Goal: Answer question/provide support: Share knowledge or assist other users

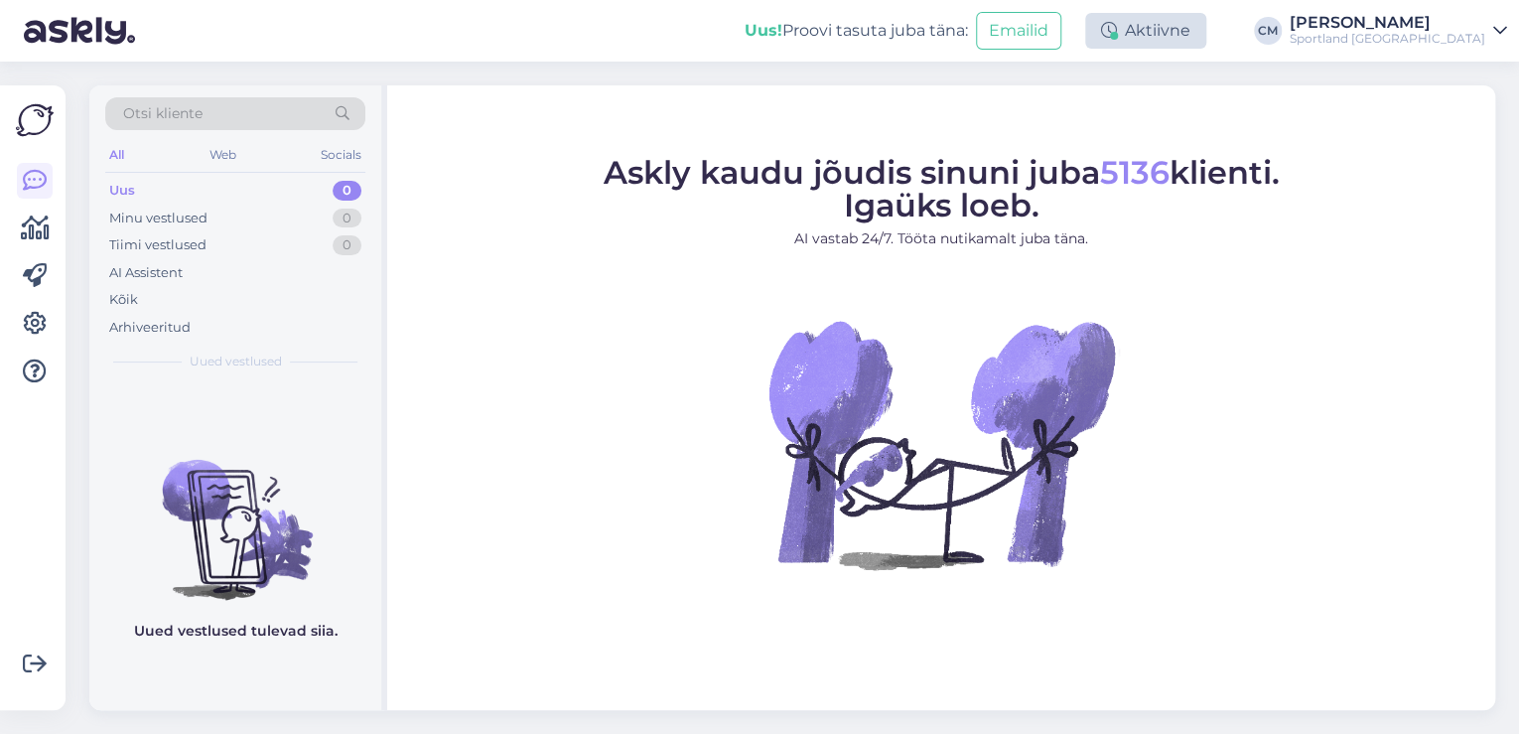
click at [1206, 24] on div "Aktiivne" at bounding box center [1145, 31] width 121 height 36
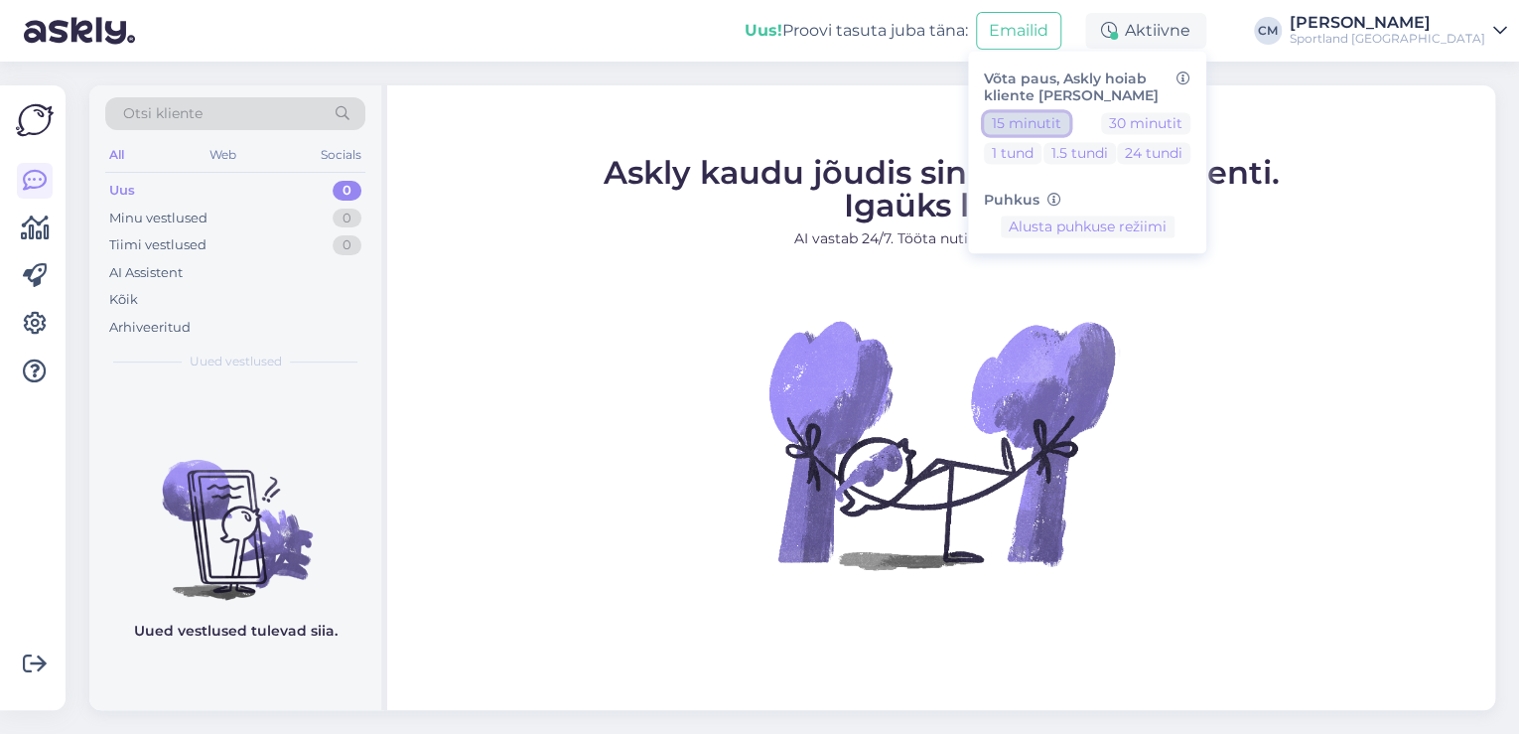
click at [1069, 131] on button "15 minutit" at bounding box center [1026, 123] width 85 height 22
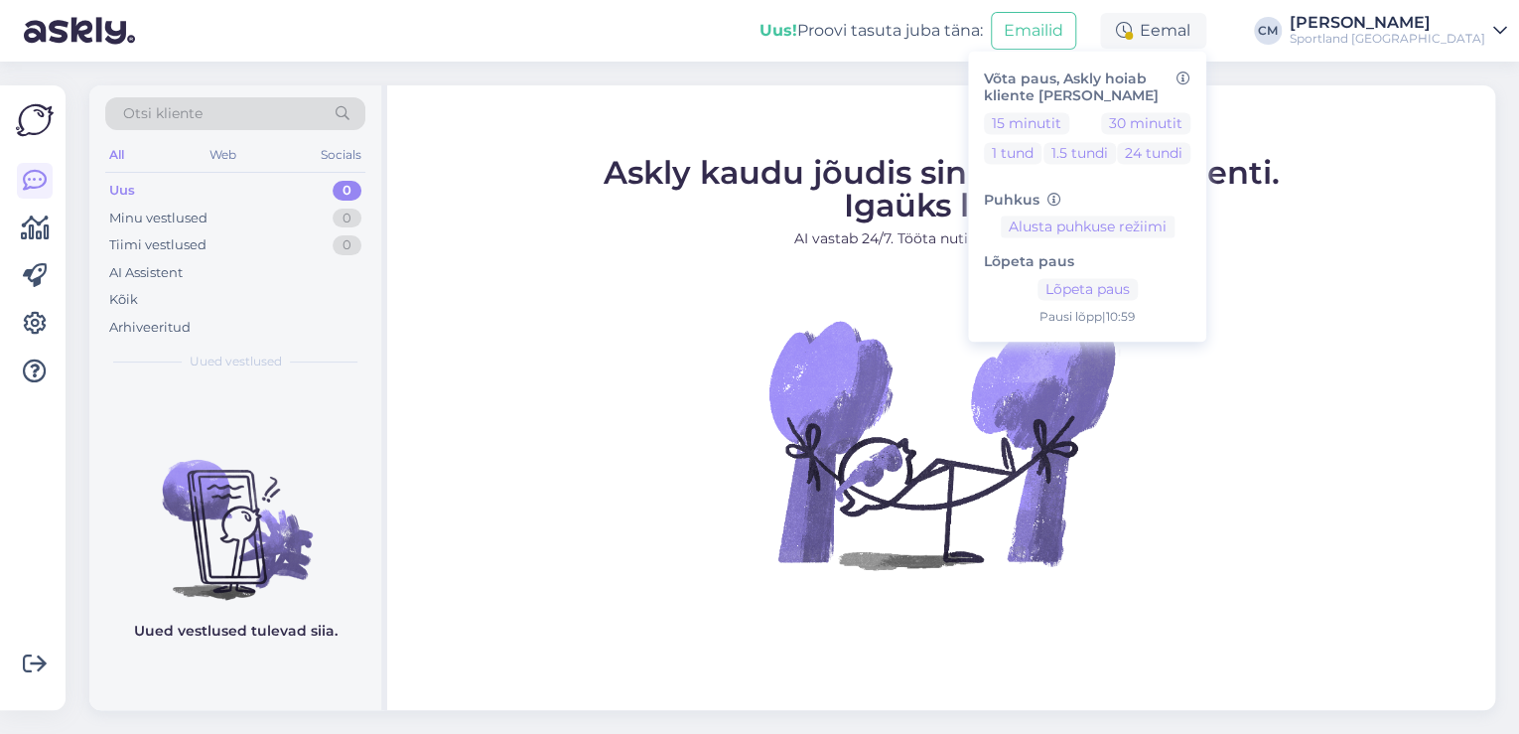
click at [1465, 42] on div "Sportland [GEOGRAPHIC_DATA]" at bounding box center [1388, 39] width 196 height 16
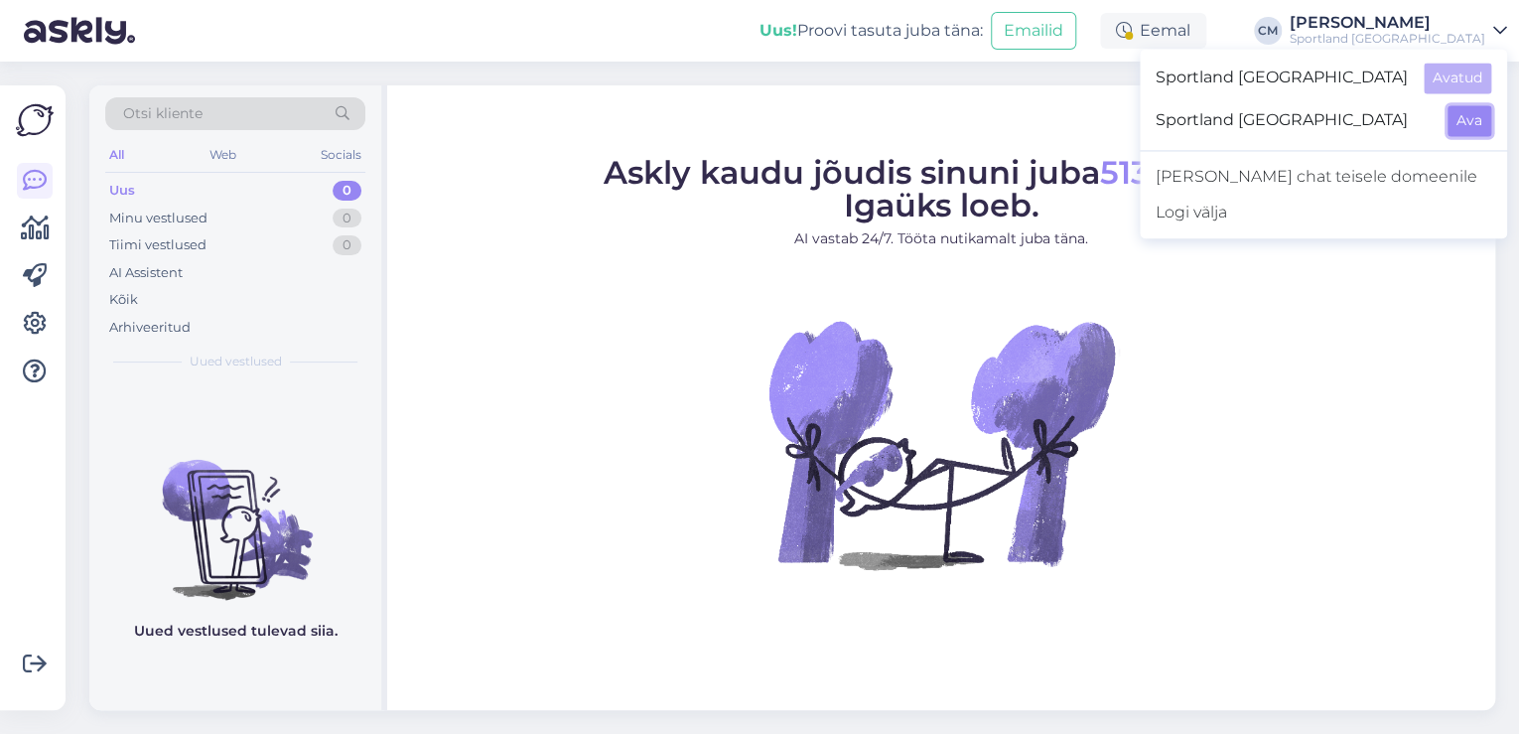
click at [1467, 109] on button "Ava" at bounding box center [1469, 120] width 44 height 31
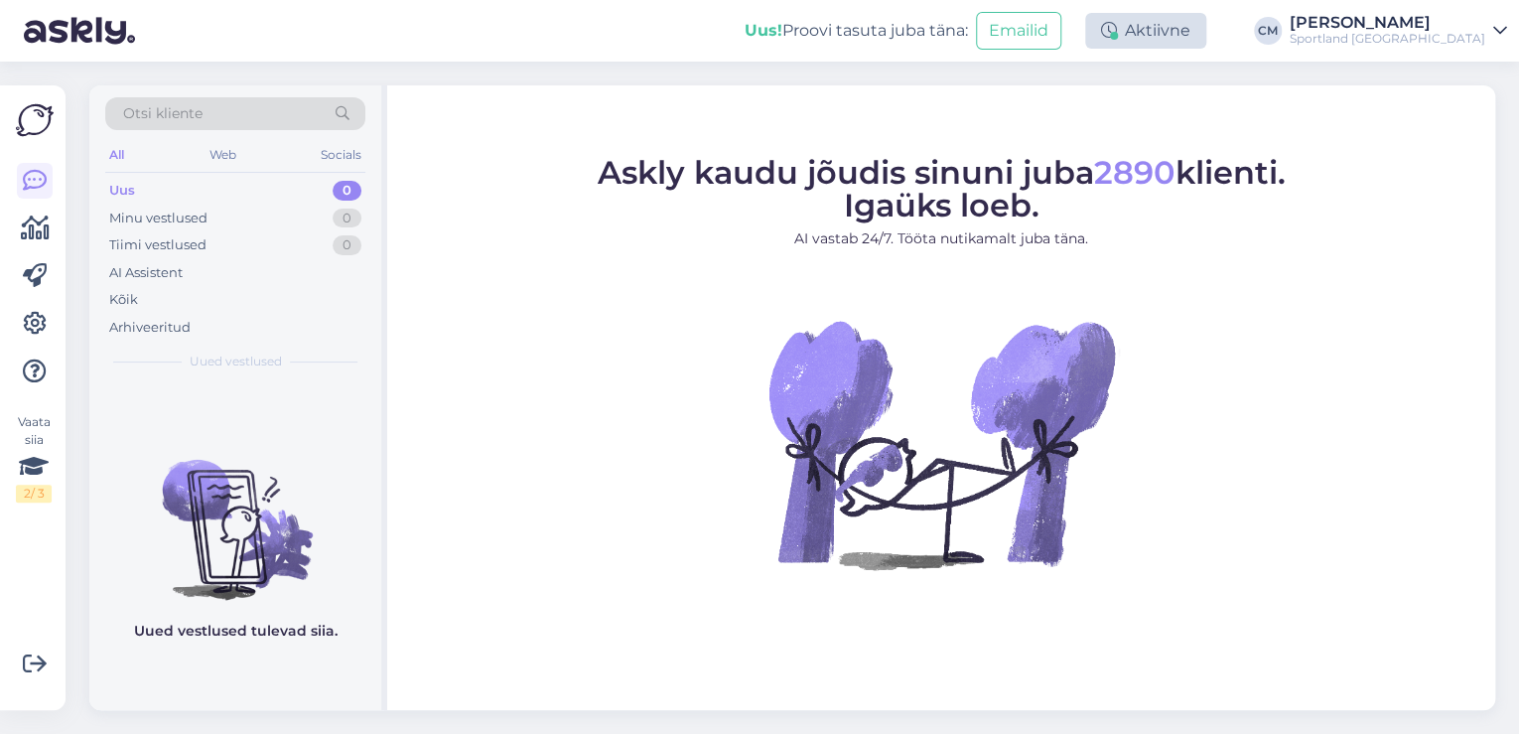
click at [1176, 18] on div "Aktiivne" at bounding box center [1145, 31] width 121 height 36
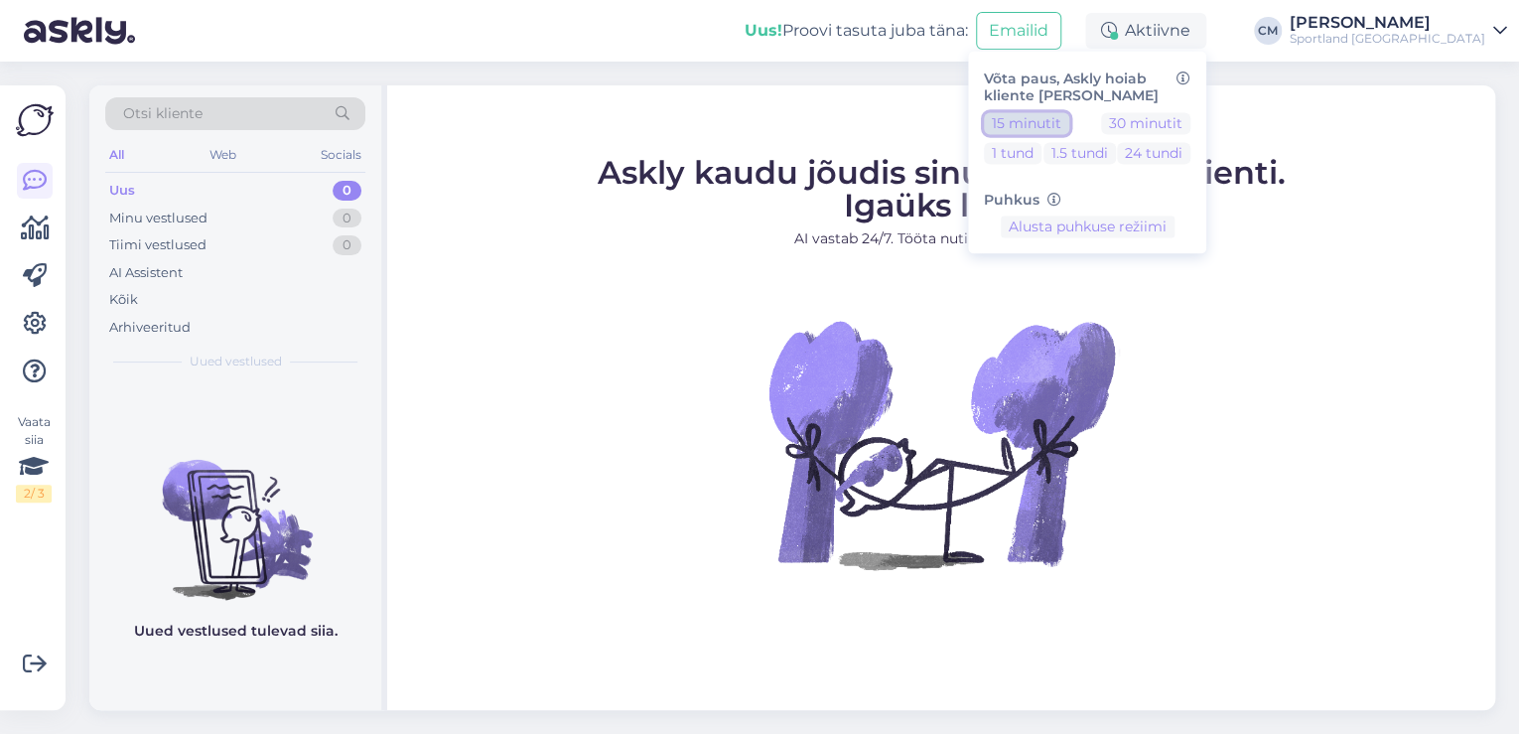
click at [1055, 126] on button "15 minutit" at bounding box center [1026, 123] width 85 height 22
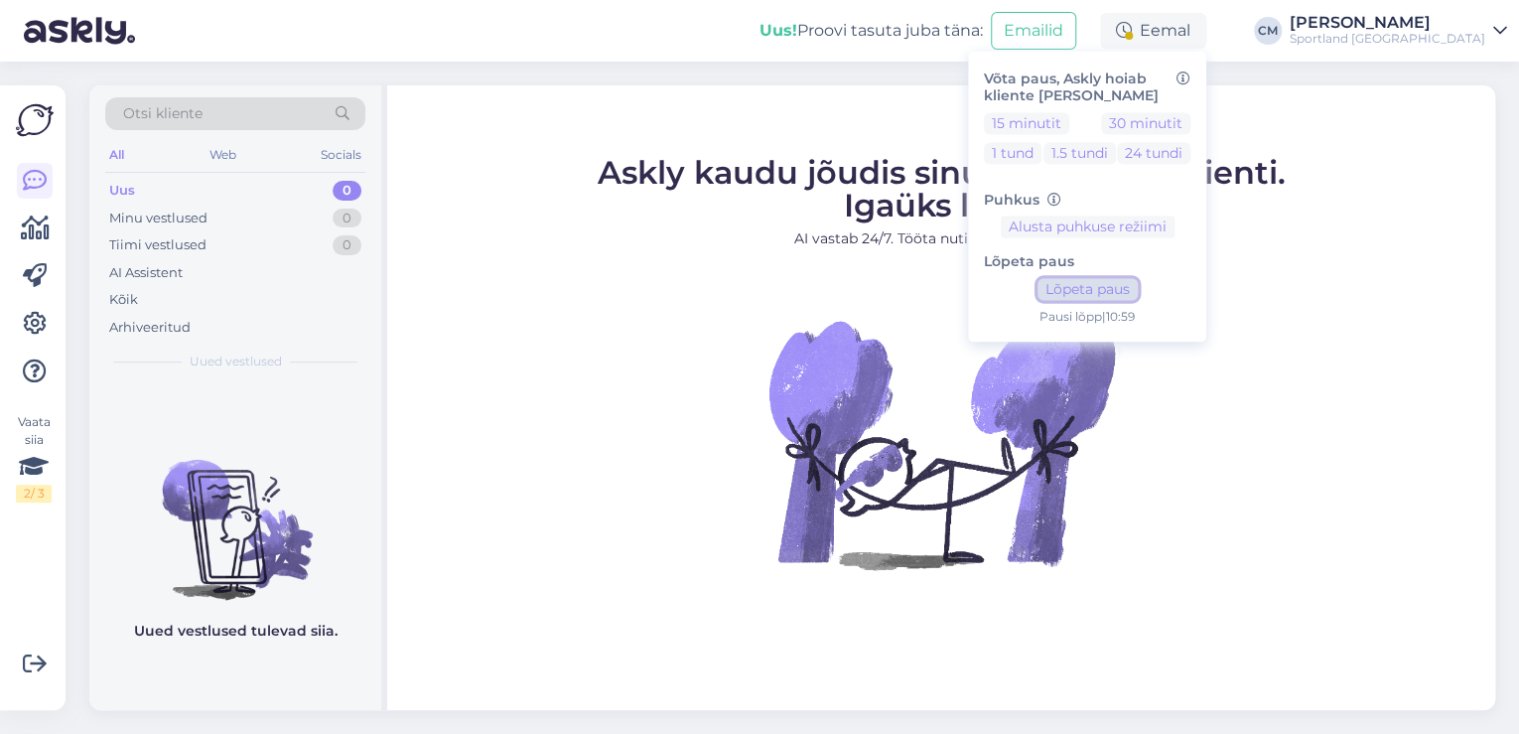
click at [1138, 288] on button "Lõpeta paus" at bounding box center [1087, 290] width 100 height 22
click at [1445, 17] on div "[PERSON_NAME]" at bounding box center [1388, 23] width 196 height 16
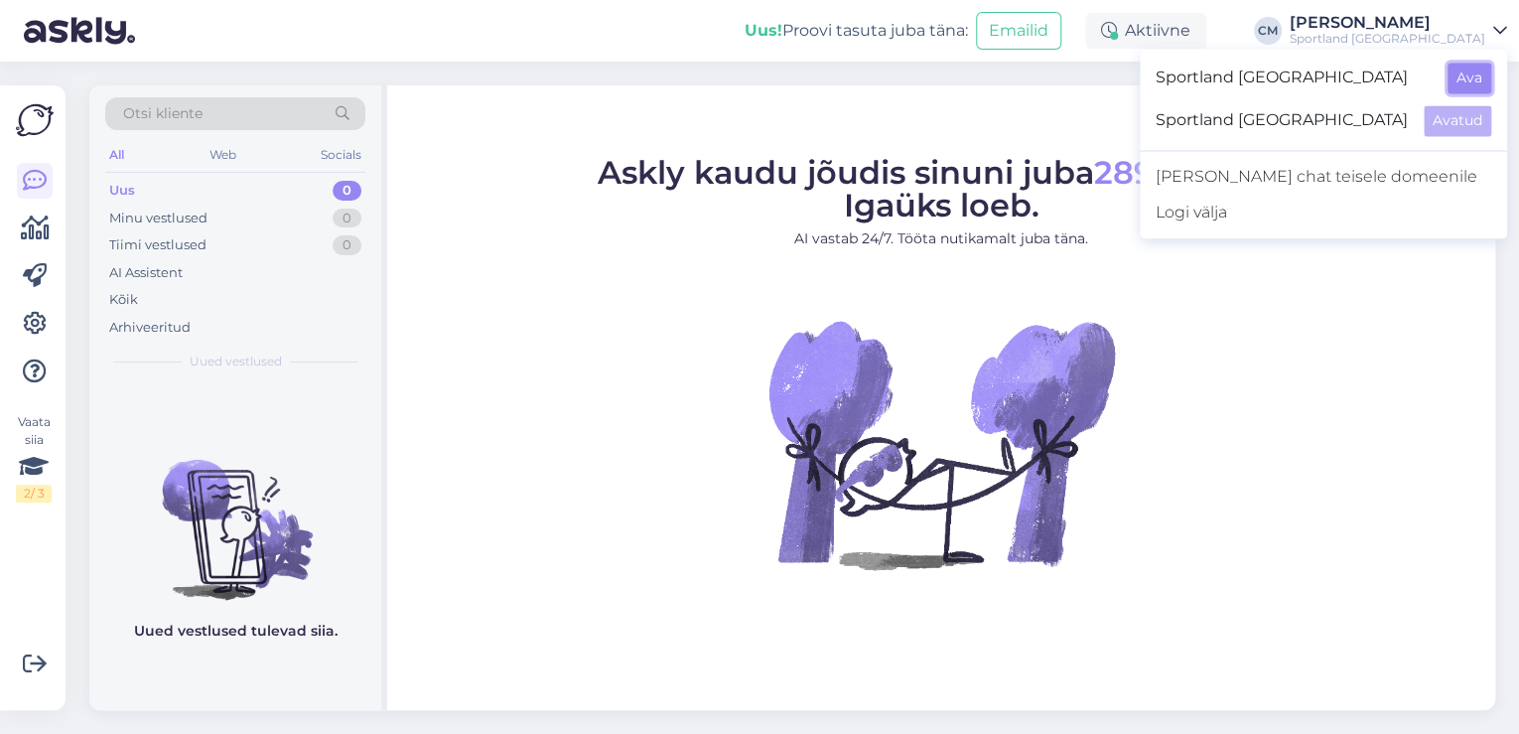
click at [1466, 79] on button "Ava" at bounding box center [1469, 78] width 44 height 31
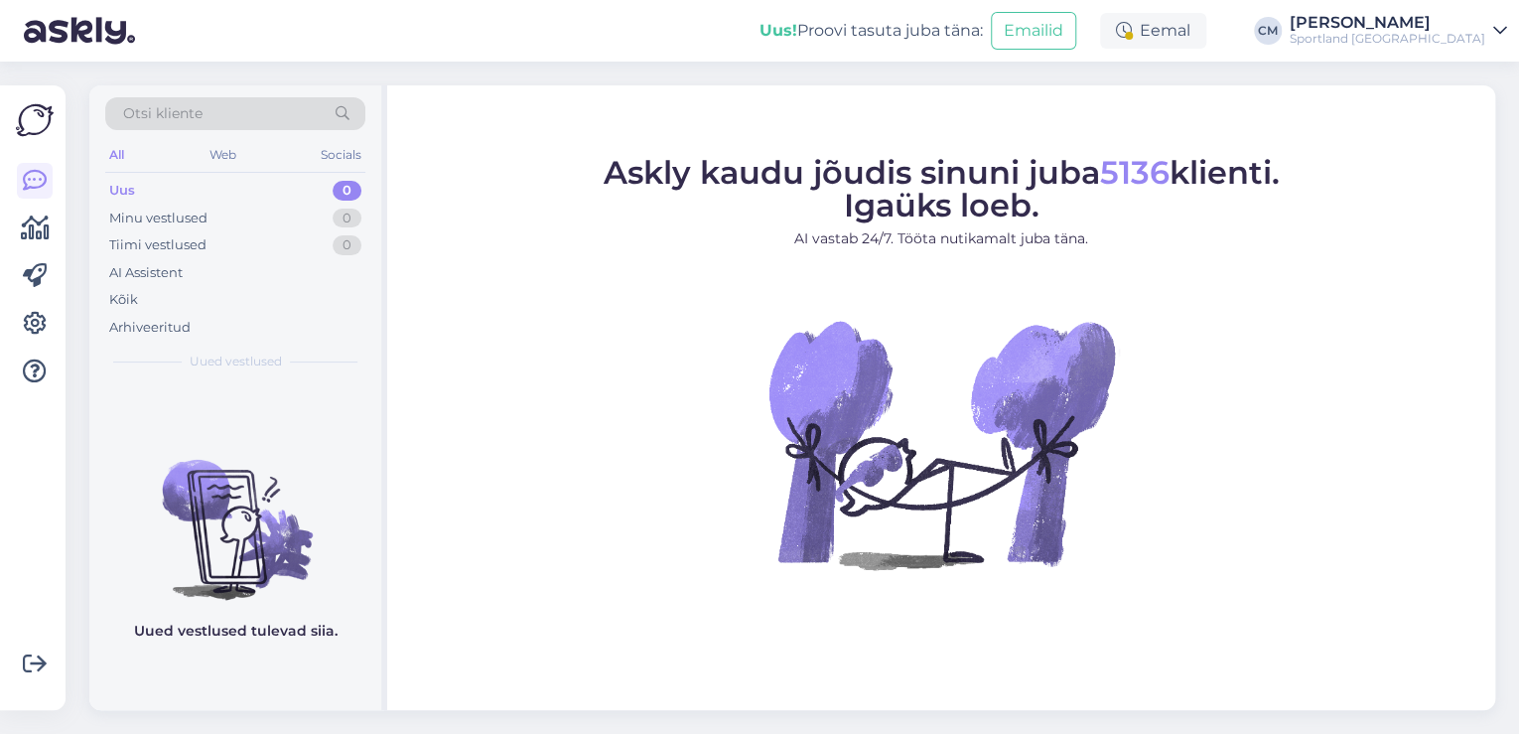
click at [1206, 41] on div "Eemal" at bounding box center [1153, 31] width 106 height 36
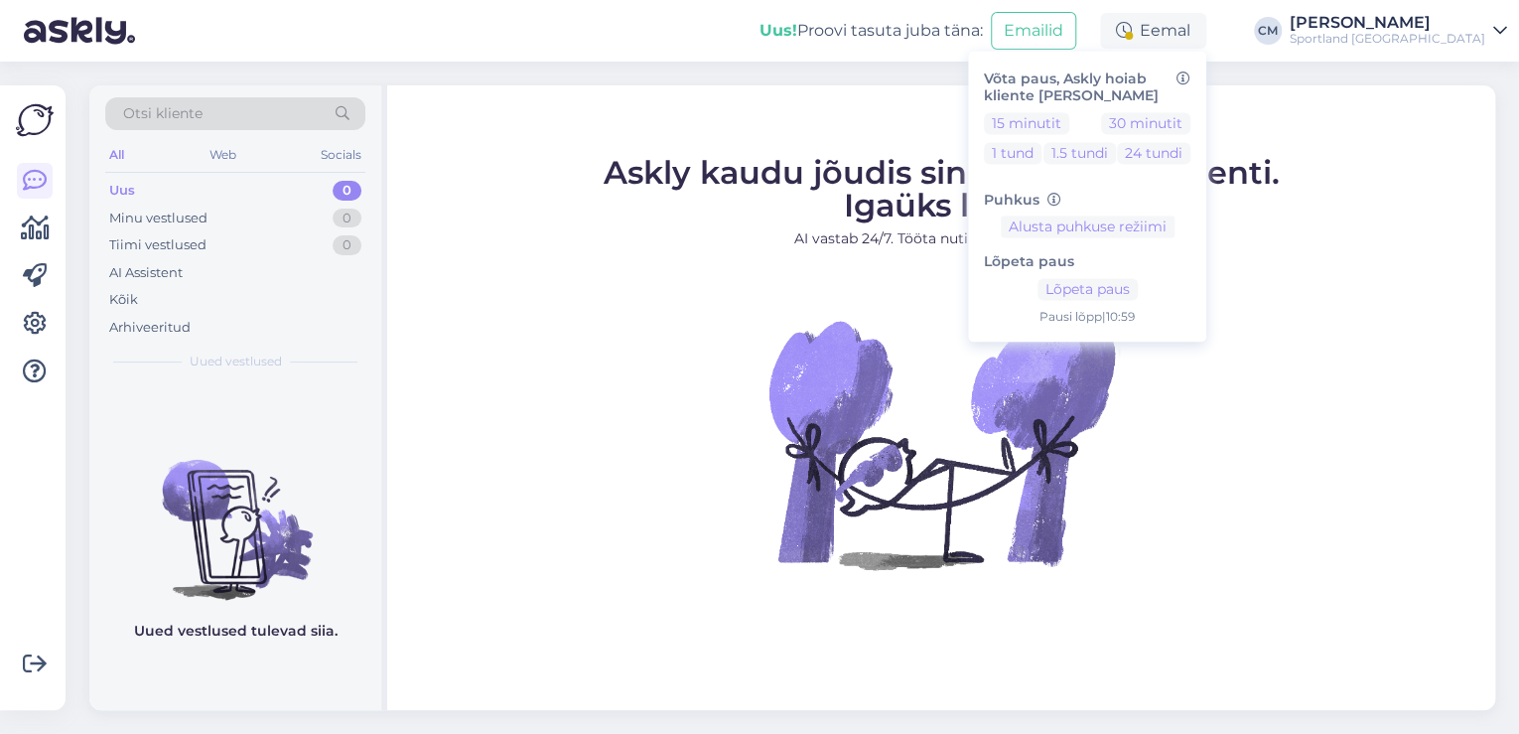
click at [1157, 277] on div "Lõpeta paus Lõpeta paus Pausi [PERSON_NAME] | 10:59" at bounding box center [1087, 282] width 206 height 88
click at [1138, 285] on button "Lõpeta paus" at bounding box center [1087, 290] width 100 height 22
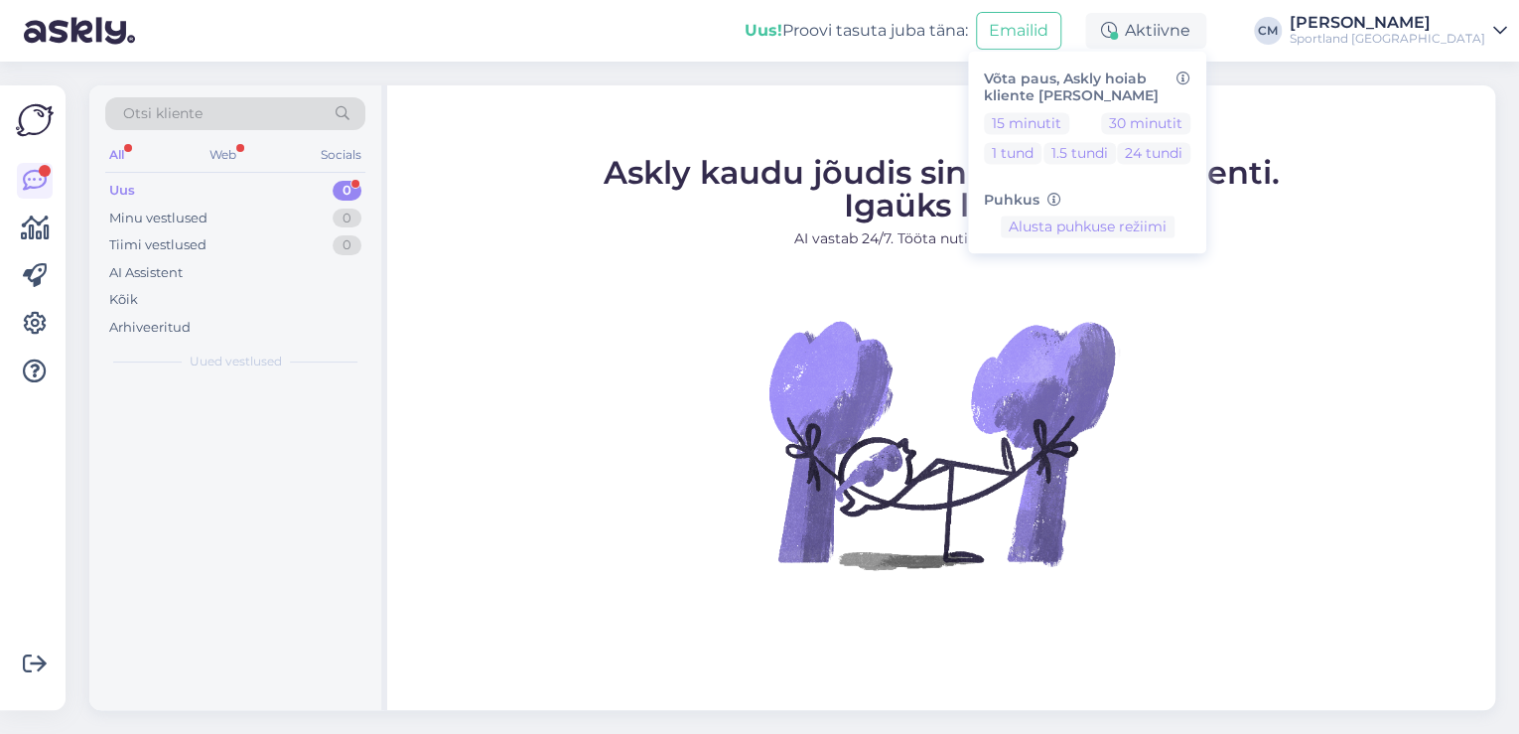
click at [613, 300] on figure "Askly kaudu jõudis sinuni juba 5136 klienti. Igaüks loeb. AI vastab 24/7. Tööta…" at bounding box center [941, 390] width 1072 height 466
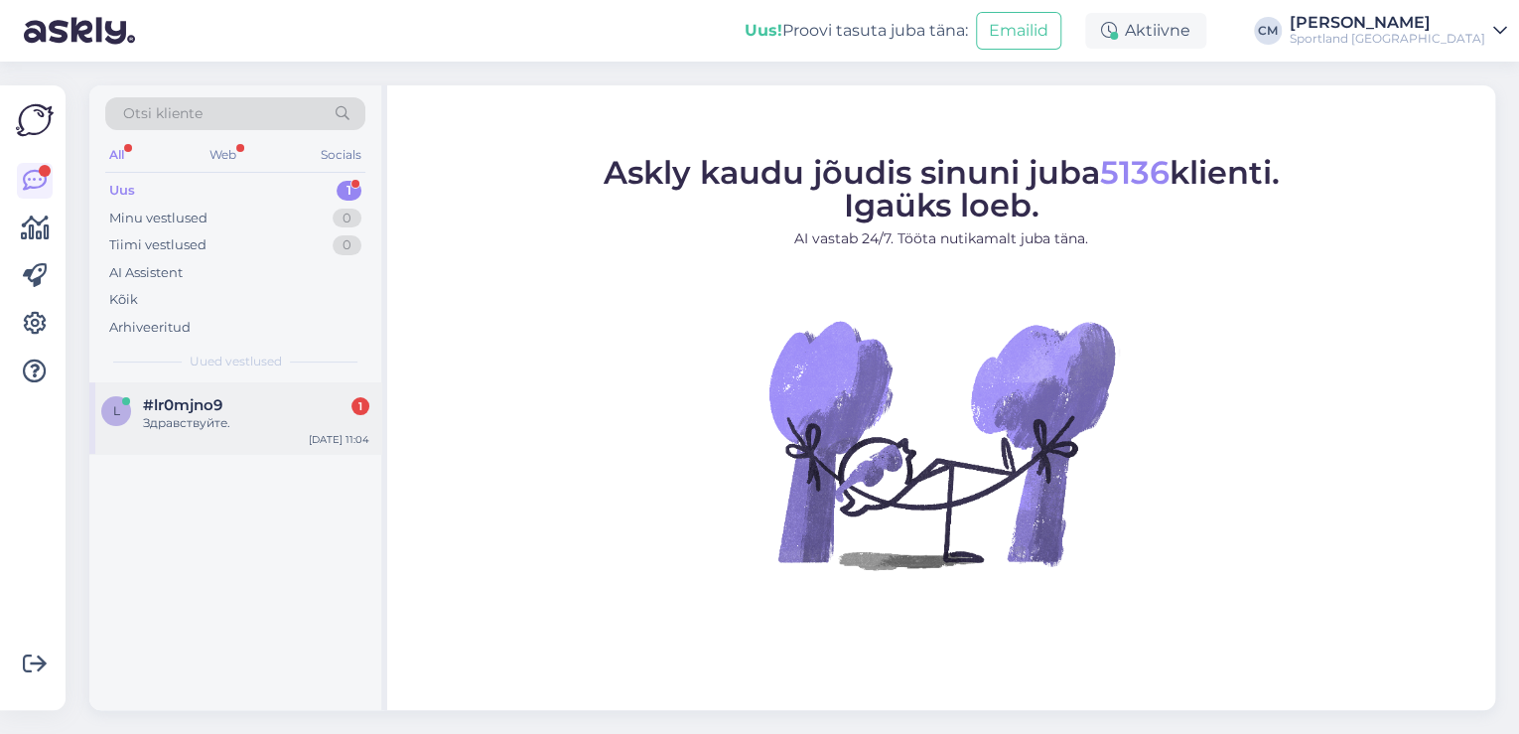
click at [278, 397] on div "#lr0mjno9 1" at bounding box center [256, 405] width 226 height 18
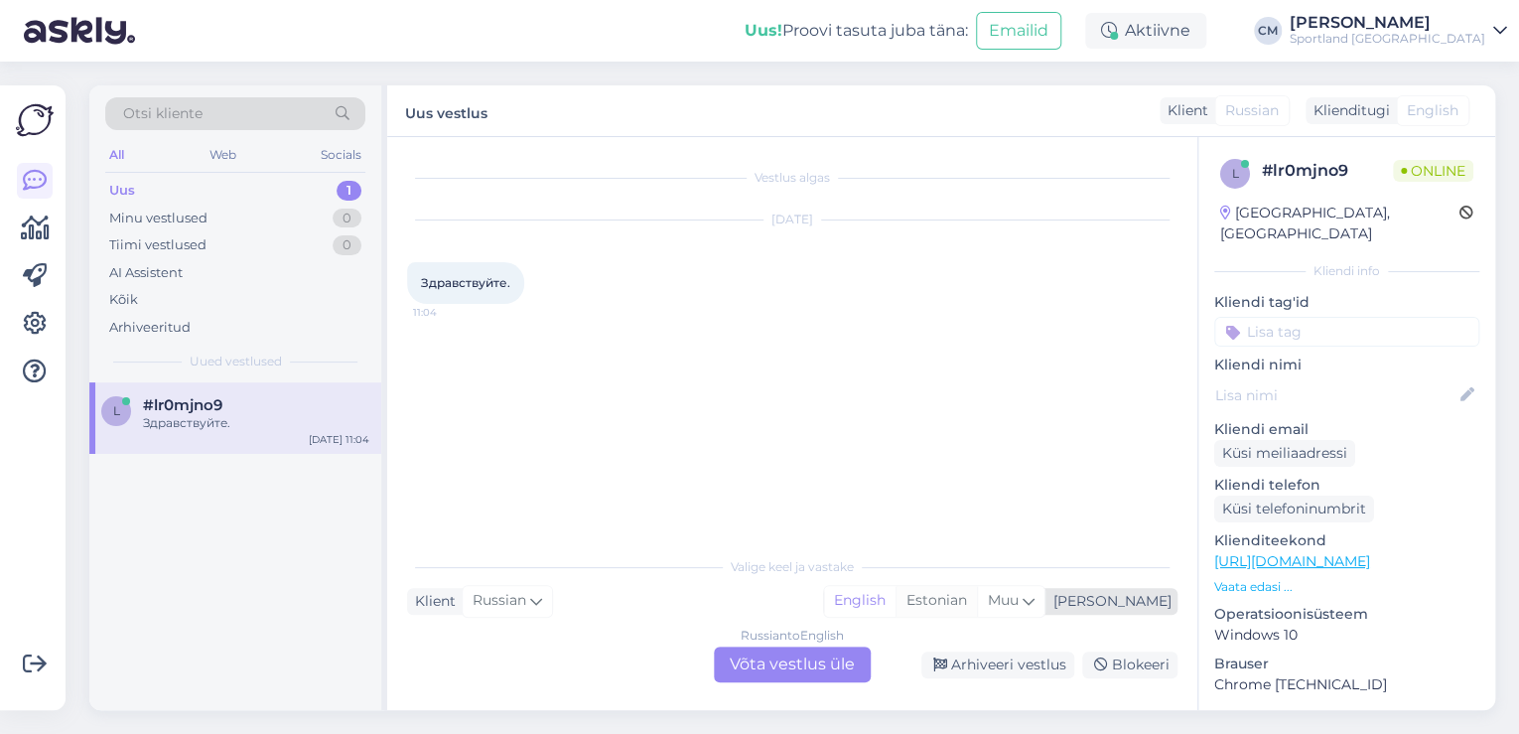
click at [977, 600] on div "Estonian" at bounding box center [935, 601] width 81 height 30
click at [839, 650] on div "Russian to Estonian Võta vestlus üle" at bounding box center [792, 664] width 157 height 36
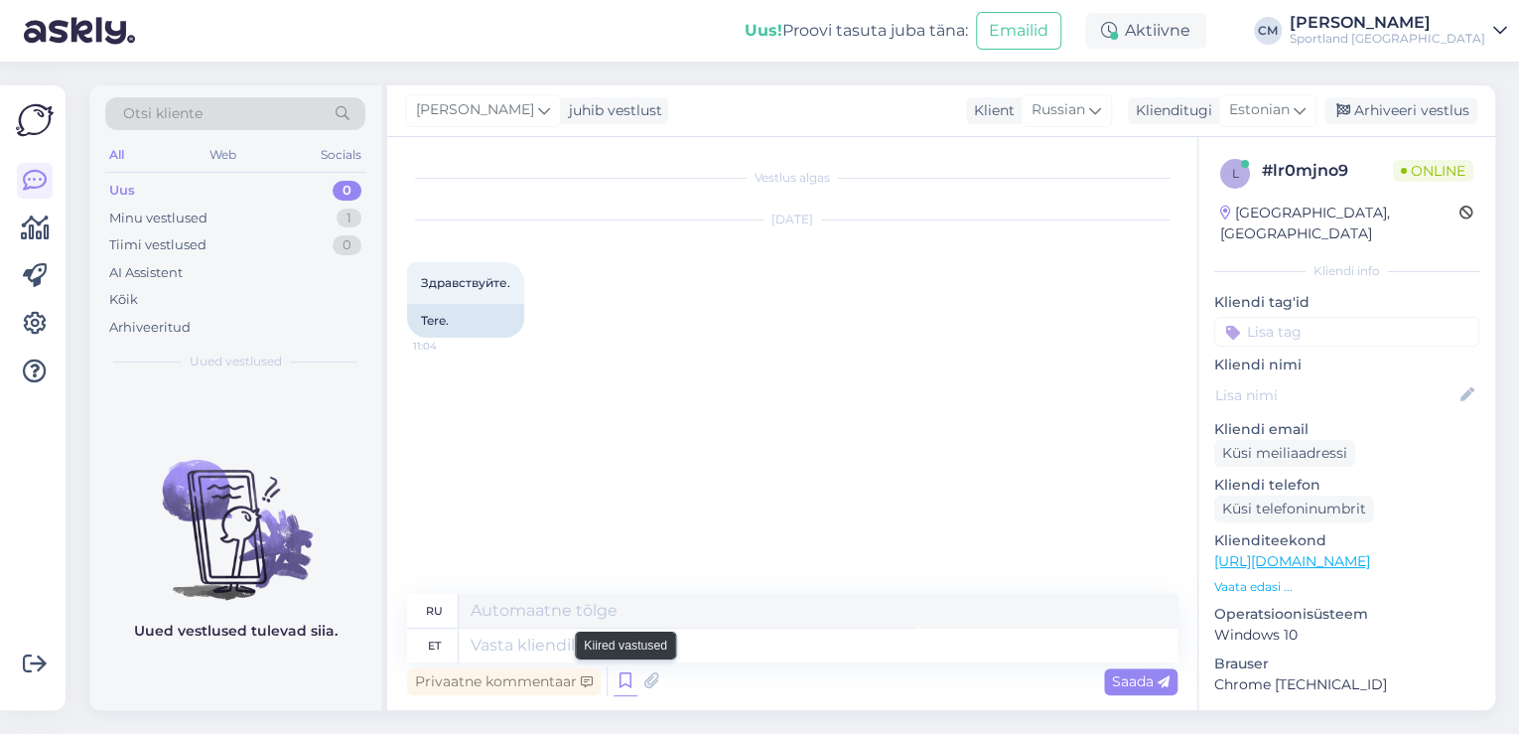
click at [632, 678] on icon at bounding box center [625, 681] width 24 height 30
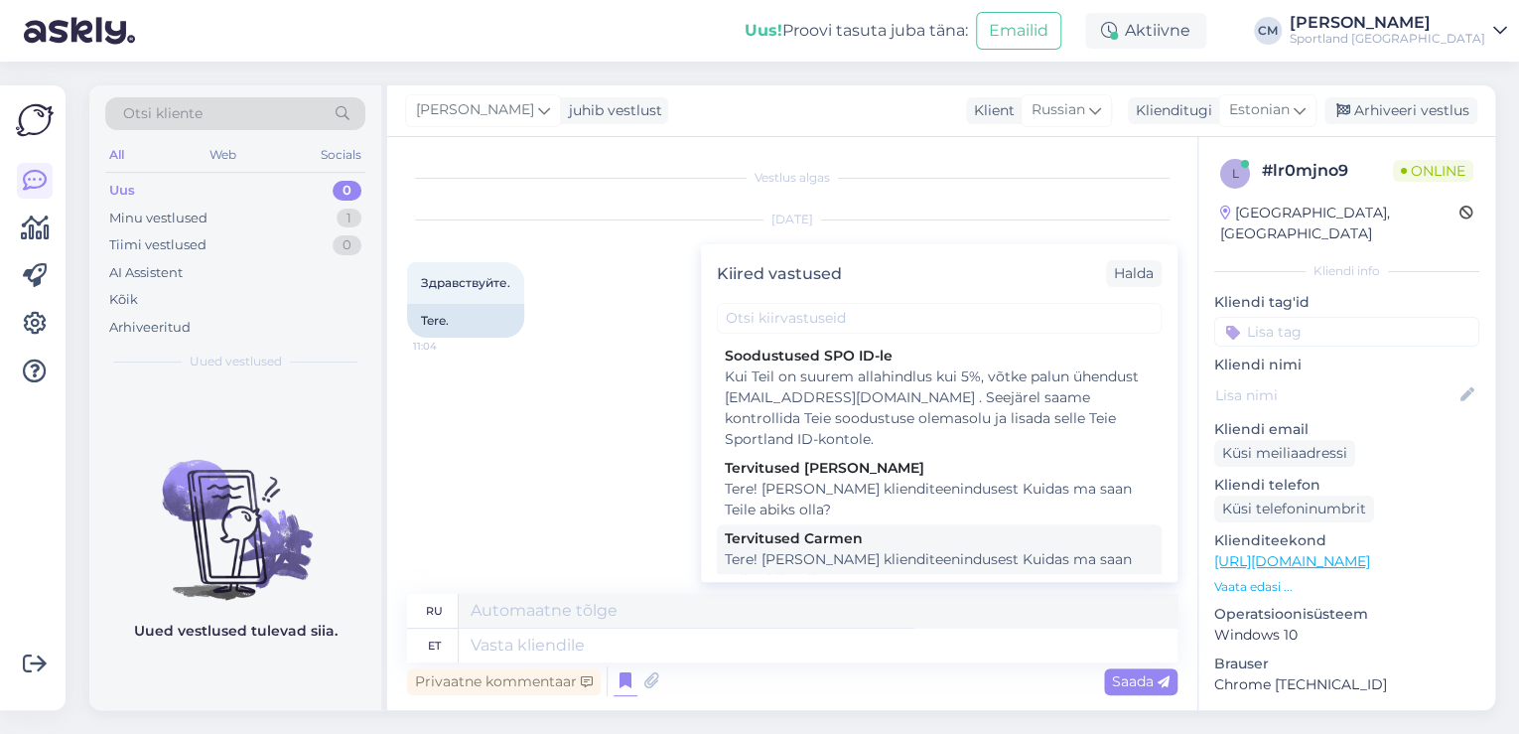
click at [879, 566] on div "Tere! [PERSON_NAME] klienditeenindusest Kuidas ma saan Teile abiks olla?" at bounding box center [939, 570] width 429 height 42
type textarea "Здравствуйте! Я [PERSON_NAME] из службы поддержки клиентов Чем я могу вам помоч…"
type textarea "Tere! [PERSON_NAME] klienditeenindusest Kuidas ma saan Teile abiks olla?"
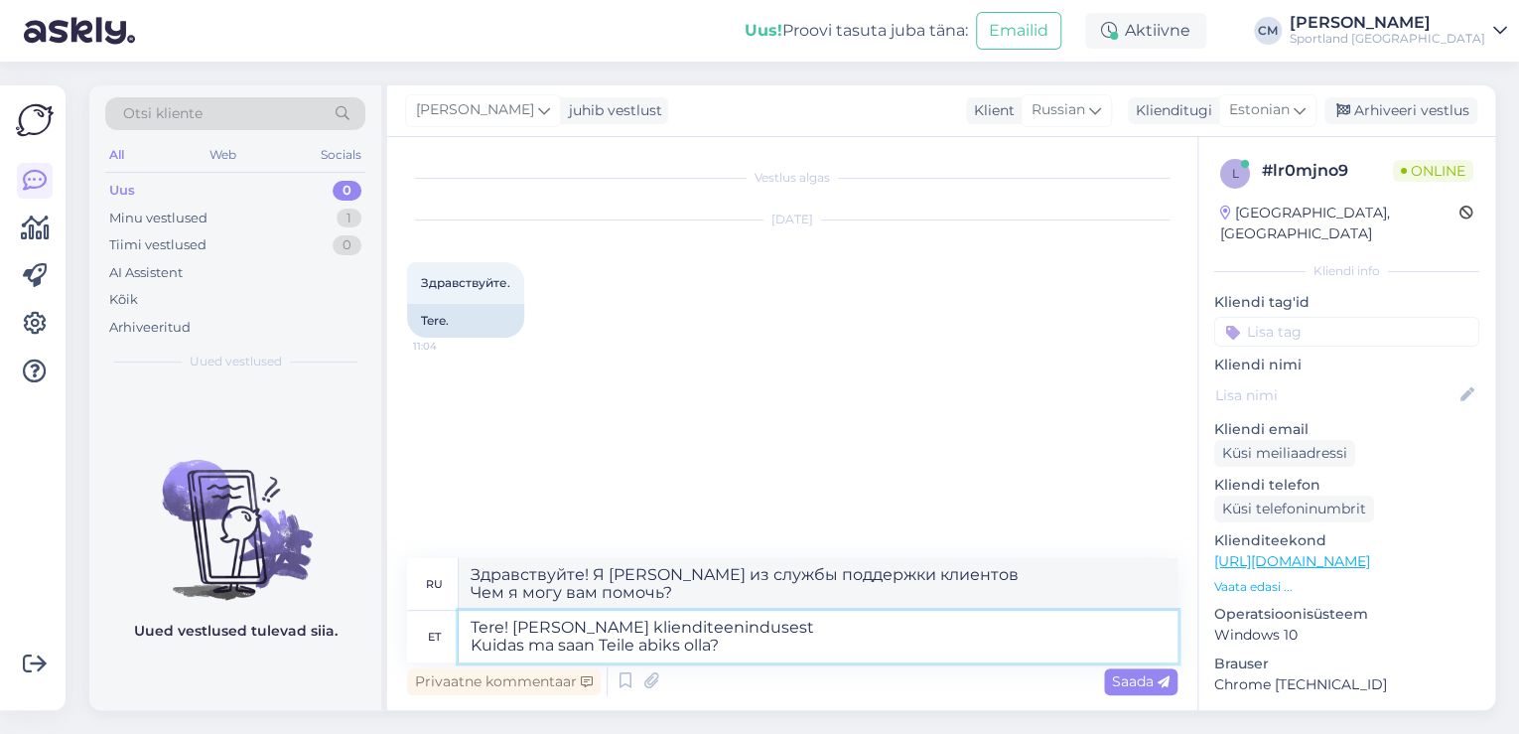
click at [853, 619] on textarea "Tere! [PERSON_NAME] klienditeenindusest Kuidas ma saan Teile abiks olla?" at bounding box center [818, 637] width 719 height 52
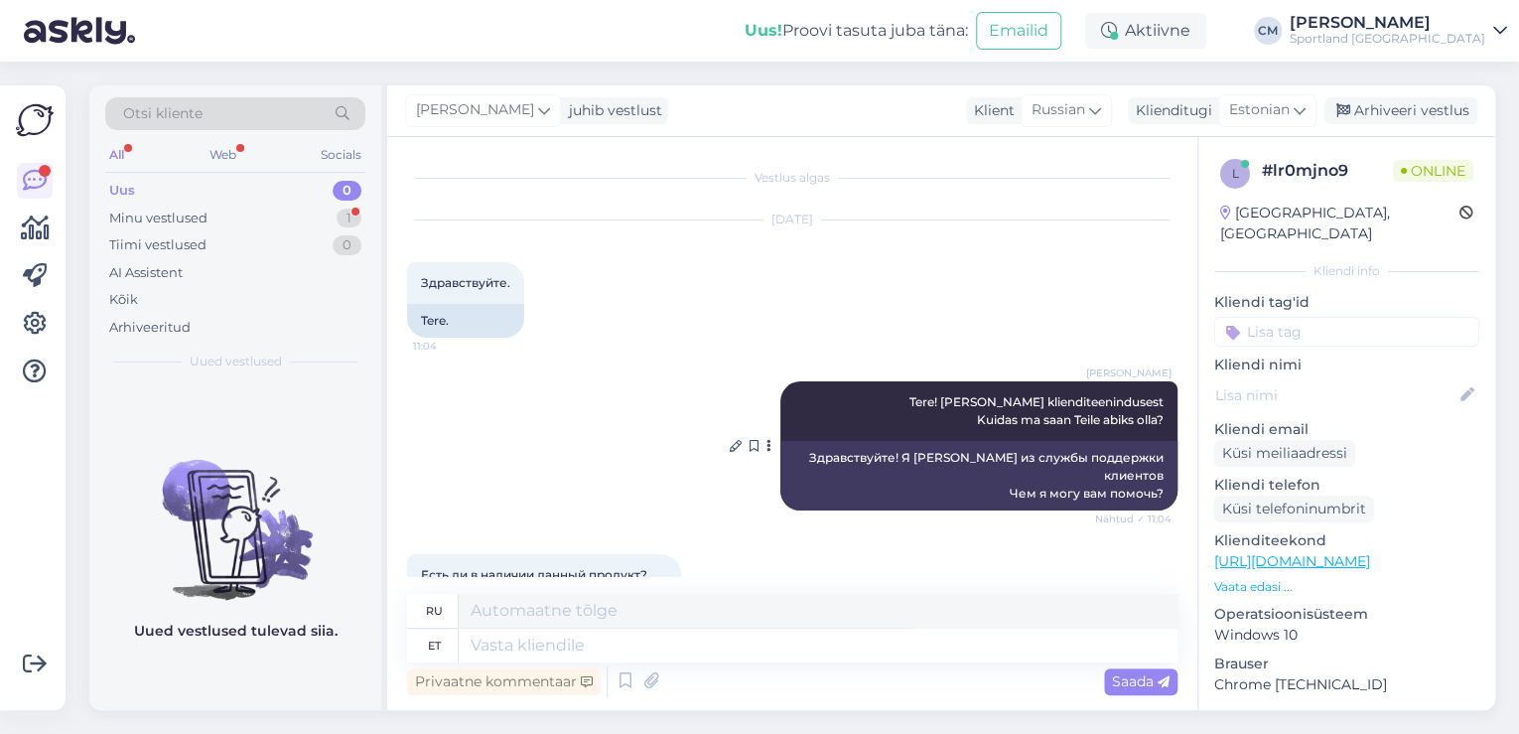
scroll to position [57, 0]
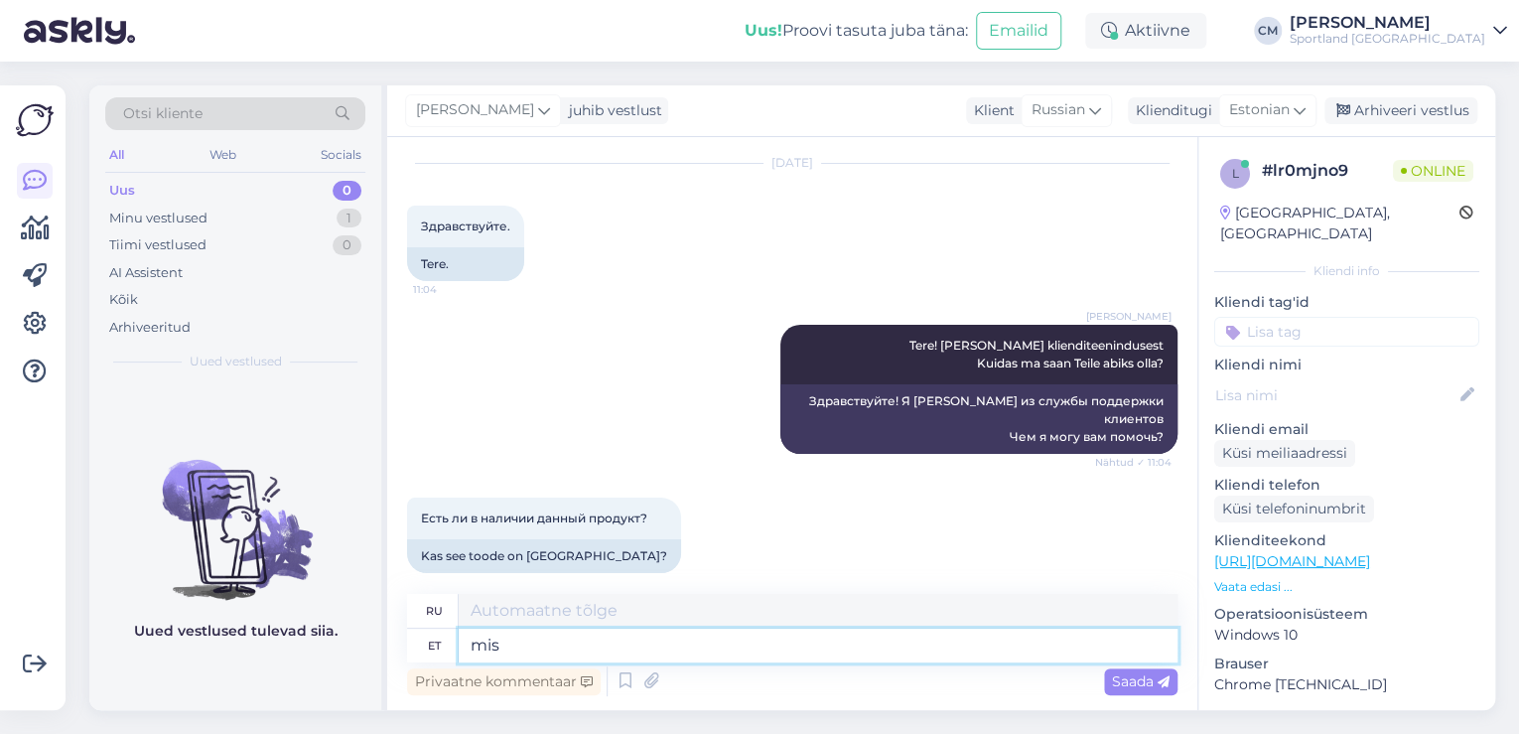
type textarea "mis"
type textarea "что"
type textarea "m"
type textarea "Mis t"
type textarea "Что"
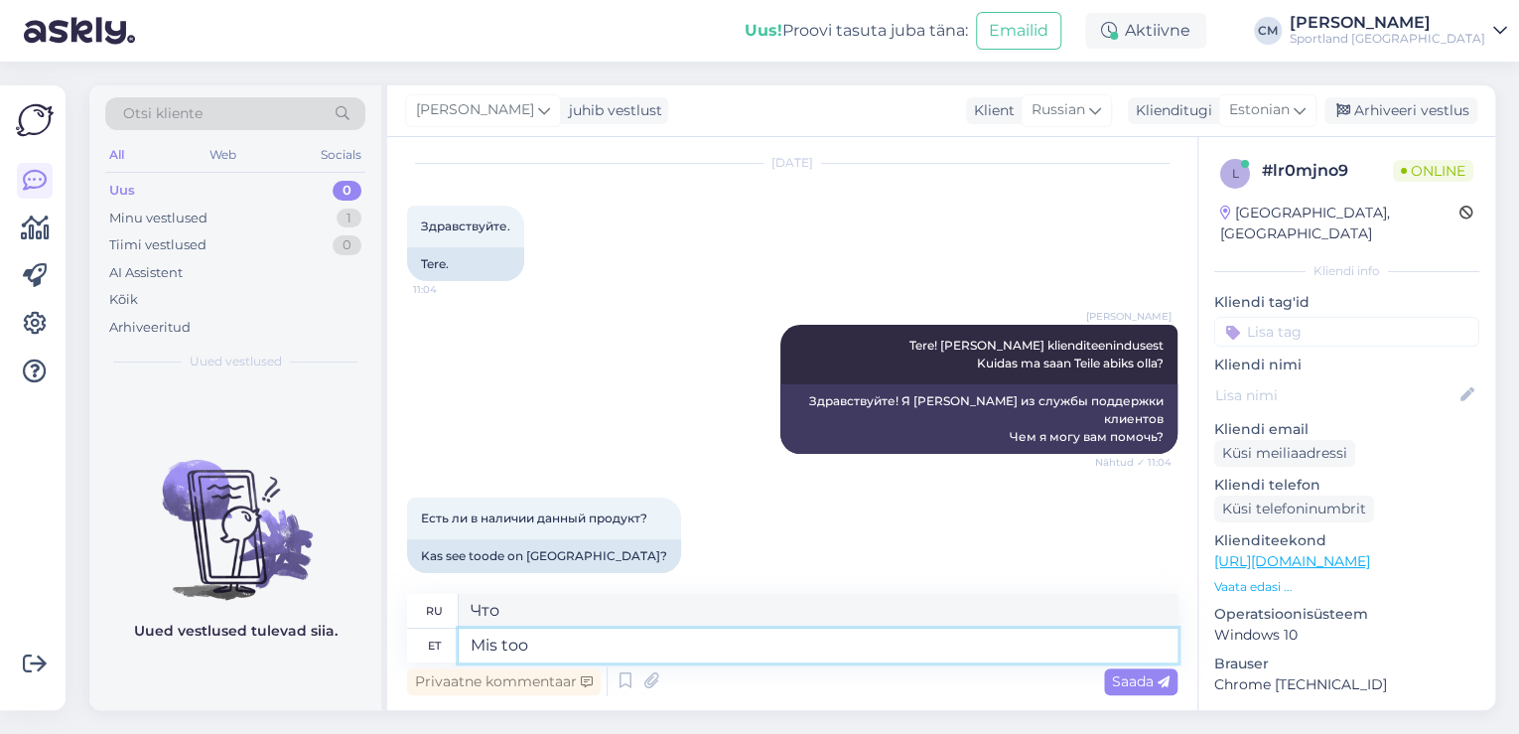
scroll to position [77, 0]
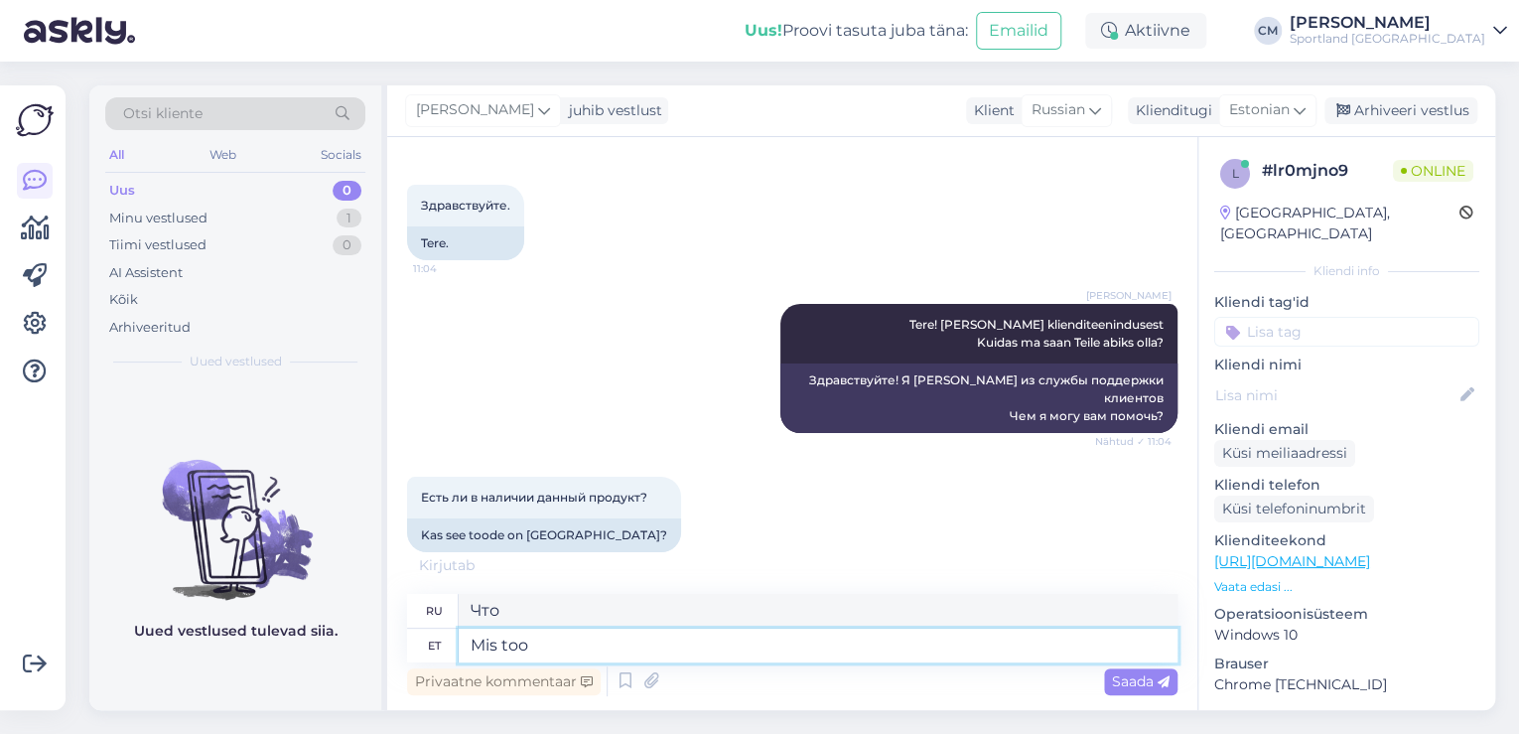
type textarea "Mis toot"
type textarea "Какой продукт?"
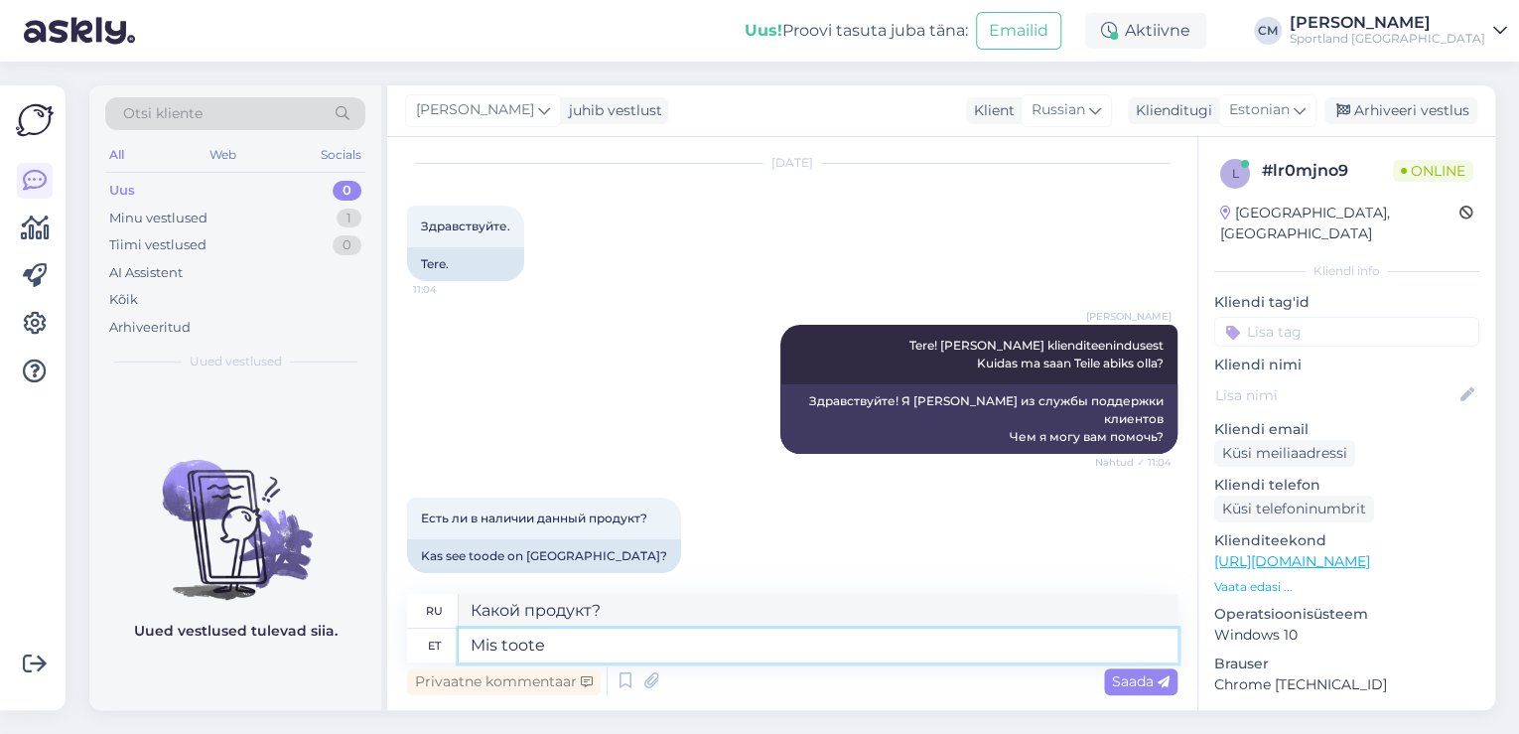
type textarea "Mis toote"
type textarea "Какой продукт"
type textarea "Mis toote kohta v"
type textarea "А что насчет продукта?"
type textarea "Mis toote kohta vajate"
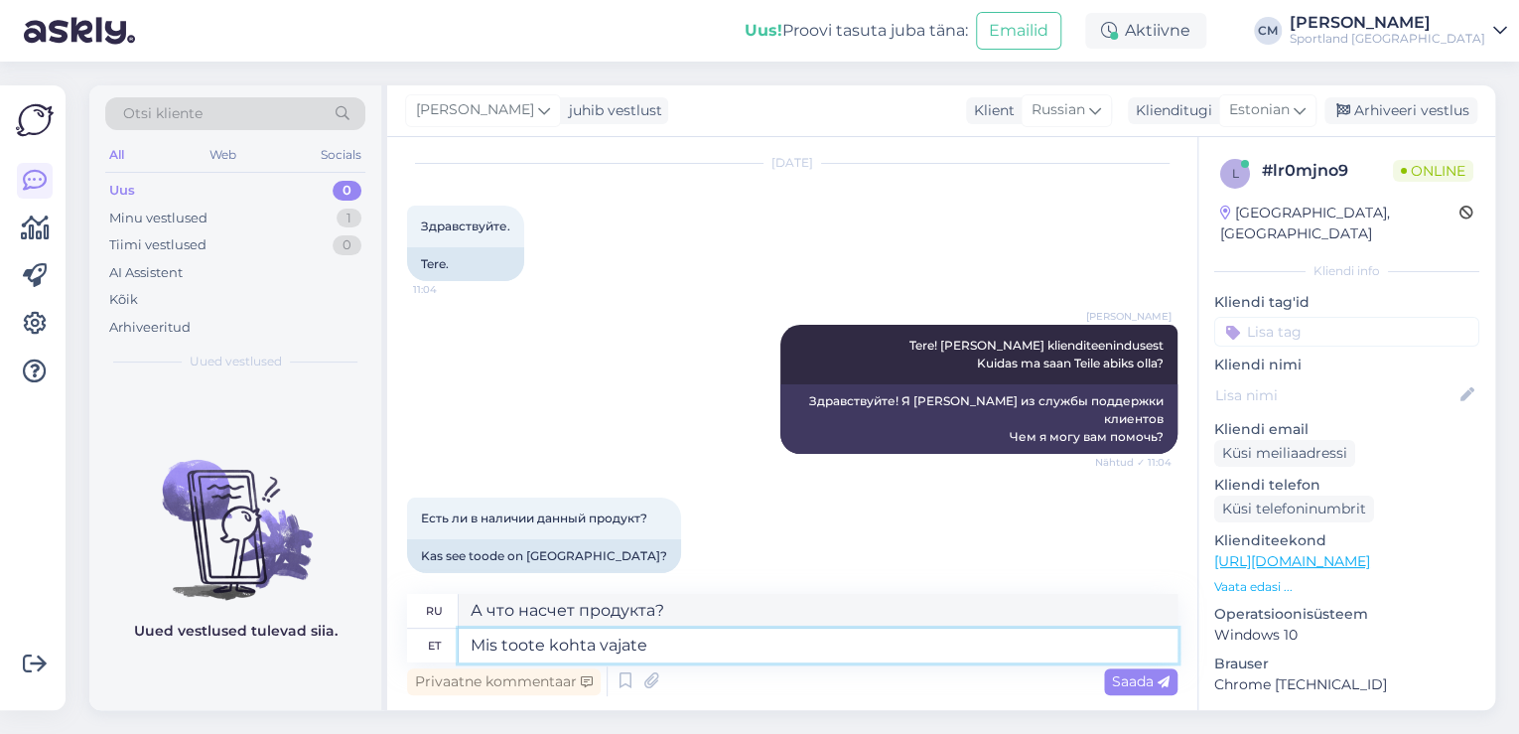
type textarea "Какой продукт вам нужен?"
type textarea "Mis toote kohta vajate infot?"
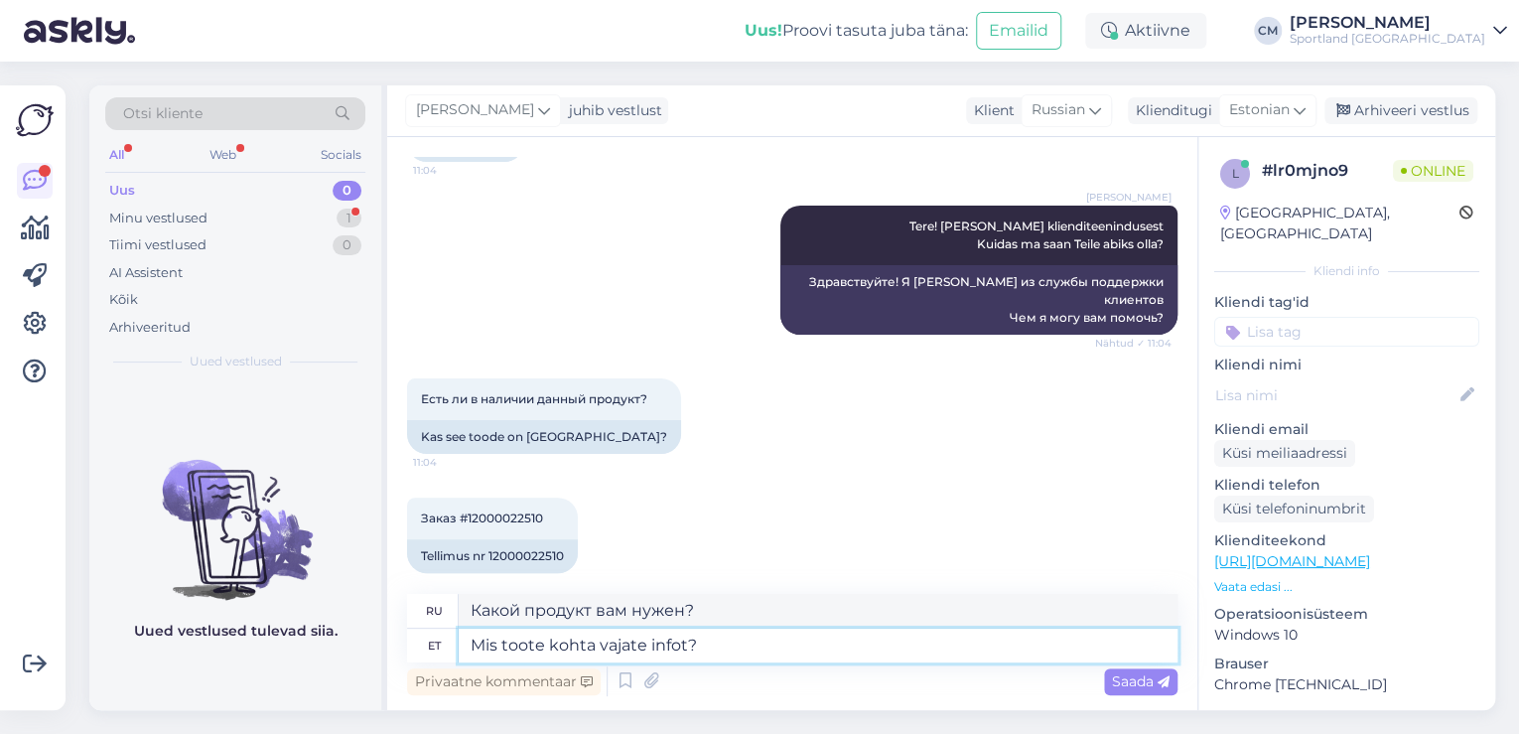
type textarea "О каком продукте вам нужна информация?"
type textarea "Mis toote kohta vajate infot?"
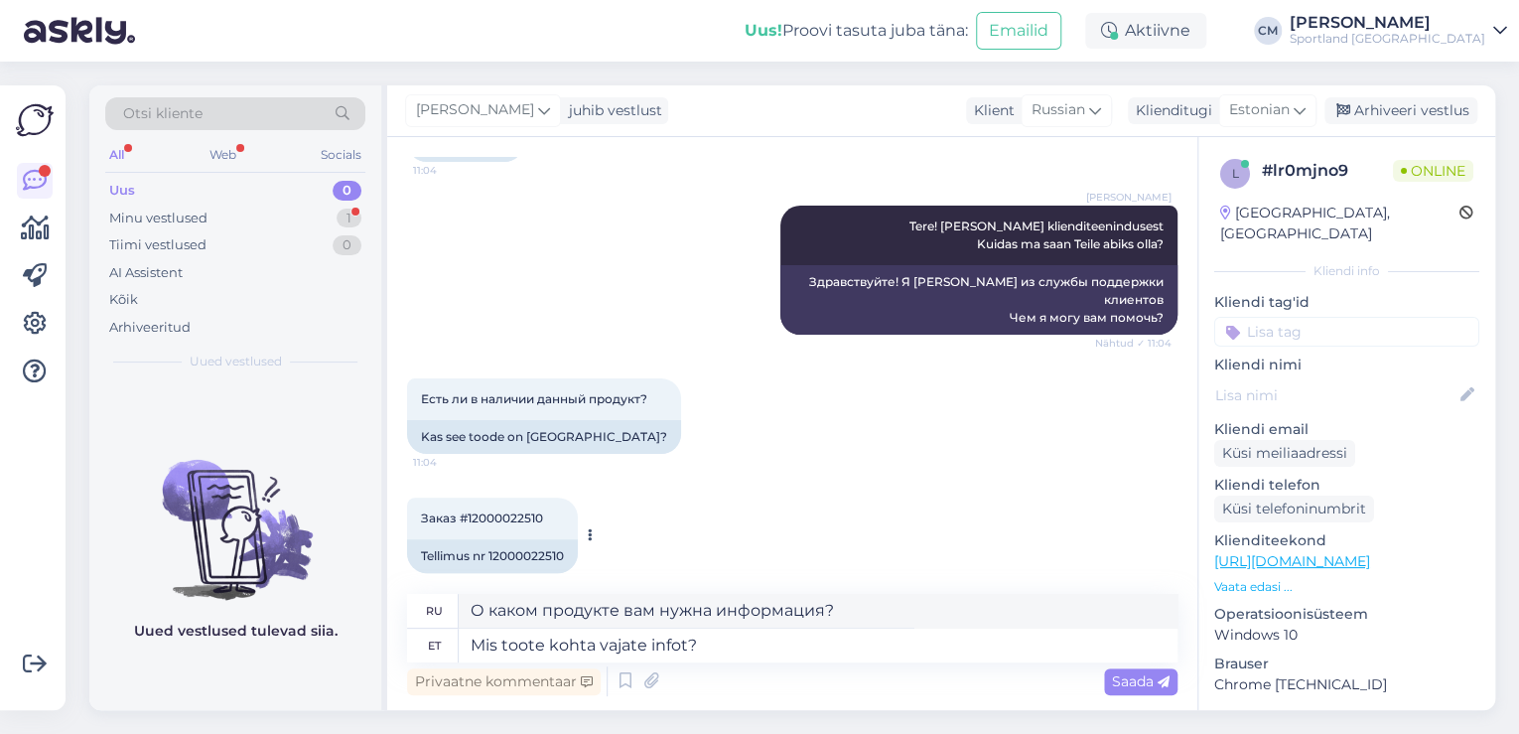
click at [530, 539] on div "Tellimus nr 12000022510" at bounding box center [492, 556] width 171 height 34
copy div "12000022510"
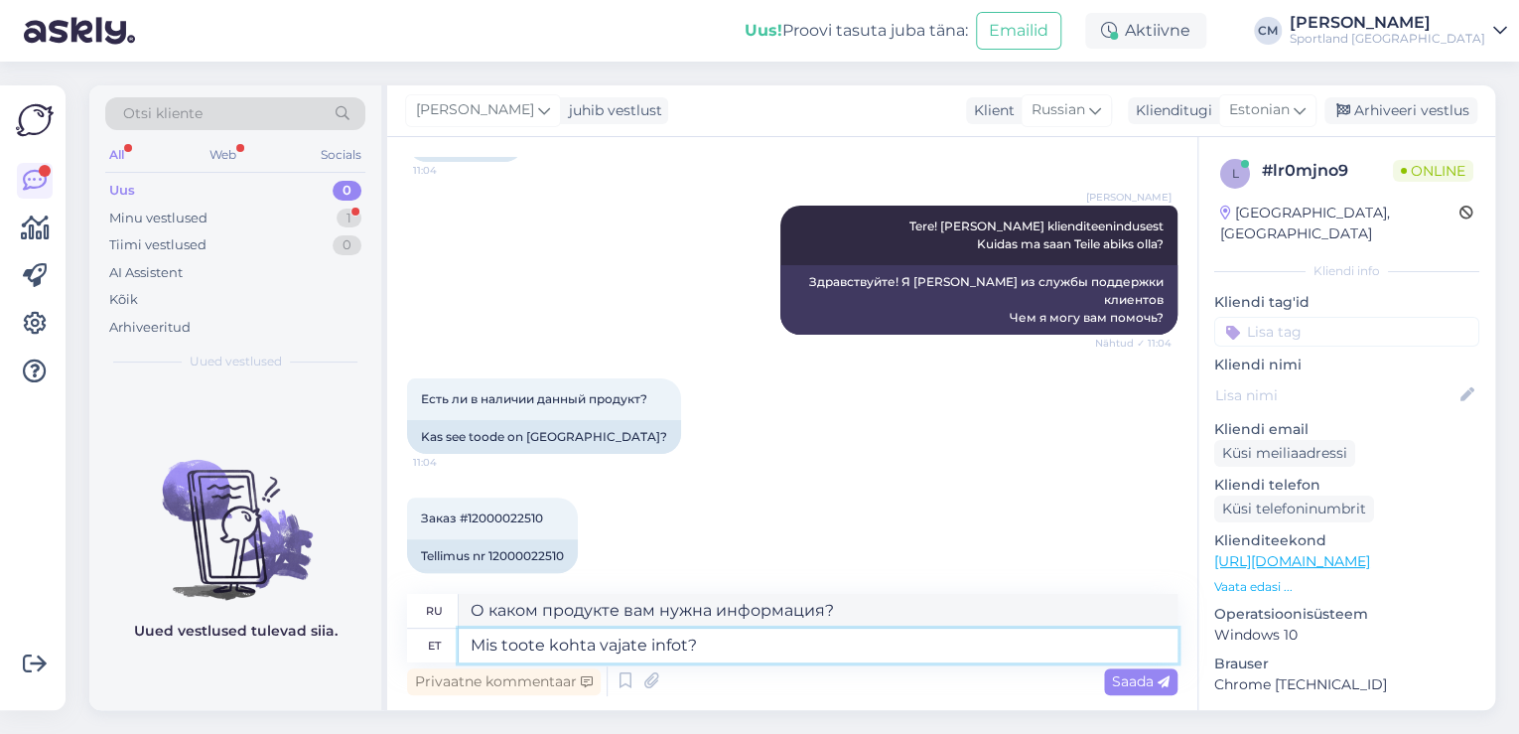
drag, startPoint x: 711, startPoint y: 629, endPoint x: 448, endPoint y: 623, distance: 263.1
click at [448, 623] on div "ru О каком продукте вам нужна информация? et Mis toote kohta vajate infot?" at bounding box center [792, 628] width 770 height 68
type textarea "Te"
type textarea "Ты"
type textarea "Te pole"
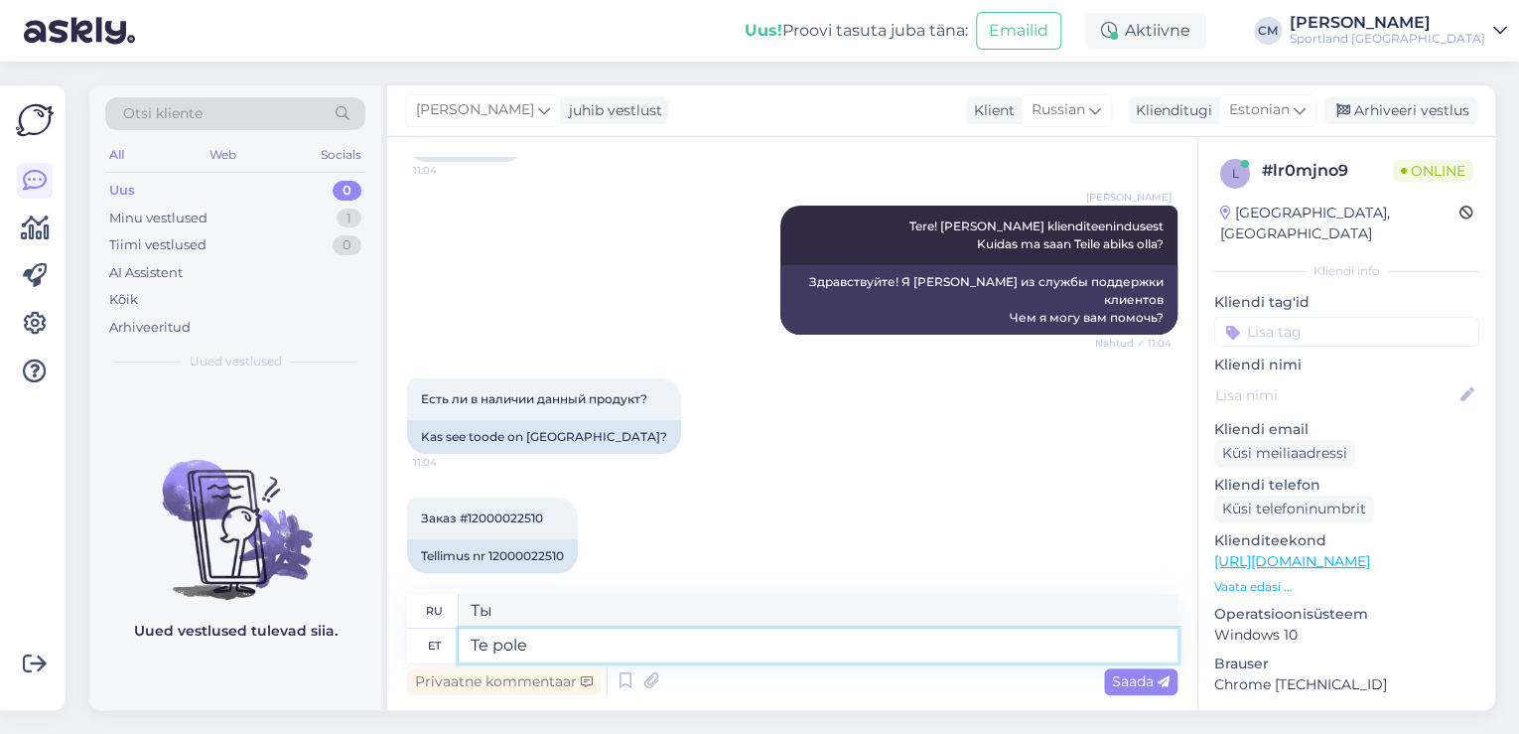
type textarea "Ты не"
type textarea "Te pole tellimus"
type textarea "Вы не являетесь подпиской"
type textarea "Te pole tellimus lõpun"
type textarea "Вы не завершили оформление заказа."
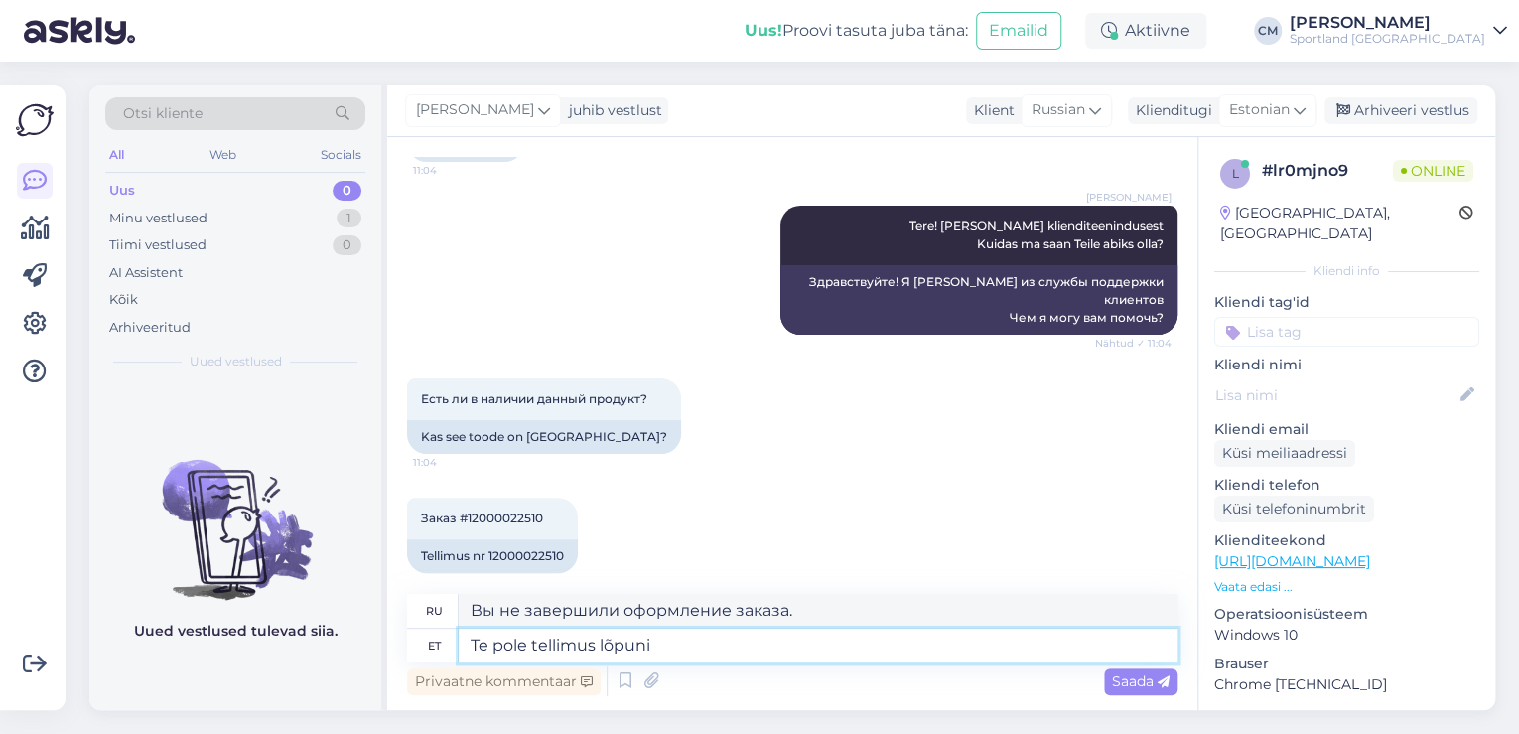
type textarea "Te pole tellimus lõpuni v"
type textarea "Вы еще не закончили оформление заказа."
type textarea "Te pole tellimus lõpuni viinud."
type textarea "Вы не выполнили заказ."
type textarea "Te pole tellimus lõpuni viinud. Te po"
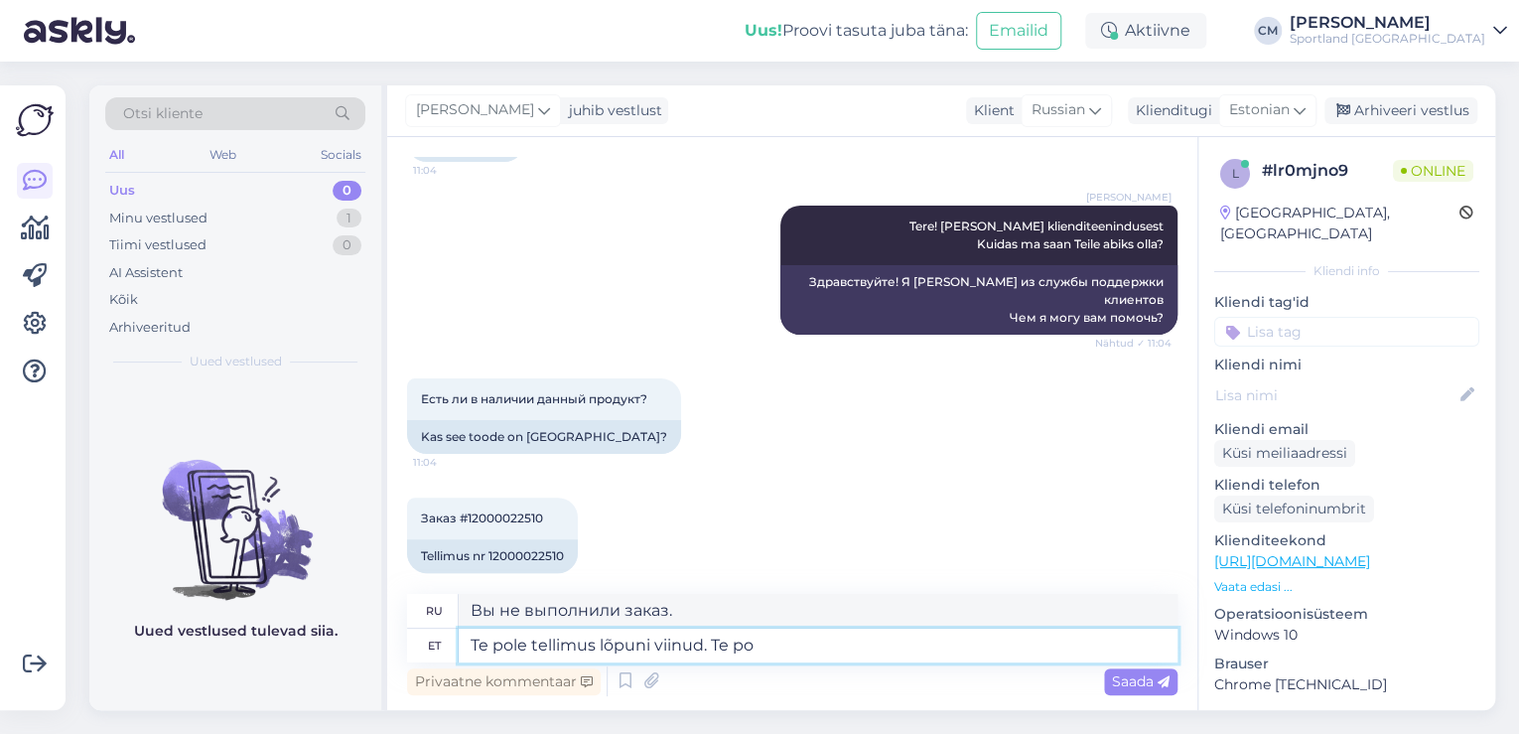
type textarea "Вы не выполнили заказ. Вы"
type textarea "Te pole tellimus lõpuni viinud. Te pole te"
type textarea "Вы не выполнили заказ. Вы не выполнили заказ."
type textarea "Te pole tellimus lõpuni viinud. Te pole tellimuse eest m"
type textarea "Вы не выполнили заказ. Вы не несёте за него ответственности."
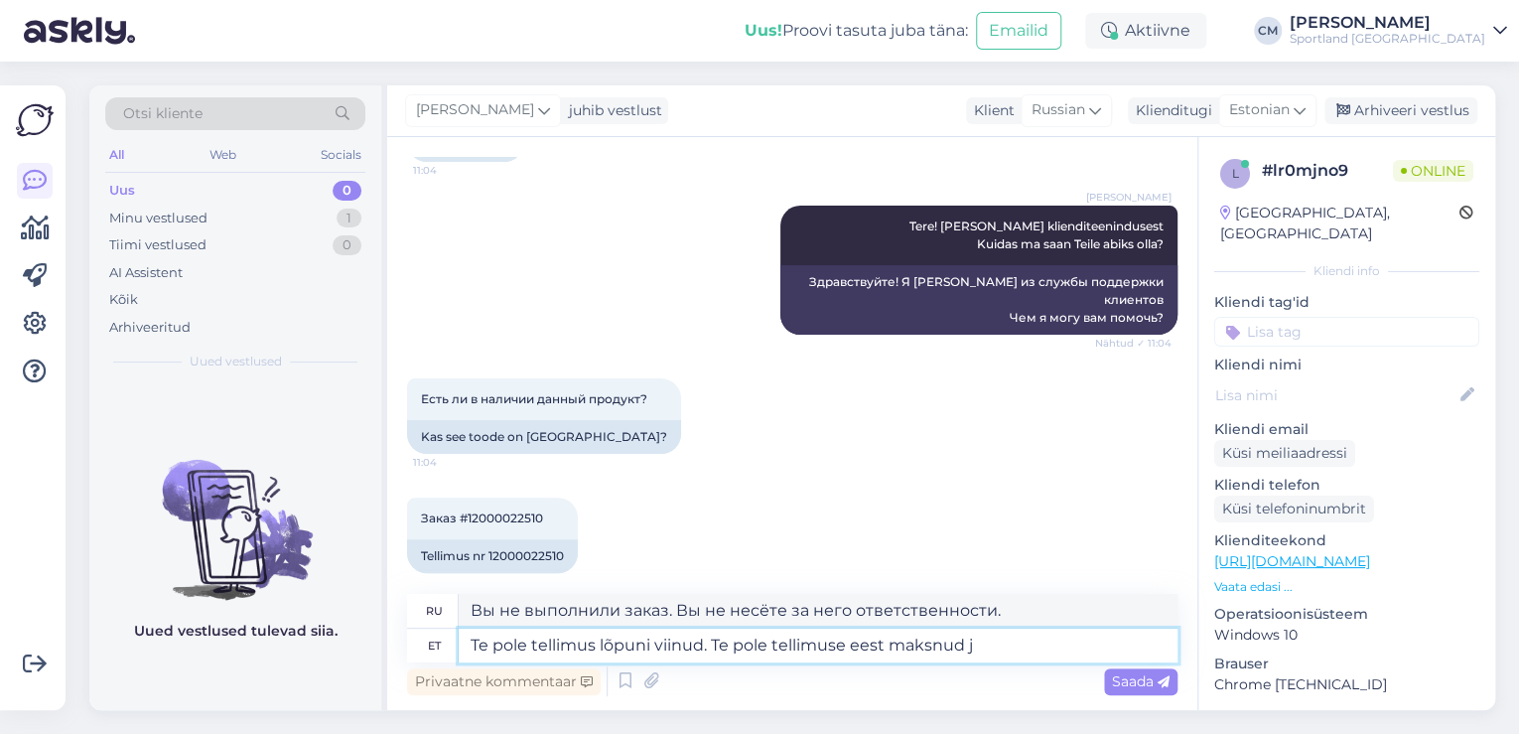
type textarea "Te pole tellimus lõpuni viinud. Te pole tellimuse eest maksnud ja"
type textarea "Вы не выполнили заказ. Вы не оплатили заказ."
type textarea "Te pole tellimus lõpuni viinud. Te pole tellimuse eest maksnud ja tel"
type textarea "Вы не выполнили заказ. Вы не оплатили заказ и"
type textarea "Te pole tellimus lõpuni viinud. Te pole tellimuse eest maksnud ja [PERSON_NAME]"
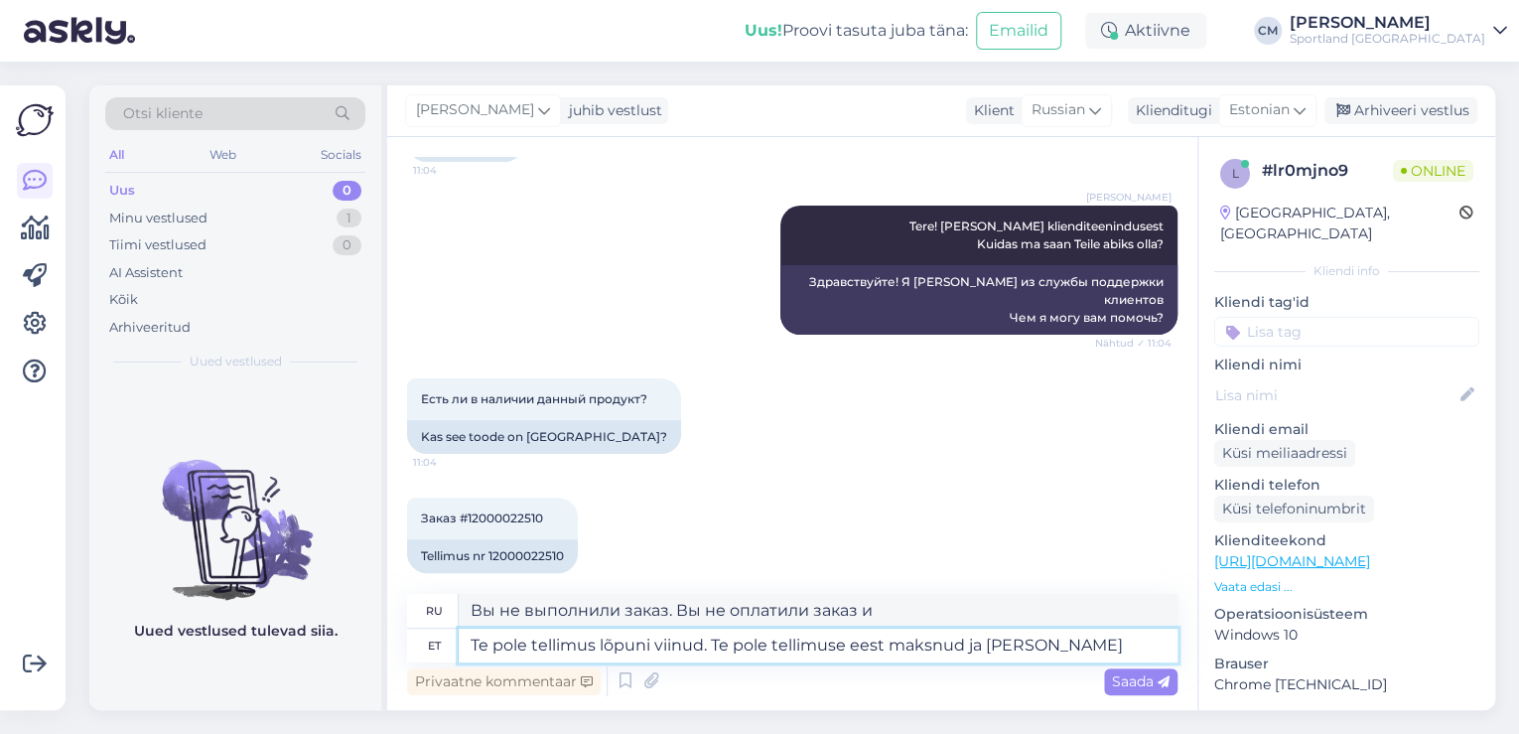
type textarea "Вы не выполнили заказ. Вы не оплатили заказ, и мы"
type textarea "Te pole tellimus lõpuni viinud. Te pole tellimuse eest maksnud ja"
type textarea "Вы не выполнили заказ. Вы не оплатили заказ и"
type textarea "Te pole tellimus lõpuni viinud. Te pole tellimuse eest maksnud ja ost eb"
type textarea "Вы не выполнили заказ. Вы не оплатили заказ и покупку."
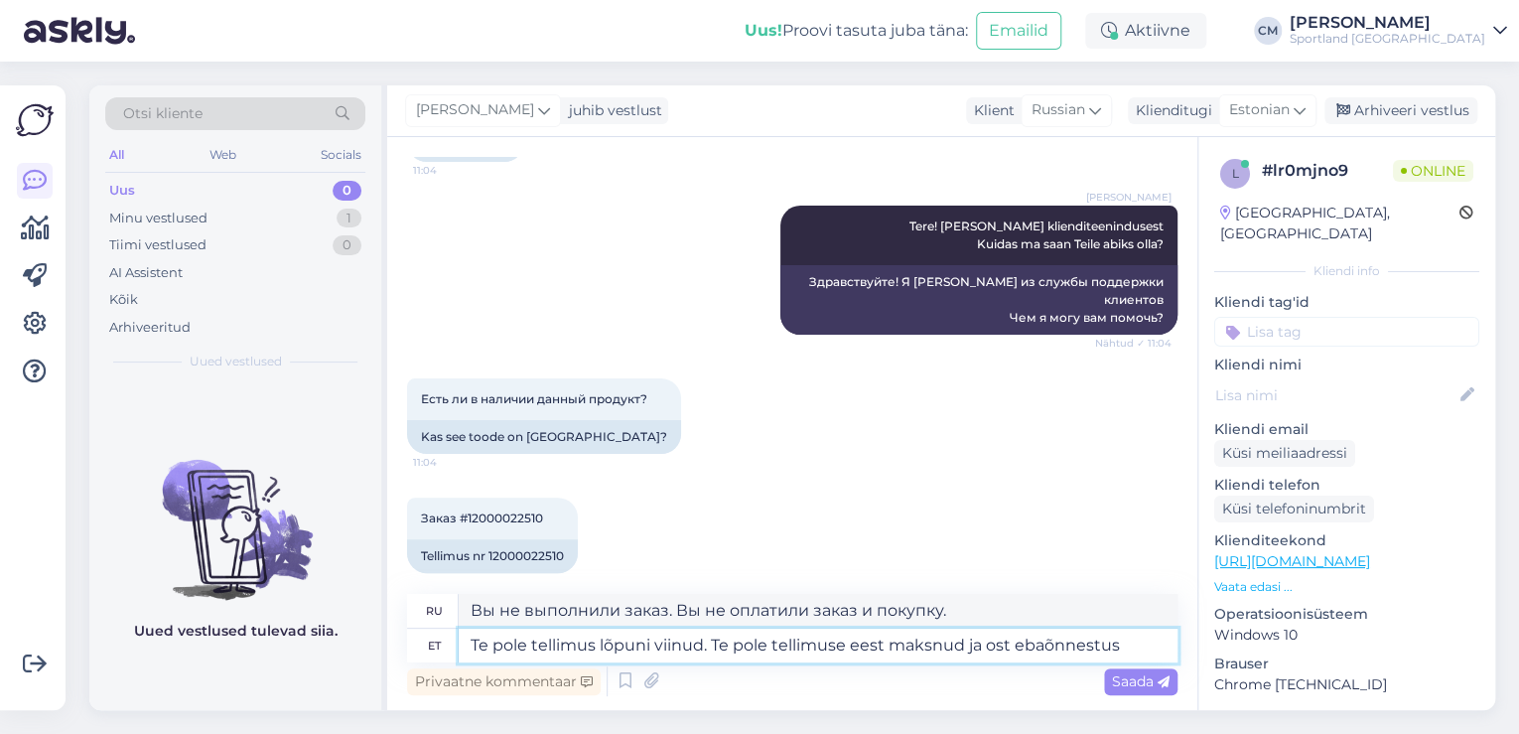
type textarea "Te pole tellimus lõpuni viinud. Te pole tellimuse eest maksnud ja ost ebaõnnest…"
type textarea "Вы не завершили оформление заказа. Вы не оплатили заказ, и покупка не состоялас…"
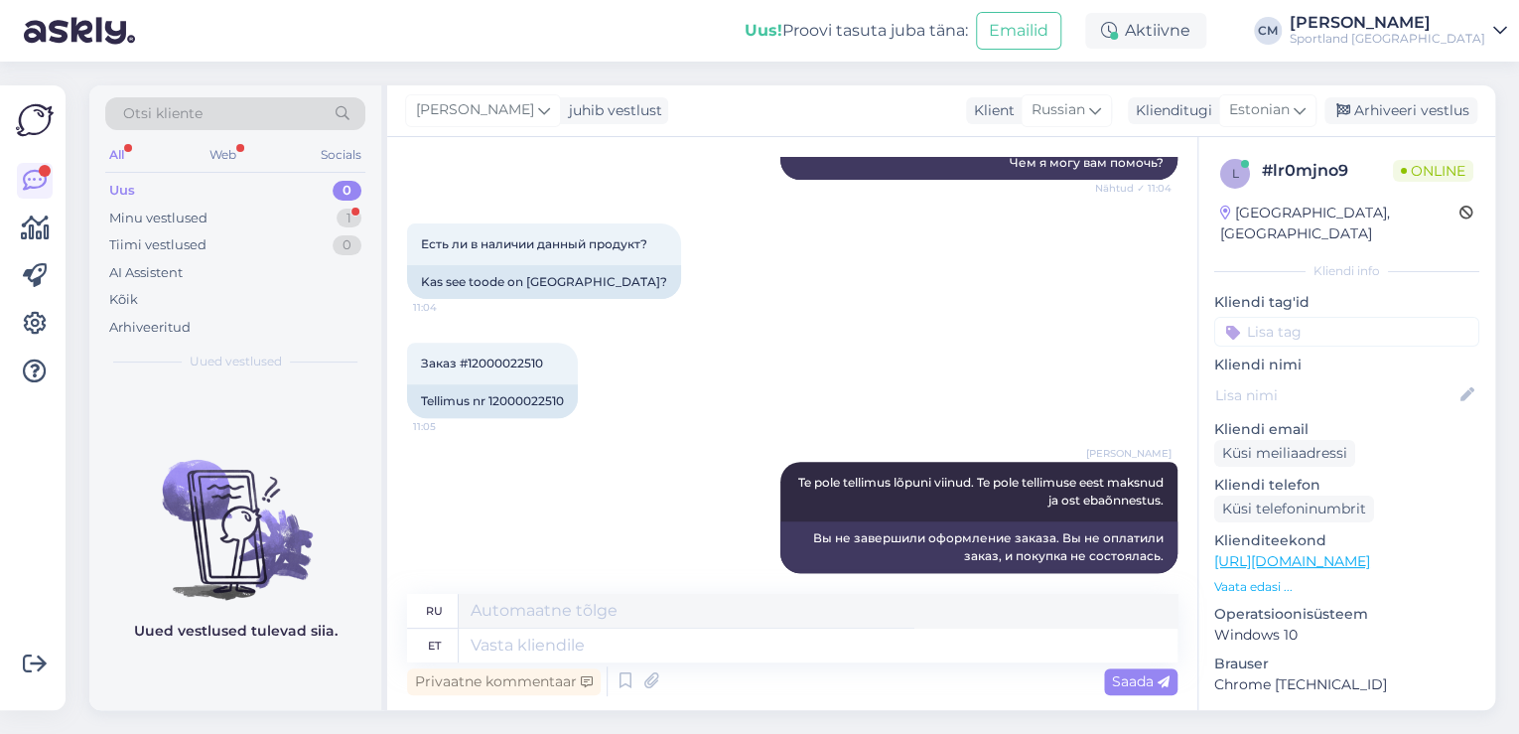
scroll to position [485, 0]
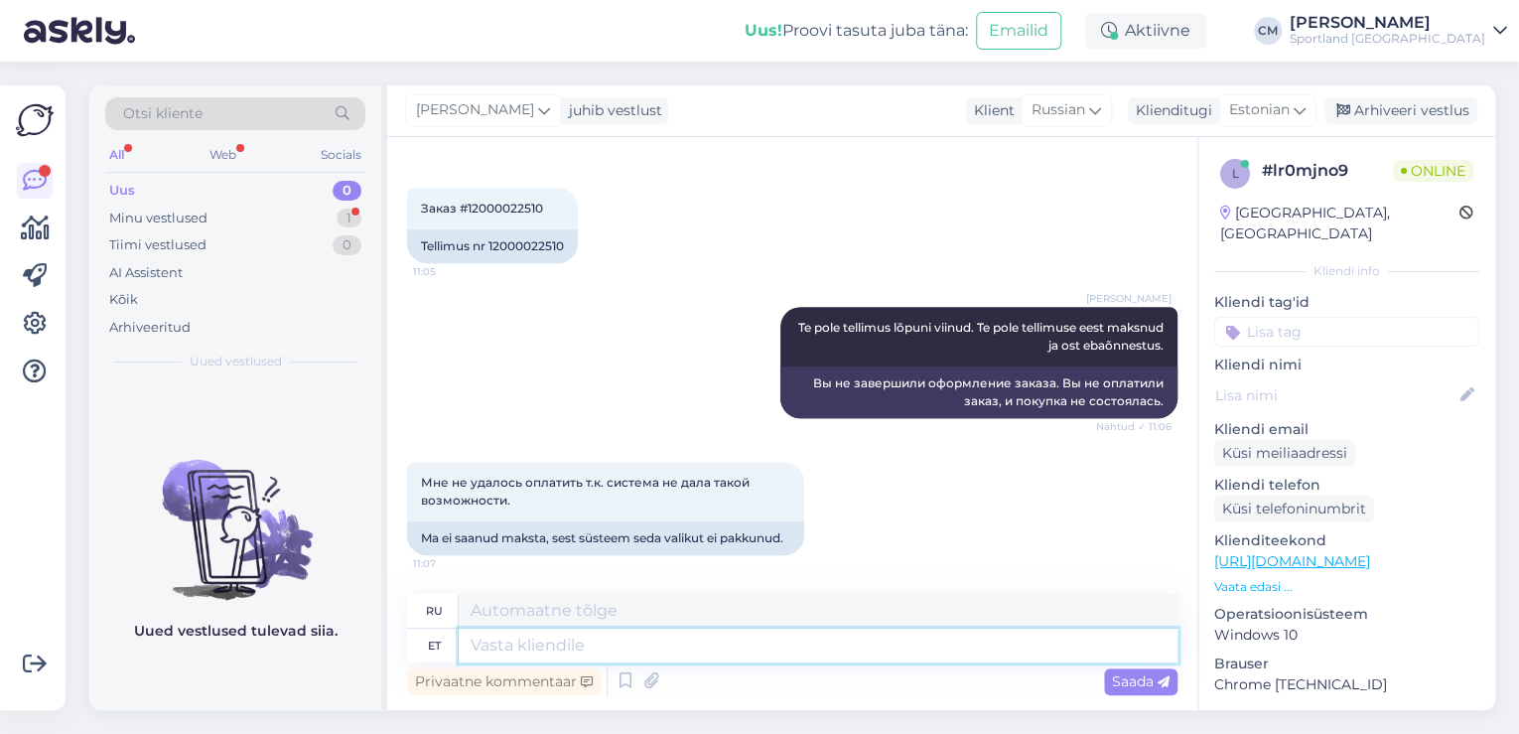
click at [684, 643] on textarea at bounding box center [818, 645] width 719 height 34
type textarea "Mis"
type textarea "Что"
type textarea "Mis veateate te"
type textarea "Какое сообщение об ошибке?"
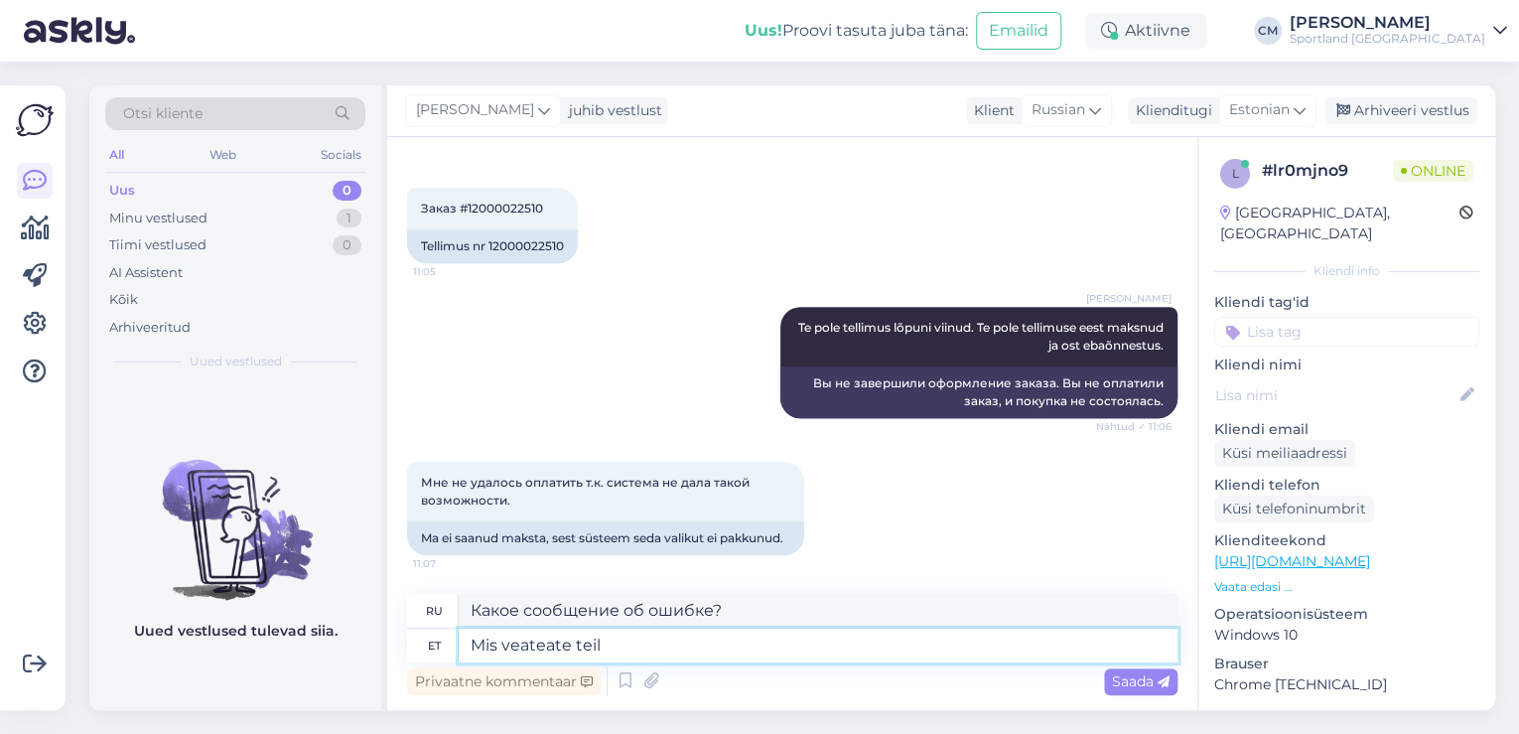
type textarea "Mis veateate teil k"
type textarea "Какое сообщение об ошибке у вас возникает?"
type textarea "Mis veateate teil kuvas jam"
type textarea "Какое сообщение об ошибке вы получили?"
type textarea "Mis veateate teil kuvas ja"
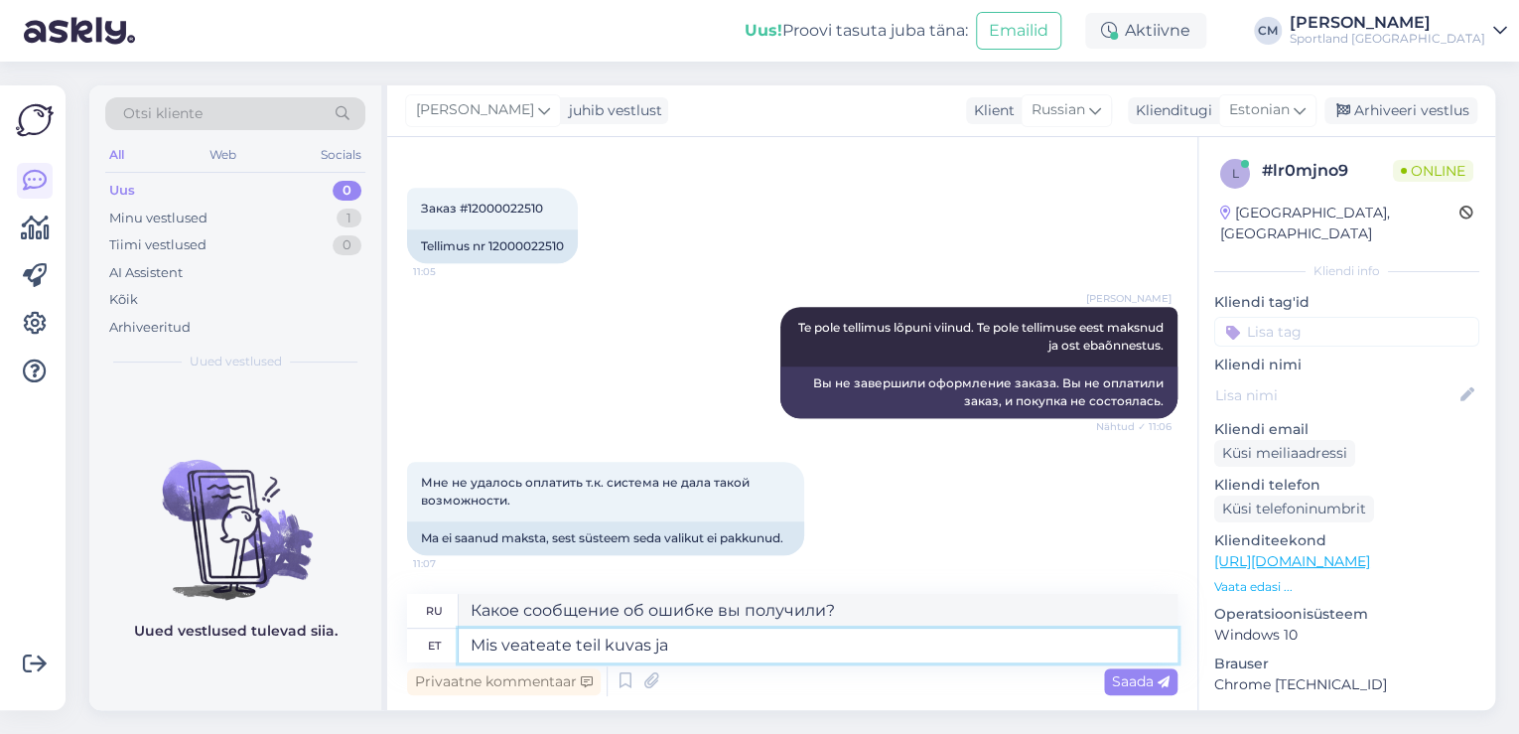
type textarea "Какое сообщение об ошибке вы получили и"
type textarea "Mis veateate teil kuvas ja mis et"
type textarea "Какое сообщение об ошибке вы получили и что"
type textarea "Mis veateate teil kuvas ja mis etapis"
type textarea "Какое сообщение об ошибке вы увидели и на каком этапе?"
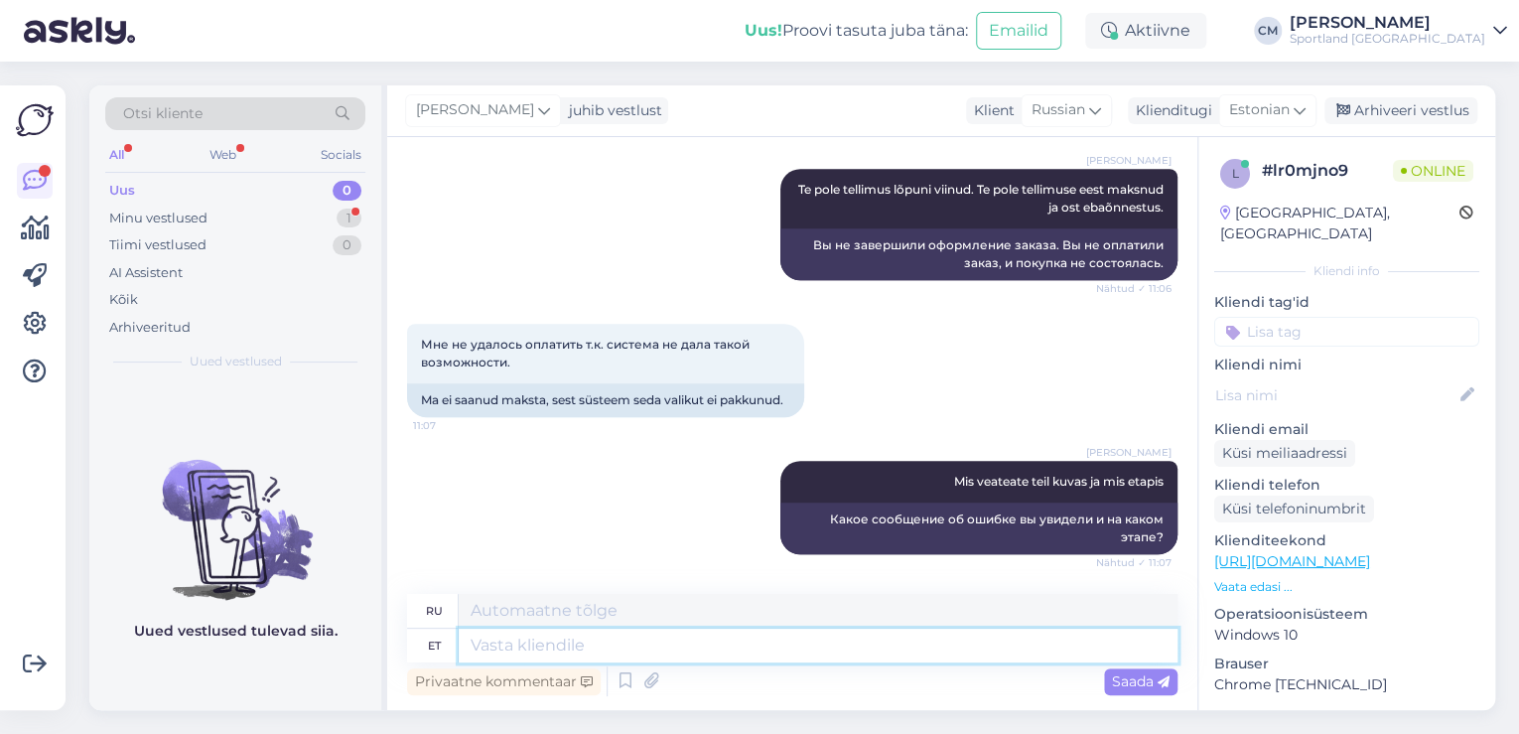
scroll to position [778, 0]
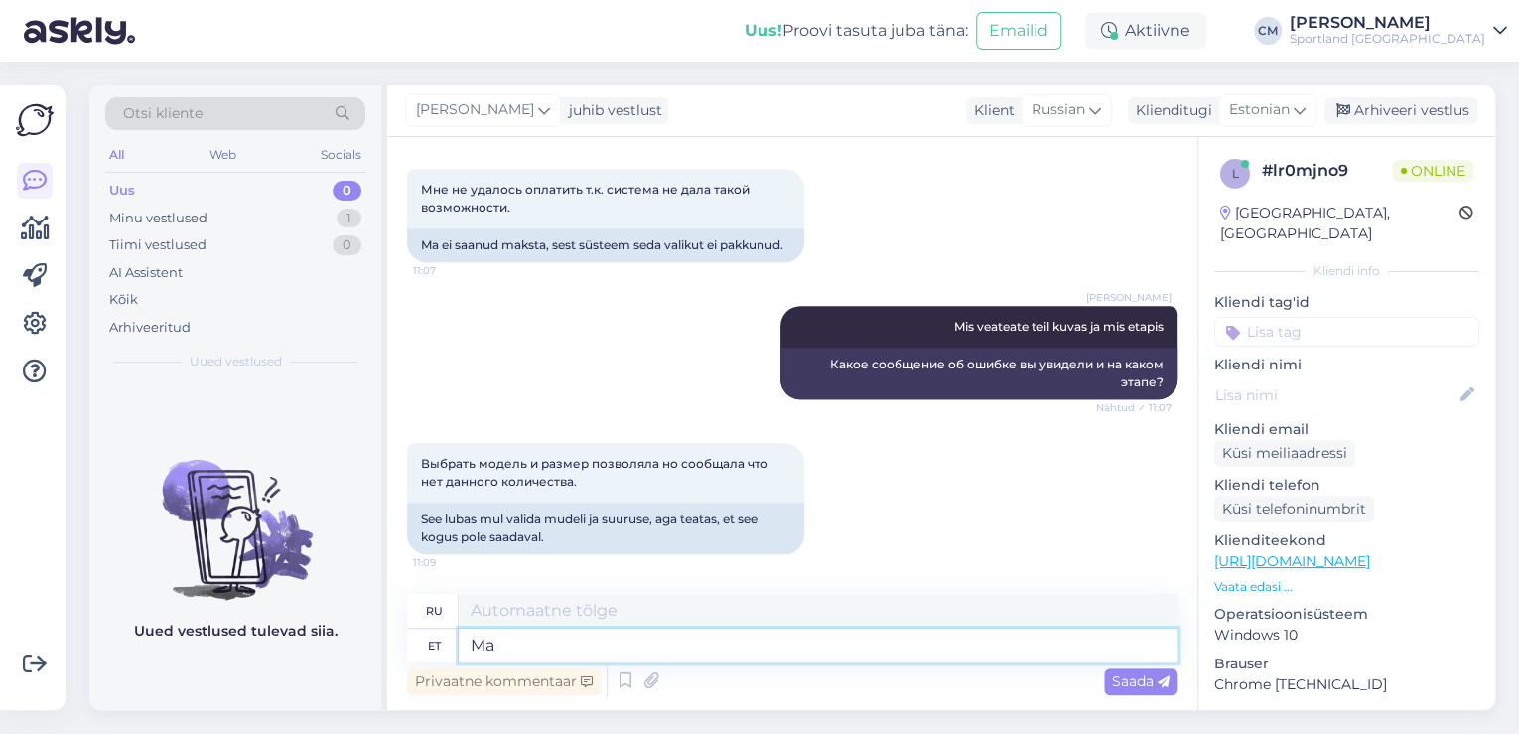
type textarea "Ma t"
type textarea "я"
type textarea "Ma tühistan T"
type textarea "Я отменяю."
type textarea "Ma tühistan Teie p"
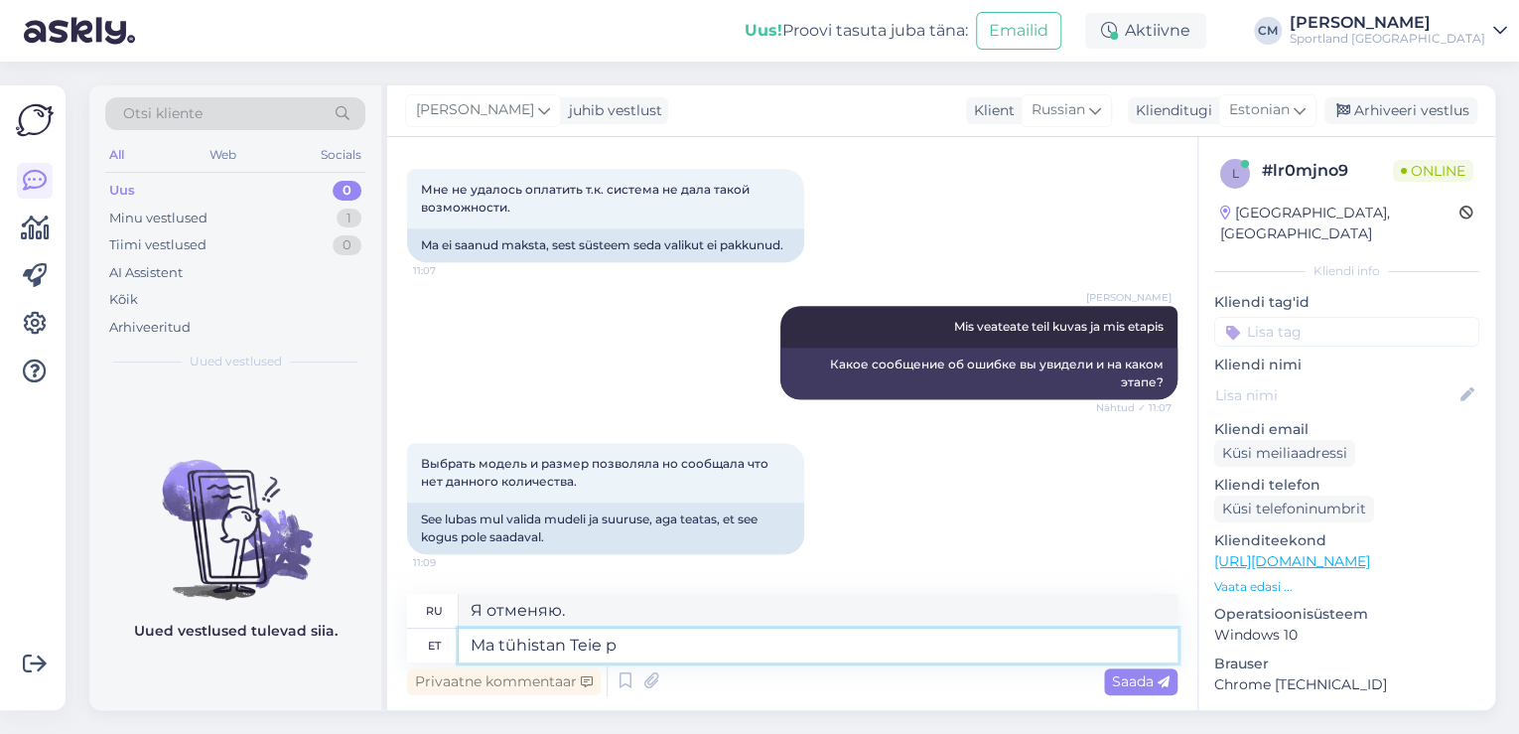
type textarea "Я отменяю ваш"
type textarea "Ma tühistan Teie poolelijäänud et"
type textarea "Я отменю ваш отложенный заказ."
type textarea "Ma tühistan Teie poolelijäänud etllimuse j"
type textarea "Я отменяю ваш отложенный ордер."
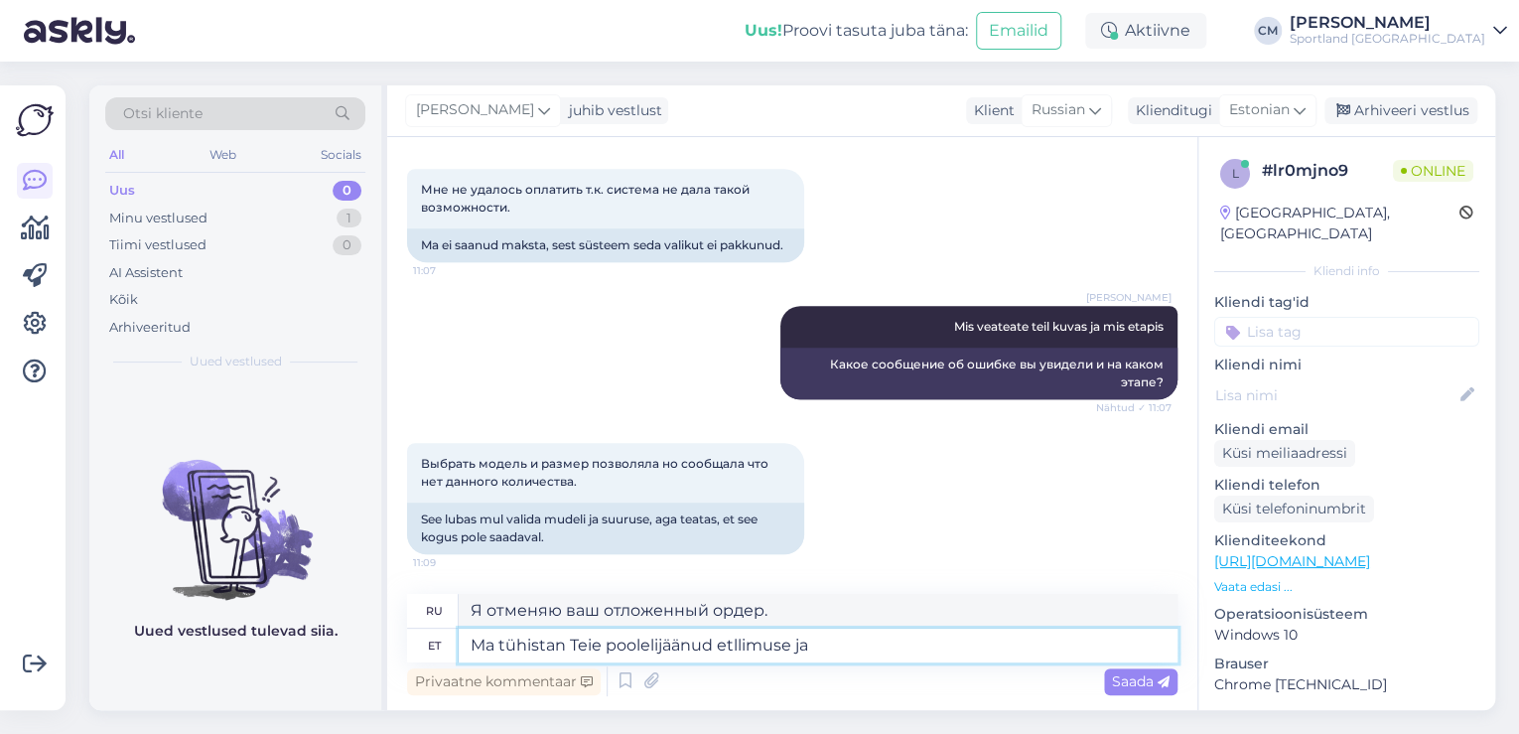
type textarea "Ma tühistan Teie poolelijäänud etllimuse ja t"
type textarea "Я отменю ваш отложенный заказ [PERSON_NAME]"
type textarea "Ma tühistan Teie poolelijäänud etllimuse ja toode v"
type textarea "Я отменяю ваш отложенный заказ и товар"
type textarea "Ma tühistan Teie poolelijäänud etllimuse ja toode vabaneb"
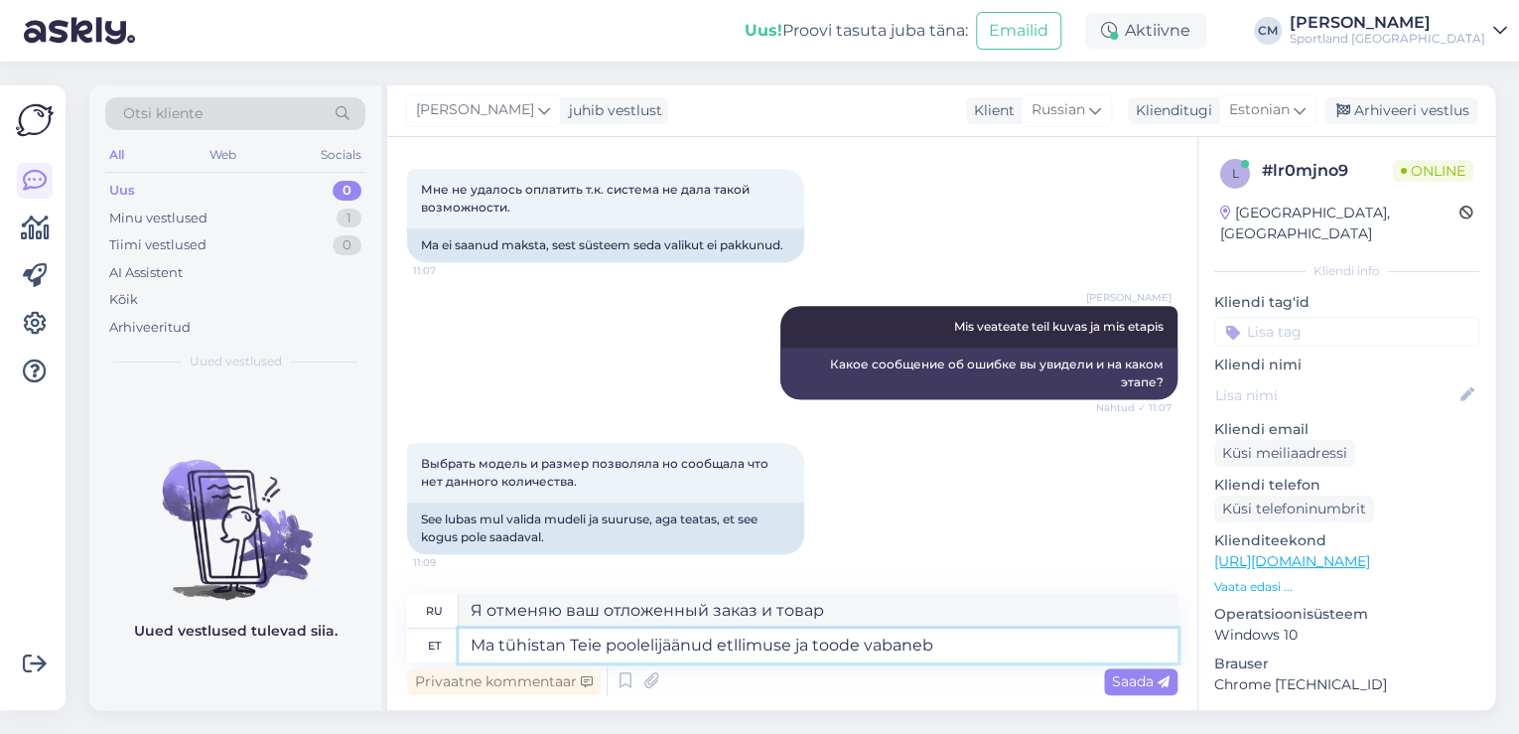
type textarea "Я отменю ваш отложенный заказ, и продукт будет выпущен."
type textarea "Ma tühistan Teie poolelijäänud etllimuse ja toode vabaneb broneeringu"
type textarea "Я отменю ваш отложенный заказ, и товар будет доступен для бронирования."
type textarea "Ma tühistan Teie poolelijäänud etllimuse ja toode vabaneb broneeringust."
type textarea "Я отменю ваш отложенный заказ, и товар будет снят с резервирования."
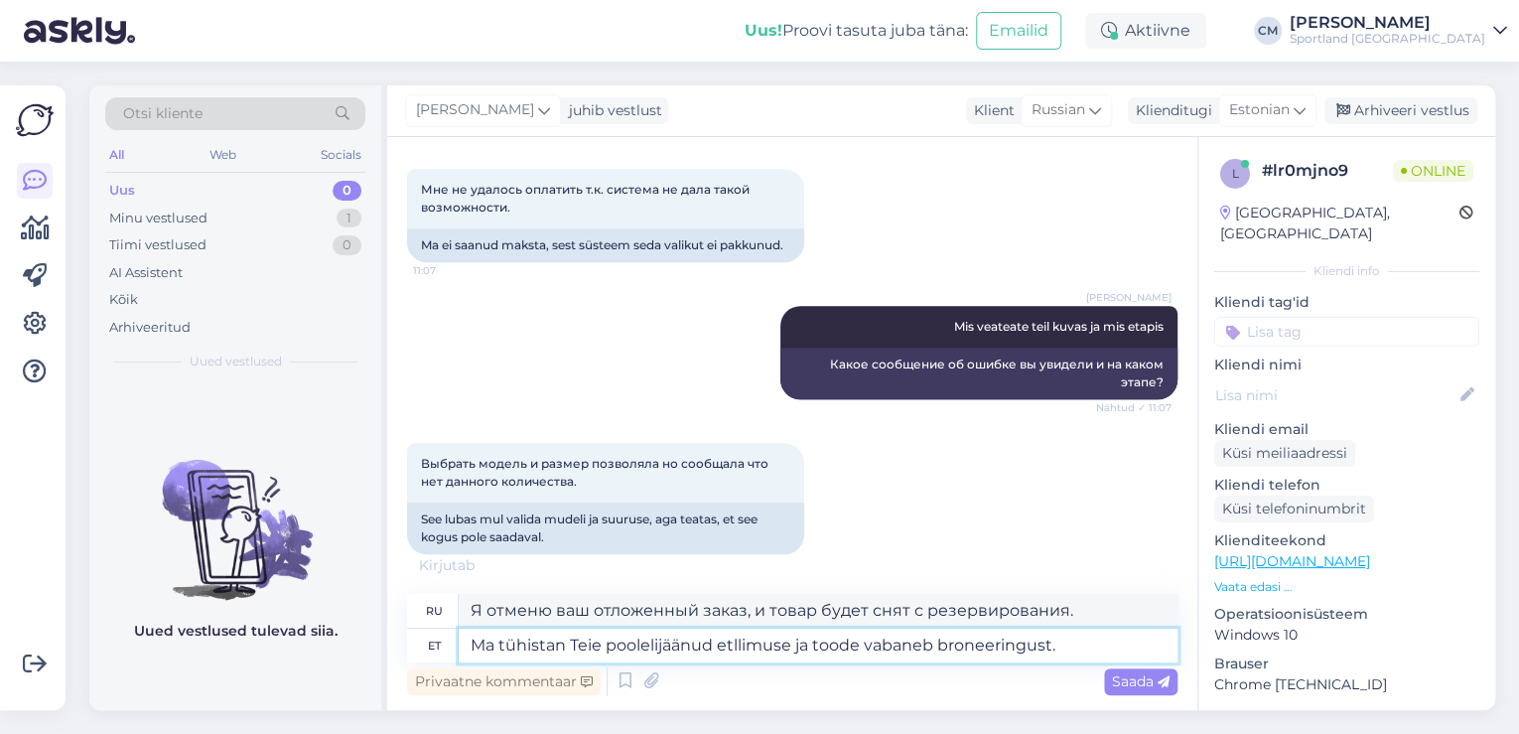
click at [732, 642] on textarea "Ma tühistan Teie poolelijäänud etllimuse ja toode vabaneb broneeringust." at bounding box center [818, 645] width 719 height 34
click at [1111, 643] on textarea "Ma tühistan Teie poolelijäänud tellimuse ja toode vabaneb broneeringust." at bounding box center [818, 645] width 719 height 34
type textarea "Ma tühistan Teie poolelijäänud tellimuse ja toode vabaneb broneeringust umbes 3"
type textarea "Я отменю ваш отложенный заказ, и товар будет снят с резерва примерно через"
type textarea "Ma tühistan Teie poolelijäänud tellimuse ja toode vabaneb broneeringust umbes 3…"
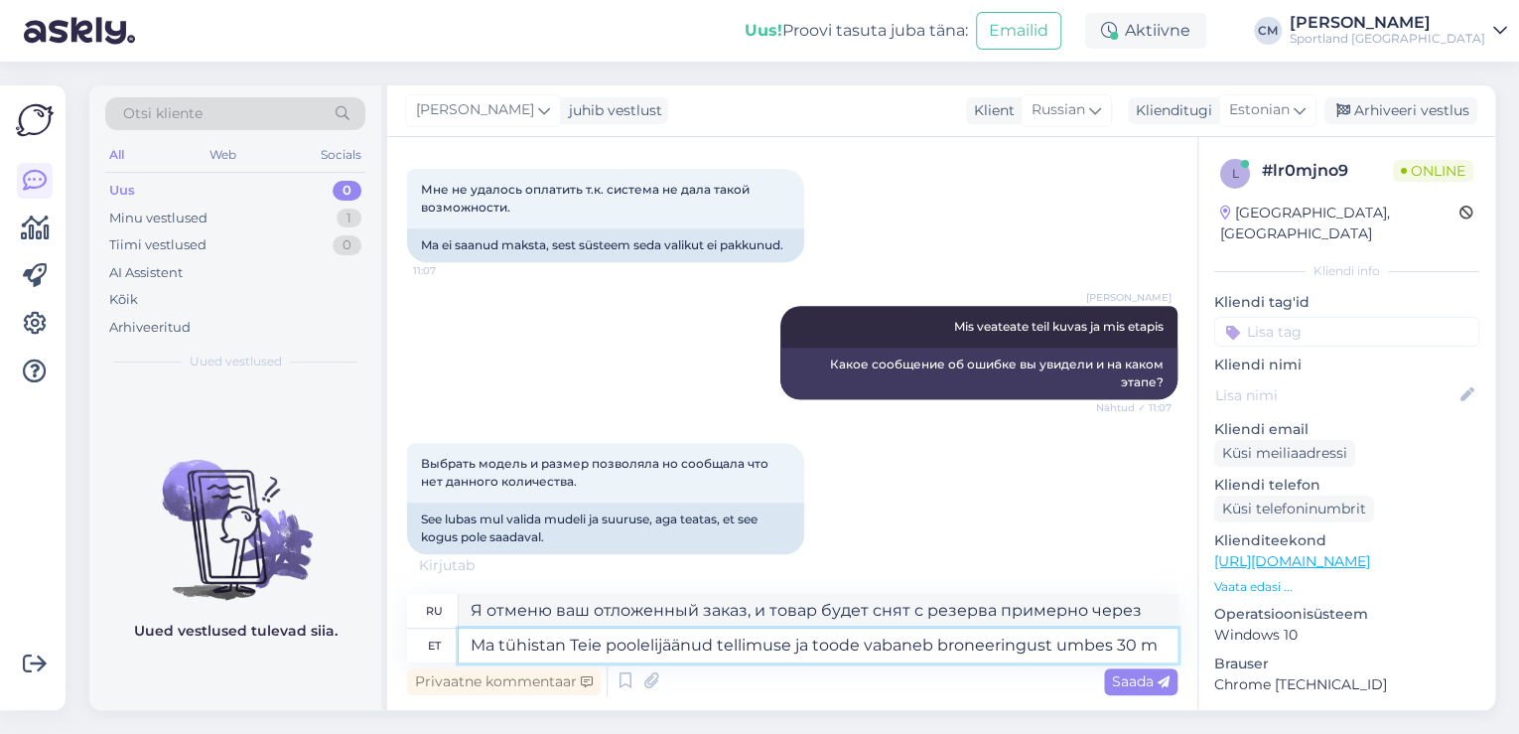
type textarea "Я отменю ваш отложенный заказ, и товар будет снят с резерва примерно через 30"
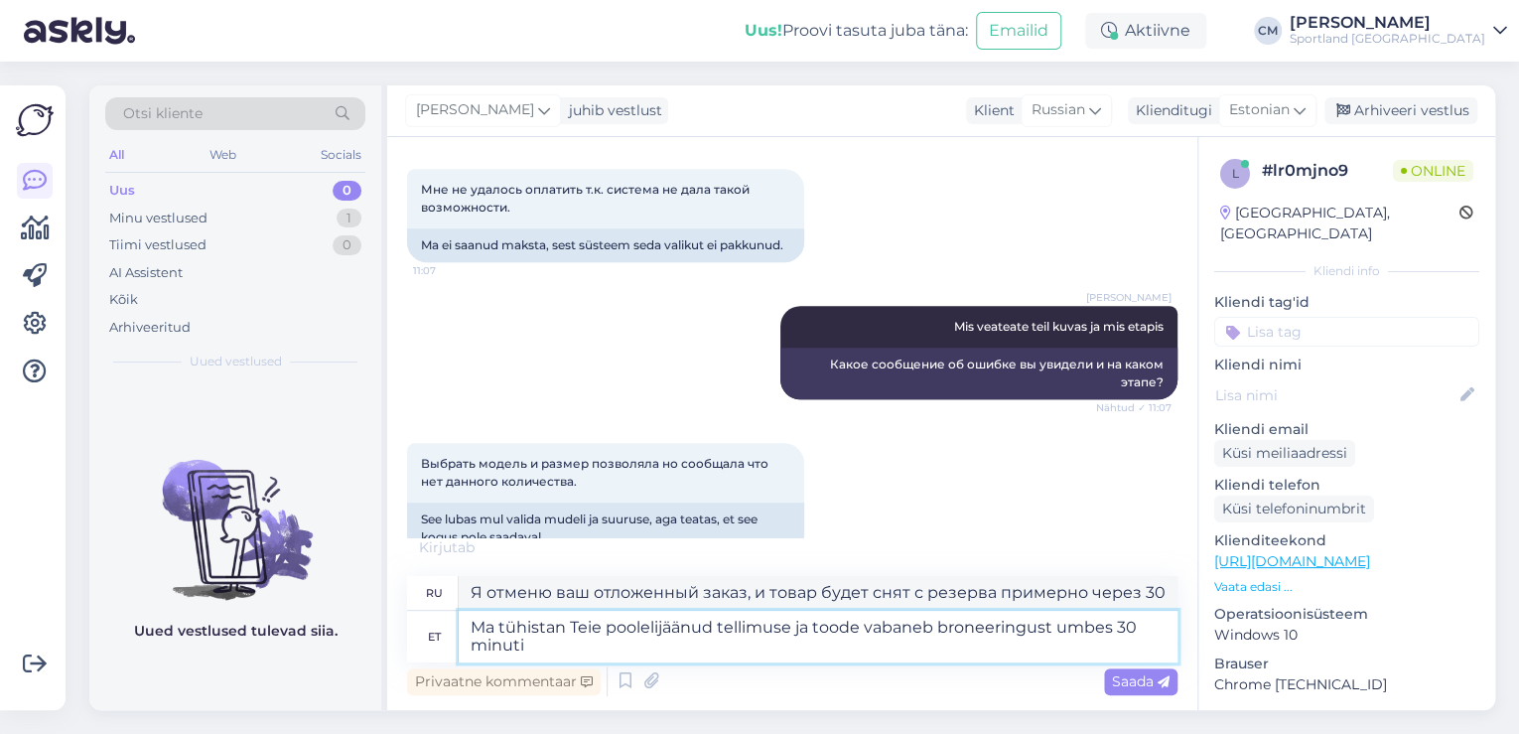
type textarea "Ma tühistan Teie poolelijäänud tellimuse ja toode vabaneb broneeringust umbes 3…"
type textarea "Я отменю ваш отложенный заказ, и товар будет снят с резерва примерно через 30 м…"
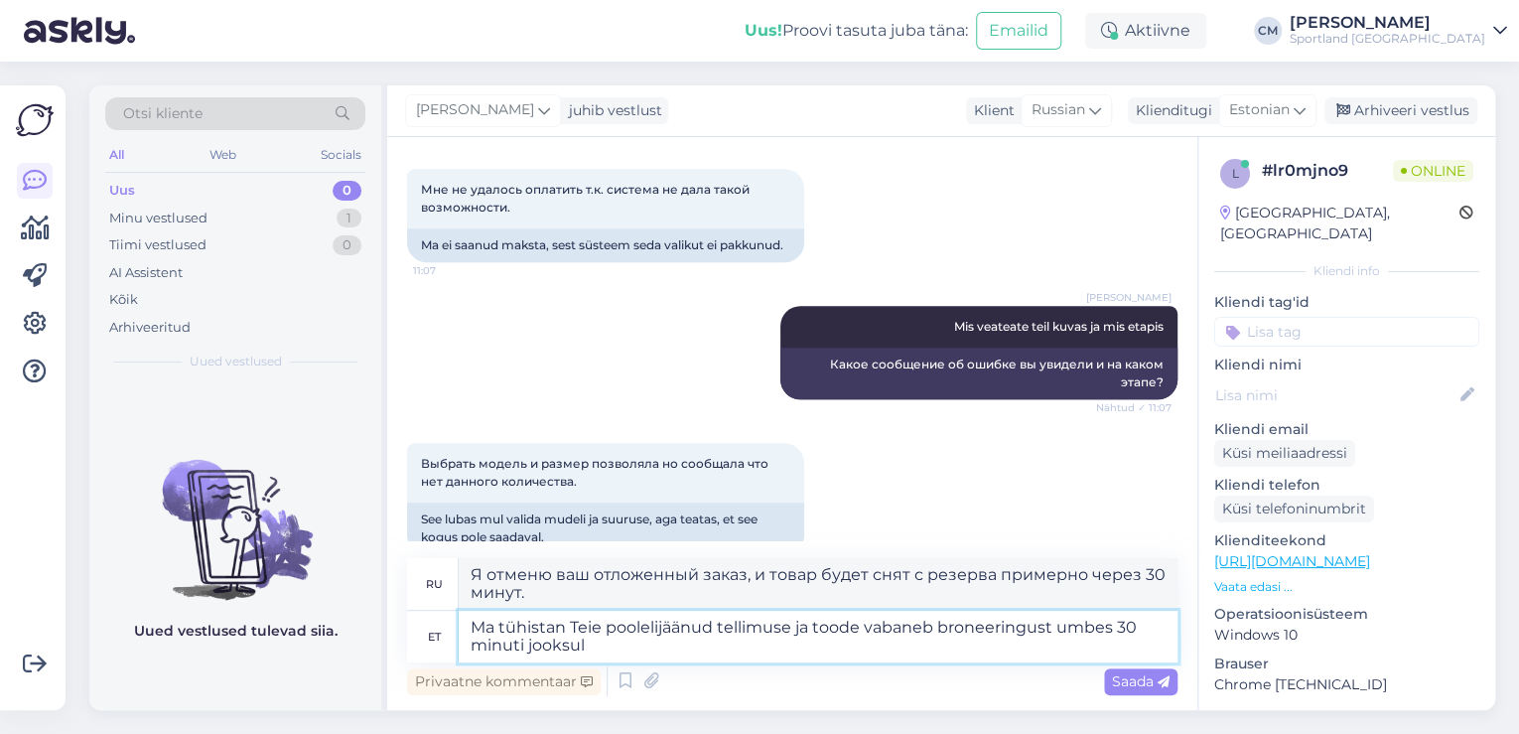
type textarea "Ma tühistan Teie poolelijäänud tellimuse ja toode vabaneb broneeringust umbes 3…"
type textarea "Я отменю ваш отложенный заказ, и товар будет снят с резерва в течение примерно …"
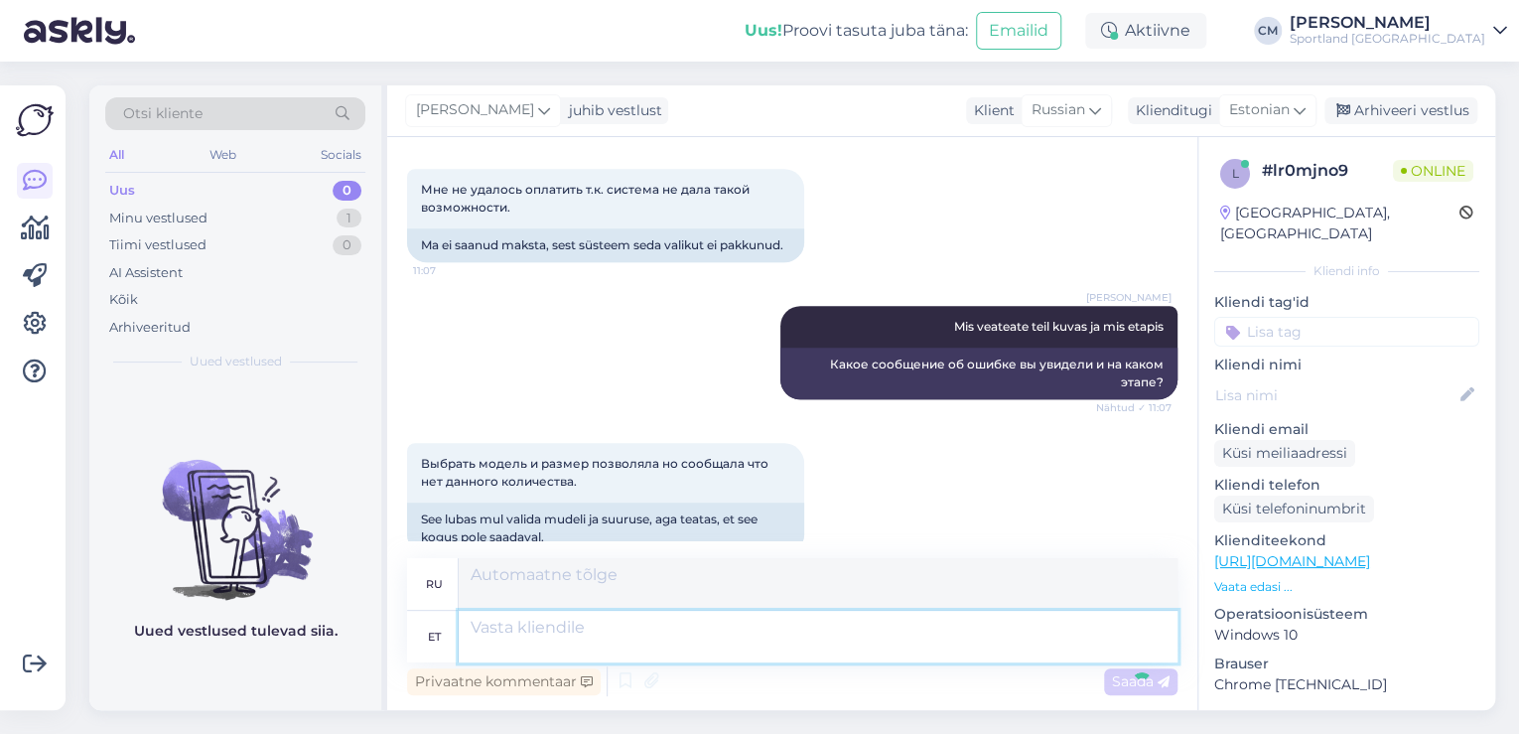
scroll to position [1052, 0]
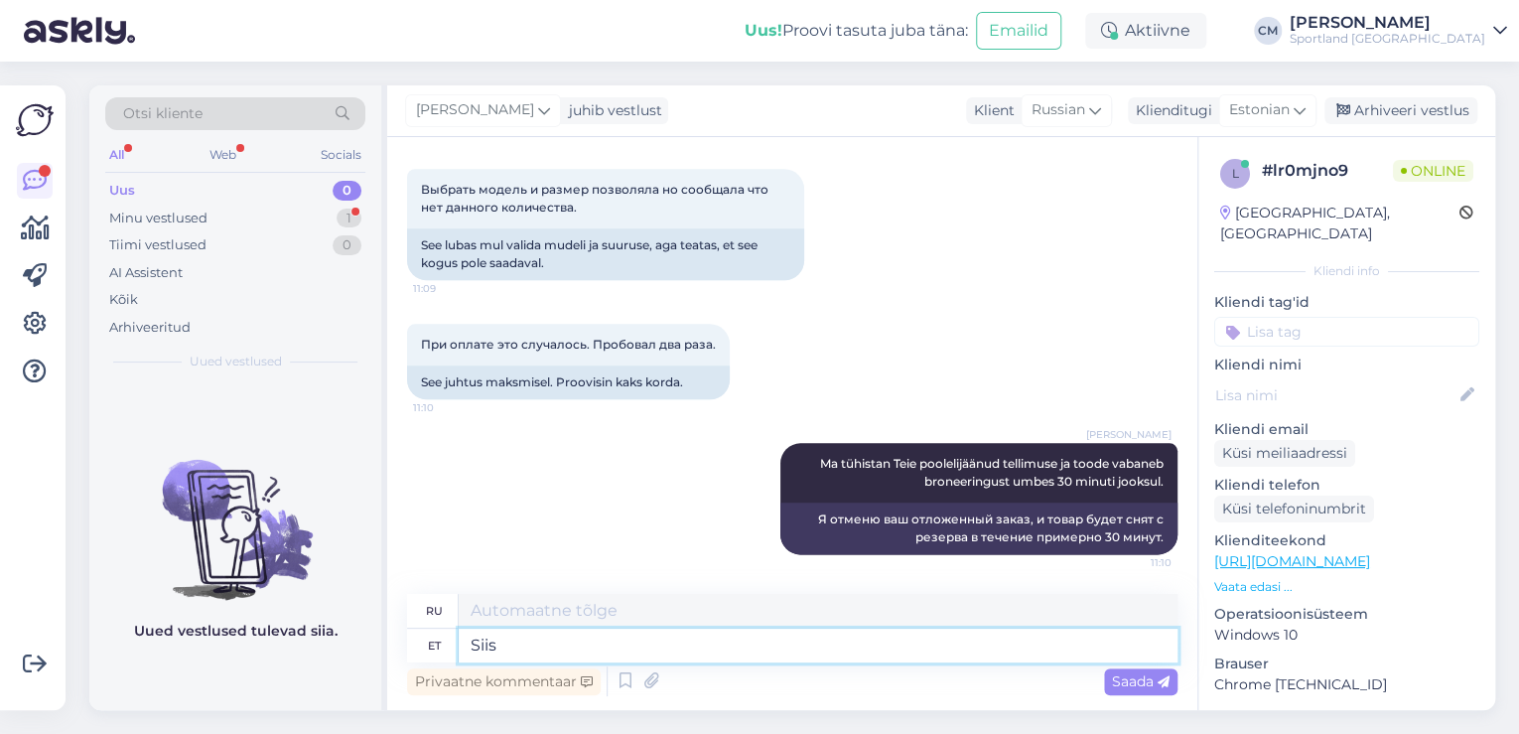
type textarea "Siis"
type textarea "Затем"
type textarea "Siis proovige"
type textarea "Тогда попробуй"
type textarea "Siis proovige uuesti t"
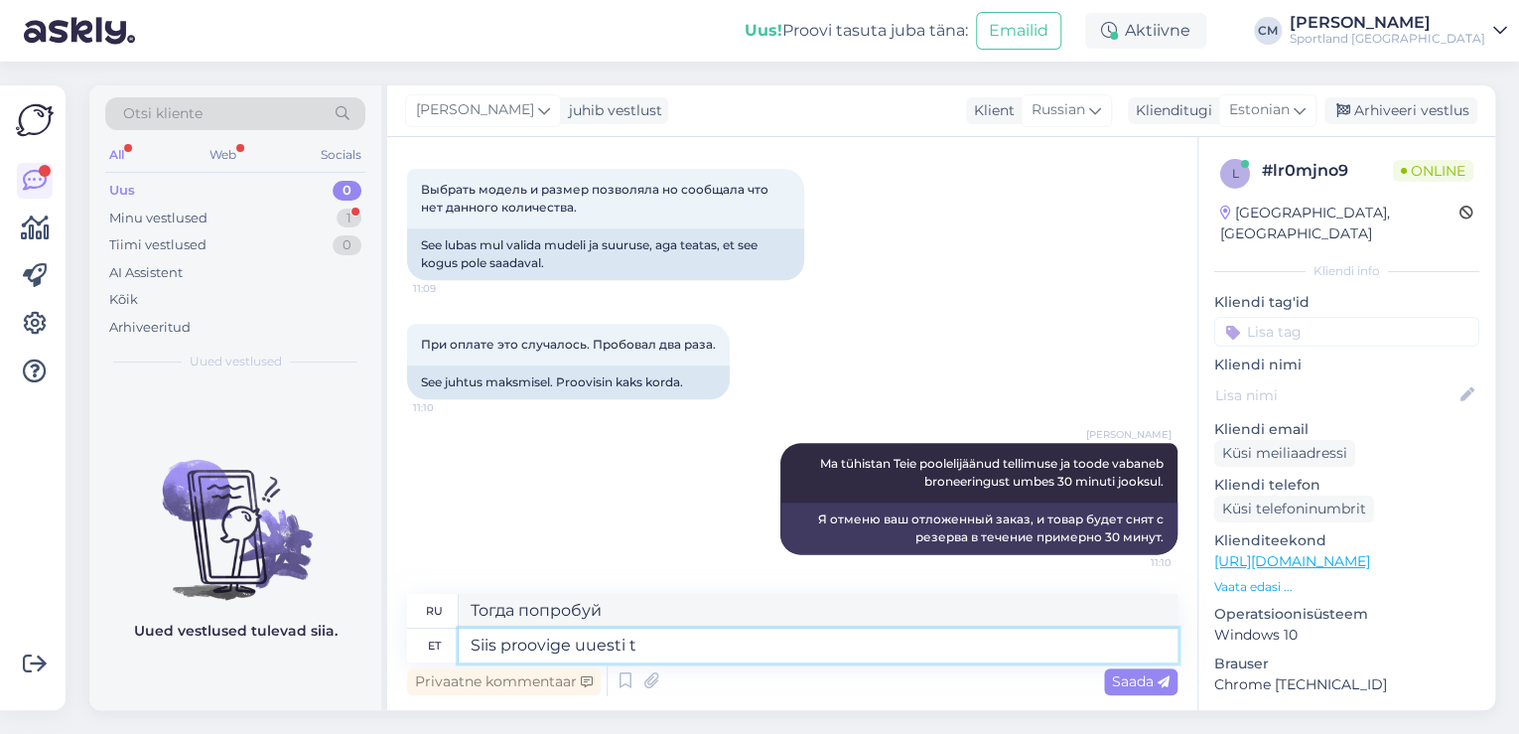
type textarea "Затем попробуйте еще раз."
type textarea "Siis proovige uuesti tellimust esit"
type textarea "Затем попробуйте сделать заказ еще раз."
type textarea "Siis proovige uuesti tellimust esitada,"
type textarea "Затем попробуйте оформить заказ еще раз,"
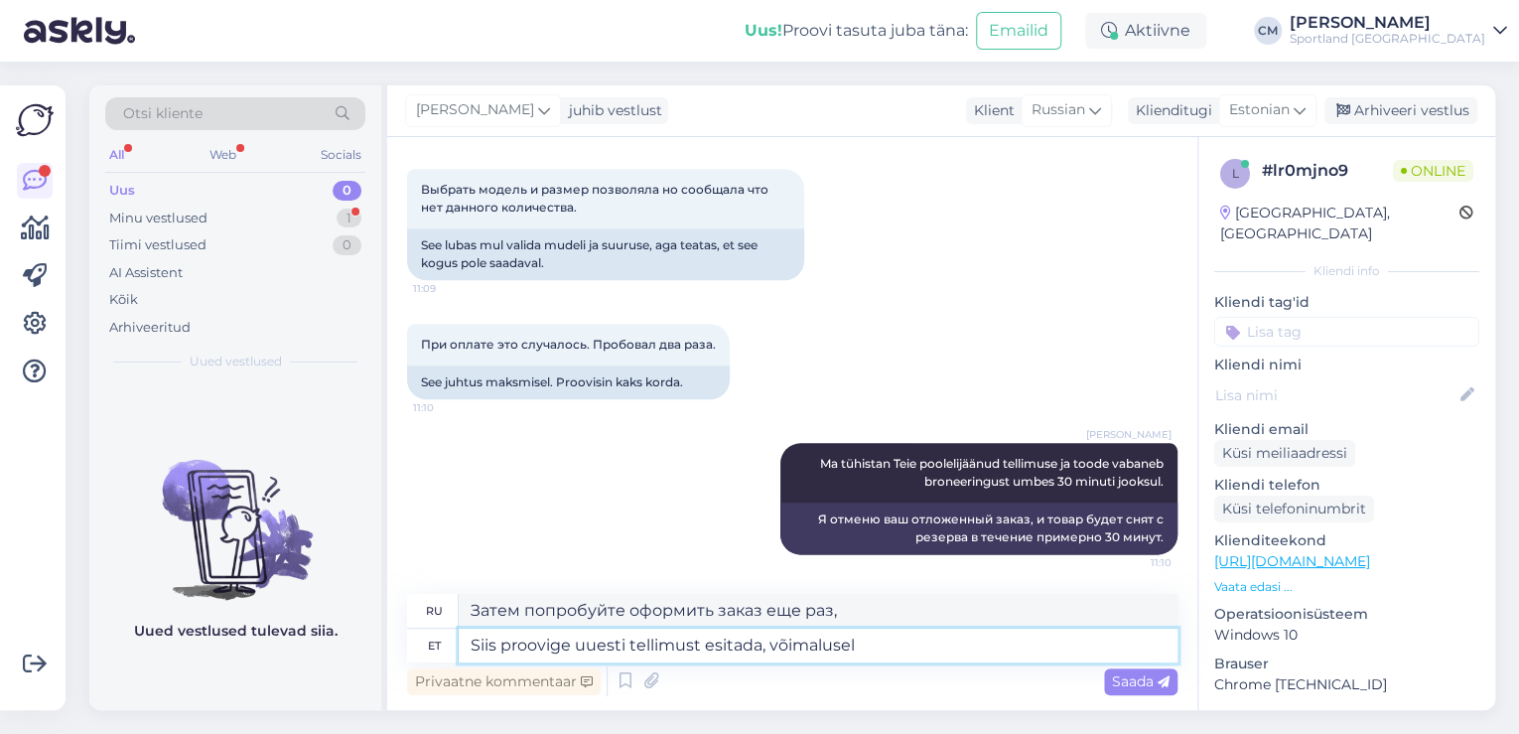
type textarea "Siis proovige uuesti tellimust esitada, võimalusel"
type textarea "Затем попробуйте оформить заказ еще раз, если это возможно."
type textarea "Siis proovige uuesti tellimust esitada, võimalusel kasutage ka"
type textarea "Затем попробуйте оформить заказ еще раз, если возможно, используя"
type textarea "Siis proovige uuesti tellimust esitada, võimalusel kasutage ka st"
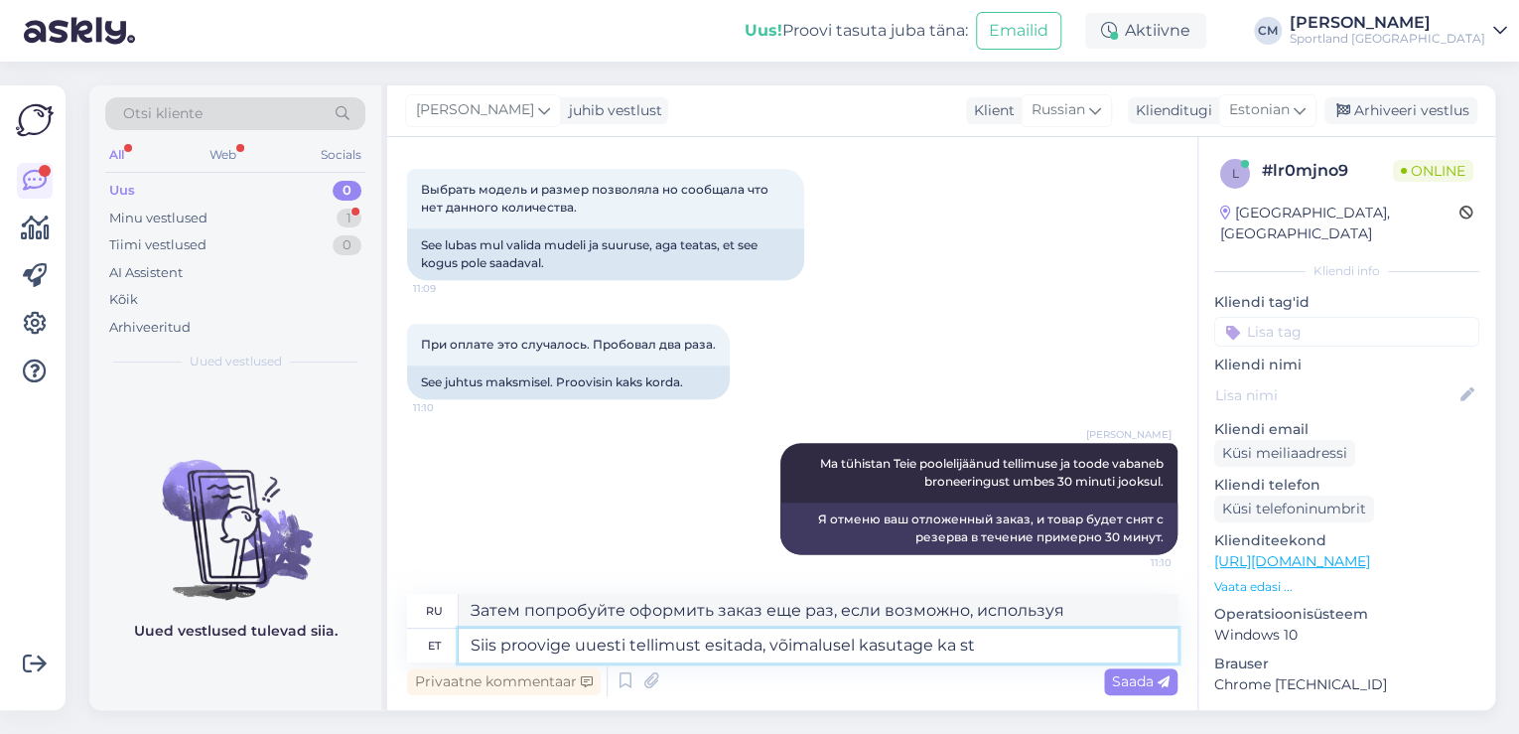
type textarea "Затем попробуйте оформить заказ еще раз, если возможно, также используя"
type textarea "Siis proovige uuesti tellimust esitada, võimalusel kasutage ka steist se"
type textarea "Затем попробуйте оформить заказ еще раз, по возможности воспользовавшись услуга…"
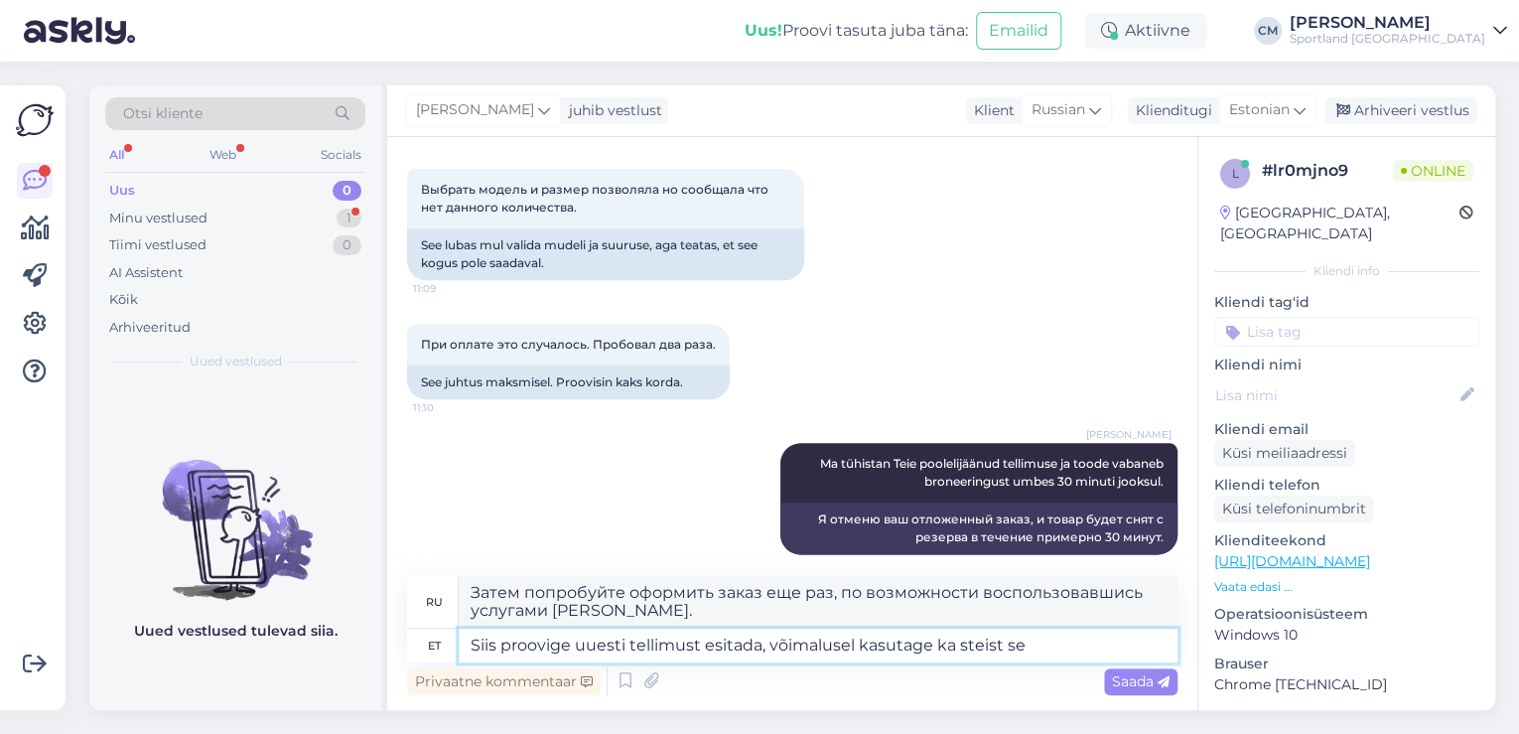
scroll to position [1069, 0]
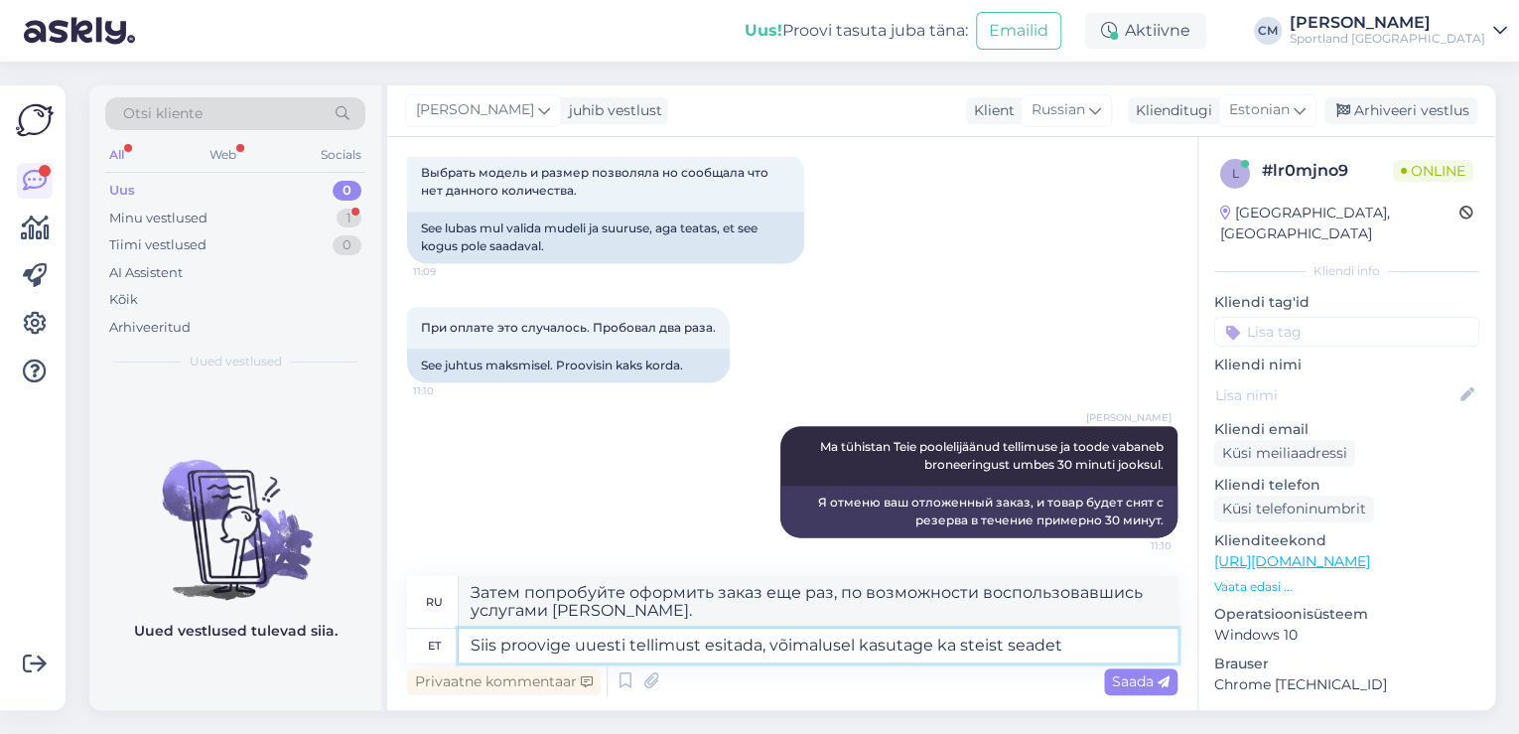
type textarea "Siis proovige uuesti tellimust esitada, võimalusel kasutage ka steist seadet v"
type textarea "Затем попробуйте оформить заказ еще раз, по возможности используя то же устройс…"
type textarea "Siis proovige uuesti tellimust esitada, võimalusel kasutage ka steist seadet võ…"
type textarea "Затем попробуйте оформить заказ еще раз, если возможно, используя то же устройс…"
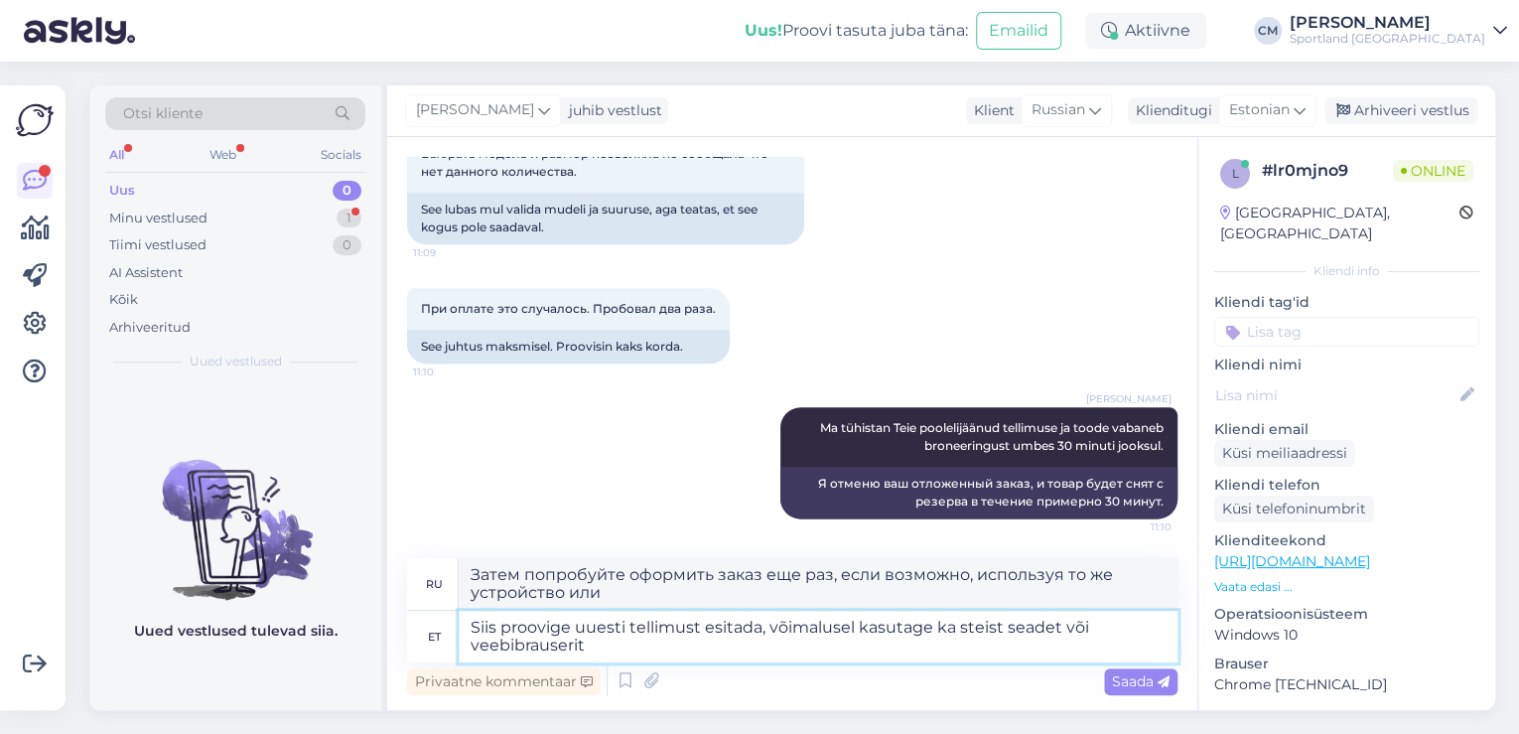
type textarea "Siis proovige uuesti tellimust esitada, võimalusel kasutage ka steist seadet võ…"
type textarea "Затем попробуйте оформить заказ еще раз, по возможности используя другое устрой…"
click at [968, 627] on textarea "Siis proovige uuesti tellimust esitada, võimalusel kasutage ka steist seadet võ…" at bounding box center [818, 637] width 719 height 52
type textarea "Siis proovige uuesti tellimust esitada, võimalusel kasutage kas teist seadet võ…"
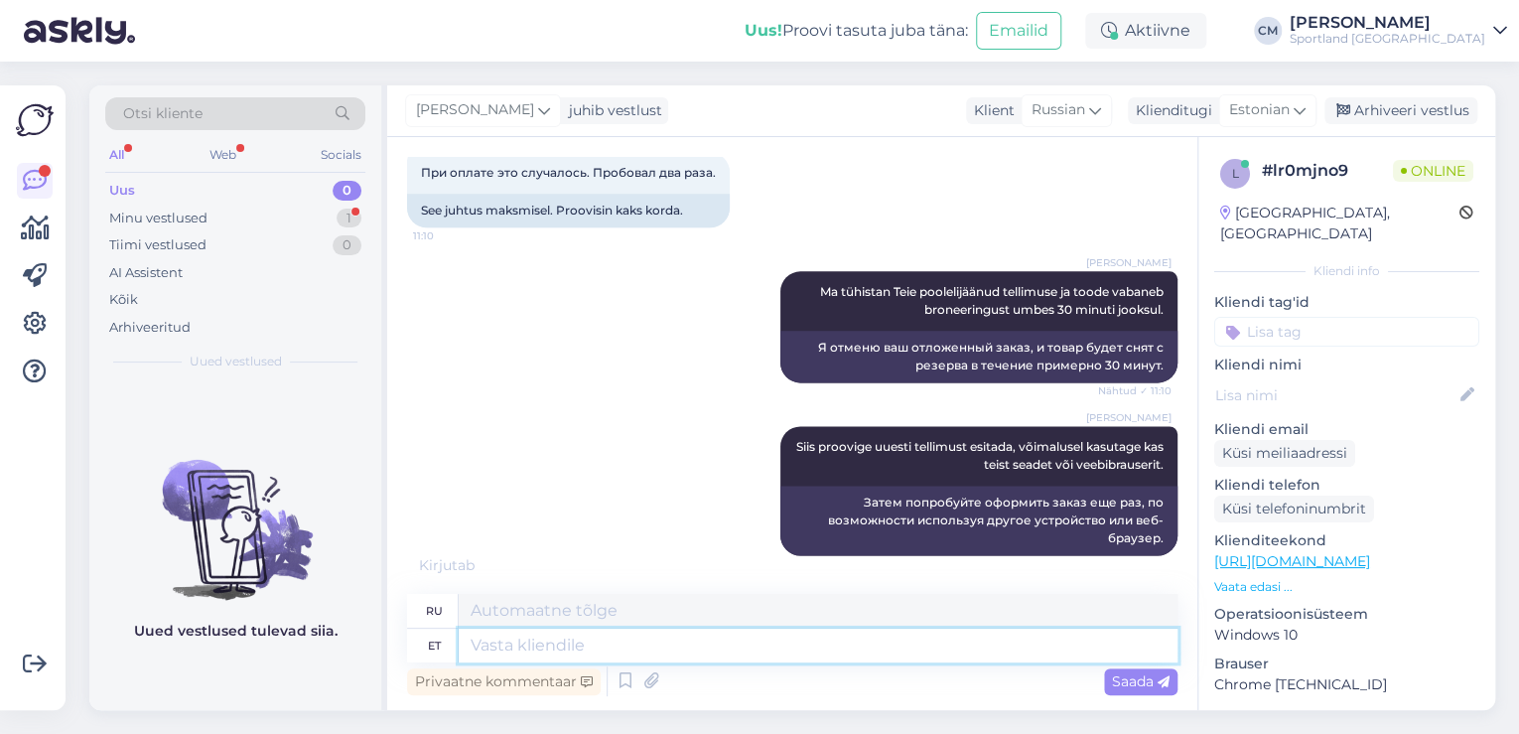
scroll to position [1343, 0]
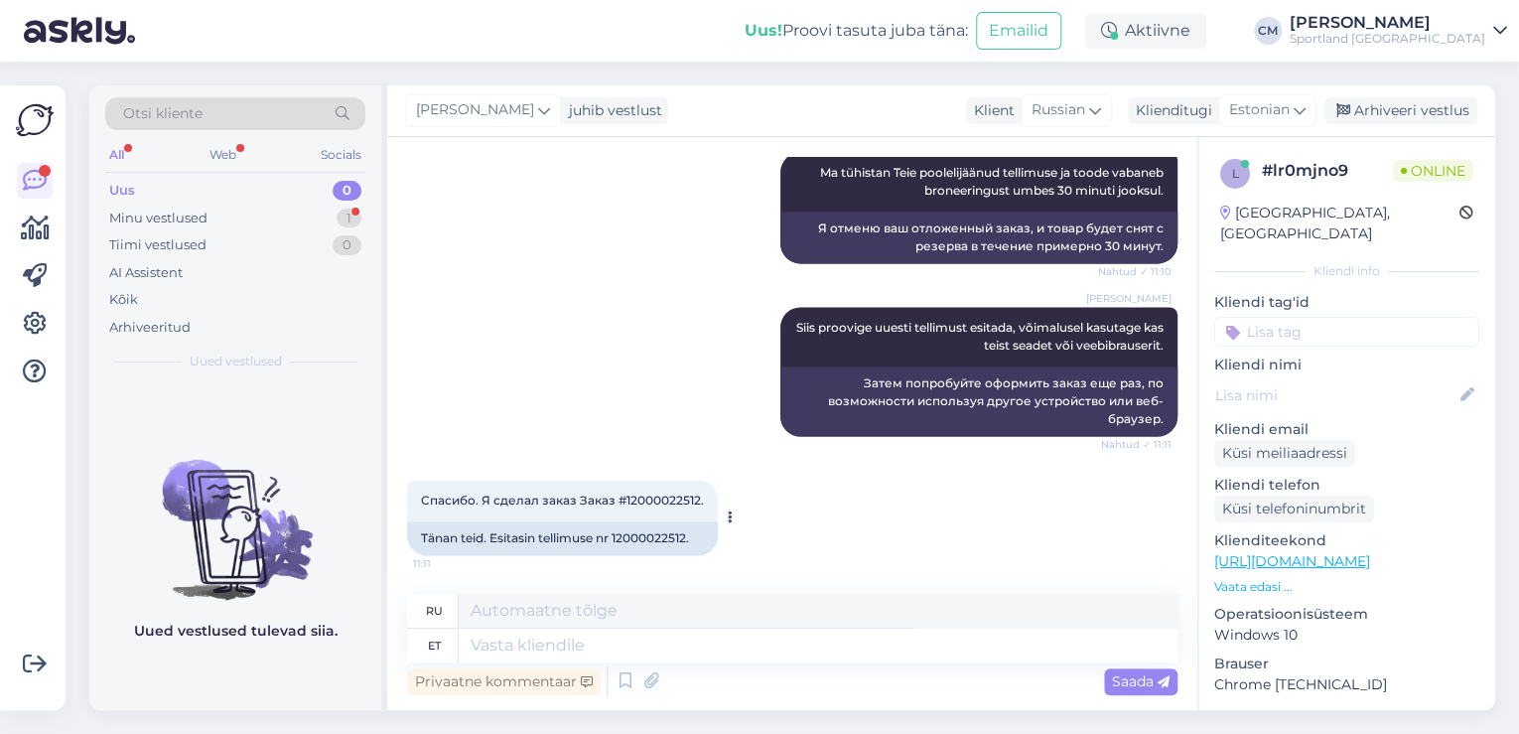
click at [667, 536] on div "Tänan teid. Esitasin tellimuse nr 12000022512." at bounding box center [562, 538] width 311 height 34
copy div "12000022512"
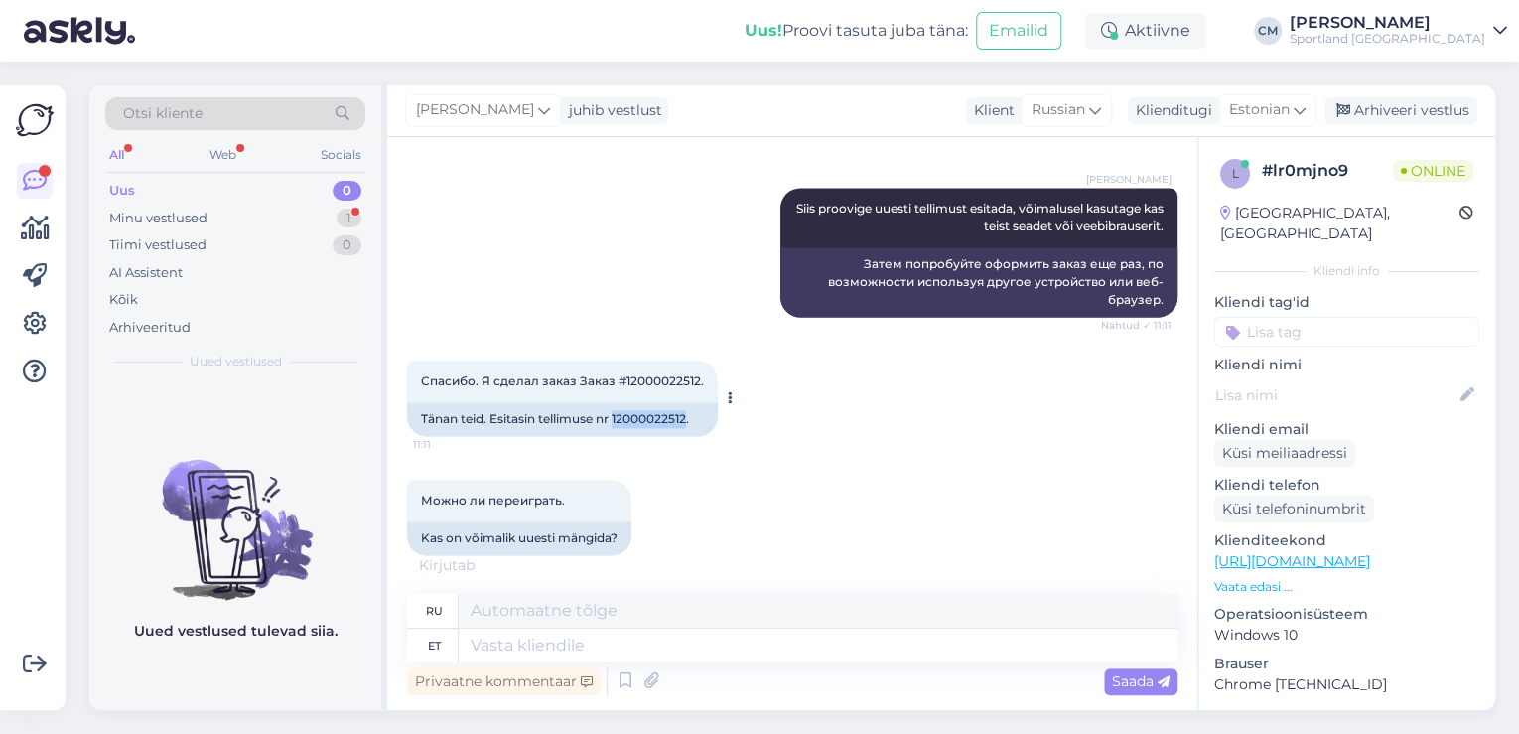
click at [655, 429] on div "Tänan teid. Esitasin tellimuse nr 12000022512." at bounding box center [562, 419] width 311 height 34
click at [655, 421] on div "Tänan teid. Esitasin tellimuse nr 12000022512." at bounding box center [562, 419] width 311 height 34
copy div "12000022512"
drag, startPoint x: 570, startPoint y: 499, endPoint x: 422, endPoint y: 497, distance: 147.9
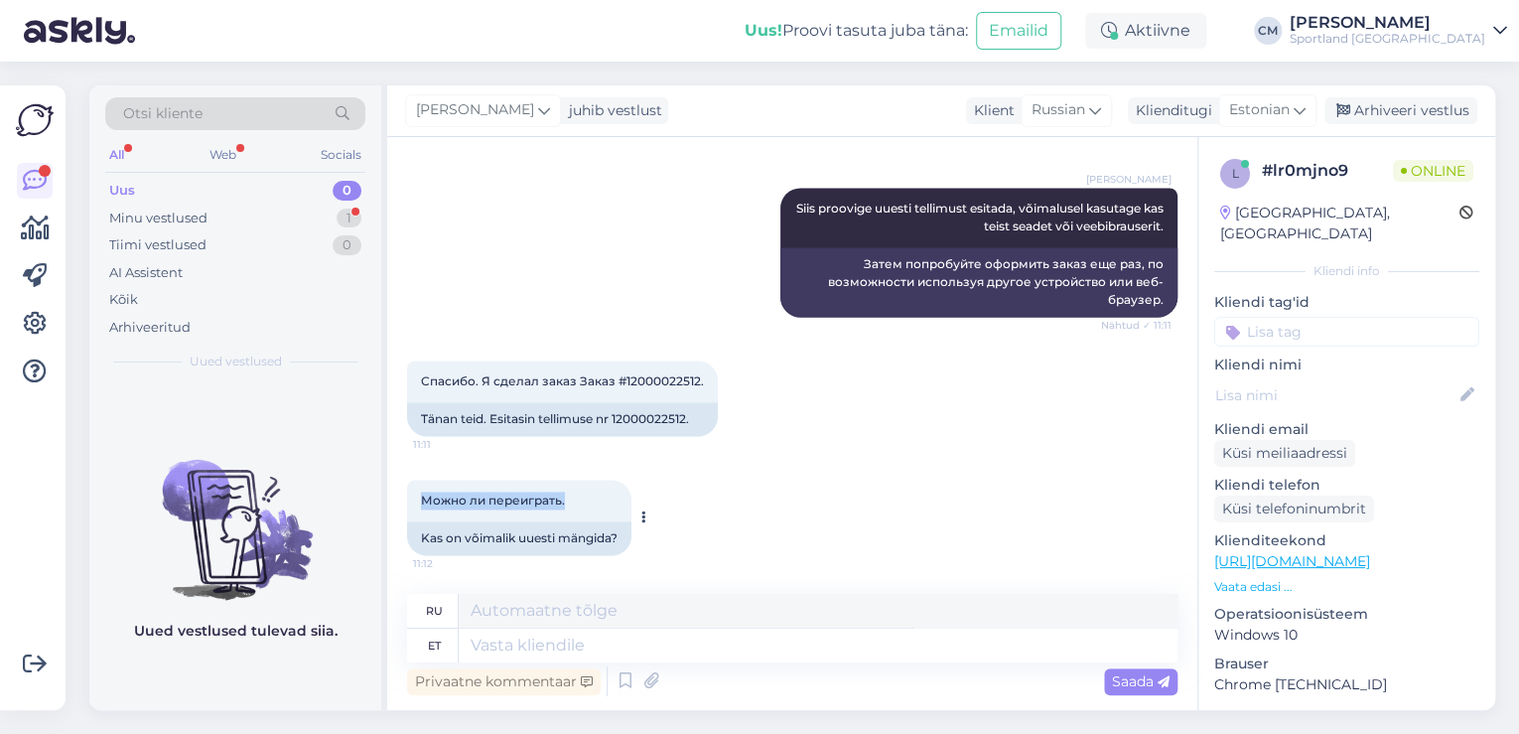
click at [422, 497] on div "Можно ли переиграть. 11:12" at bounding box center [519, 500] width 224 height 42
click at [448, 506] on div "Можно ли переиграть. 11:12" at bounding box center [519, 500] width 224 height 42
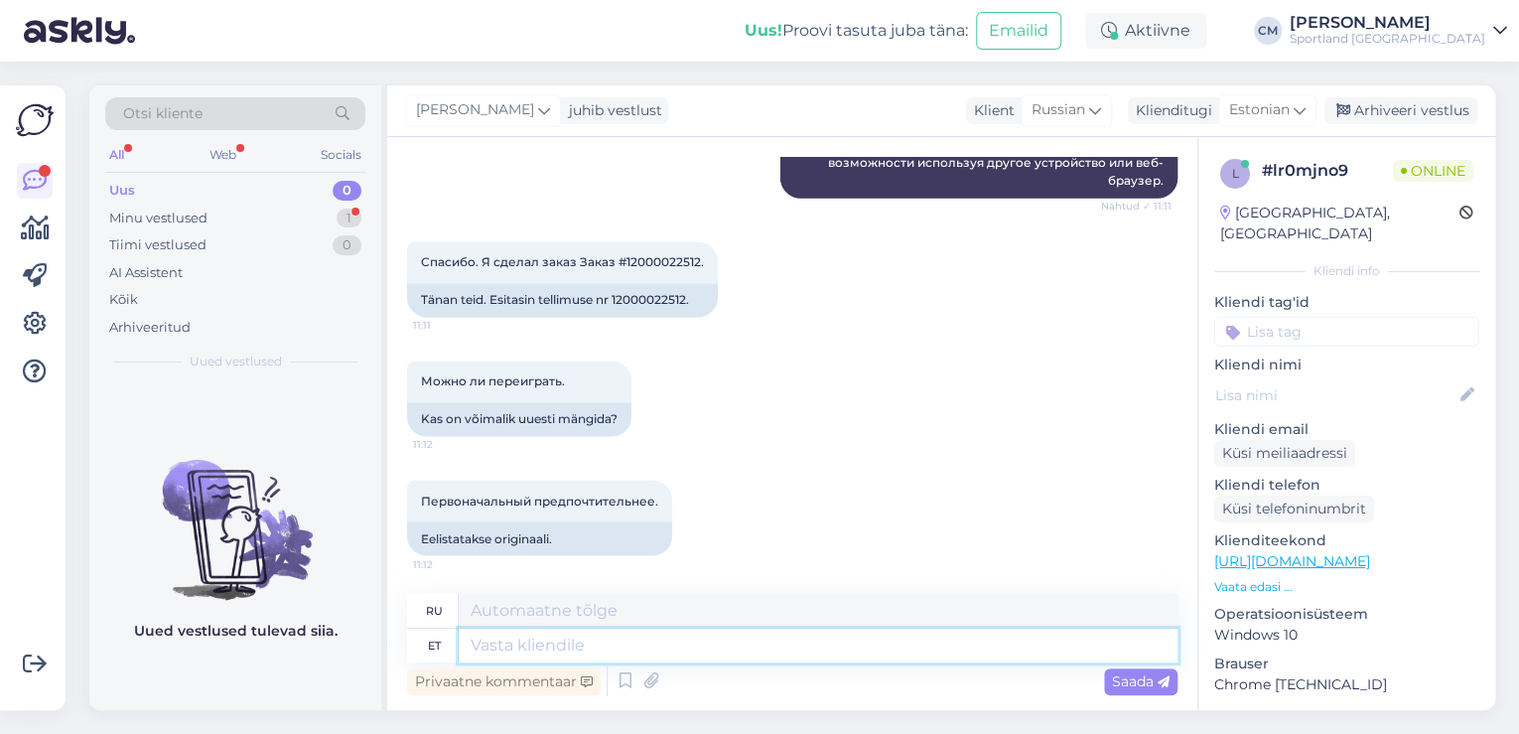
click at [603, 635] on textarea at bounding box center [818, 645] width 719 height 34
paste textarea "12000022512"
type textarea "12000022512"
type textarea "12000022512 tellimus o"
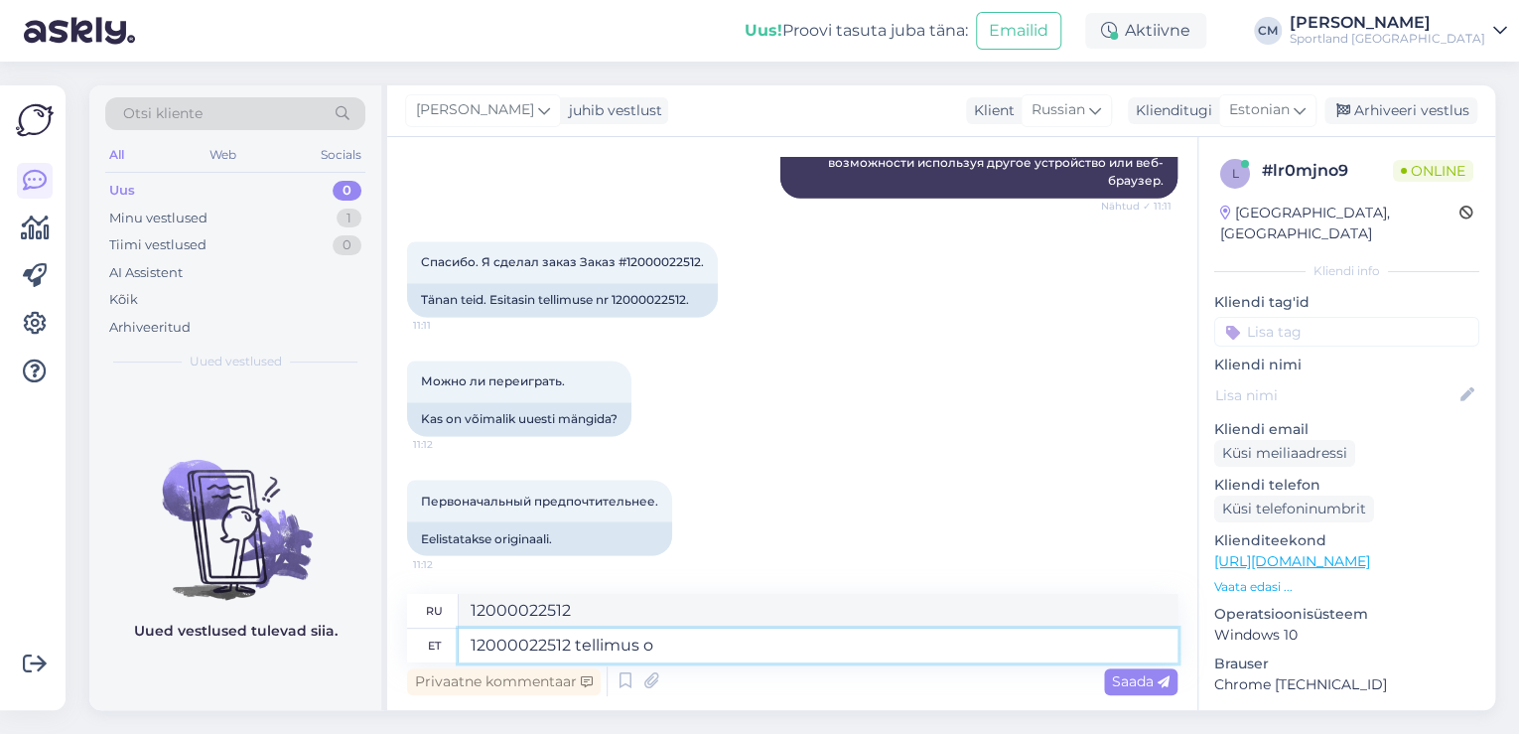
type textarea "заказ 12000022512"
type textarea "12000022512 tellimus on te"
type textarea "12000022512 заказ"
type textarea "12000022512 tellimus on teil õ"
type textarea "У вас заказ 12000022512"
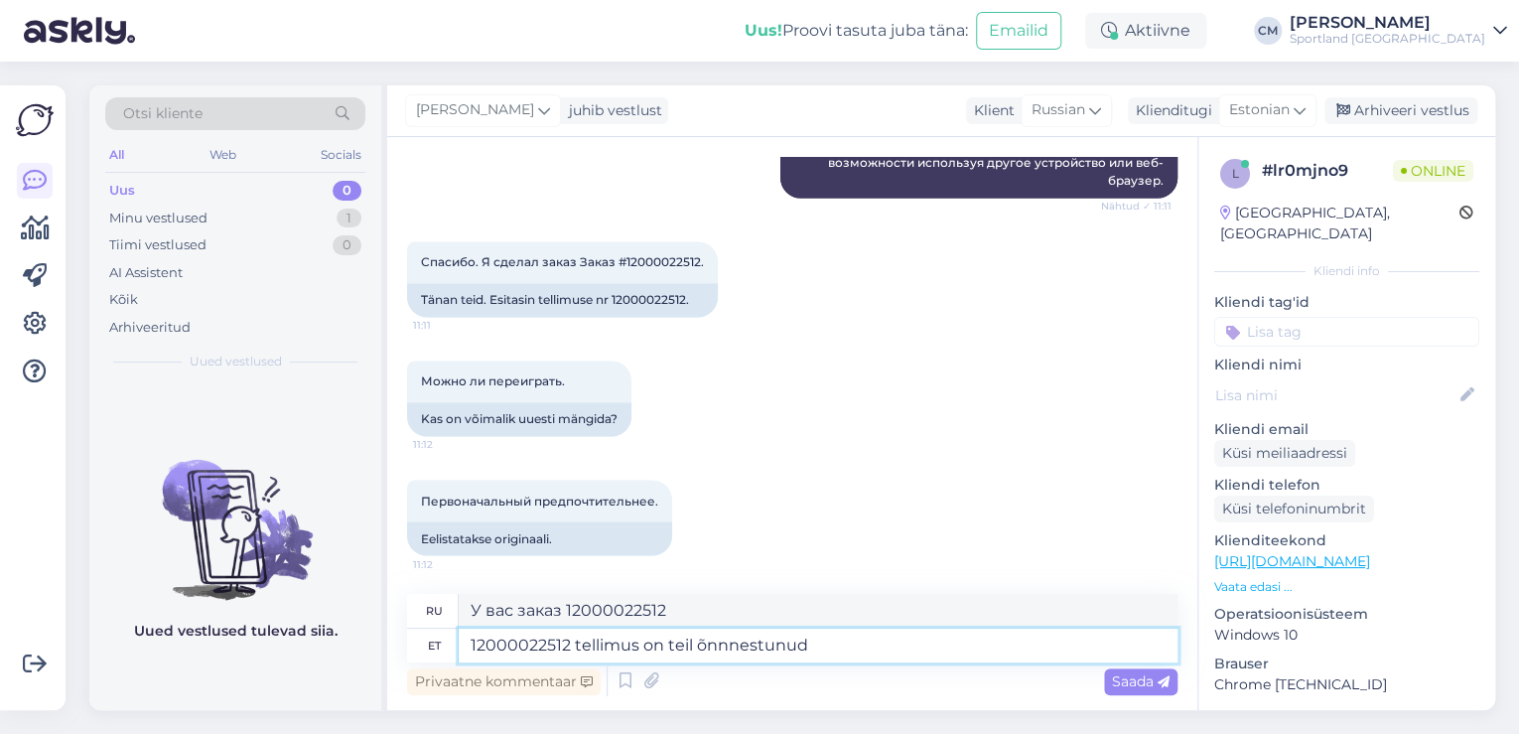
type textarea "12000022512 tellimus on teil õnnnestunud j"
type textarea "Ваш заказ 12000022512 выполнен успешно."
type textarea "12000022512 tellimus on teil õnnnestunud ja t"
type textarea "Ваш заказ 12000022512 был успешно выполнен [PERSON_NAME]"
type textarea "12000022512 tellimus on teil õnnnestunud ja tellimus o"
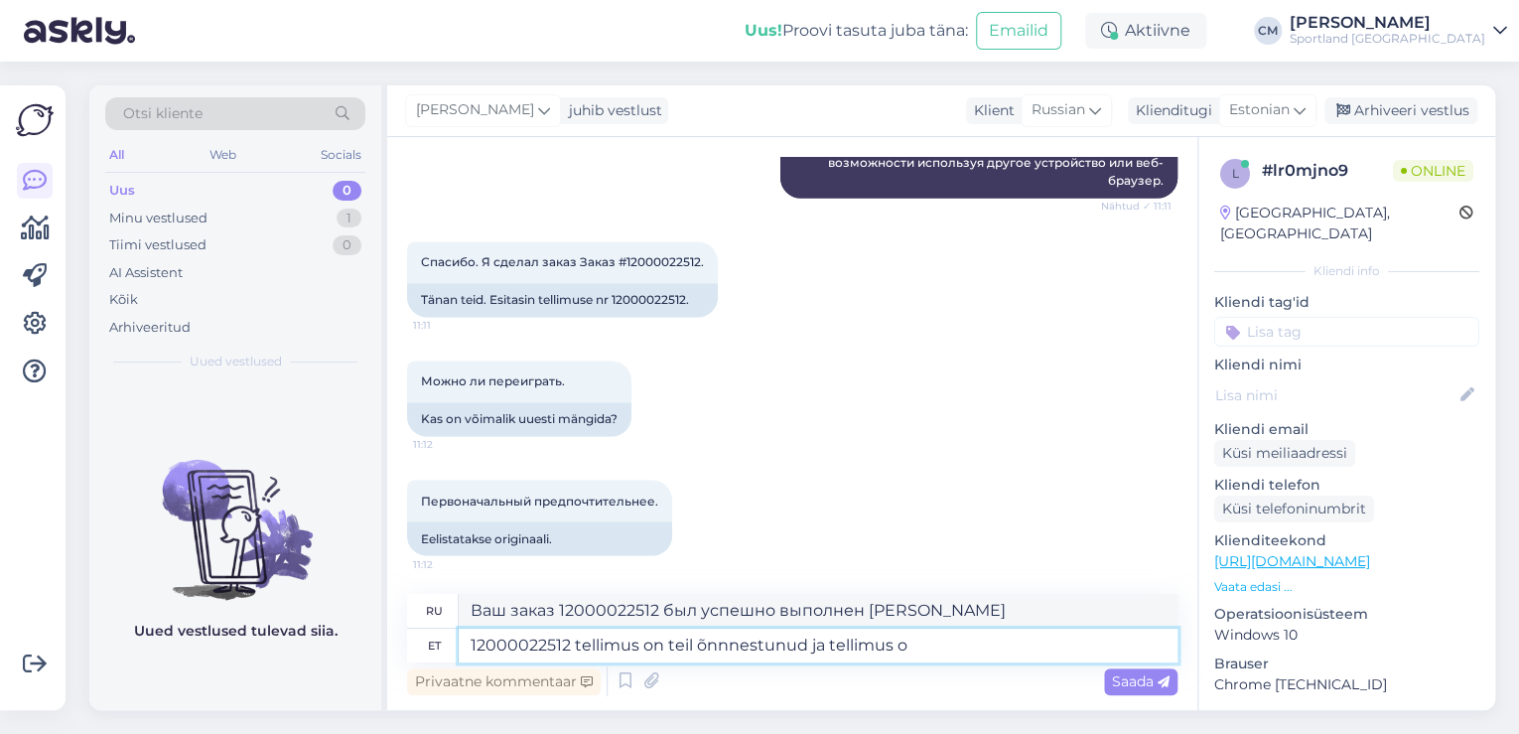
type textarea "12000022512 ваш заказ был успешно выполнен и заказ"
type textarea "12000022512 tellimus on teil õnnnestunud ja tellimus on pakitud."
type textarea "Ваш заказ 12000022512 успешно обработан и упакован."
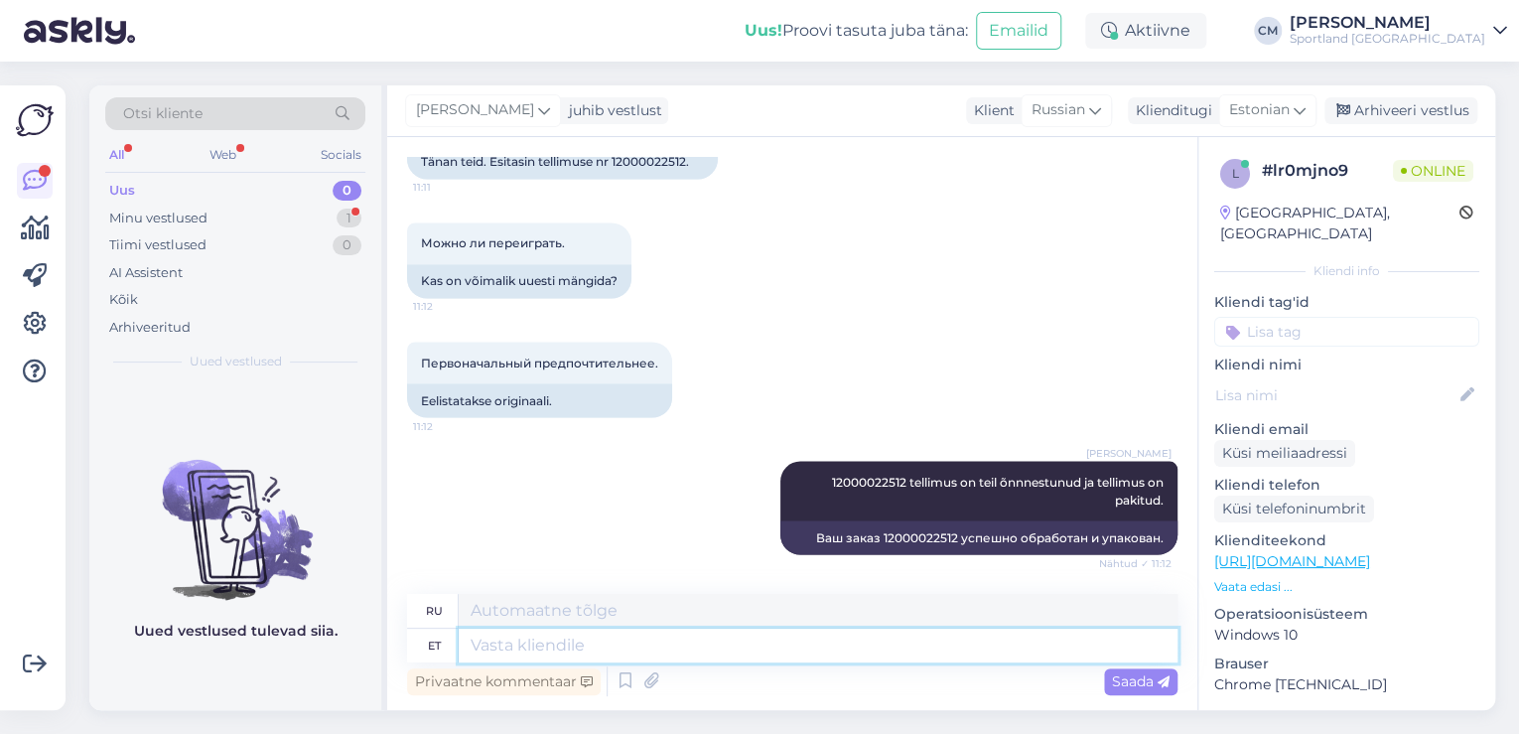
scroll to position [1839, 0]
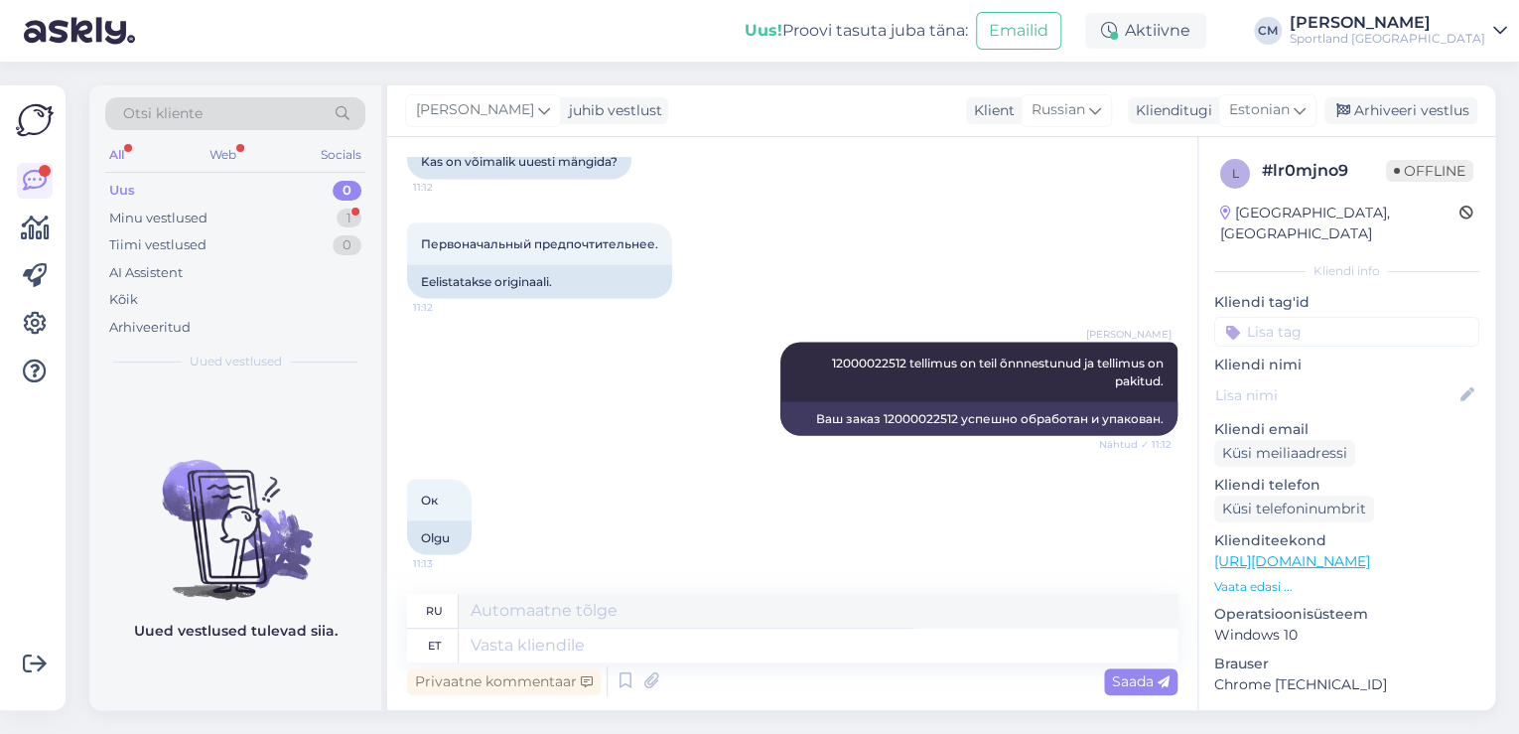
click at [274, 131] on div "Otsi kliente" at bounding box center [235, 119] width 260 height 45
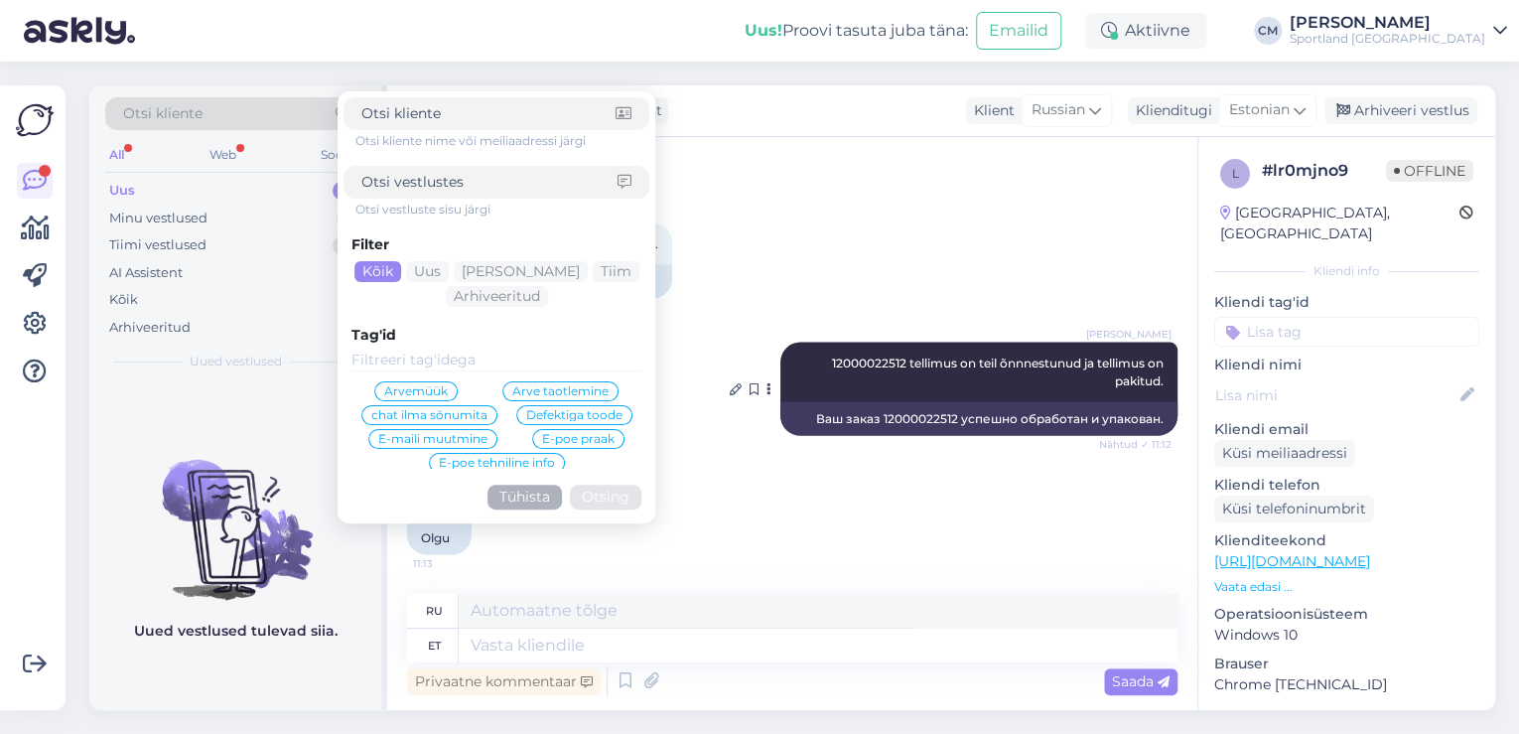
click at [814, 433] on div "Ваш заказ 12000022512 успешно обработан и упакован." at bounding box center [978, 418] width 397 height 34
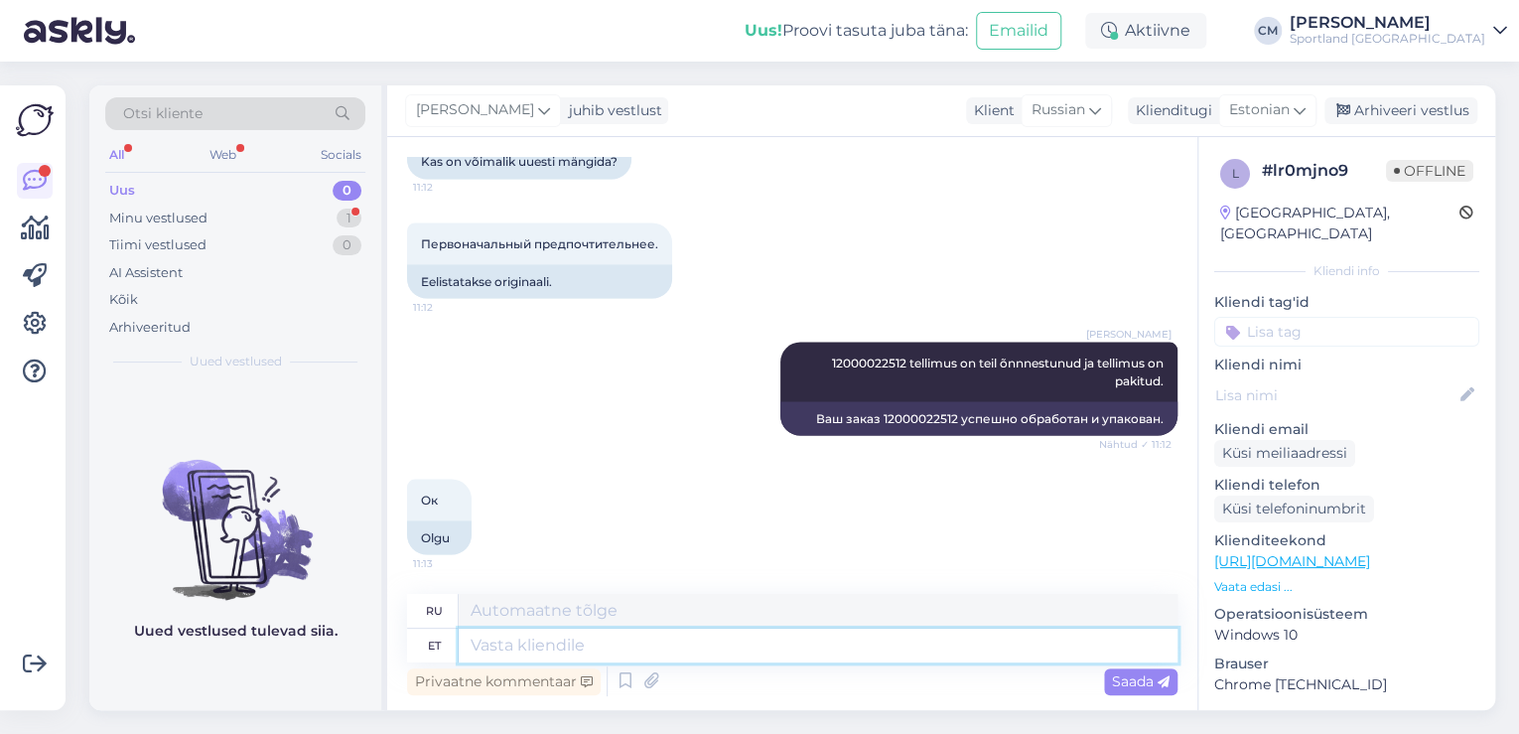
click at [611, 646] on textarea at bounding box center [818, 645] width 719 height 34
type textarea "Kas sa"
type textarea "Является"
type textarea "Kas saan veel"
type textarea "Могу ли я"
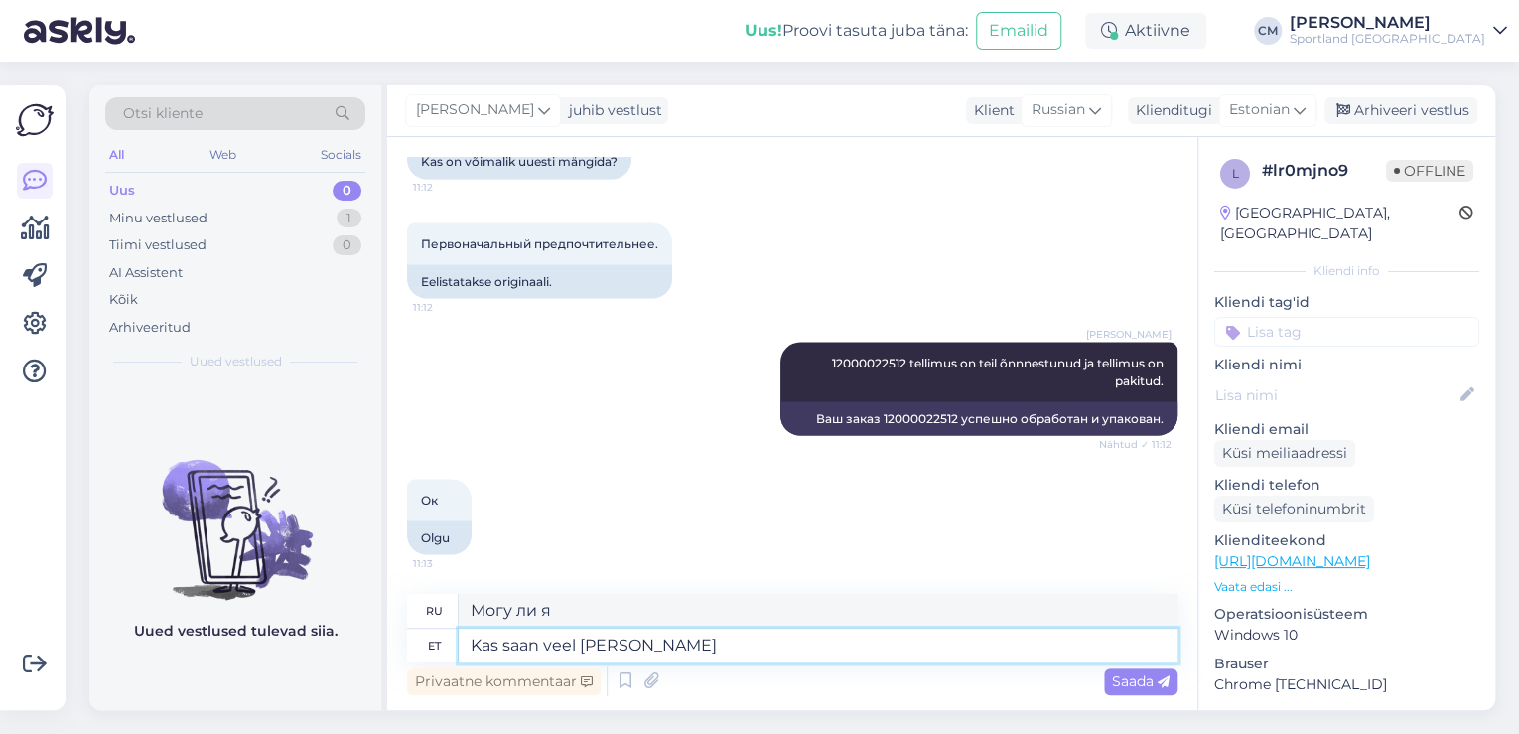
type textarea "Kas saan veel aidat"
type textarea "Можно мне еще?"
type textarea "Kas saan veel aidata?"
type textarea "Могу ли я еще помочь?"
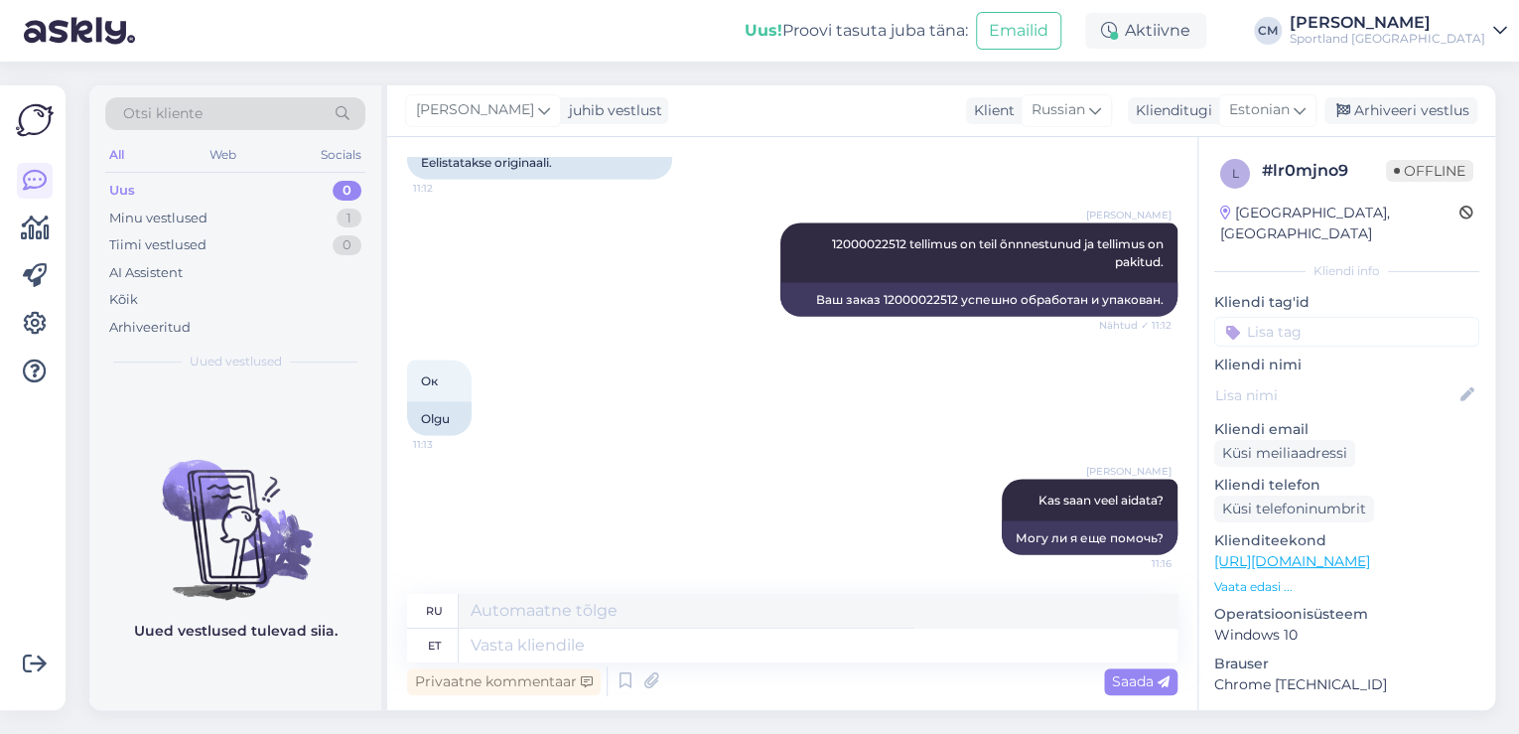
click at [242, 109] on div "Otsi kliente" at bounding box center [235, 113] width 260 height 33
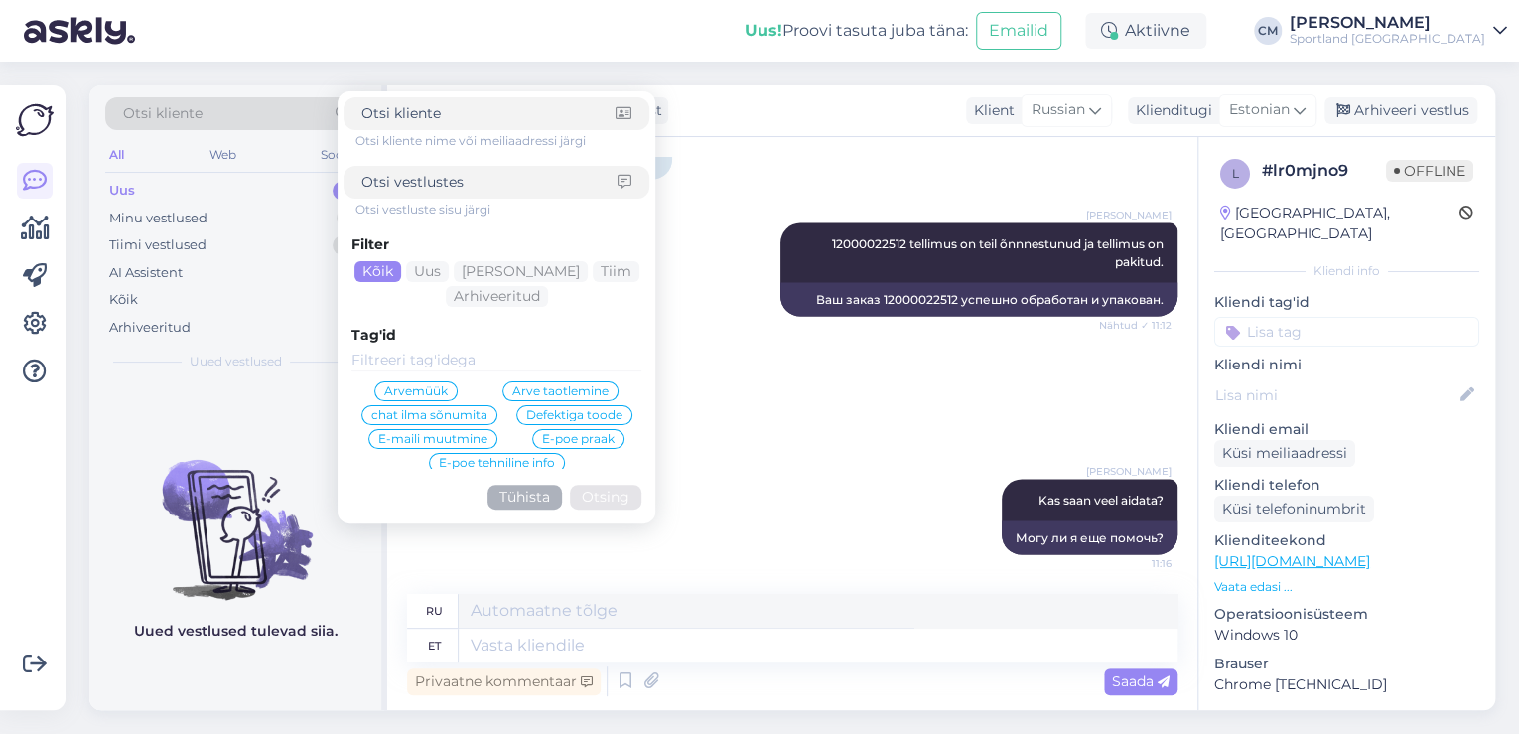
click at [400, 185] on input at bounding box center [489, 182] width 256 height 21
paste input "4000493510"
type input "4000493510"
click button "Otsing" at bounding box center [605, 496] width 71 height 25
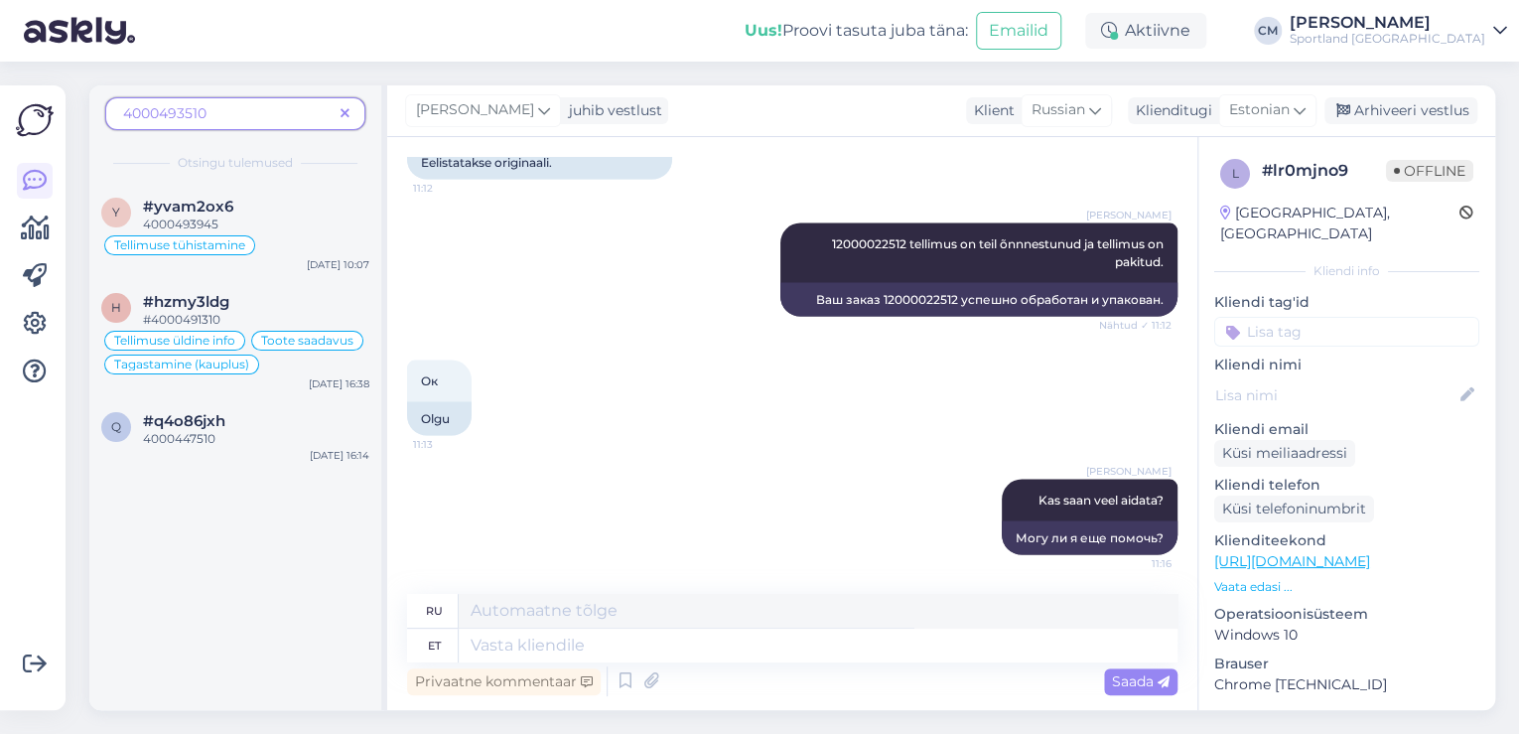
click at [355, 103] on span at bounding box center [345, 113] width 25 height 21
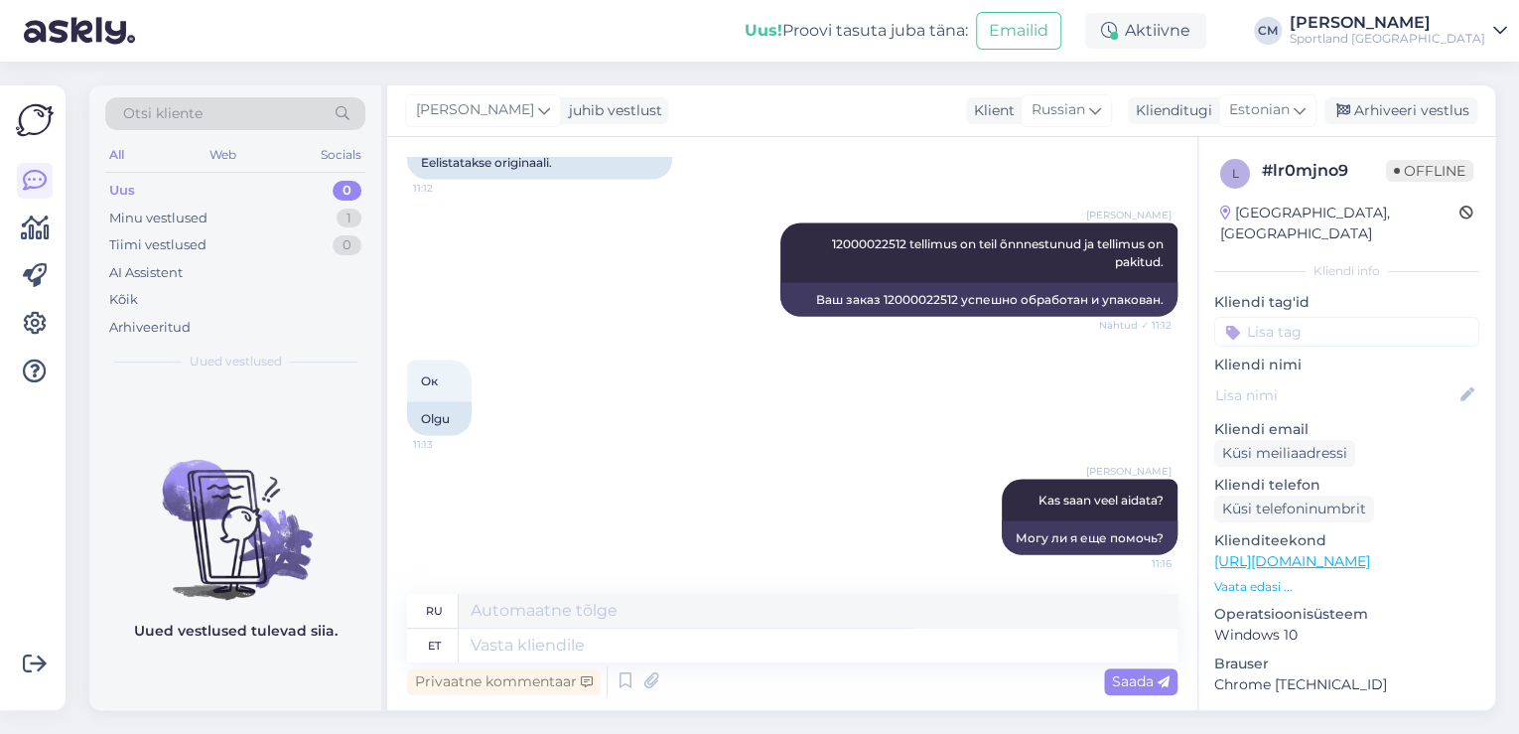
click at [1370, 326] on div "l # lr0mjno9 Offline [GEOGRAPHIC_DATA], [GEOGRAPHIC_DATA] Kliendi info Kliendi …" at bounding box center [1346, 558] width 297 height 843
click at [1378, 317] on input at bounding box center [1346, 332] width 265 height 30
type input "saada"
click at [1349, 398] on div "Toote saadavus" at bounding box center [1347, 408] width 112 height 20
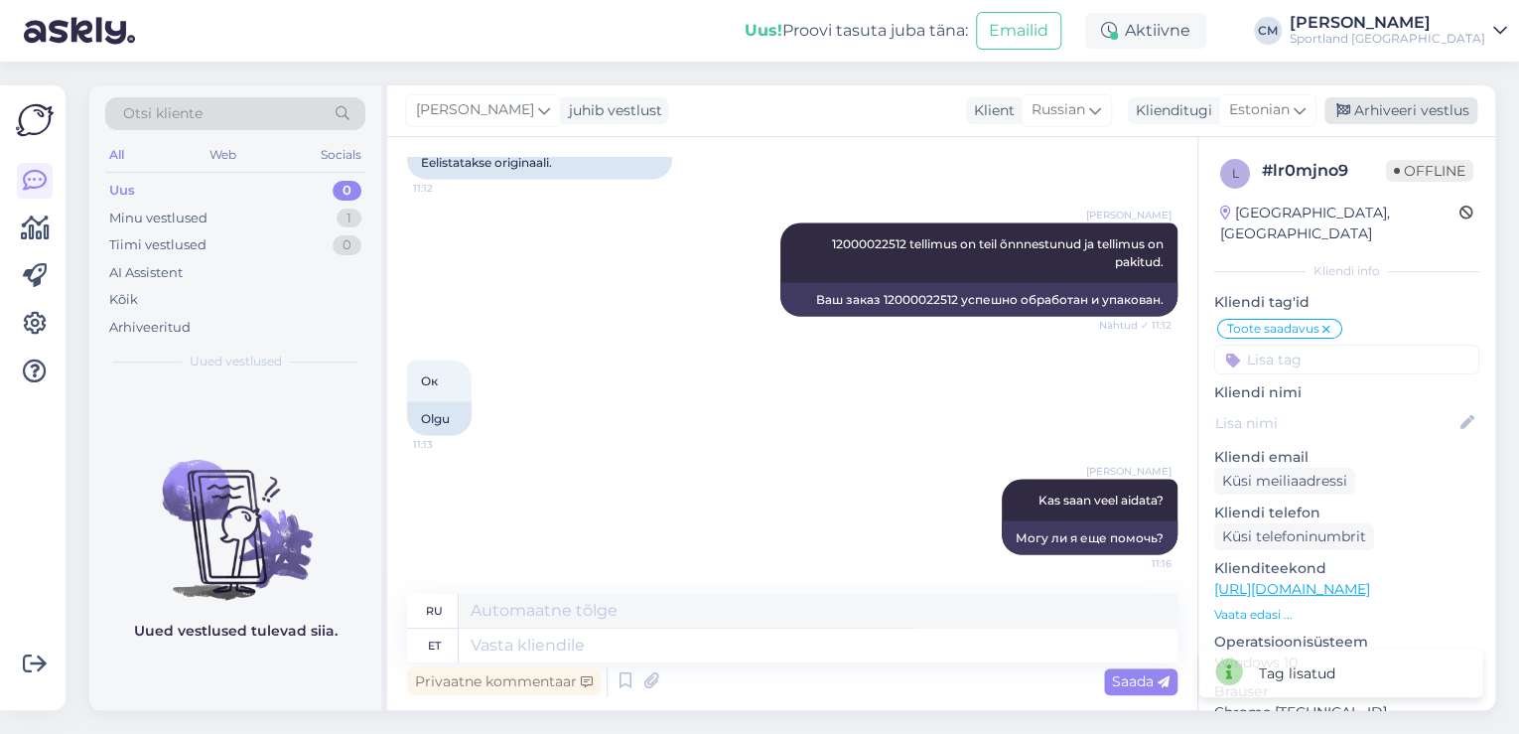
click at [1390, 122] on div "Arhiveeri vestlus" at bounding box center [1400, 110] width 153 height 27
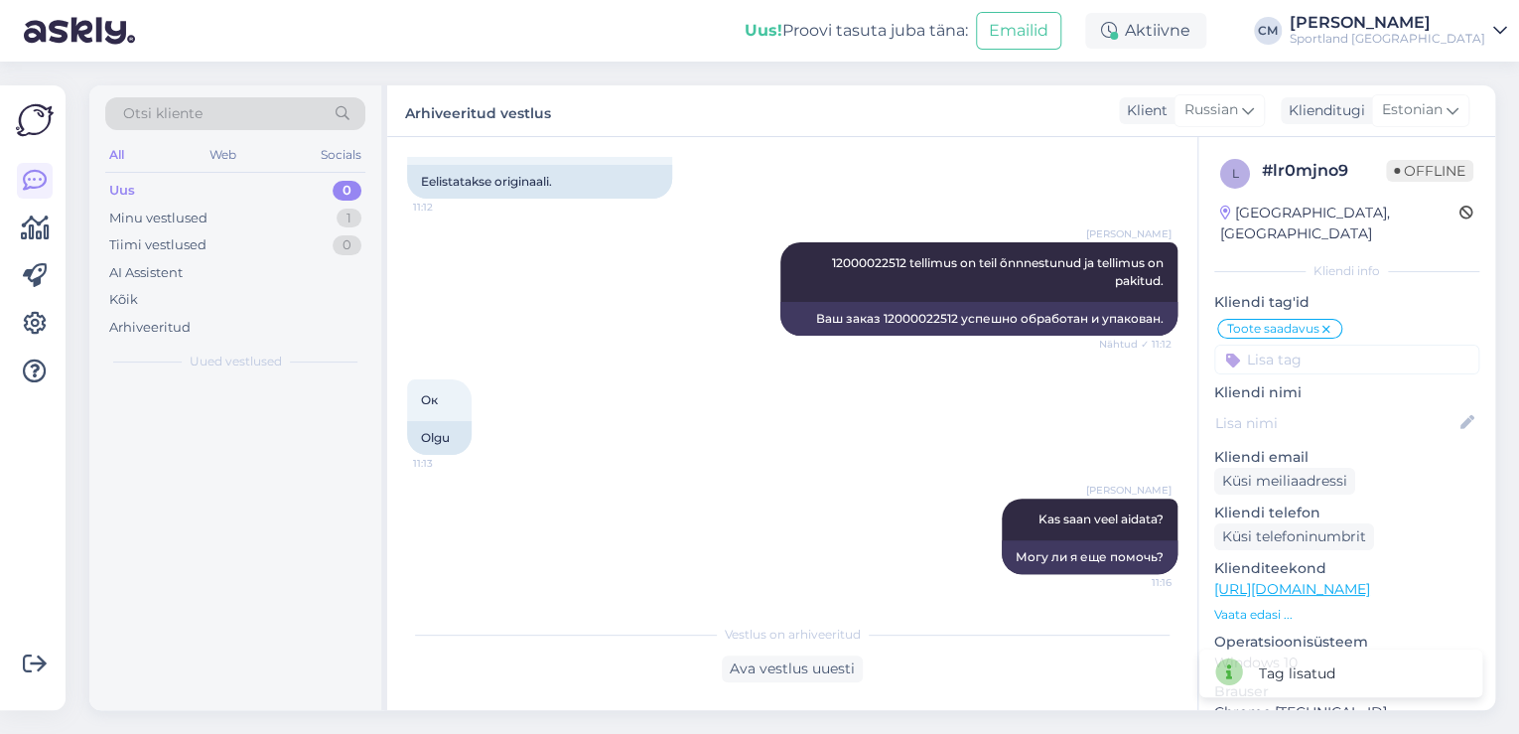
scroll to position [1938, 0]
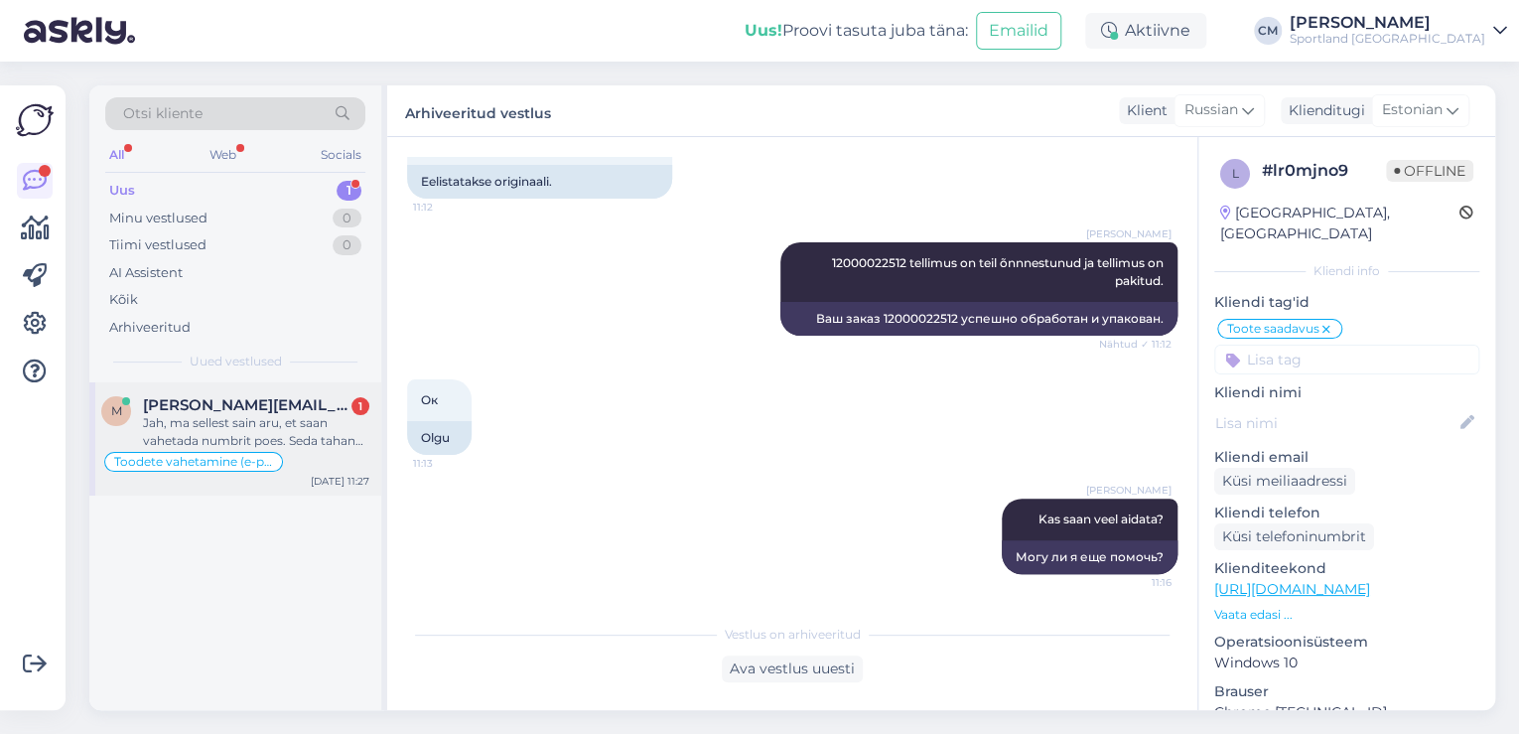
click at [263, 410] on span "[PERSON_NAME][EMAIL_ADDRESS][DOMAIN_NAME]" at bounding box center [246, 405] width 206 height 18
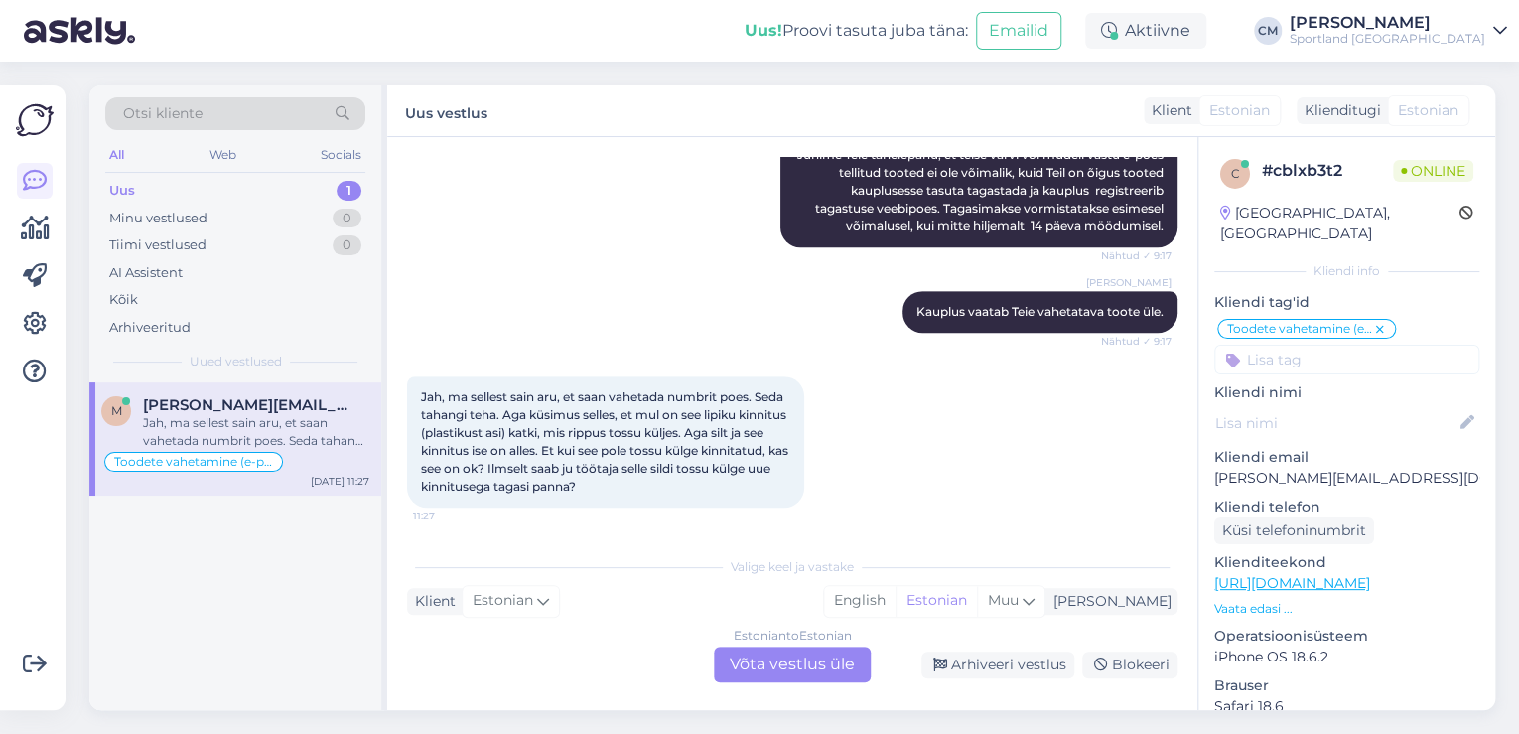
click at [806, 657] on div "Estonian to Estonian Võta vestlus üle" at bounding box center [792, 664] width 157 height 36
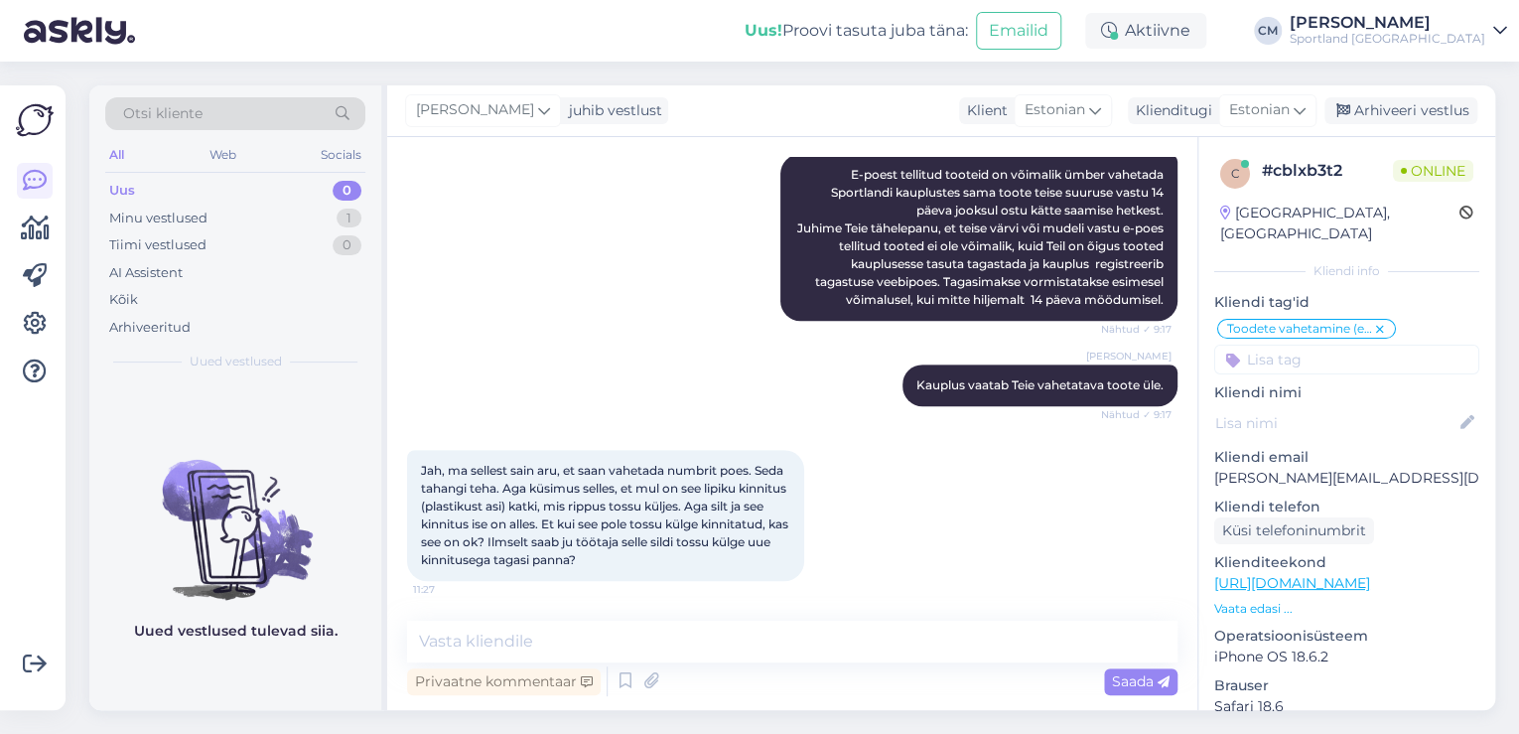
scroll to position [427, 0]
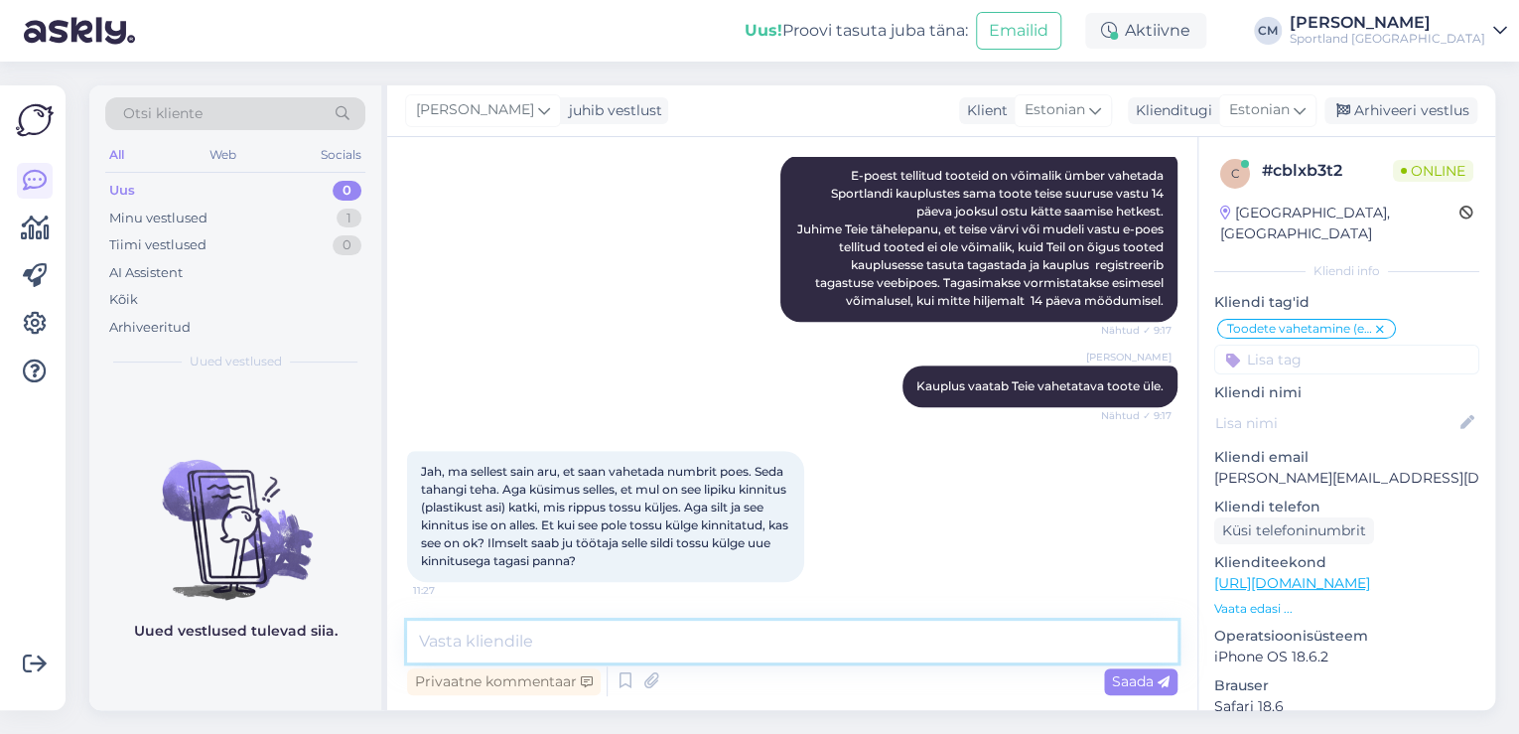
click at [785, 637] on textarea at bounding box center [792, 641] width 770 height 42
type textarea "Tere!"
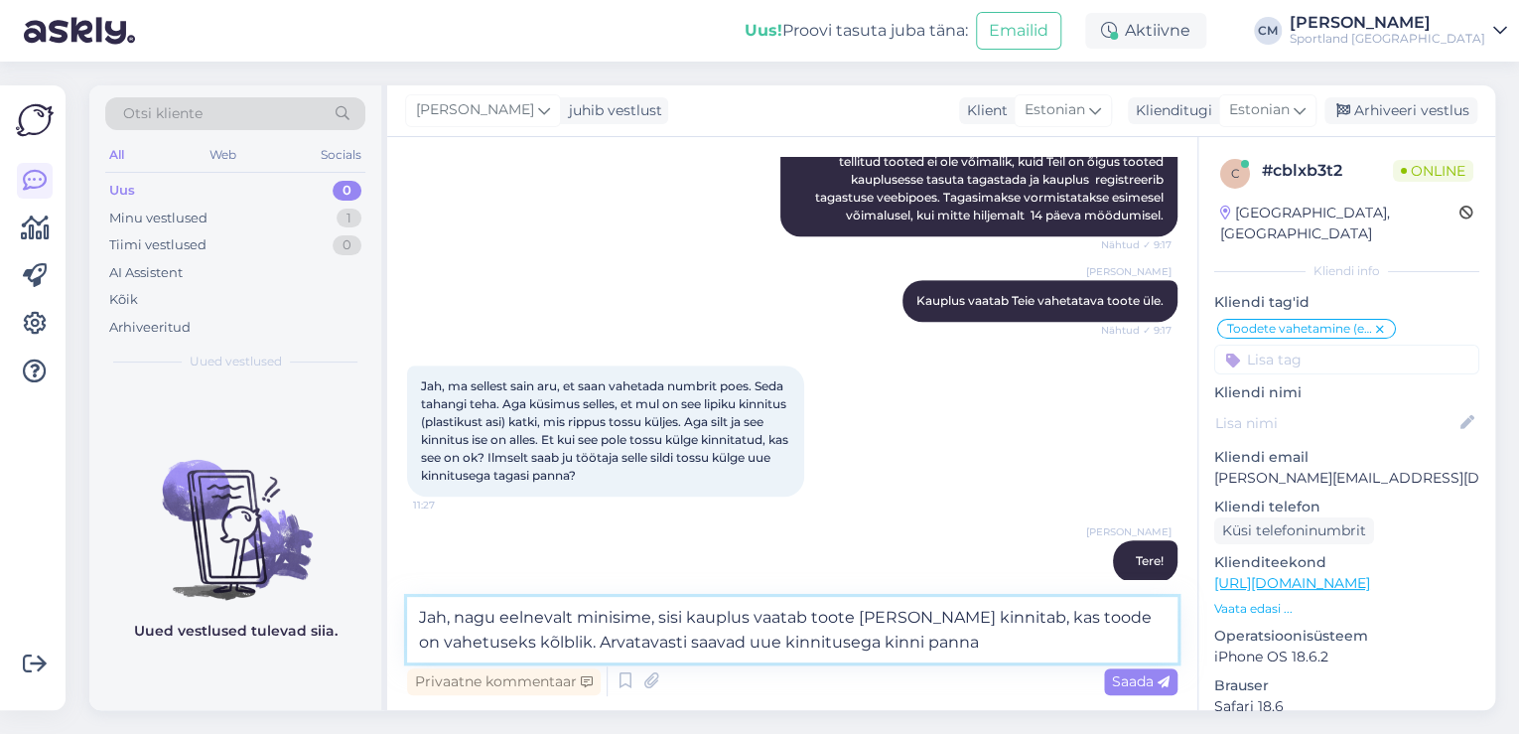
type textarea "Jah, nagu eelnevalt minisime, sisi kauplus vaatab toote [PERSON_NAME] kinnitab,…"
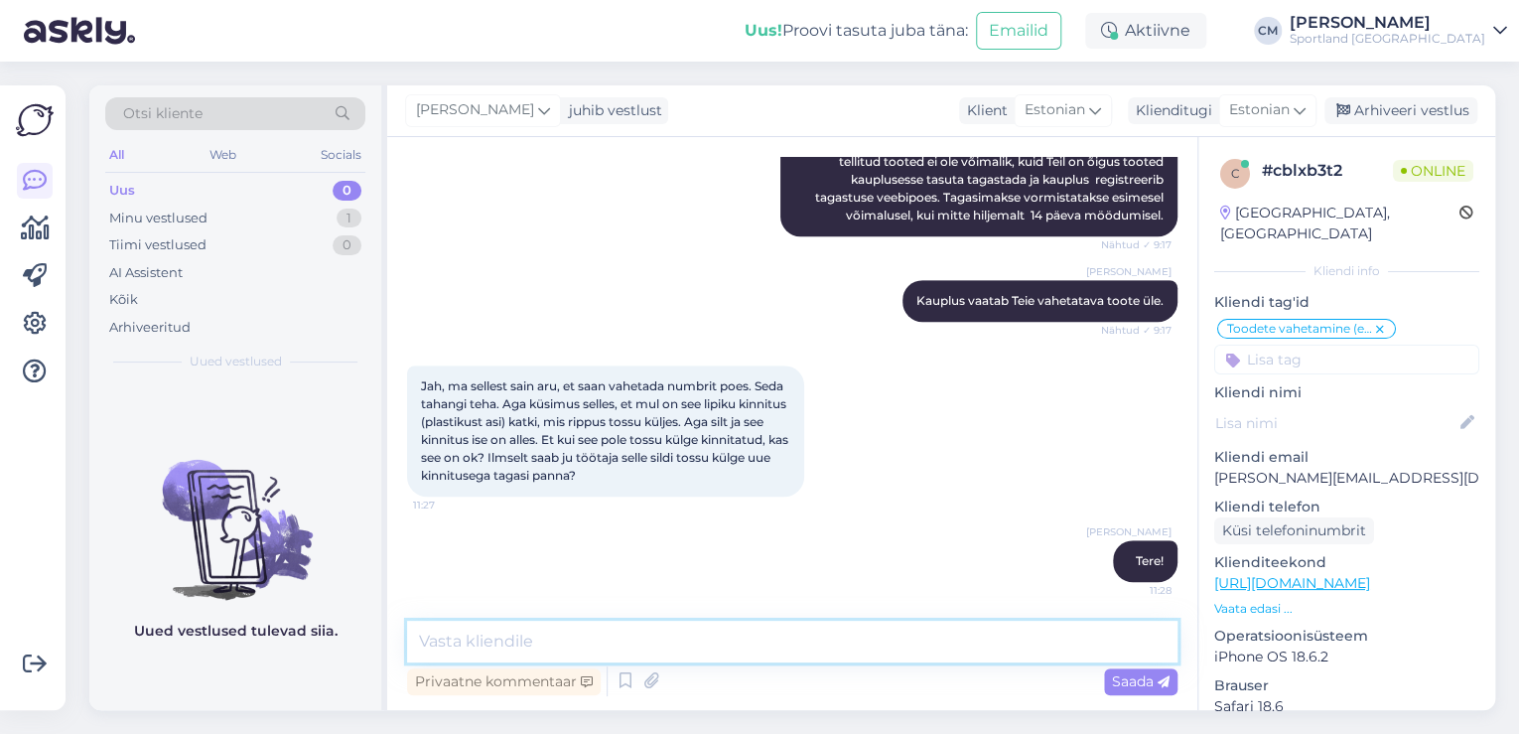
scroll to position [633, 0]
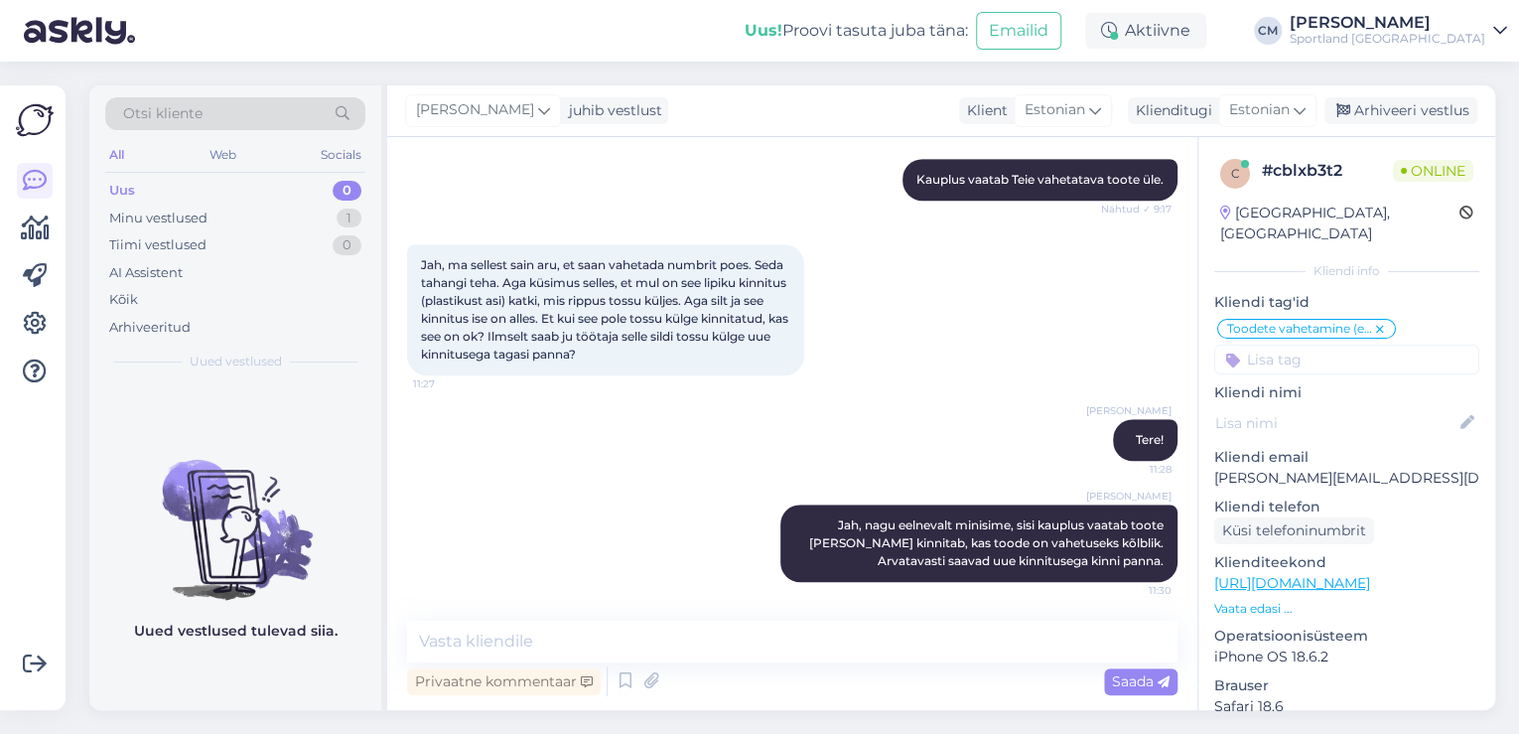
click at [724, 540] on div "[PERSON_NAME] Jah, nagu eelnevalt minisime, sisi kauplus vaatab toote [PERSON_N…" at bounding box center [792, 542] width 770 height 121
click at [742, 540] on icon at bounding box center [748, 543] width 12 height 12
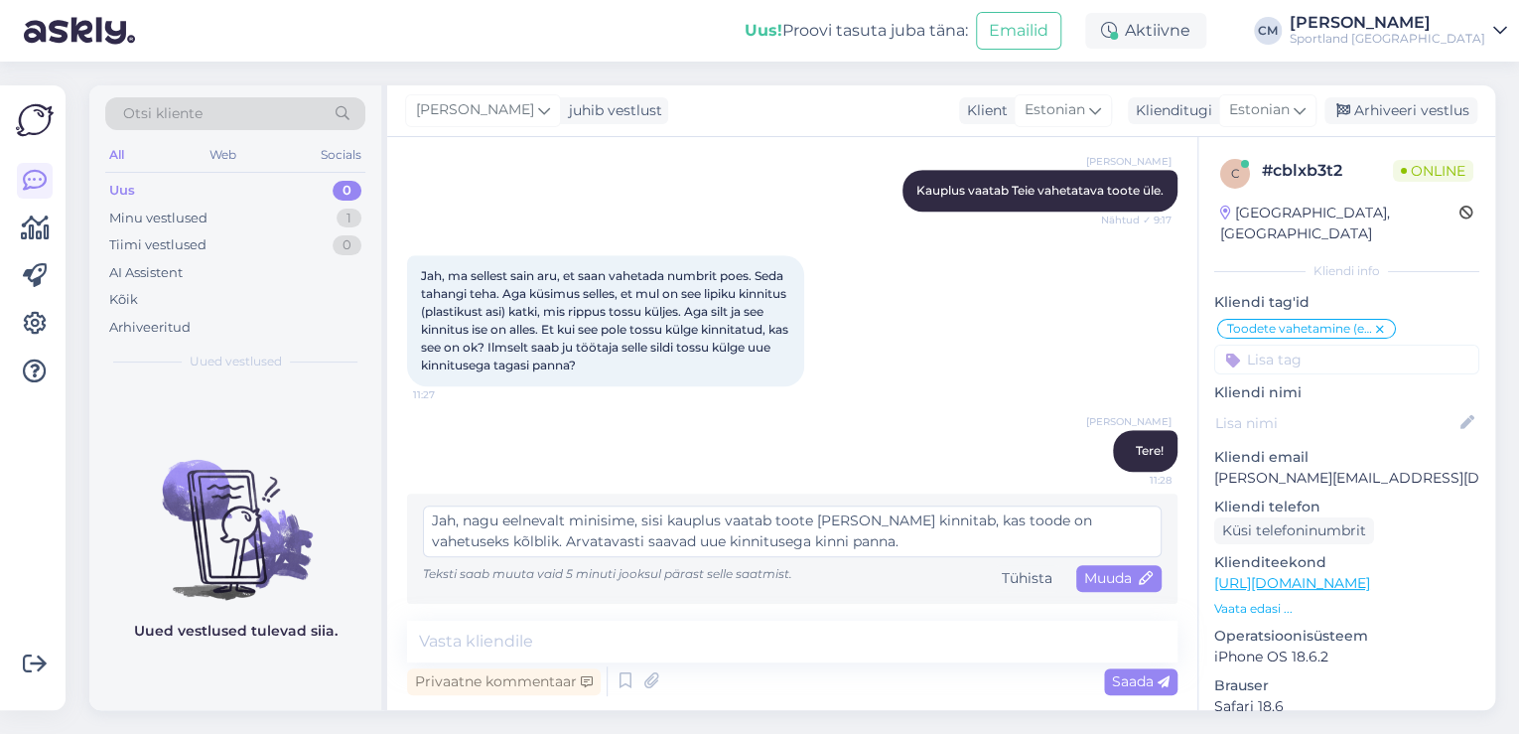
click at [654, 513] on textarea "Jah, nagu eelnevalt minisime, sisi kauplus vaatab toote [PERSON_NAME] kinnitab,…" at bounding box center [792, 531] width 739 height 52
type textarea "Jah, nagu eelnevalt minisime, siis kauplus vaatab toote [PERSON_NAME] kinnitab,…"
click at [1115, 575] on span "Muuda" at bounding box center [1118, 578] width 69 height 18
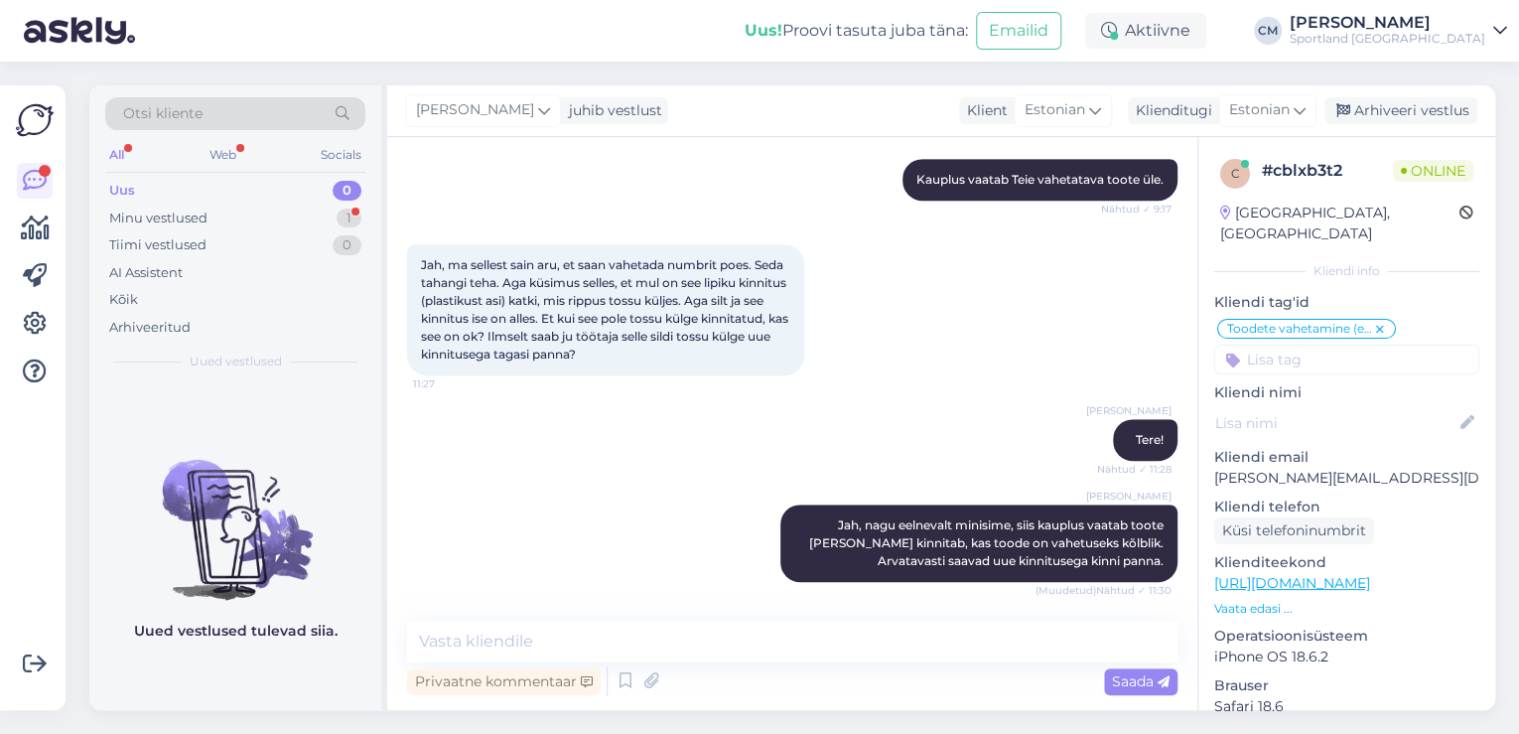
scroll to position [719, 0]
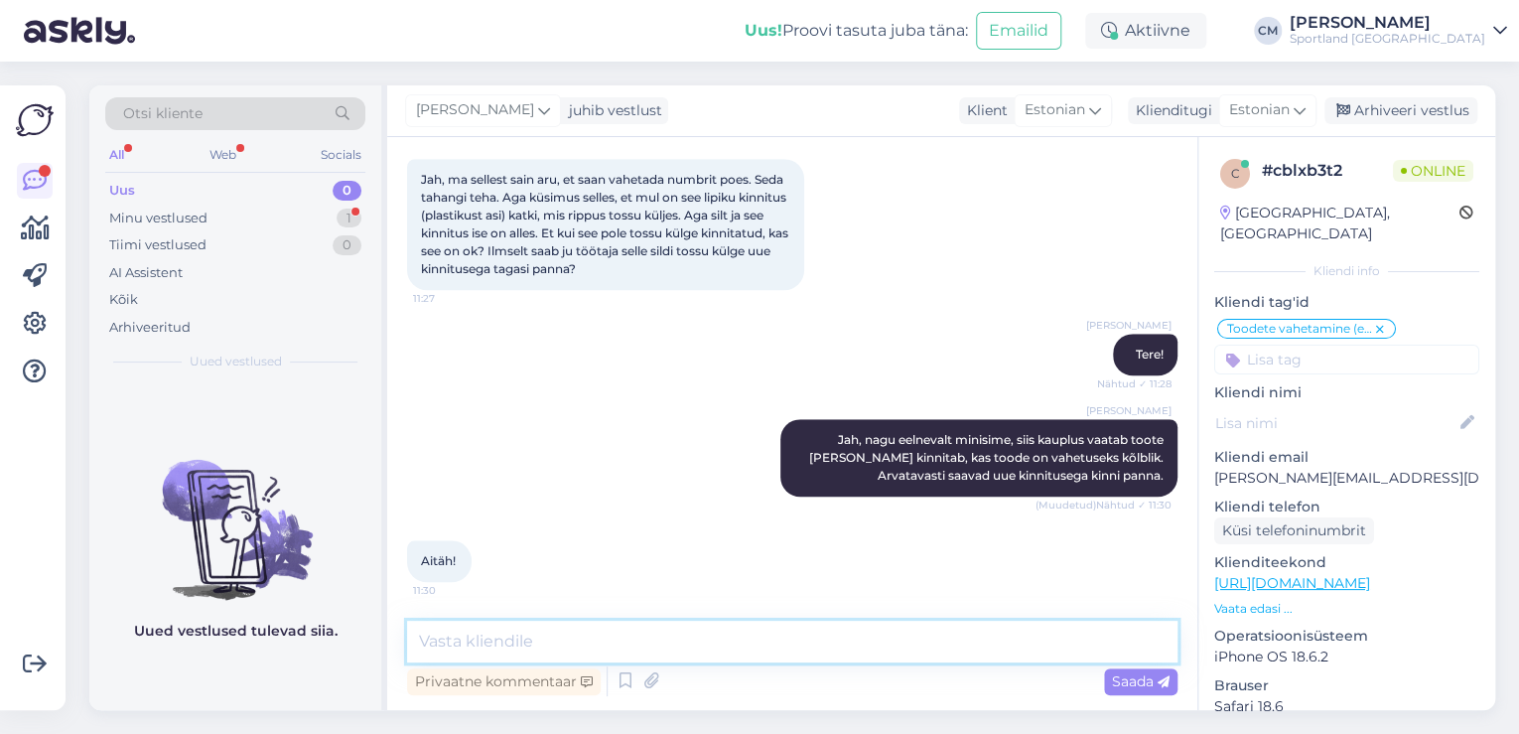
click at [465, 623] on textarea at bounding box center [792, 641] width 770 height 42
type textarea "Kas saan veel aidata?"
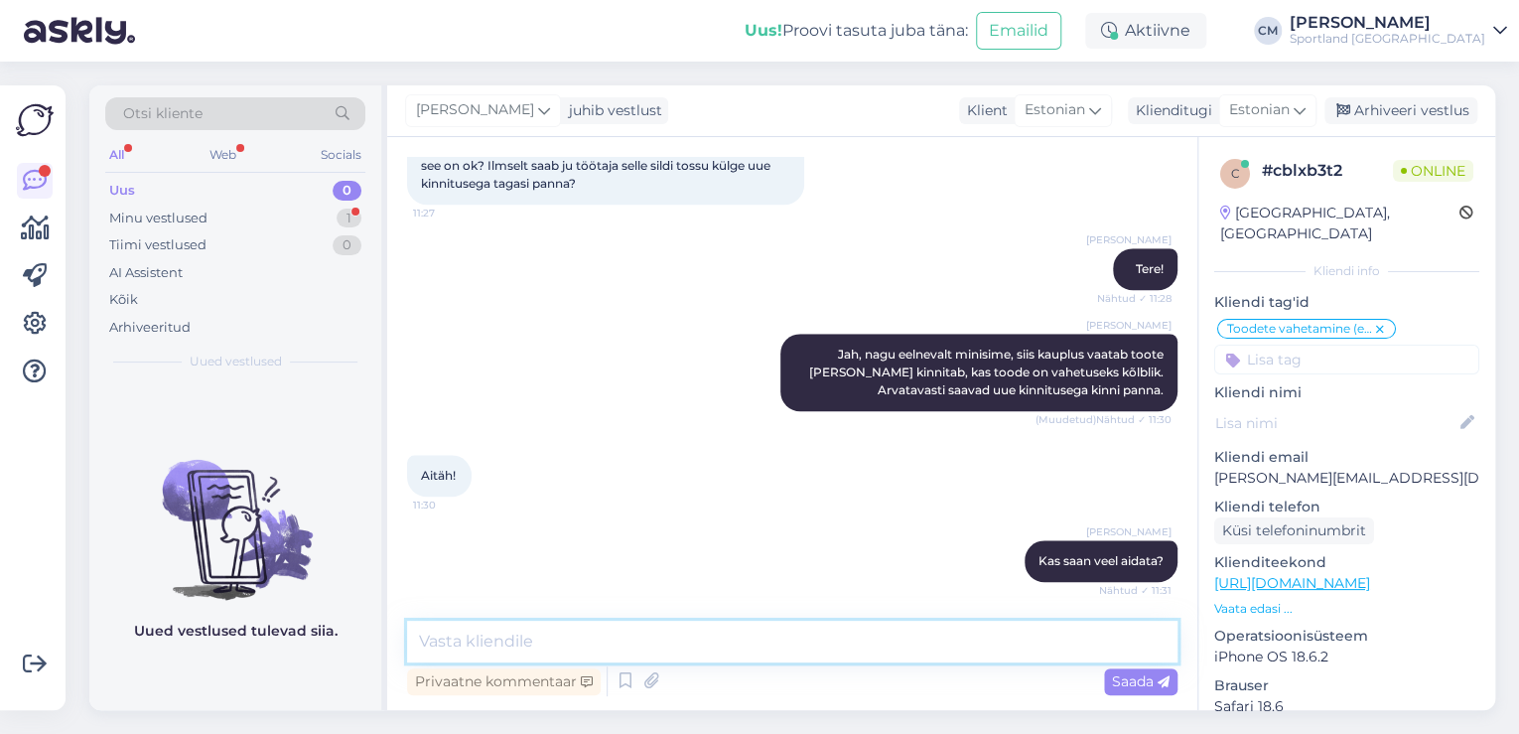
scroll to position [889, 0]
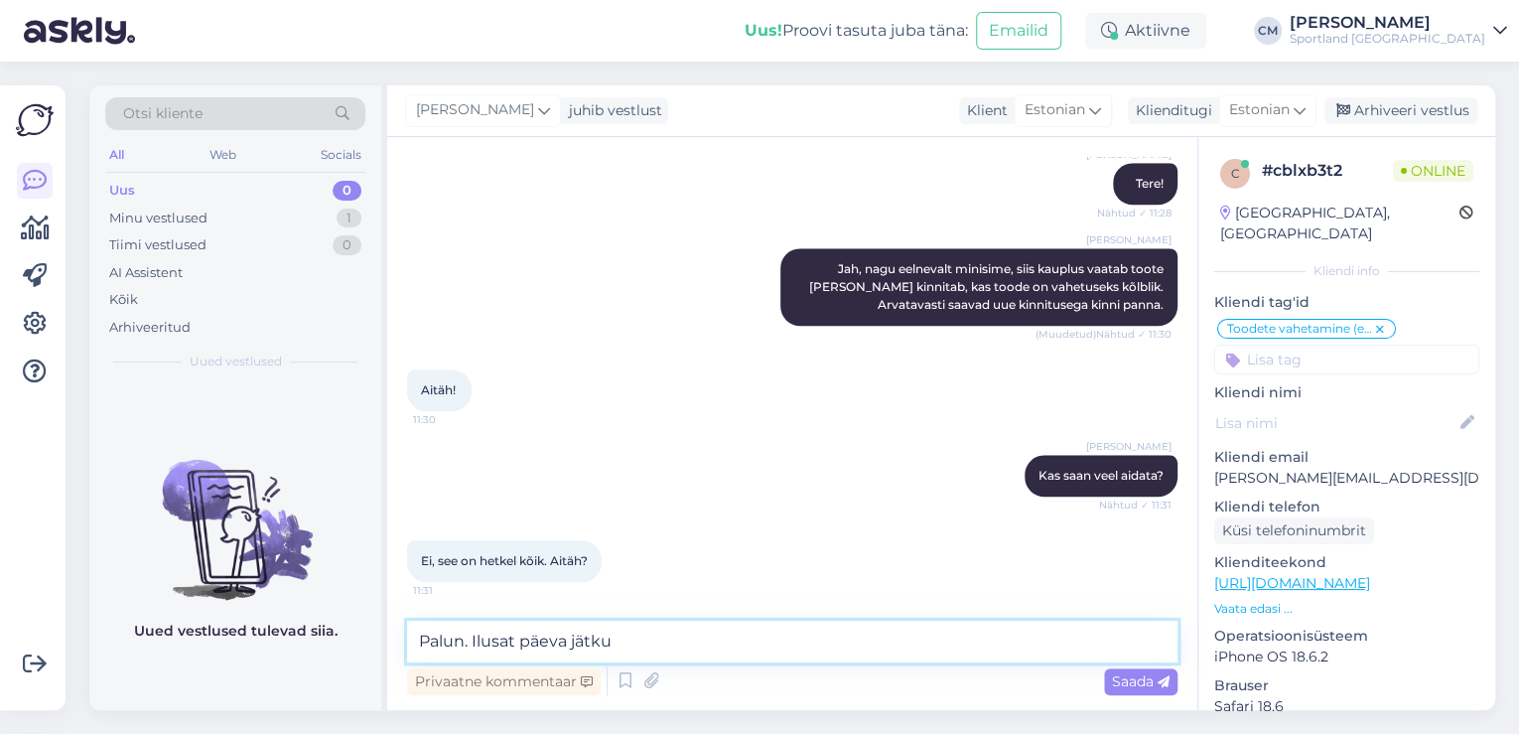
type textarea "Palun. Ilusat päeva jätku!"
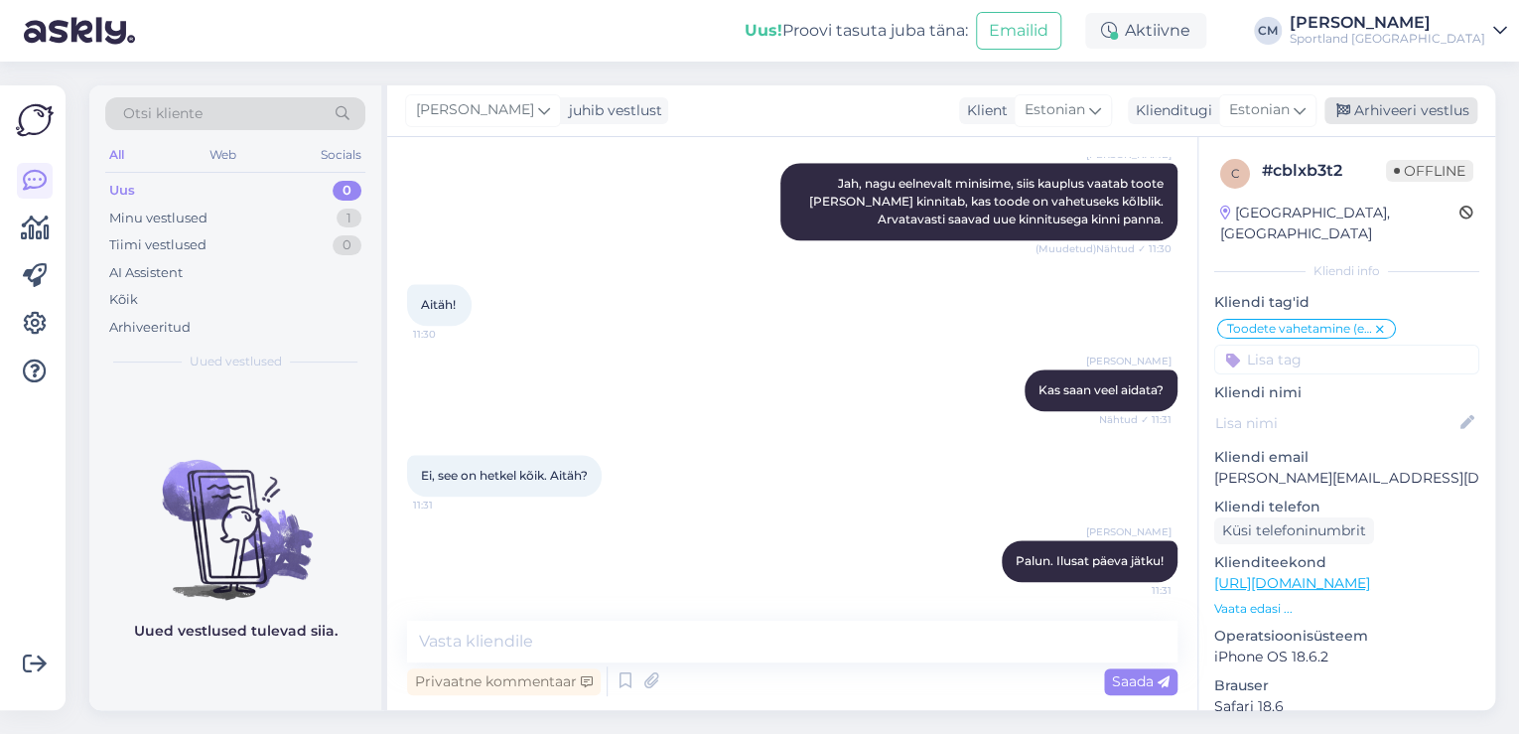
click at [1365, 111] on div "Arhiveeri vestlus" at bounding box center [1400, 110] width 153 height 27
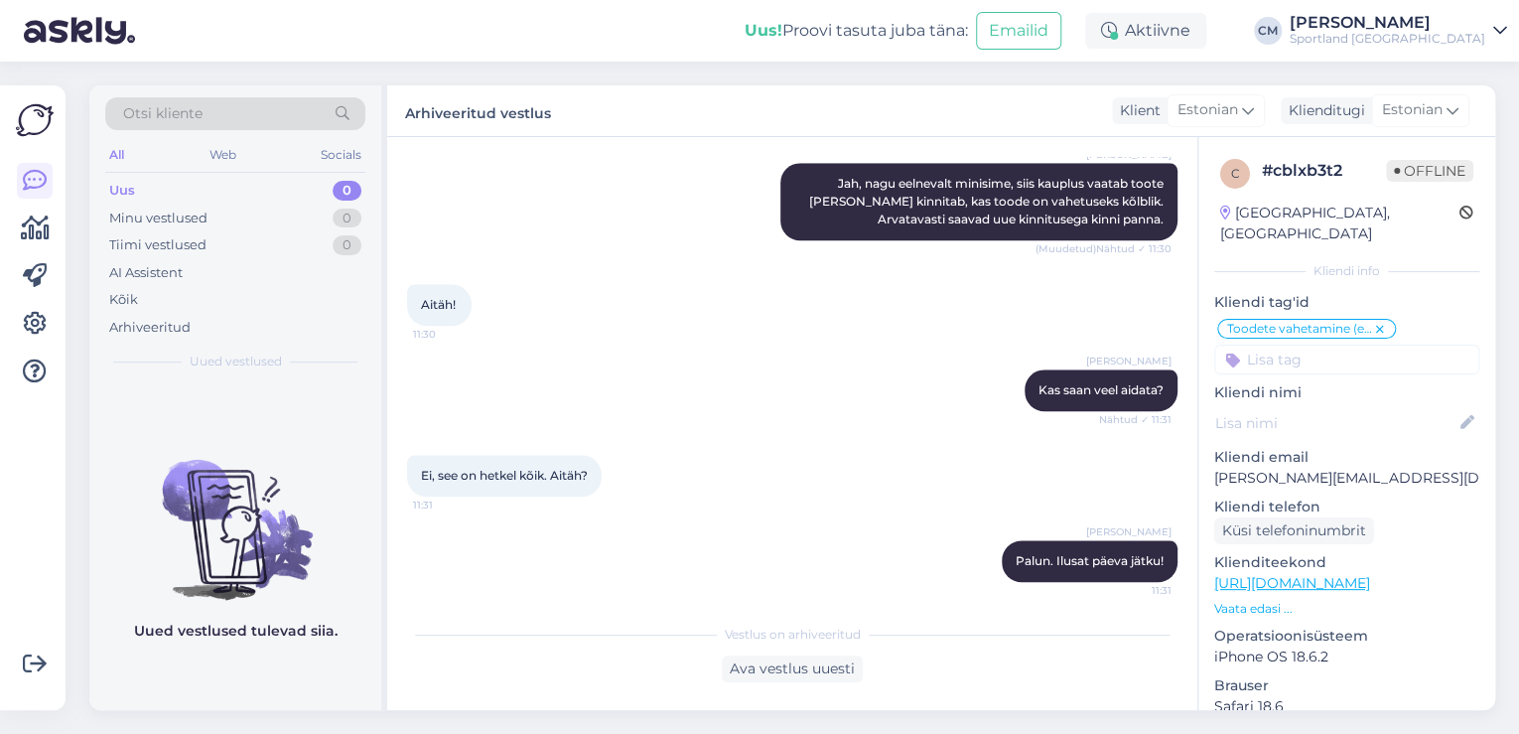
click at [236, 127] on div "Otsi kliente" at bounding box center [235, 113] width 260 height 33
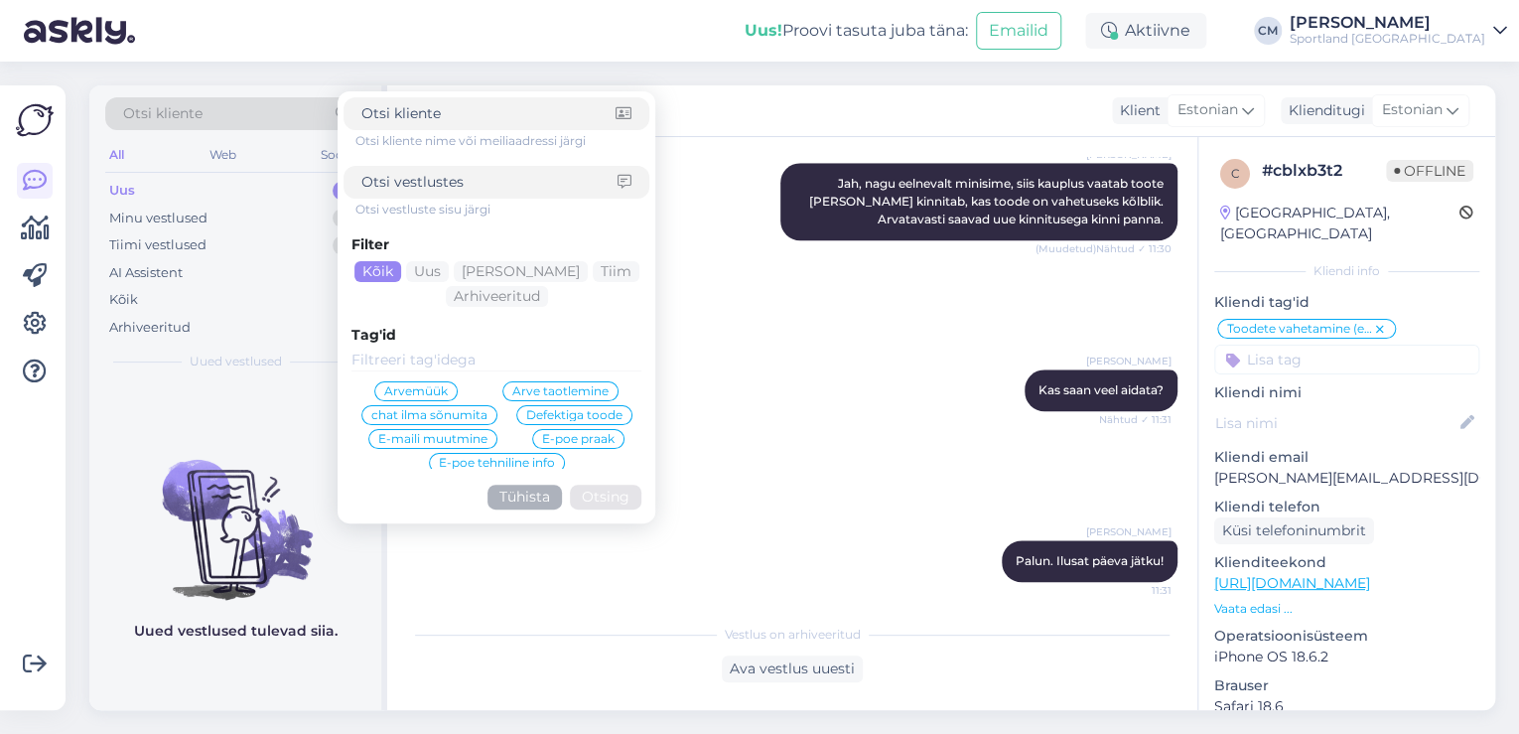
click at [428, 177] on input at bounding box center [489, 182] width 256 height 21
paste input "4000492376"
type input "4000492376"
click button "Otsing" at bounding box center [605, 496] width 71 height 25
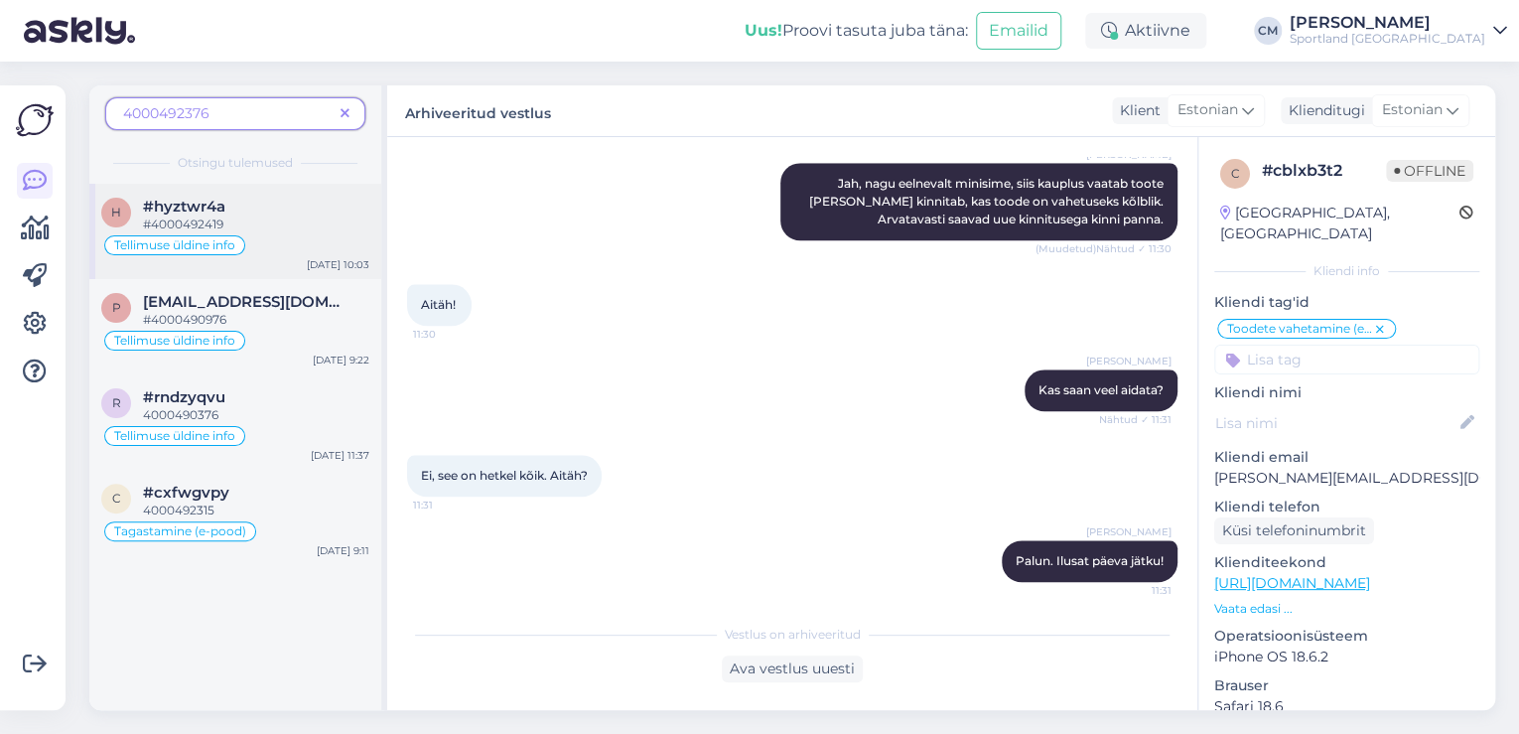
click at [243, 219] on div "#4000492419" at bounding box center [256, 224] width 226 height 18
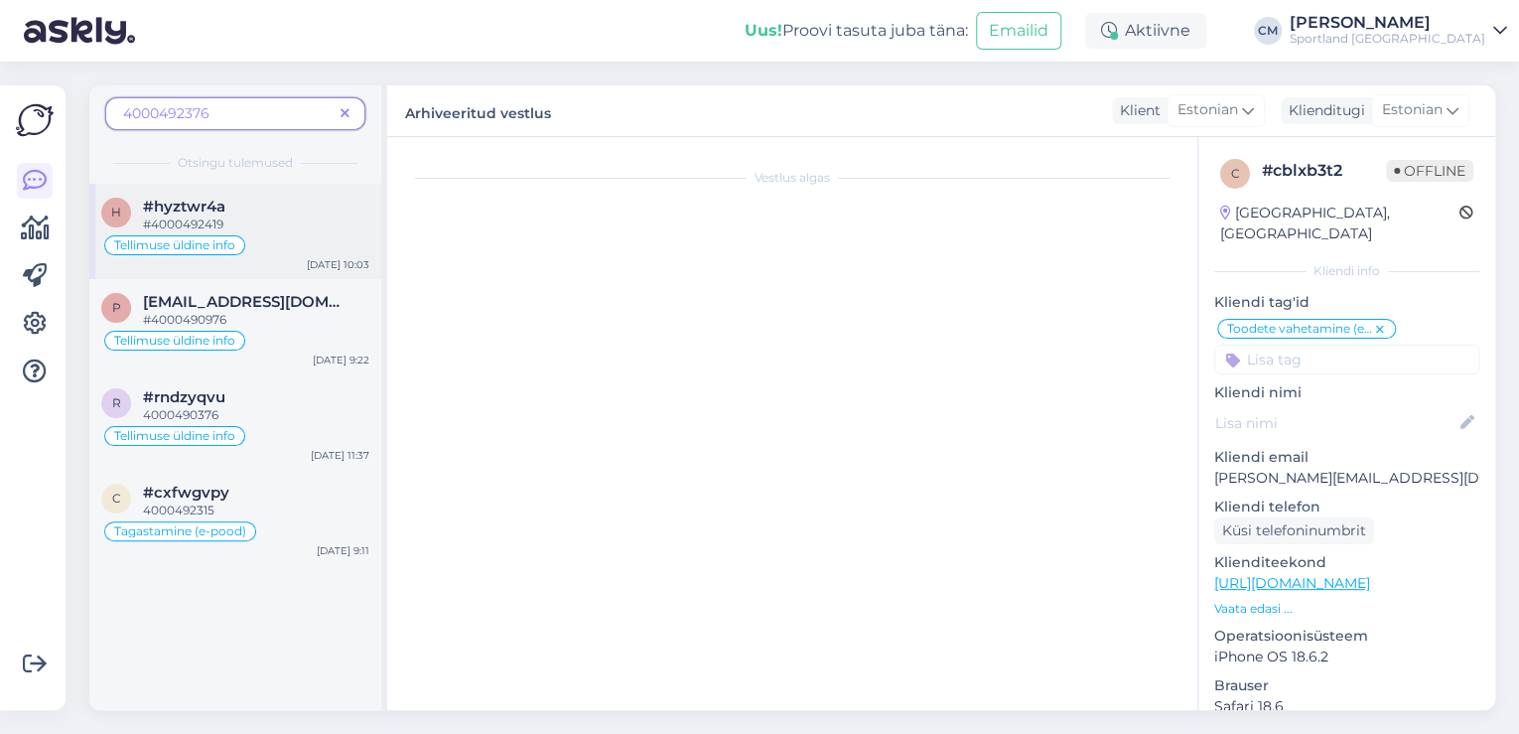
scroll to position [169, 0]
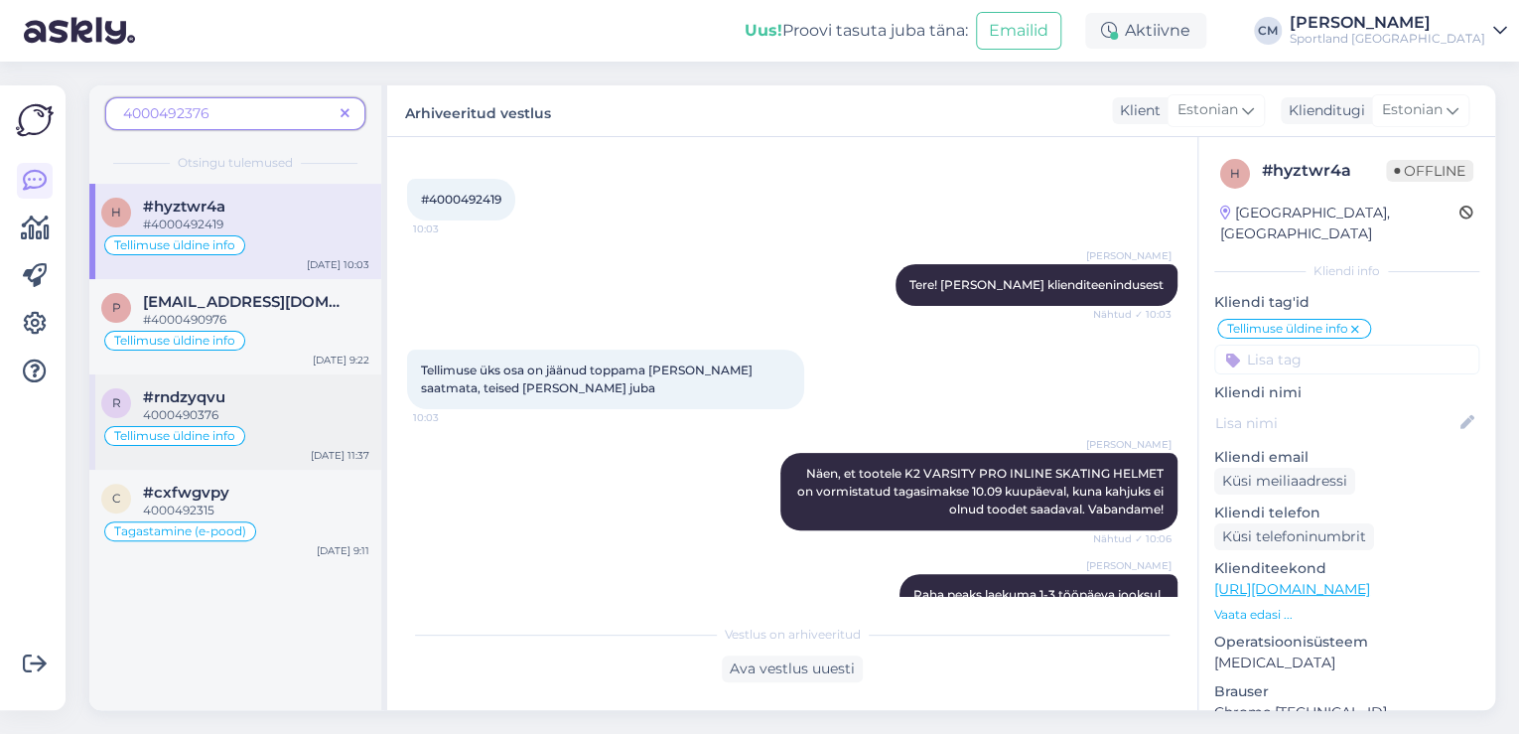
click at [272, 435] on div "Tellimuse üldine info" at bounding box center [235, 436] width 268 height 24
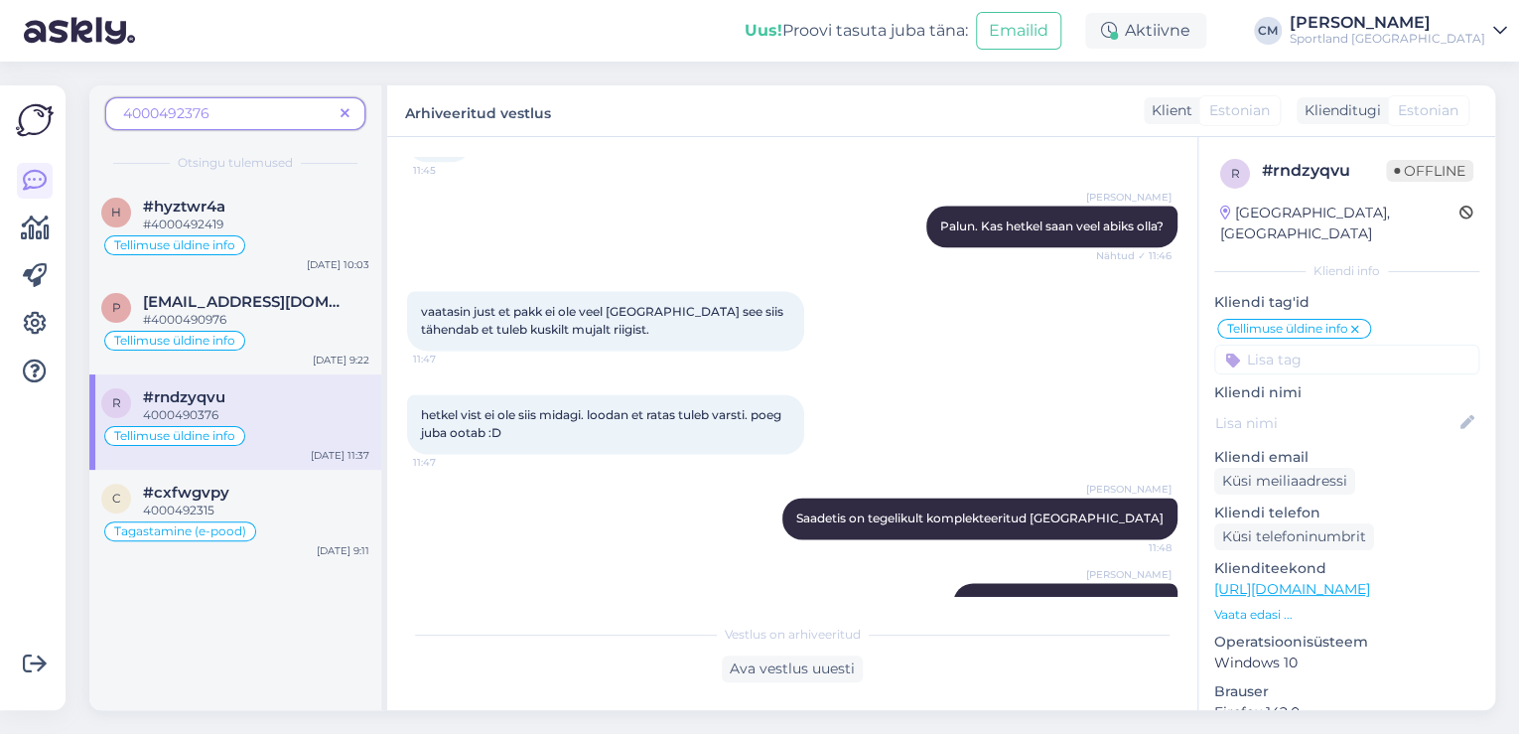
scroll to position [1236, 0]
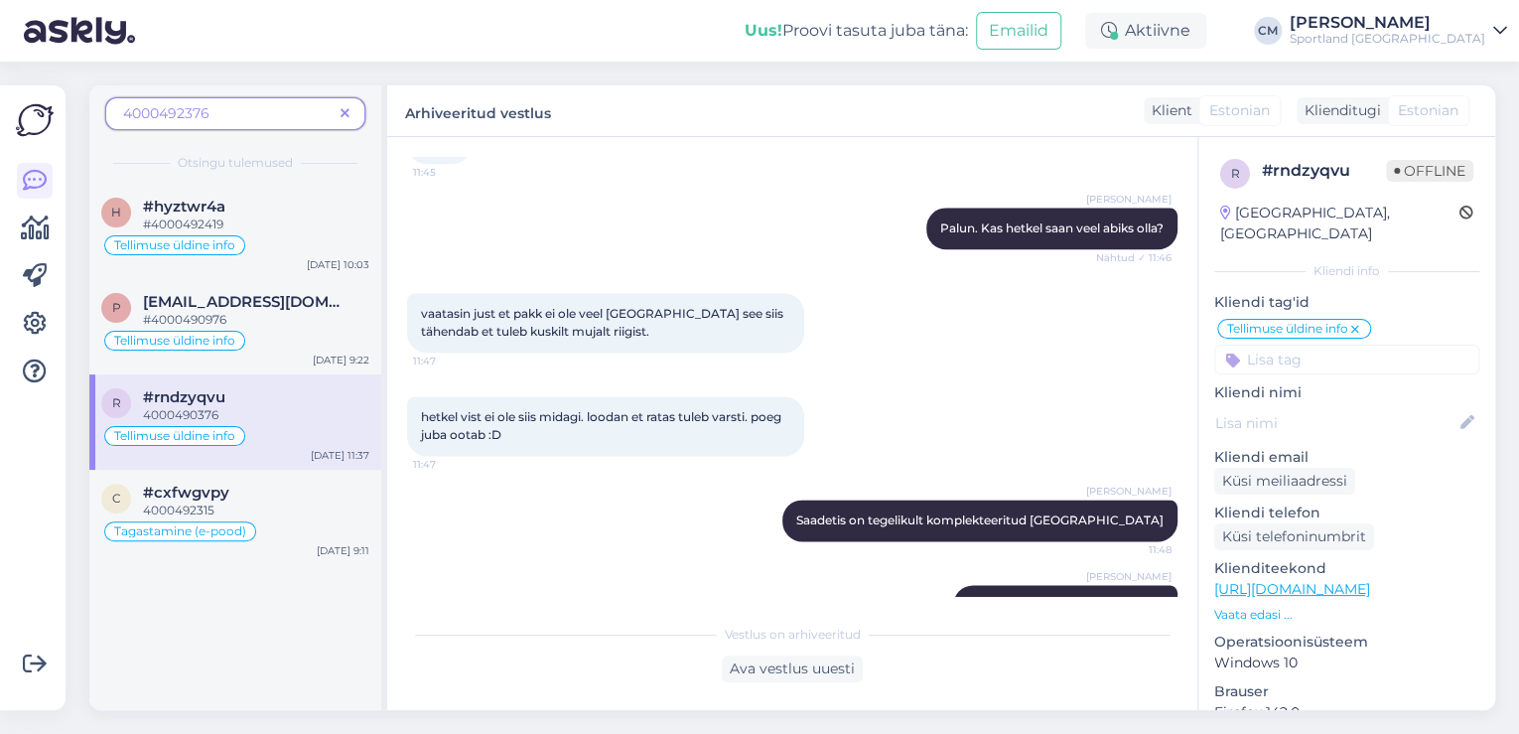
click at [283, 121] on span "4000492376" at bounding box center [227, 113] width 209 height 21
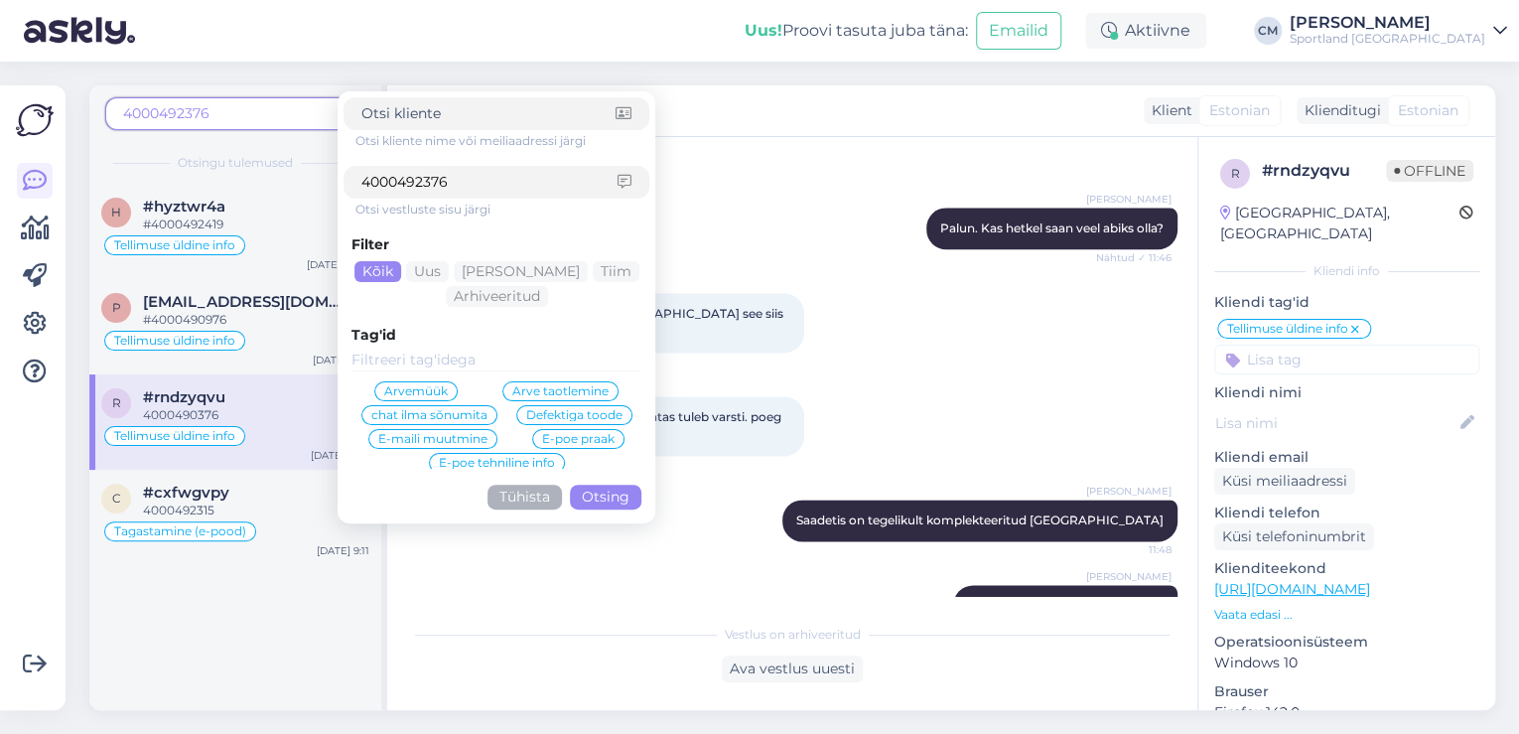
drag, startPoint x: 467, startPoint y: 181, endPoint x: 345, endPoint y: 155, distance: 123.8
click at [348, 179] on div "4000492376" at bounding box center [496, 182] width 306 height 33
click at [489, 191] on input "4000492376" at bounding box center [489, 182] width 256 height 21
drag, startPoint x: 489, startPoint y: 191, endPoint x: 381, endPoint y: 191, distance: 108.2
click at [381, 191] on input "4000492376" at bounding box center [489, 182] width 256 height 21
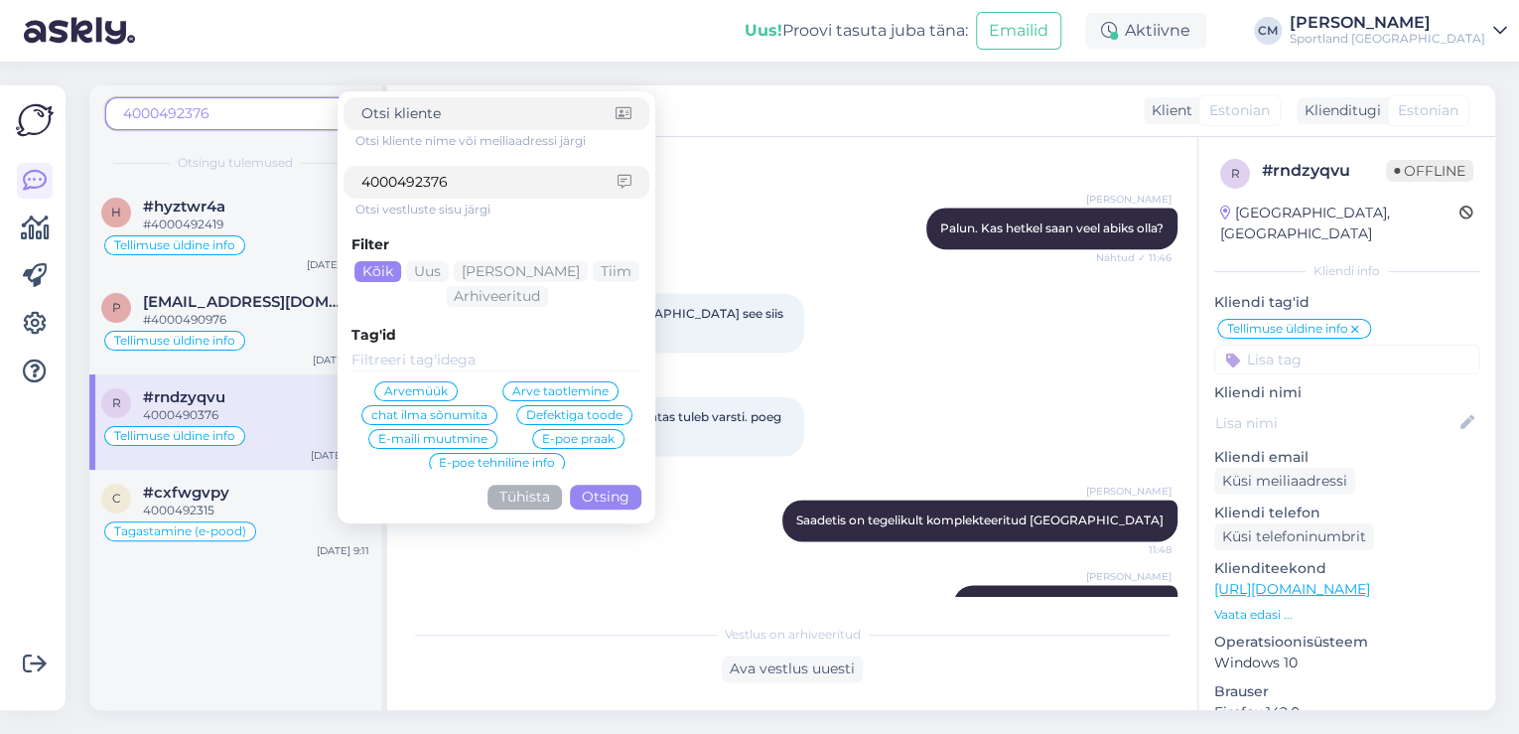
paste input "Bärbel Rõõm"
type input "Bärbel Rõõm"
click at [601, 496] on button "Otsing" at bounding box center [605, 496] width 71 height 25
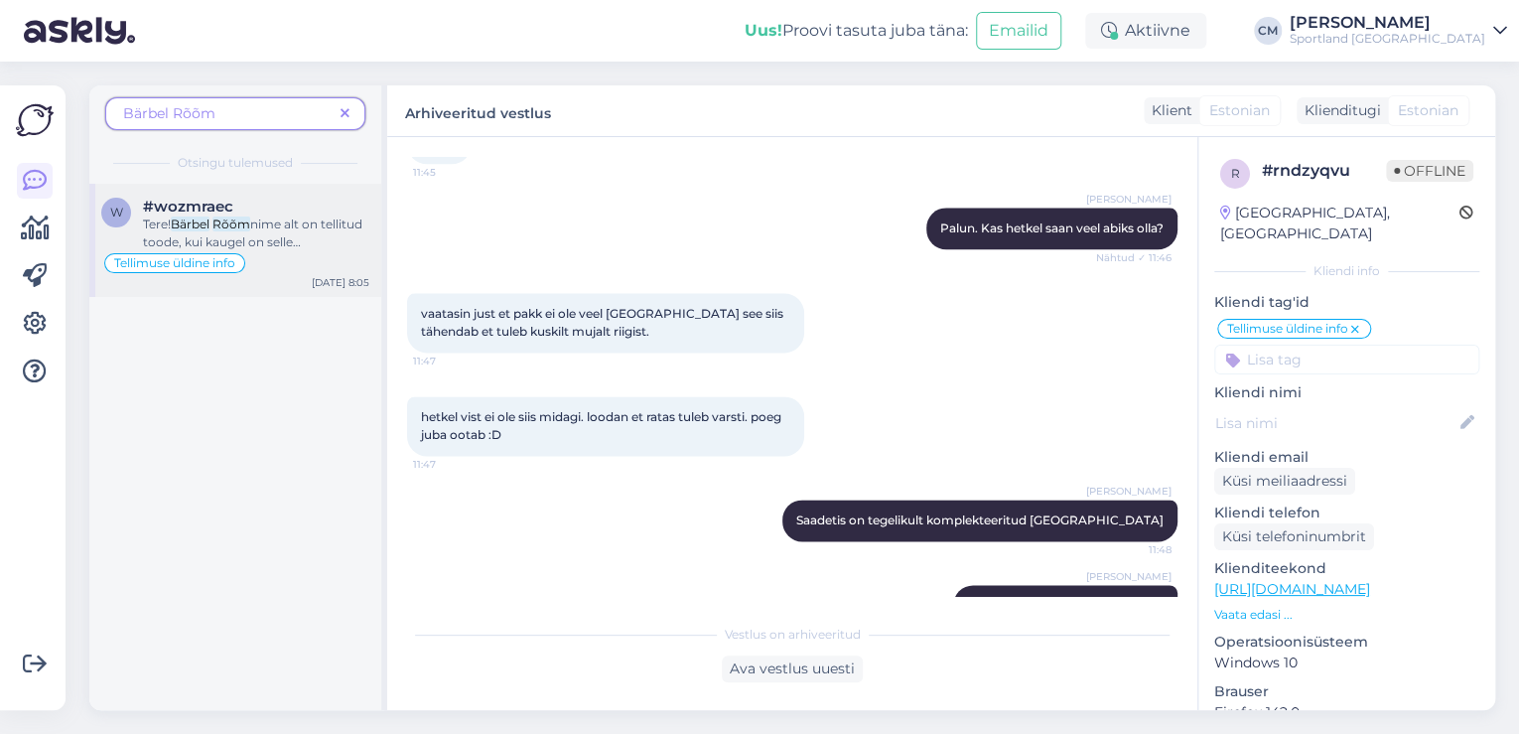
click at [293, 245] on span "nime alt on tellitud toode, kui kaugel on selle komplekteerimine. [PERSON_NAME]…" at bounding box center [253, 259] width 220 height 86
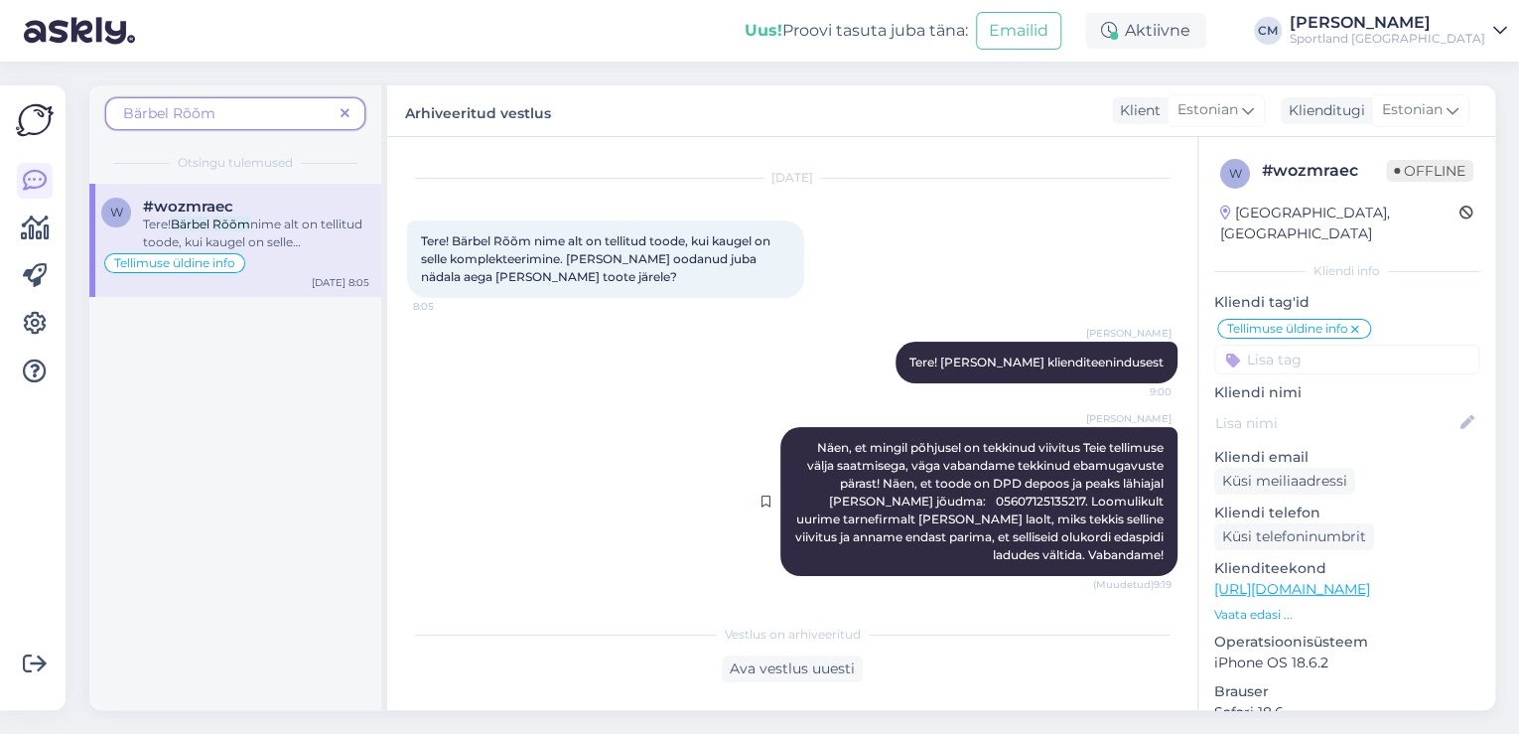
scroll to position [44, 0]
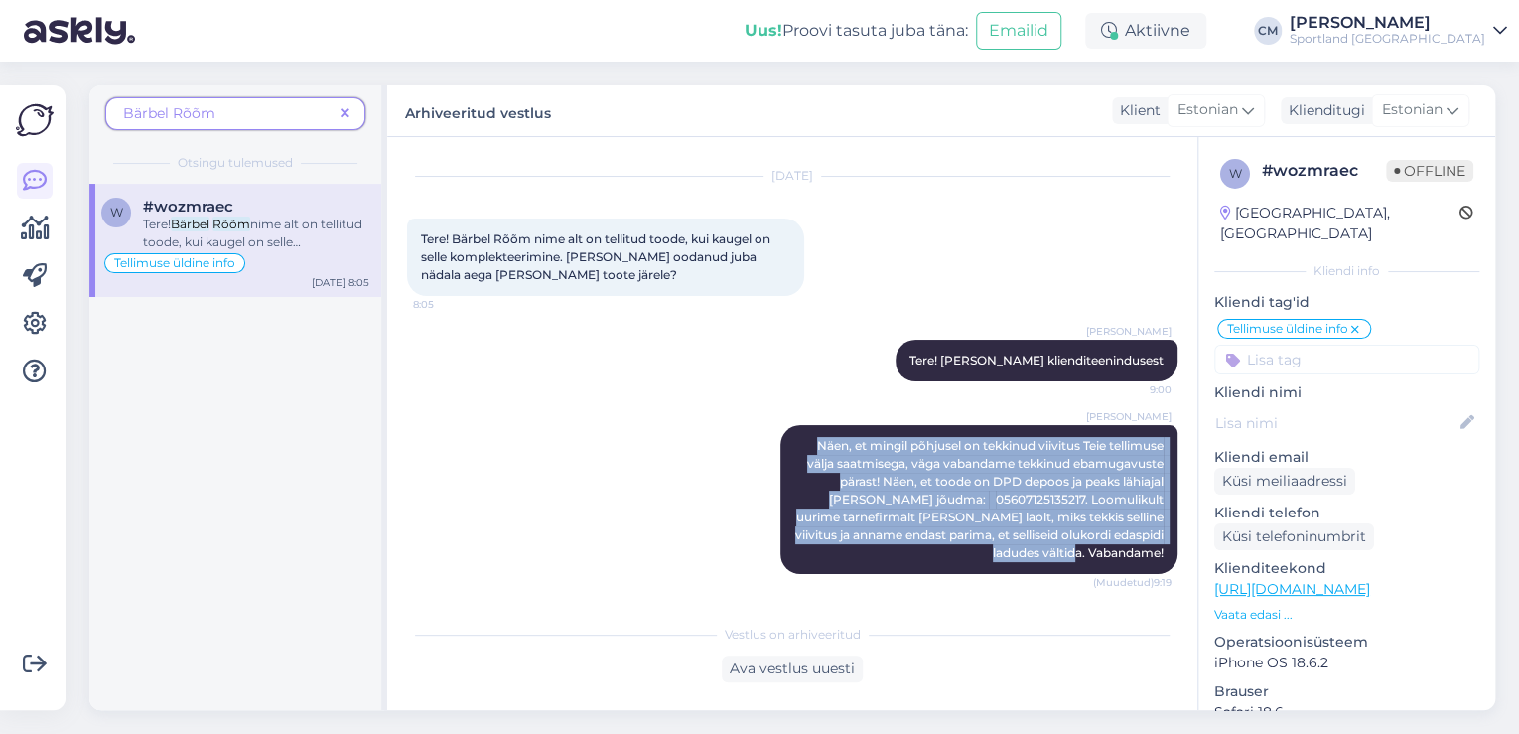
drag, startPoint x: 776, startPoint y: 447, endPoint x: 1172, endPoint y: 548, distance: 408.8
click at [1172, 548] on div "Vestlus algas [DATE] Tere! Bärbel Rõõm nime alt on tellitud toode, kui kaugel o…" at bounding box center [801, 376] width 788 height 439
copy span "Näen, et mingil põhjusel on tekkinud viivitus Teie tellimuse välja saatmisega, …"
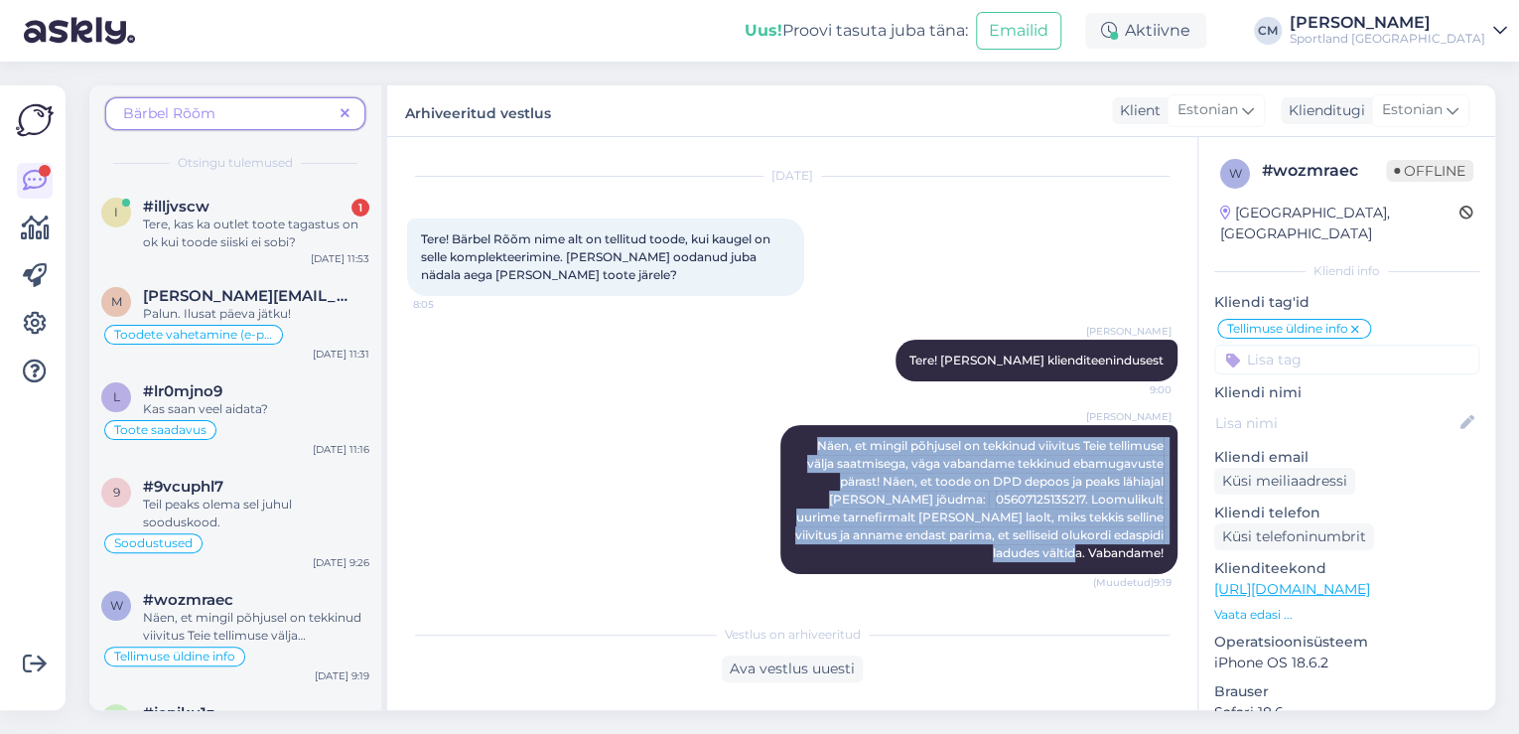
click at [341, 111] on icon at bounding box center [345, 114] width 9 height 14
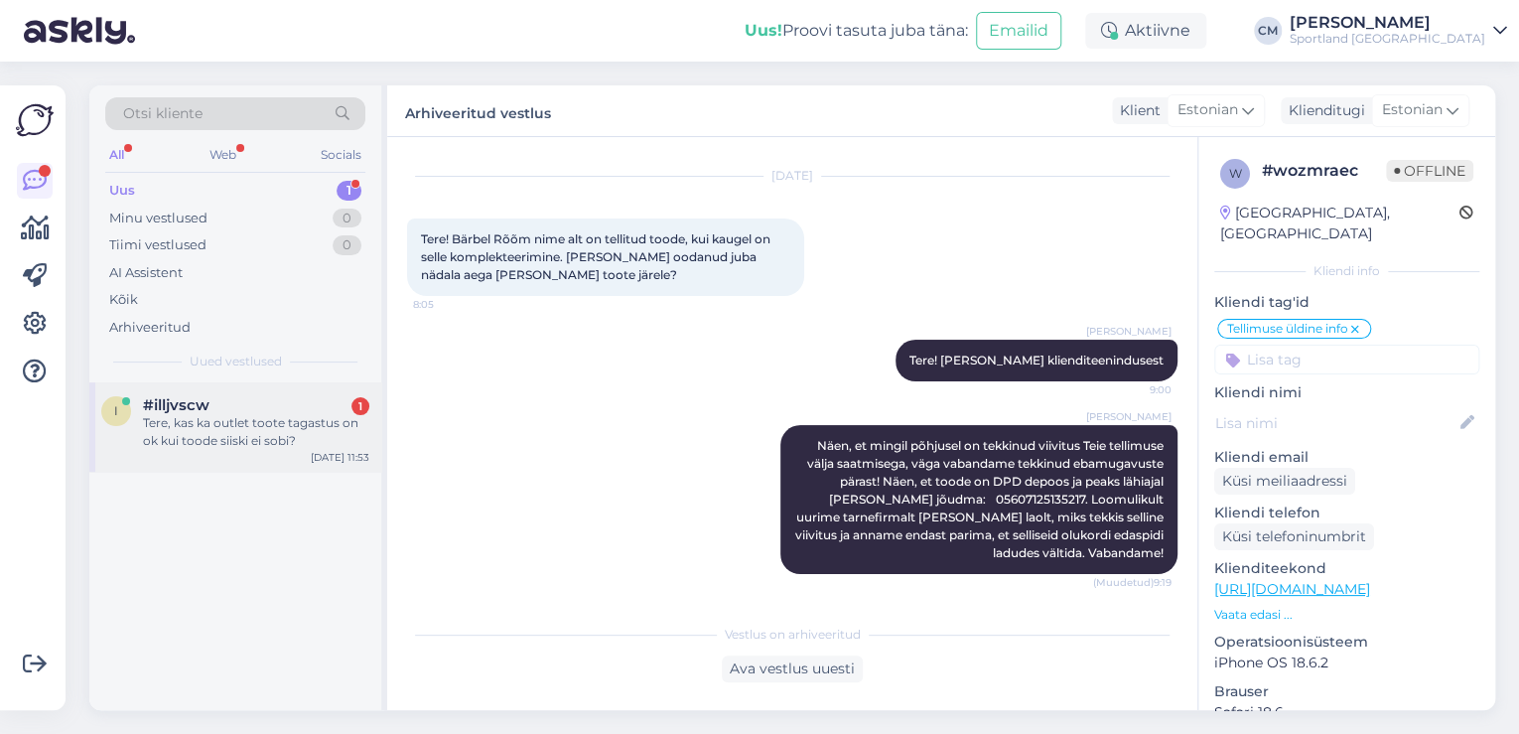
click at [269, 385] on div "i #illjvscw 1 Tere, kas ka outlet toote tagastus on ok kui toode siiski ei sobi…" at bounding box center [235, 426] width 292 height 89
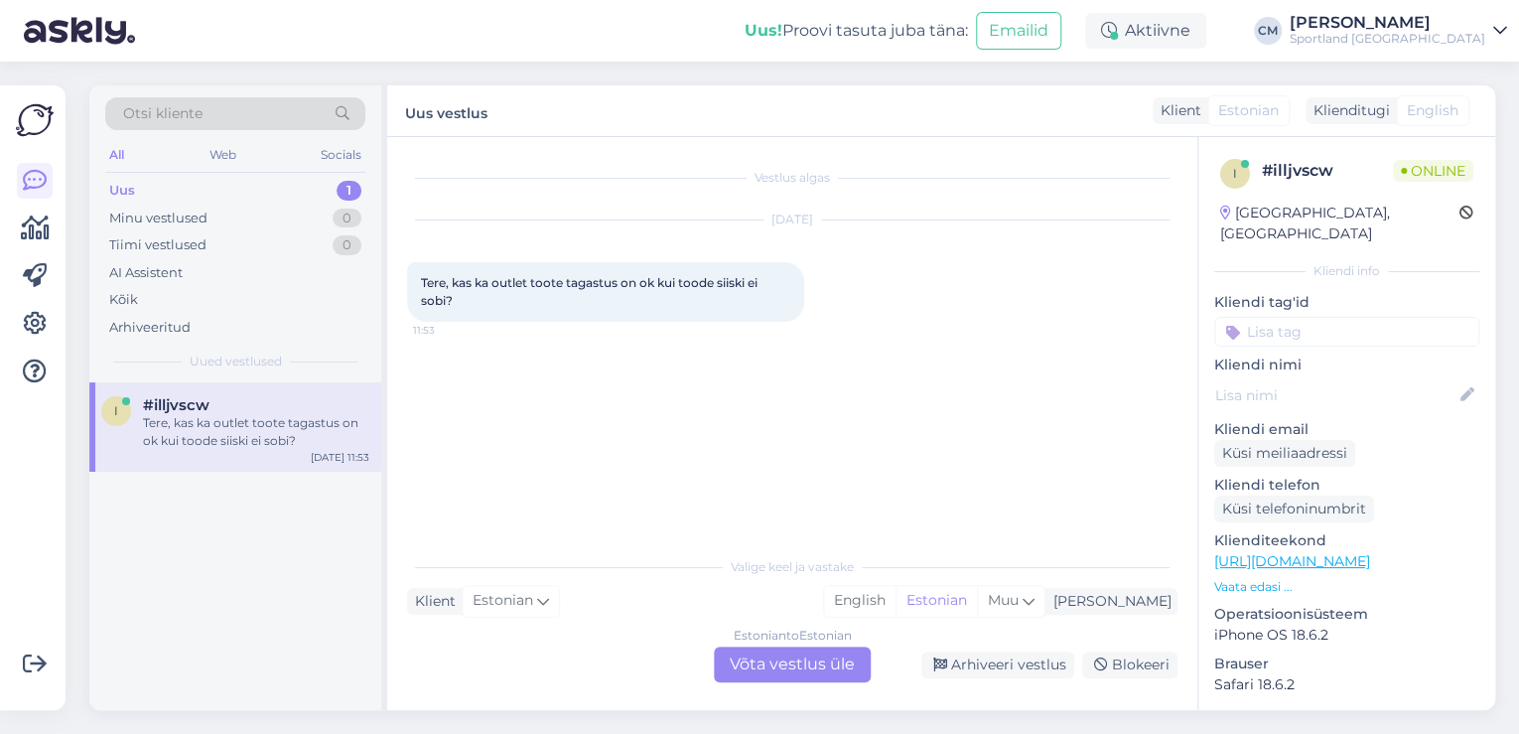
click at [800, 659] on div "Estonian to Estonian Võta vestlus üle" at bounding box center [792, 664] width 157 height 36
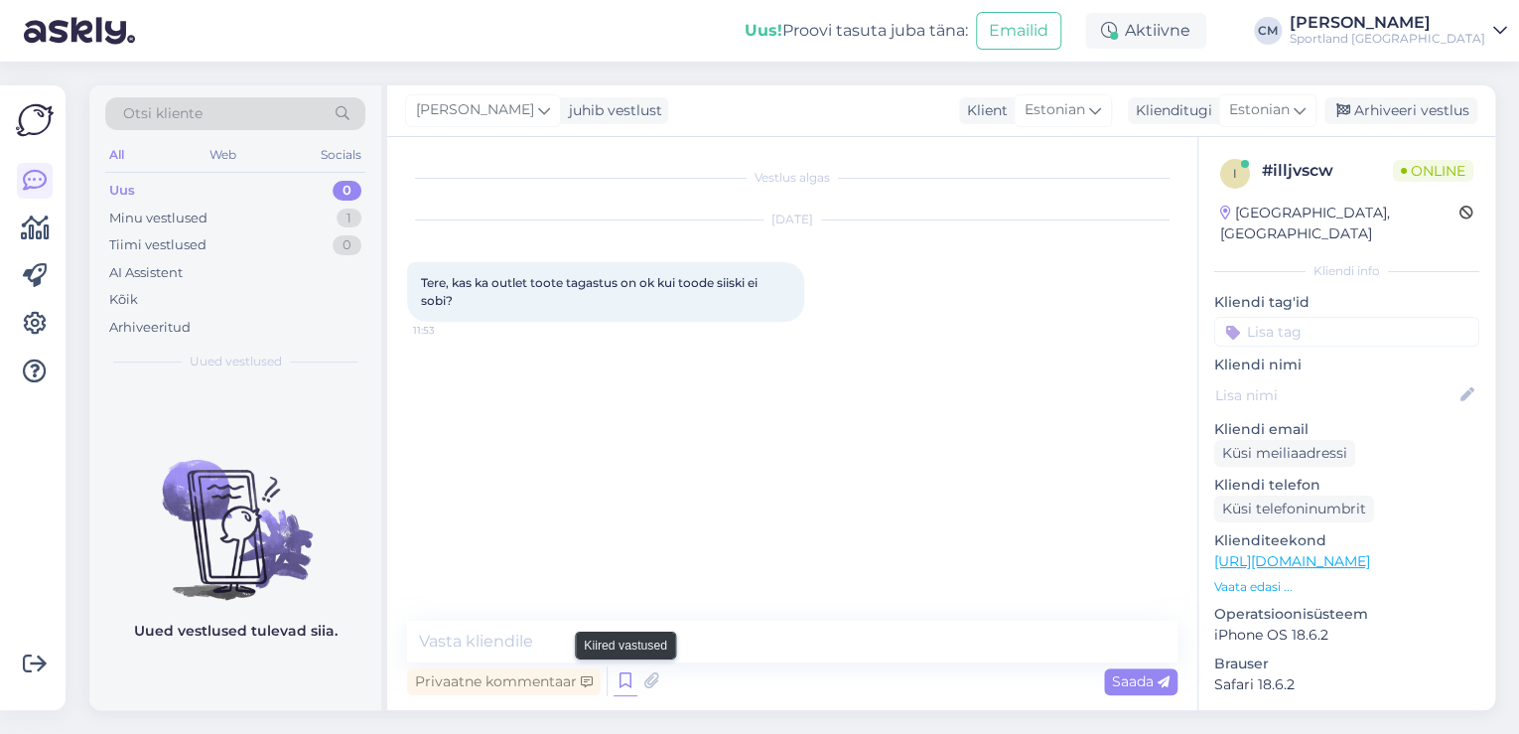
click at [631, 684] on icon at bounding box center [625, 681] width 24 height 30
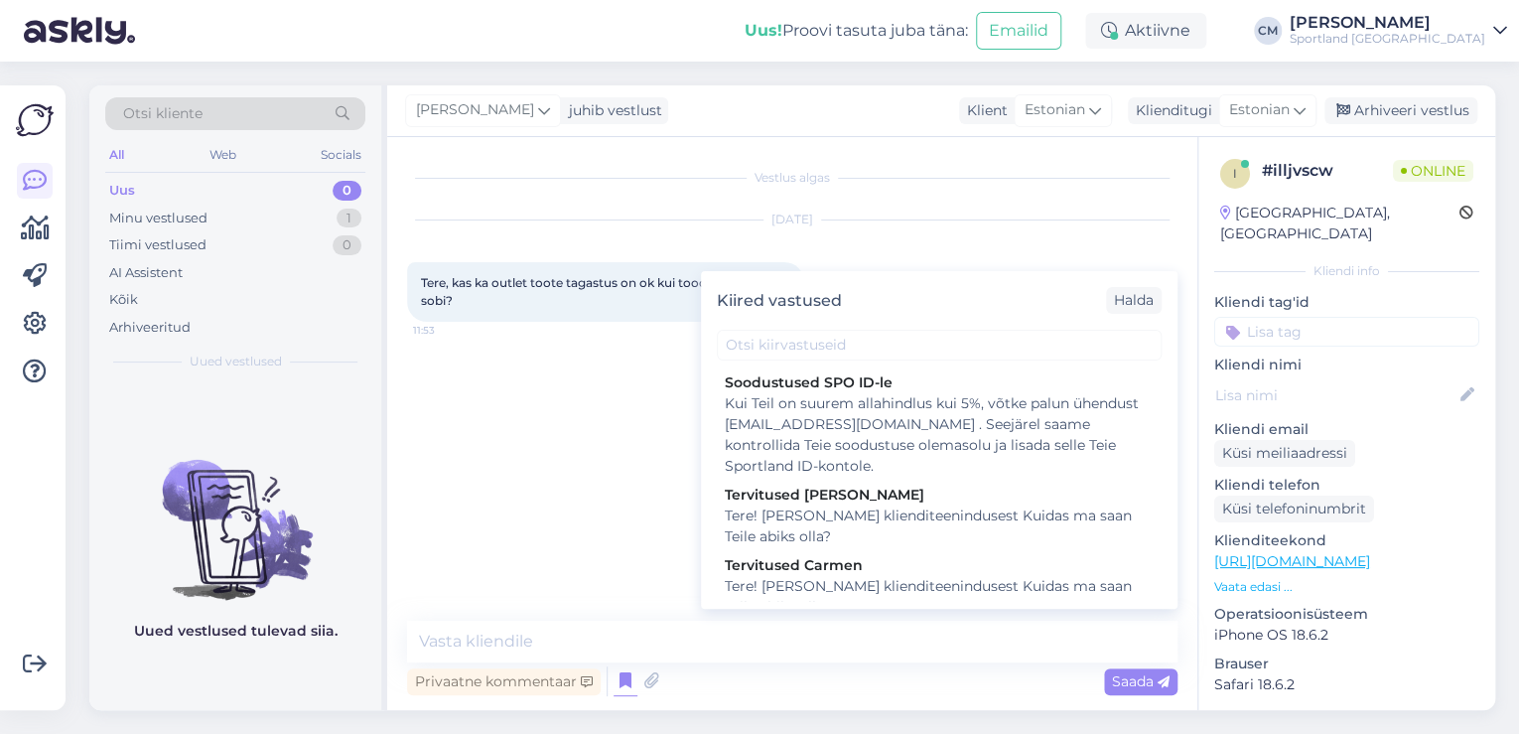
click at [900, 596] on div "Tere! [PERSON_NAME] klienditeenindusest Kuidas ma saan Teile abiks olla?" at bounding box center [939, 597] width 429 height 42
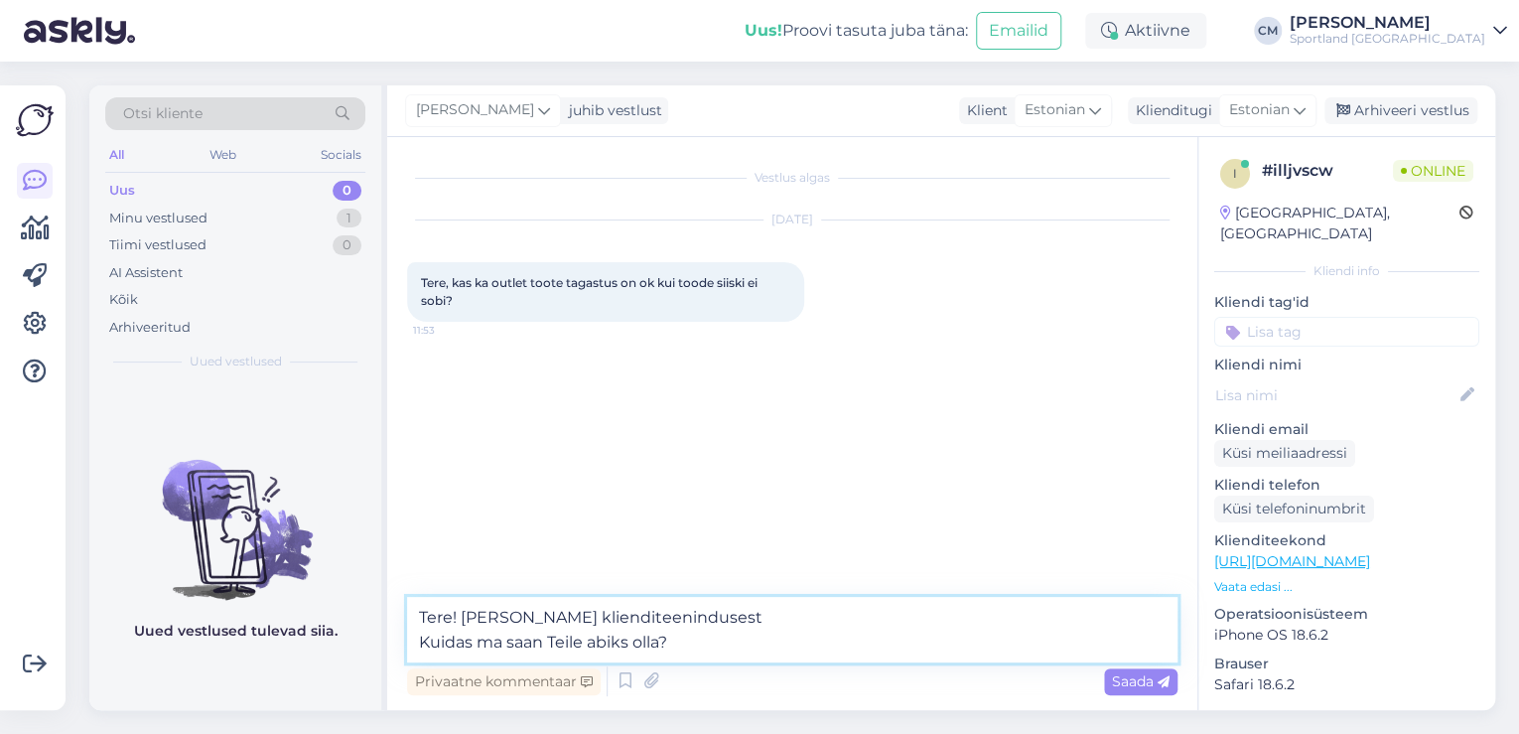
drag, startPoint x: 782, startPoint y: 653, endPoint x: 401, endPoint y: 662, distance: 381.3
click at [401, 662] on div "Vestlus algas [DATE] Tere, kas ka outlet toote tagastus on ok kui toode siiski …" at bounding box center [792, 423] width 810 height 573
type textarea "Tere! [PERSON_NAME] klienditeenindusest"
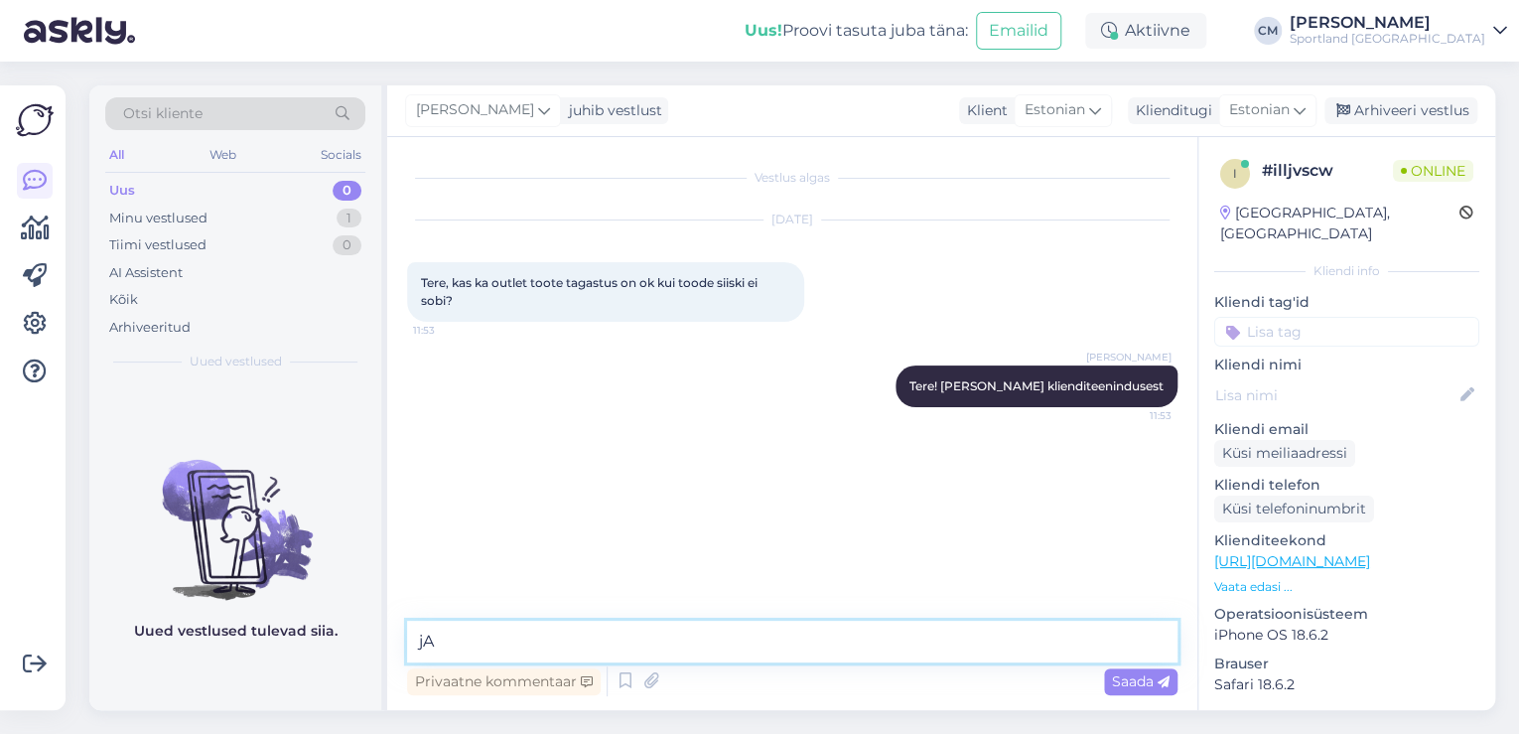
type textarea "j"
type textarea "Kas tegemist on e-[PERSON_NAME] ostuga?"
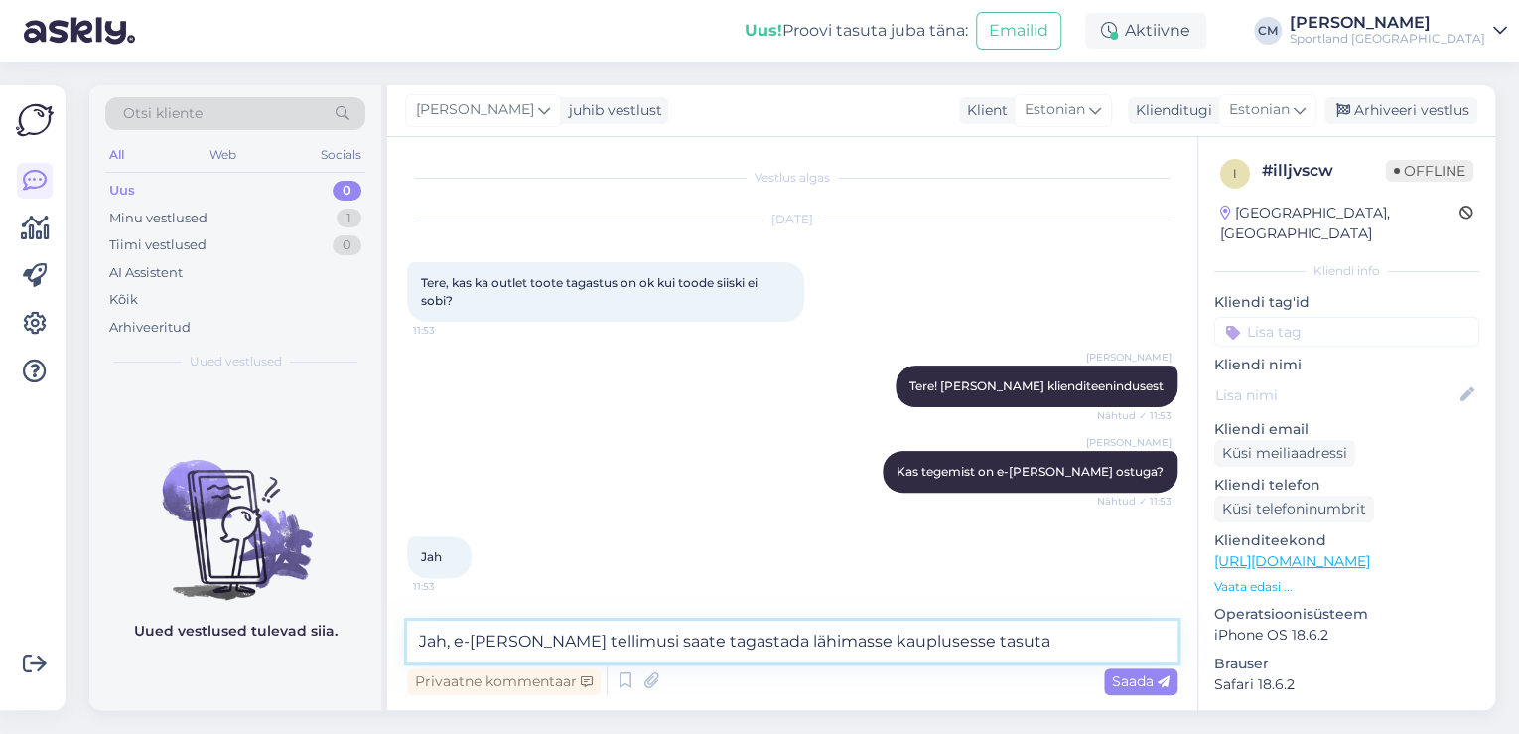
type textarea "Jah, e-[PERSON_NAME] tellimusi saate tagastada lähimasse kauplusesse tasuta."
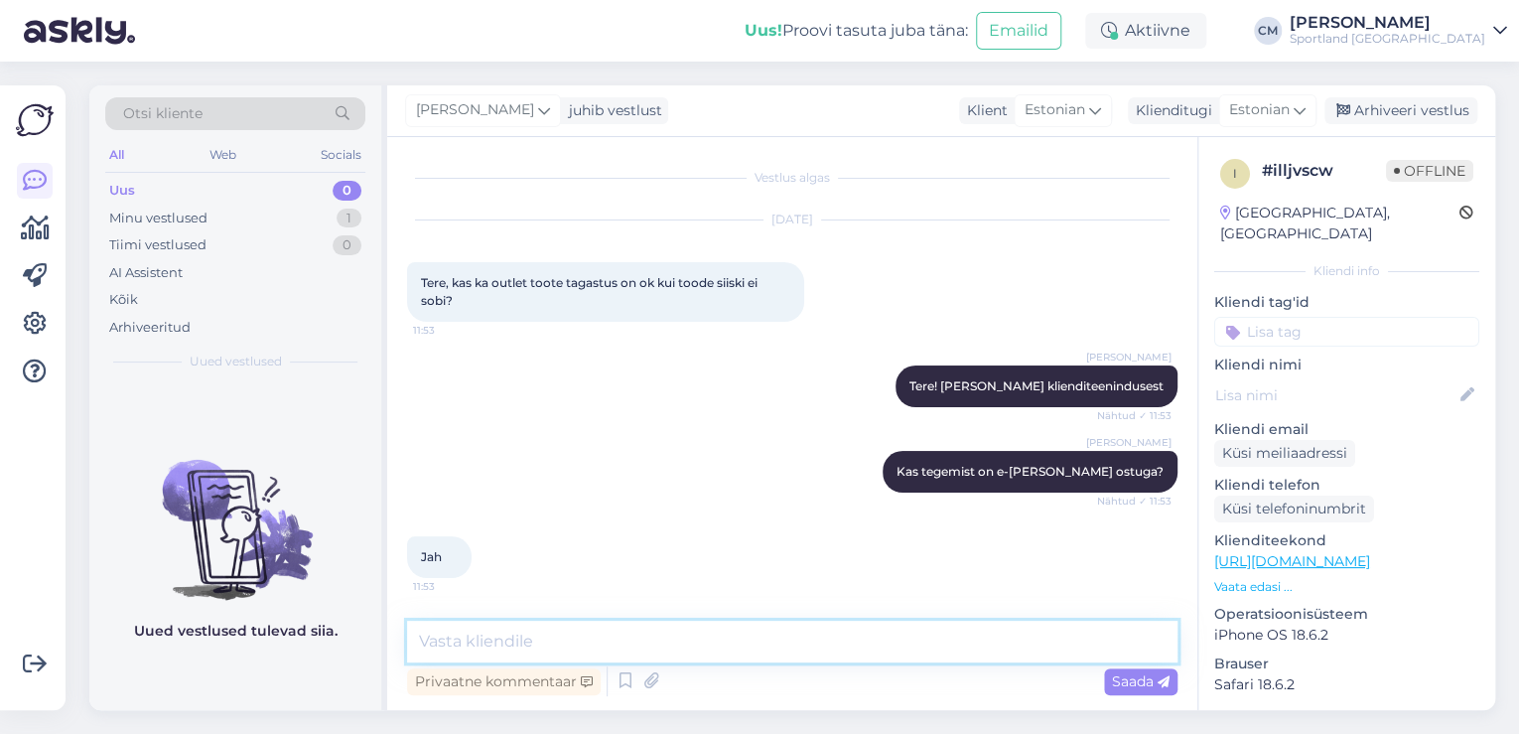
scroll to position [99, 0]
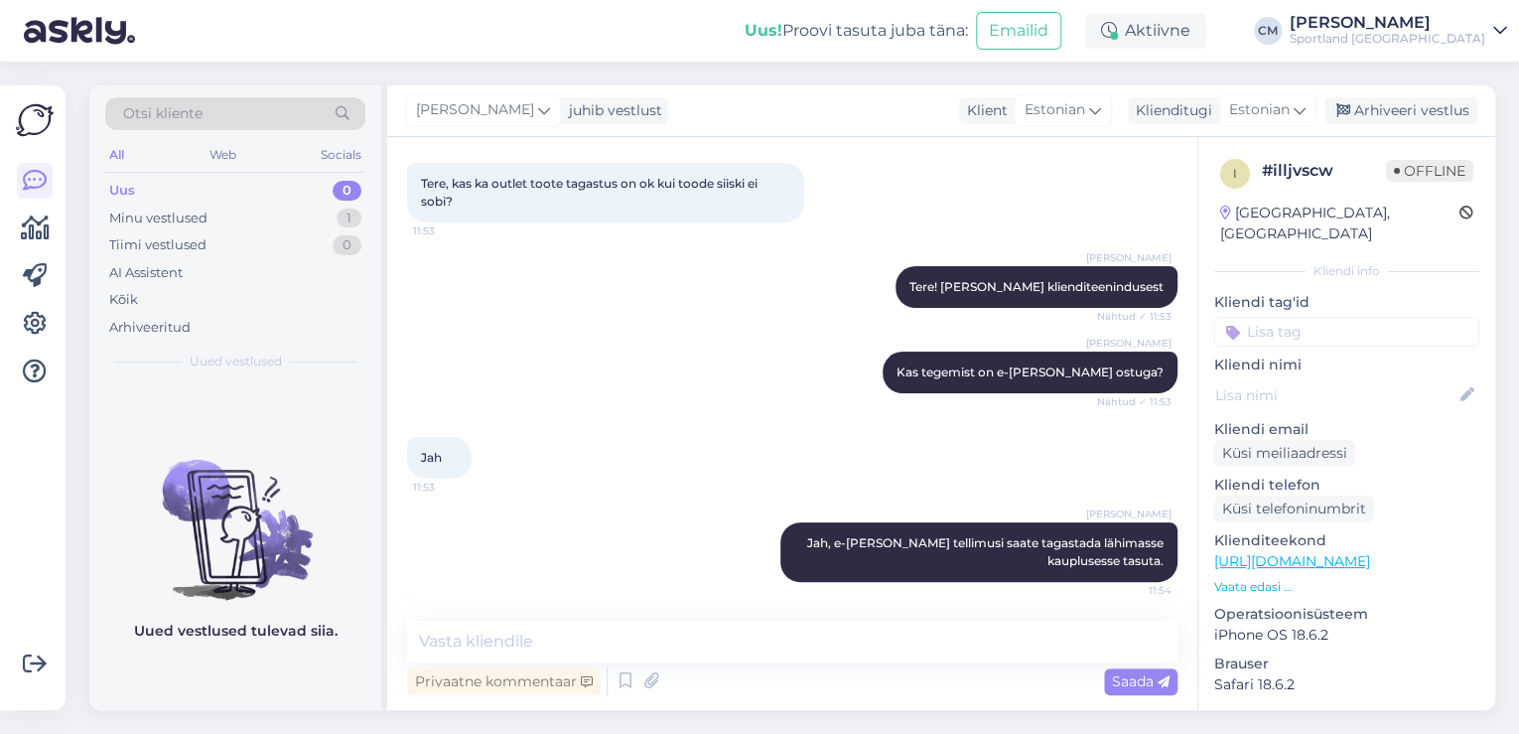
click at [1331, 317] on input at bounding box center [1346, 332] width 265 height 30
type input "tagast"
click at [1342, 398] on div "Tagastamine (e-pood)" at bounding box center [1347, 408] width 152 height 20
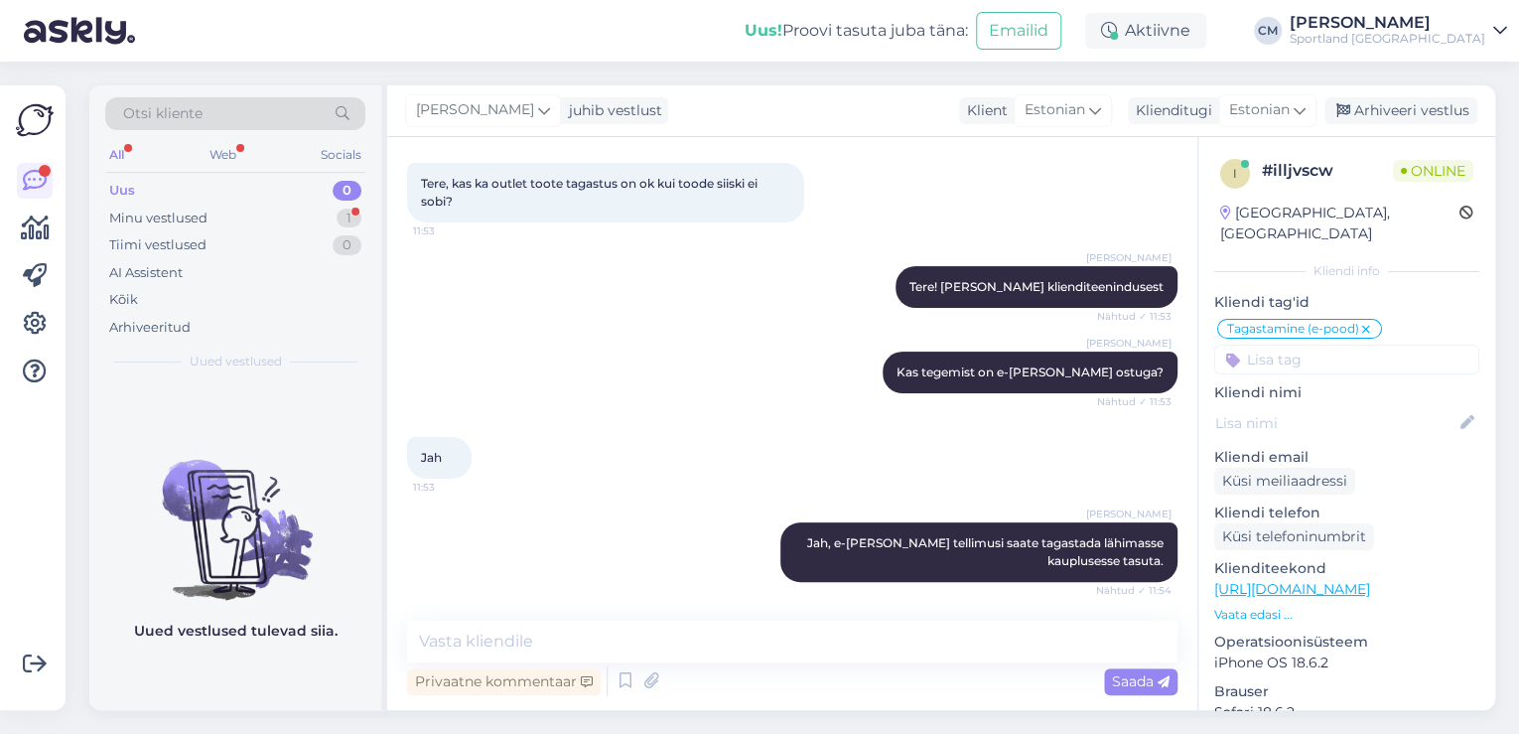
scroll to position [185, 0]
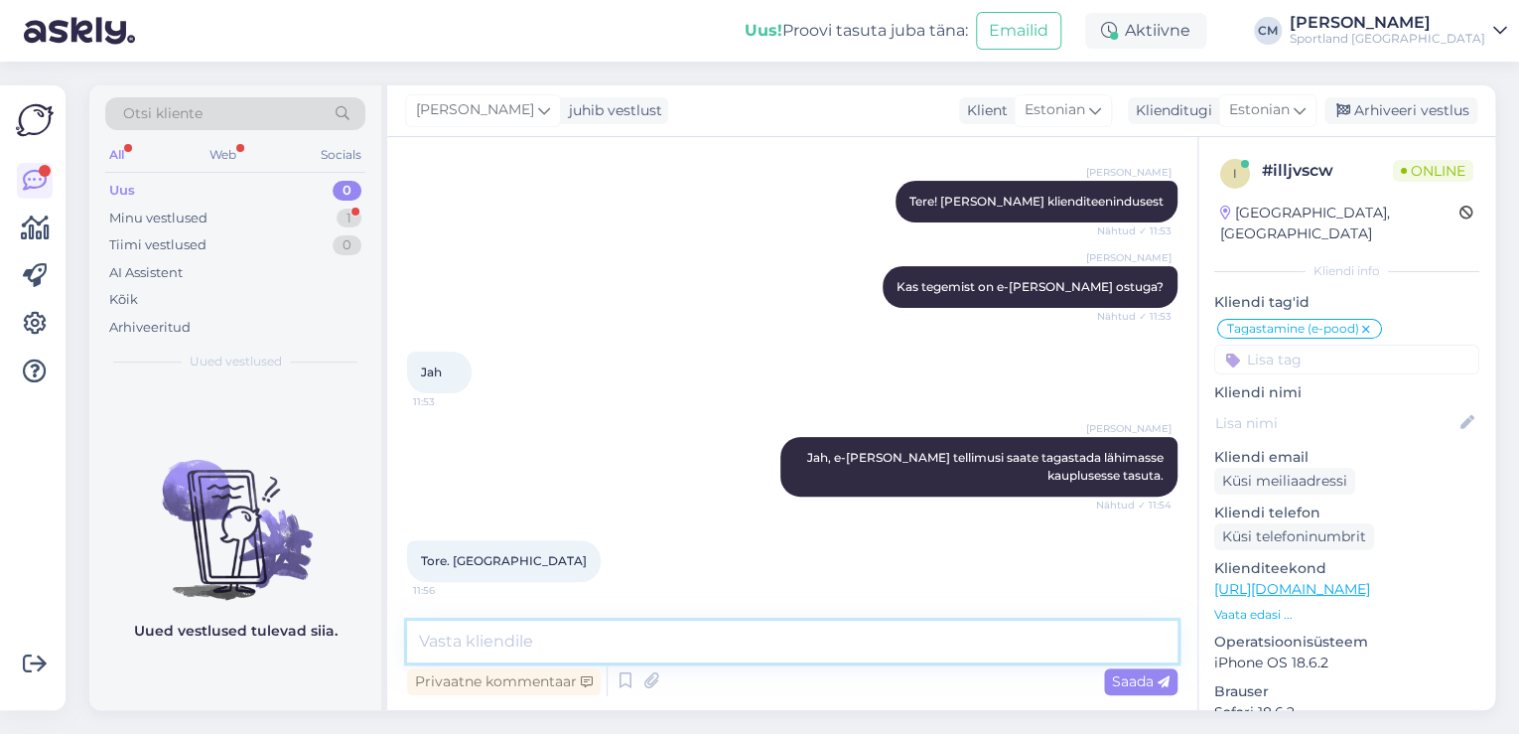
click at [697, 651] on textarea at bounding box center [792, 641] width 770 height 42
type textarea "Kas saan veel aidata?"
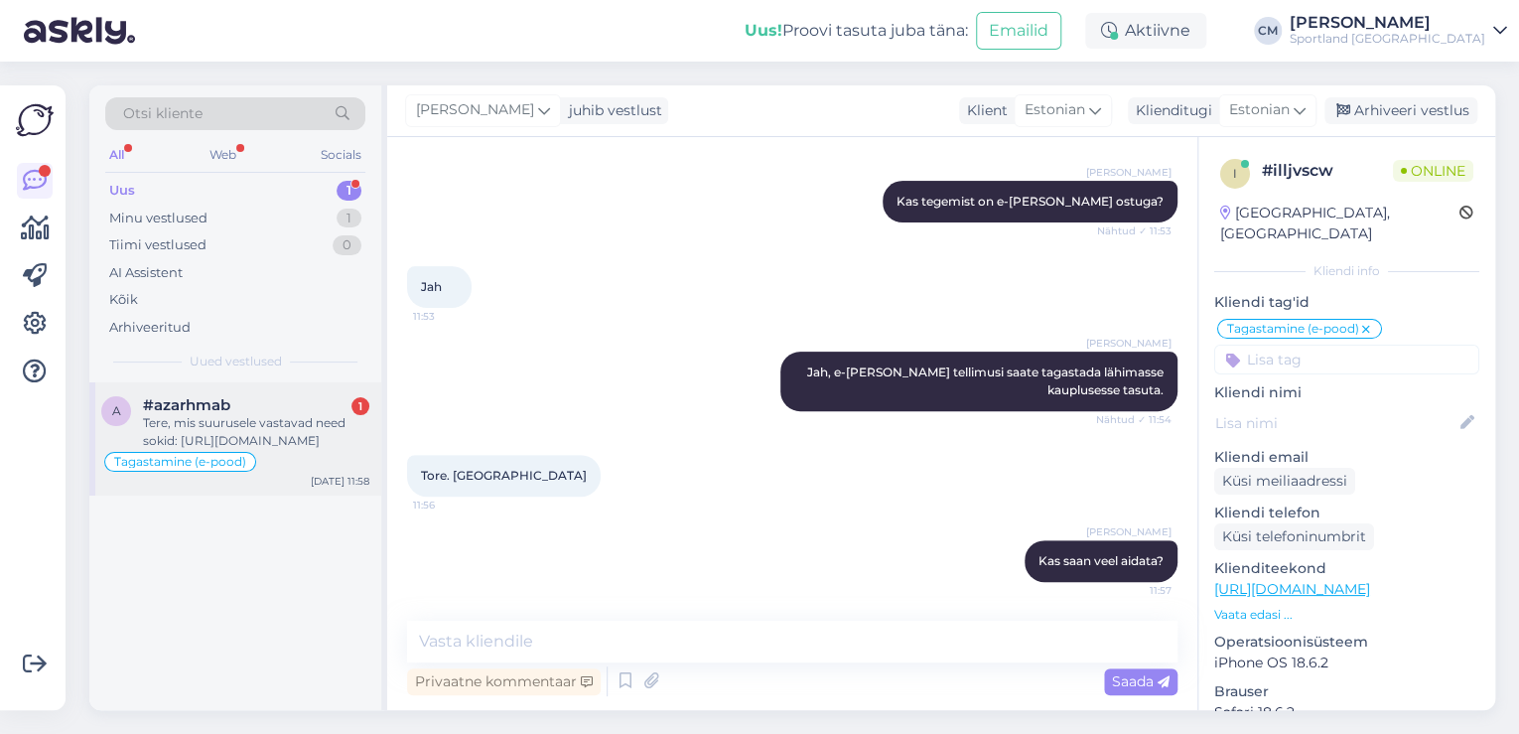
click at [313, 414] on div "Tere, mis suurusele vastavad need sokid: [URL][DOMAIN_NAME]" at bounding box center [256, 432] width 226 height 36
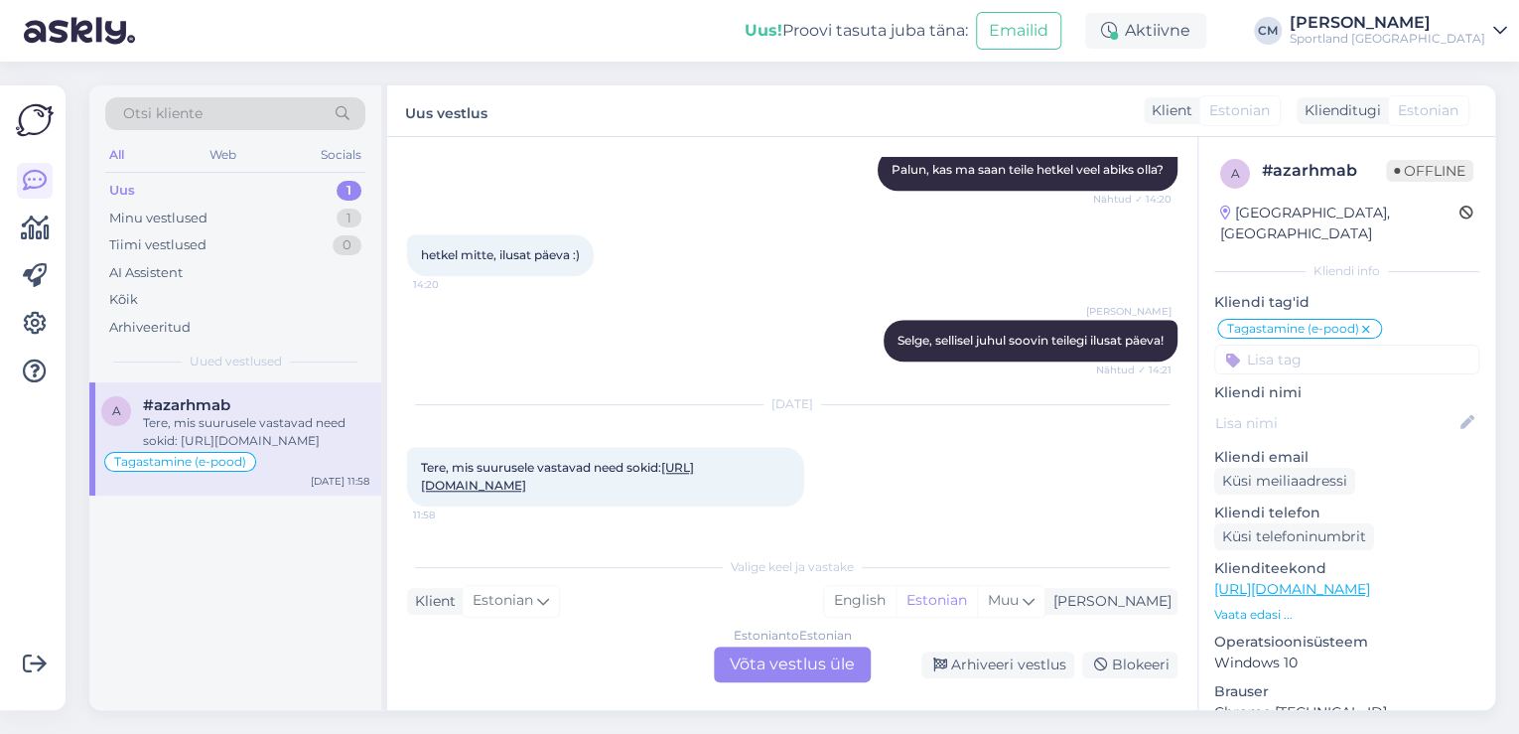
click at [761, 659] on div "Estonian to Estonian Võta vestlus üle" at bounding box center [792, 664] width 157 height 36
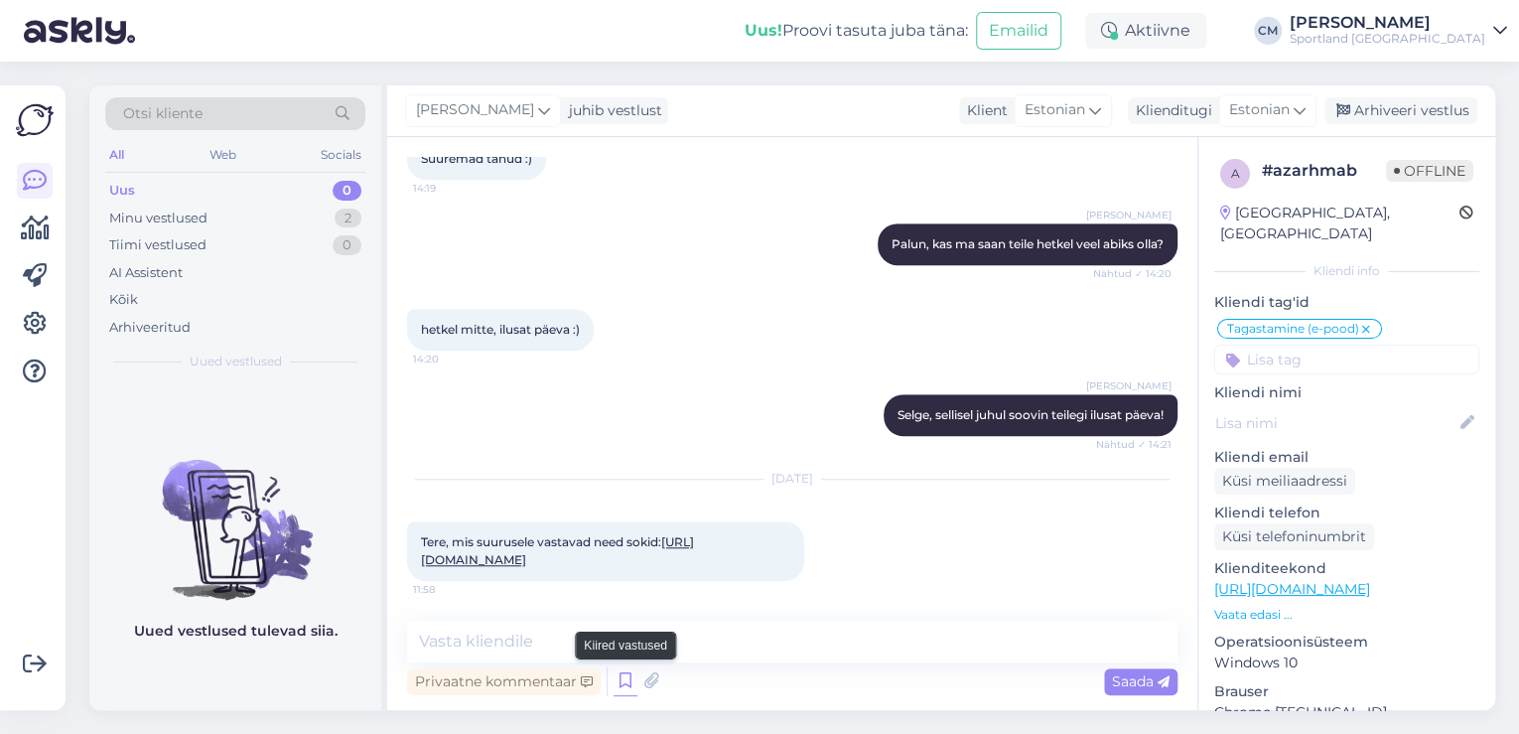
click at [623, 691] on icon at bounding box center [625, 681] width 24 height 30
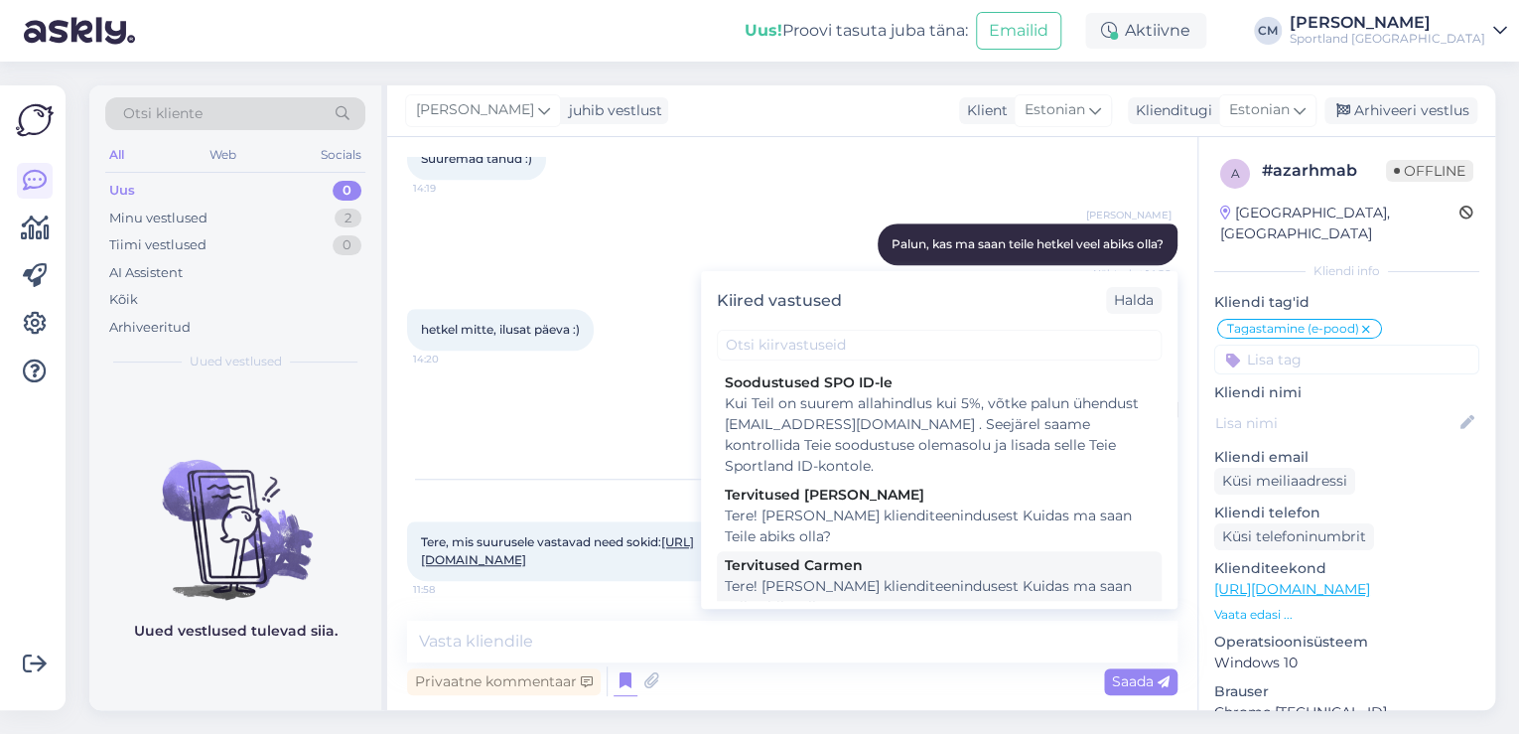
click at [905, 588] on div "Tere! [PERSON_NAME] klienditeenindusest Kuidas ma saan Teile abiks olla?" at bounding box center [939, 597] width 429 height 42
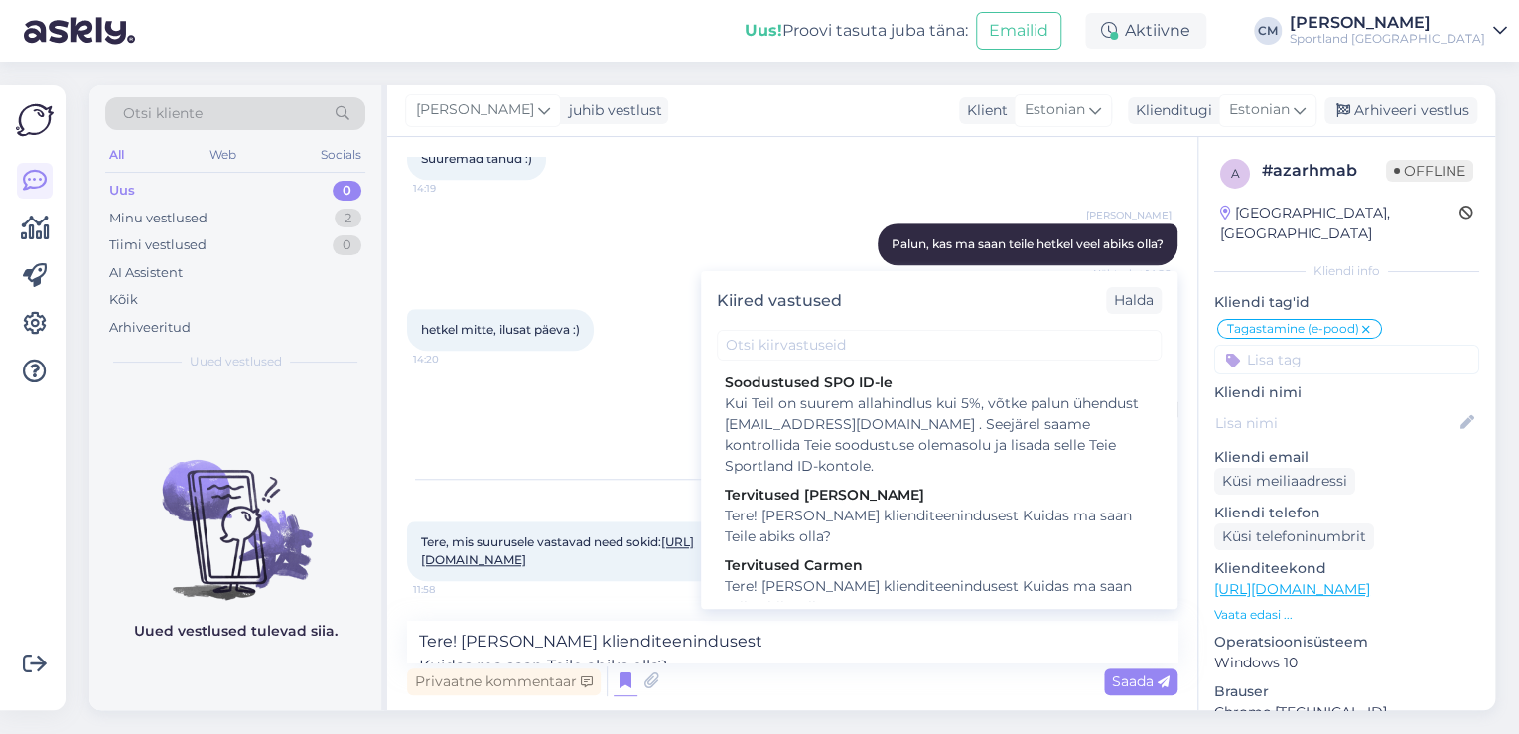
scroll to position [717, 0]
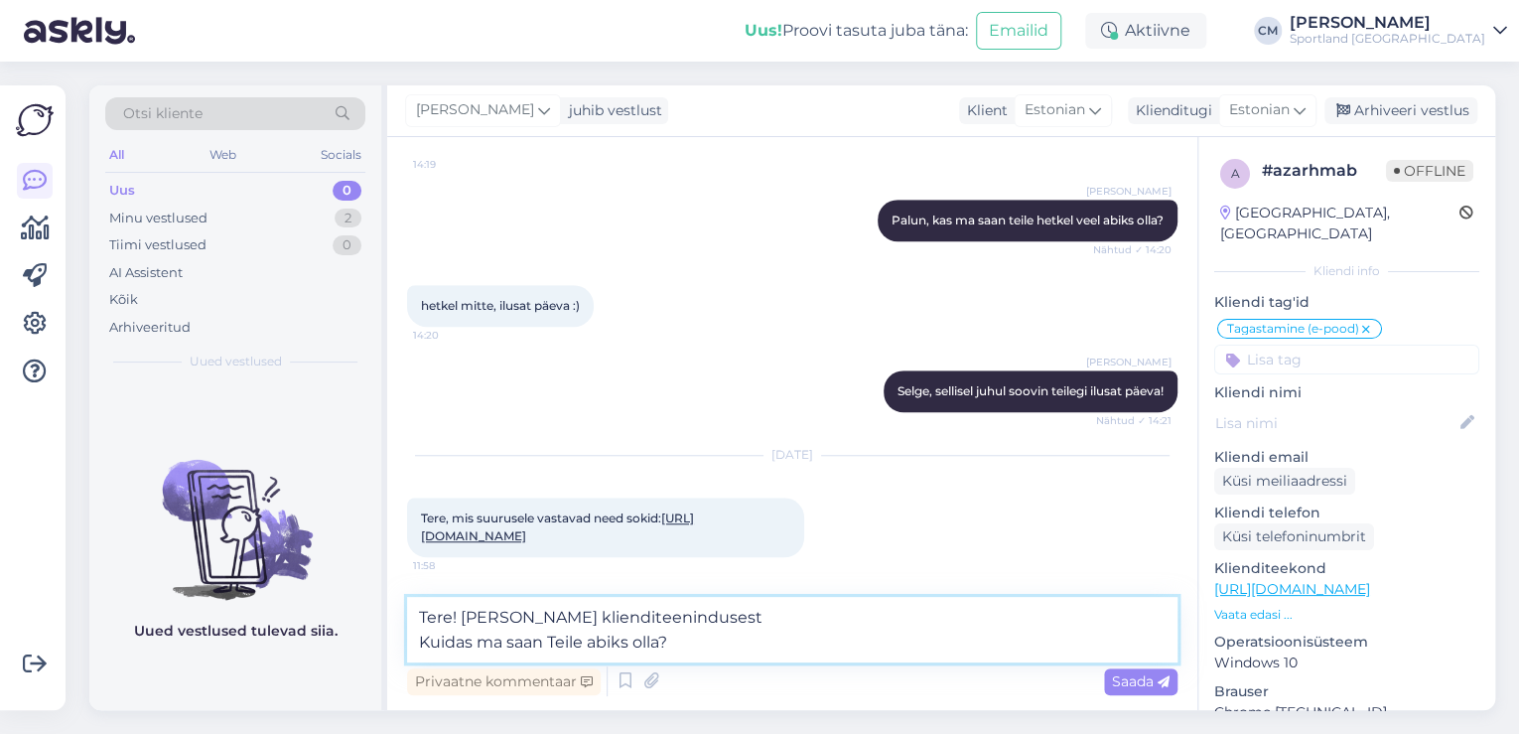
drag, startPoint x: 755, startPoint y: 642, endPoint x: 254, endPoint y: 651, distance: 501.4
click at [254, 651] on div "Otsi kliente All Web Socials Uus 0 Minu vestlused 2 Tiimi vestlused 0 AI Assist…" at bounding box center [792, 397] width 1406 height 624
type textarea "Tere! [PERSON_NAME] klienditeenindusest"
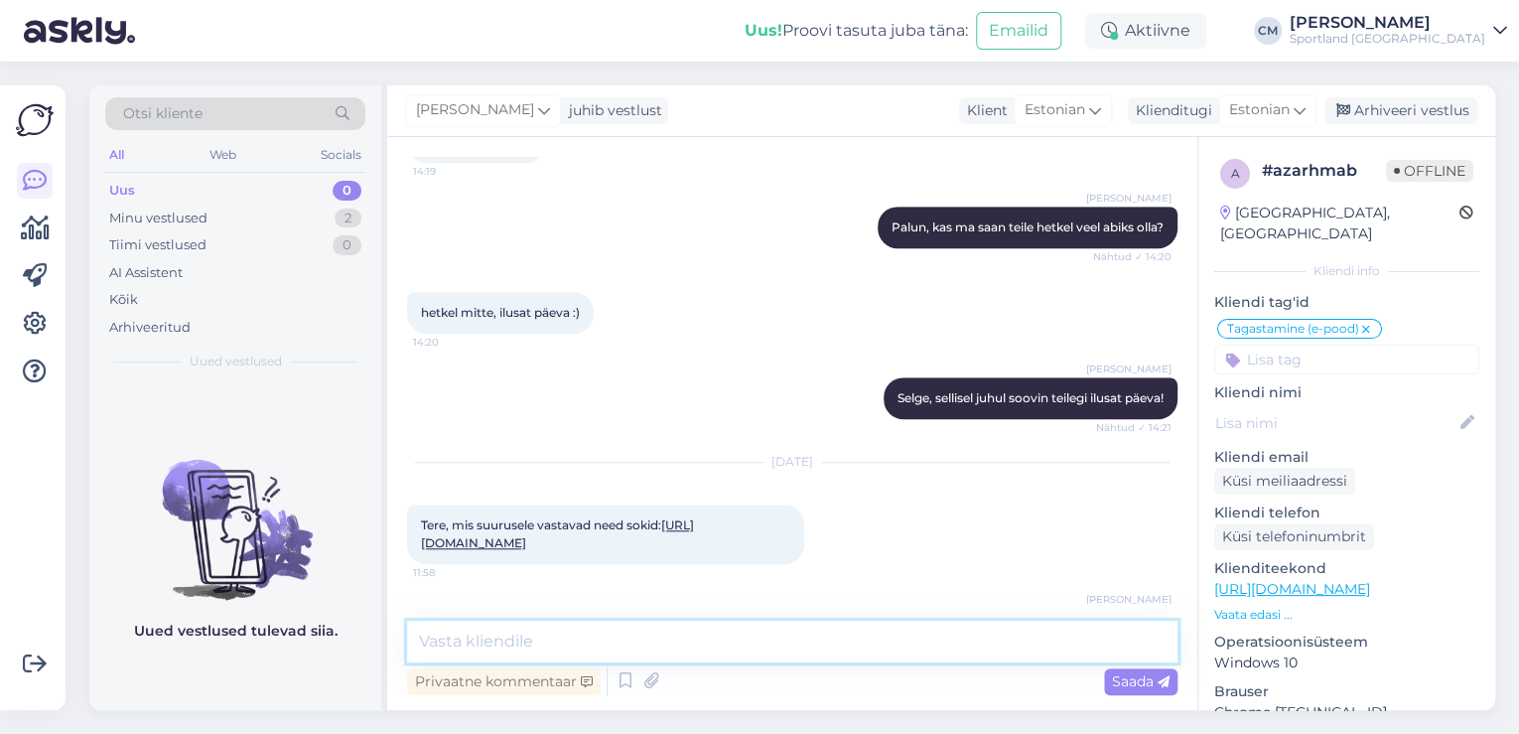
scroll to position [778, 0]
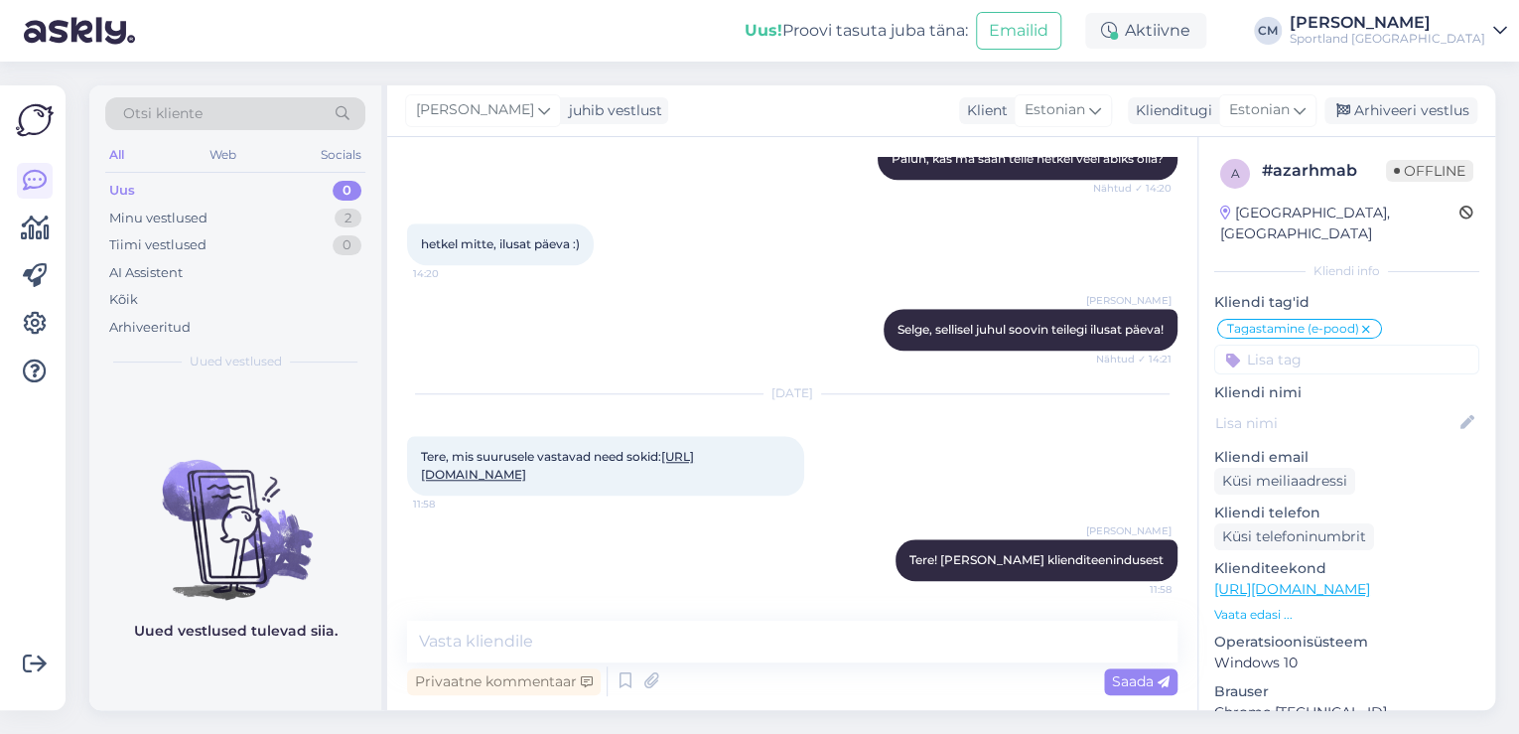
click at [543, 458] on link "[URL][DOMAIN_NAME]" at bounding box center [557, 465] width 273 height 33
click at [566, 639] on textarea at bounding box center [792, 641] width 770 height 42
click at [647, 643] on textarea at bounding box center [792, 641] width 770 height 42
paste textarea "S"
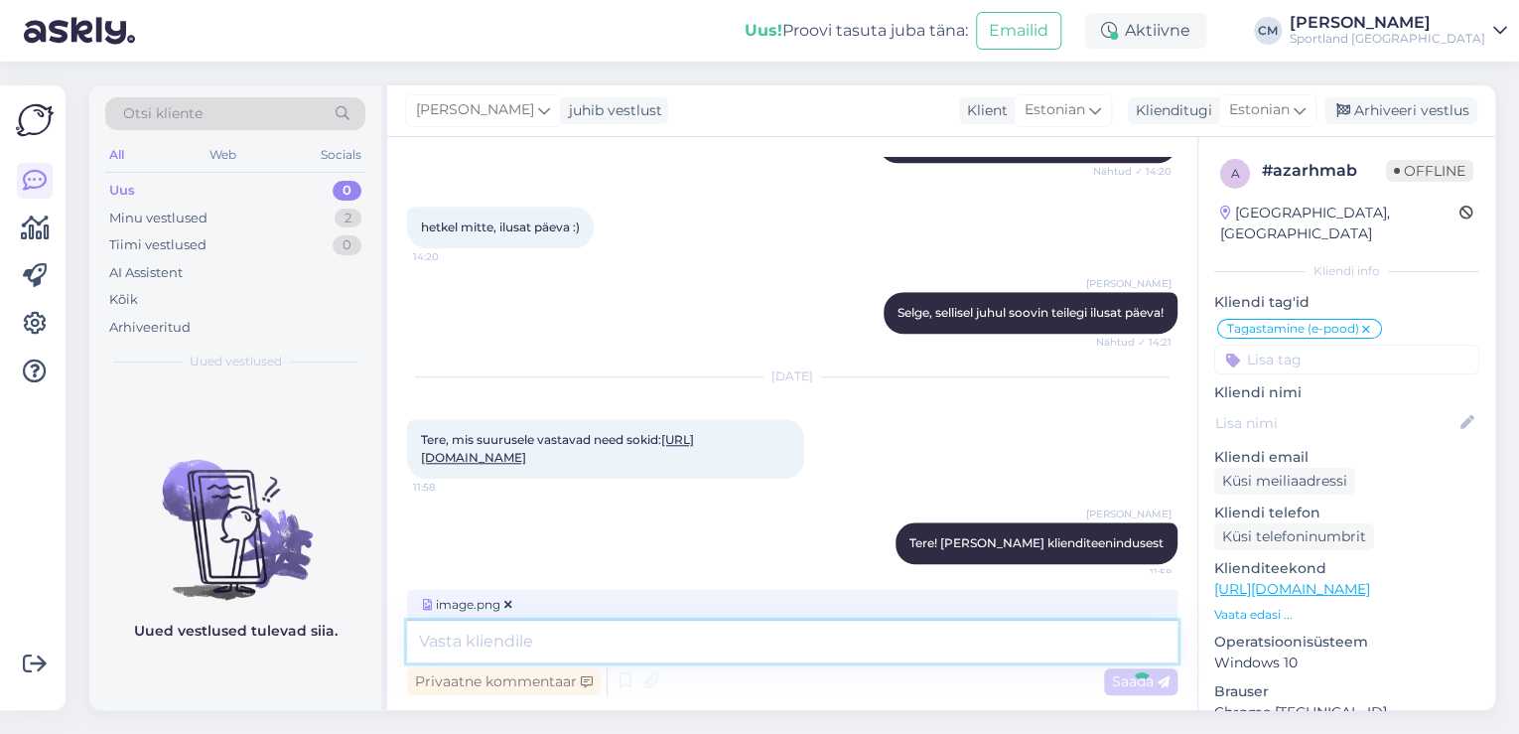
scroll to position [903, 0]
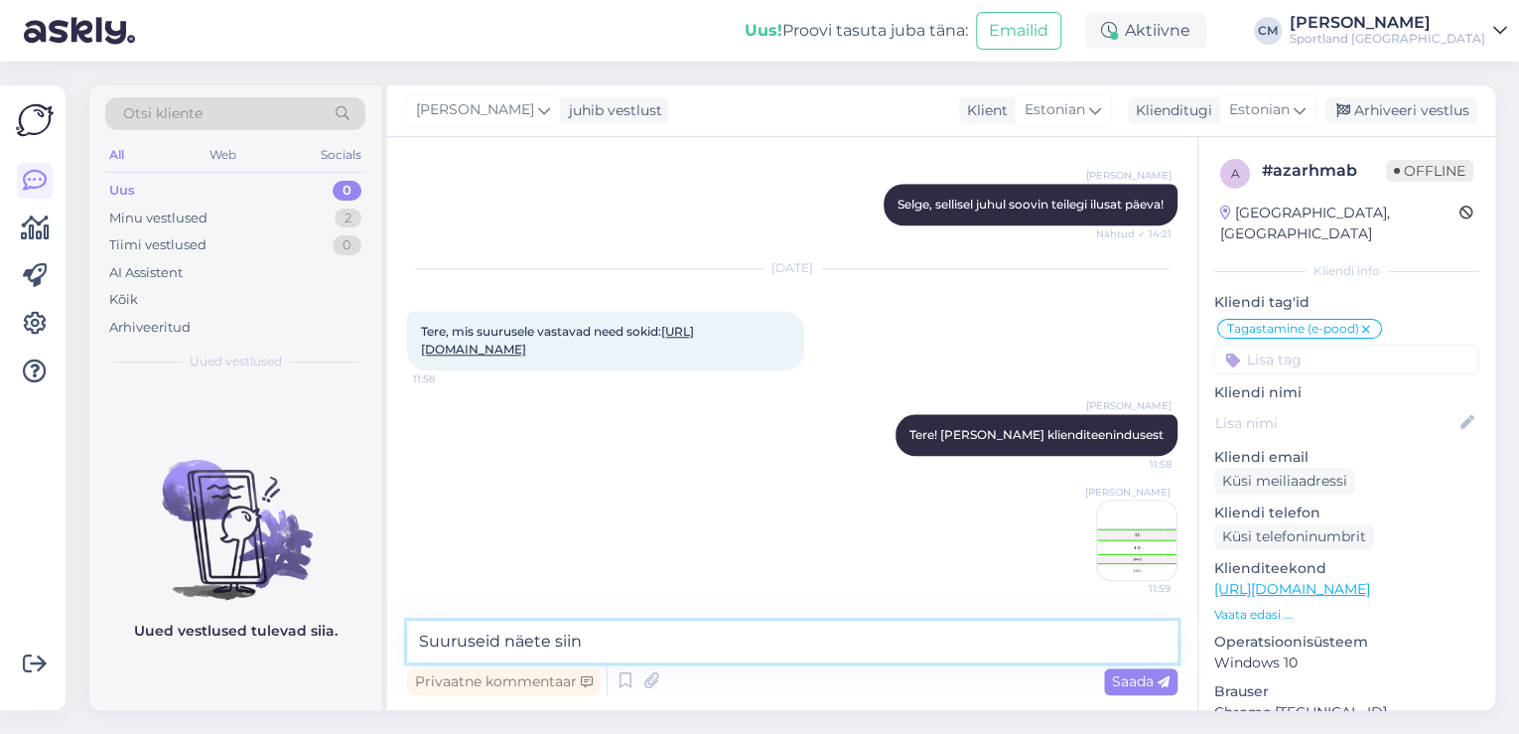
type textarea "Suuruseid näete siin."
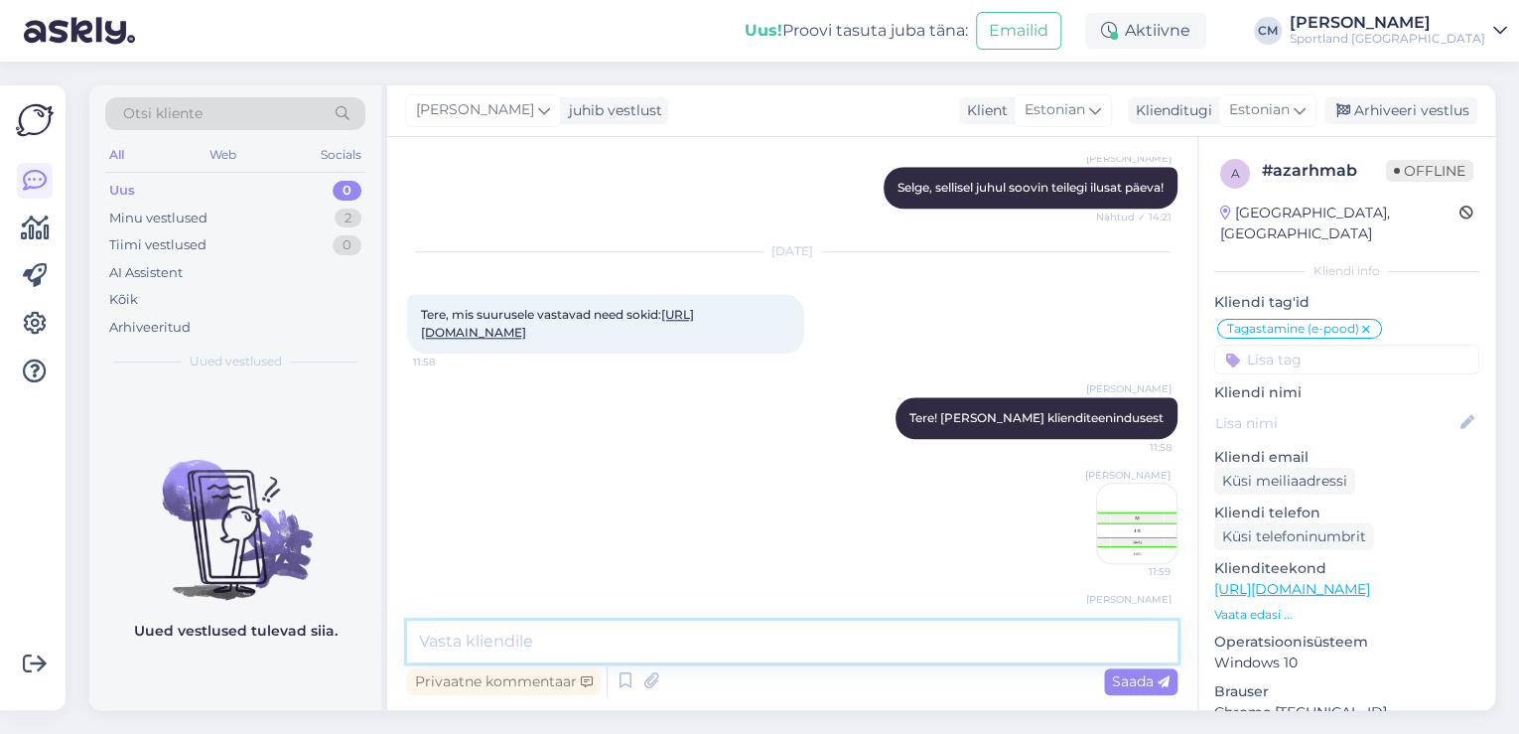
scroll to position [989, 0]
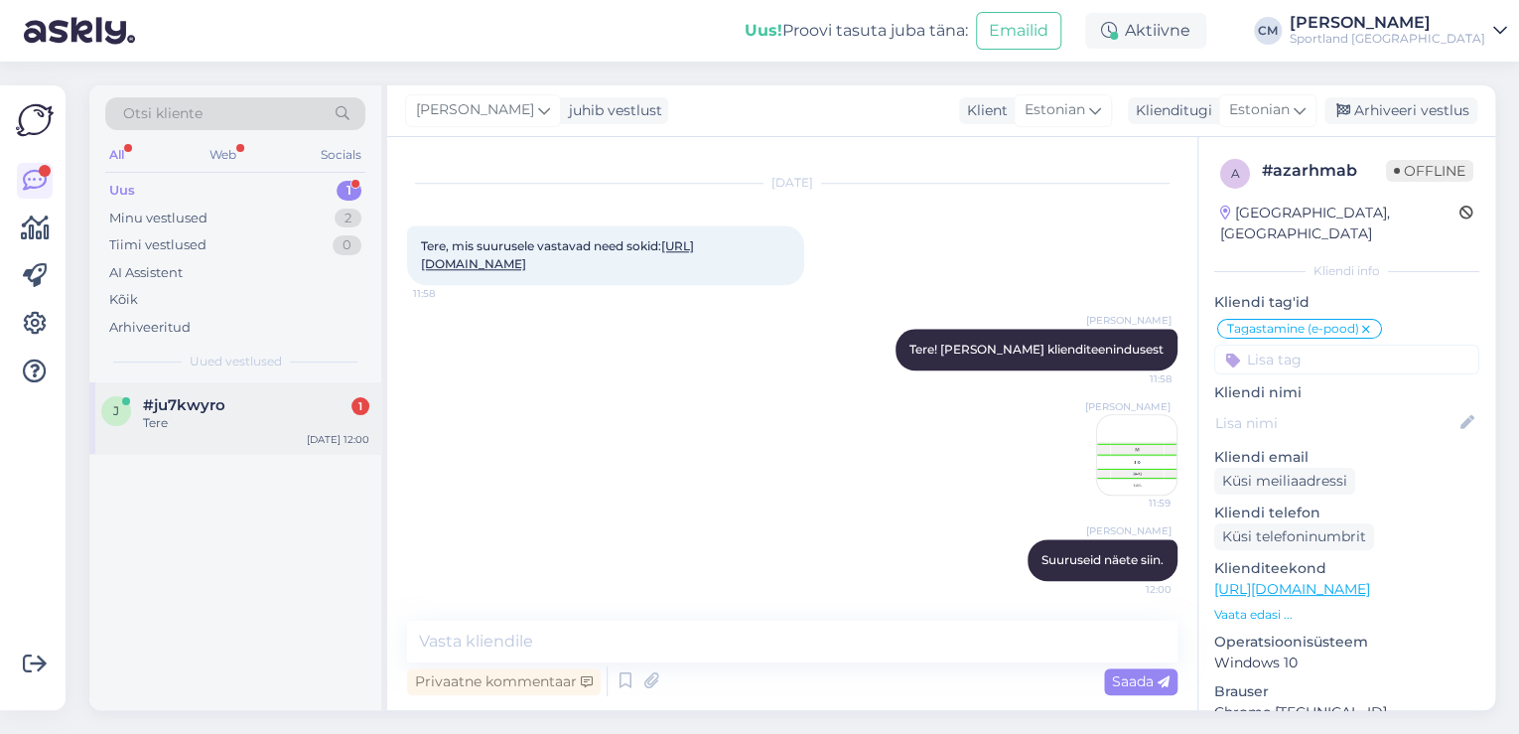
click at [314, 405] on div "#ju7kwyro 1" at bounding box center [256, 405] width 226 height 18
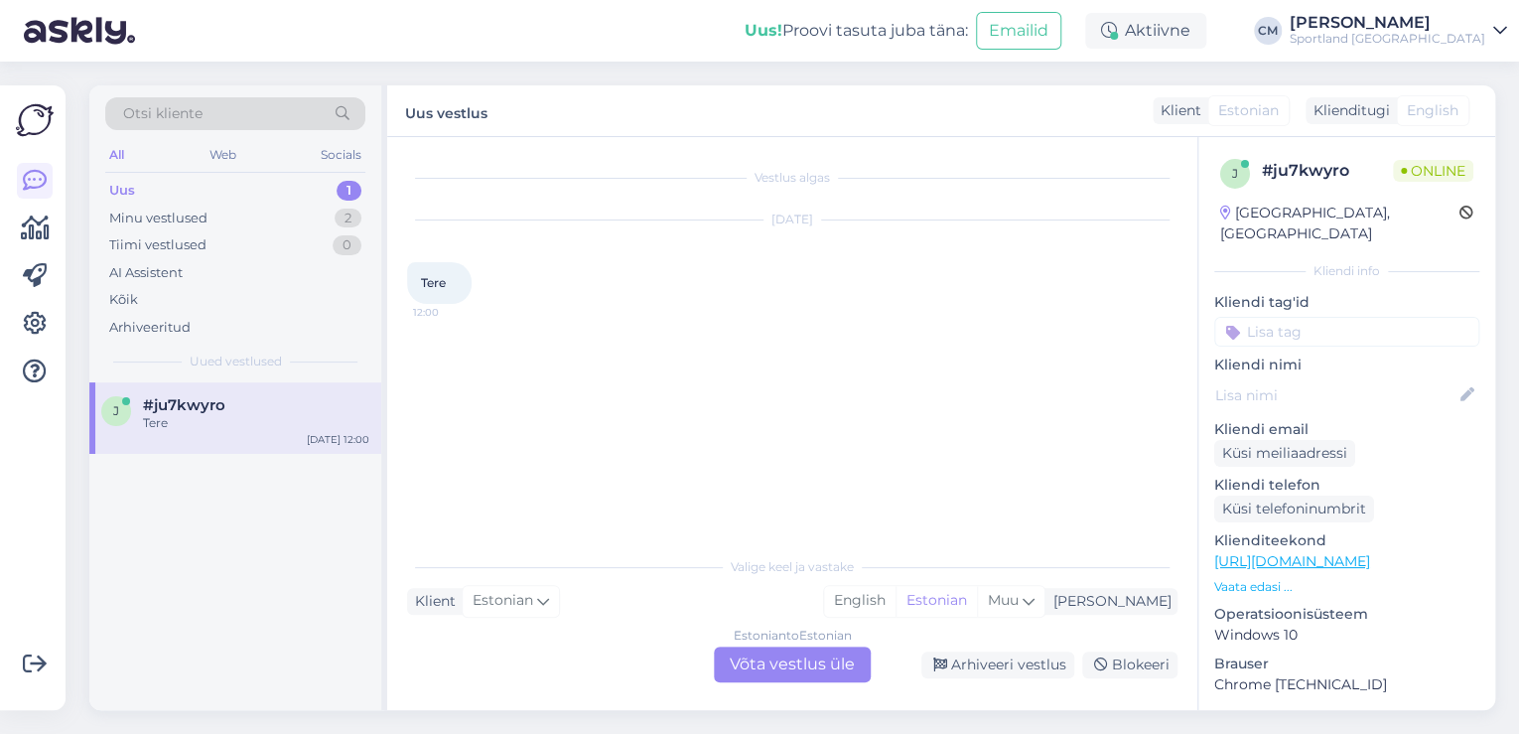
click at [762, 636] on div "Estonian to Estonian" at bounding box center [793, 635] width 118 height 18
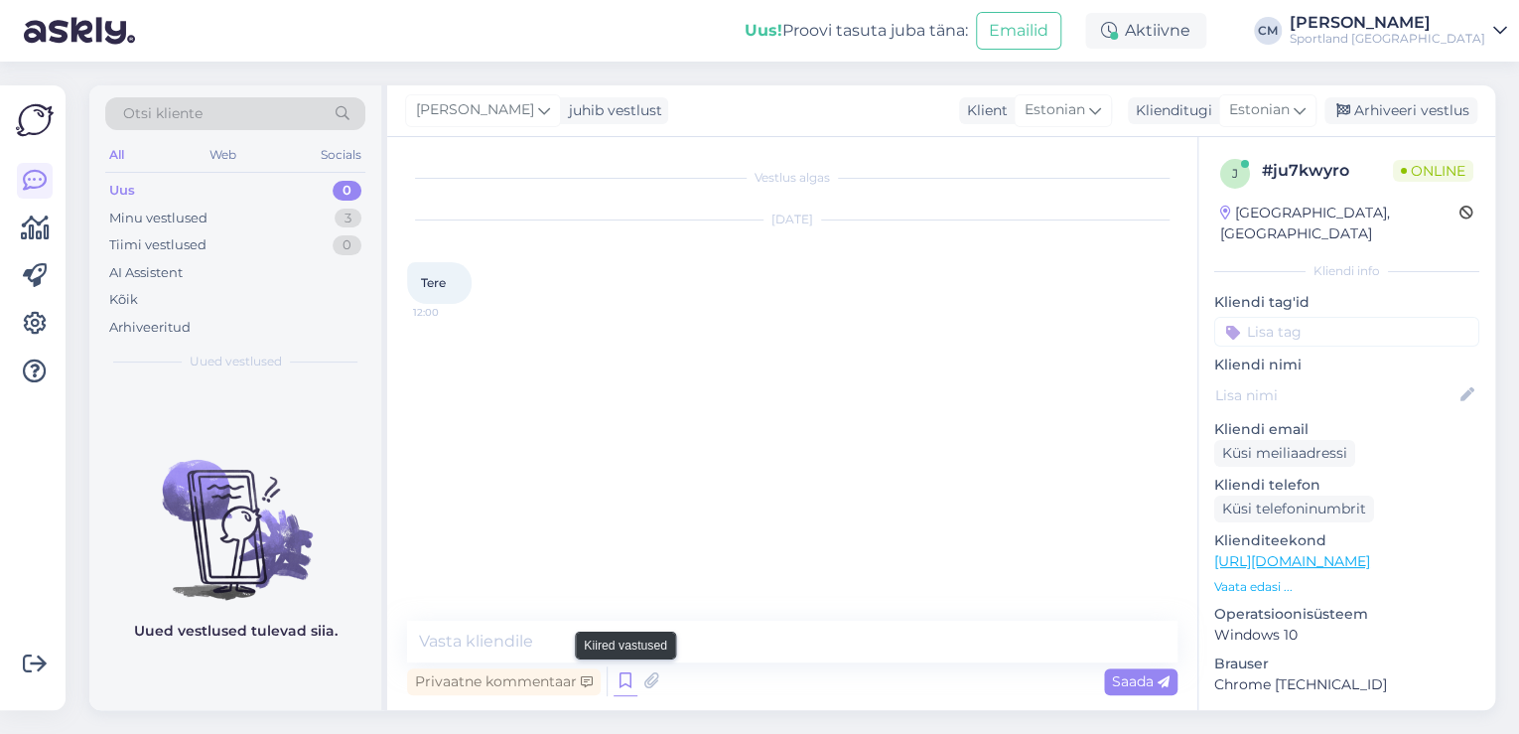
click at [632, 676] on icon at bounding box center [625, 681] width 24 height 30
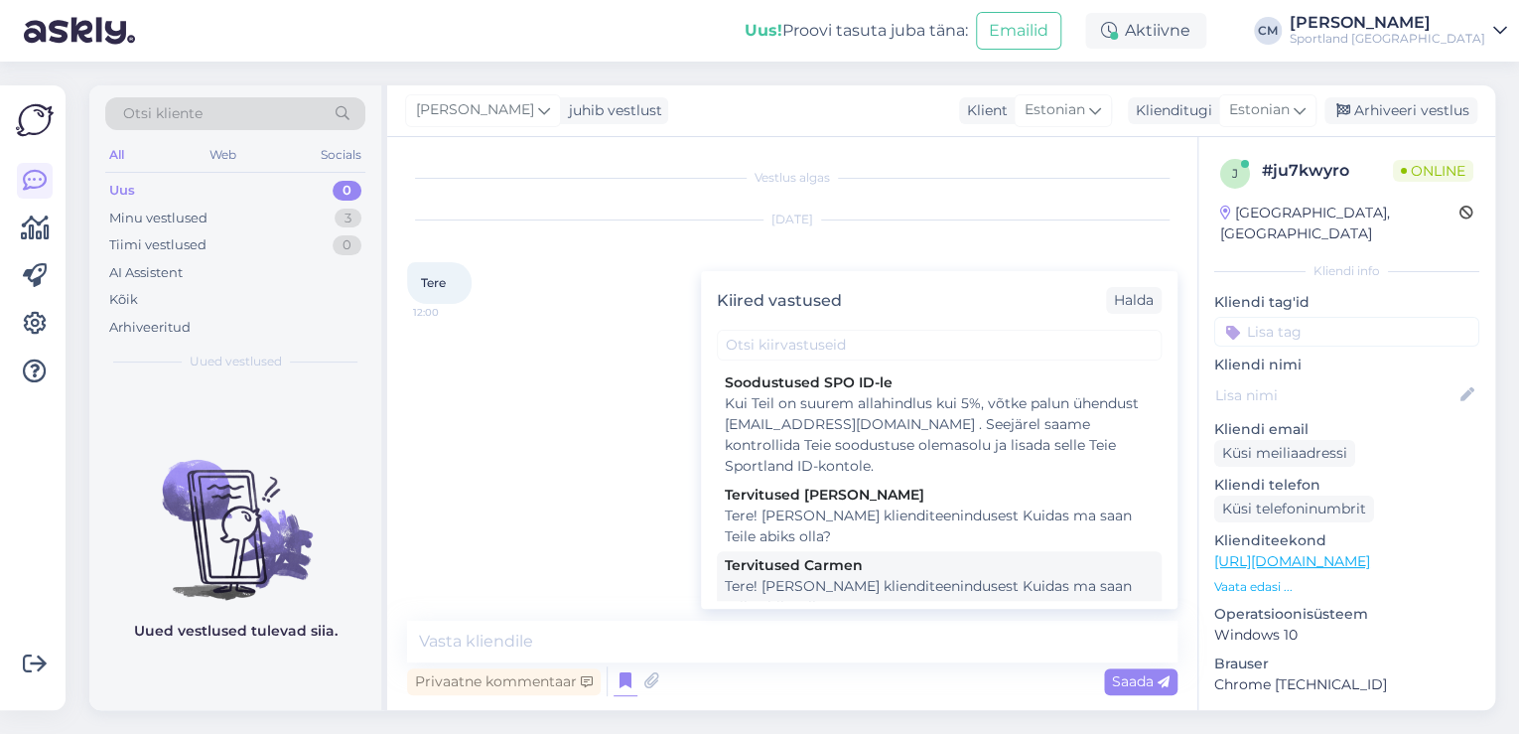
click at [922, 592] on div "Tere! [PERSON_NAME] klienditeenindusest Kuidas ma saan Teile abiks olla?" at bounding box center [939, 597] width 429 height 42
type textarea "Tere! [PERSON_NAME] klienditeenindusest Kuidas ma saan Teile abiks olla?"
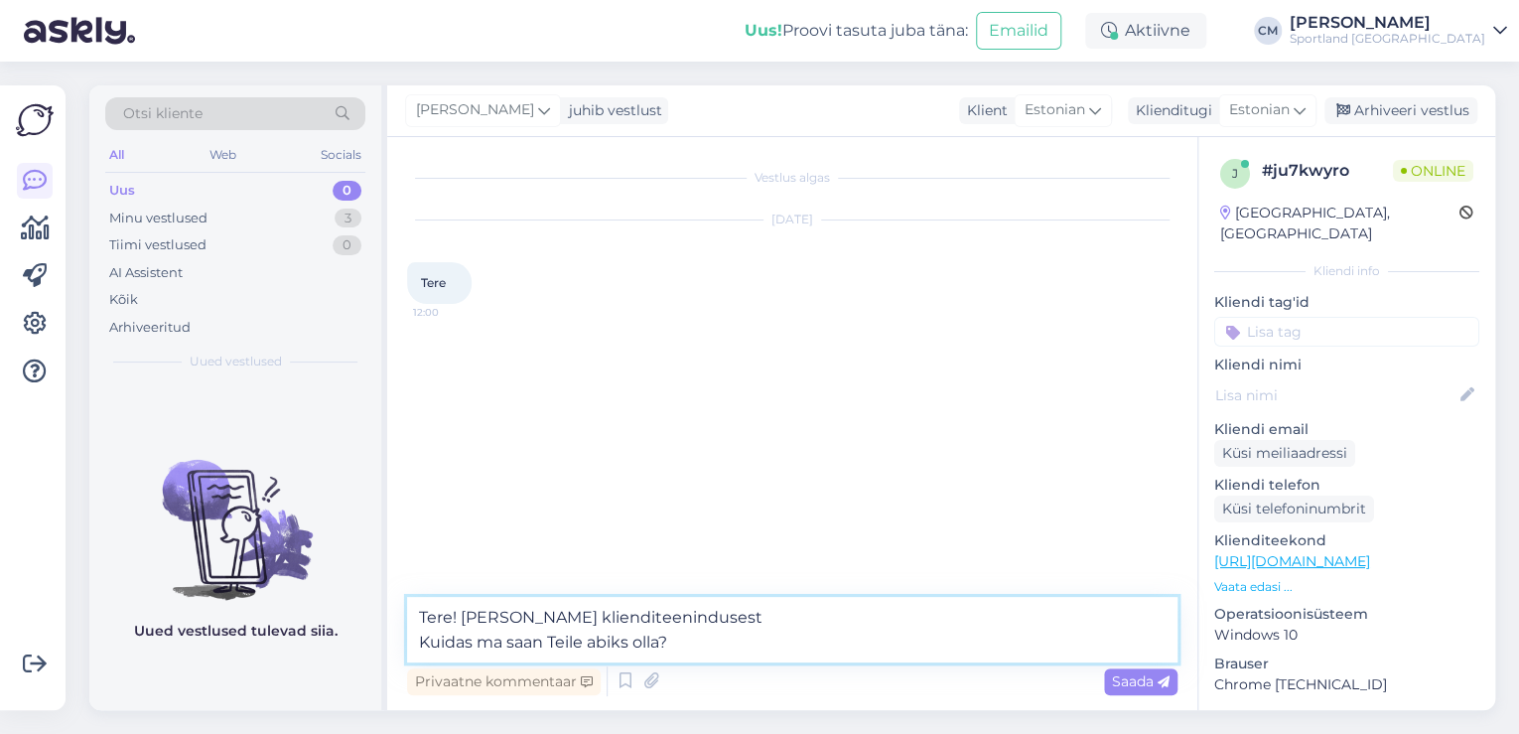
click at [882, 613] on textarea "Tere! [PERSON_NAME] klienditeenindusest Kuidas ma saan Teile abiks olla?" at bounding box center [792, 630] width 770 height 66
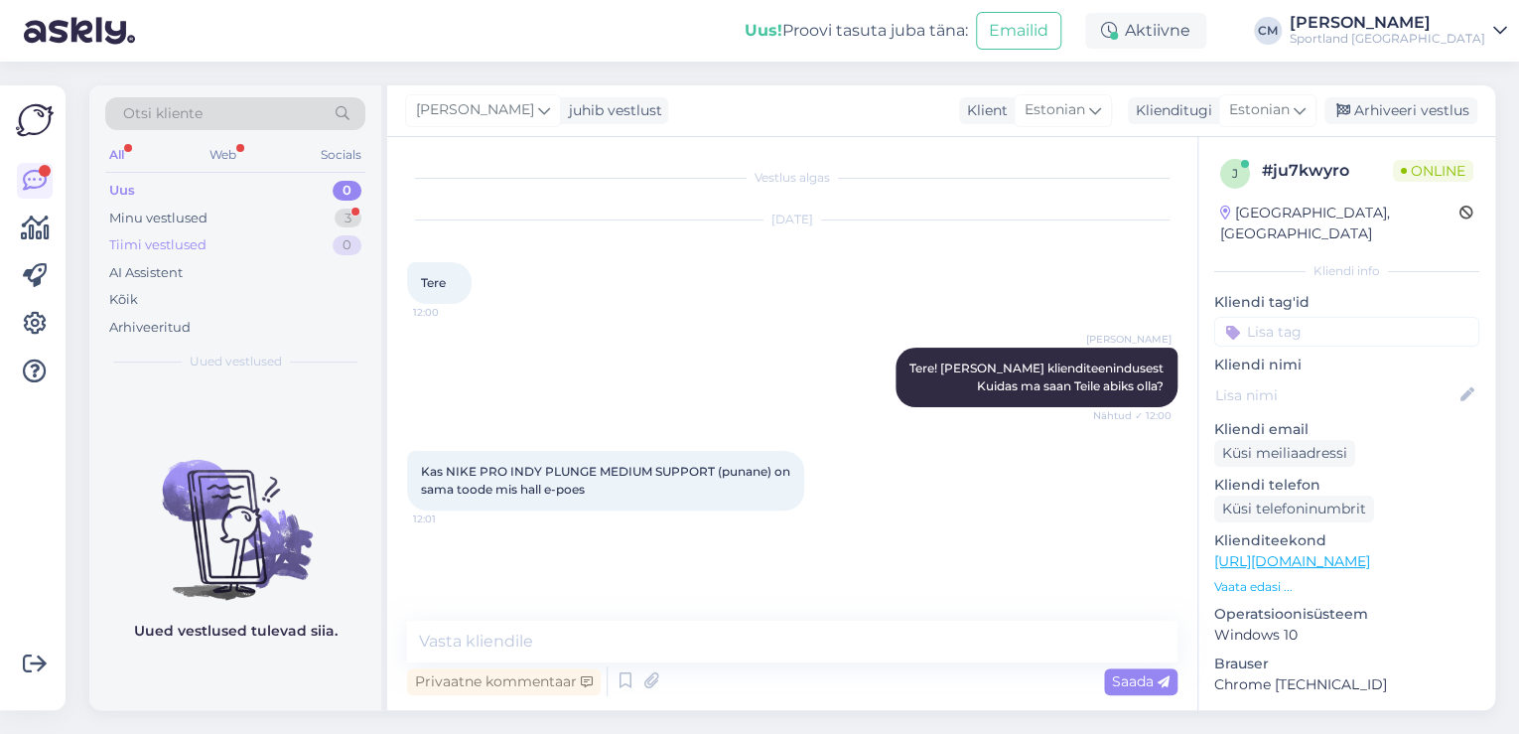
click at [348, 231] on div "Tiimi vestlused 0" at bounding box center [235, 245] width 260 height 28
click at [350, 223] on div "3" at bounding box center [348, 218] width 27 height 20
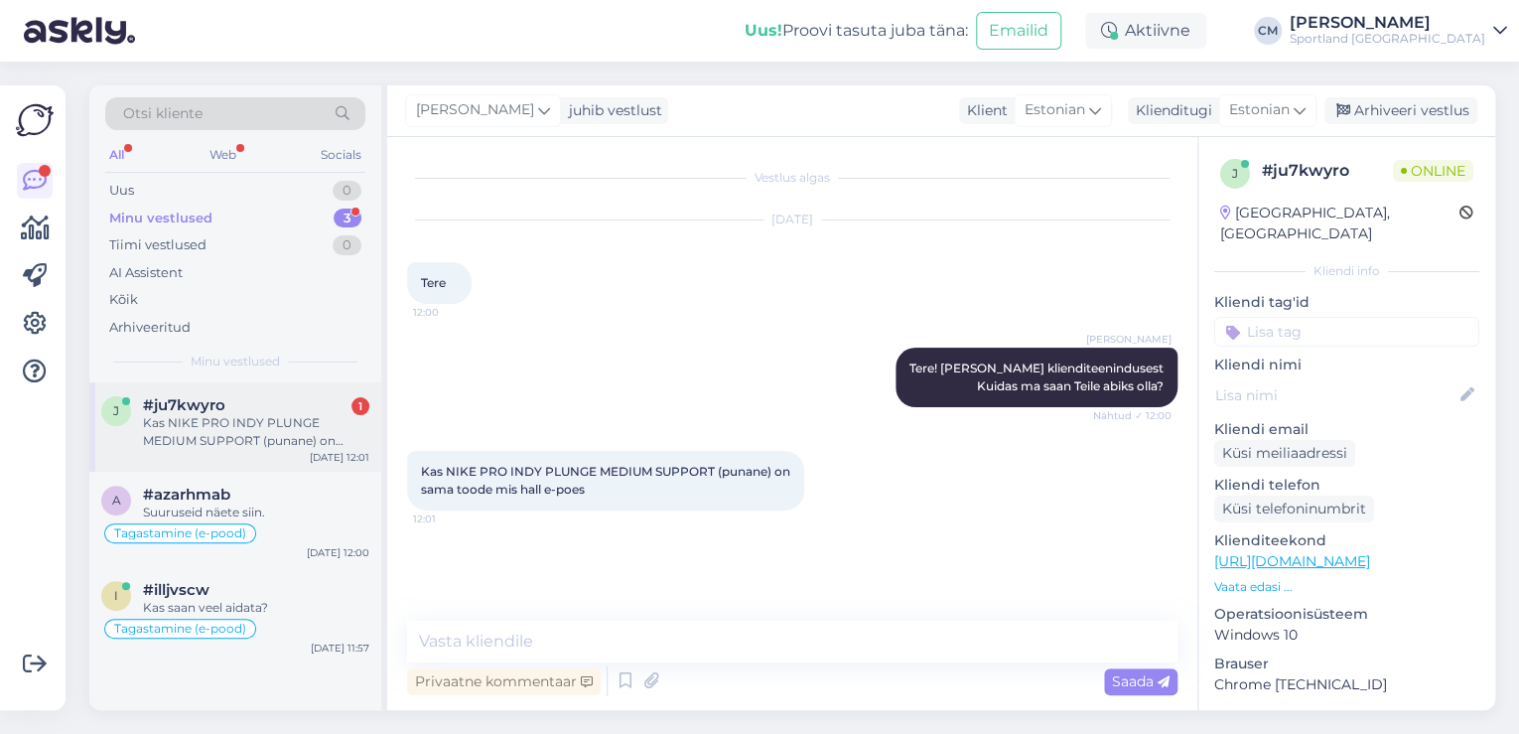
click at [325, 449] on div "Kas NIKE PRO INDY PLUNGE MEDIUM SUPPORT (punane) on sama toode mis hall e-poes" at bounding box center [256, 432] width 226 height 36
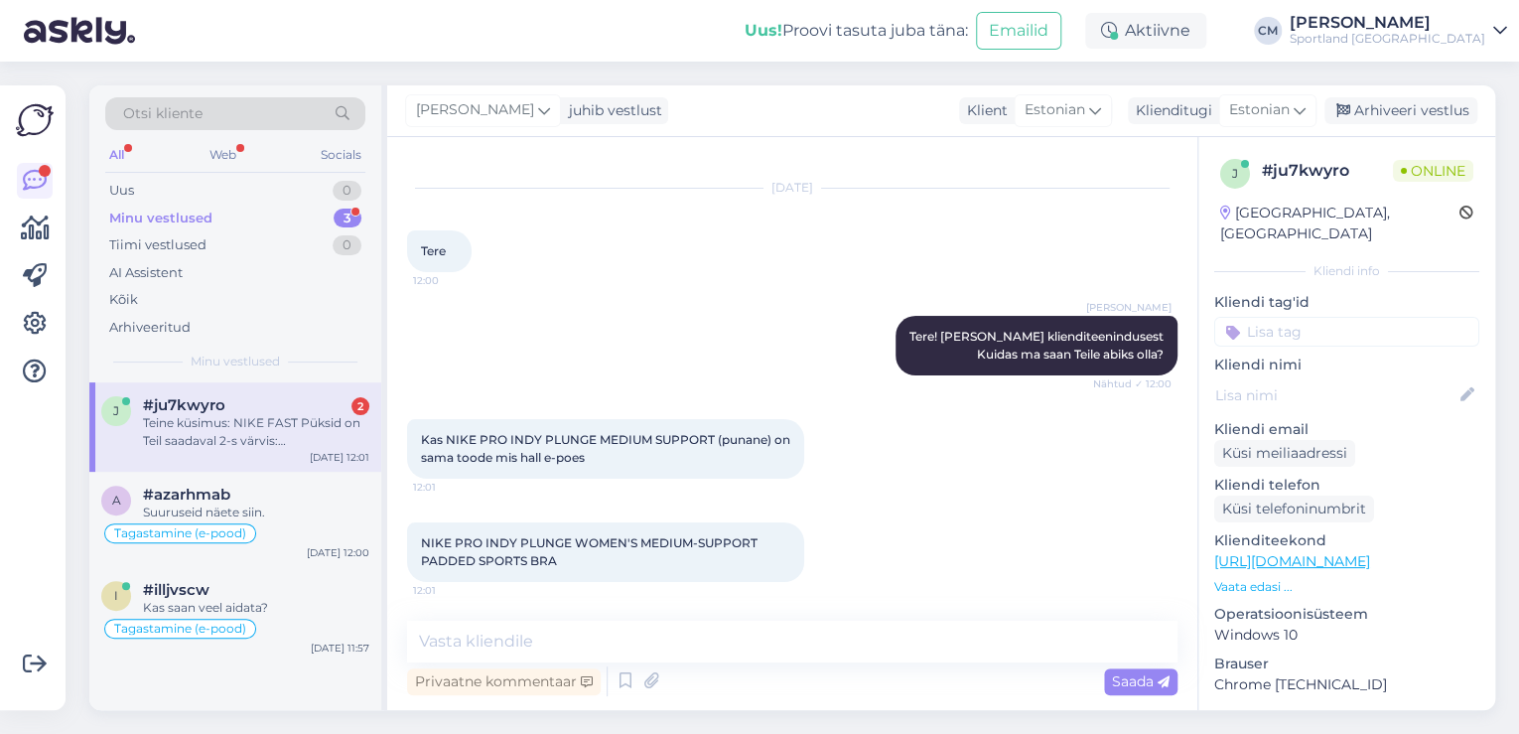
scroll to position [171, 0]
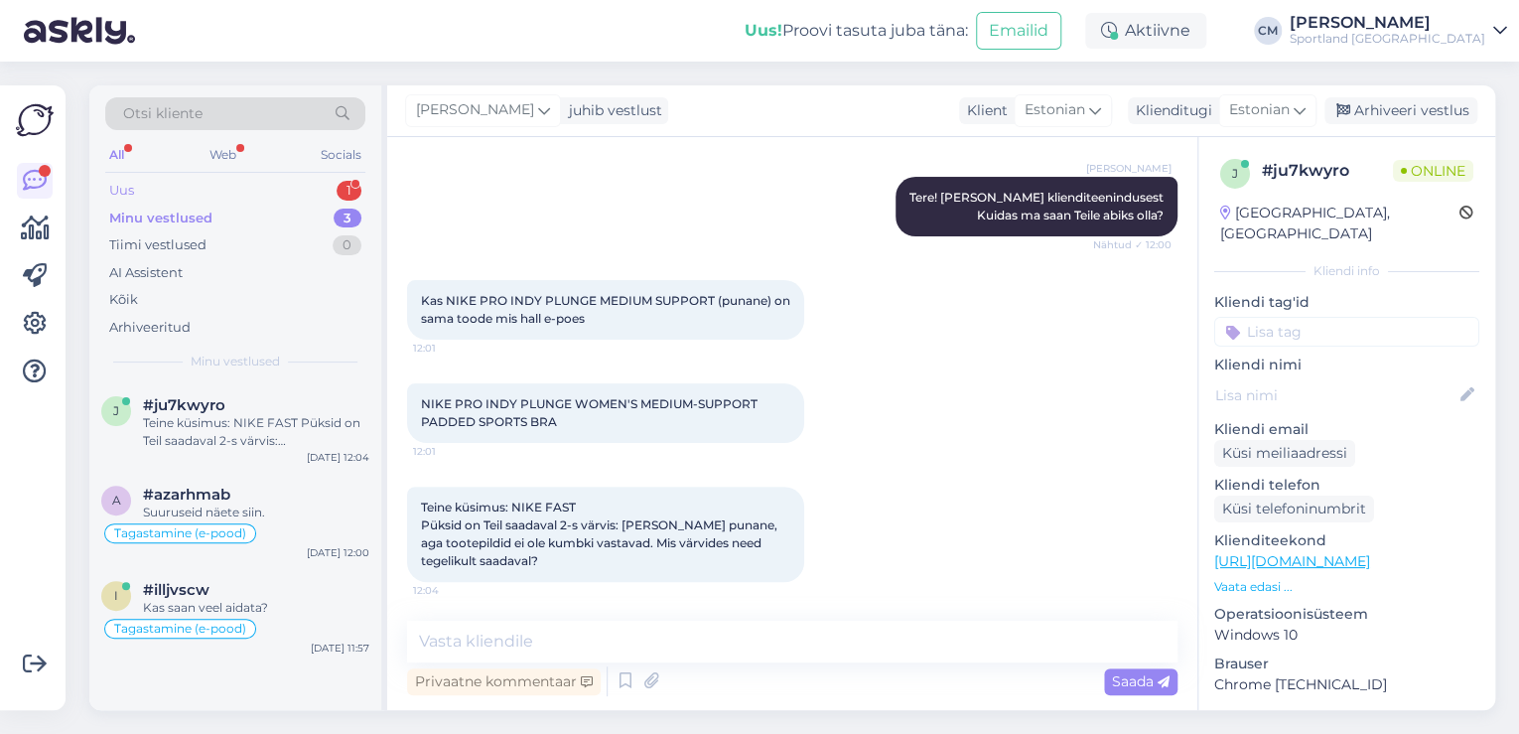
click at [334, 199] on div "Uus 1" at bounding box center [235, 191] width 260 height 28
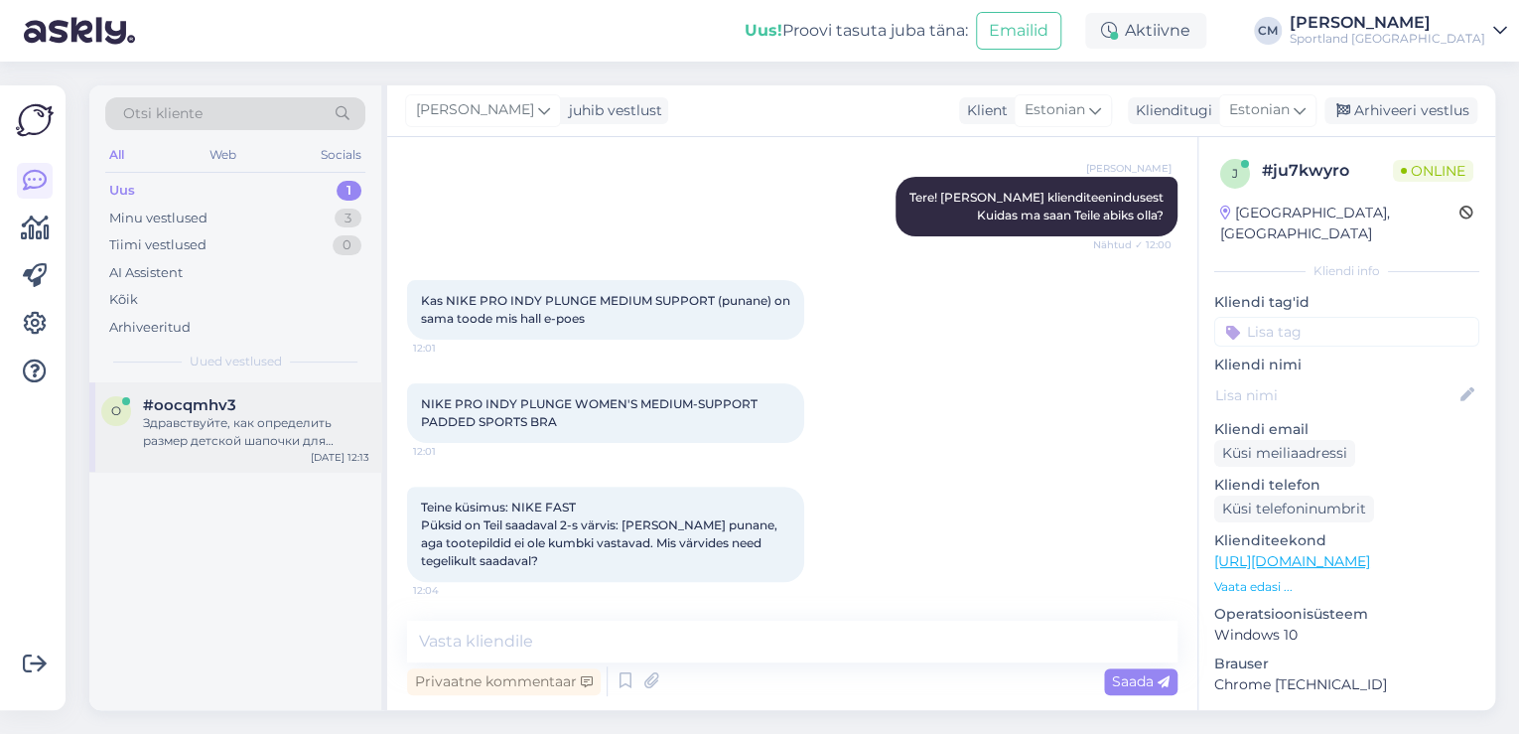
click at [349, 433] on div "Здравствуйте, как определить размер детской шапочки для плавание ?" at bounding box center [256, 432] width 226 height 36
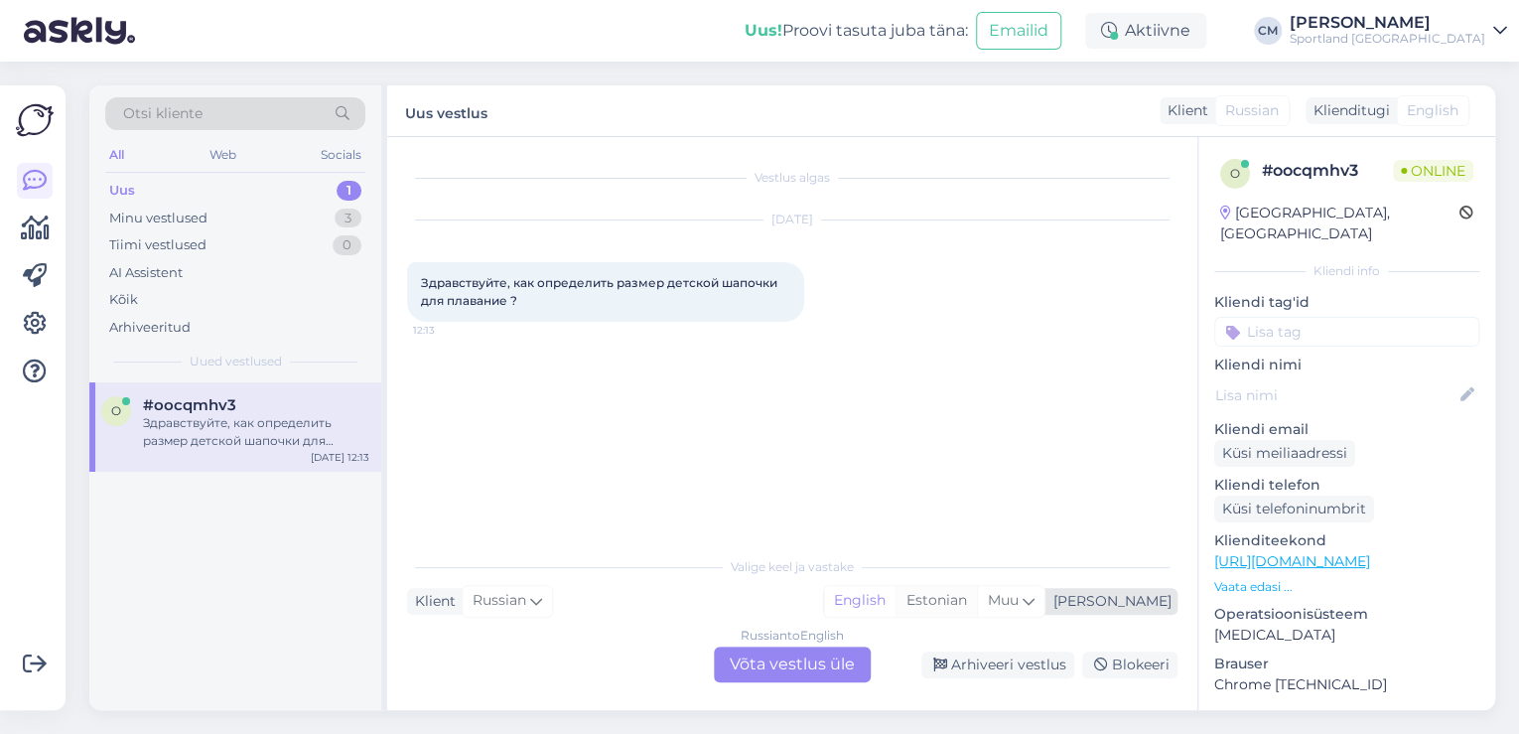
click at [977, 599] on div "Estonian" at bounding box center [935, 601] width 81 height 30
click at [786, 650] on div "Russian to Estonian Võta vestlus üle" at bounding box center [792, 664] width 157 height 36
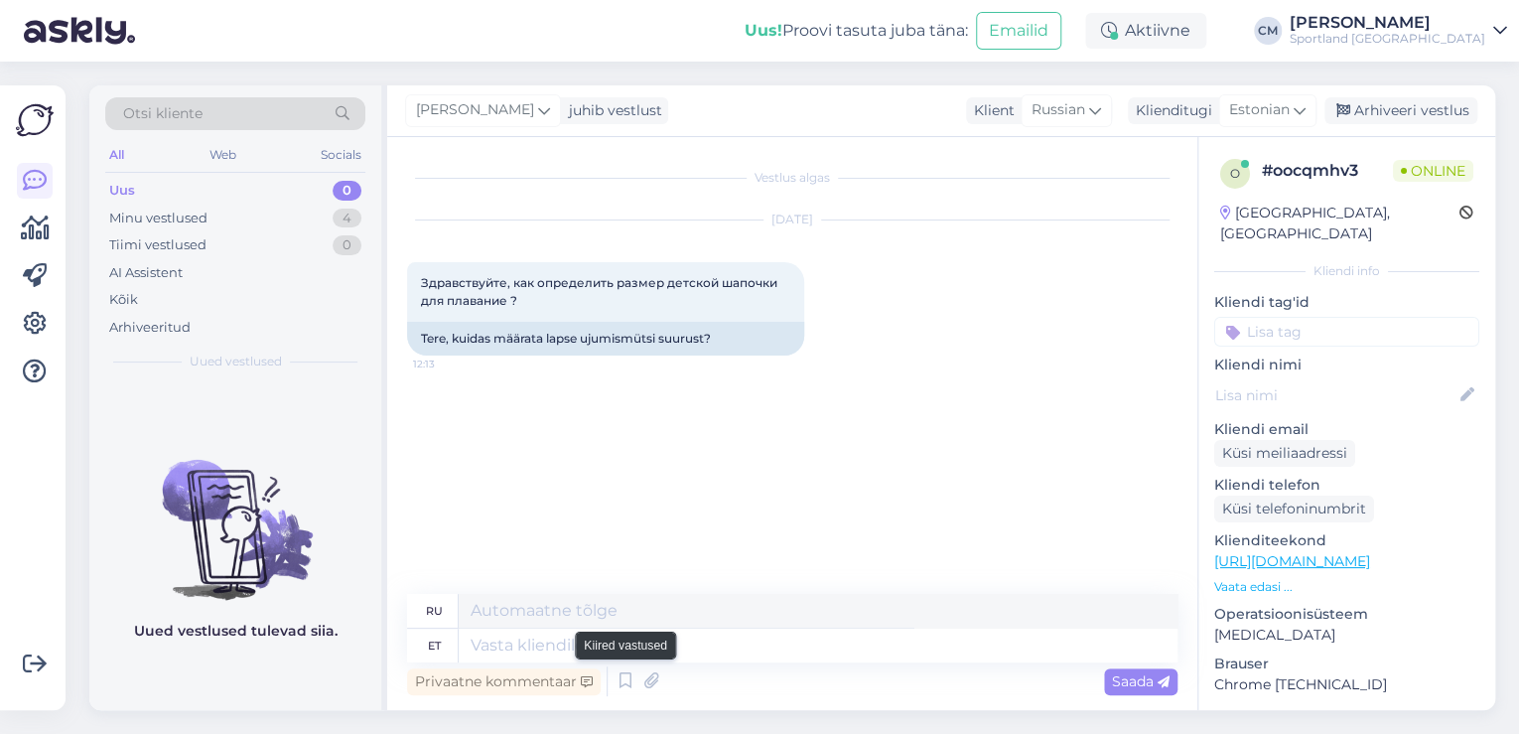
click at [635, 670] on icon at bounding box center [625, 681] width 24 height 30
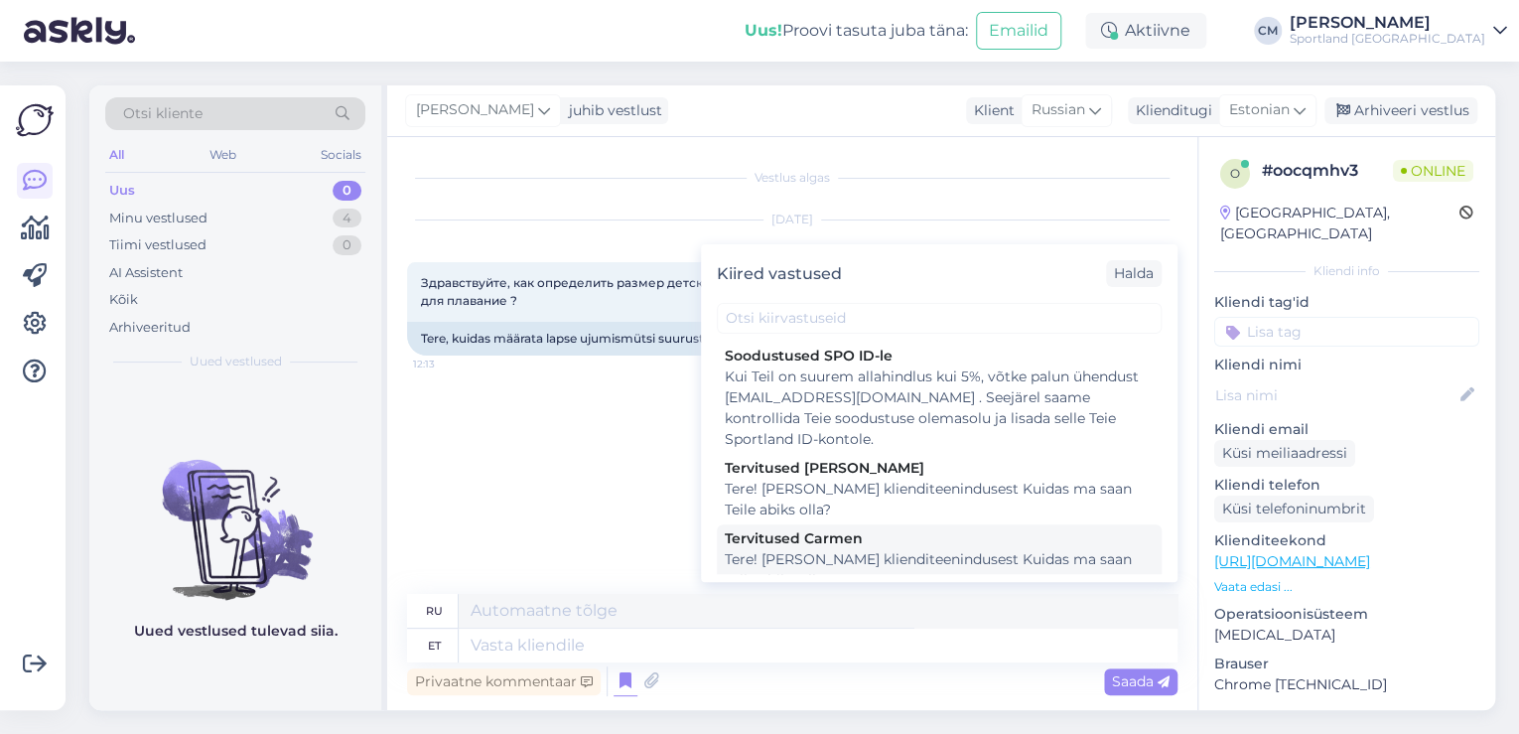
click at [844, 548] on div "Tervitused Carmen" at bounding box center [939, 538] width 429 height 21
type textarea "Здравствуйте! Я [PERSON_NAME] из службы поддержки клиентов Чем я могу вам помоч…"
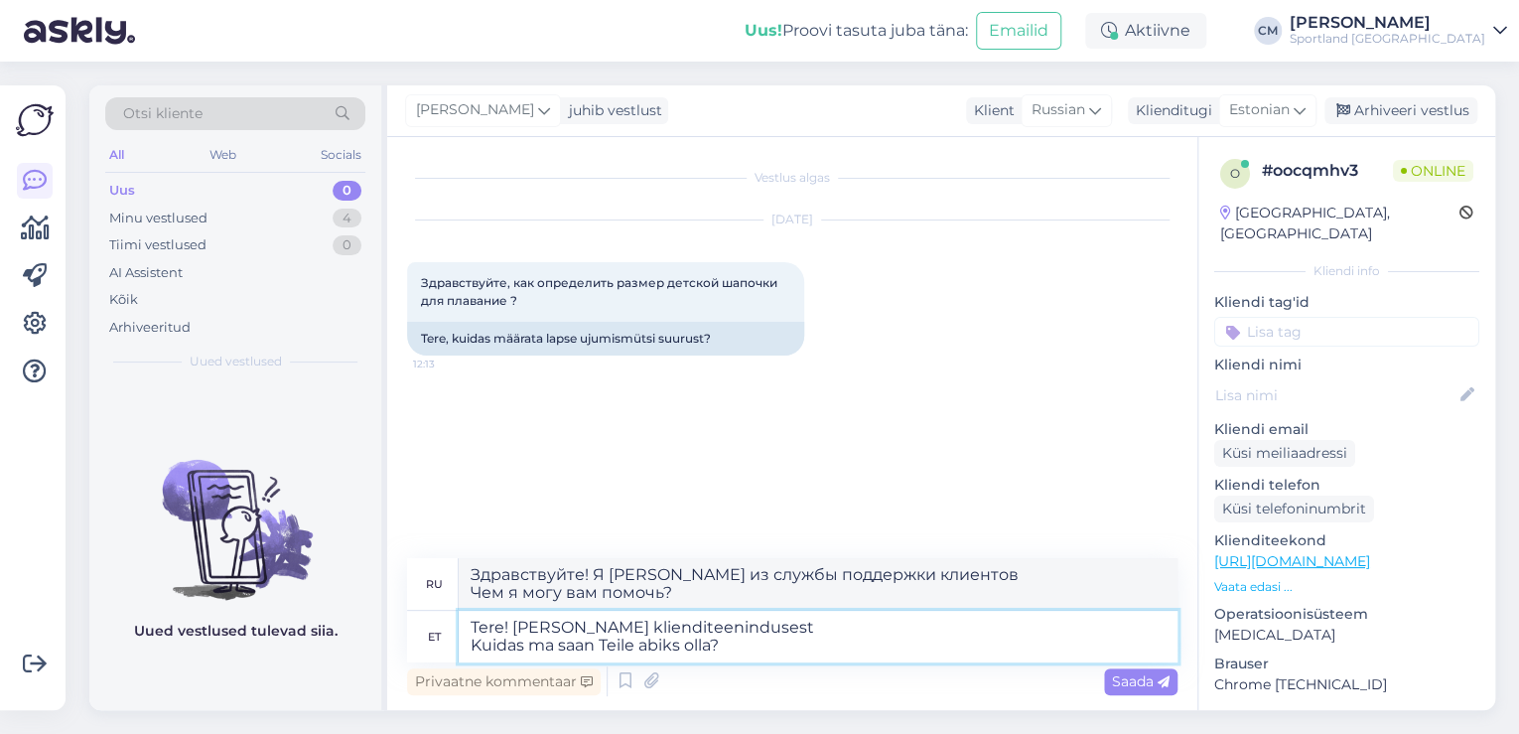
drag, startPoint x: 750, startPoint y: 648, endPoint x: 398, endPoint y: 635, distance: 351.7
click at [398, 635] on div "Vestlus algas [DATE] Здравствуйте, как определить размер детской шапочки для пл…" at bounding box center [792, 423] width 810 height 573
click at [783, 650] on textarea "Tere! [PERSON_NAME] klienditeenindusest Kuidas ma saan Teile abiks olla?" at bounding box center [818, 637] width 719 height 52
drag, startPoint x: 761, startPoint y: 650, endPoint x: 454, endPoint y: 637, distance: 308.0
click at [454, 637] on div "et Tere! [PERSON_NAME] klienditeenindusest Kuidas ma saan Teile abiks olla?" at bounding box center [792, 637] width 770 height 52
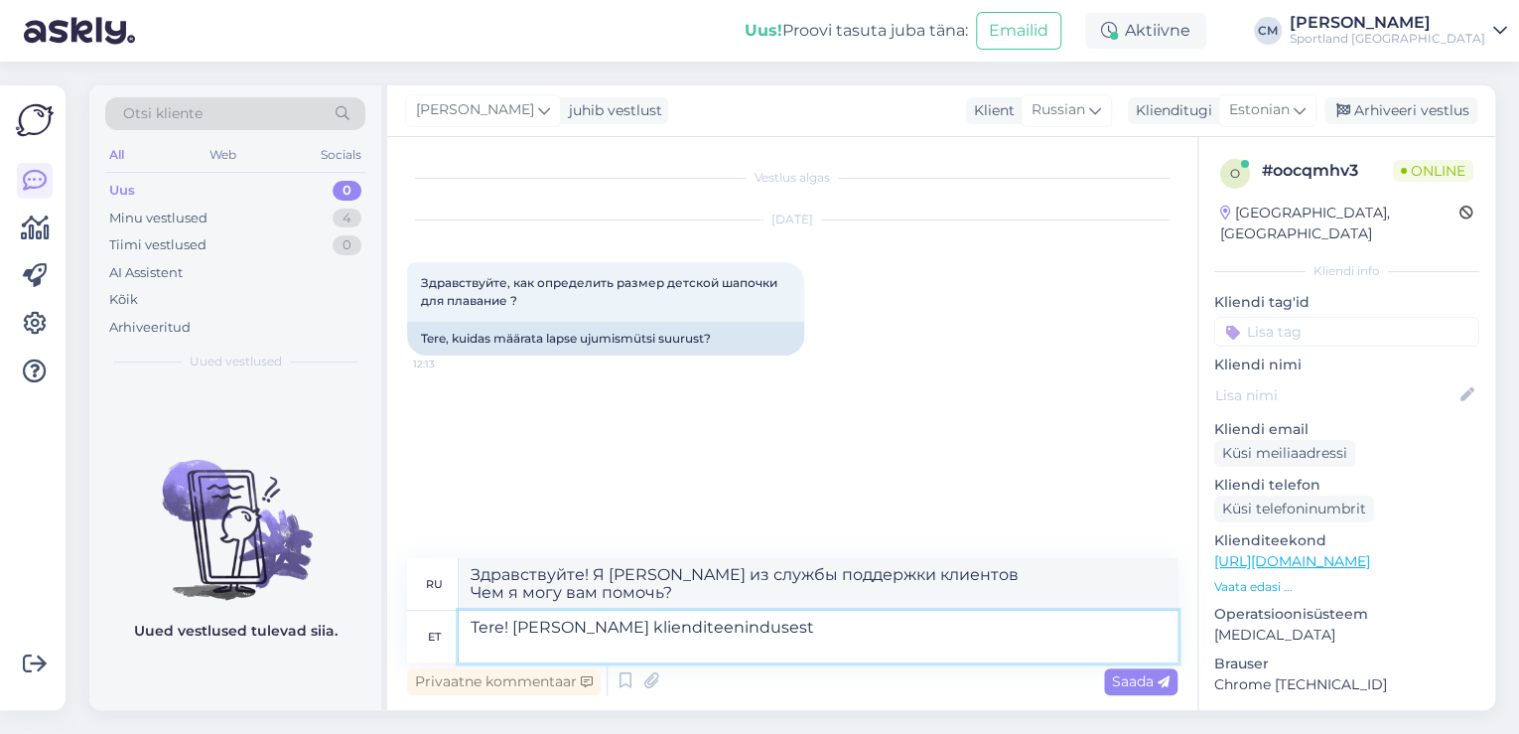
type textarea "Tere! [PERSON_NAME] klienditeenindusest"
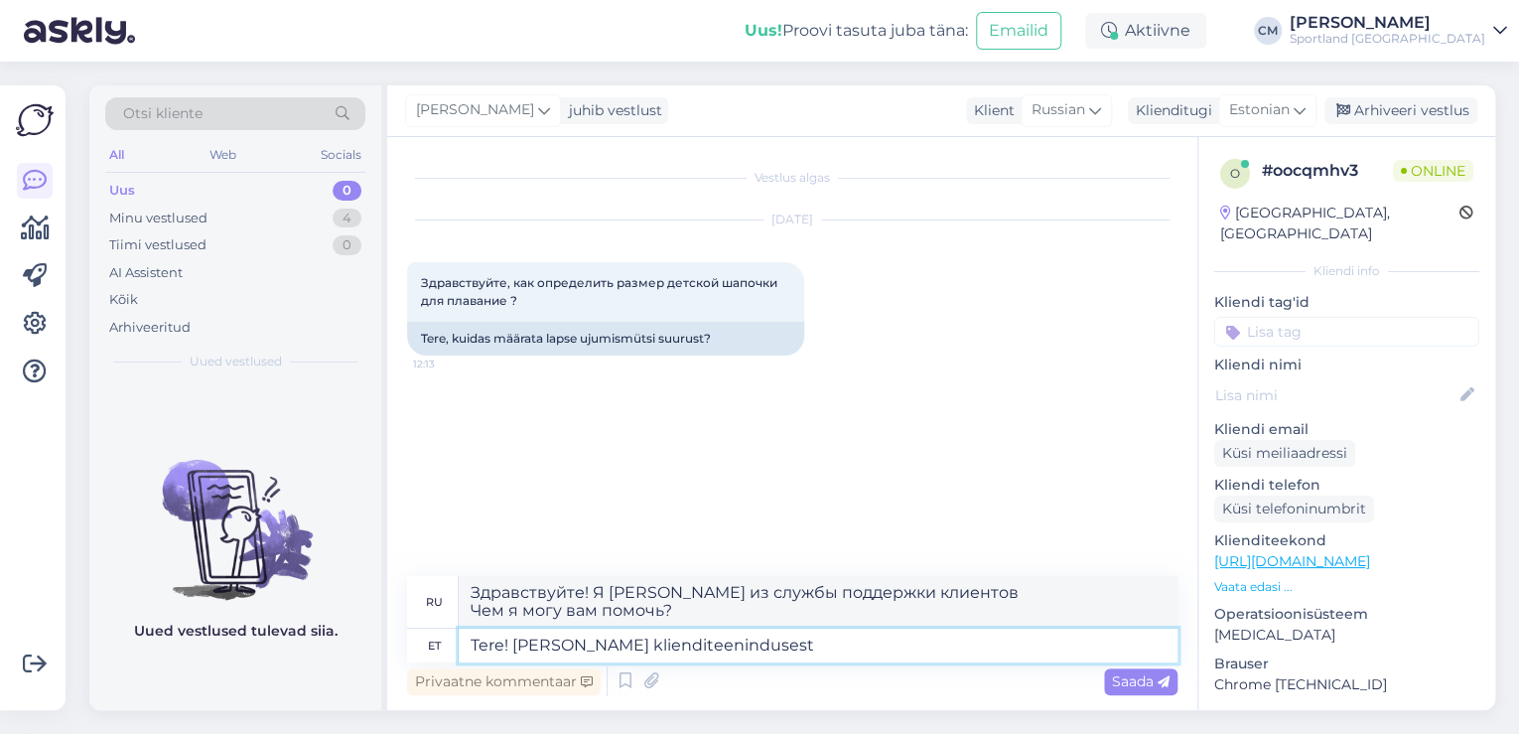
type textarea "Здравствуйте! Меня зовут [PERSON_NAME], я из службы поддержки клиентов."
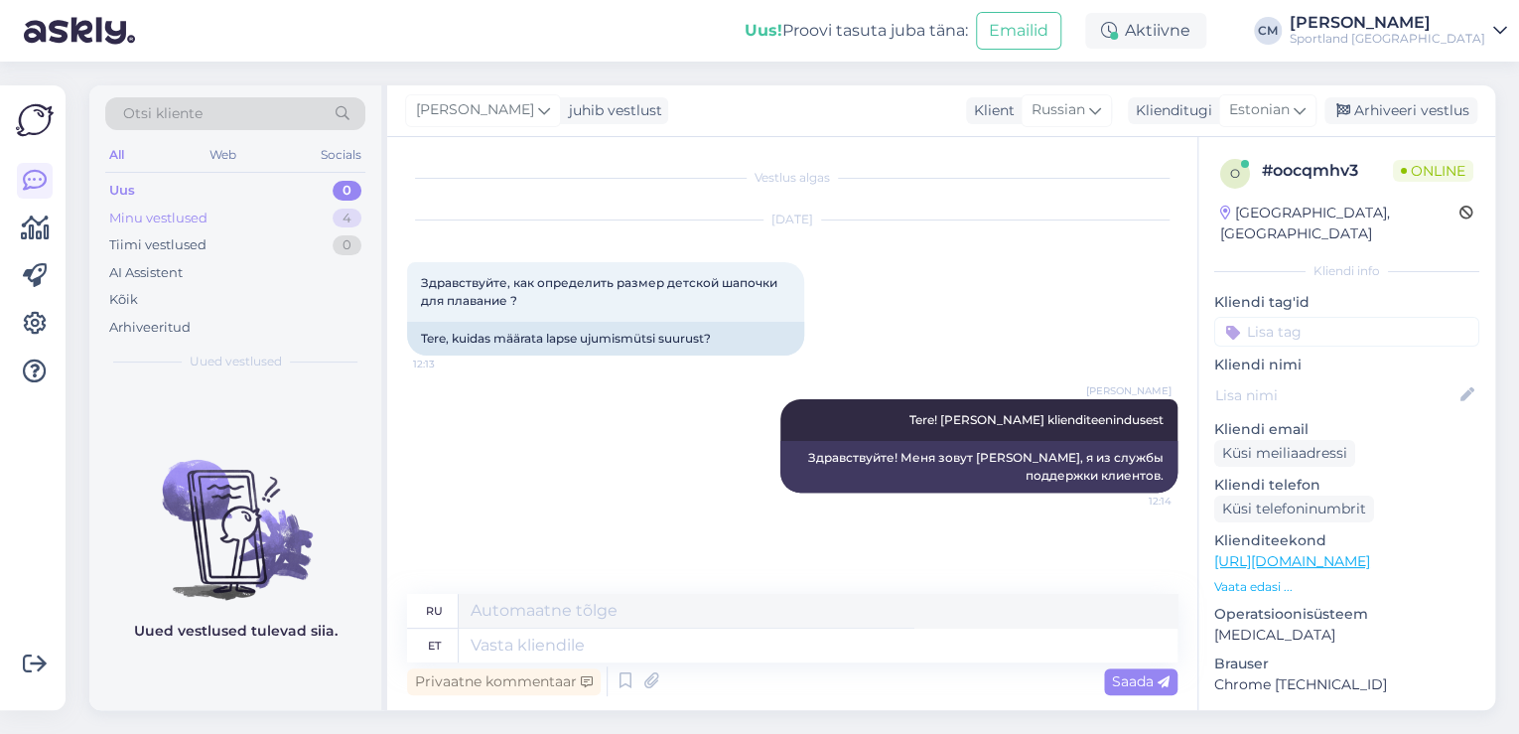
click at [332, 206] on div "Minu vestlused 4" at bounding box center [235, 218] width 260 height 28
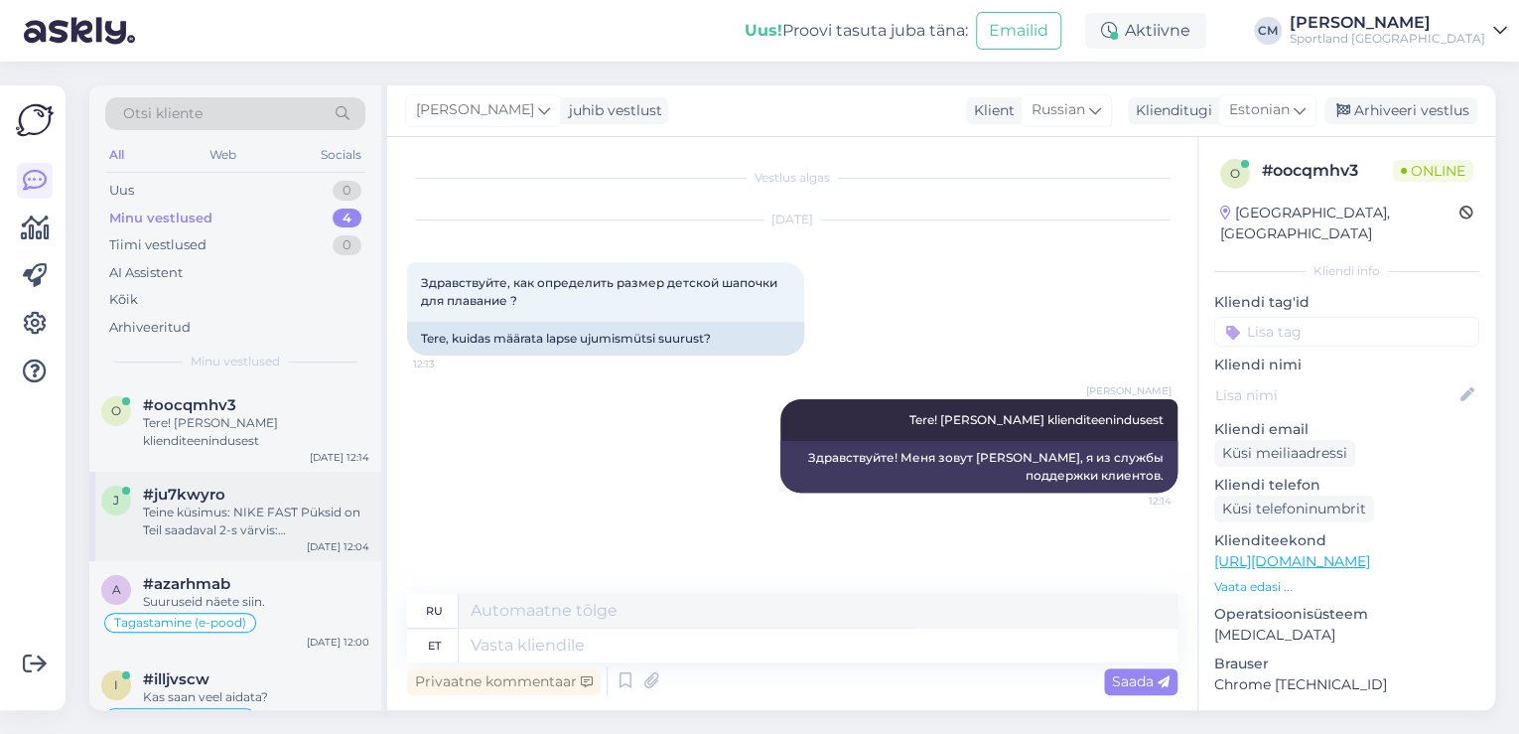
scroll to position [40, 0]
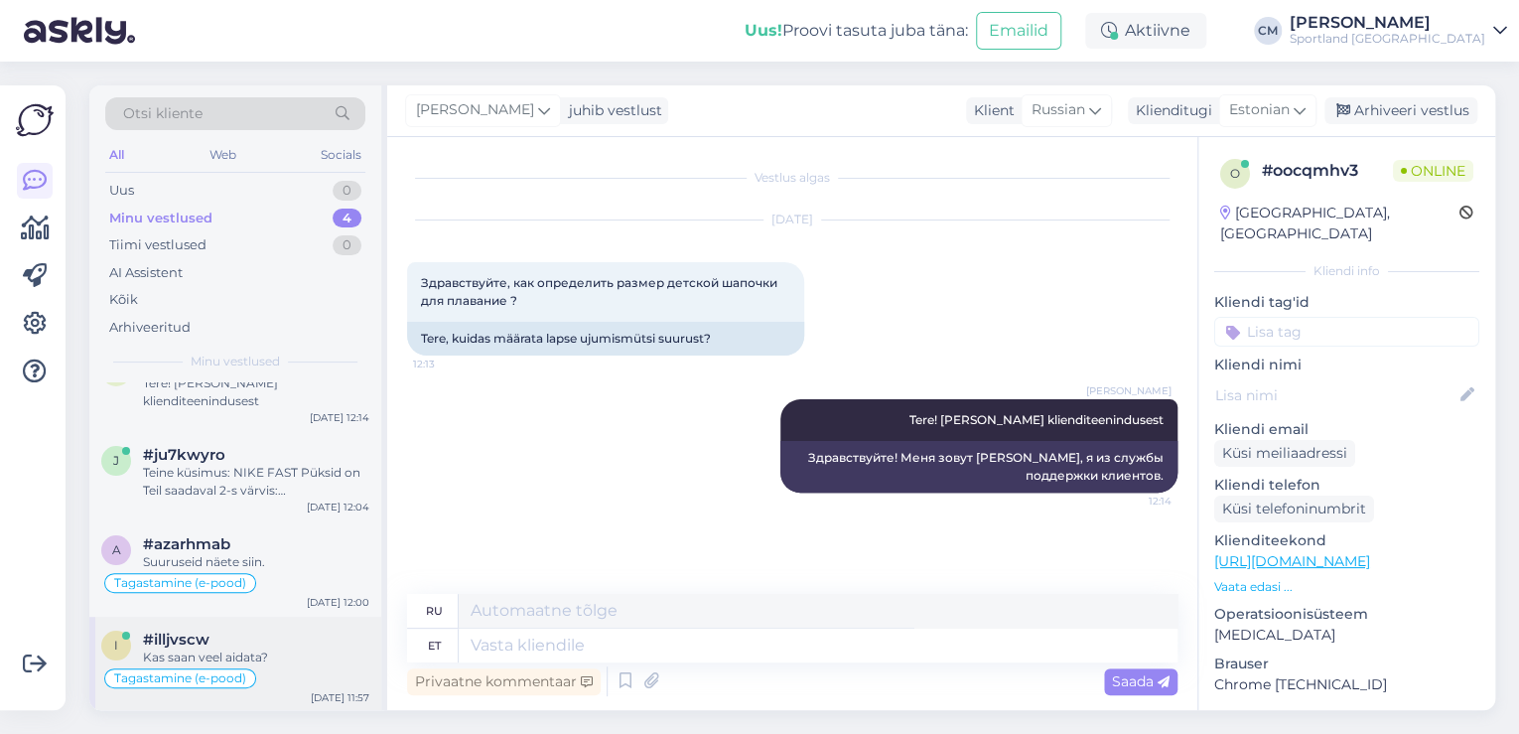
click at [235, 651] on div "Kas saan veel aidata?" at bounding box center [256, 657] width 226 height 18
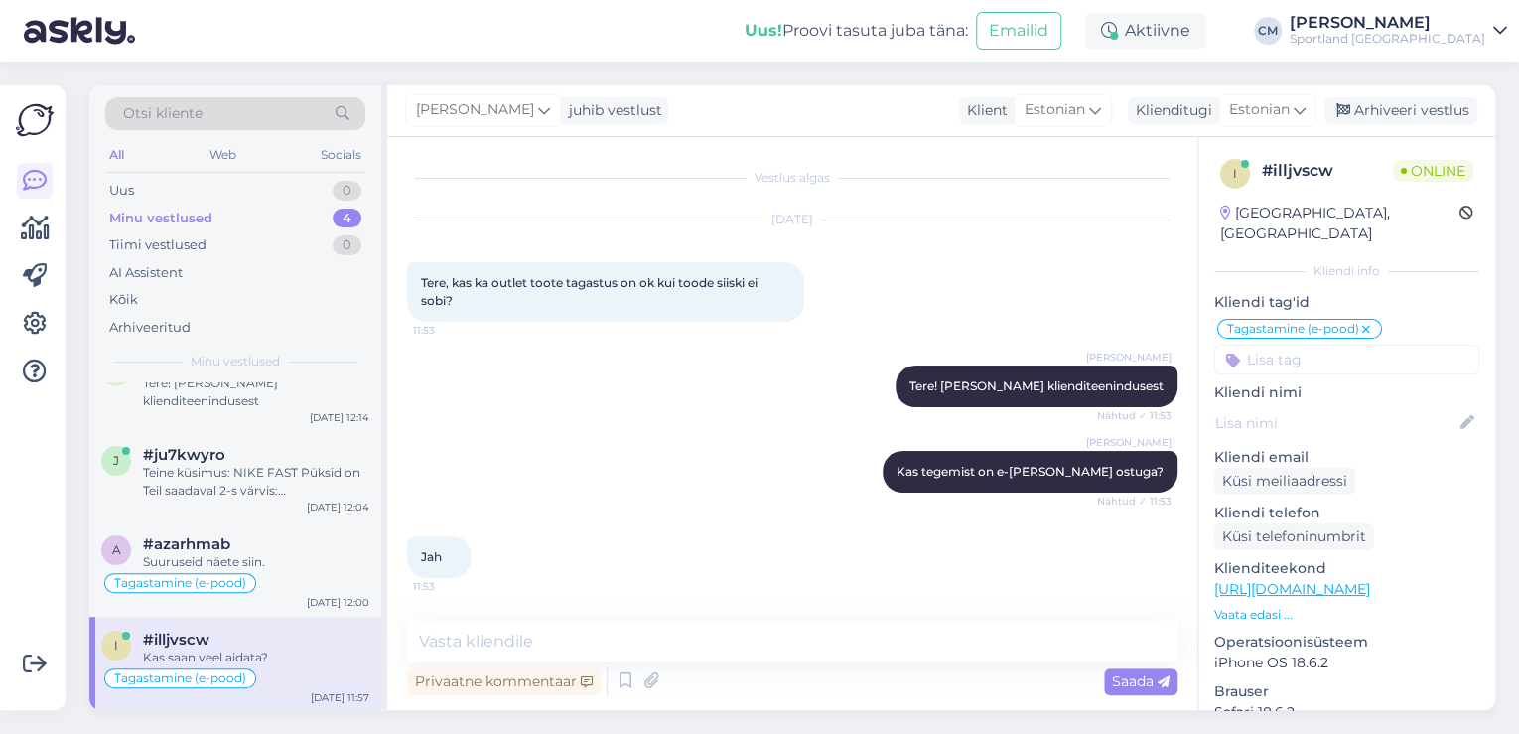
scroll to position [270, 0]
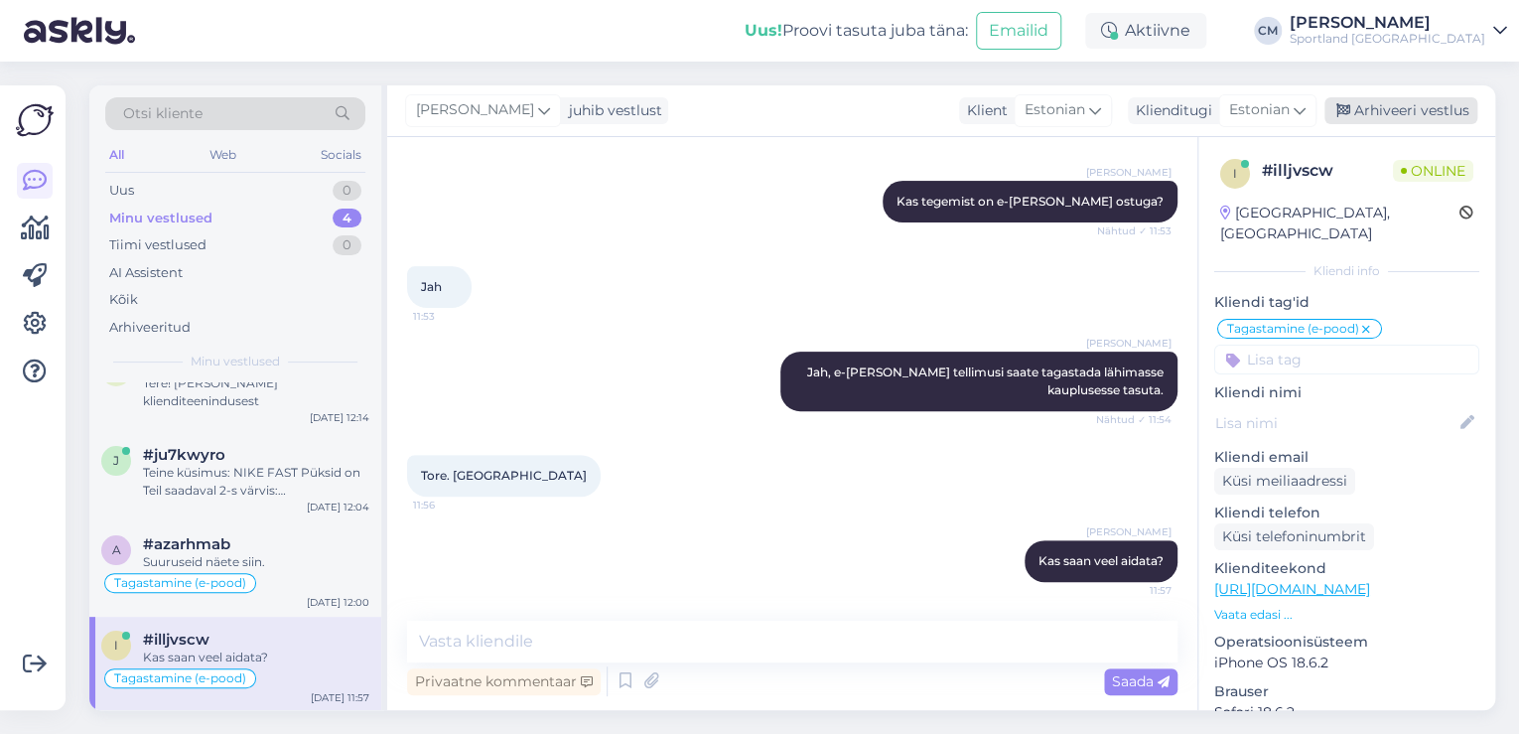
click at [1388, 118] on div "Arhiveeri vestlus" at bounding box center [1400, 110] width 153 height 27
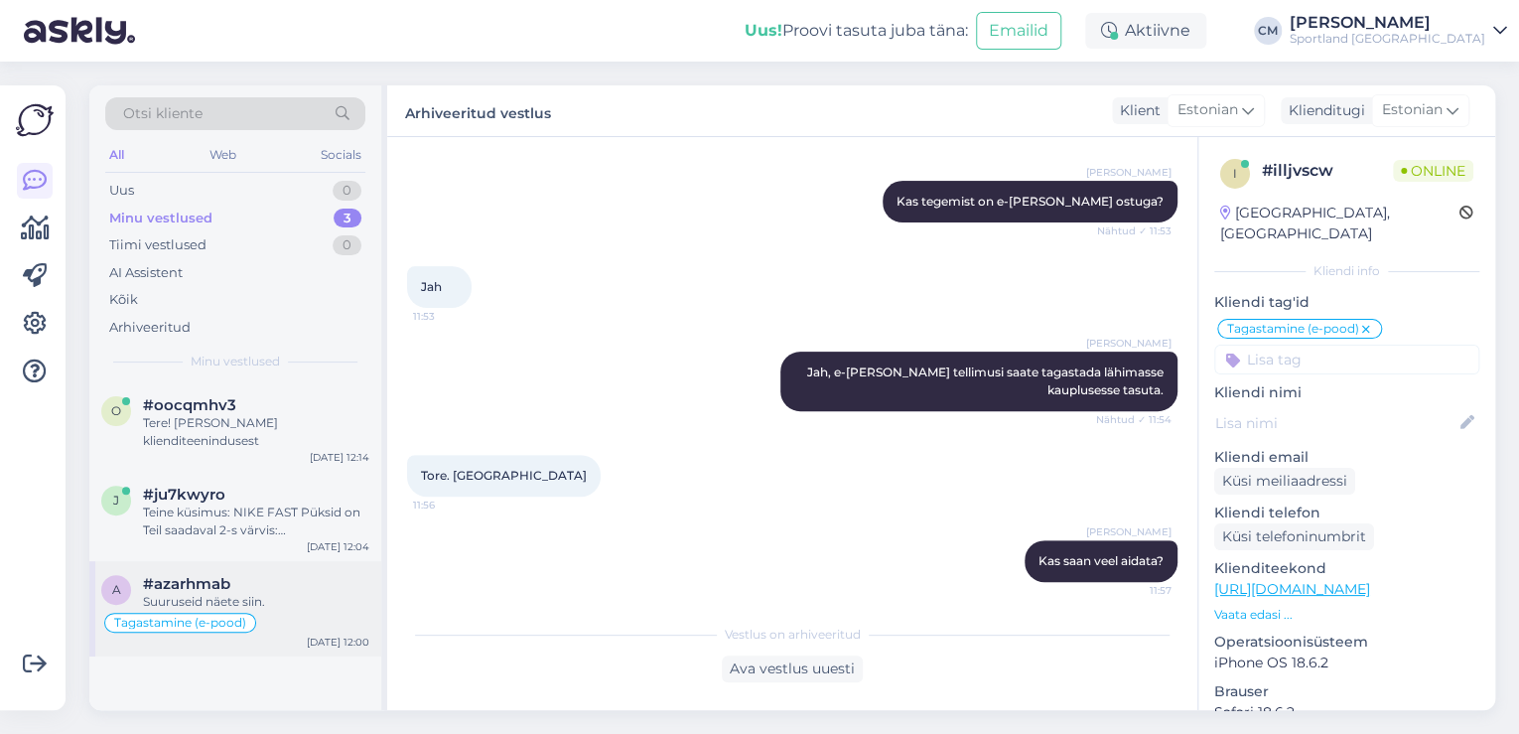
click at [270, 612] on div "Tagastamine (e-pood)" at bounding box center [235, 623] width 268 height 24
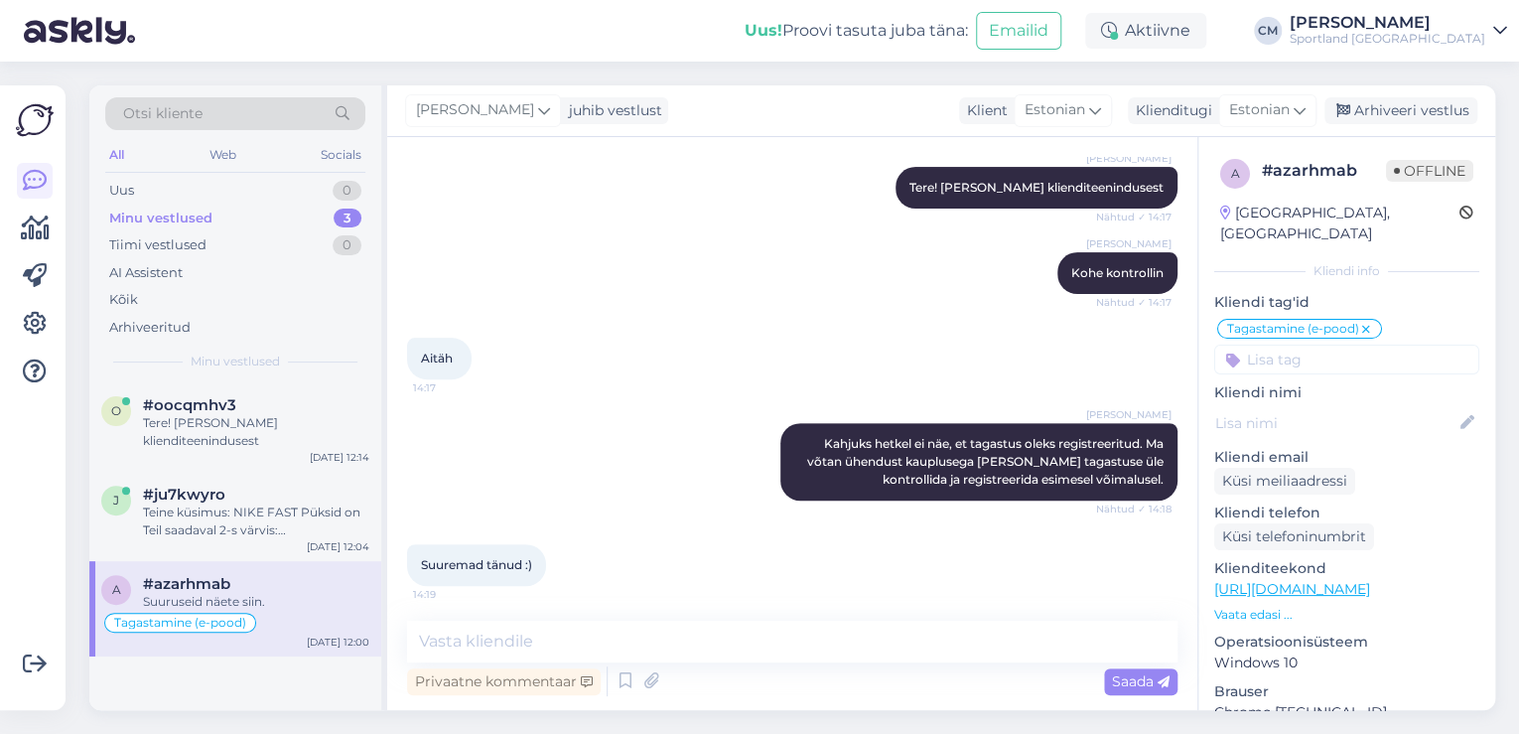
scroll to position [989, 0]
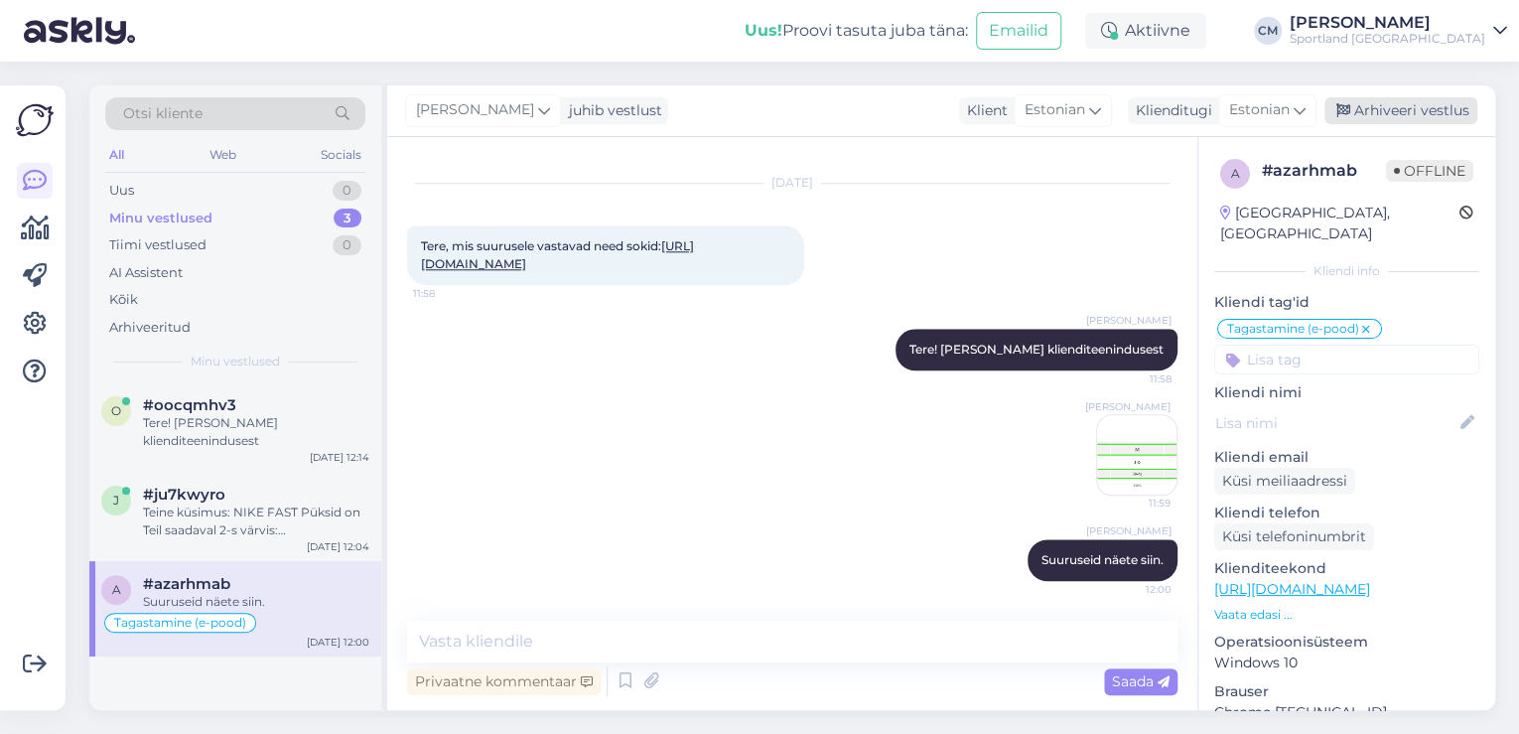
click at [1394, 119] on div "Arhiveeri vestlus" at bounding box center [1400, 110] width 153 height 27
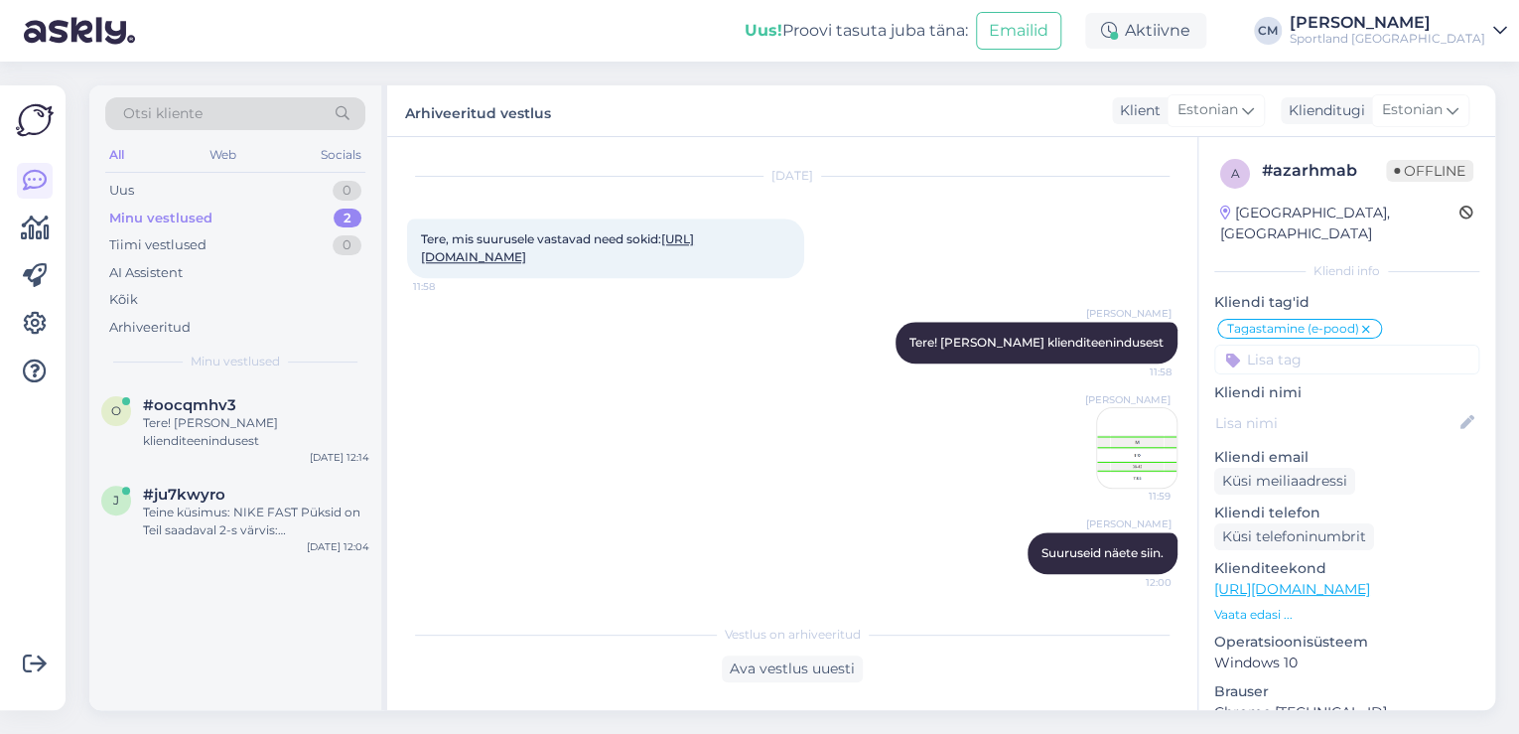
click at [1329, 345] on input at bounding box center [1346, 359] width 265 height 30
type input "suuru"
click at [1317, 384] on div "Toodete suurustele vastavus (suurustetabelid)" at bounding box center [1346, 412] width 265 height 56
click at [1314, 406] on span "Toodete suurustele vastavus (suurustetabelid)" at bounding box center [1347, 412] width 159 height 12
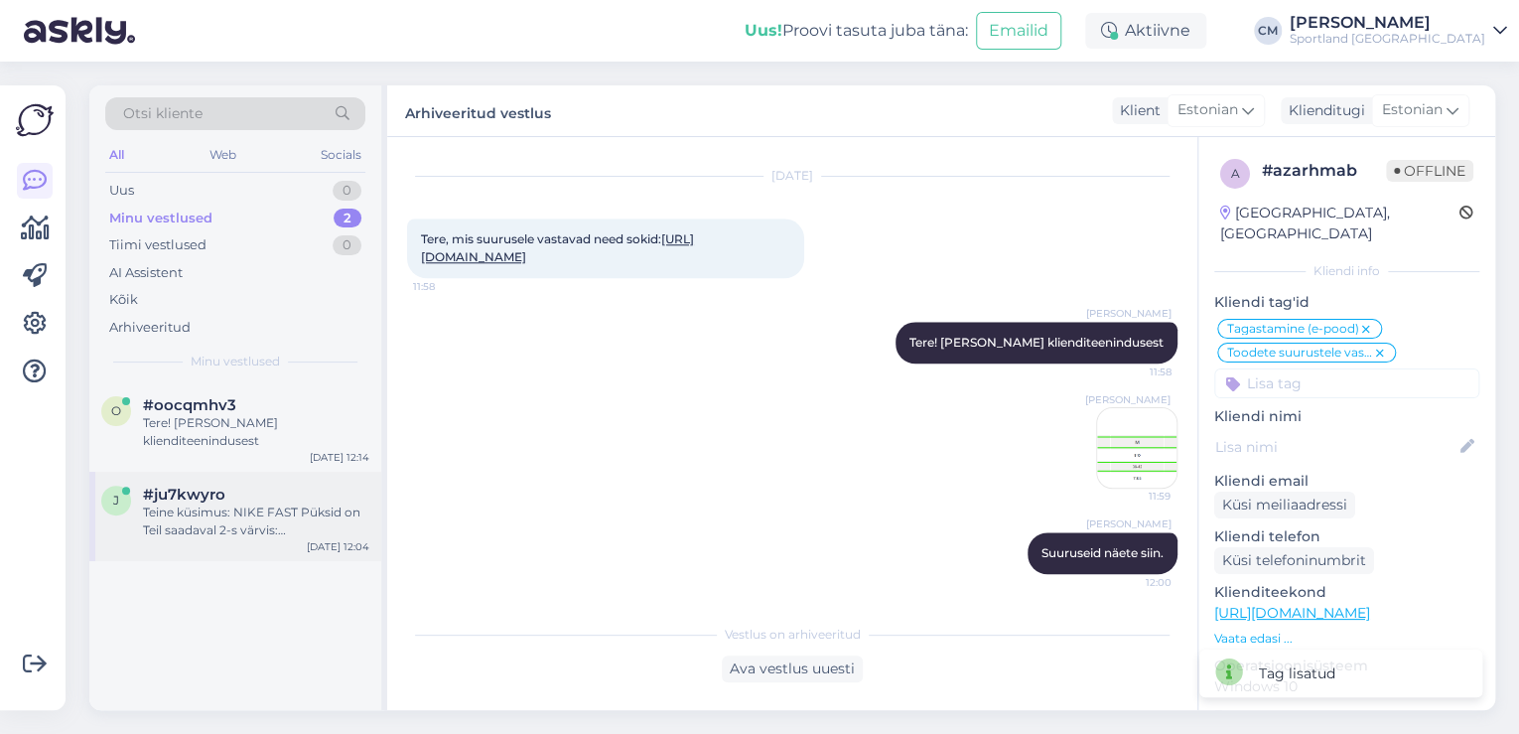
click at [306, 519] on div "Teine küsimus: NIKE FAST Püksid on Teil saadaval 2-s värvis: [PERSON_NAME] puna…" at bounding box center [256, 521] width 226 height 36
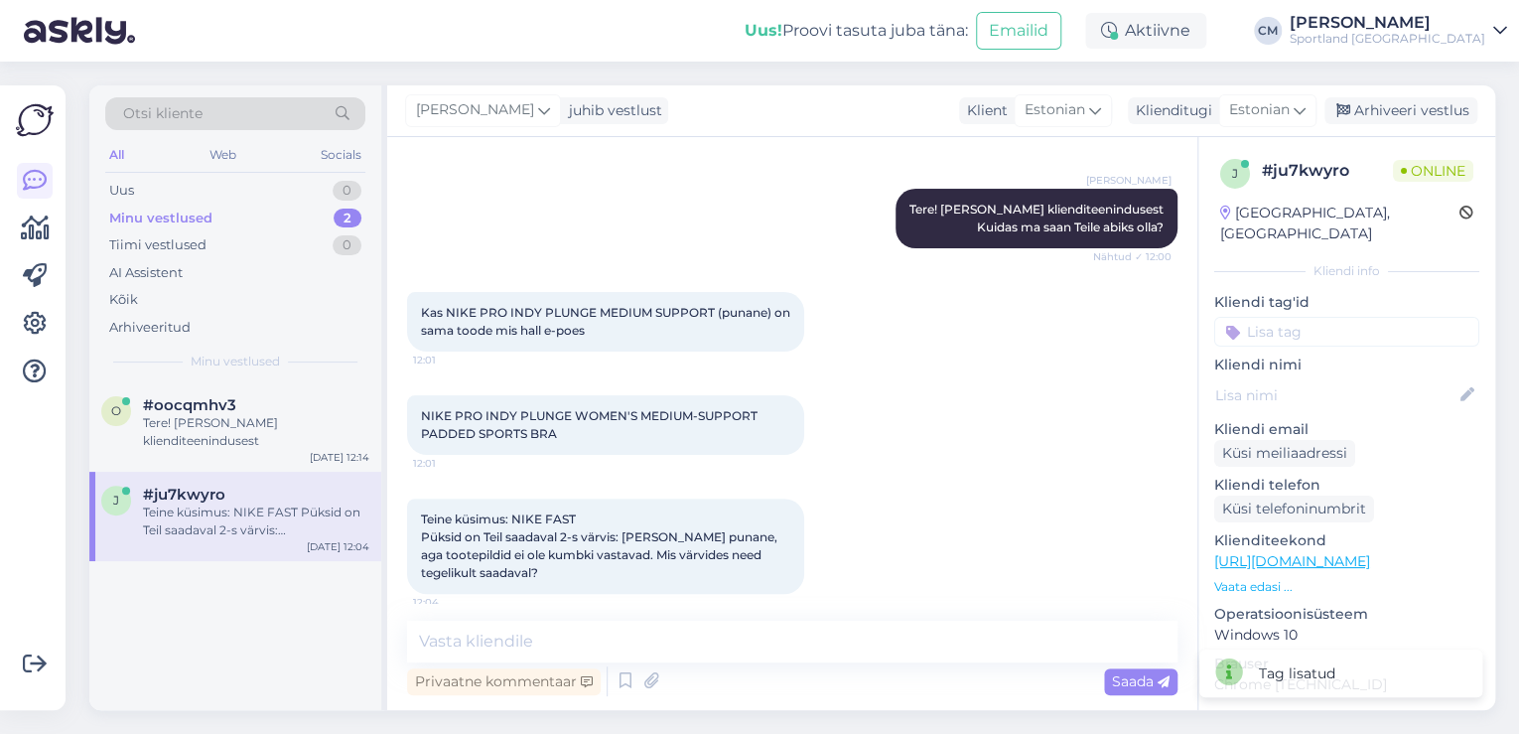
scroll to position [171, 0]
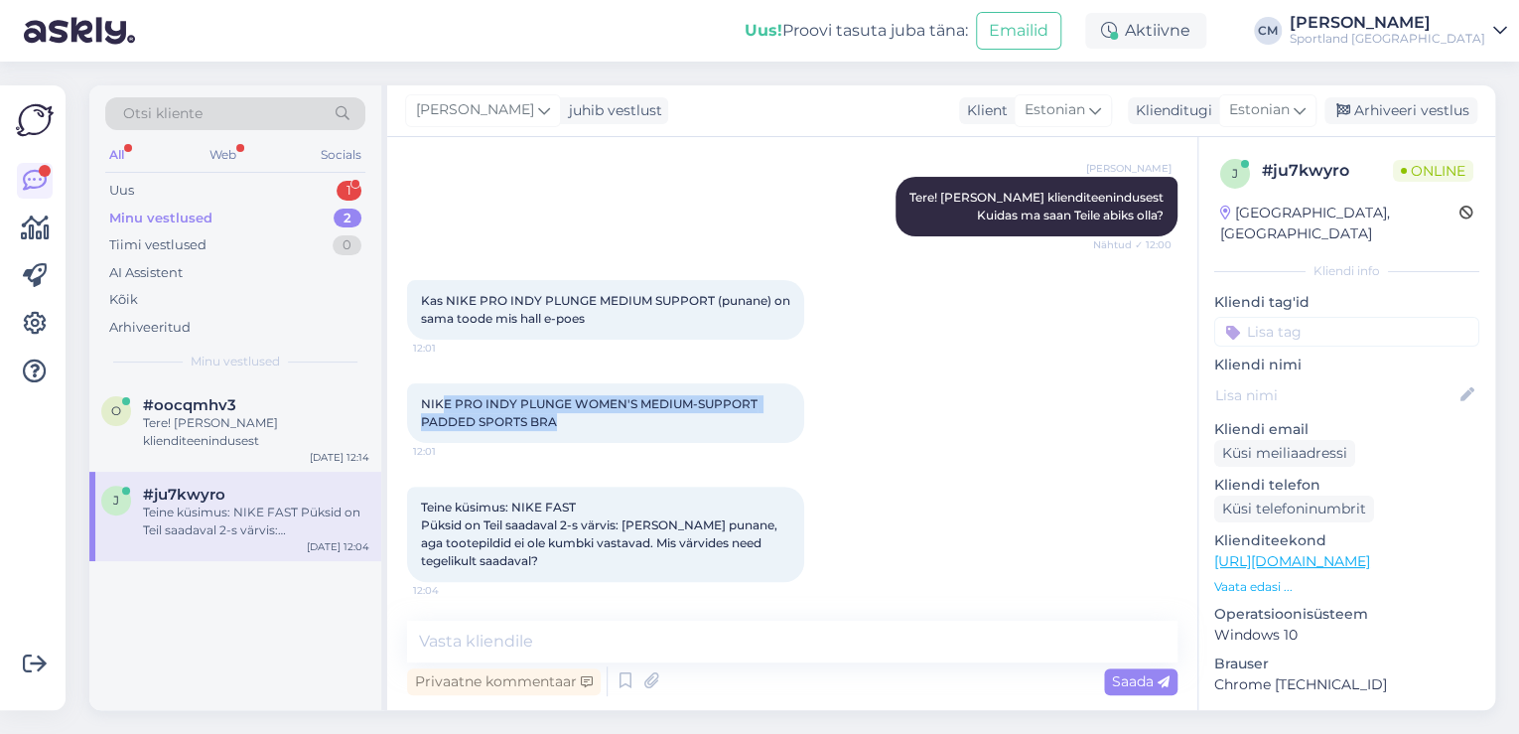
drag, startPoint x: 564, startPoint y: 423, endPoint x: 377, endPoint y: 308, distance: 219.3
click at [422, 361] on div "NIKE PRO INDY PLUNGE WOMEN'S MEDIUM-SUPPORT PADDED SPORTS BRA 12:01" at bounding box center [792, 412] width 770 height 103
click at [318, 185] on div "Uus 1" at bounding box center [235, 191] width 260 height 28
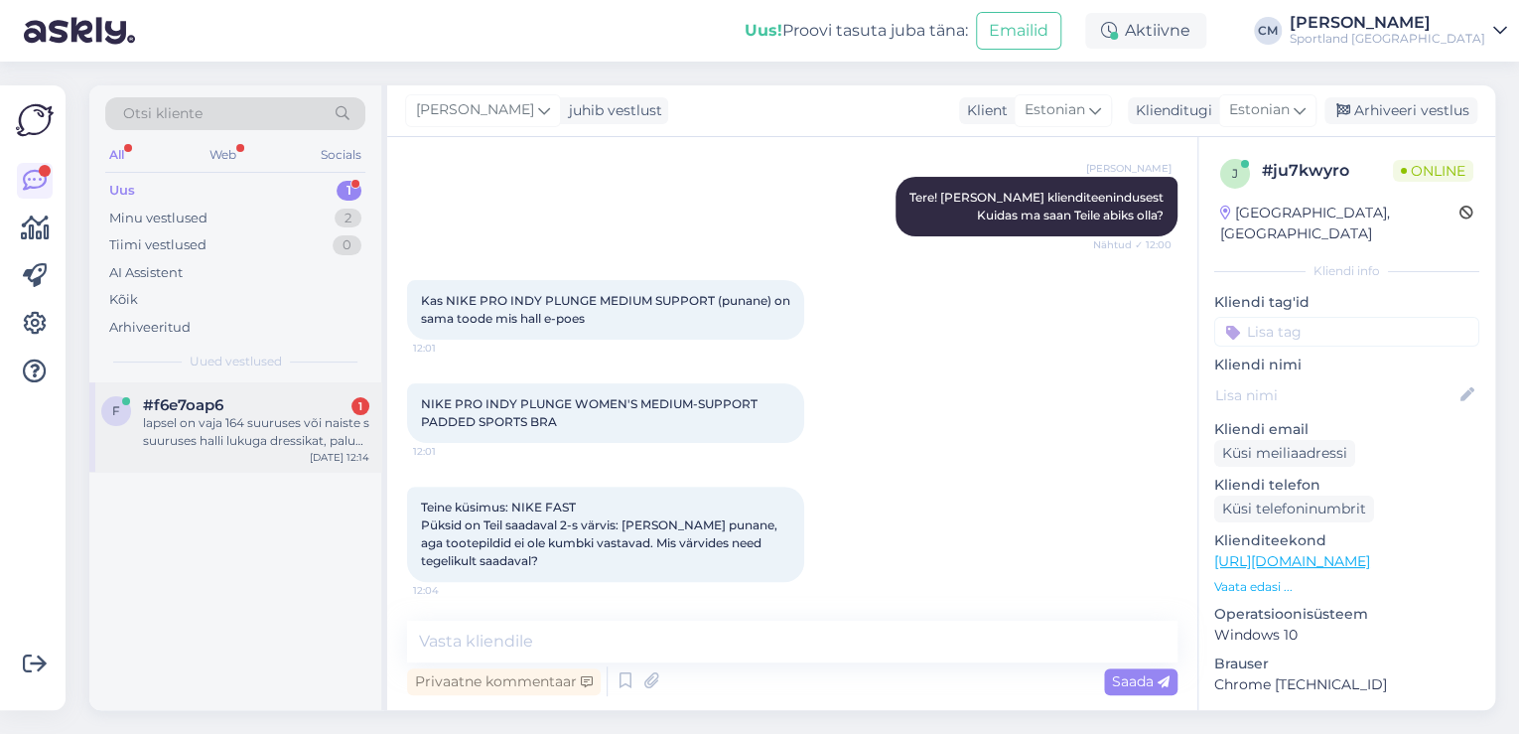
click at [252, 443] on div "lapsel on vaja 164 suuruses või naiste s suuruses halli lukuga dressikat, palun…" at bounding box center [256, 432] width 226 height 36
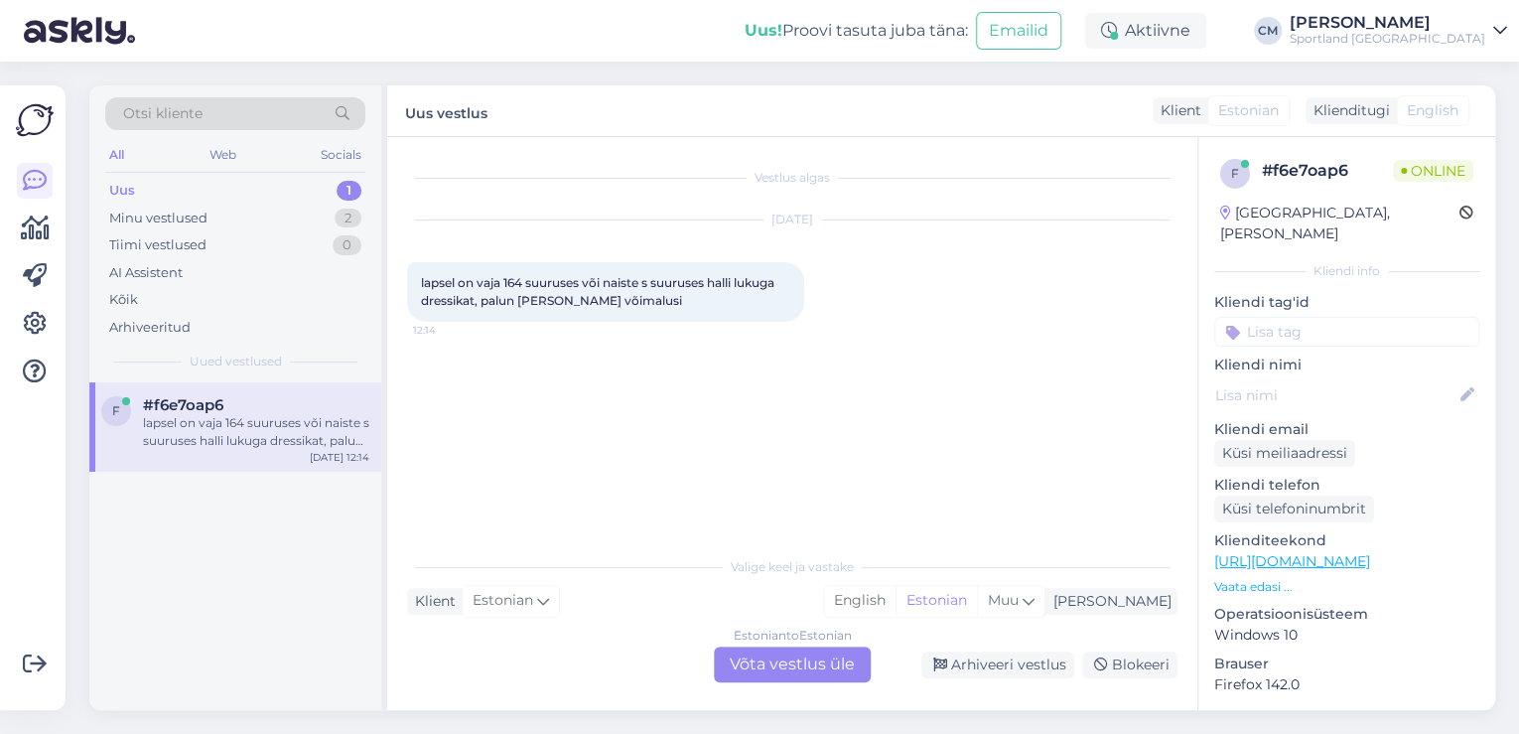
click at [879, 671] on div "Arhiveeri vestlus Blokeeri" at bounding box center [1028, 664] width 299 height 27
click at [862, 670] on div "Estonian to Estonian Võta vestlus üle" at bounding box center [792, 664] width 157 height 36
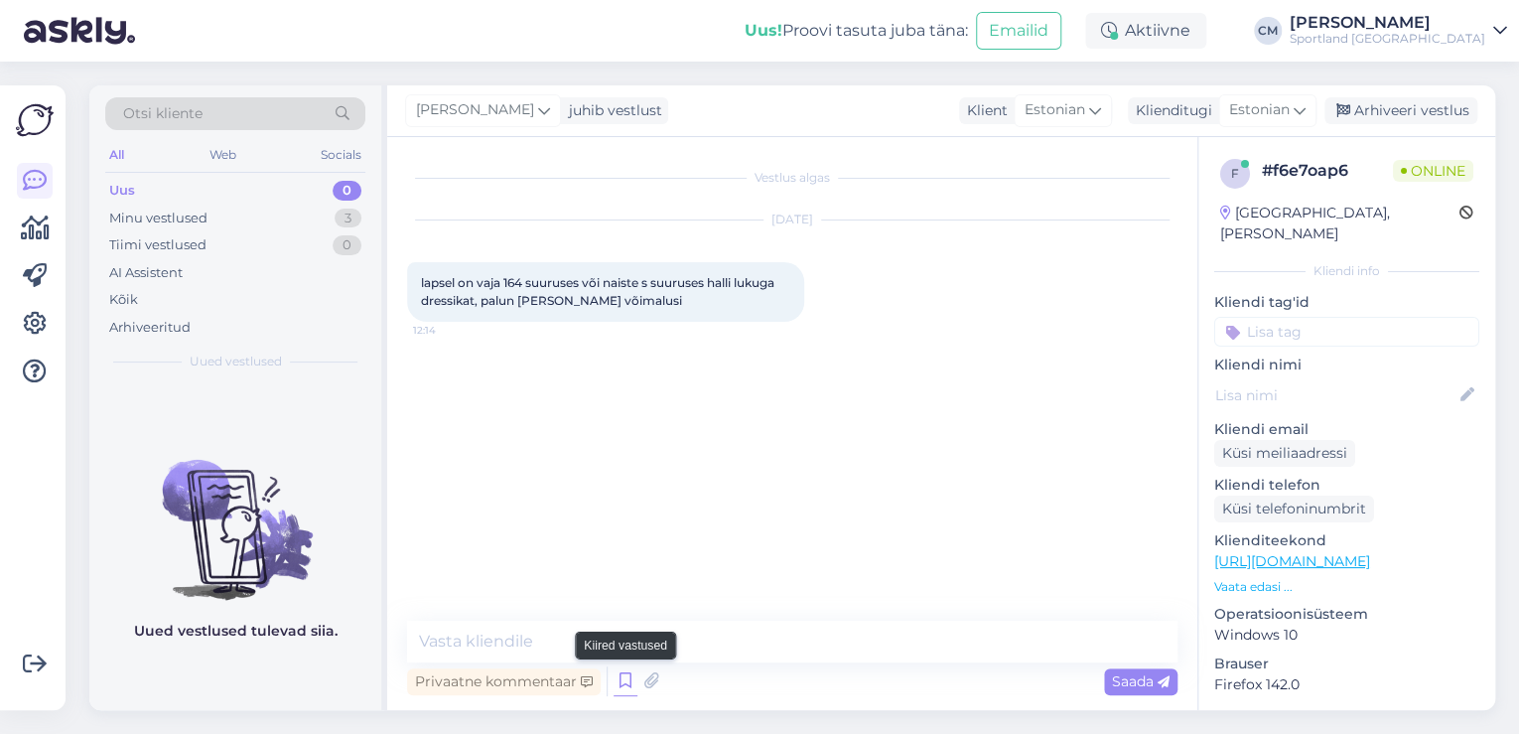
click at [615, 669] on icon at bounding box center [625, 681] width 24 height 30
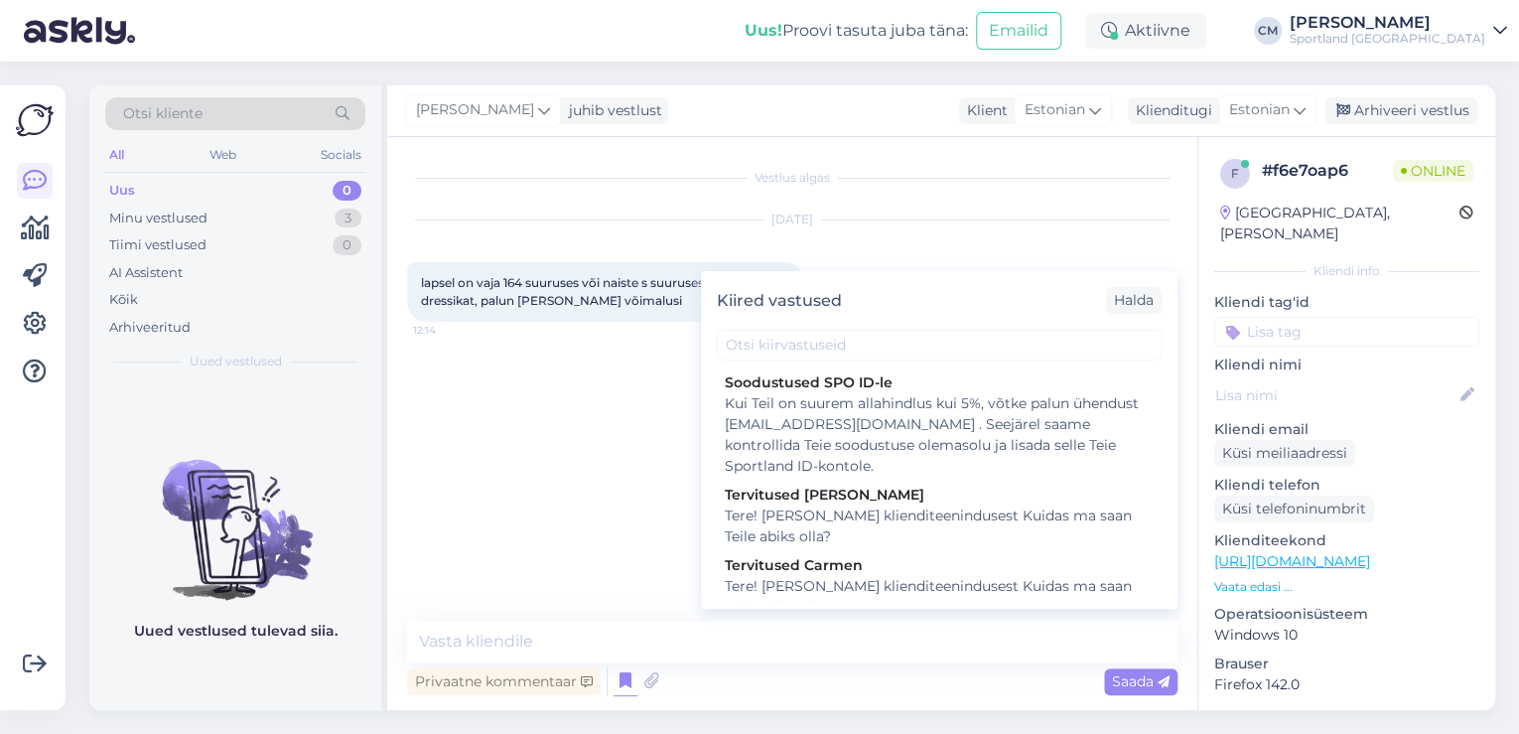
click at [953, 596] on div "Tere! [PERSON_NAME] klienditeenindusest Kuidas ma saan Teile abiks olla?" at bounding box center [939, 597] width 429 height 42
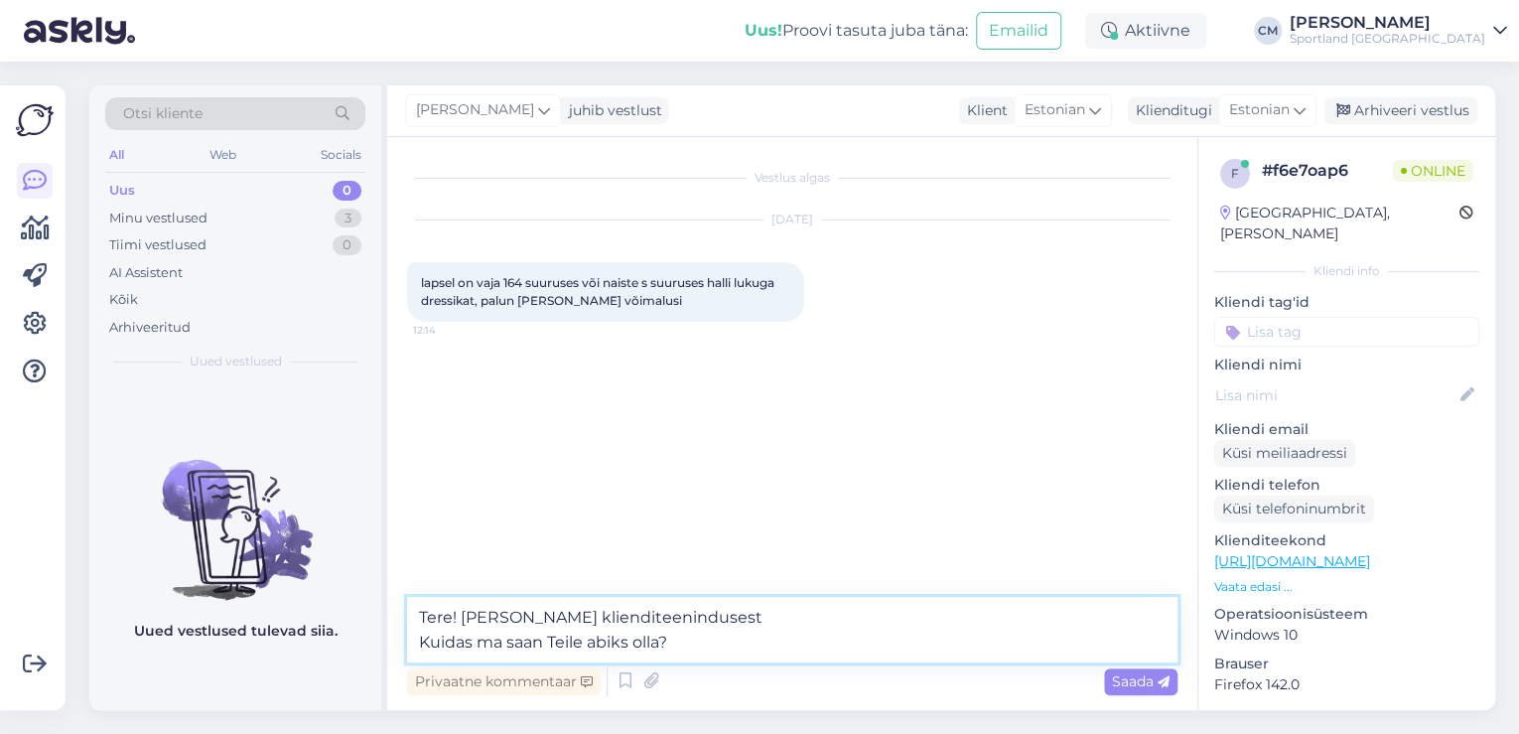
drag, startPoint x: 801, startPoint y: 631, endPoint x: 377, endPoint y: 654, distance: 424.5
click at [377, 654] on div "Otsi kliente All Web Socials Uus 0 Minu vestlused 3 Tiimi vestlused 0 AI Assist…" at bounding box center [792, 397] width 1406 height 624
type textarea "Tere! [PERSON_NAME] klienditeenindusest"
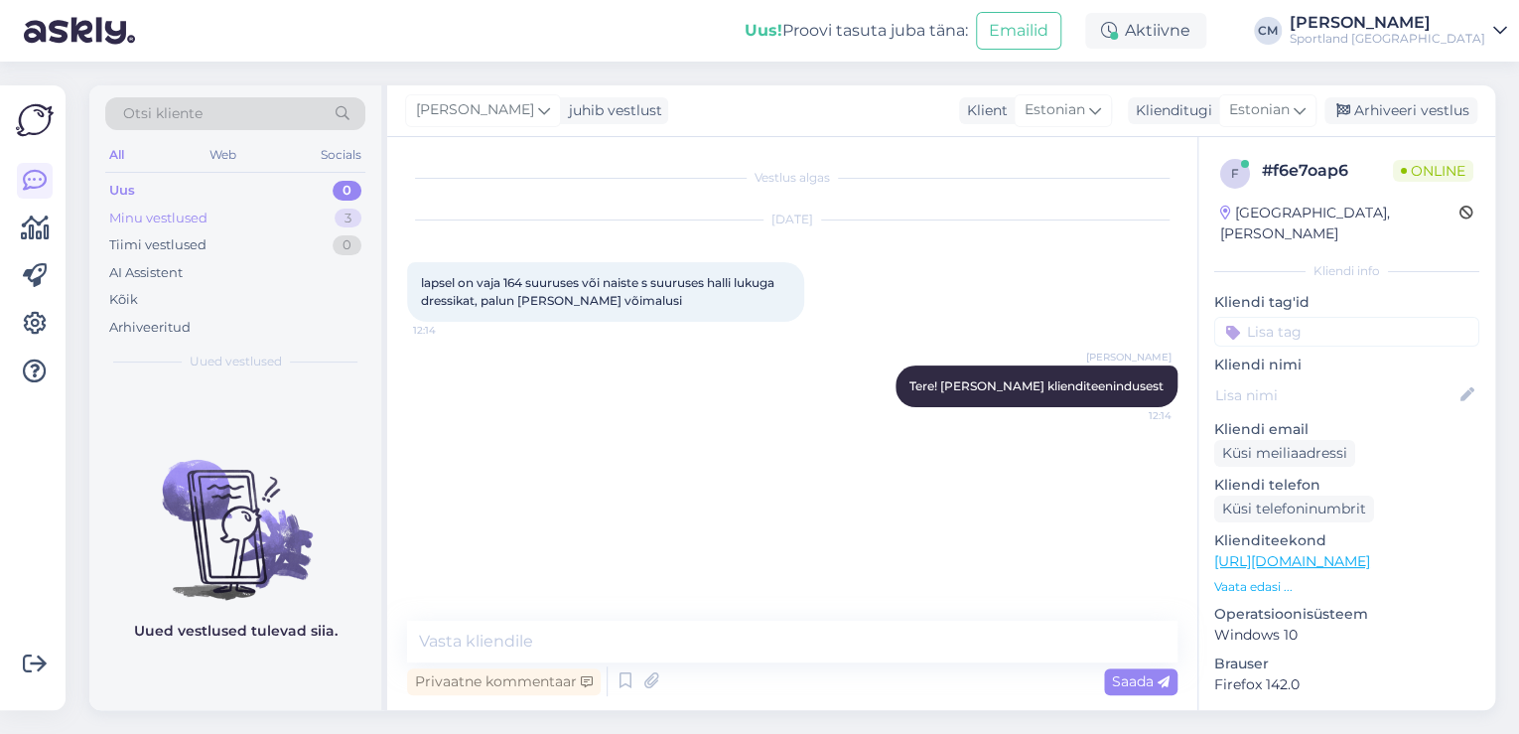
click at [256, 223] on div "Minu vestlused 3" at bounding box center [235, 218] width 260 height 28
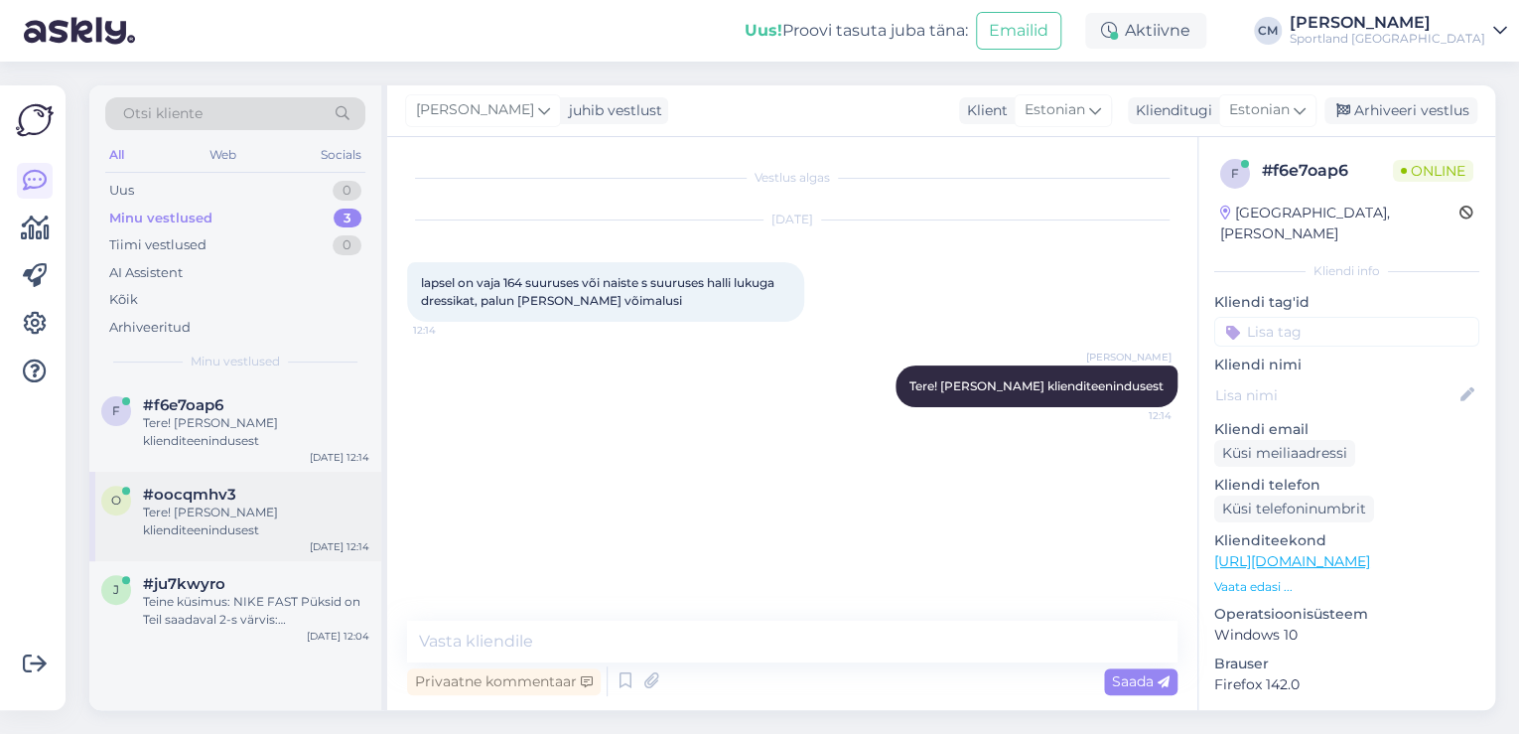
click at [252, 555] on div "o #oocqmhv3 Tere! [PERSON_NAME] klienditeenindusest [DATE] 12:14" at bounding box center [235, 516] width 292 height 89
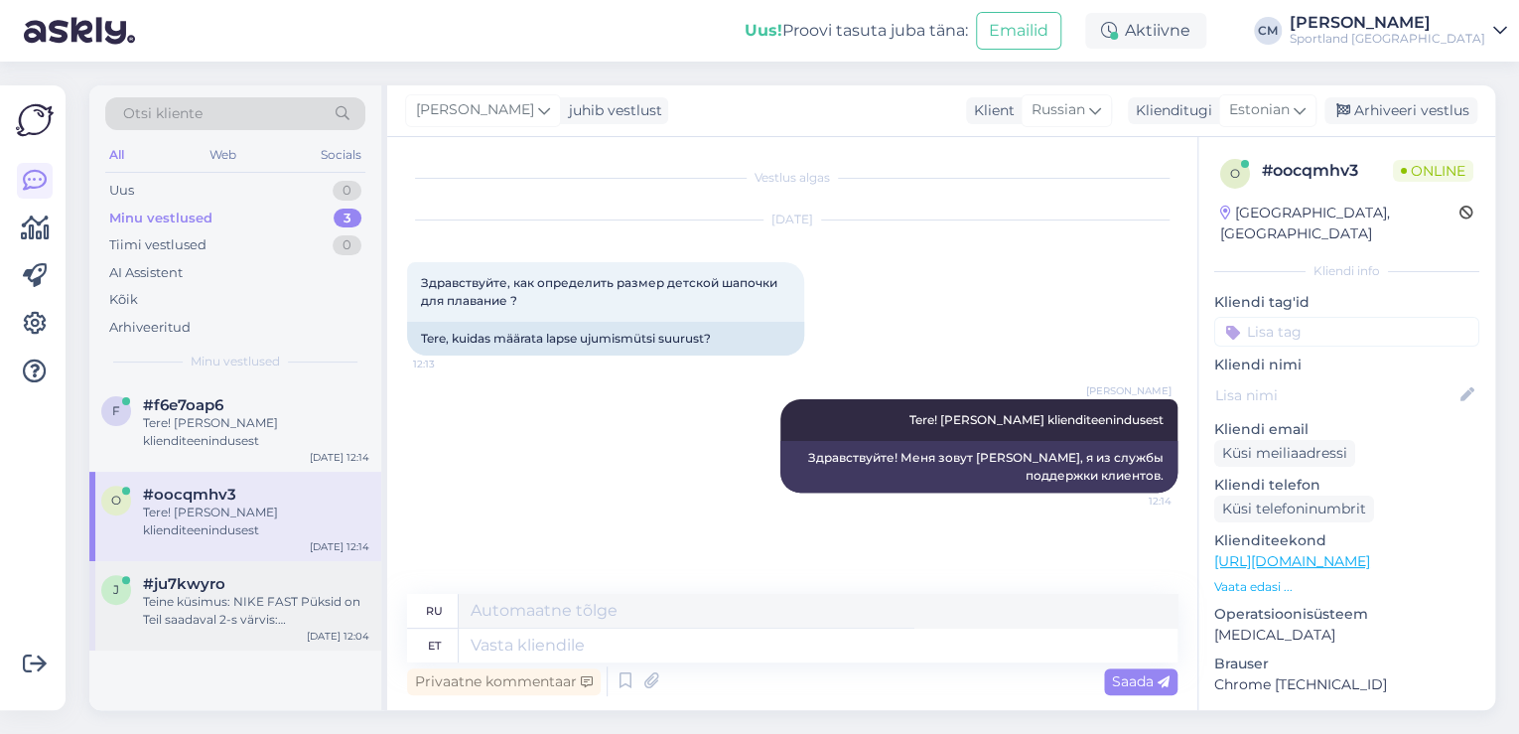
click at [268, 608] on div "Teine küsimus: NIKE FAST Püksid on Teil saadaval 2-s värvis: [PERSON_NAME] puna…" at bounding box center [256, 611] width 226 height 36
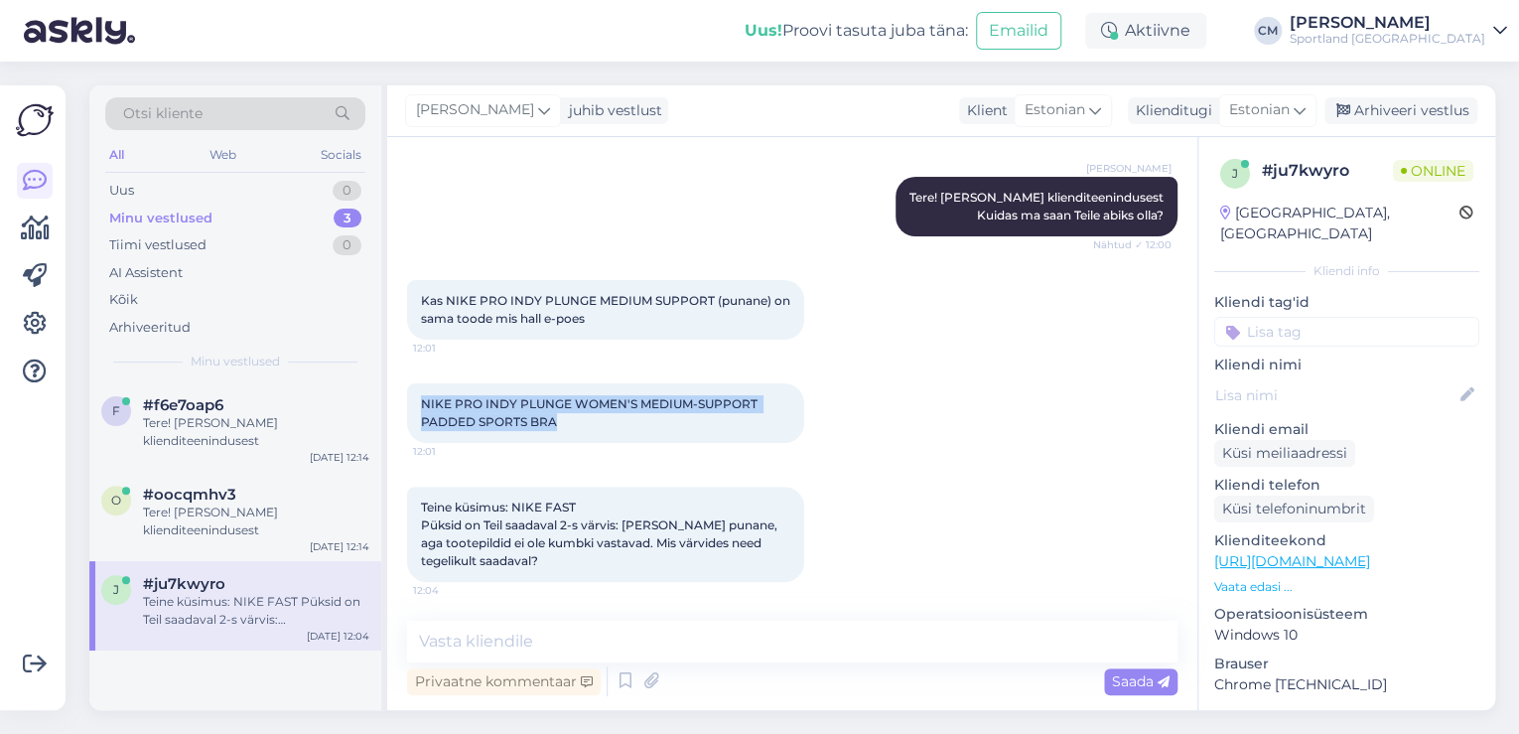
drag, startPoint x: 524, startPoint y: 405, endPoint x: 413, endPoint y: 381, distance: 113.7
click at [413, 383] on div "NIKE PRO INDY PLUNGE WOMEN'S MEDIUM-SUPPORT PADDED SPORTS BRA 12:01" at bounding box center [605, 413] width 397 height 60
copy span "NIKE PRO INDY PLUNGE WOMEN'S MEDIUM-SUPPORT PADDED SPORTS BRA"
click at [623, 647] on textarea at bounding box center [792, 641] width 770 height 42
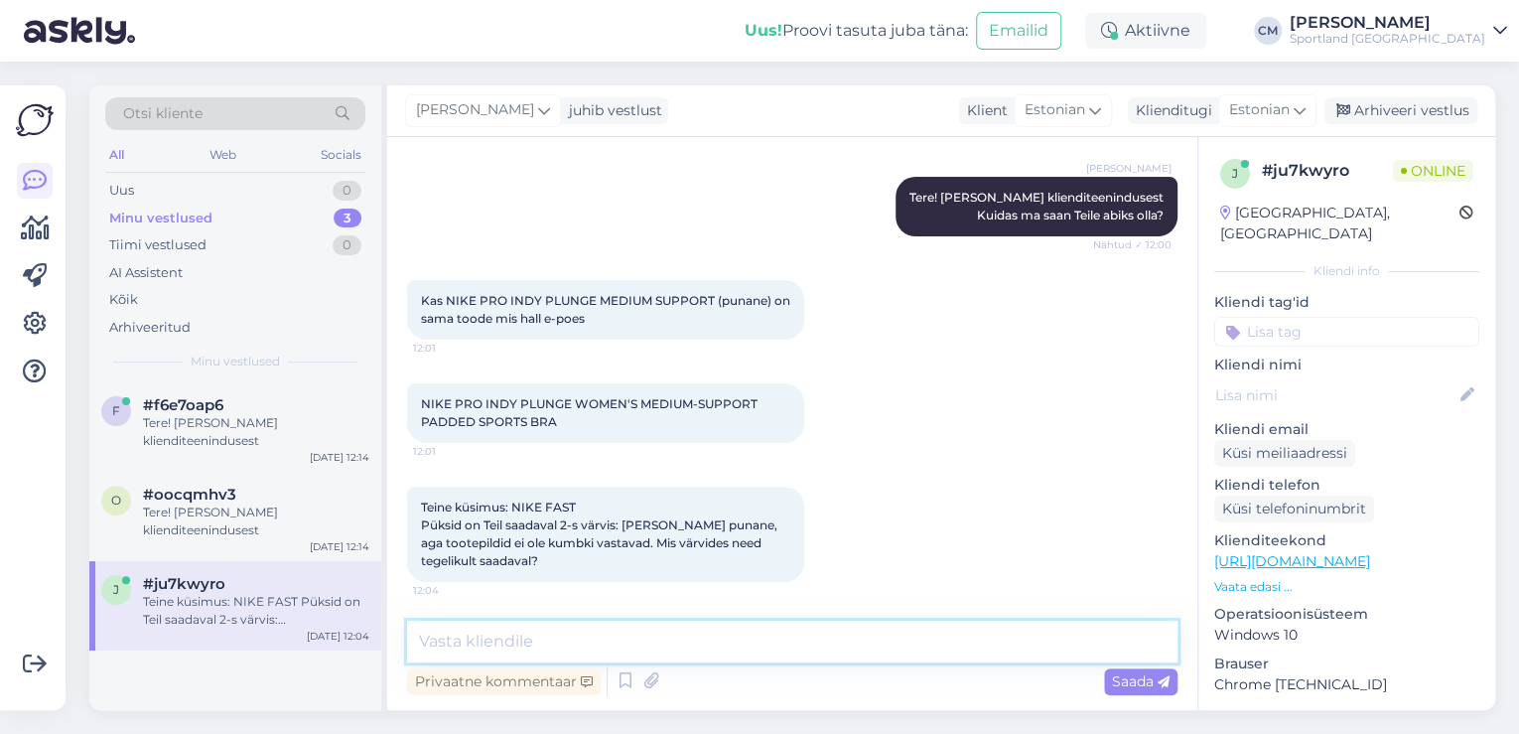
paste textarea "K"
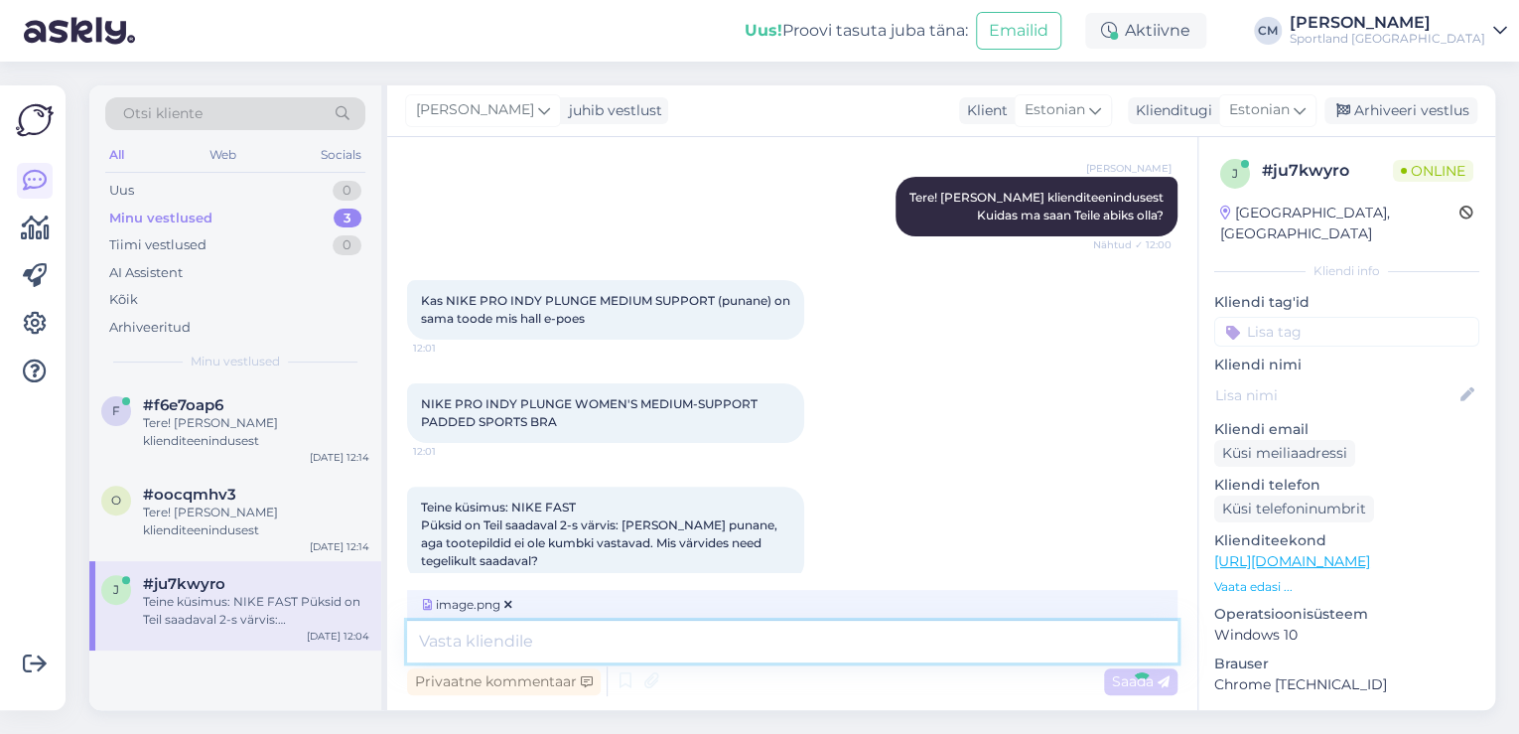
scroll to position [296, 0]
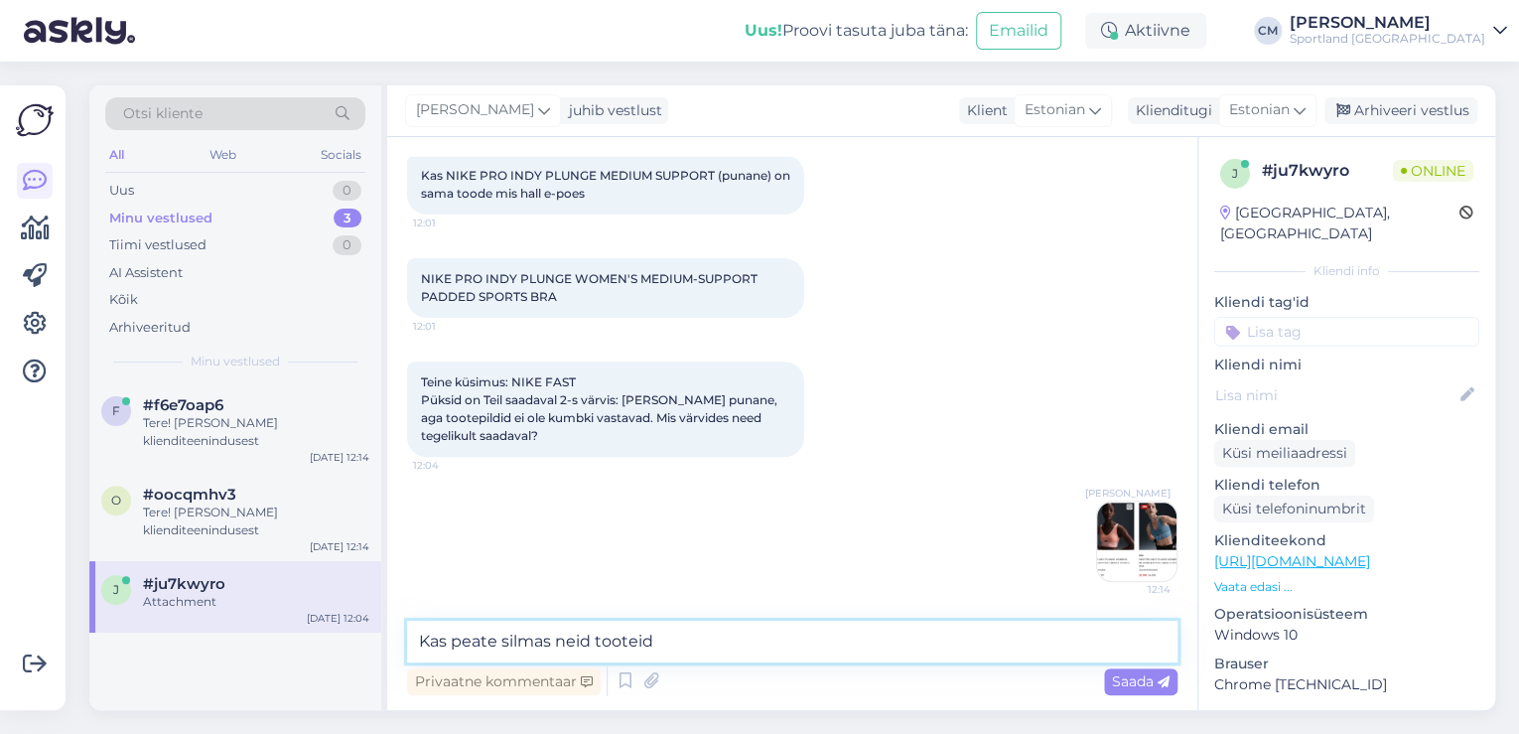
type textarea "Kas peate silmas neid tooteid?"
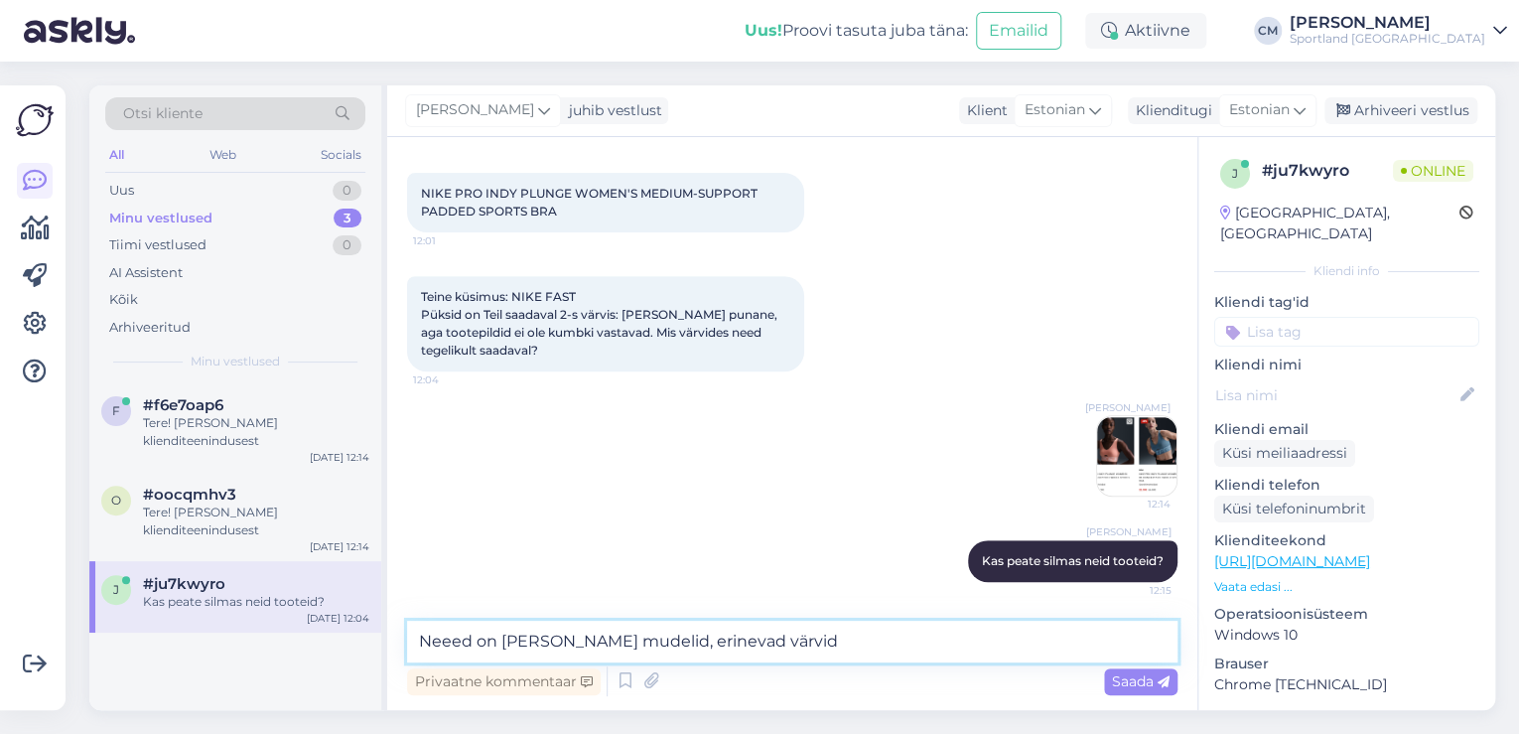
type textarea "Neeed on [PERSON_NAME] mudelid, erinevad värvid."
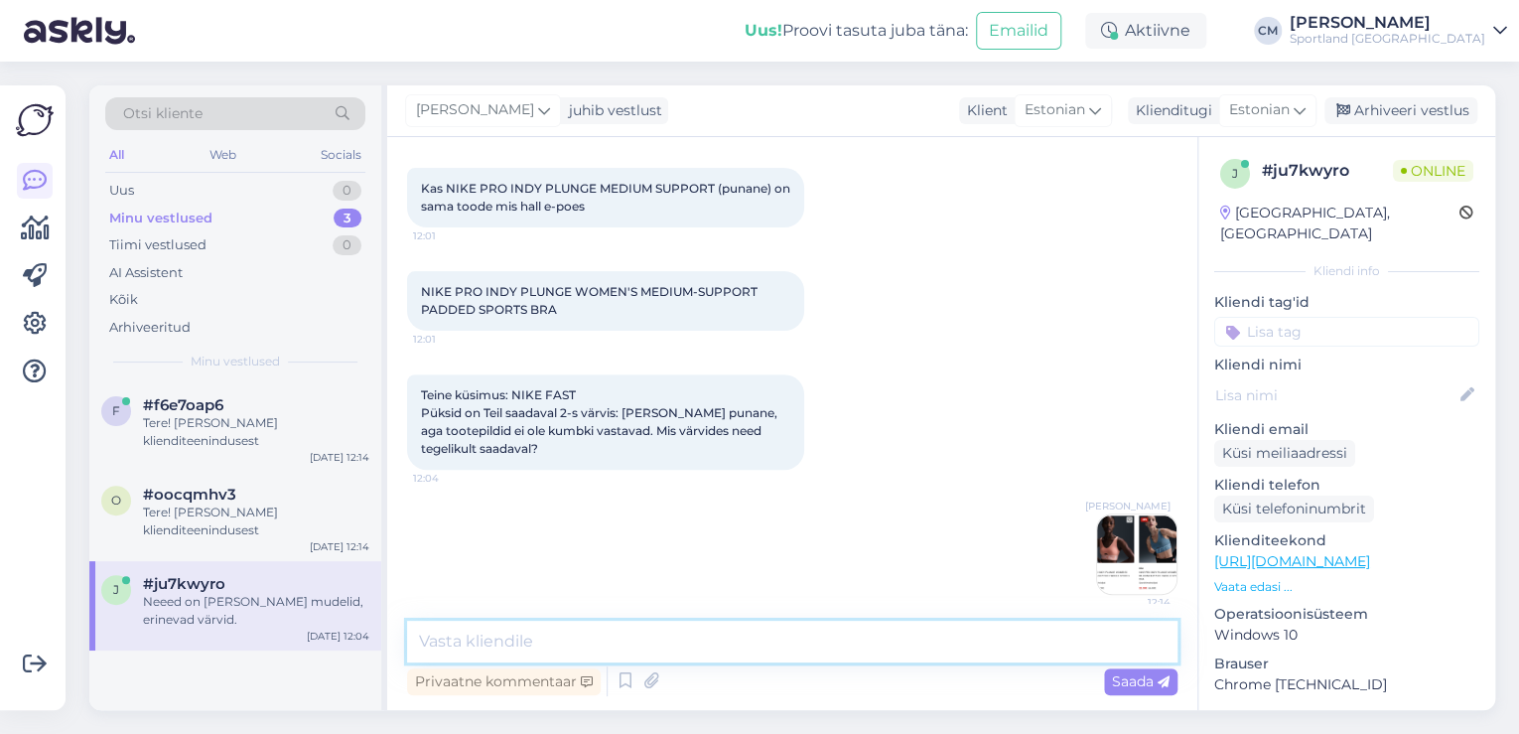
scroll to position [308, 0]
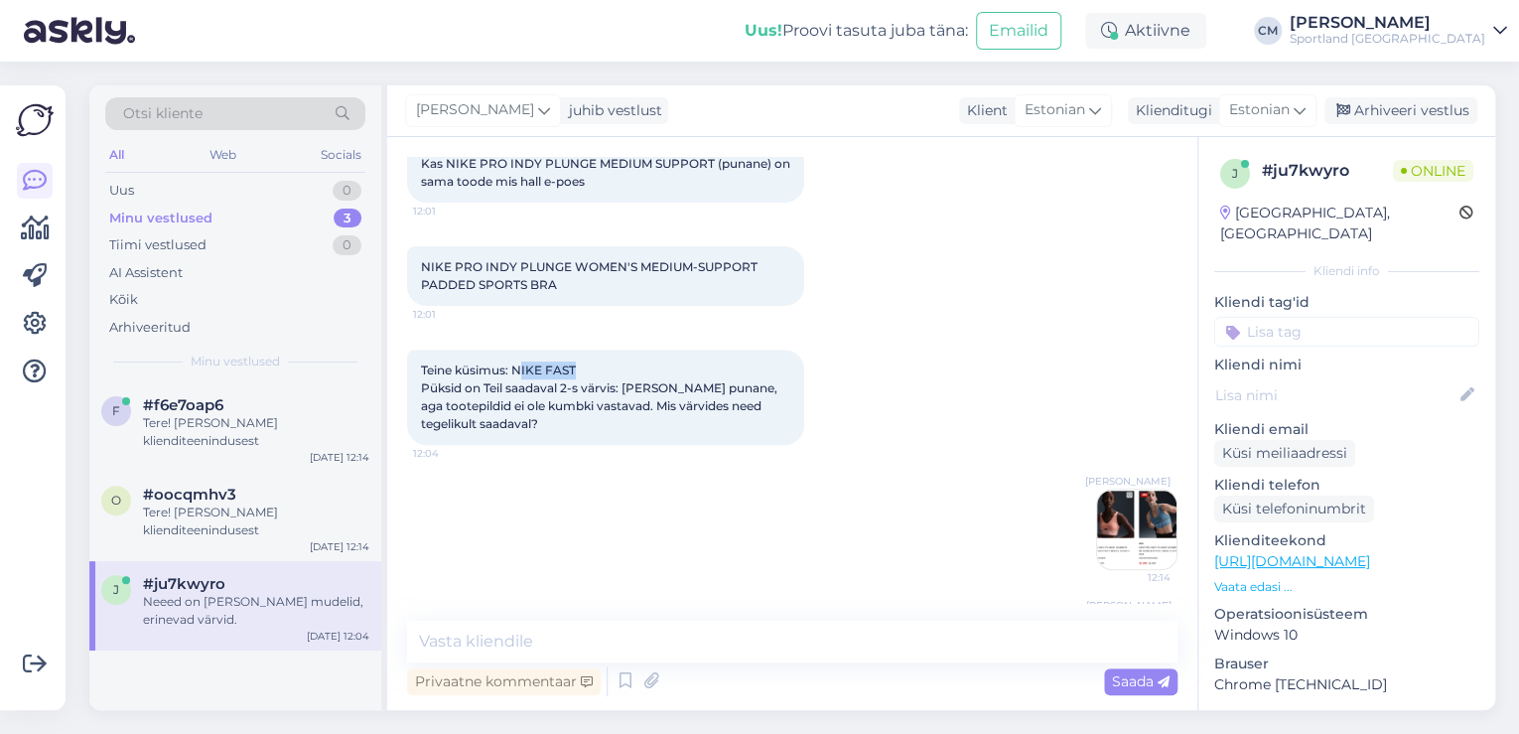
drag, startPoint x: 583, startPoint y: 373, endPoint x: 520, endPoint y: 373, distance: 62.5
click at [520, 373] on div "Teine küsimus: NIKE FAST Püksid on Teil saadaval 2-s värvis: [PERSON_NAME] puna…" at bounding box center [605, 396] width 397 height 95
click at [536, 385] on span "Teine küsimus: NIKE FAST Püksid on Teil saadaval 2-s värvis: [PERSON_NAME] puna…" at bounding box center [600, 396] width 359 height 68
click at [528, 625] on textarea at bounding box center [792, 641] width 770 height 42
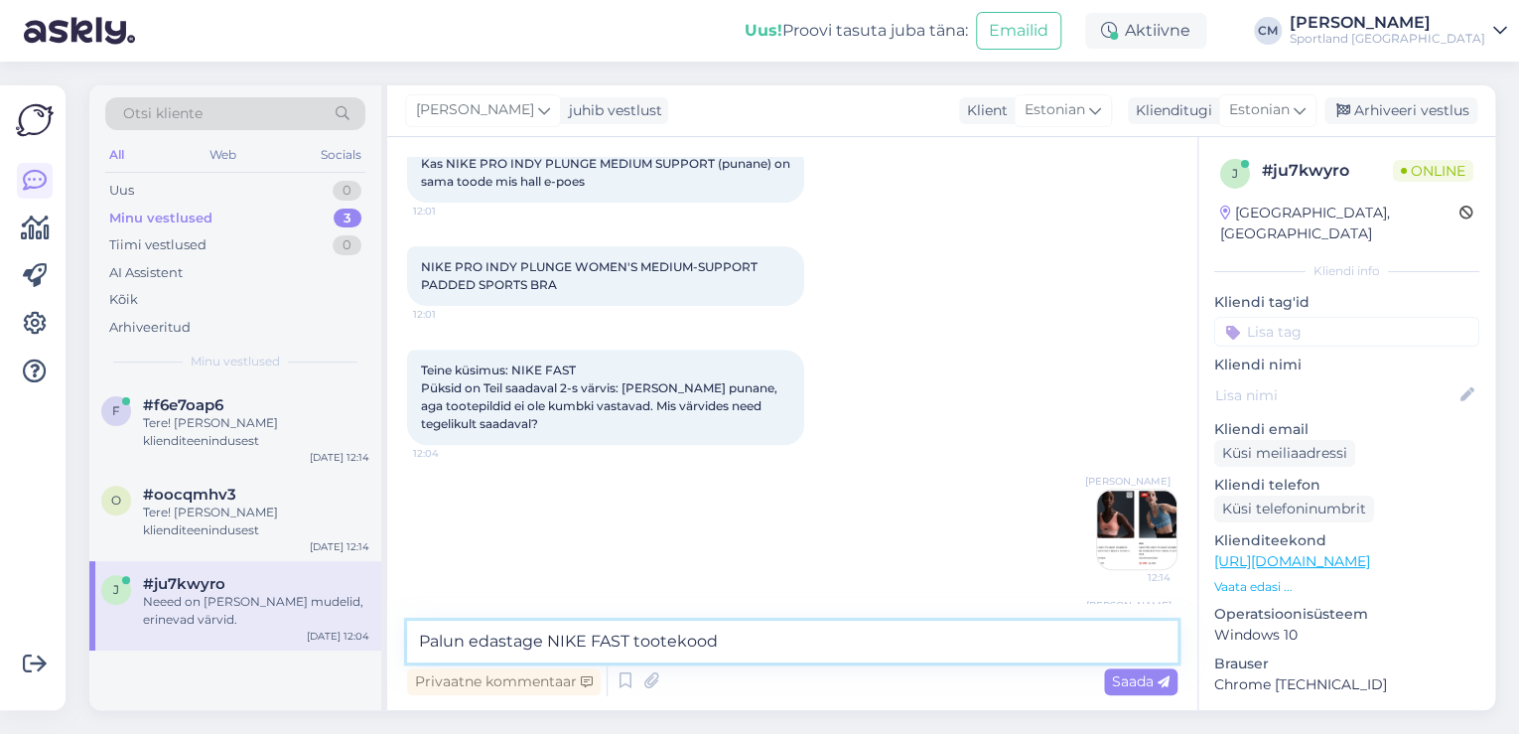
type textarea "Palun edastage NIKE FAST tootekood."
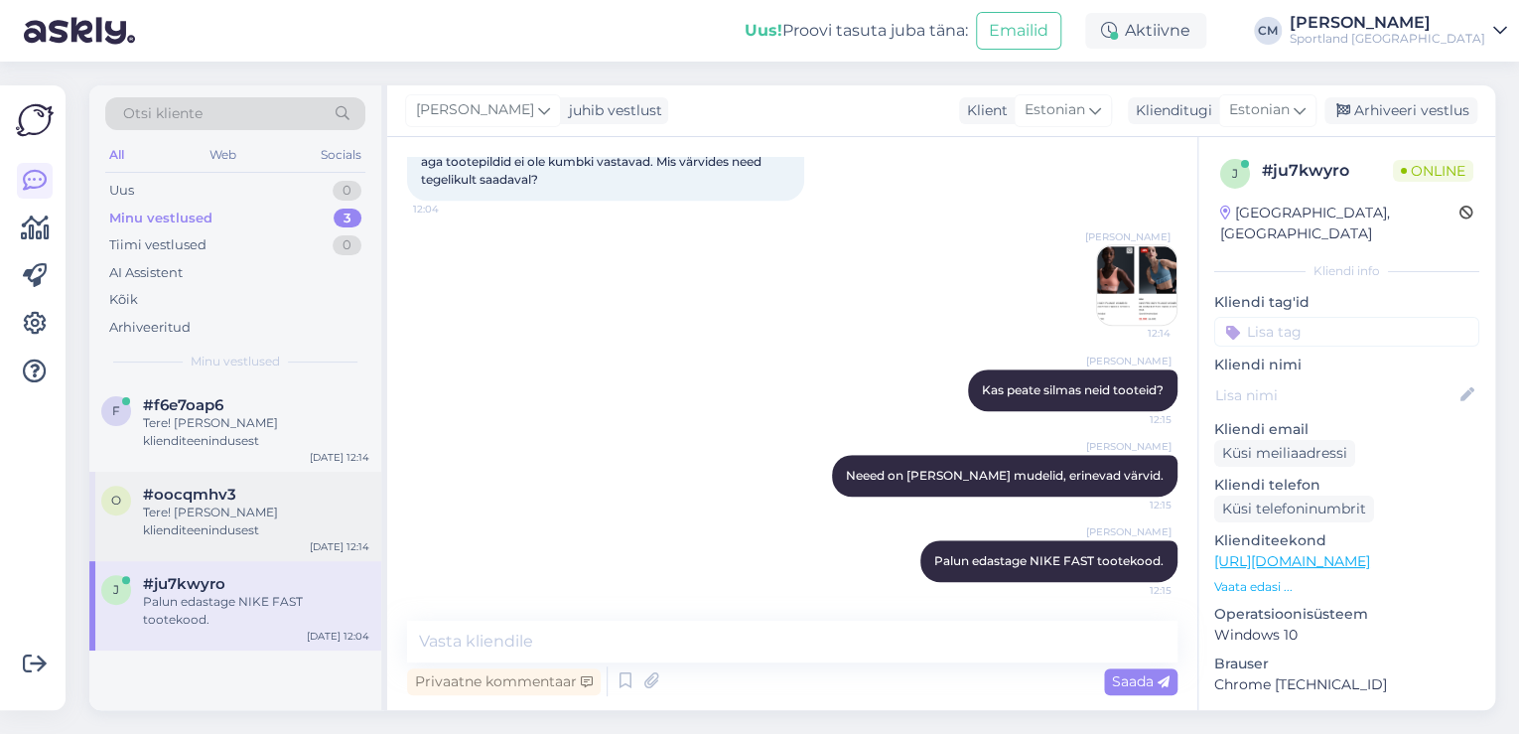
click at [235, 525] on div "Tere! [PERSON_NAME] klienditeenindusest" at bounding box center [256, 521] width 226 height 36
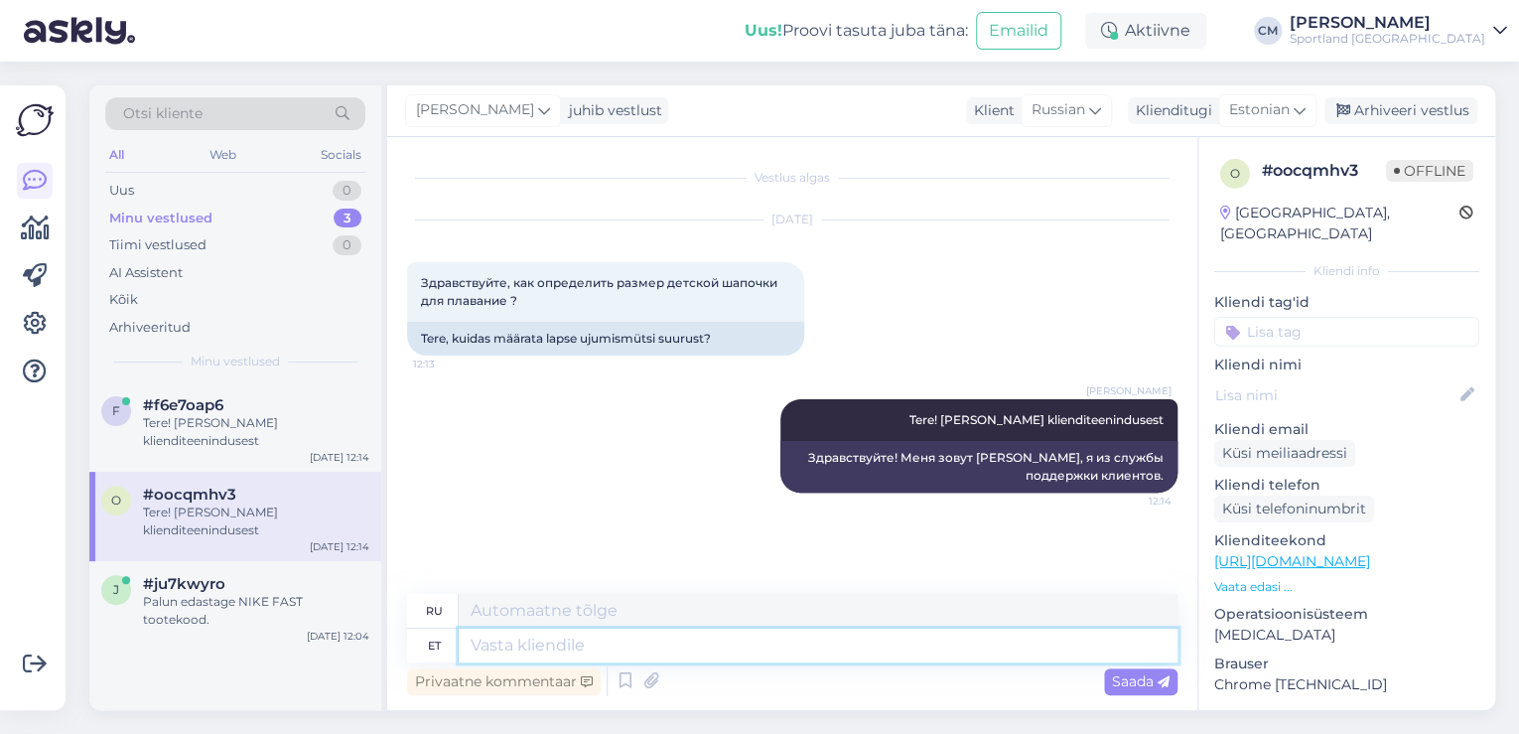
click at [620, 649] on textarea at bounding box center [818, 645] width 719 height 34
type textarea "[DEMOGRAPHIC_DATA] o"
type textarea "Шапочки для плавания"
type textarea "[DEMOGRAPHIC_DATA] on tavalised"
type textarea "Шапочки для плавания – обычное дело."
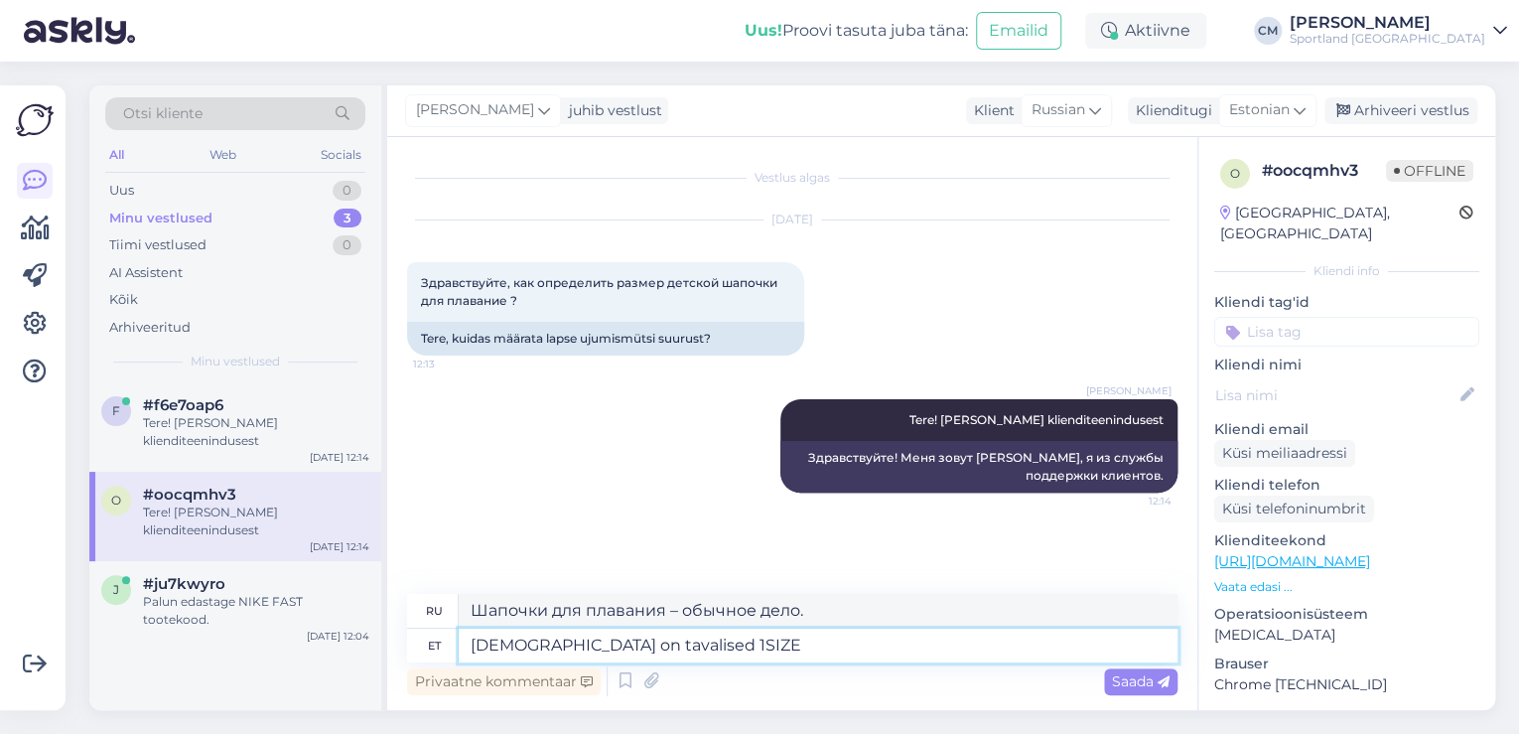
type textarea "[DEMOGRAPHIC_DATA] on tavalised 1SIZE"
type textarea "Шапочки для плавания стандартные 1SIZE"
type textarea "[DEMOGRAPHIC_DATA] on tavalised 1SIZE ehk u"
type textarea "Шапочки для плавания имеют стандартный размер 1SIZE, т.е."
type textarea "Ujumismütsid on tavalised 1SIZE ehk universaalsuurus."
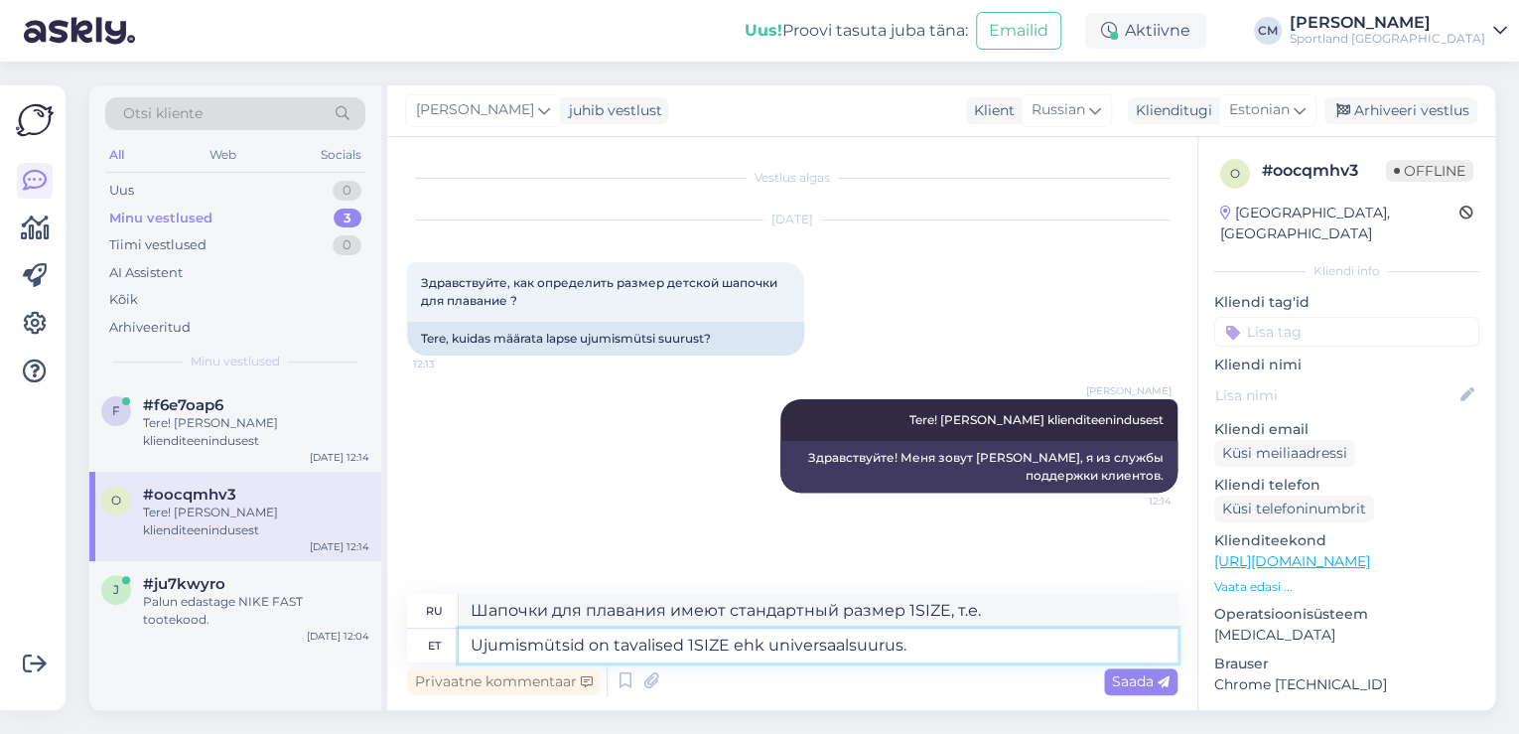
type textarea "Шапочки для плавания имеют стандартный 1SIZE или универсальный размер."
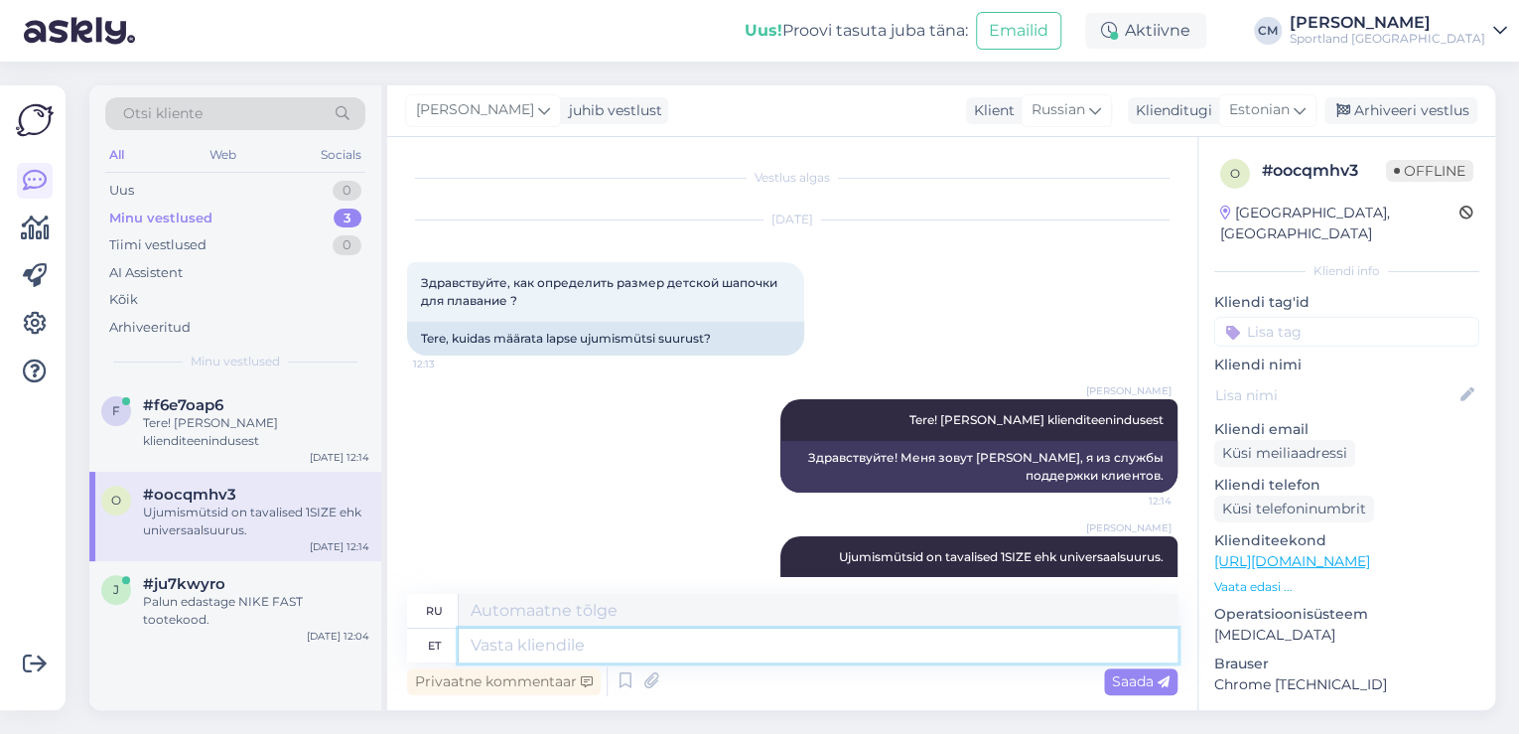
scroll to position [75, 0]
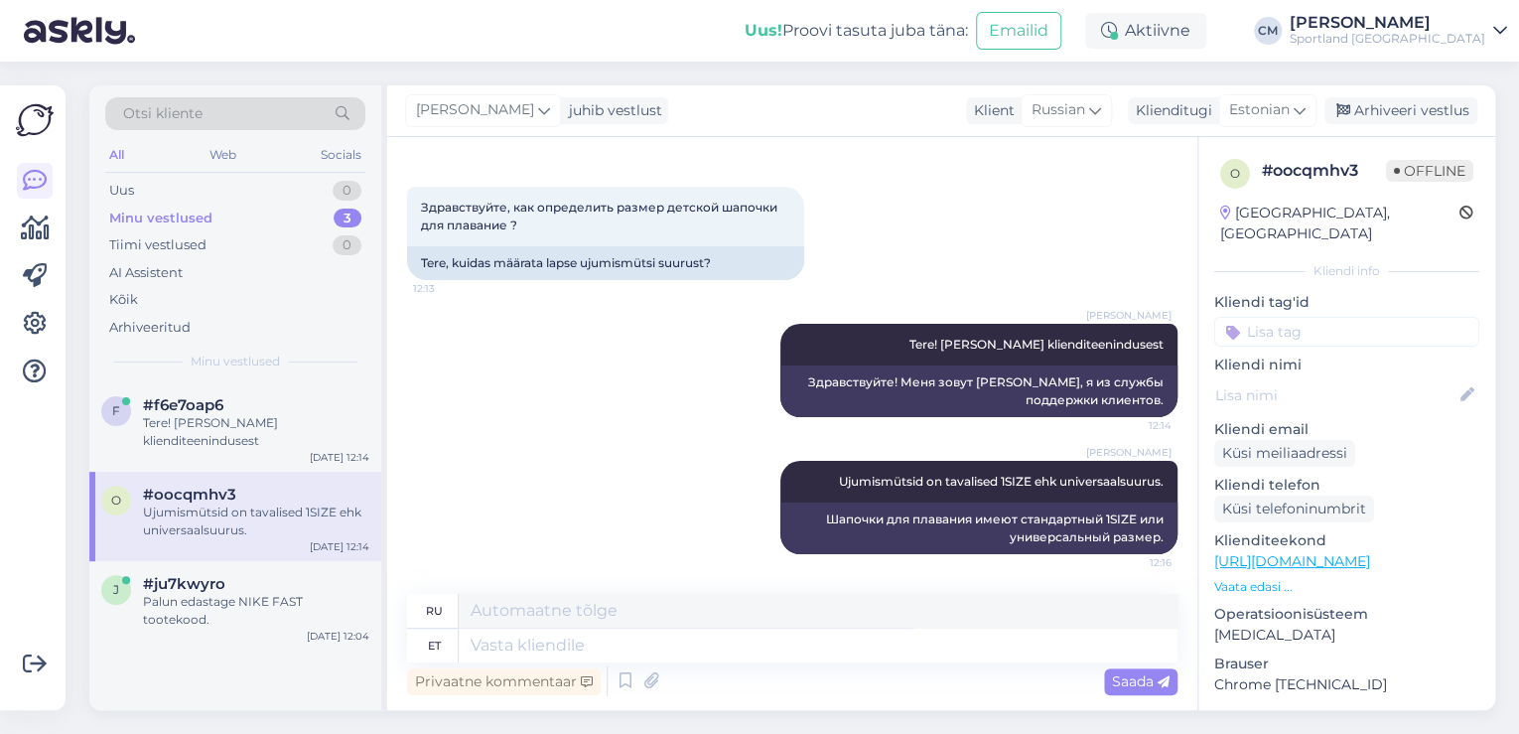
click at [1326, 317] on input at bounding box center [1346, 332] width 265 height 30
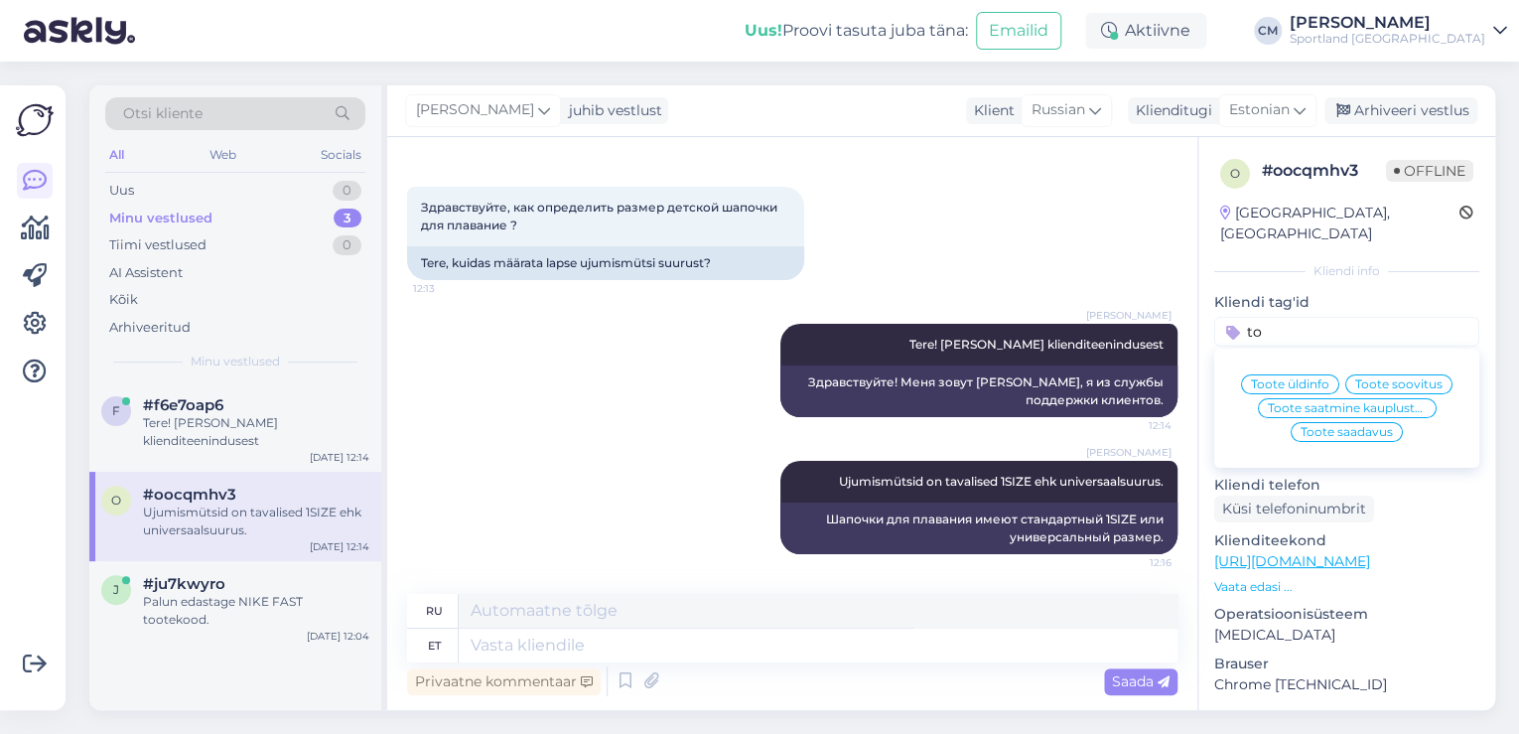
type input "t"
type input "suur"
click at [1315, 378] on span "Toodete suurustele vastavus (suurustetabelid)" at bounding box center [1347, 384] width 159 height 12
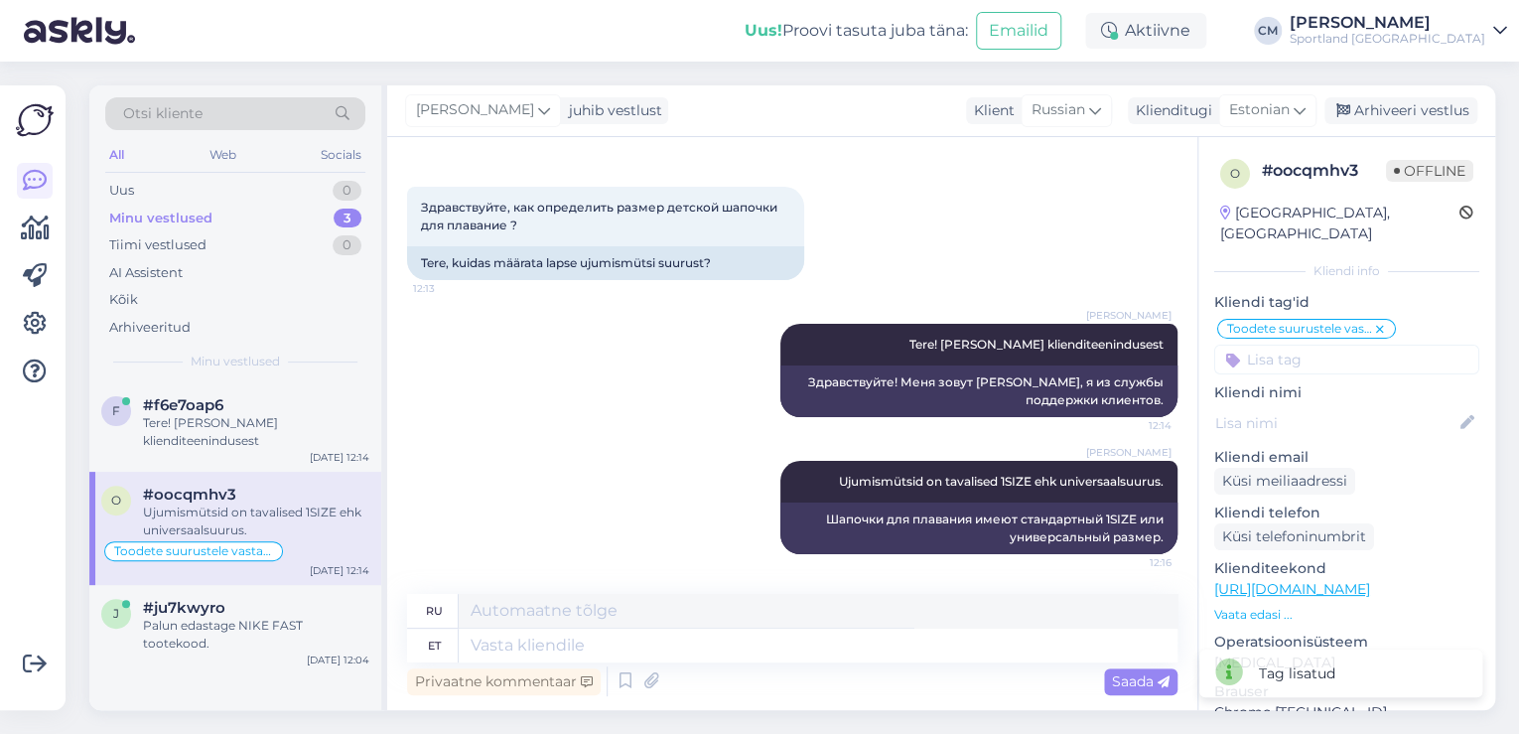
click at [1298, 346] on input at bounding box center [1346, 359] width 265 height 30
click at [1334, 384] on div "Ujumine" at bounding box center [1346, 412] width 265 height 56
click at [1334, 406] on span "Ujumine" at bounding box center [1347, 412] width 52 height 12
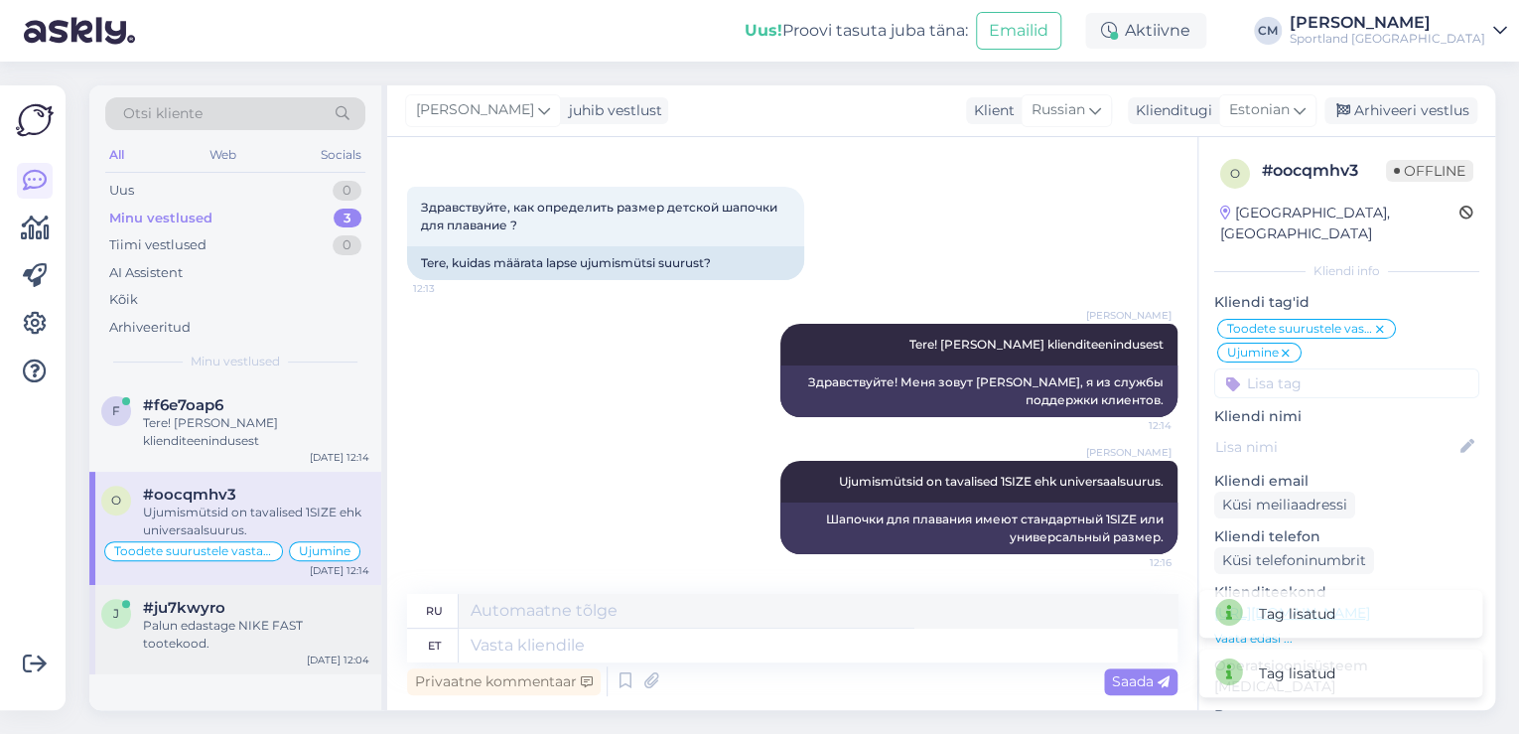
click at [289, 637] on div "j #ju7kwyro Palun edastage NIKE FAST tootekood. [DATE] 12:04" at bounding box center [235, 629] width 292 height 89
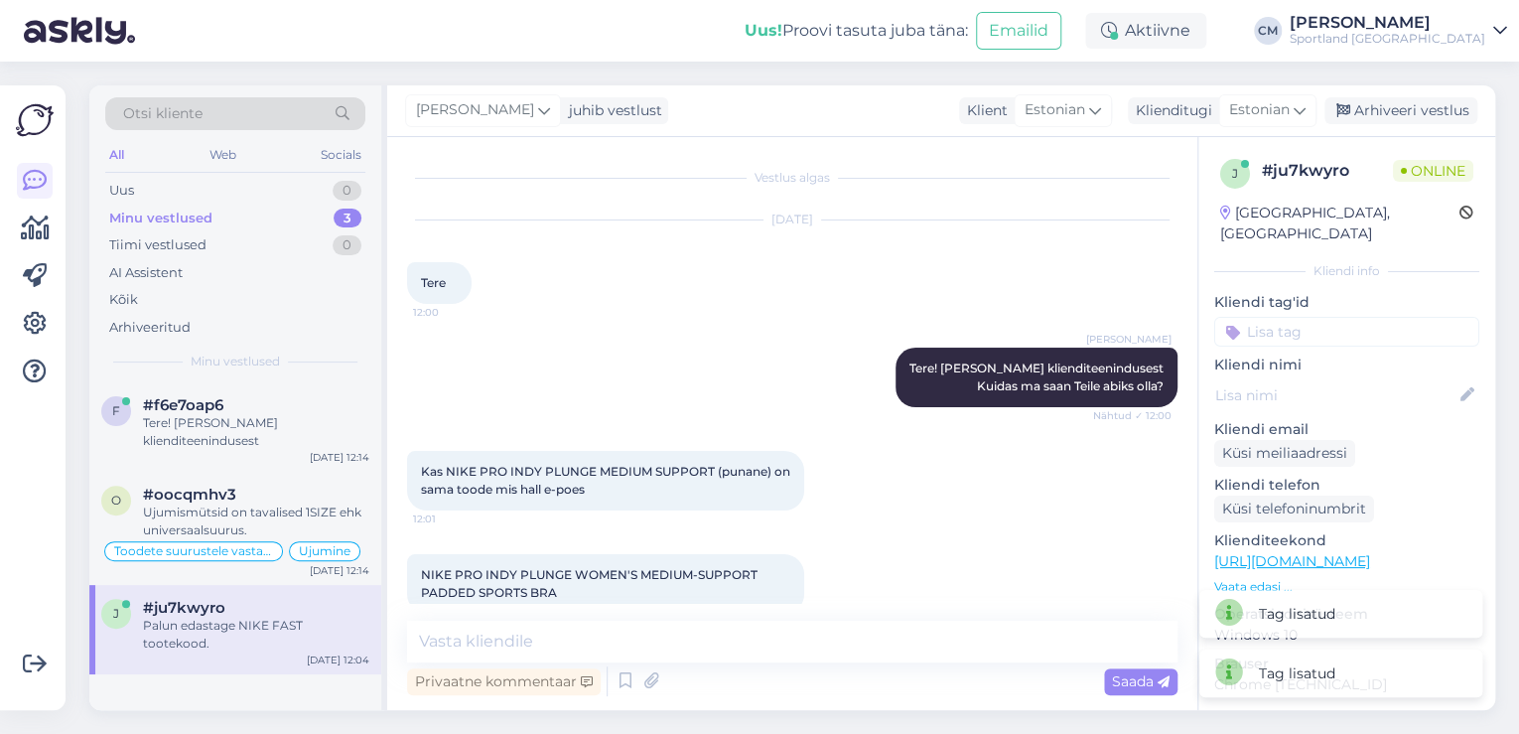
scroll to position [478, 0]
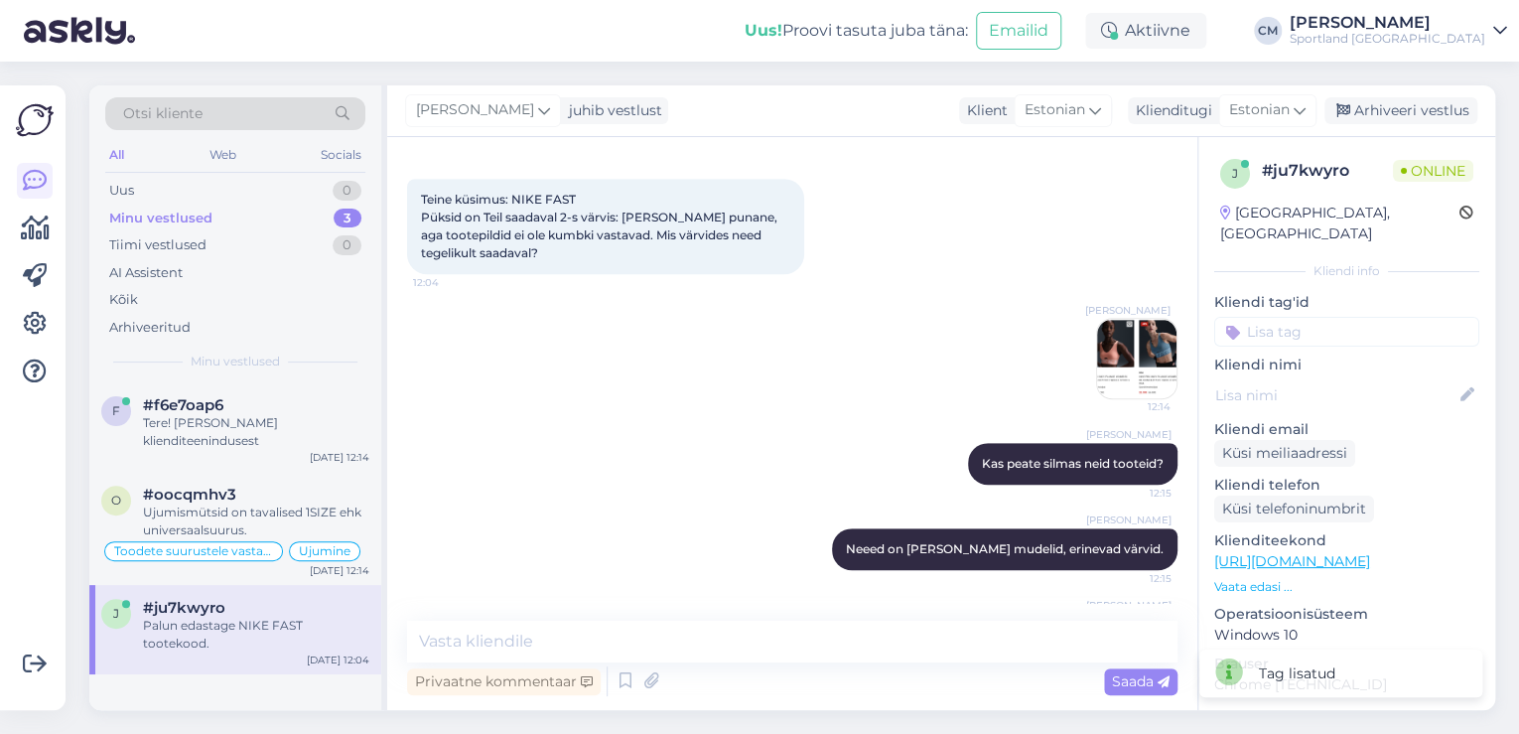
click at [1328, 317] on input at bounding box center [1346, 332] width 265 height 30
click at [1350, 374] on div "Jooks&treening" at bounding box center [1347, 384] width 113 height 20
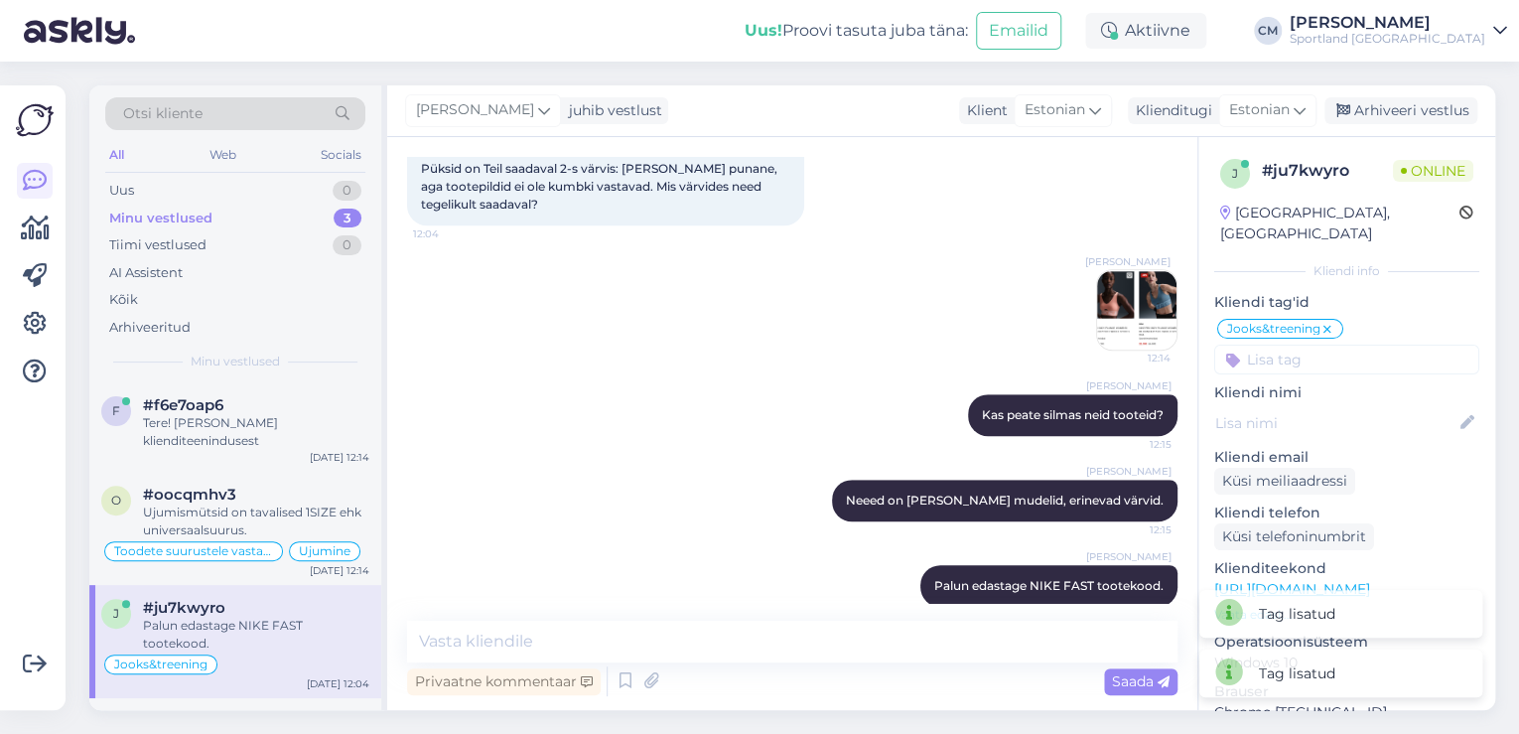
scroll to position [552, 0]
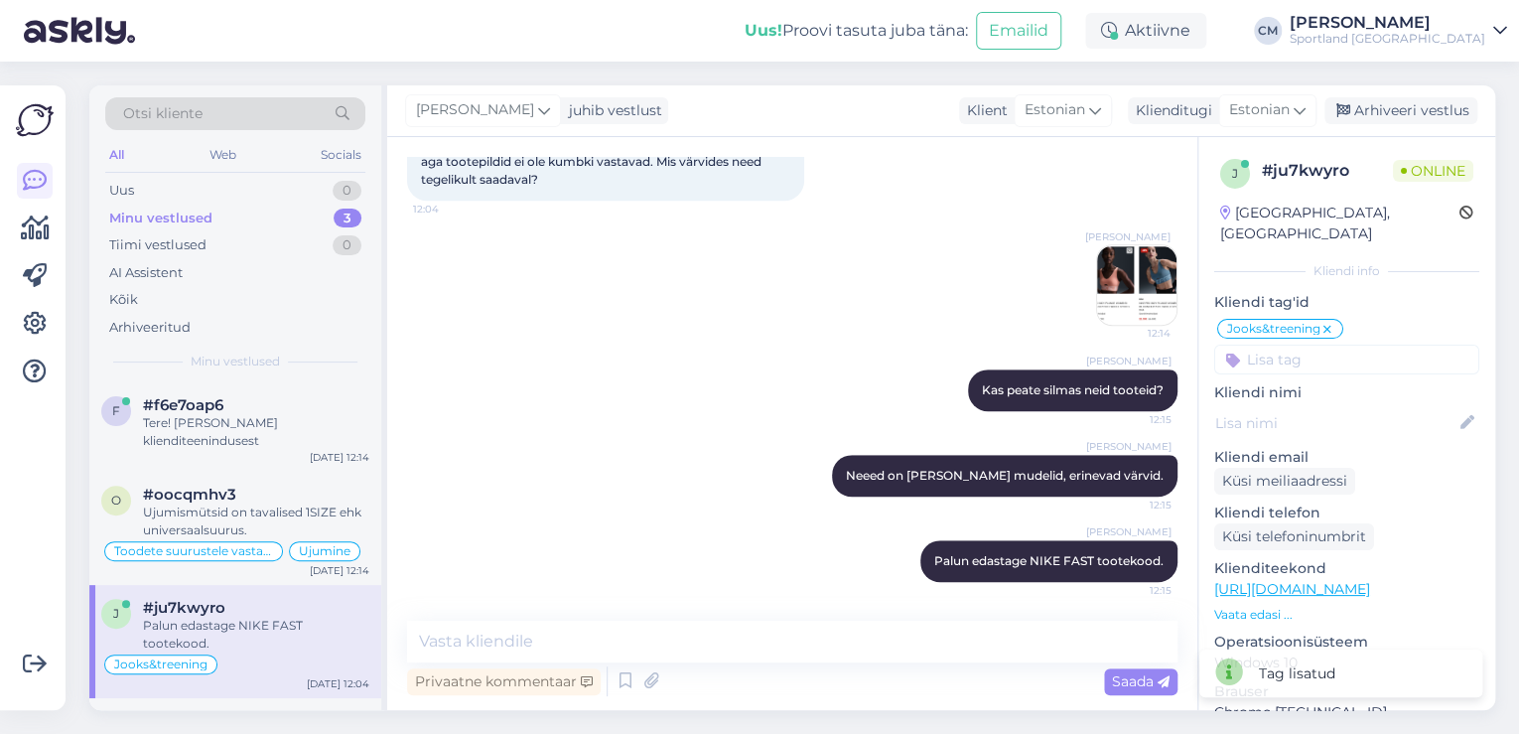
click at [1313, 322] on div "Jooks&treening Võidu lunastamine Vaba aeg Vaata saadavust - leitavus Üritused U…" at bounding box center [1346, 346] width 265 height 58
click at [1311, 344] on input at bounding box center [1346, 359] width 265 height 30
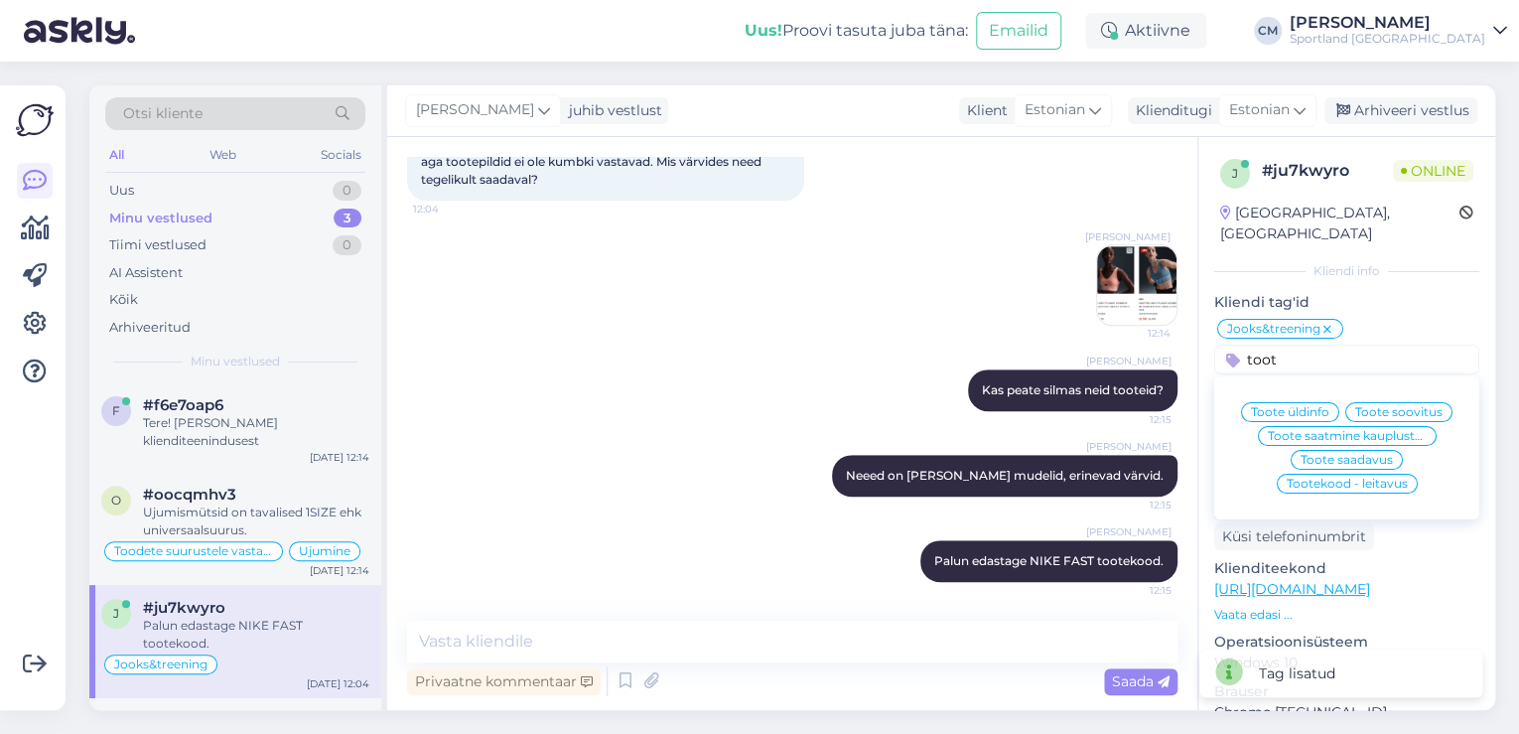
click at [1310, 406] on span "Toote üldinfo" at bounding box center [1290, 412] width 78 height 12
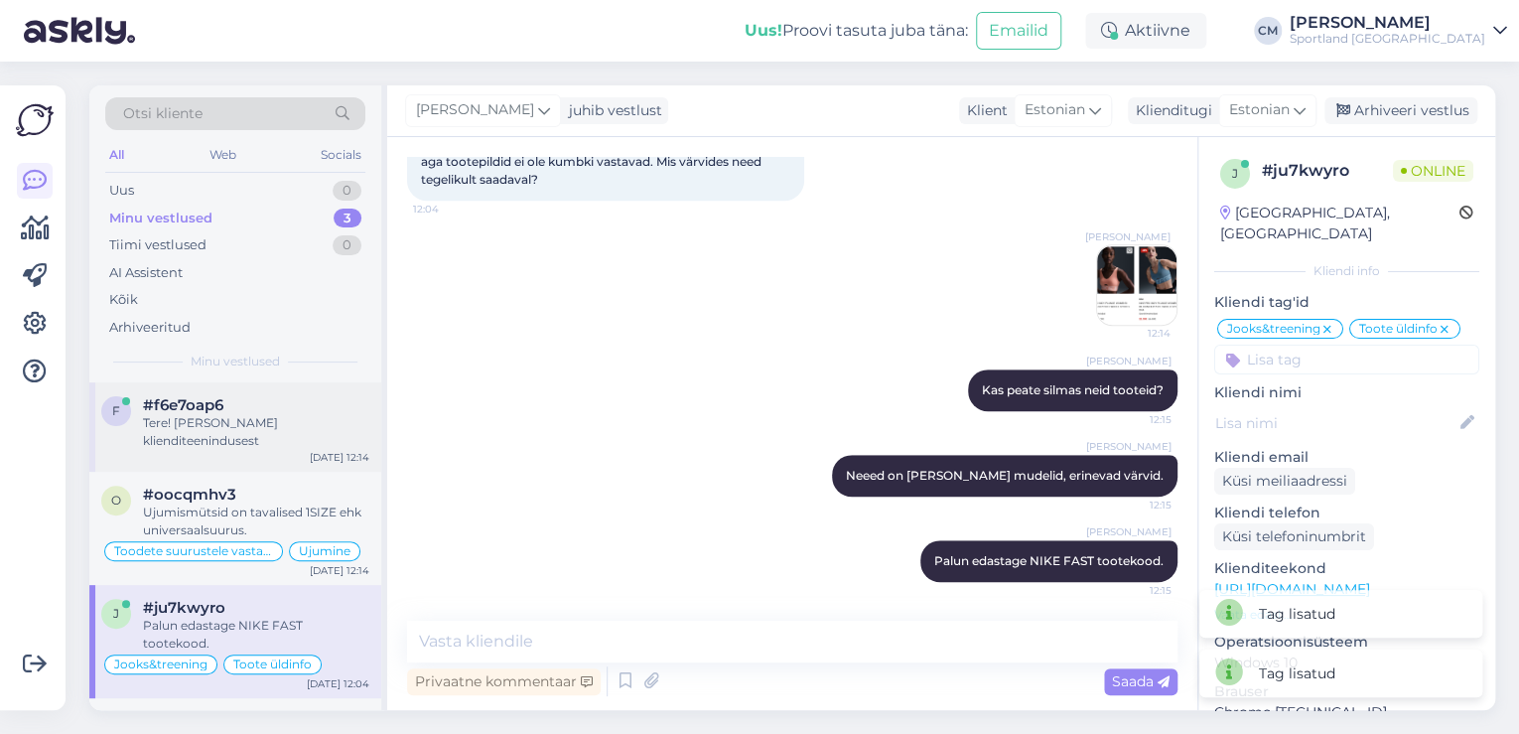
click at [230, 423] on div "Tere! [PERSON_NAME] klienditeenindusest" at bounding box center [256, 432] width 226 height 36
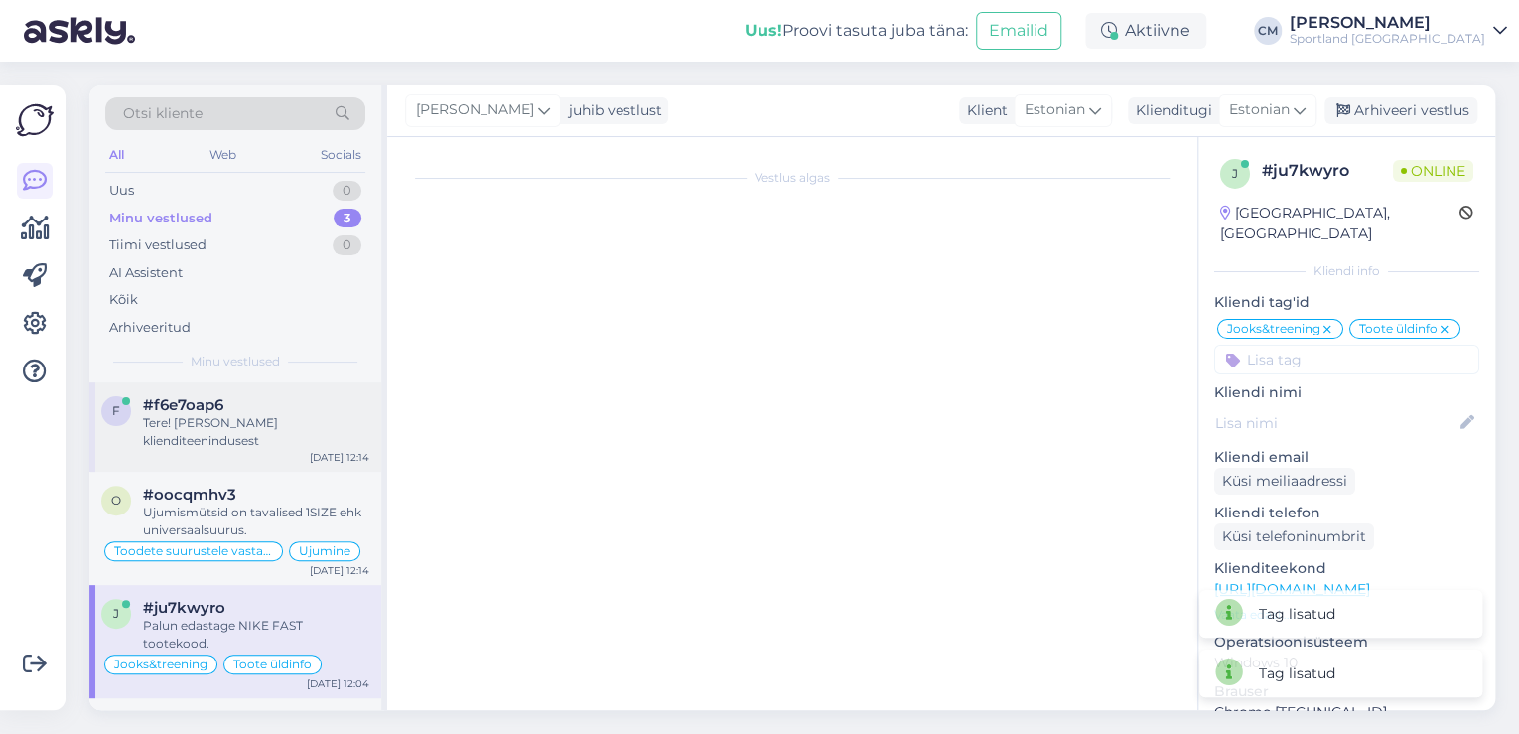
scroll to position [0, 0]
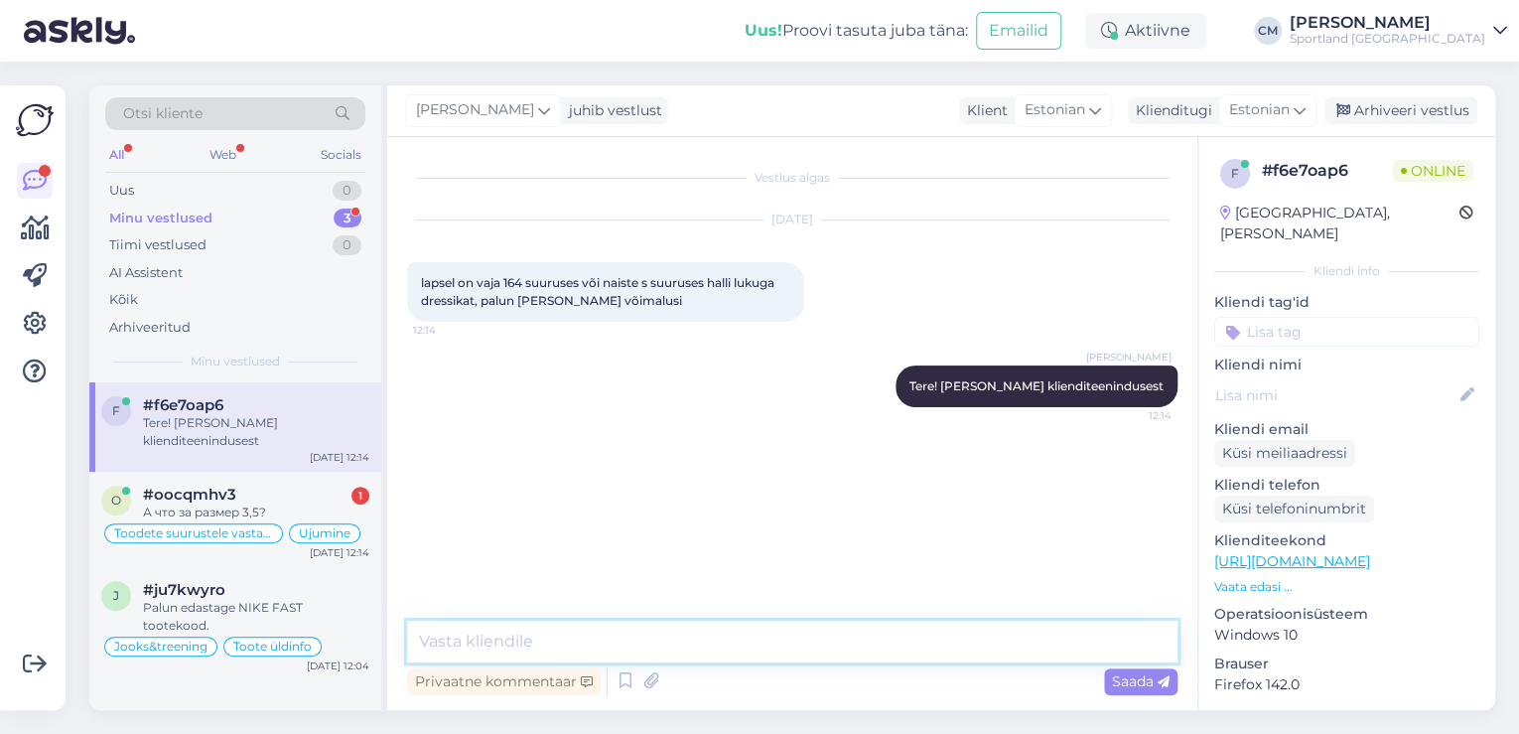
click at [572, 639] on textarea at bounding box center [792, 641] width 770 height 42
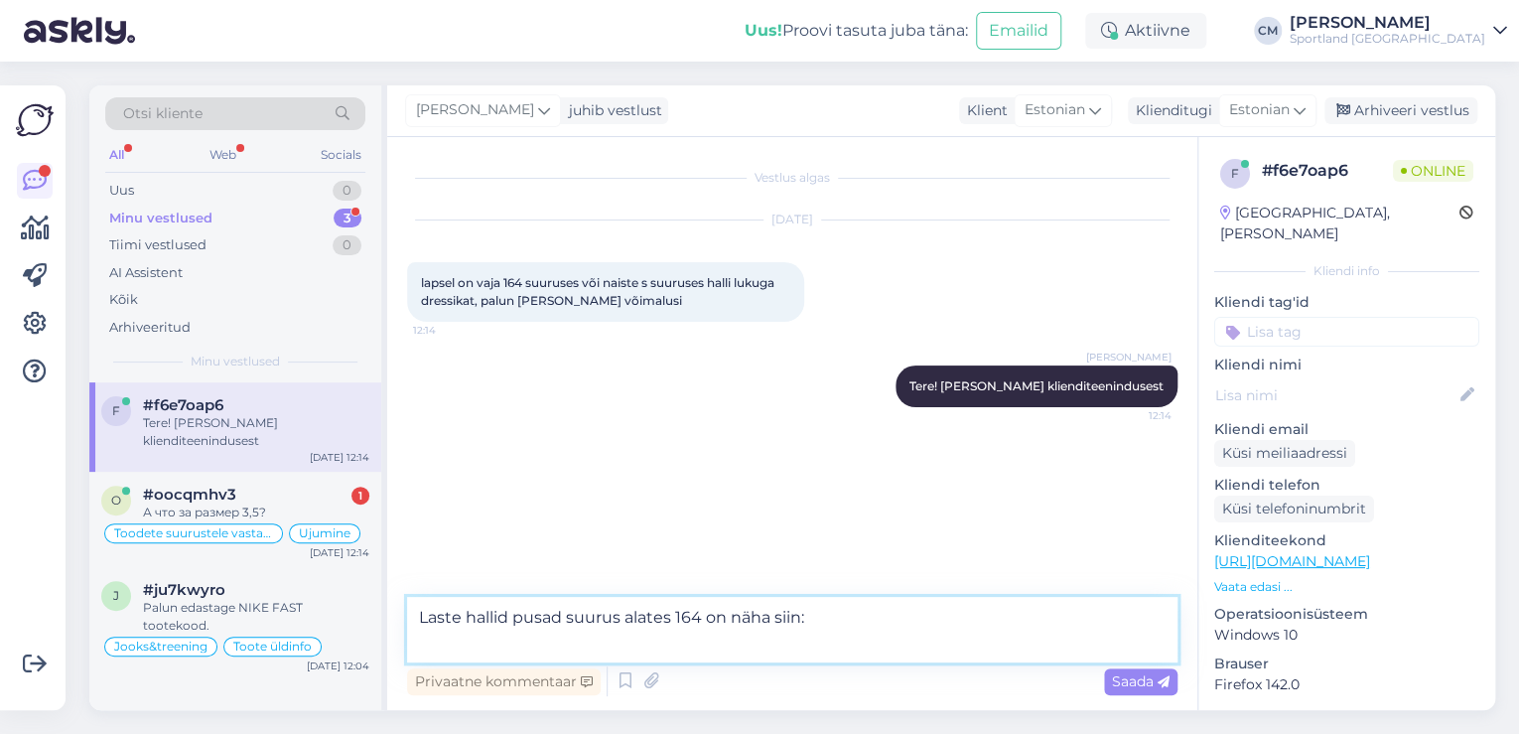
paste textarea "[URL][DOMAIN_NAME]"
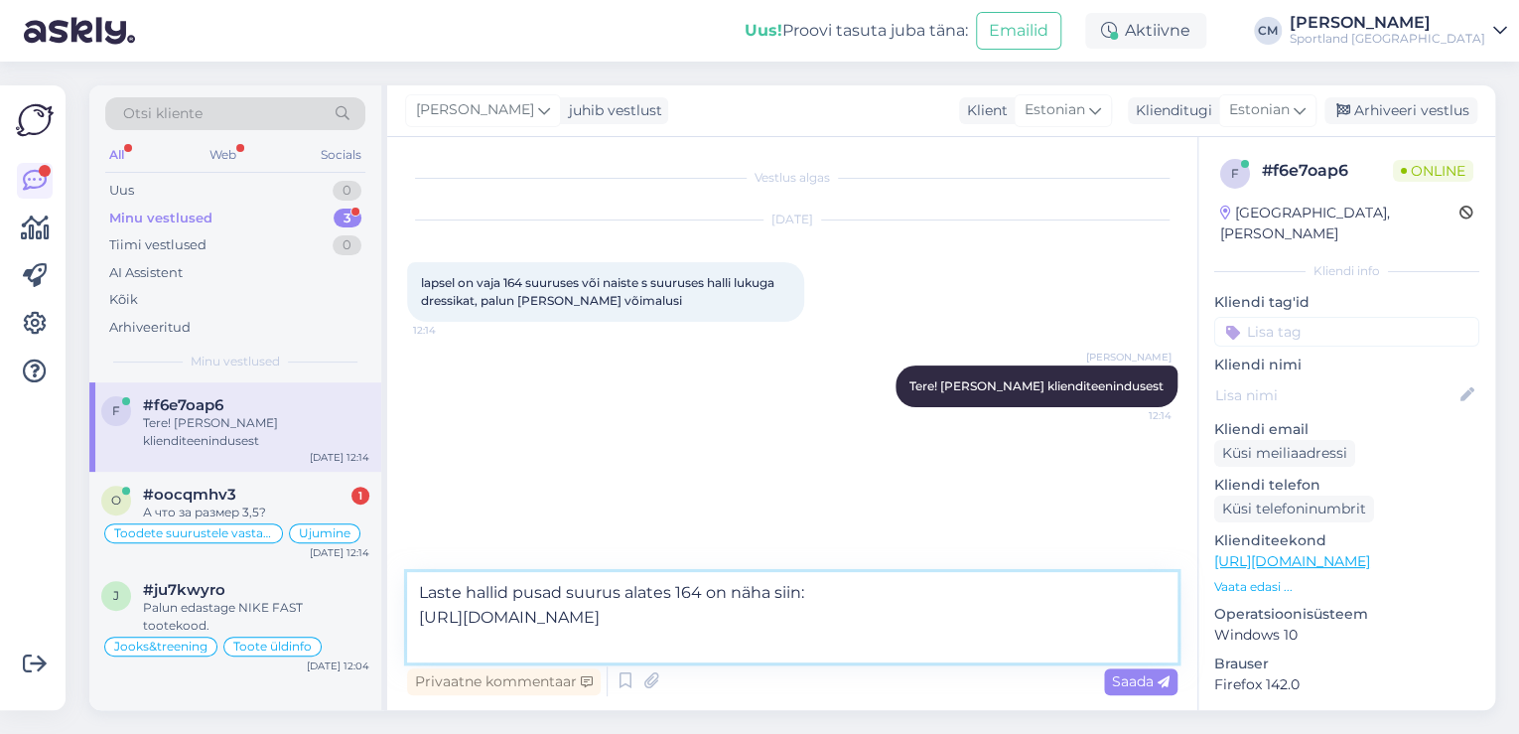
click at [888, 584] on textarea "Laste hallid pusad suurus alates 164 on näha siin: [URL][DOMAIN_NAME]" at bounding box center [792, 617] width 770 height 90
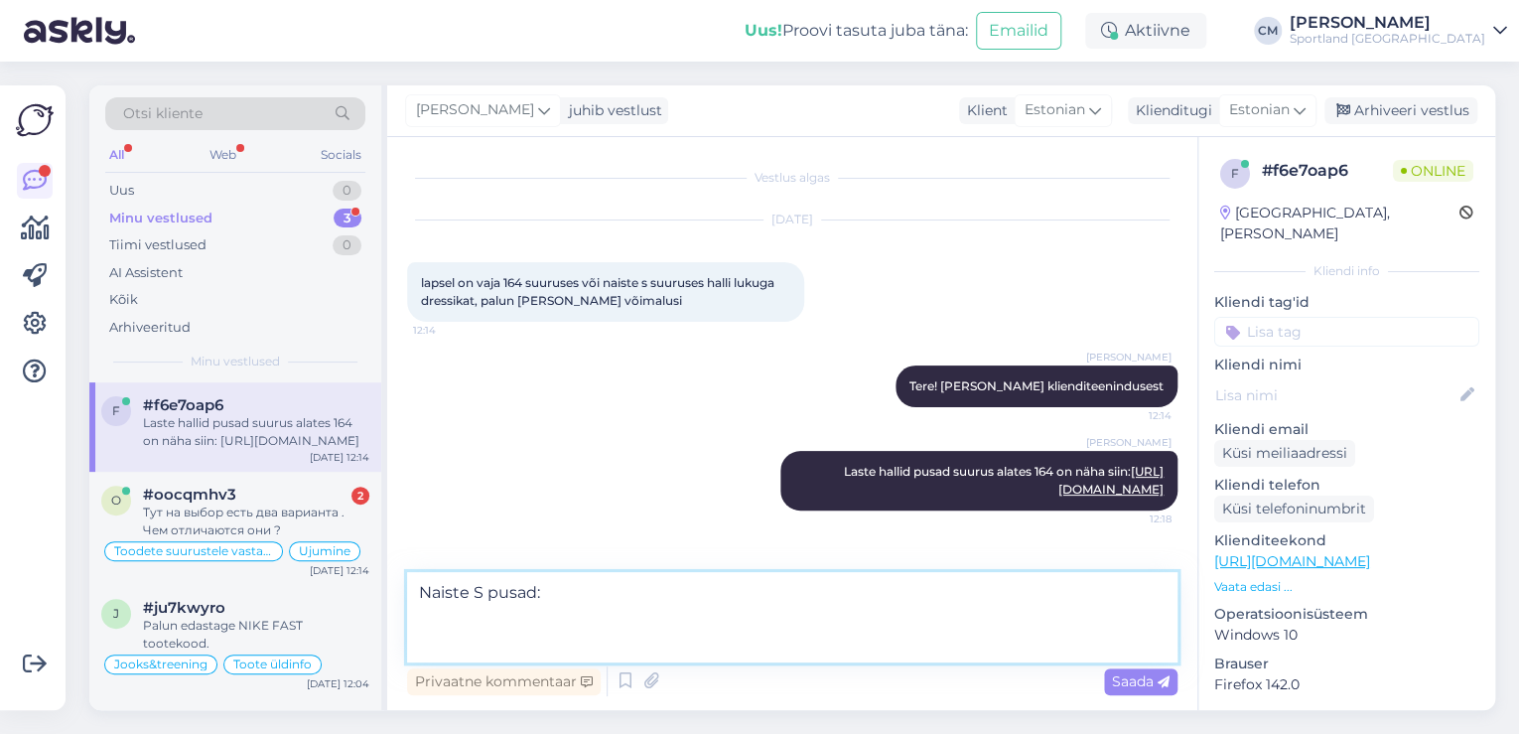
paste textarea "[URL][DOMAIN_NAME]"
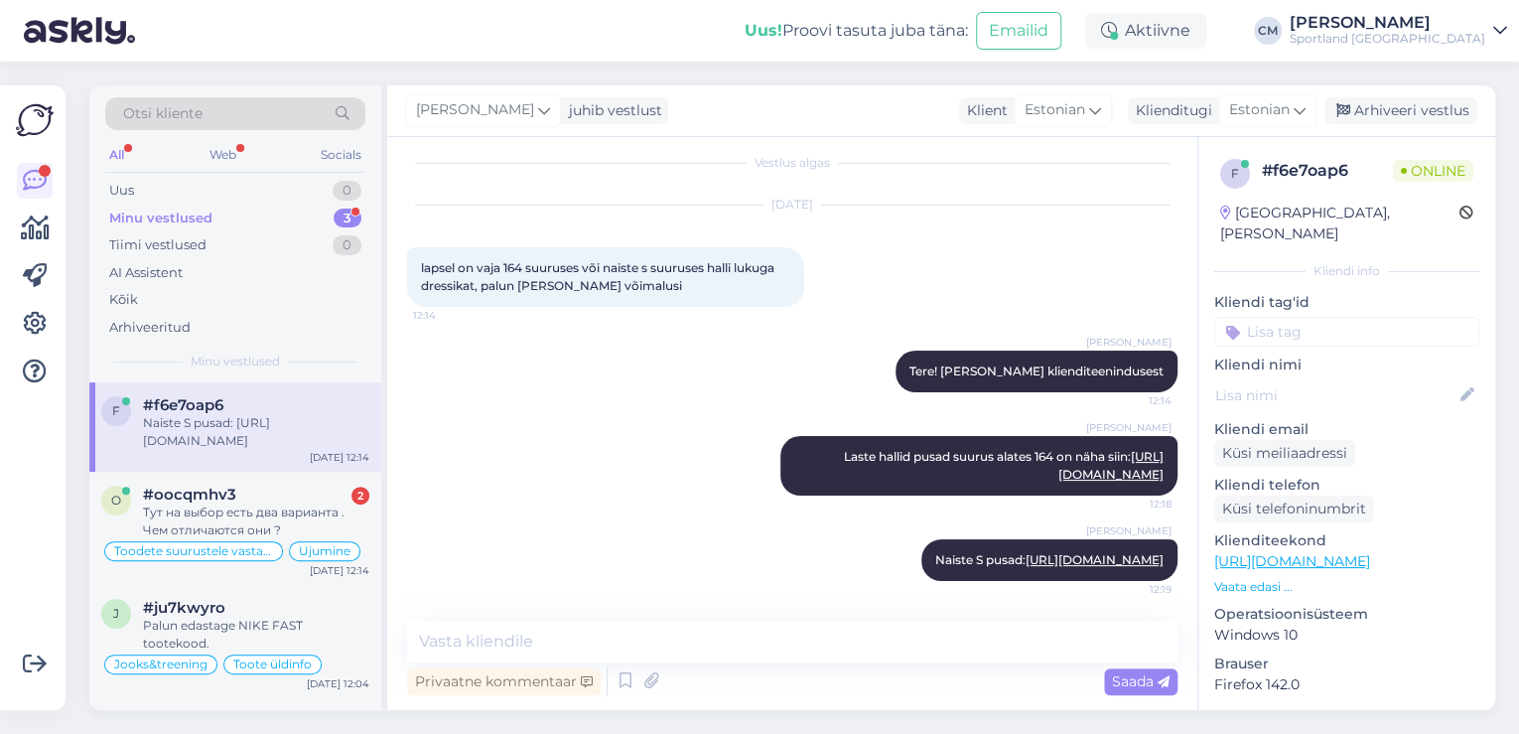
click at [1301, 317] on input at bounding box center [1346, 332] width 265 height 30
drag, startPoint x: 1362, startPoint y: 364, endPoint x: 1362, endPoint y: 385, distance: 20.8
click at [1362, 385] on div "Vaata saadavust - leitavus Toote saadavus" at bounding box center [1346, 395] width 265 height 79
click at [1362, 402] on span "Toote saadavus" at bounding box center [1346, 408] width 92 height 12
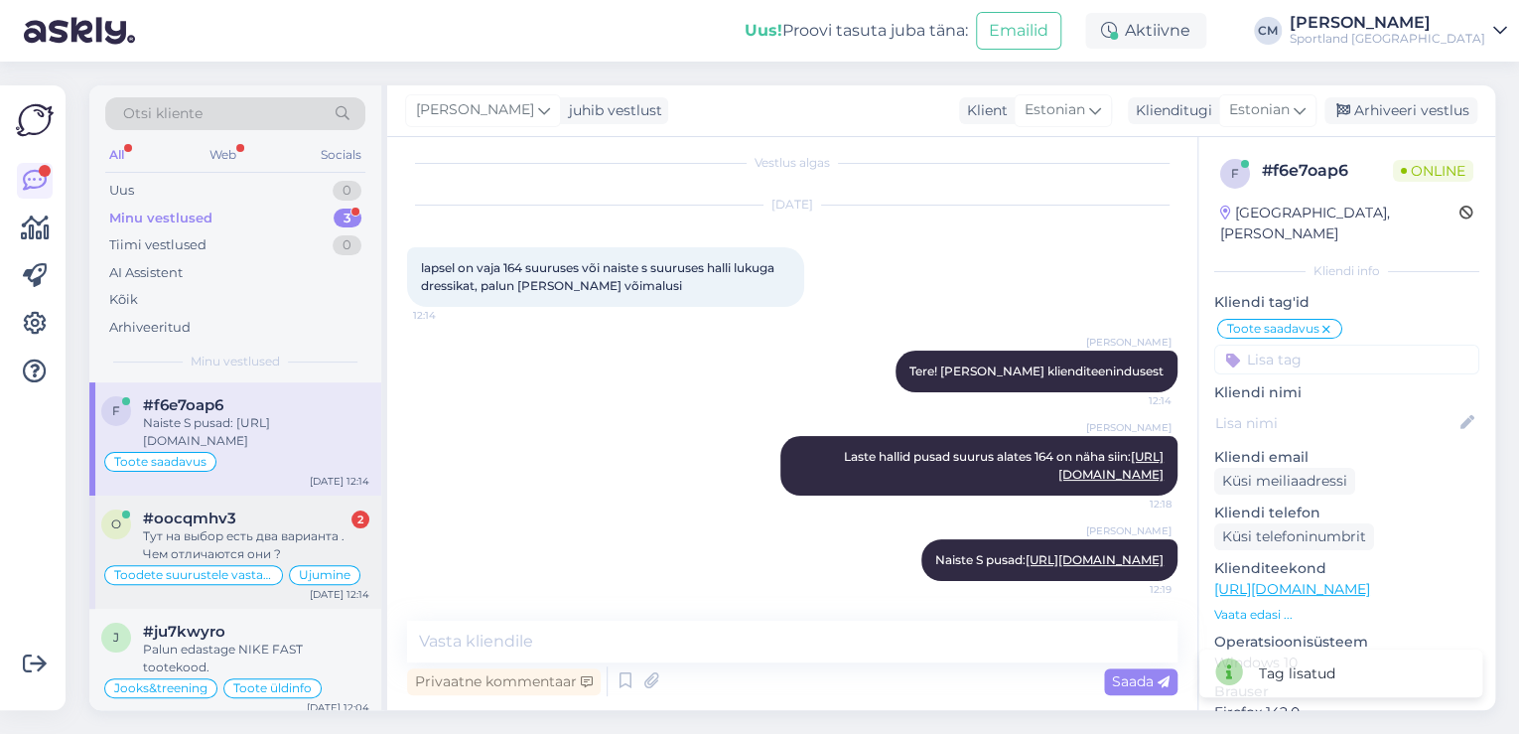
click at [282, 517] on div "#oocqmhv3 2" at bounding box center [256, 518] width 226 height 18
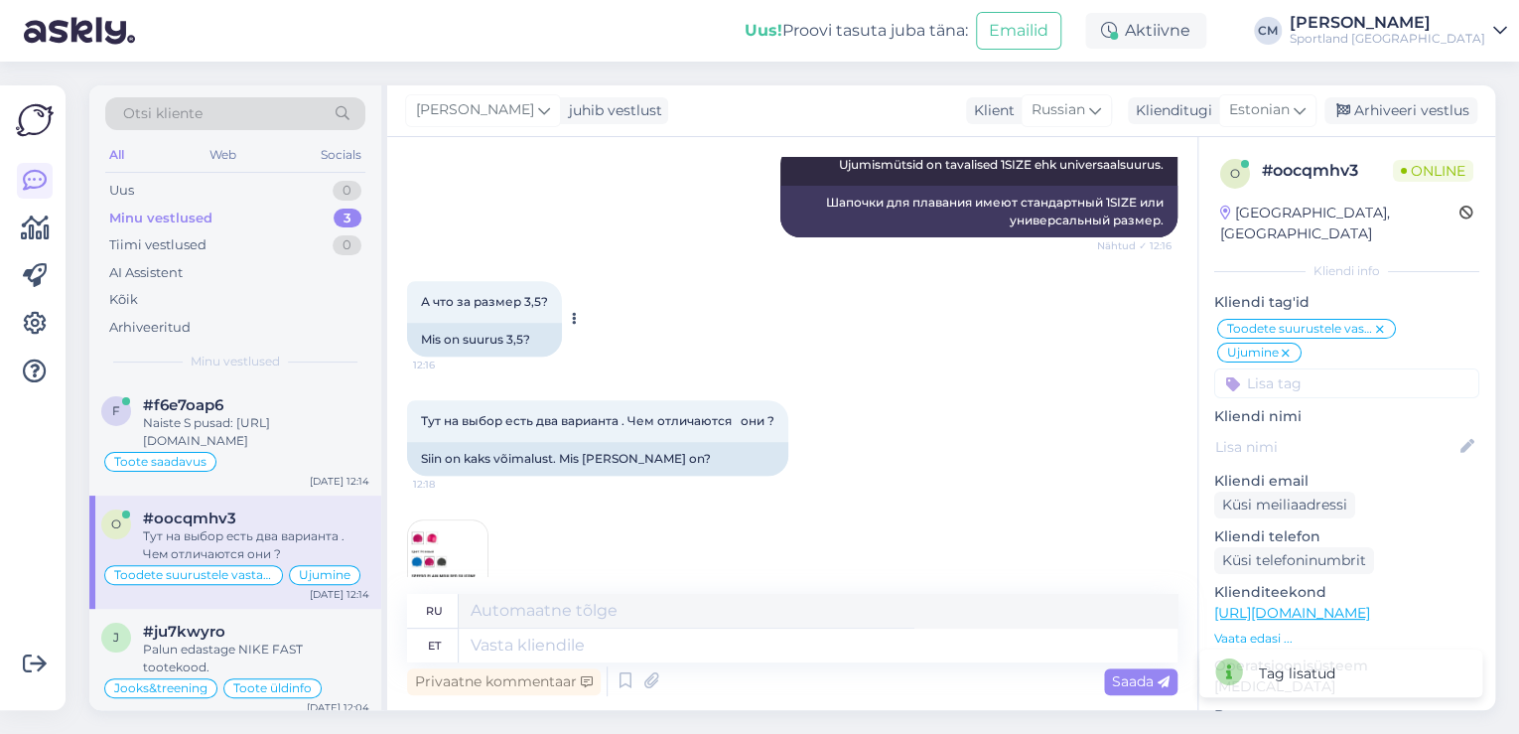
scroll to position [437, 0]
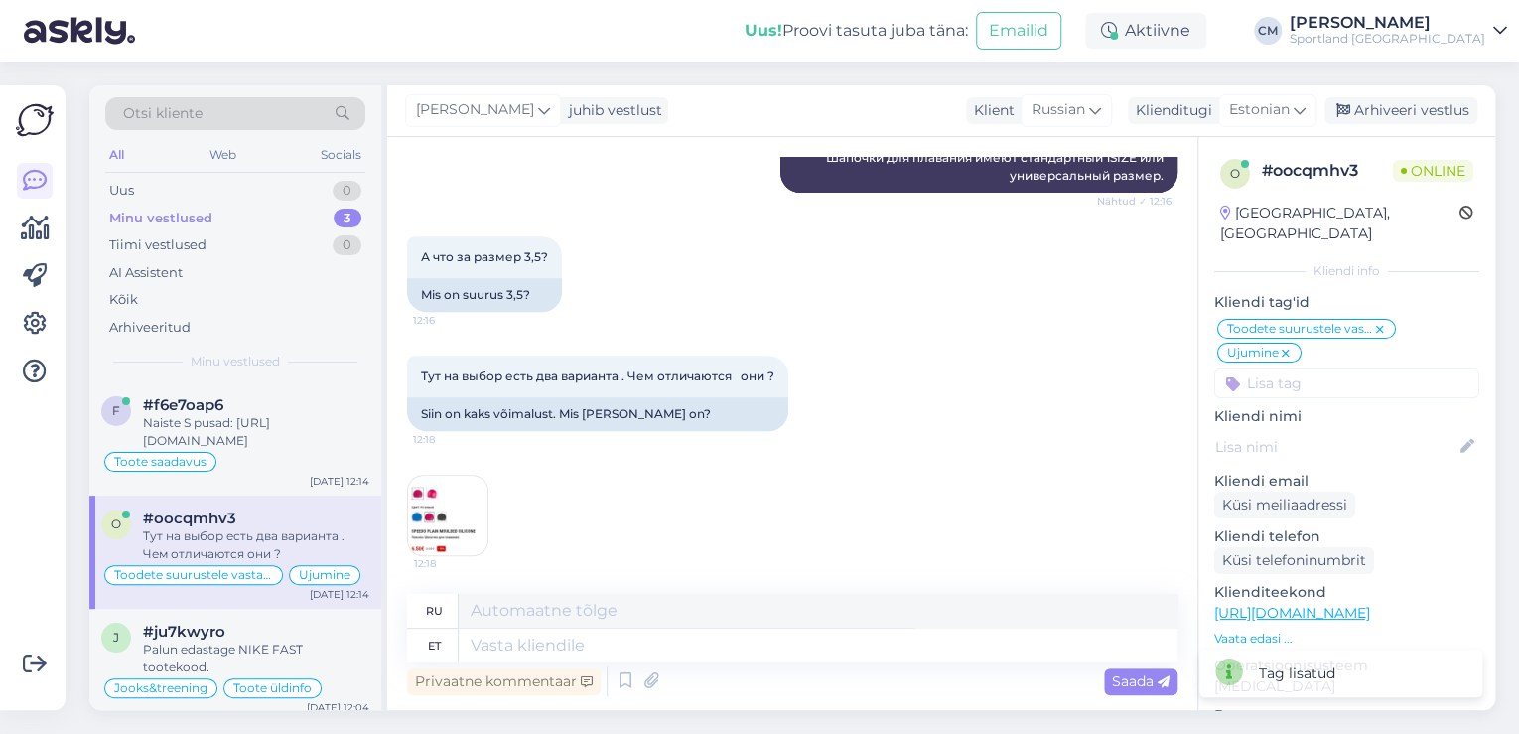
click at [437, 510] on img at bounding box center [447, 515] width 79 height 79
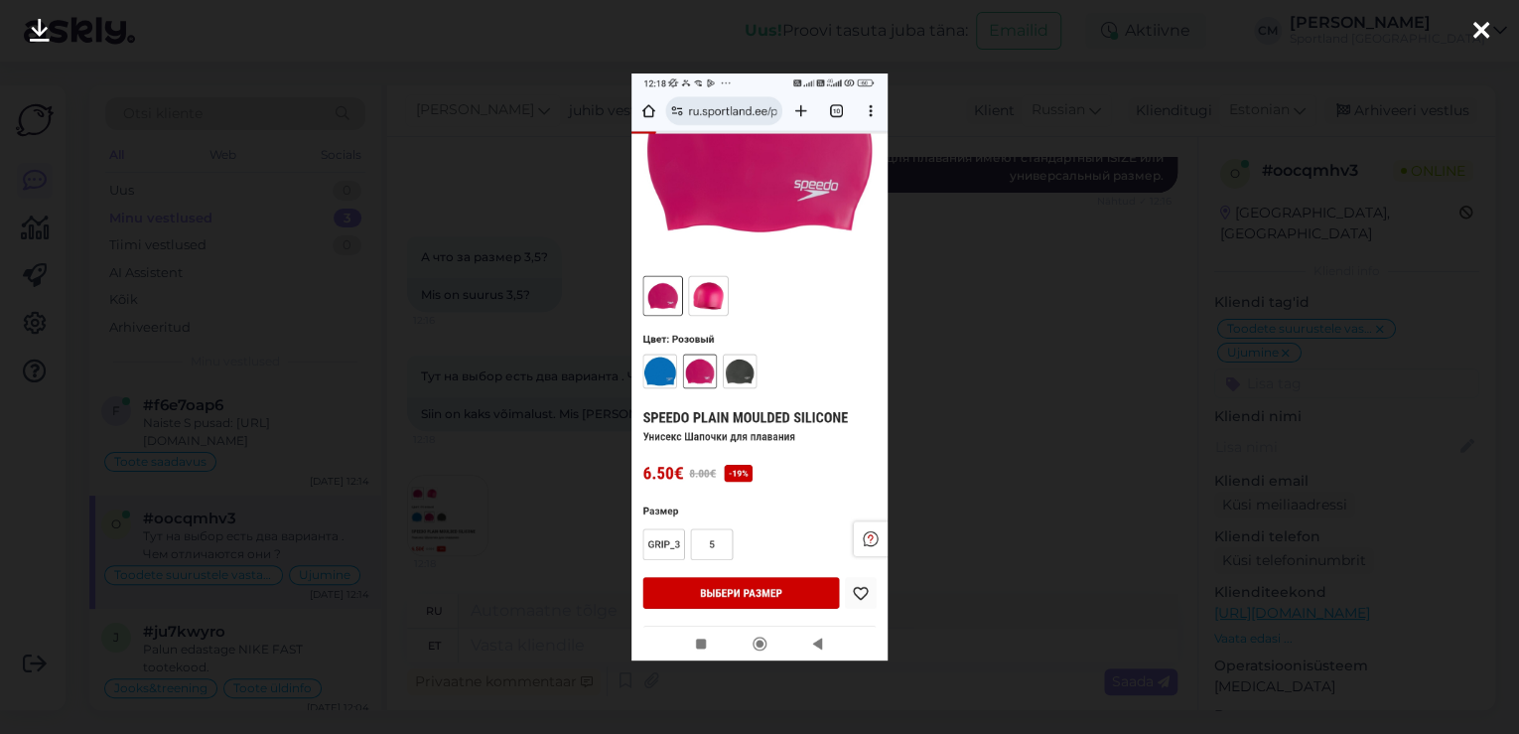
click at [539, 436] on div at bounding box center [759, 367] width 1519 height 734
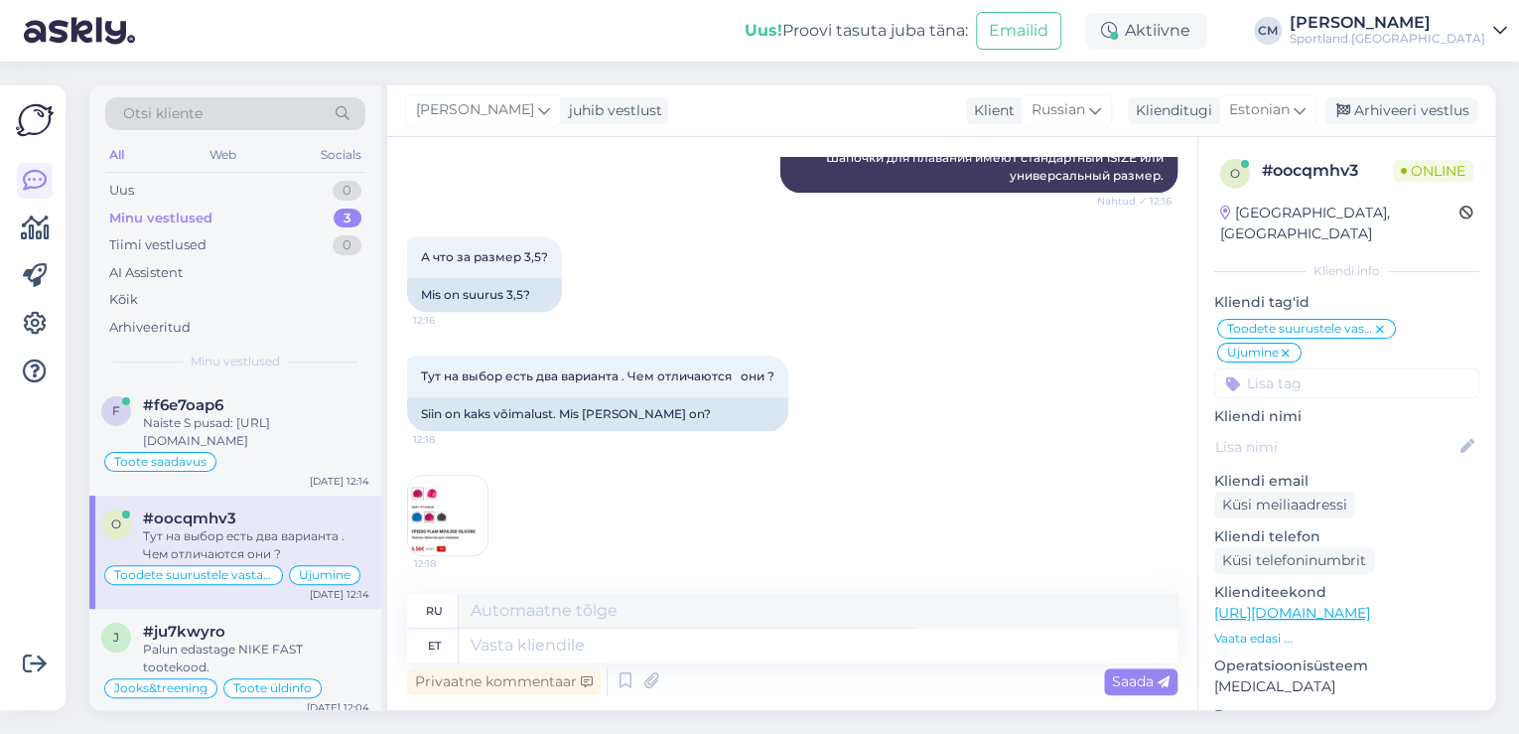
click at [1370, 604] on link "[URL][DOMAIN_NAME]" at bounding box center [1292, 613] width 156 height 18
click at [471, 509] on img at bounding box center [447, 515] width 79 height 79
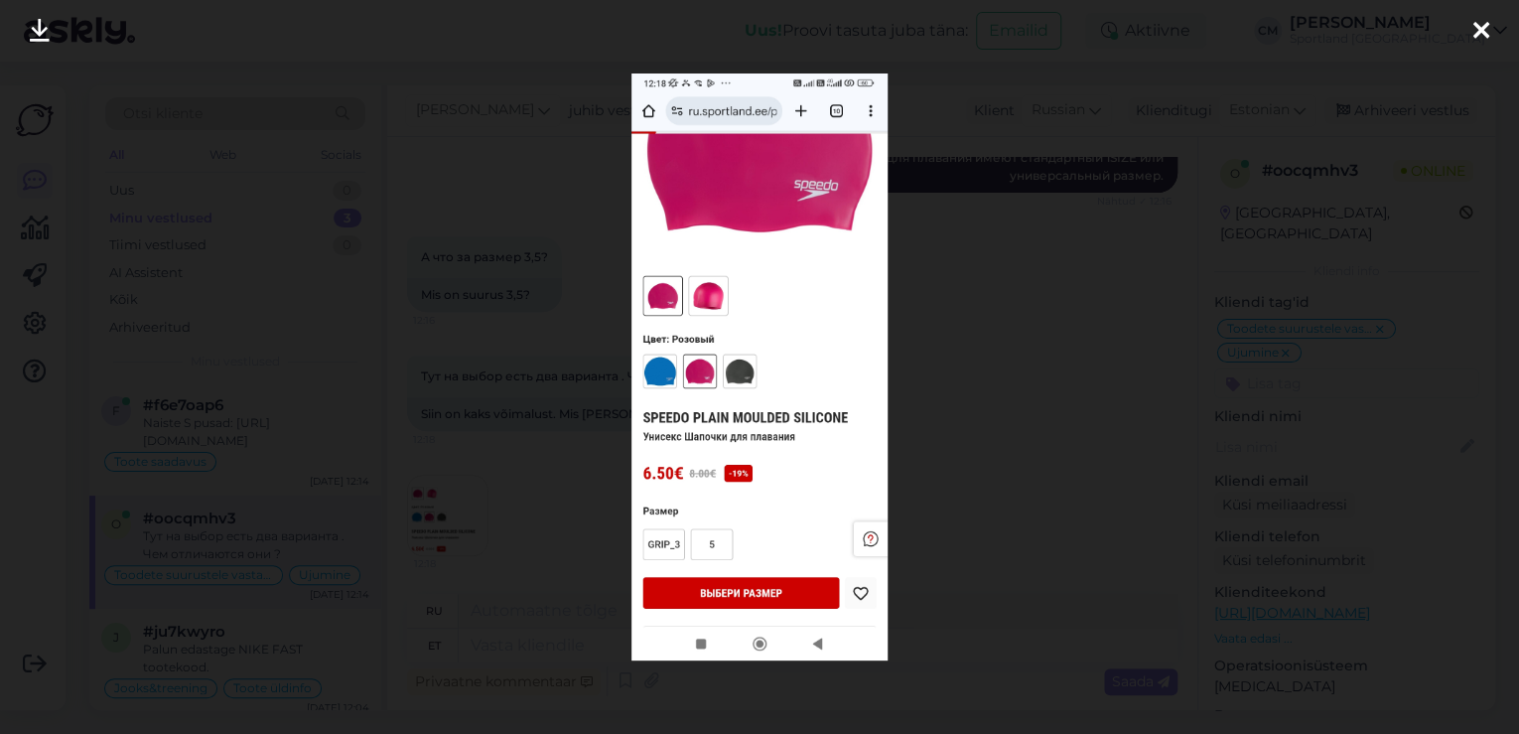
drag, startPoint x: 1051, startPoint y: 536, endPoint x: 1197, endPoint y: 552, distance: 146.8
click at [1052, 536] on div at bounding box center [759, 367] width 1519 height 734
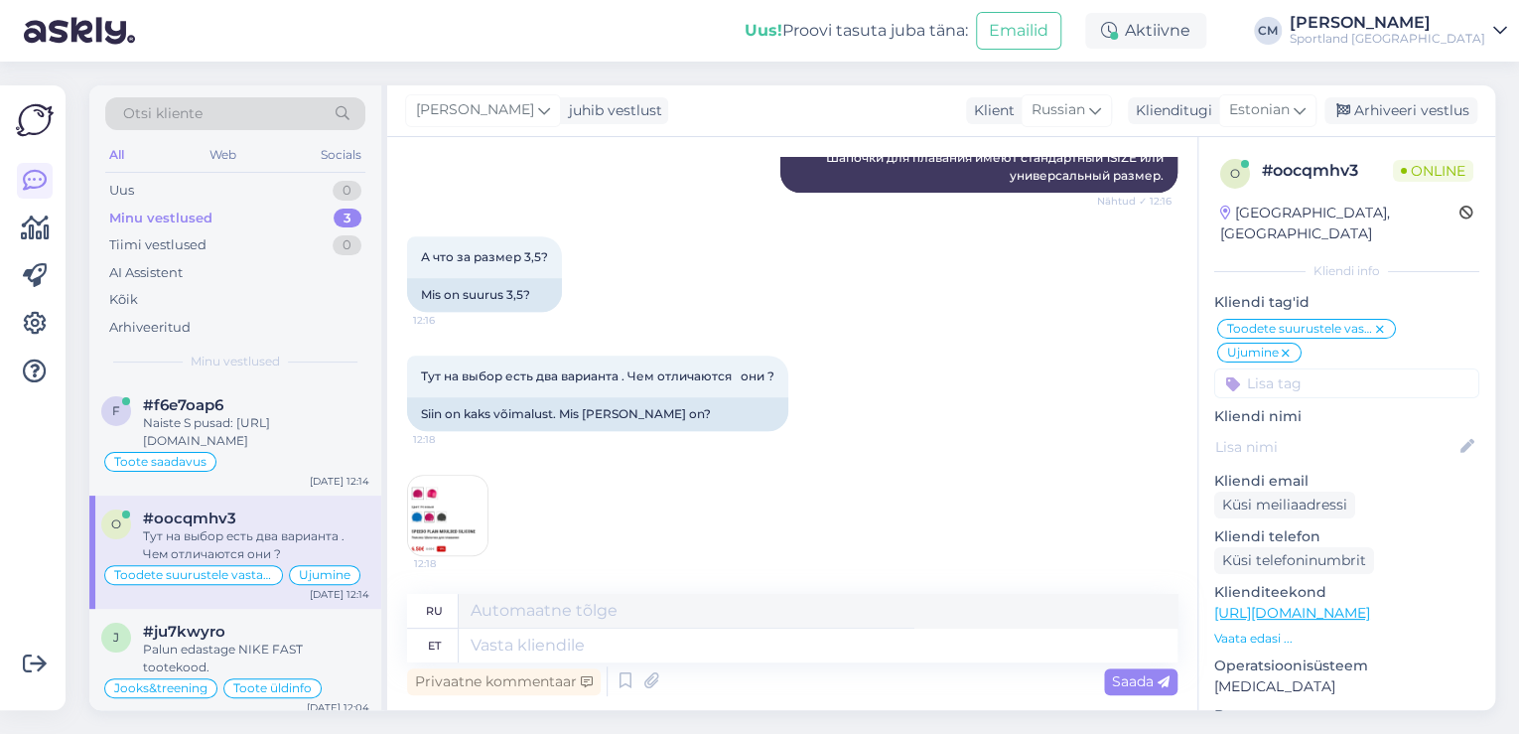
click at [1279, 629] on p "Vaata edasi ..." at bounding box center [1346, 638] width 265 height 18
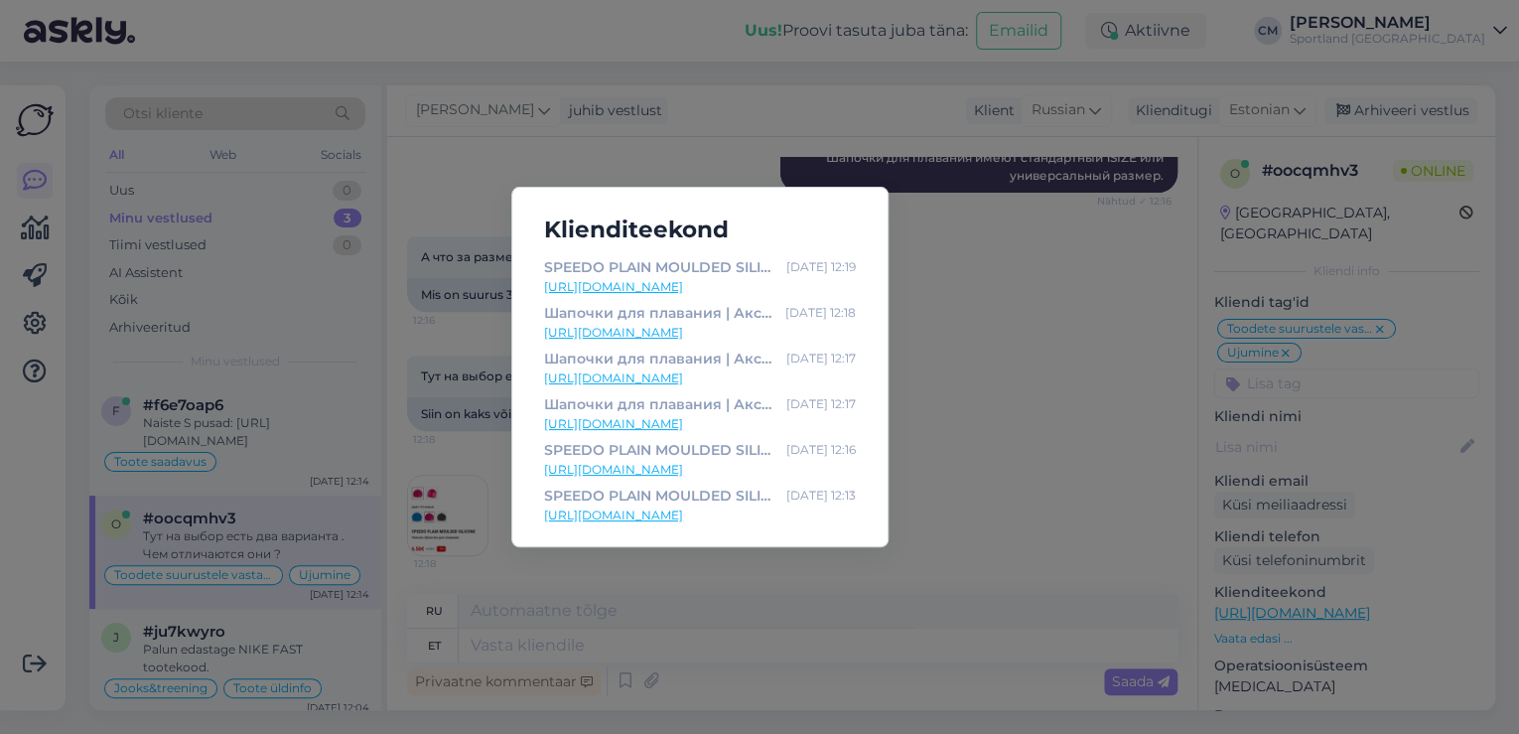
click at [743, 331] on link "[URL][DOMAIN_NAME]" at bounding box center [700, 333] width 312 height 18
click at [634, 560] on div "Klienditeekond SPEEDO PLAIN MOULDED SILICONE | Аксессуары для плавания | Sportl…" at bounding box center [759, 367] width 1519 height 734
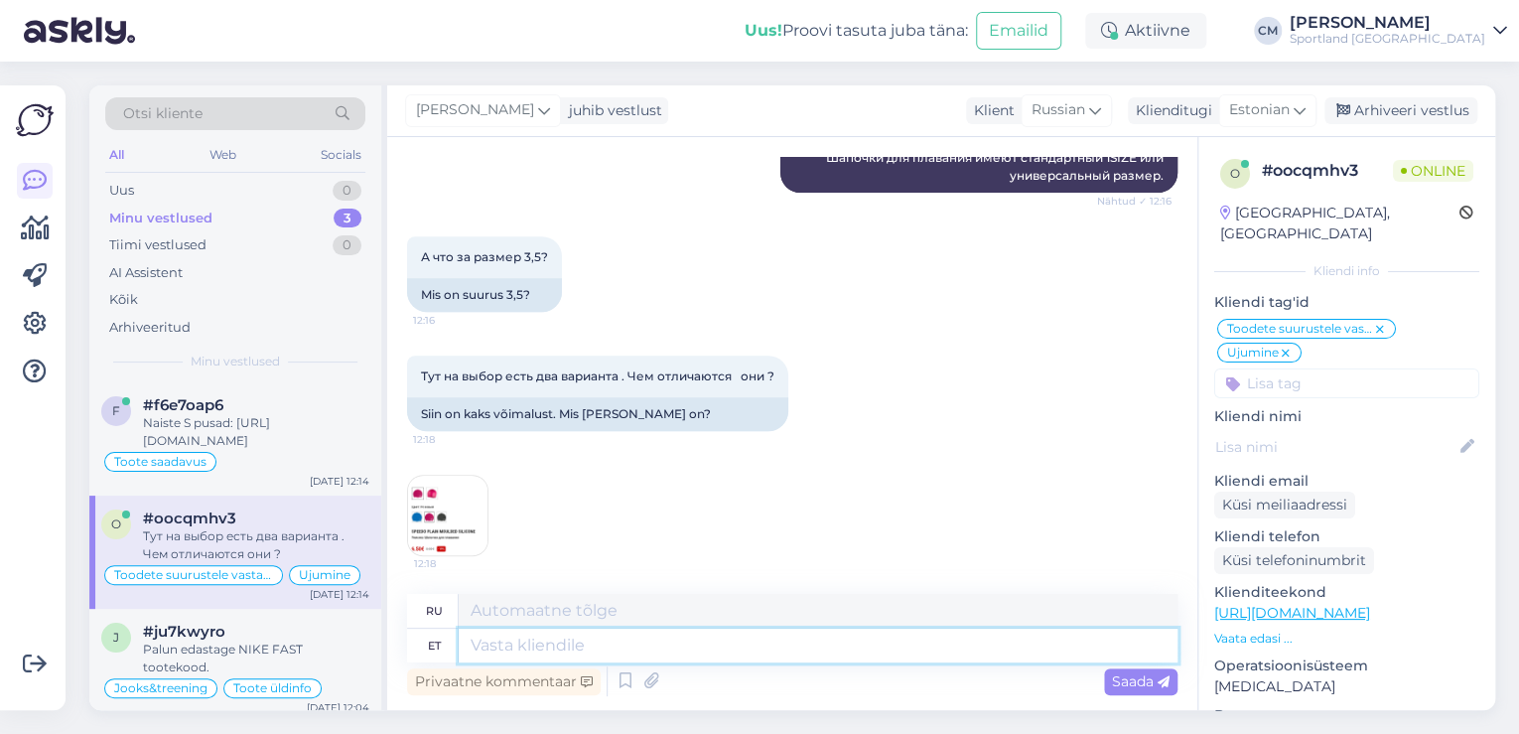
click at [613, 640] on textarea at bounding box center [818, 645] width 719 height 34
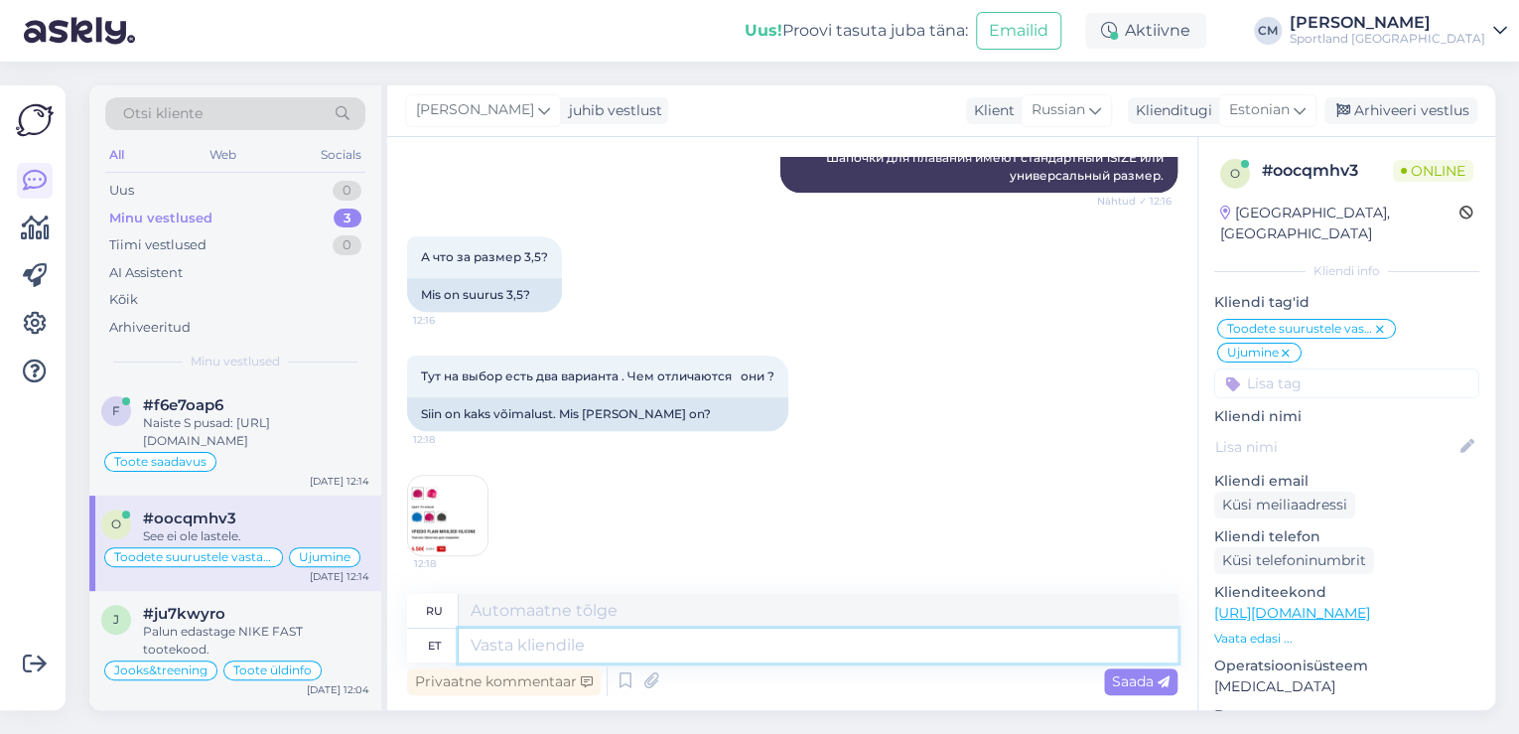
scroll to position [557, 0]
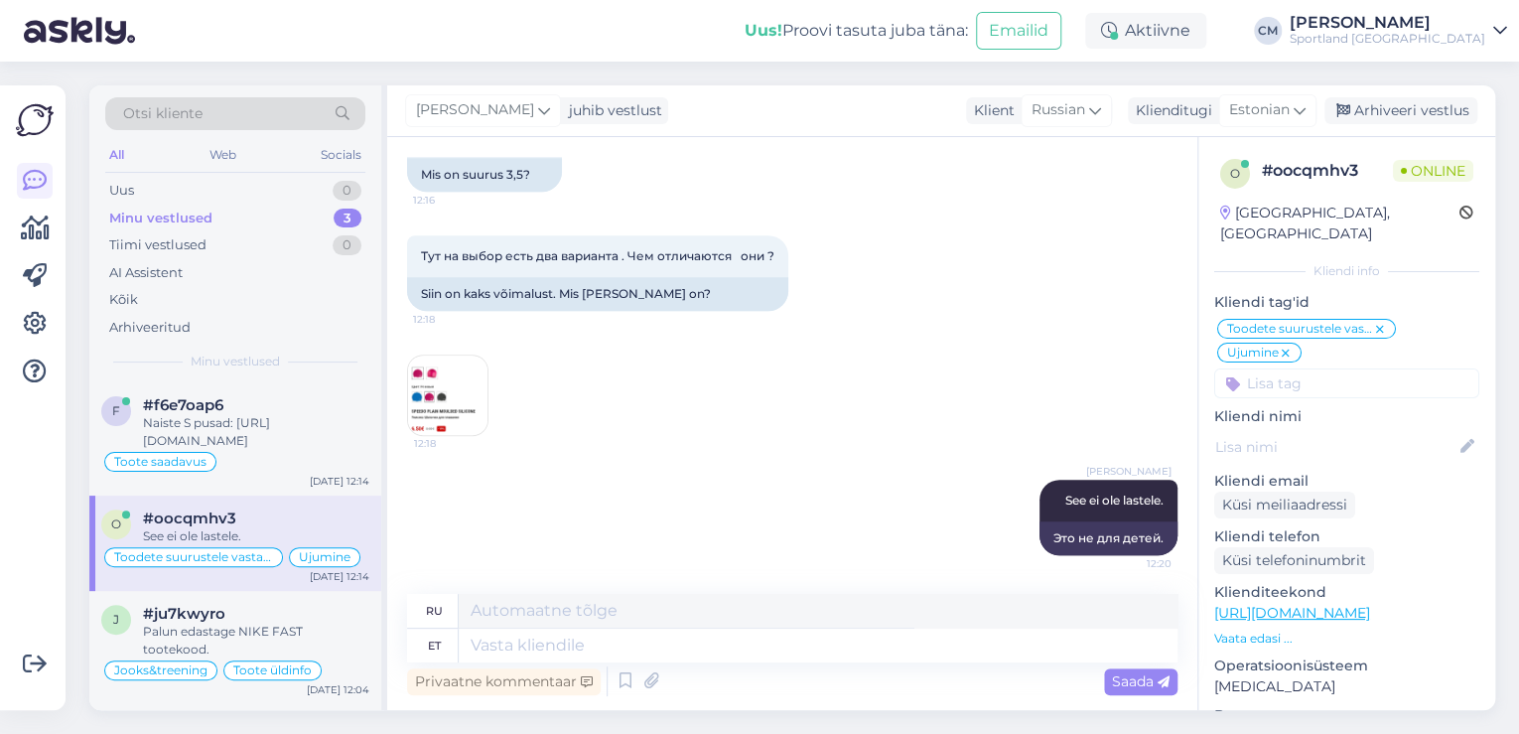
click at [434, 393] on img at bounding box center [447, 394] width 79 height 79
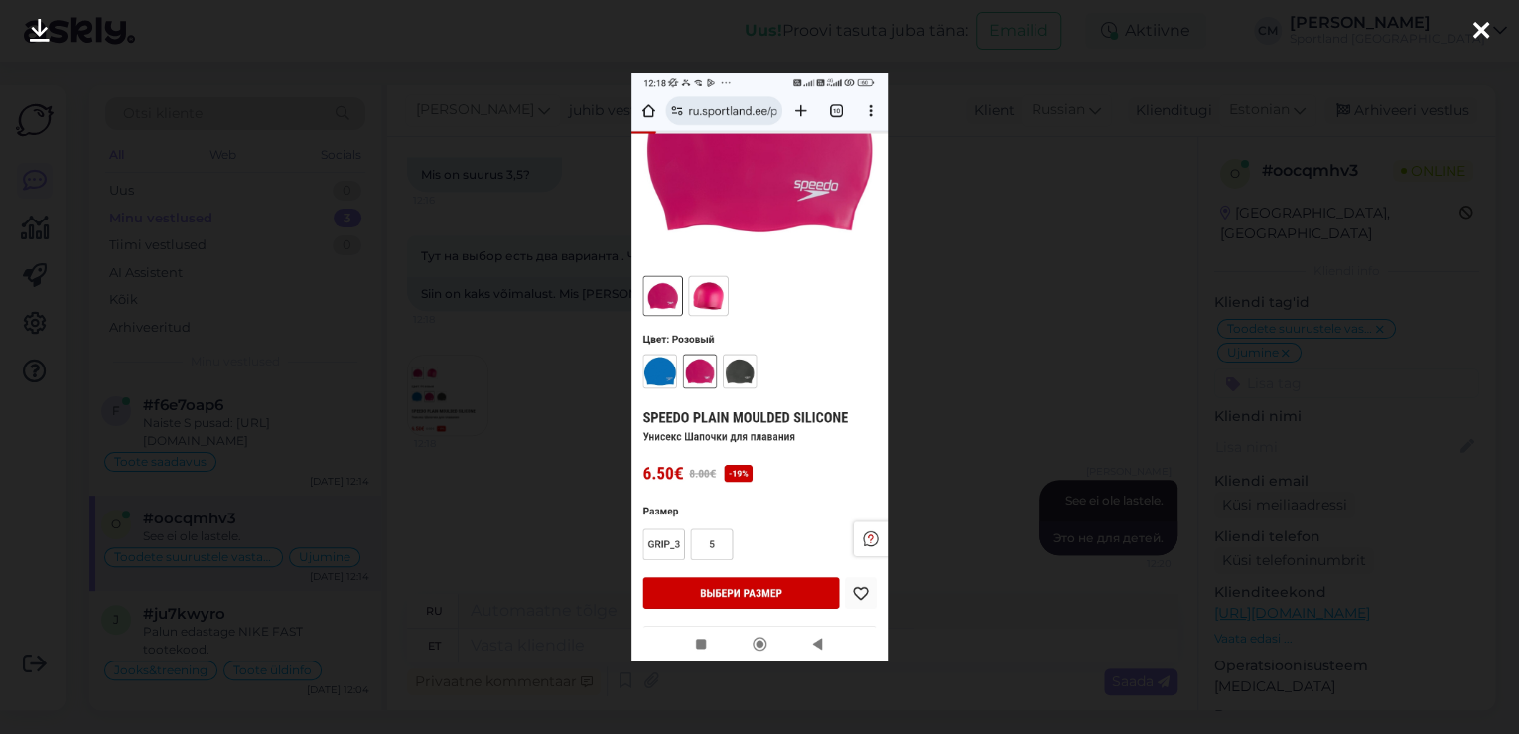
click at [1172, 339] on div at bounding box center [759, 367] width 1519 height 734
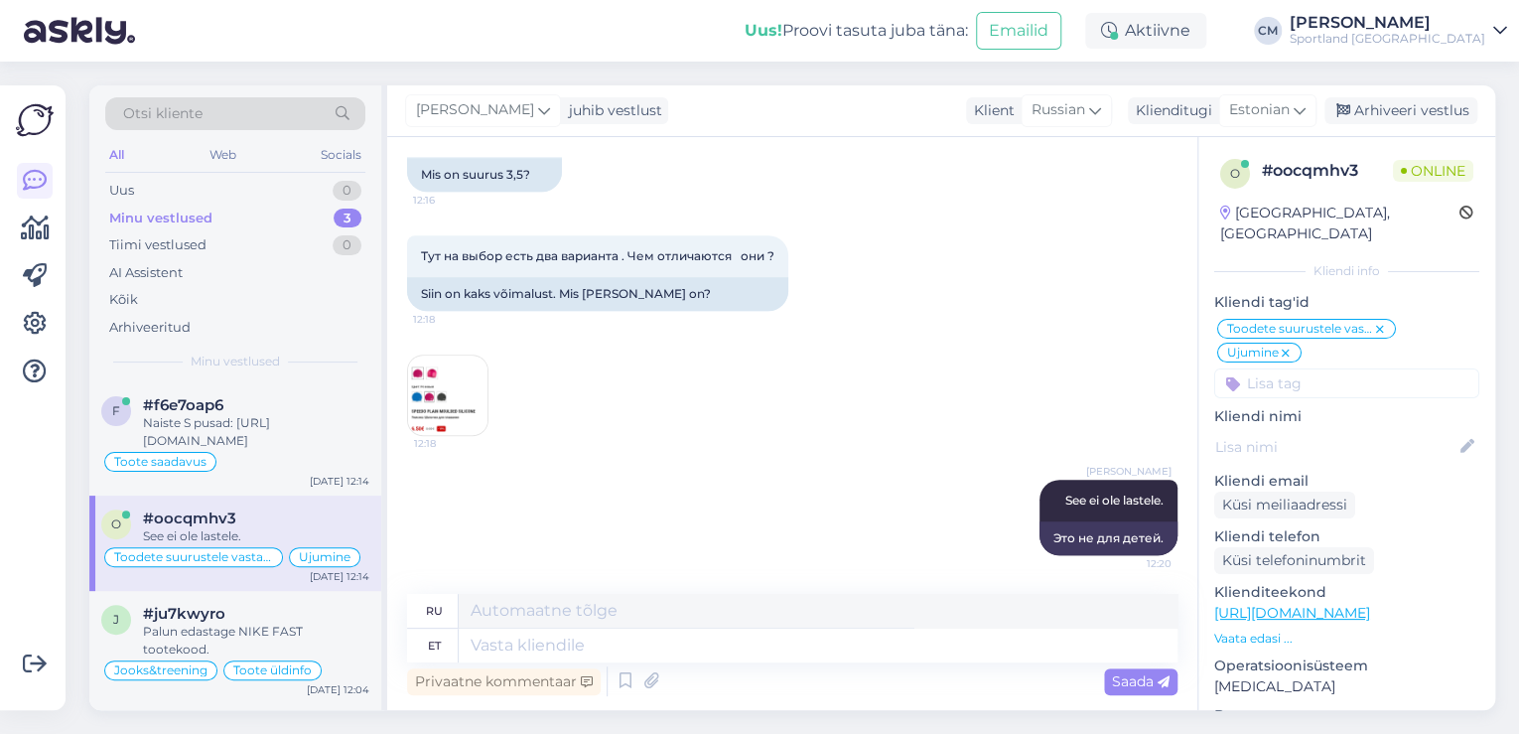
click at [1279, 629] on p "Vaata edasi ..." at bounding box center [1346, 638] width 265 height 18
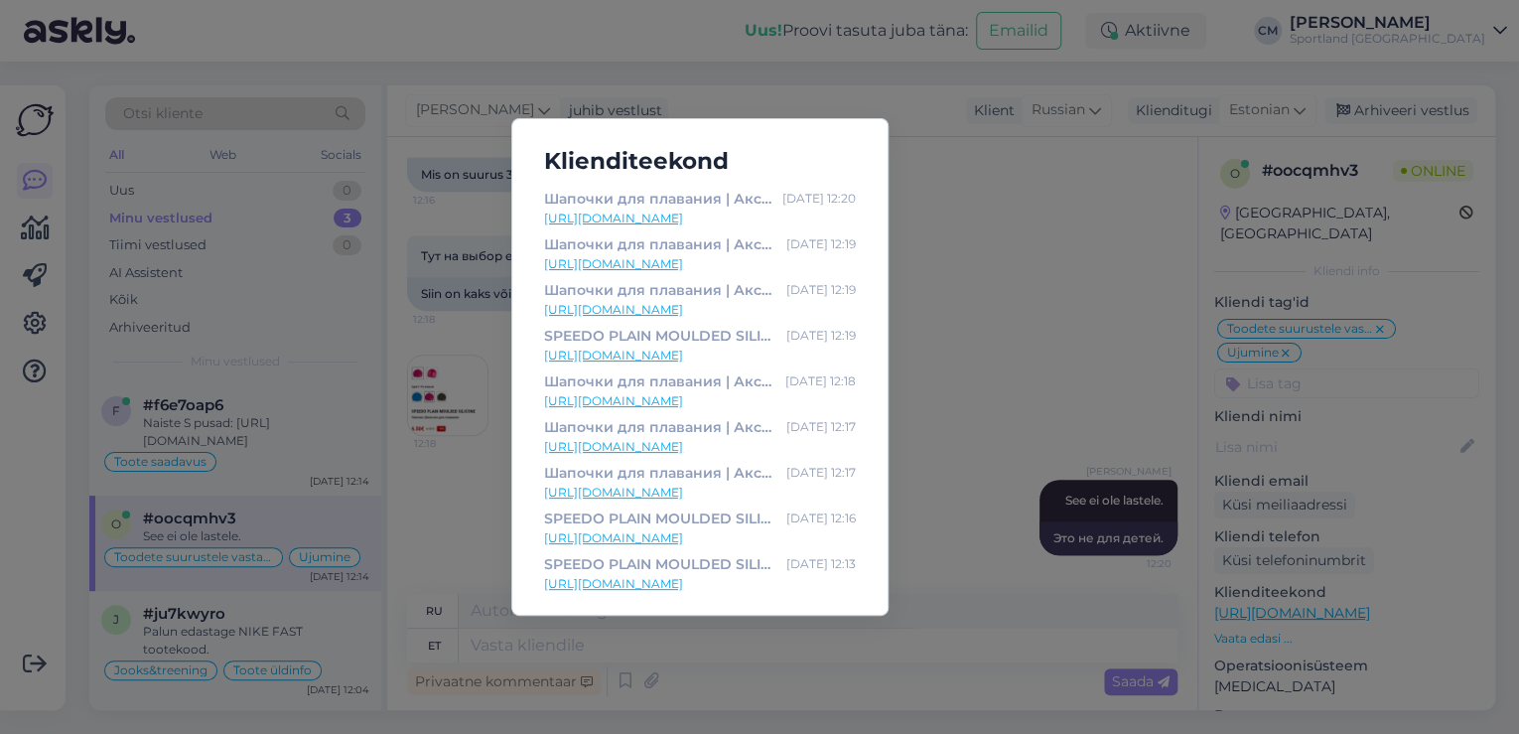
click at [708, 311] on link "[URL][DOMAIN_NAME]" at bounding box center [700, 310] width 312 height 18
click at [417, 217] on div "Klienditeekond Шапочки для плавания | Аксессуары | Женщинам | Покупай в интерне…" at bounding box center [759, 367] width 1519 height 734
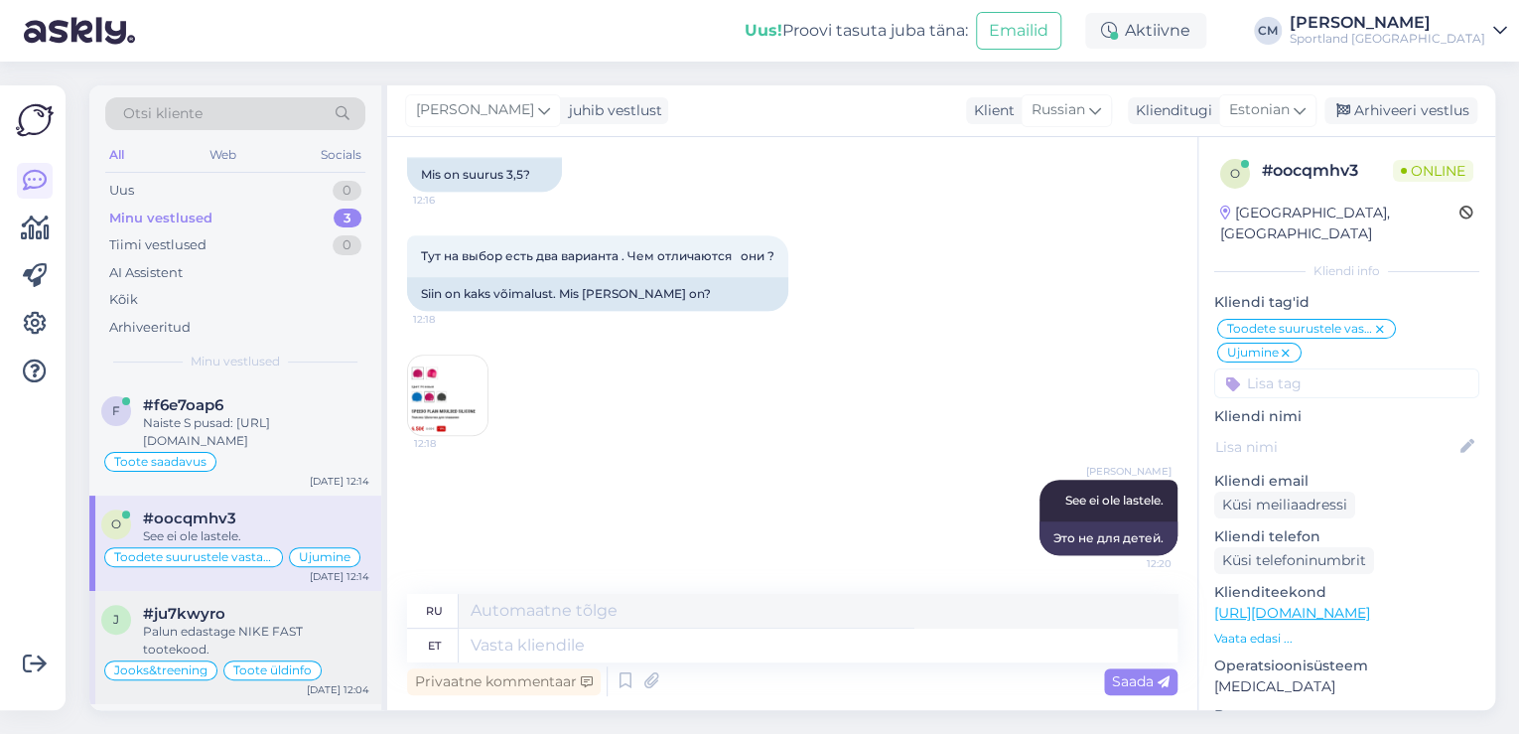
click at [225, 660] on div "Toote üldinfo" at bounding box center [272, 670] width 98 height 20
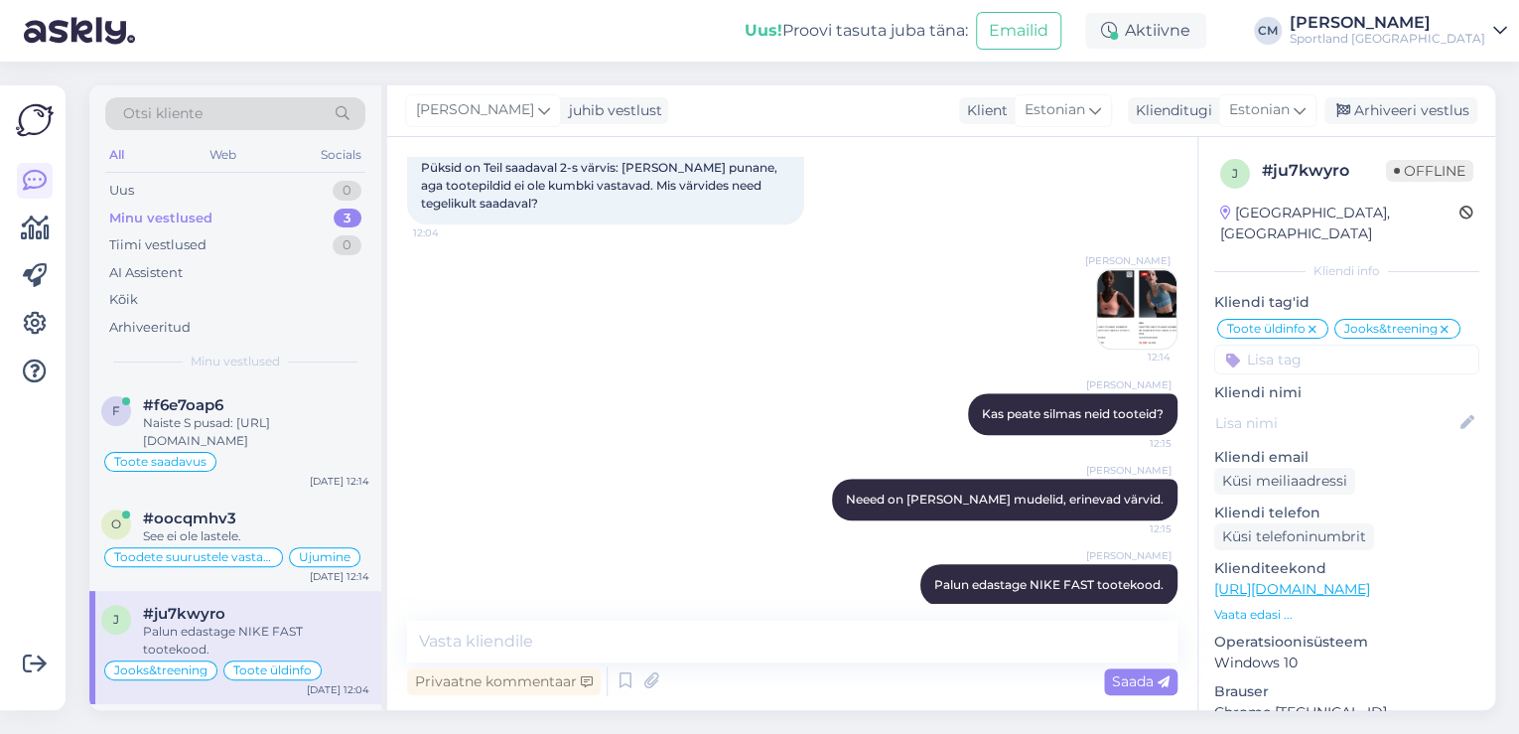
scroll to position [552, 0]
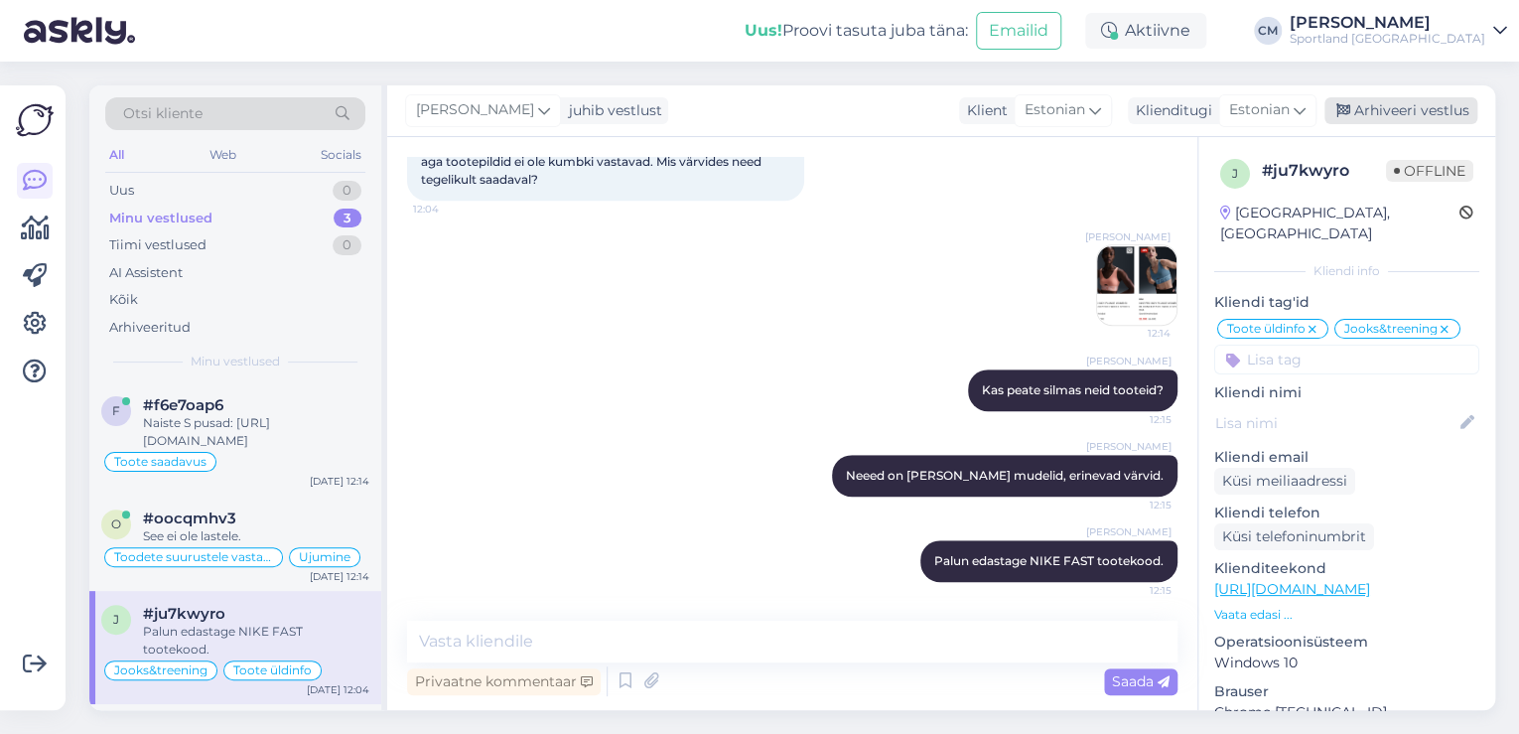
click at [1415, 112] on div "Arhiveeri vestlus" at bounding box center [1400, 110] width 153 height 27
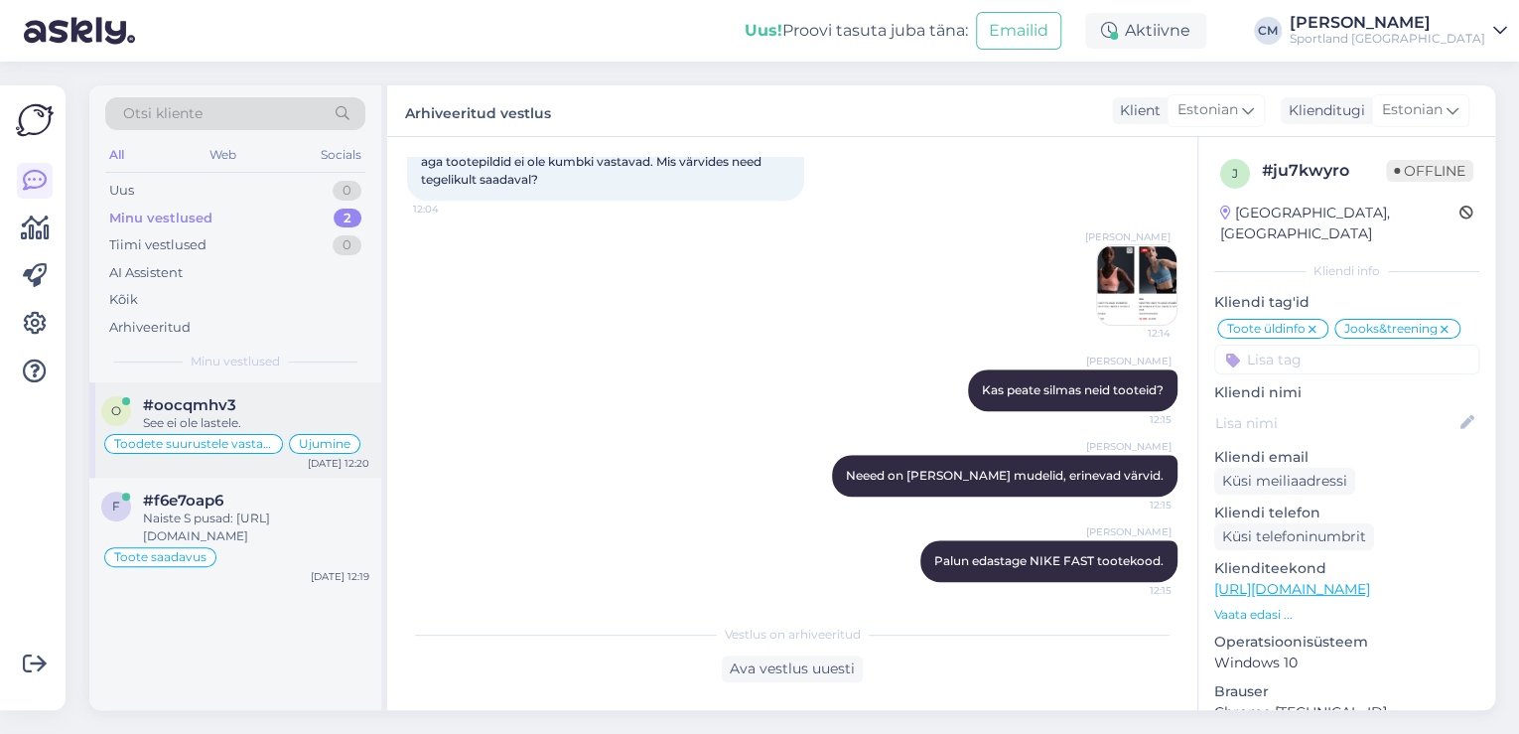
click at [254, 405] on div "#oocqmhv3" at bounding box center [256, 405] width 226 height 18
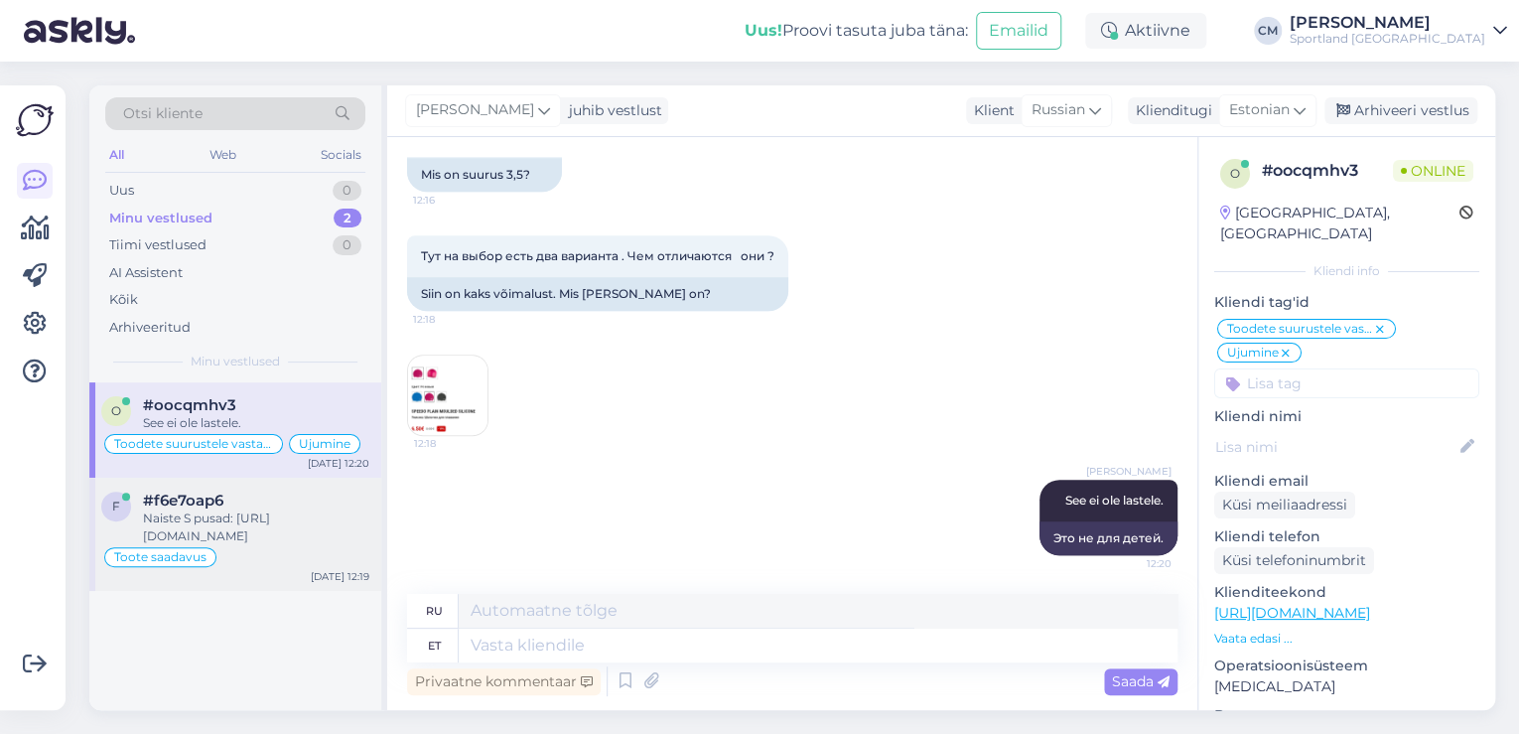
click at [234, 528] on div "Naiste S pusad: [URL][DOMAIN_NAME]" at bounding box center [256, 527] width 226 height 36
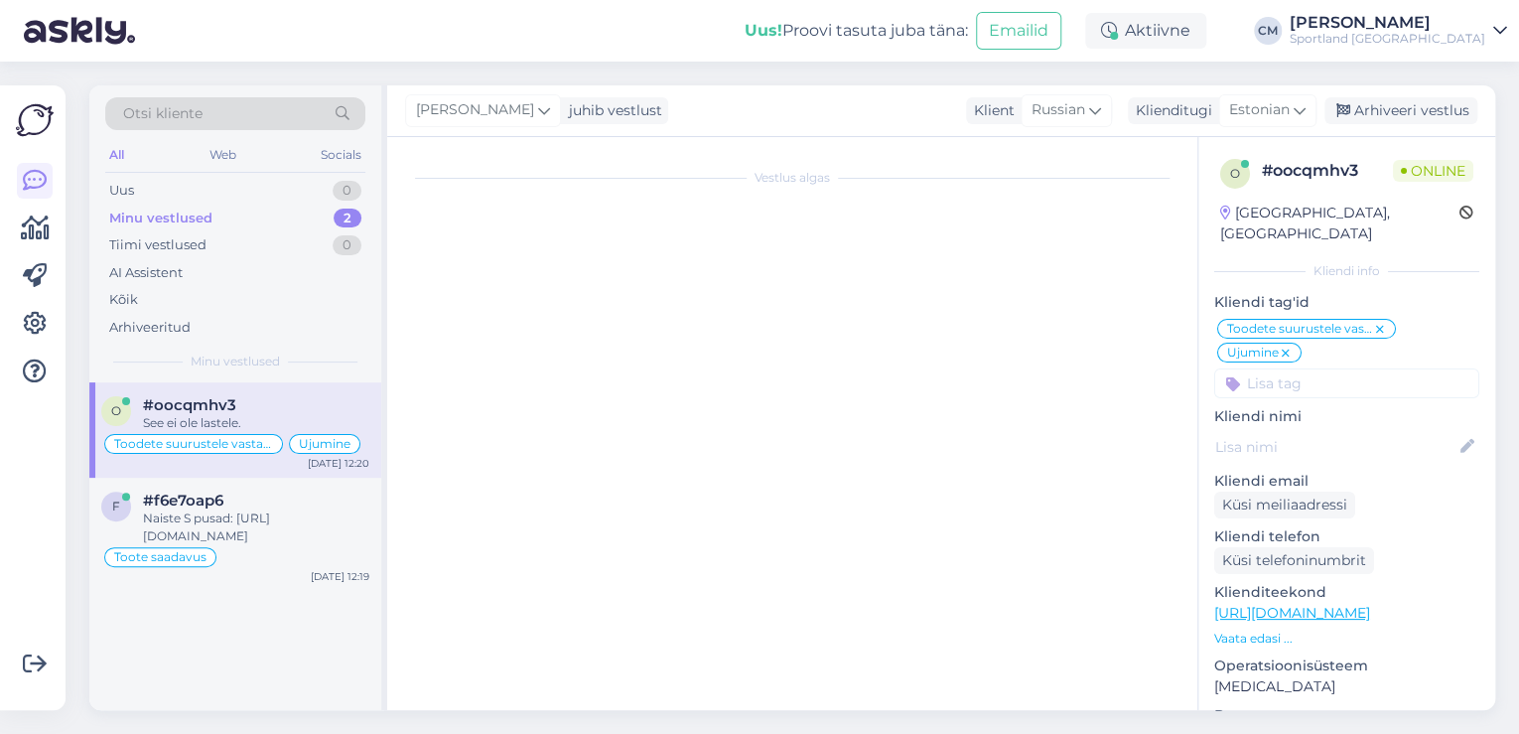
scroll to position [139, 0]
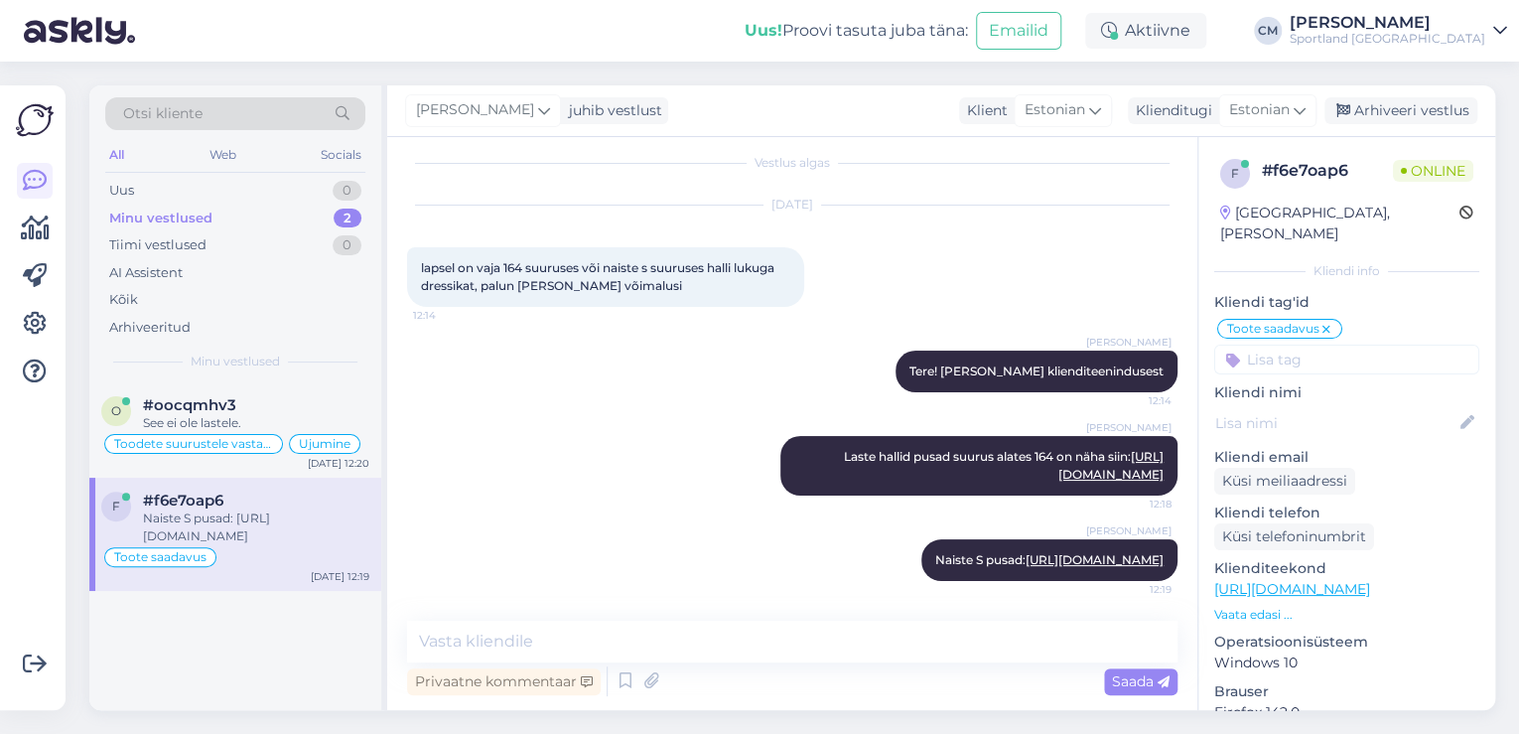
click at [600, 615] on div "Vestlus algas [DATE] lapsel on vaja 164 suuruses või naiste s suuruses halli lu…" at bounding box center [792, 423] width 810 height 573
click at [624, 639] on textarea at bounding box center [792, 641] width 770 height 42
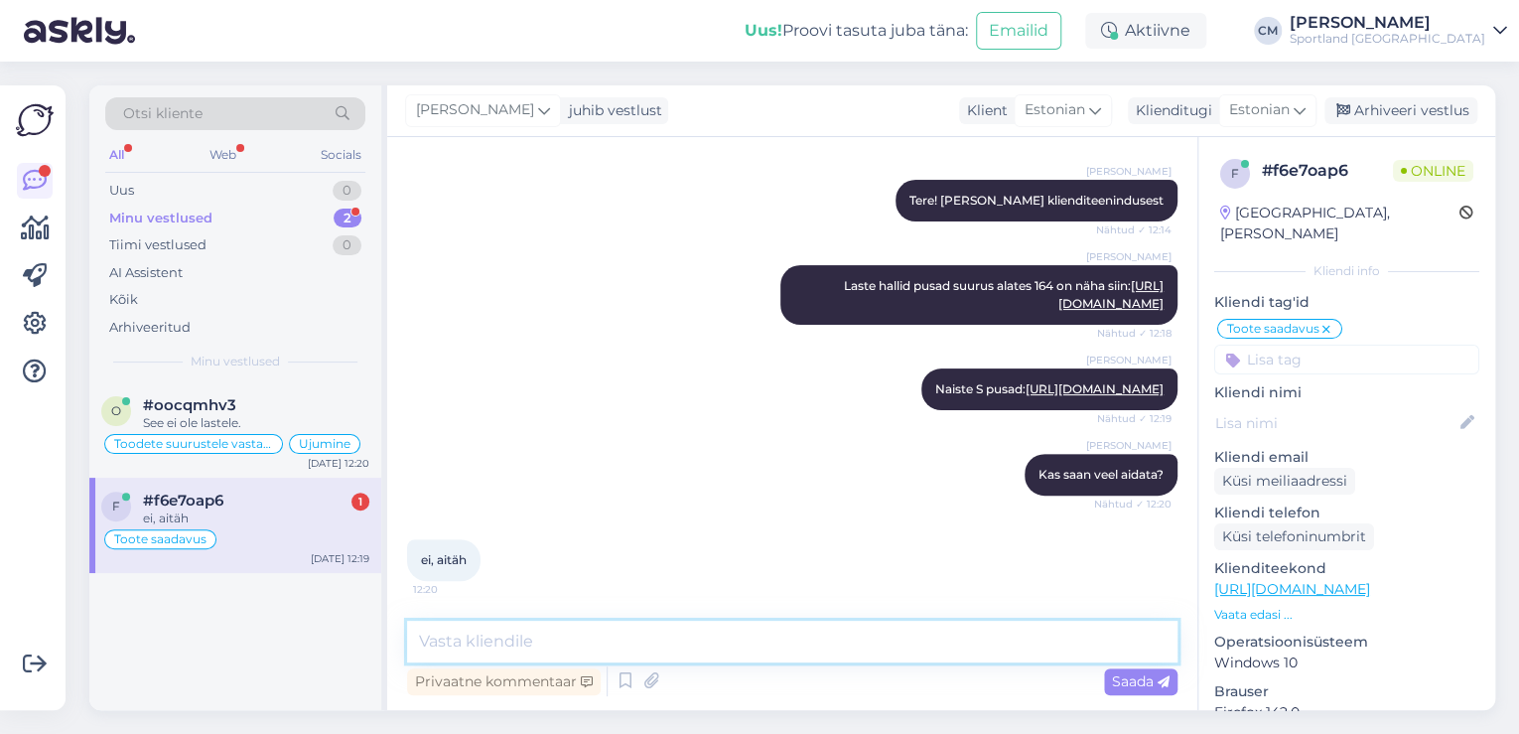
scroll to position [310, 0]
click at [310, 421] on div "See ei ole lastele." at bounding box center [256, 423] width 226 height 18
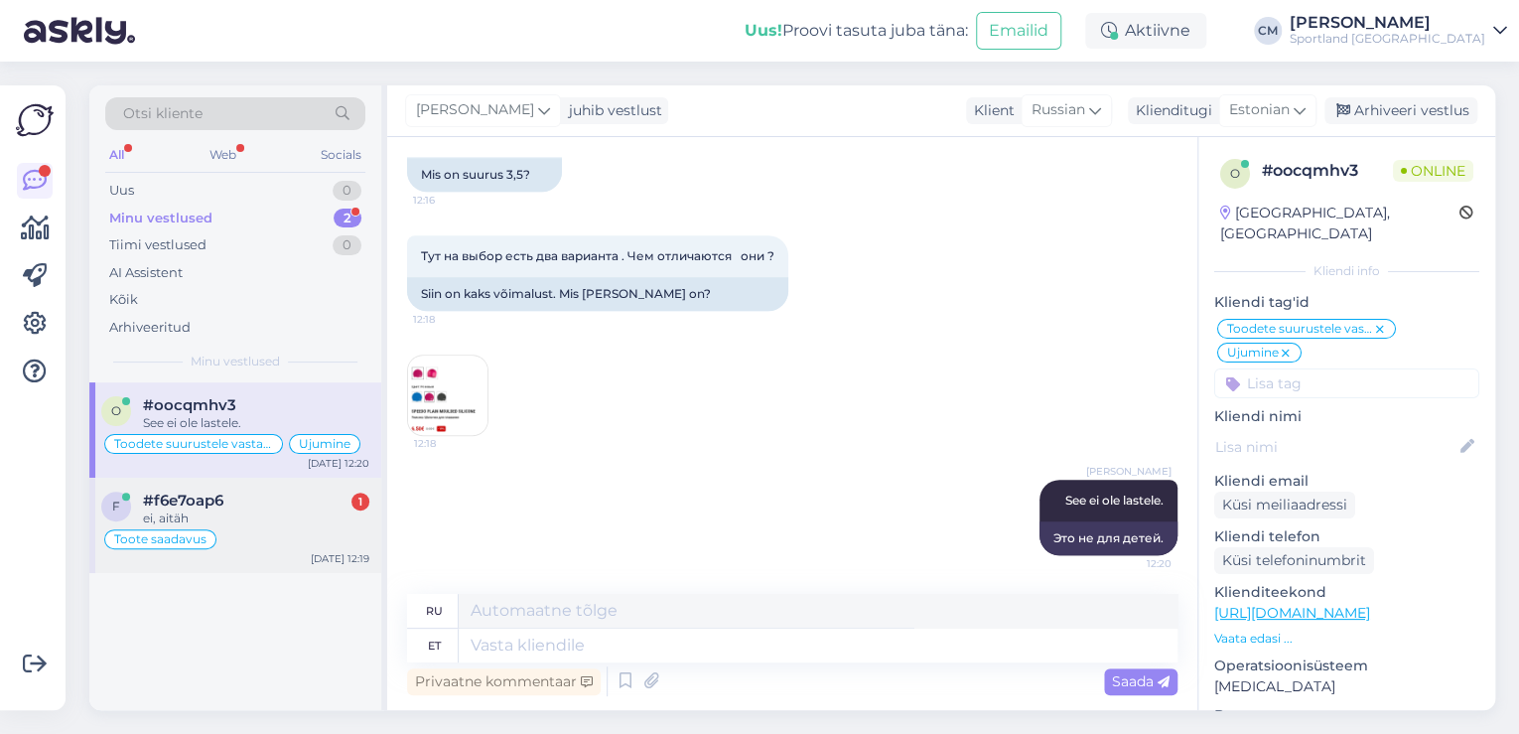
click at [184, 538] on span "Toote saadavus" at bounding box center [160, 539] width 92 height 12
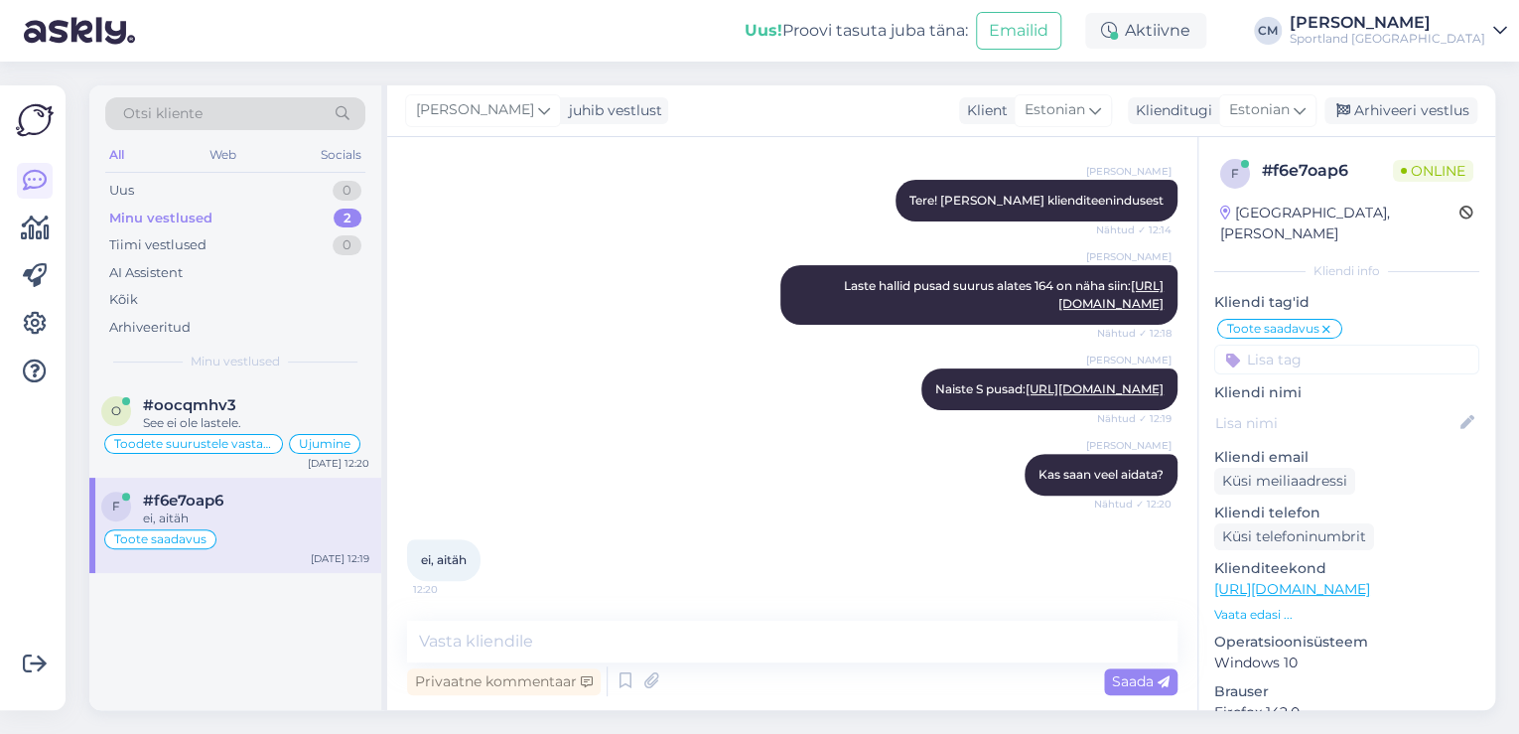
scroll to position [310, 0]
click at [540, 624] on textarea at bounding box center [792, 641] width 770 height 42
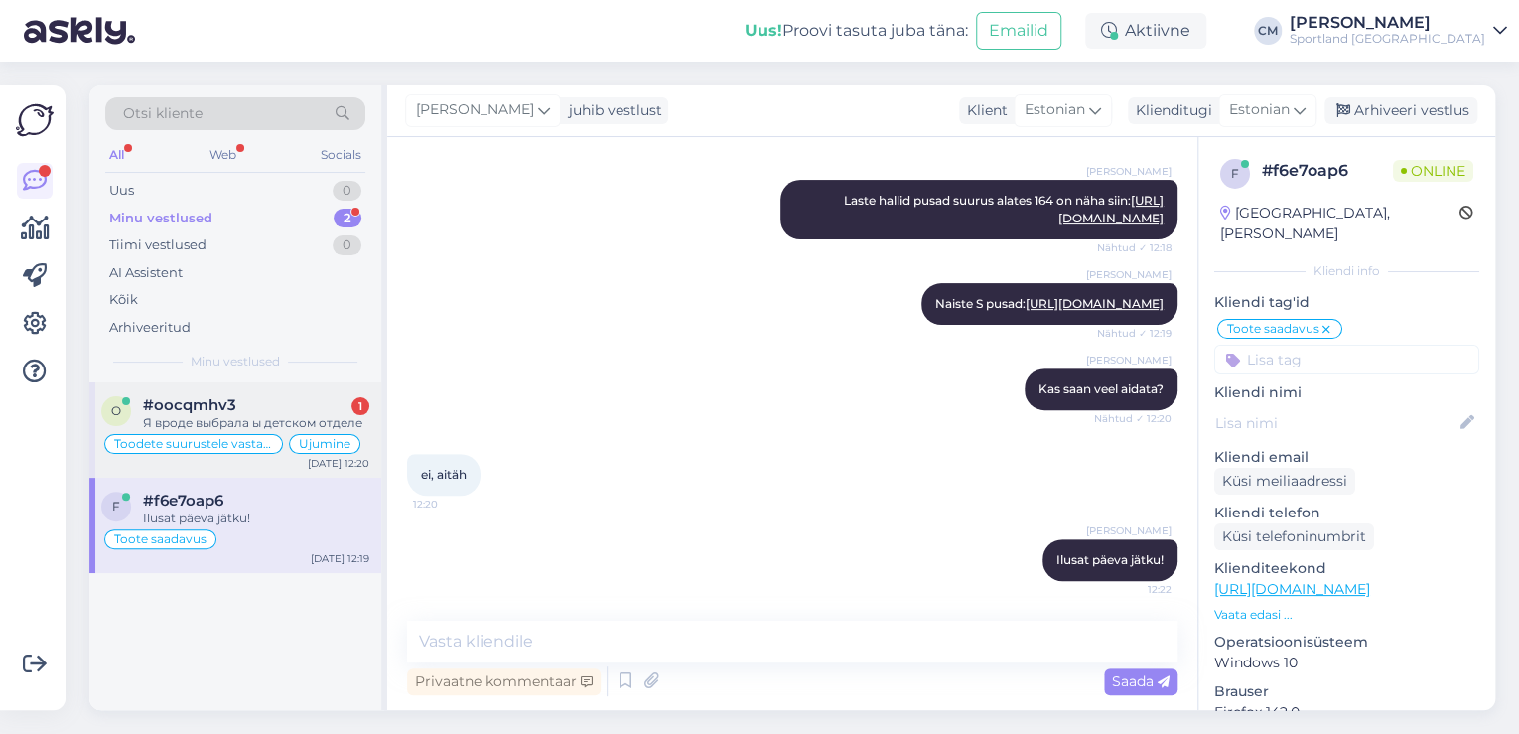
click at [257, 398] on div "#oocqmhv3 1" at bounding box center [256, 405] width 226 height 18
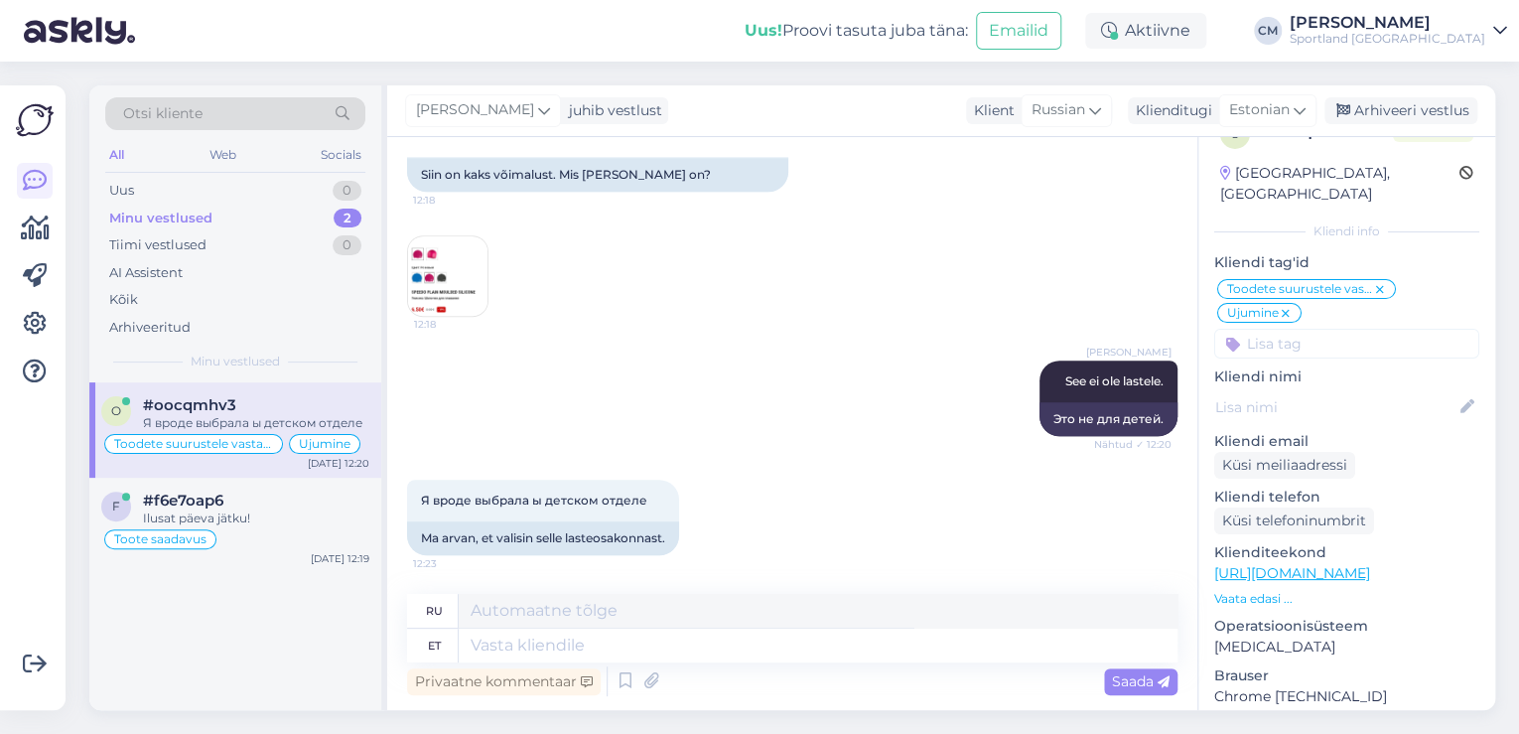
scroll to position [79, 0]
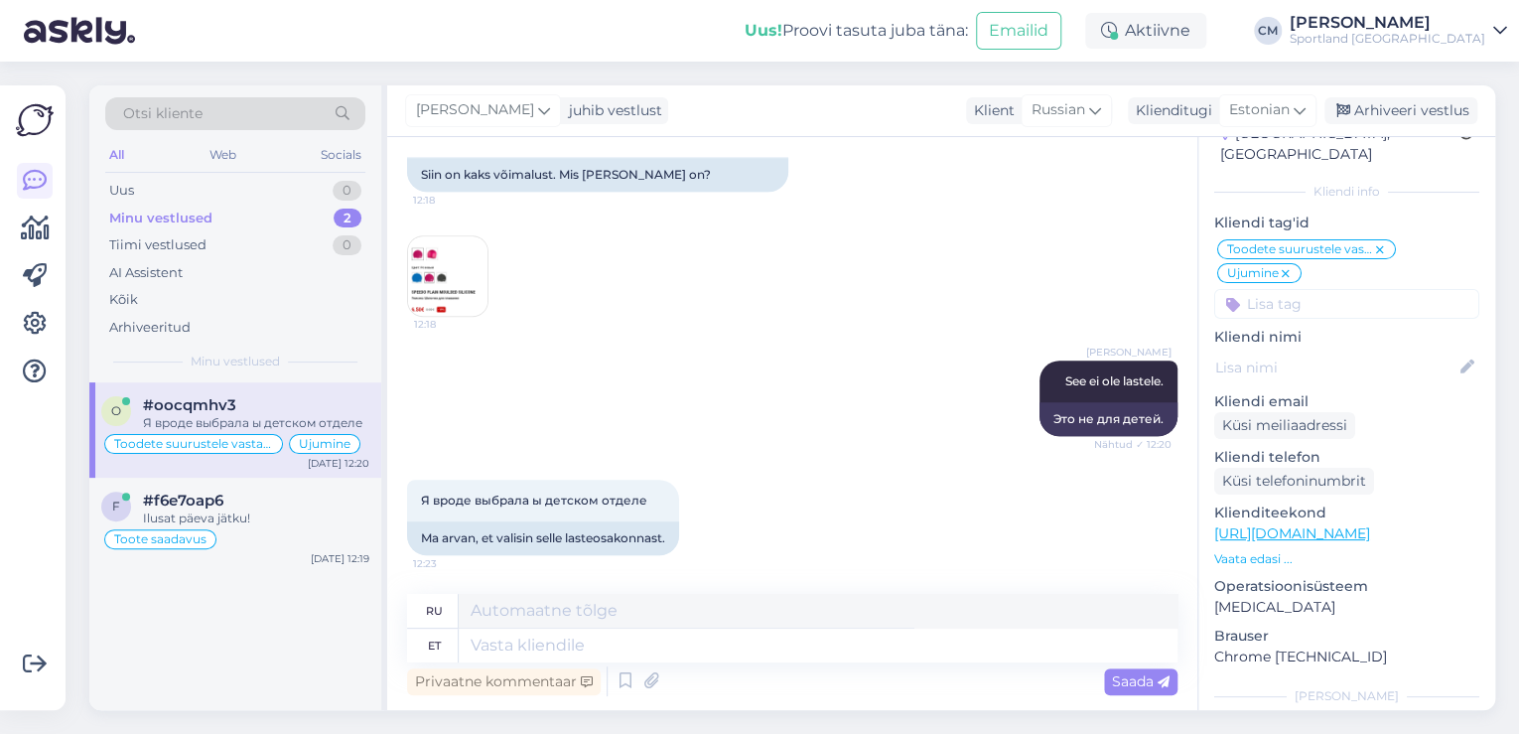
click at [1227, 550] on p "Vaata edasi ..." at bounding box center [1346, 559] width 265 height 18
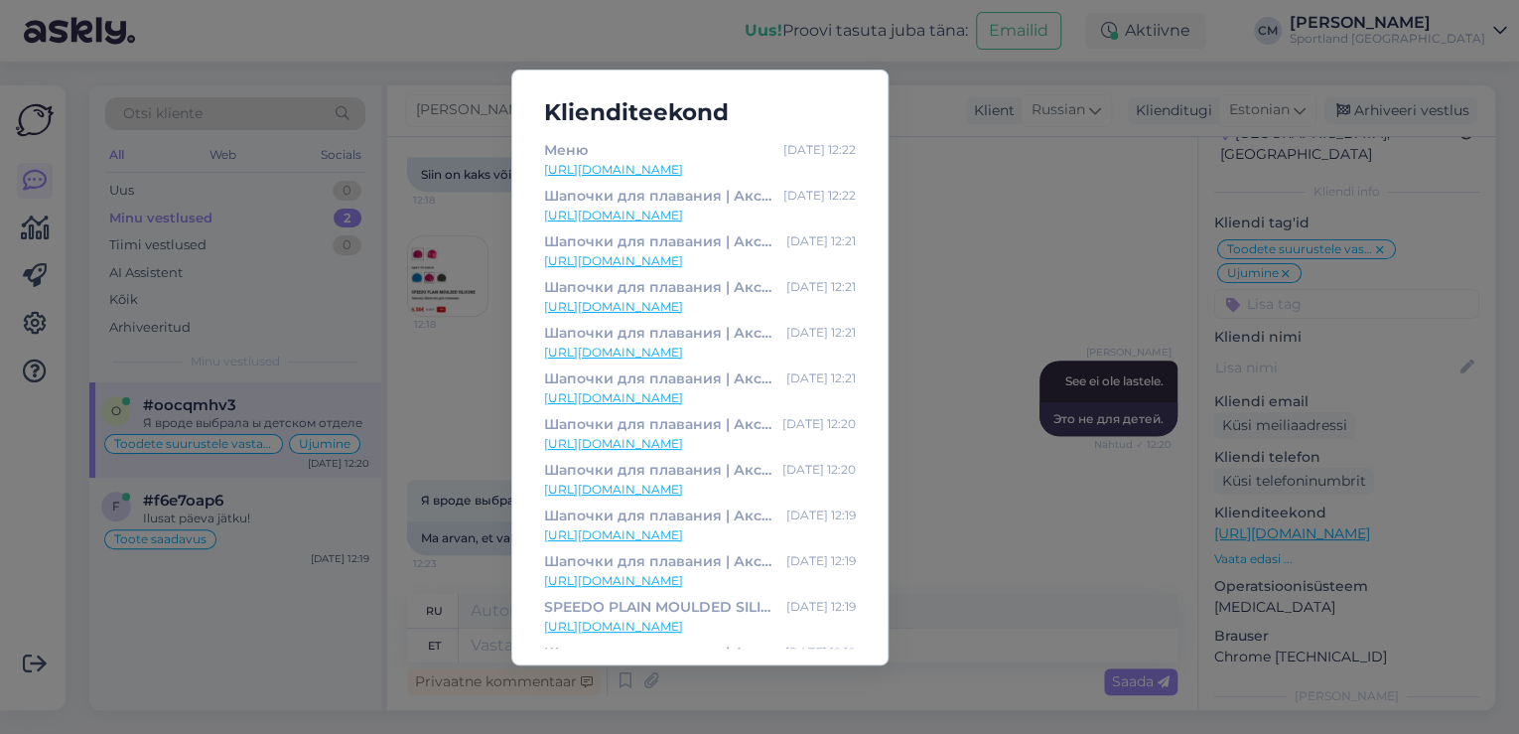
click at [715, 541] on link "[URL][DOMAIN_NAME]" at bounding box center [700, 535] width 312 height 18
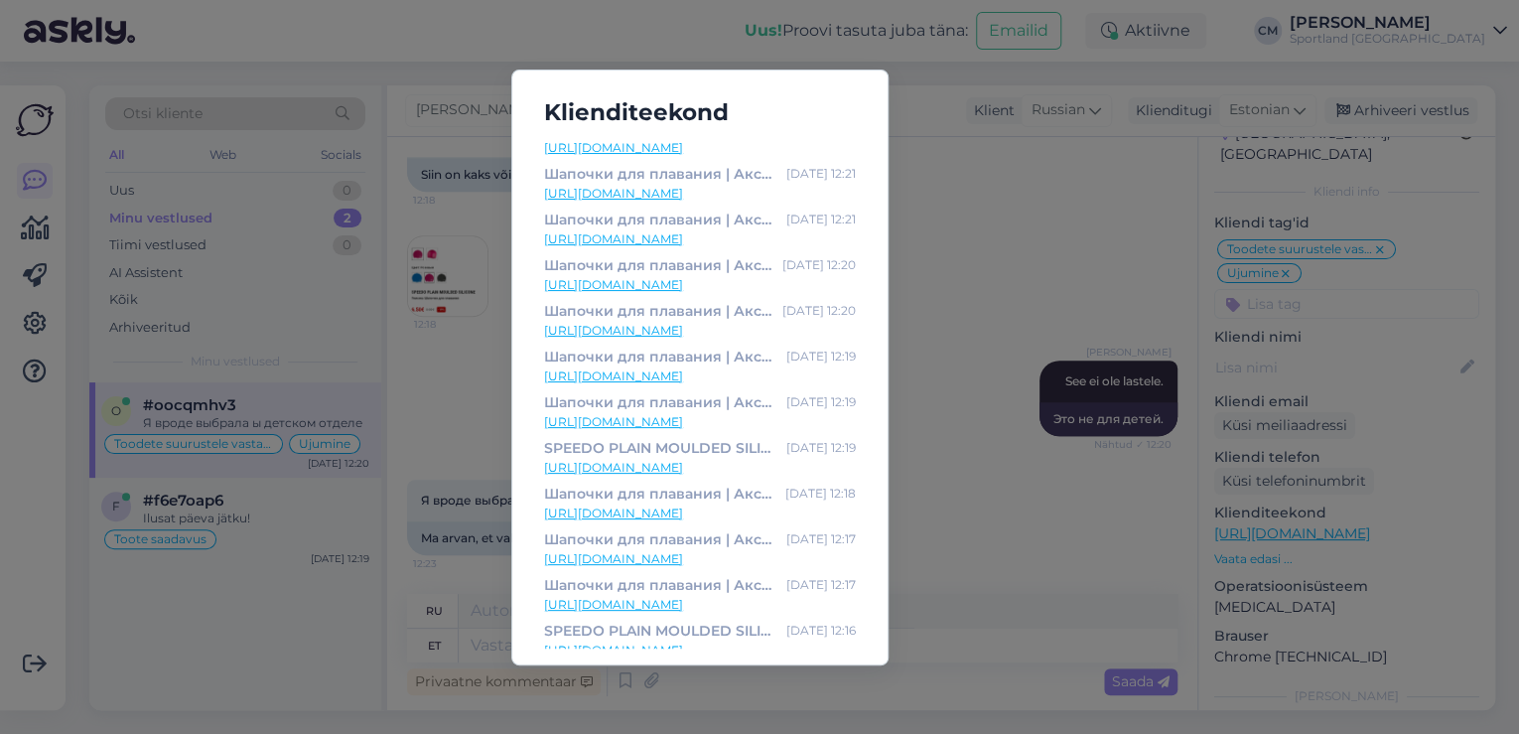
scroll to position [220, 0]
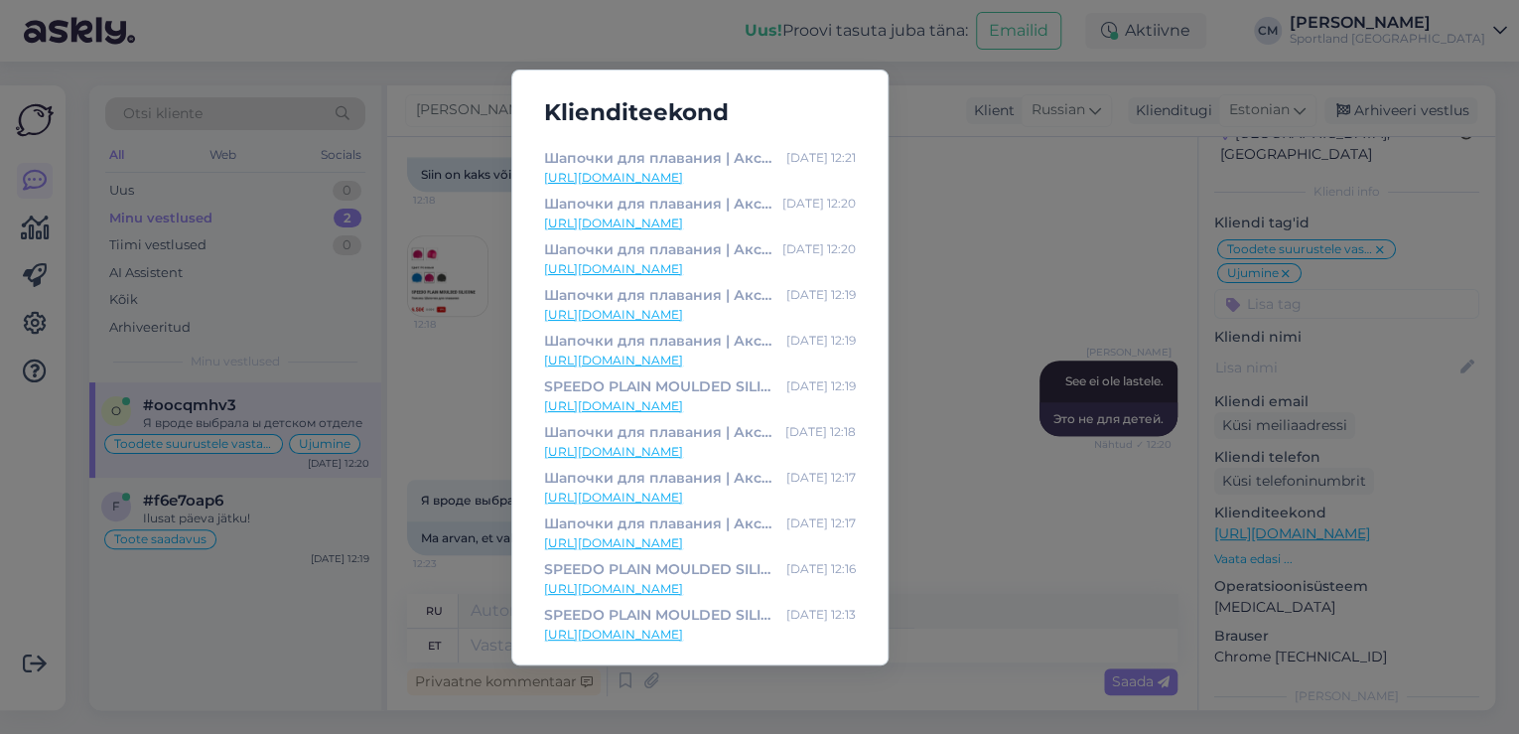
click at [639, 408] on link "[URL][DOMAIN_NAME]" at bounding box center [700, 406] width 312 height 18
click at [385, 528] on div "Klienditeekond Меню [DATE] 12:22 [URL][DOMAIN_NAME] Шапочки для плавания | Аксе…" at bounding box center [759, 367] width 1519 height 734
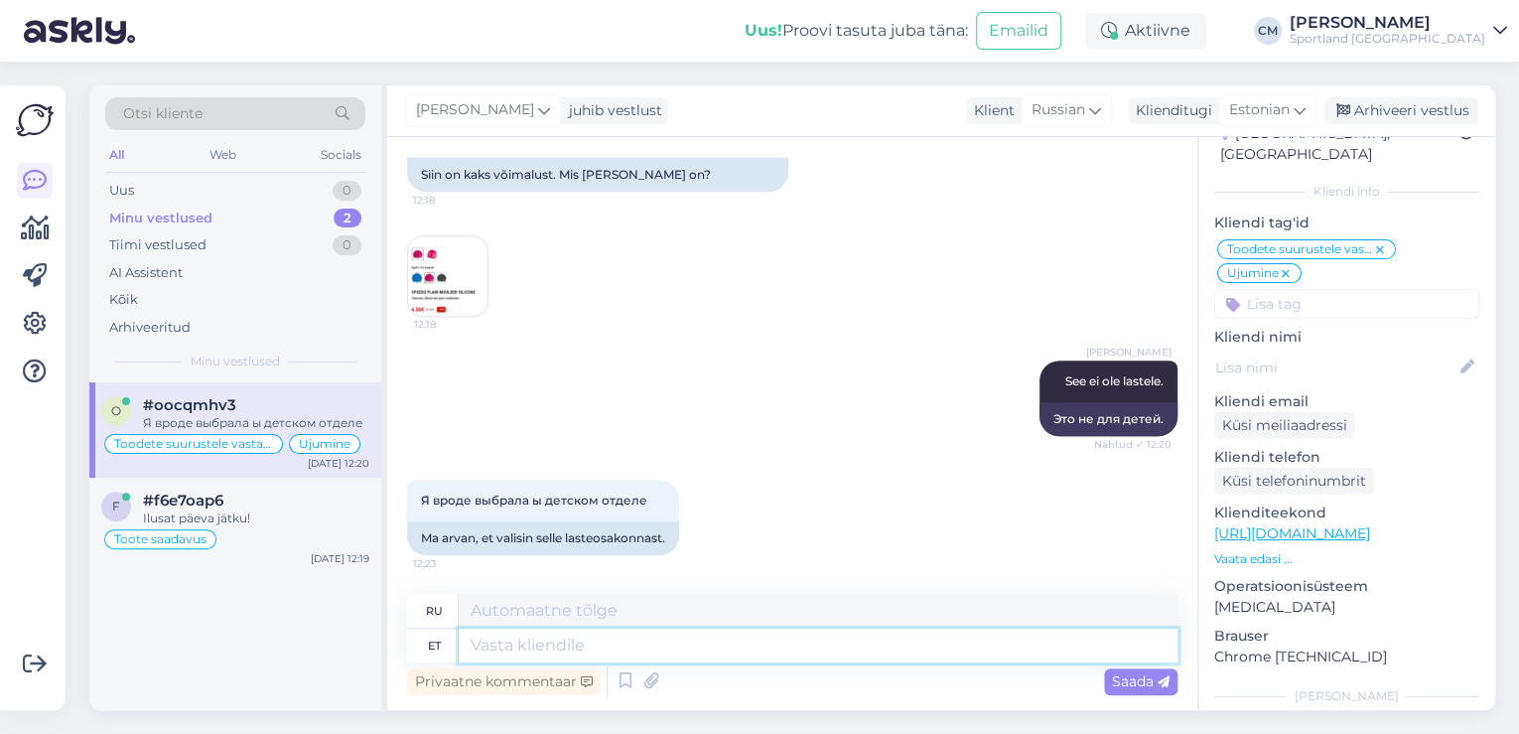
click at [498, 647] on textarea at bounding box center [818, 645] width 719 height 34
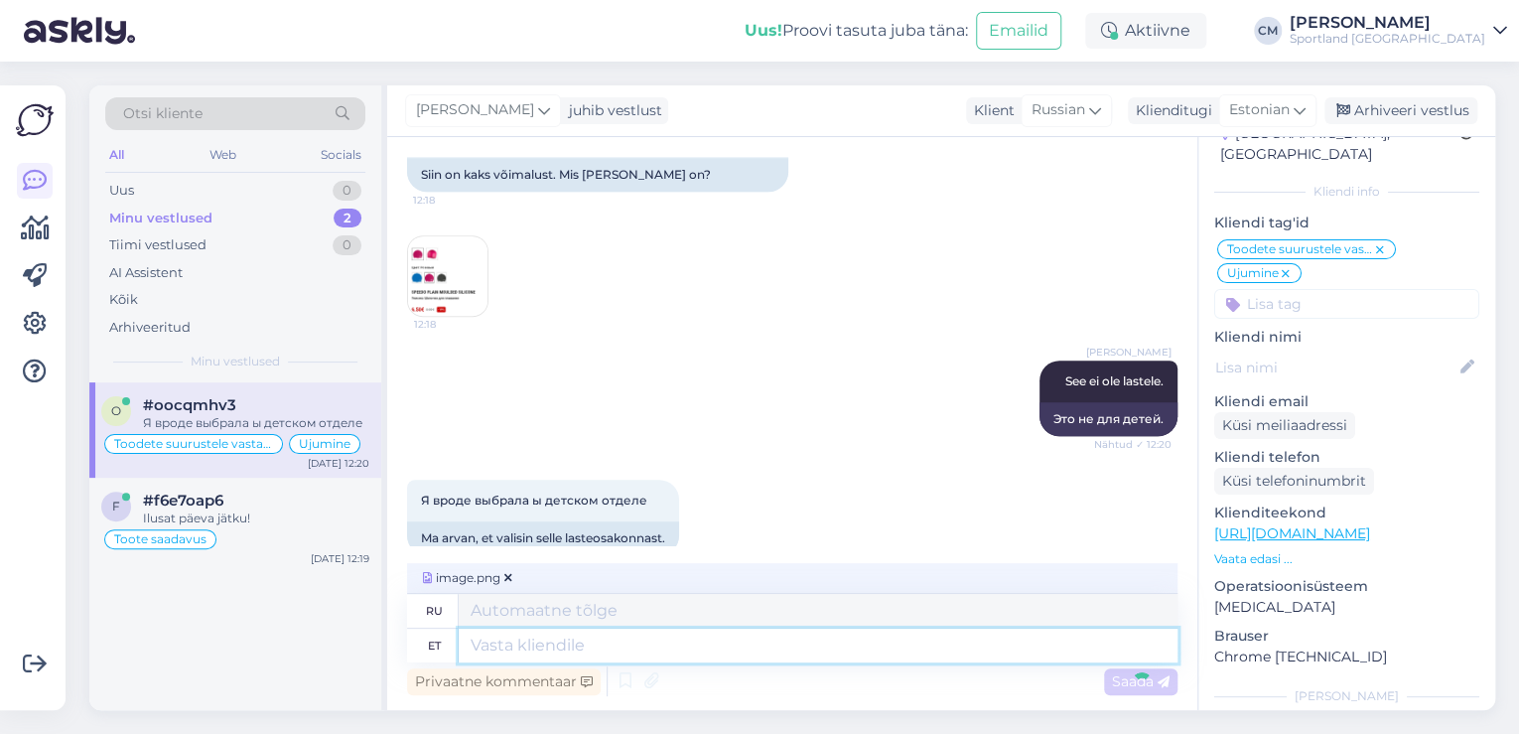
scroll to position [801, 0]
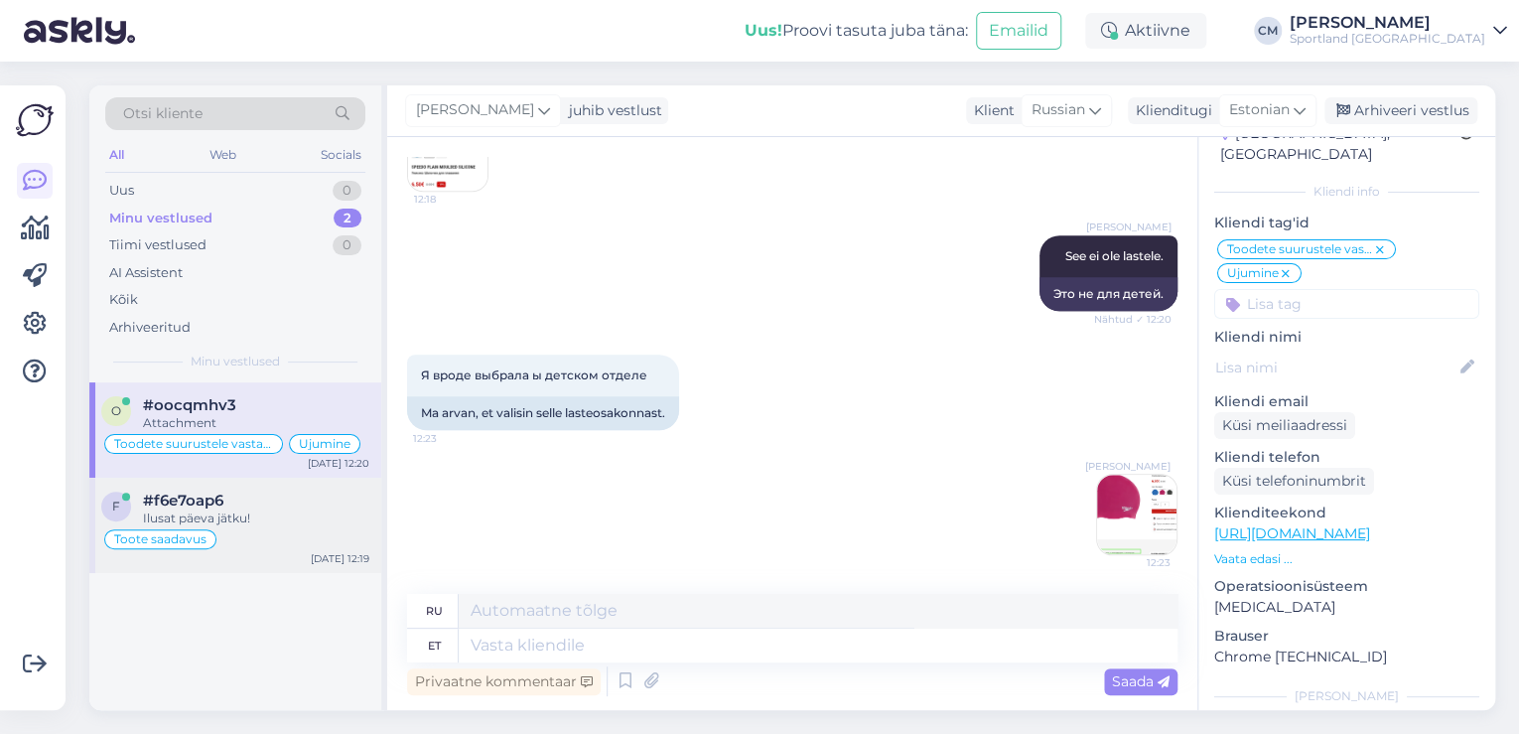
click at [297, 509] on div "Ilusat päeva jätku!" at bounding box center [256, 518] width 226 height 18
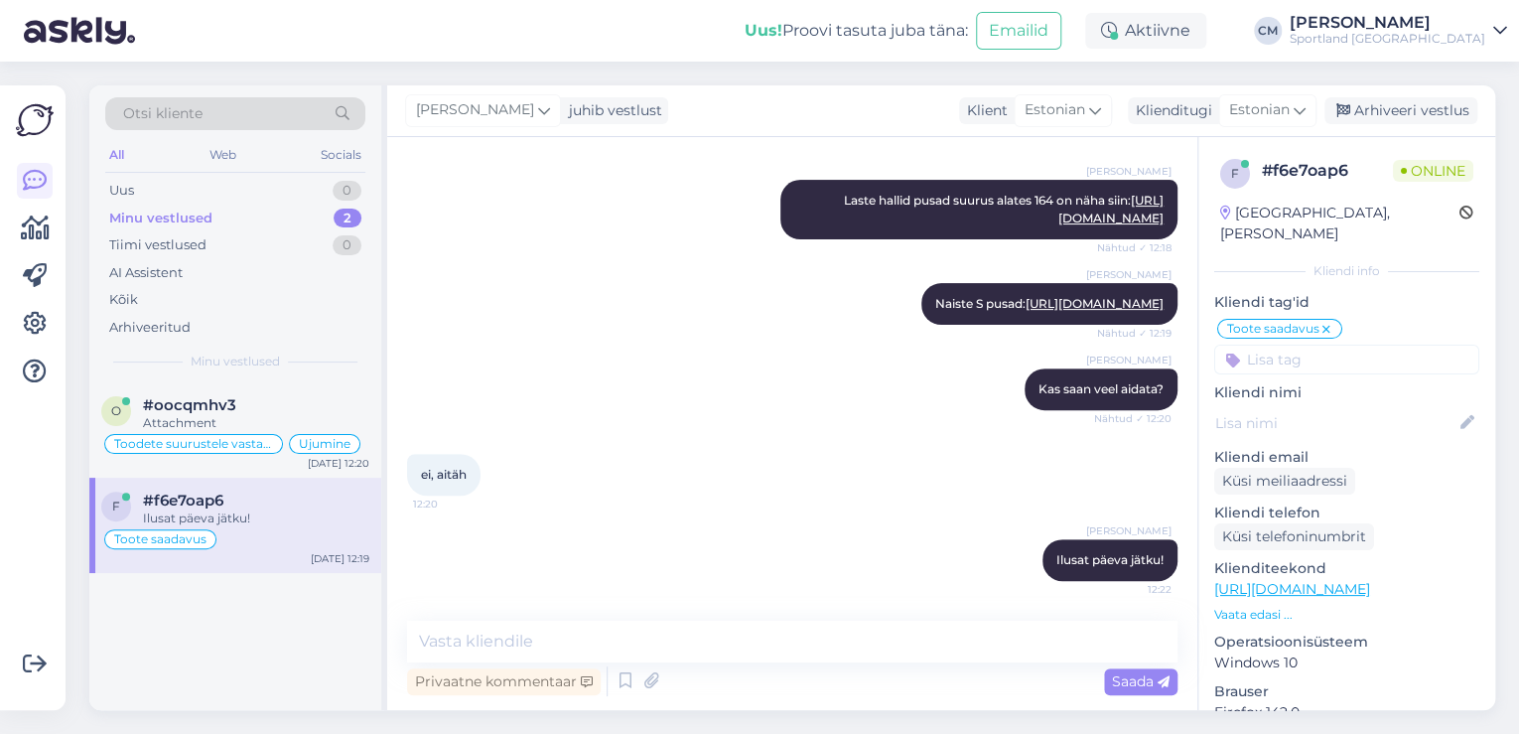
scroll to position [395, 0]
click at [275, 417] on div "Attachment" at bounding box center [256, 423] width 226 height 18
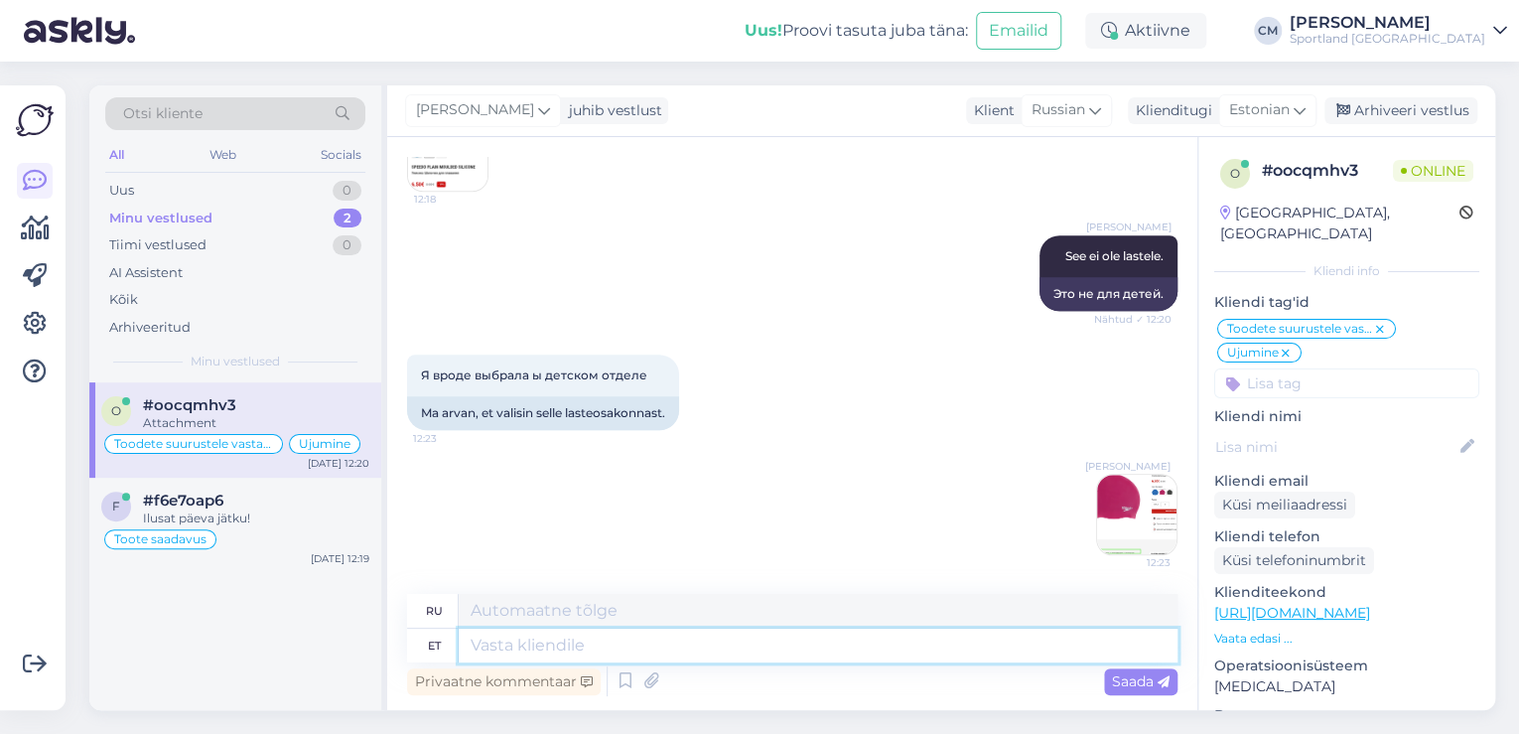
click at [570, 632] on textarea at bounding box center [818, 645] width 719 height 34
click at [674, 639] on textarea "Kas hetkel saan veel [PERSON_NAME]?" at bounding box center [818, 645] width 719 height 34
click at [759, 645] on textarea "Kas hetkel saan veel abiks olla?" at bounding box center [818, 645] width 719 height 34
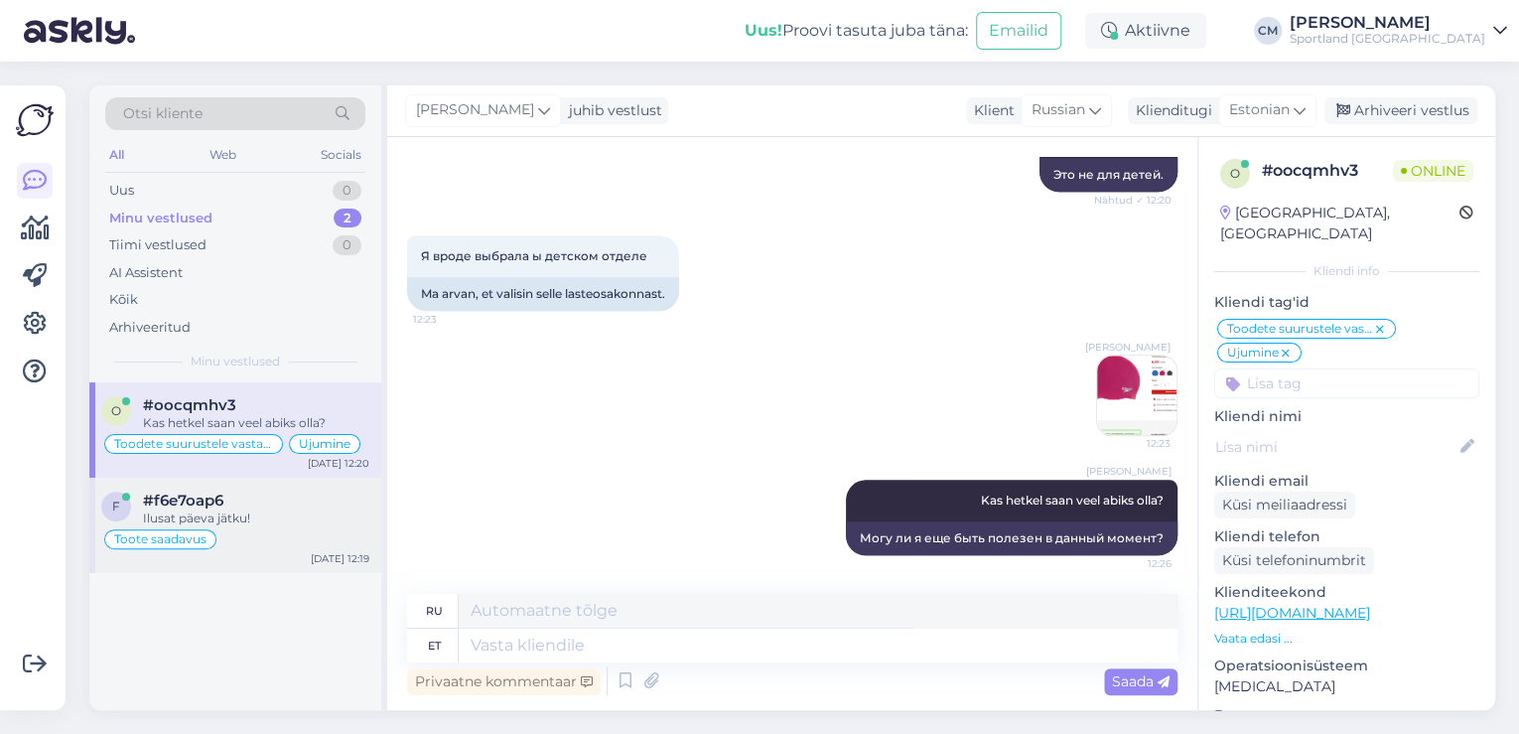
click at [261, 507] on div "#f6e7oap6" at bounding box center [256, 500] width 226 height 18
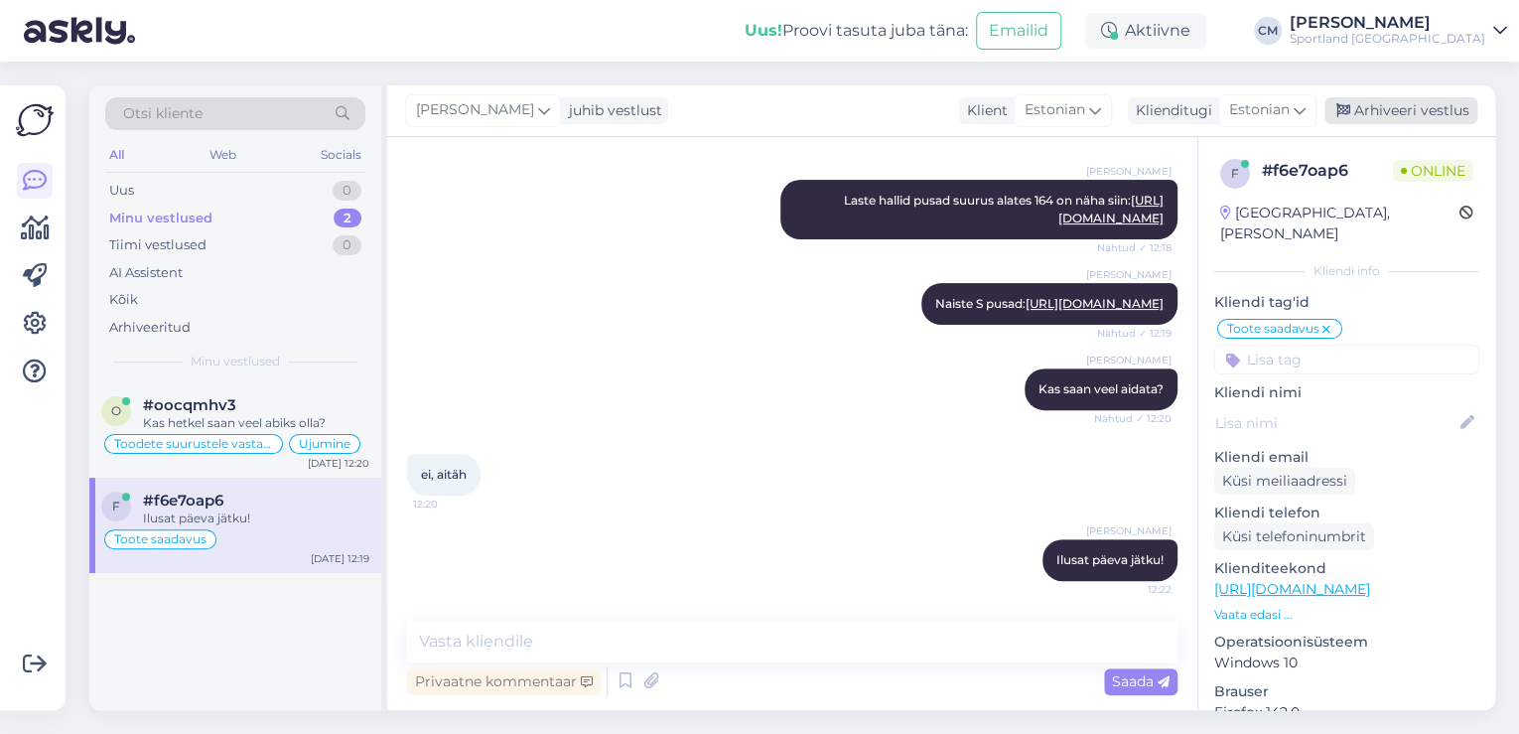
click at [1411, 111] on div "Arhiveeri vestlus" at bounding box center [1400, 110] width 153 height 27
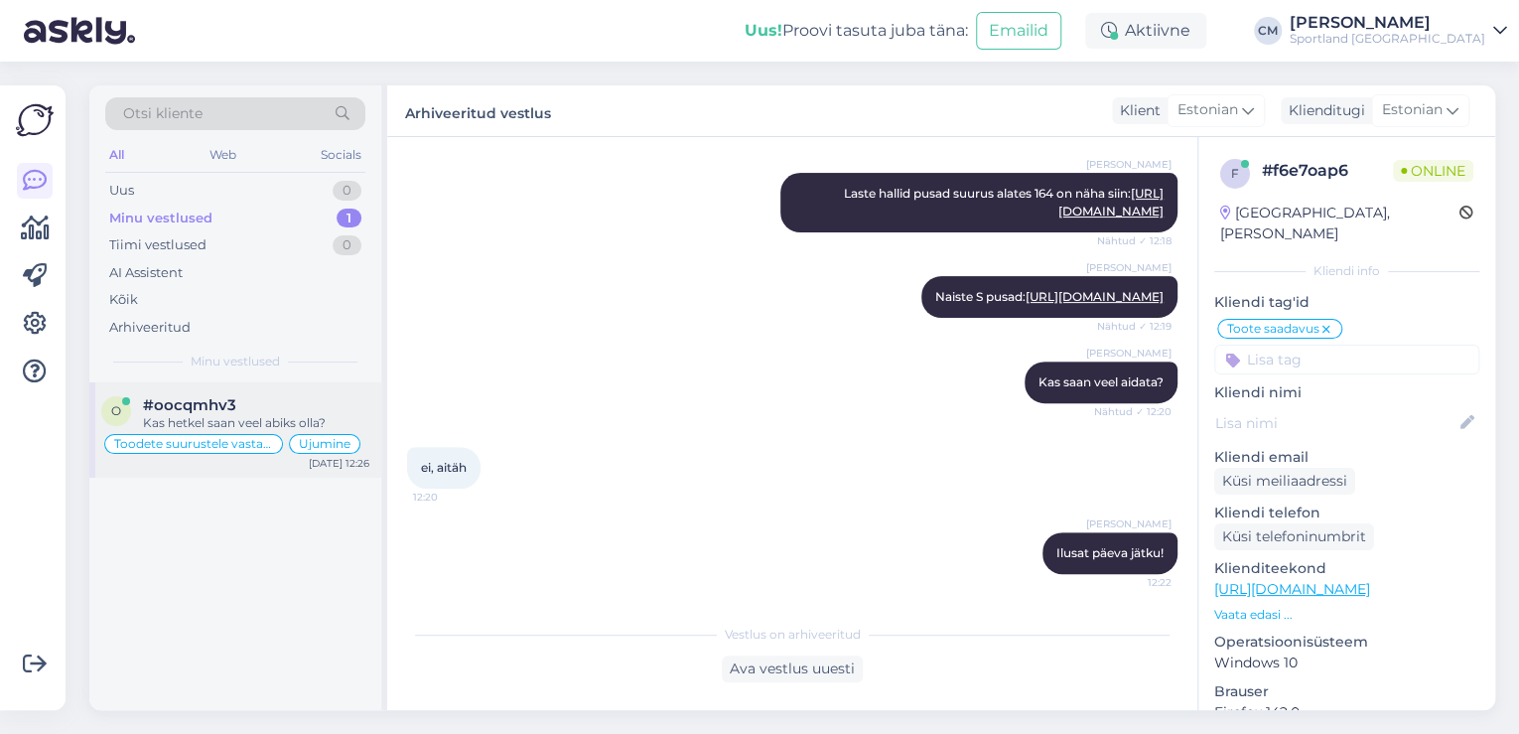
click at [299, 432] on div "Toodete suurustele vastavus (suurustetabelid) Ujumine" at bounding box center [235, 444] width 268 height 24
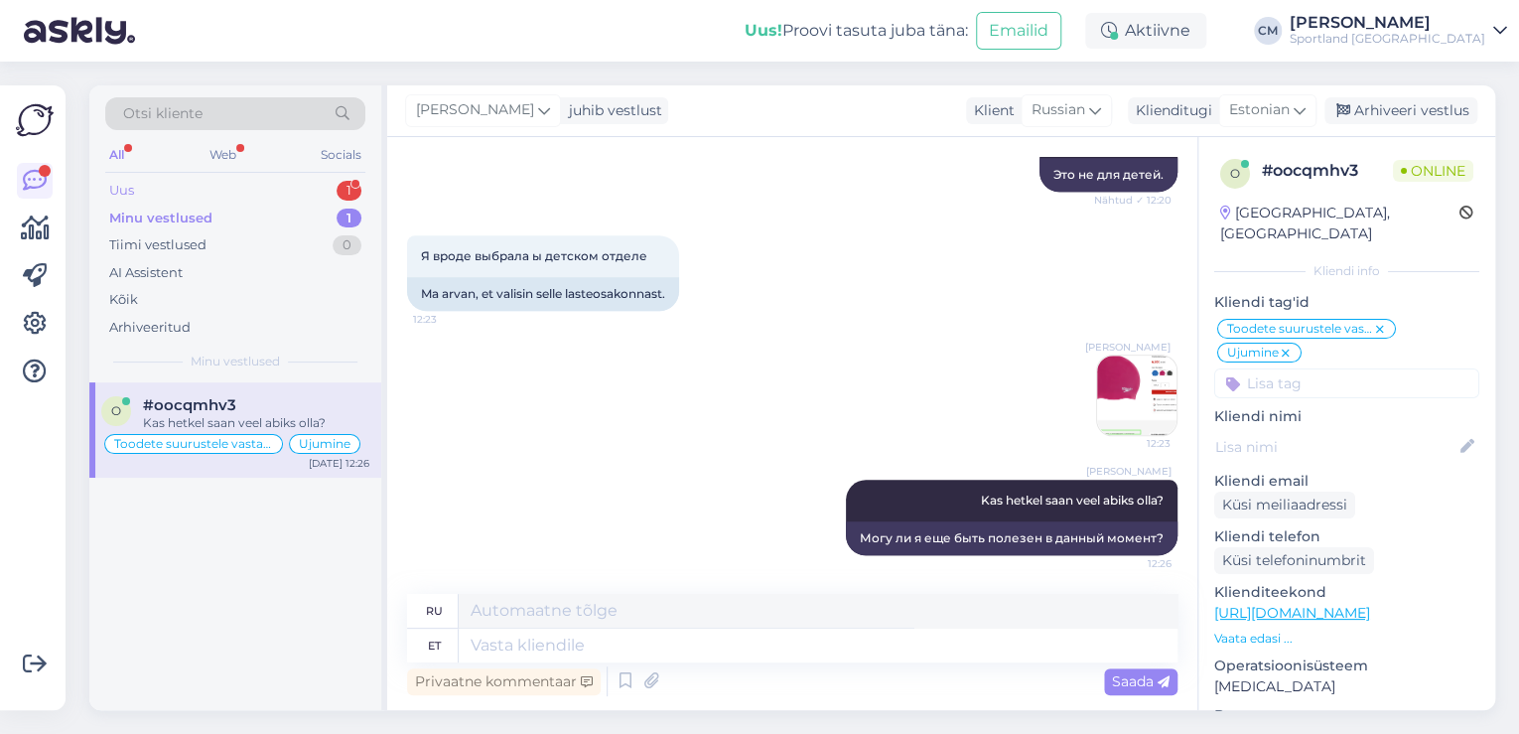
click at [306, 180] on div "Uus 1" at bounding box center [235, 191] width 260 height 28
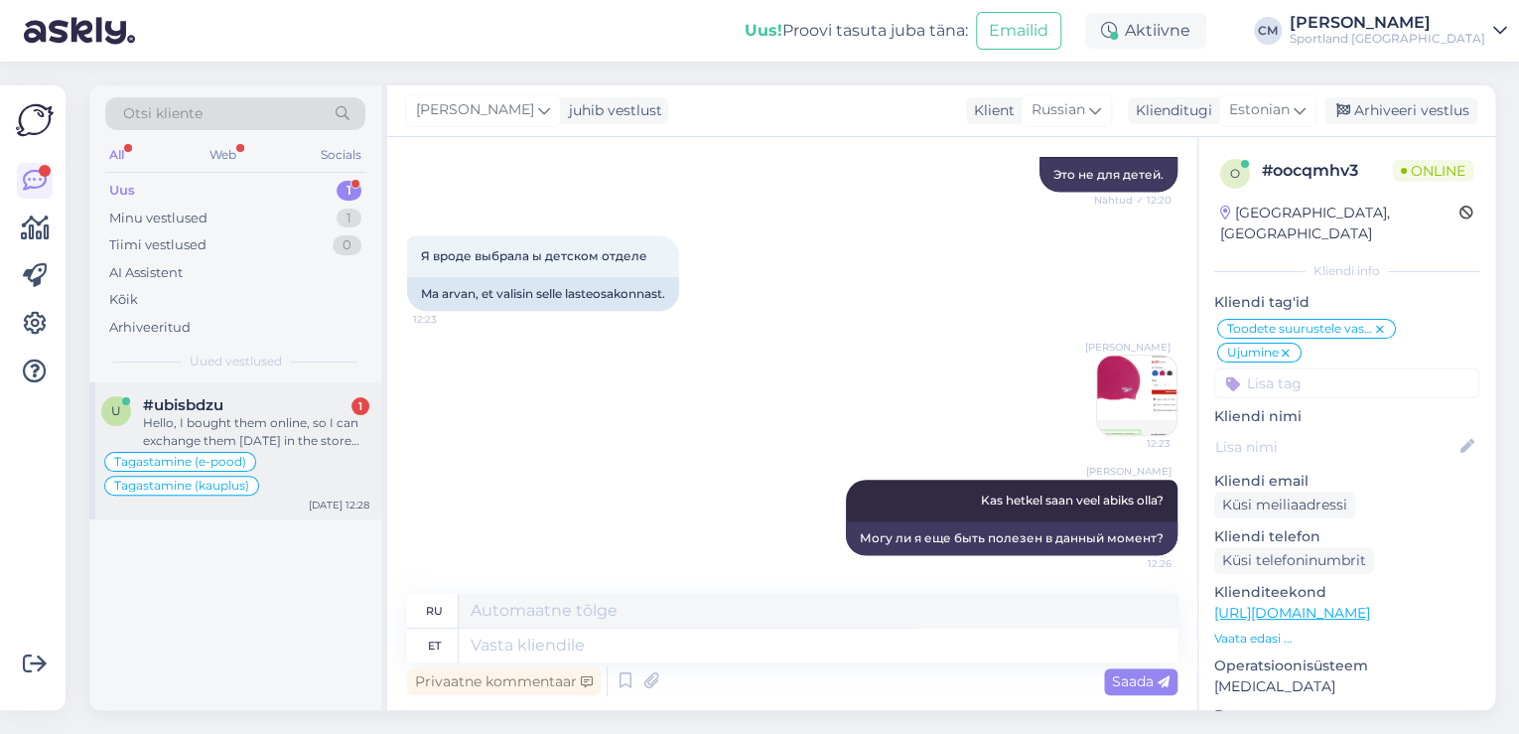
click at [293, 453] on div "Tagastamine (e-pood) Tagastamine (kauplus)" at bounding box center [235, 474] width 268 height 48
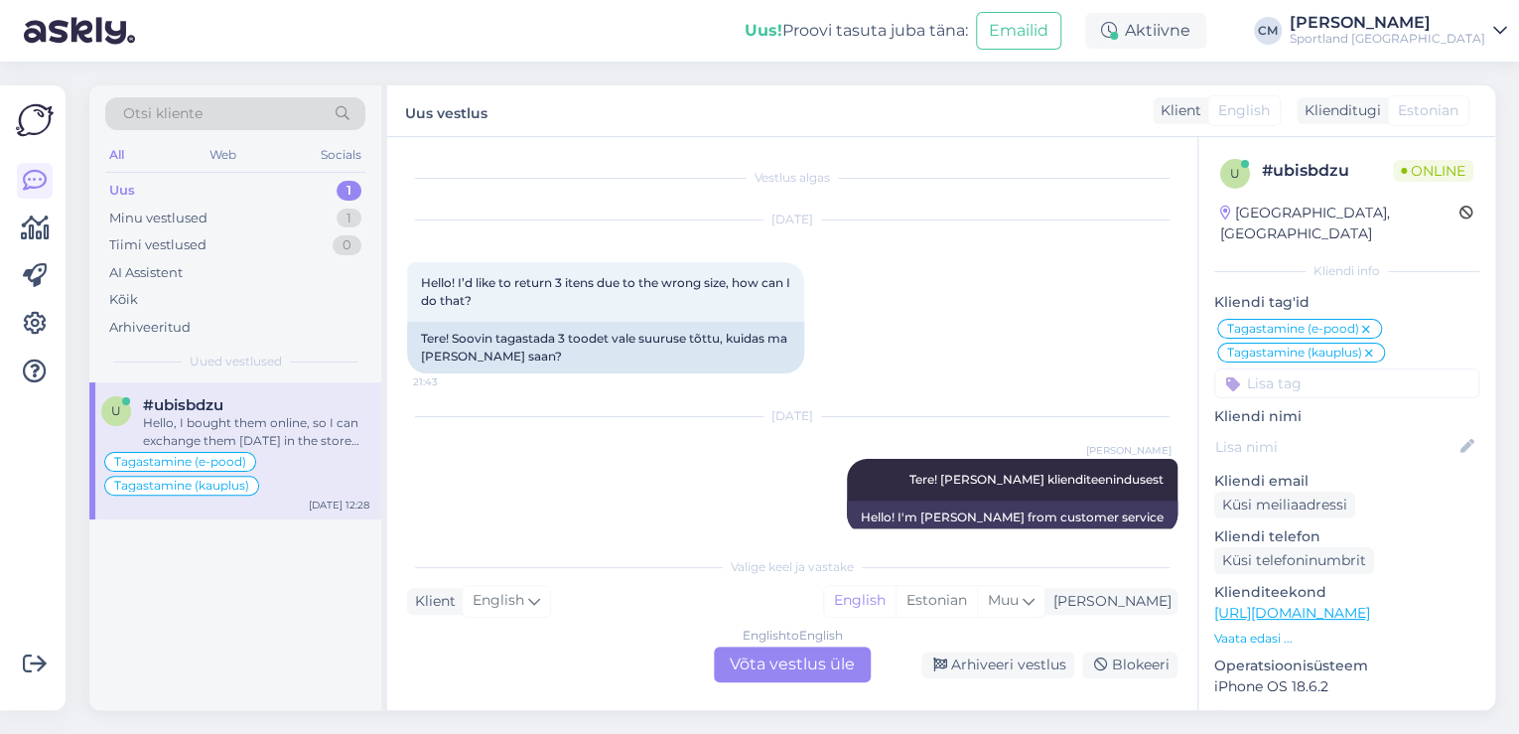
scroll to position [628, 0]
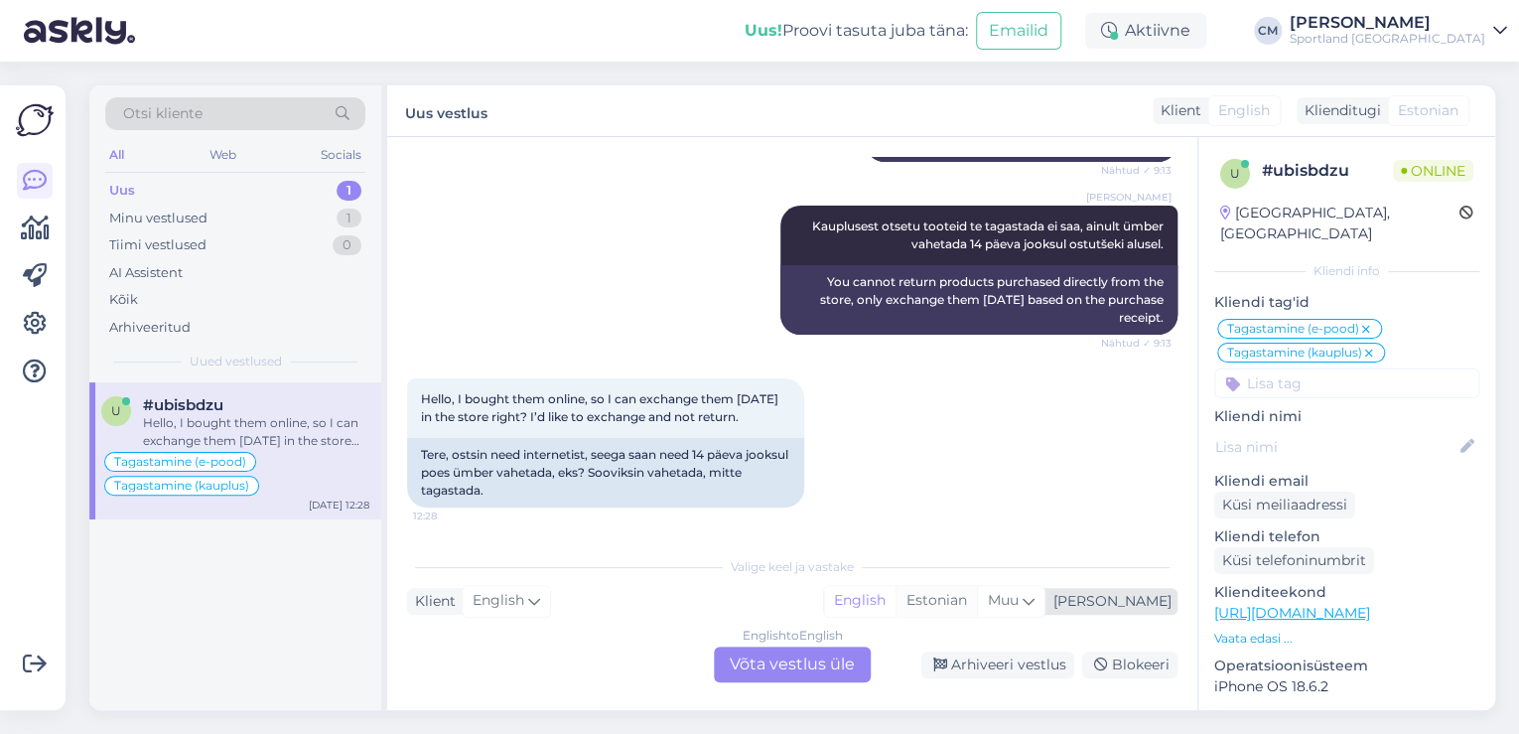
click at [977, 610] on div "Estonian" at bounding box center [935, 601] width 81 height 30
click at [782, 664] on div "English to Estonian Võta vestlus üle" at bounding box center [792, 664] width 157 height 36
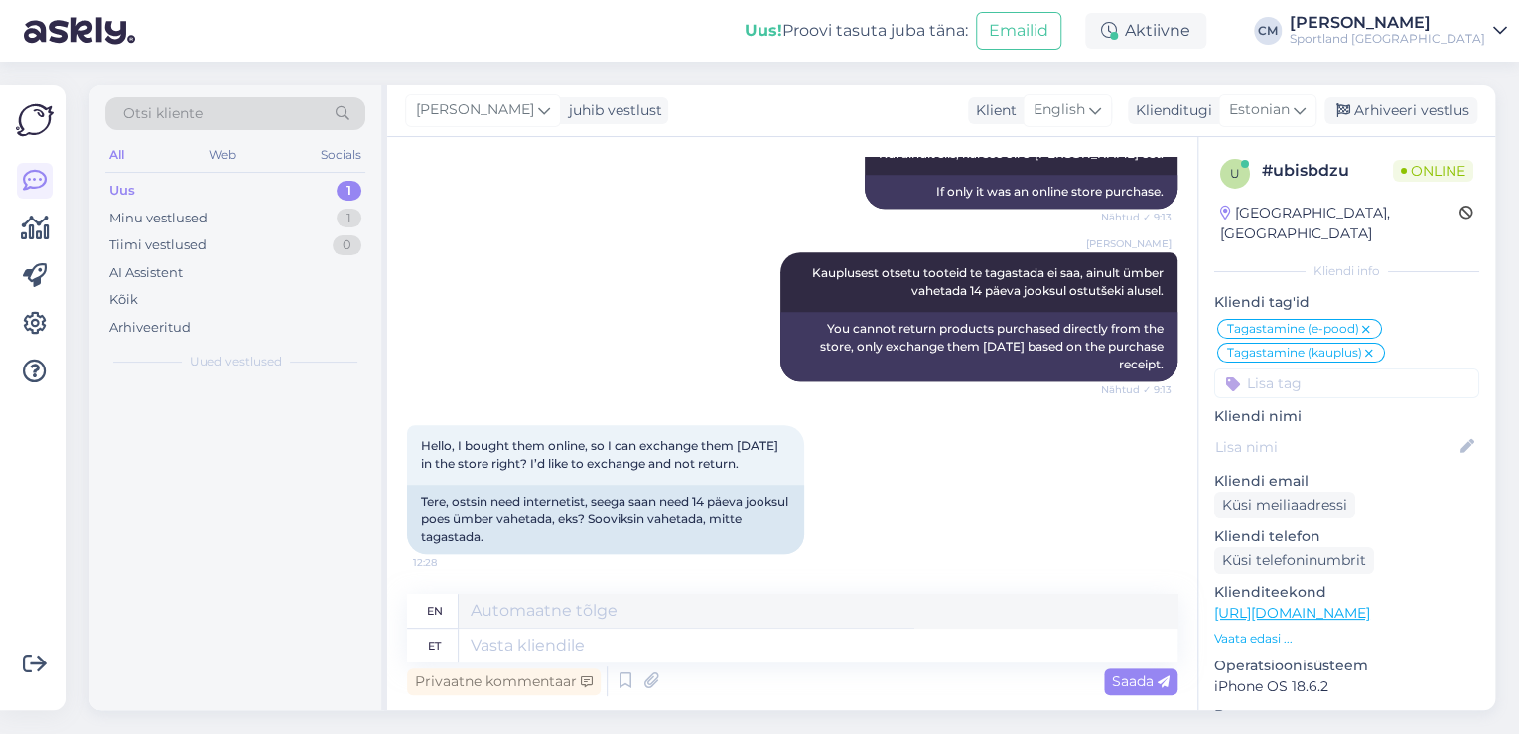
scroll to position [581, 0]
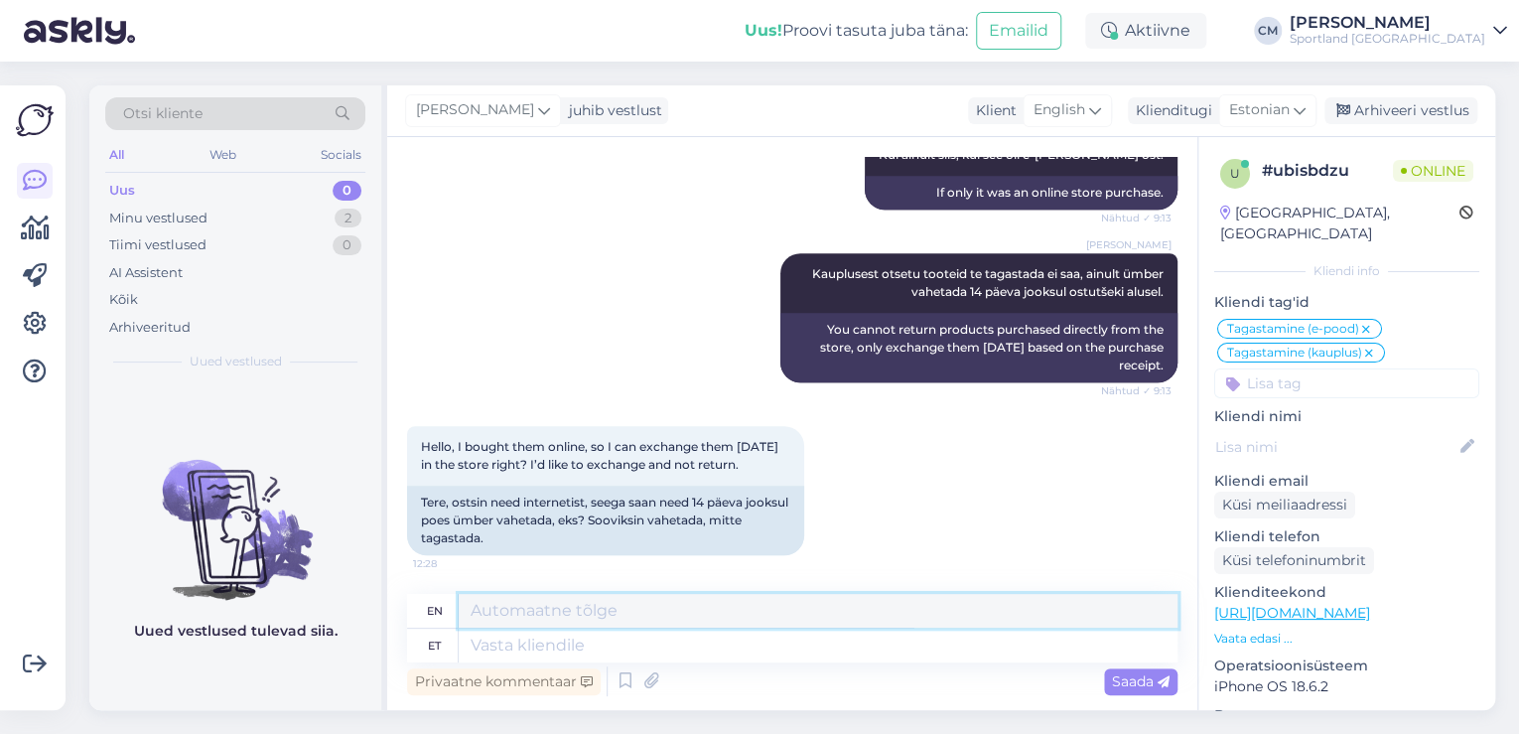
click at [660, 615] on textarea at bounding box center [818, 611] width 719 height 34
click at [644, 640] on textarea at bounding box center [818, 645] width 719 height 34
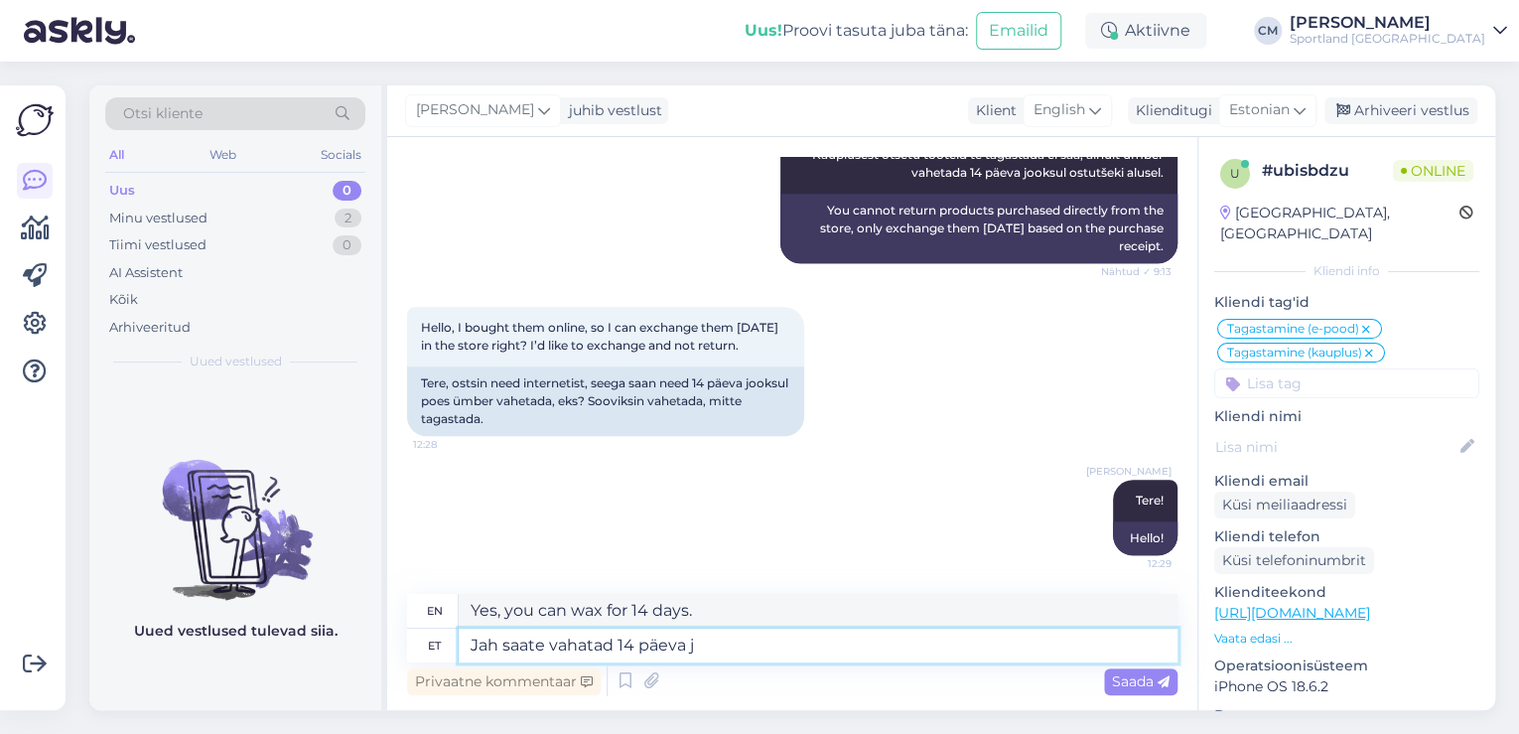
drag, startPoint x: 724, startPoint y: 650, endPoint x: 459, endPoint y: 643, distance: 265.1
click at [459, 643] on textarea "Jah saate vahatad 14 päeva j" at bounding box center [818, 645] width 719 height 34
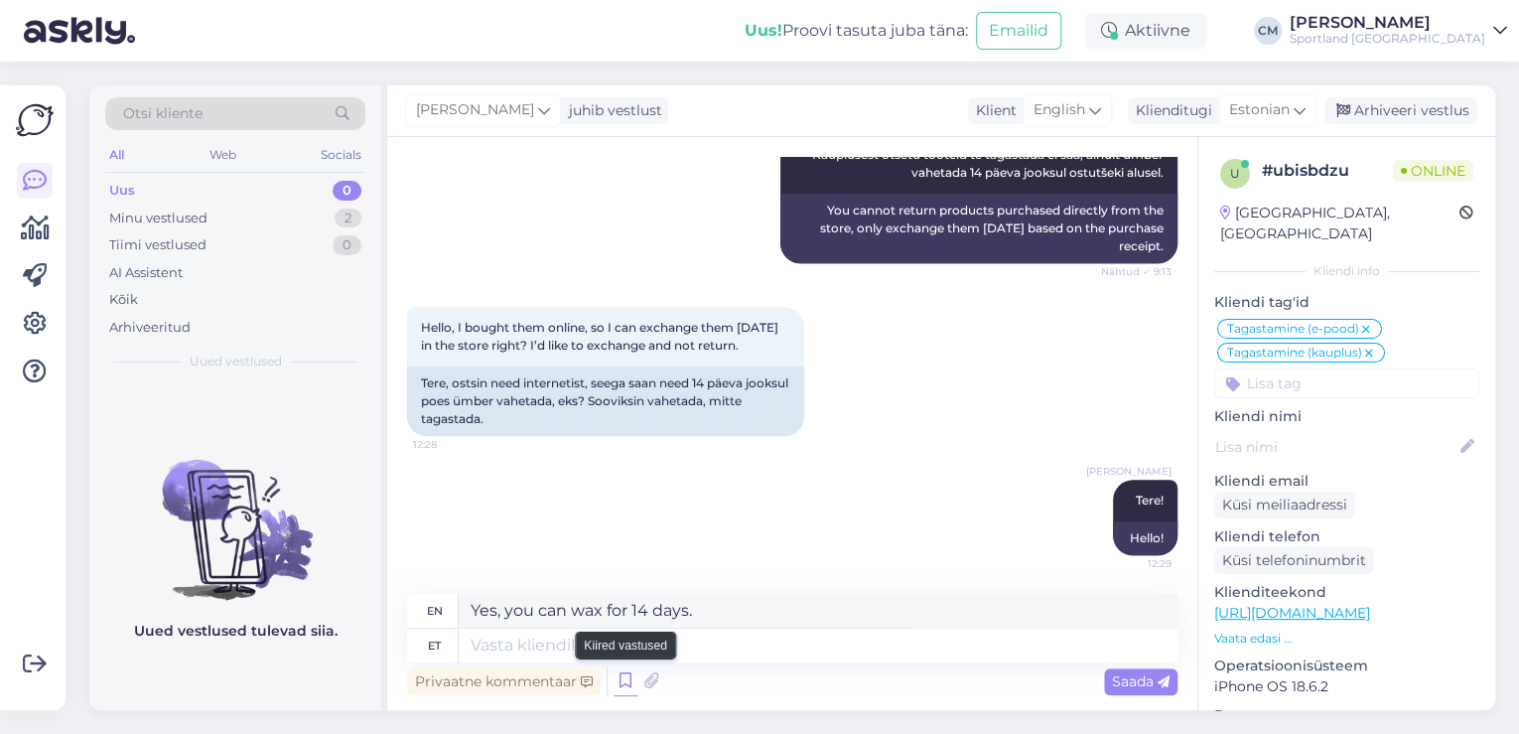
click at [615, 671] on icon at bounding box center [625, 681] width 24 height 30
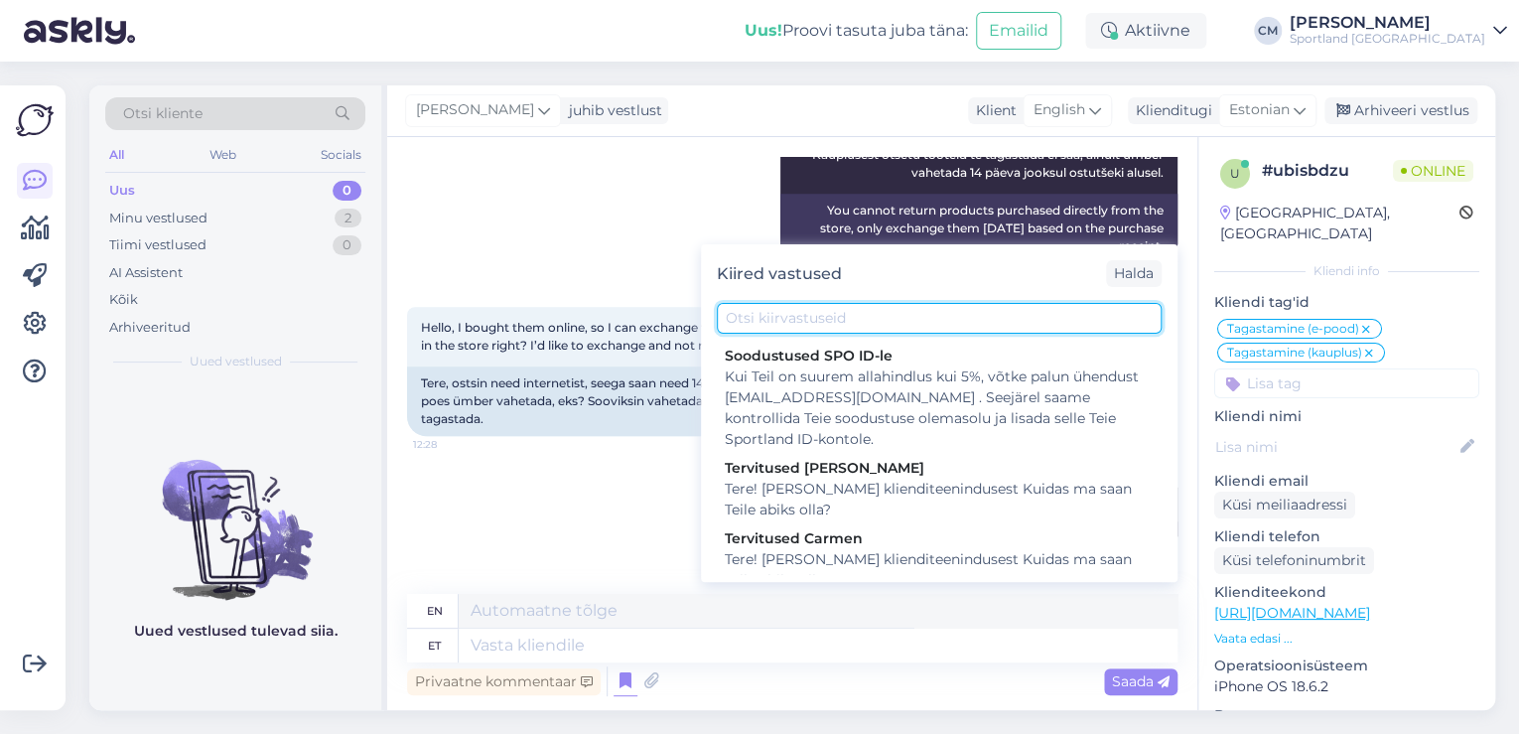
click at [901, 303] on input "text" at bounding box center [939, 318] width 445 height 31
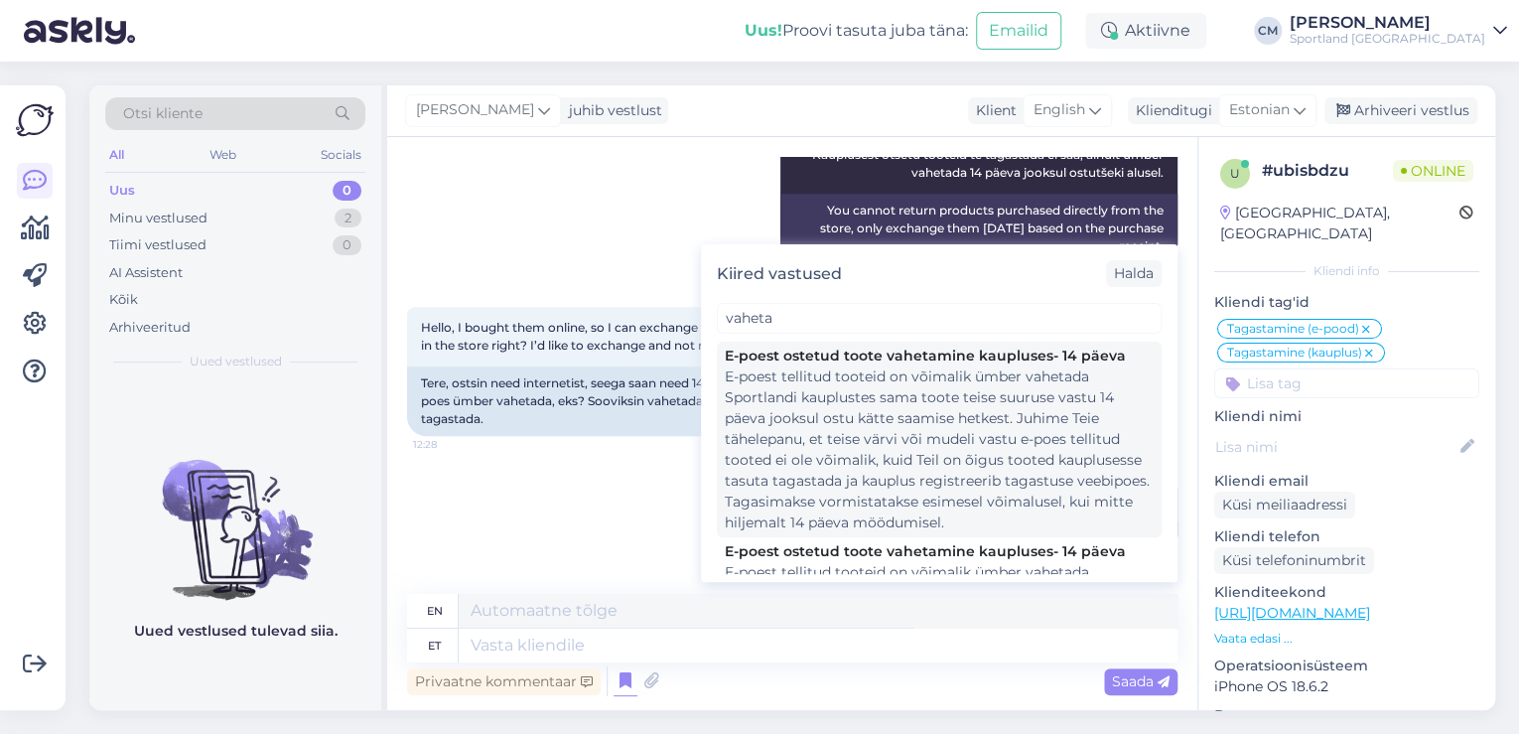
click at [864, 405] on div "E-poest tellitud tooteid on võimalik ümber vahetada Sportlandi kauplustes sama …" at bounding box center [939, 449] width 429 height 167
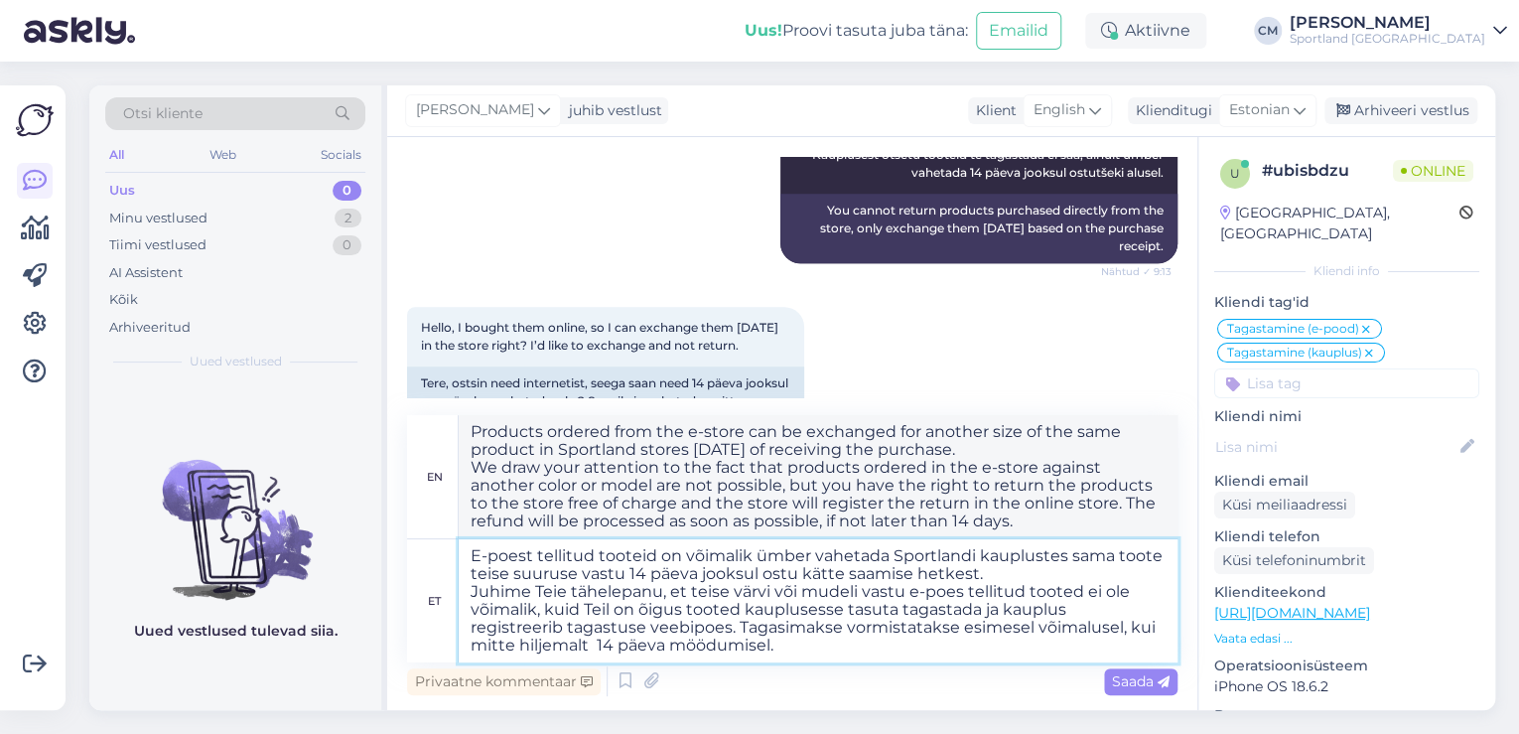
click at [834, 592] on textarea "E-poest tellitud tooteid on võimalik ümber vahetada Sportlandi kauplustes sama …" at bounding box center [818, 600] width 719 height 123
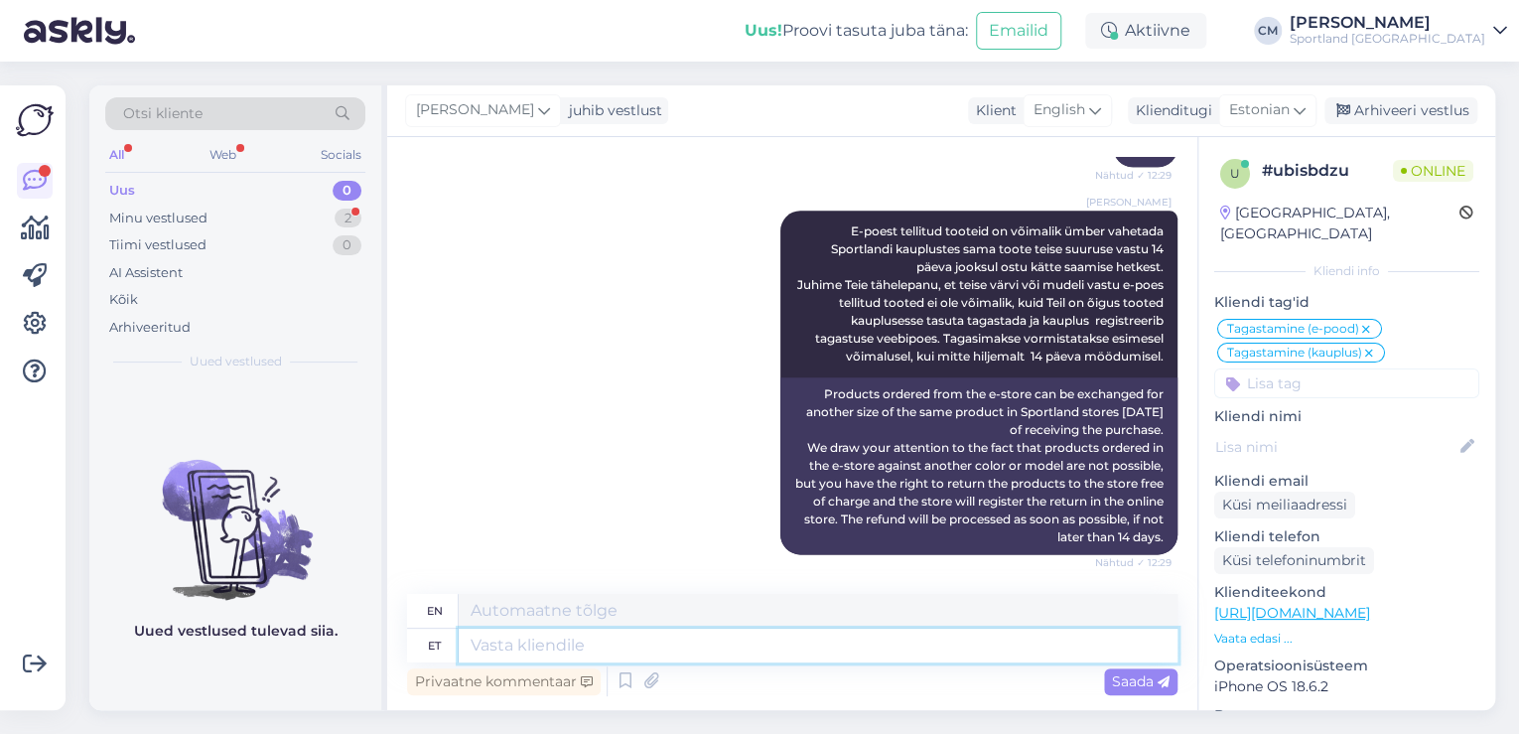
scroll to position [1331, 0]
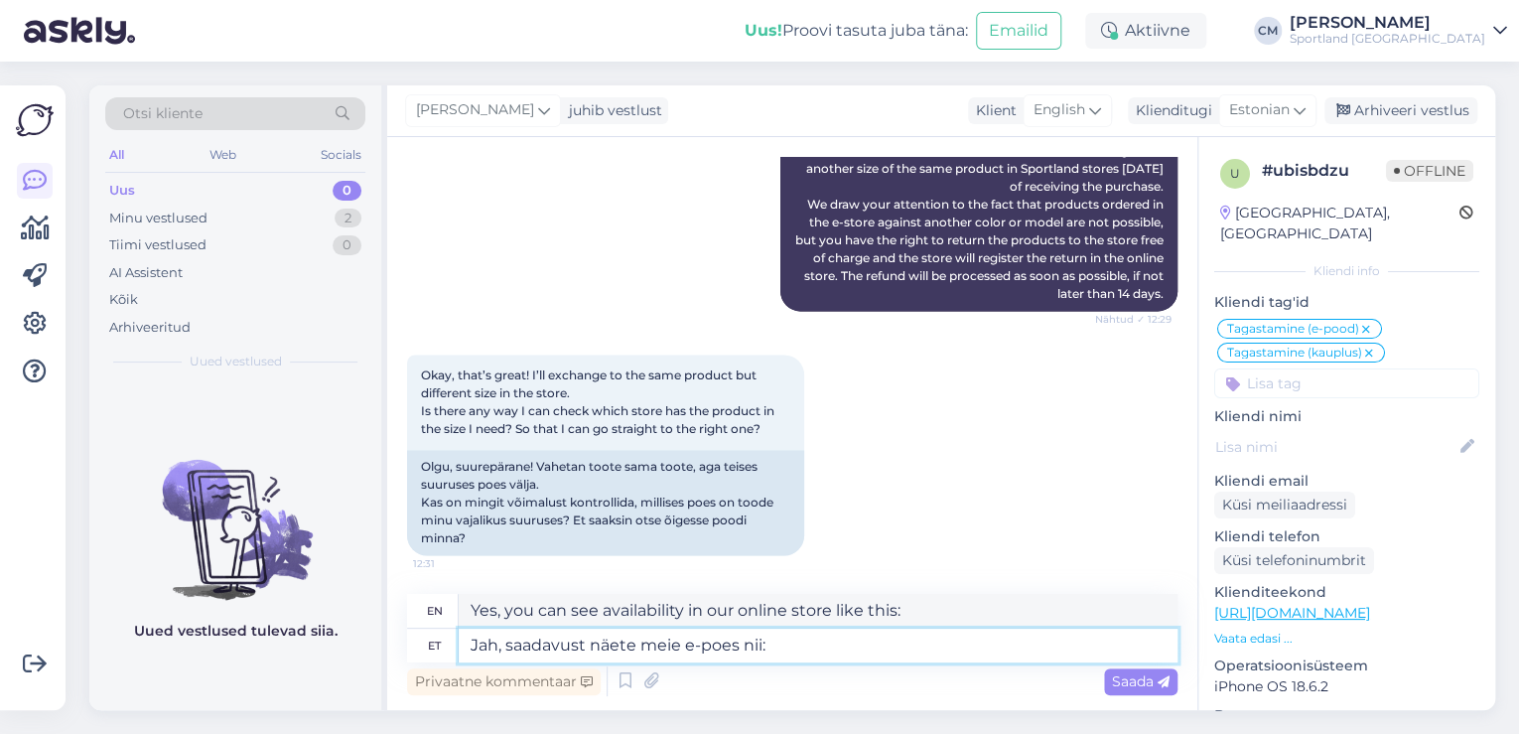
paste textarea
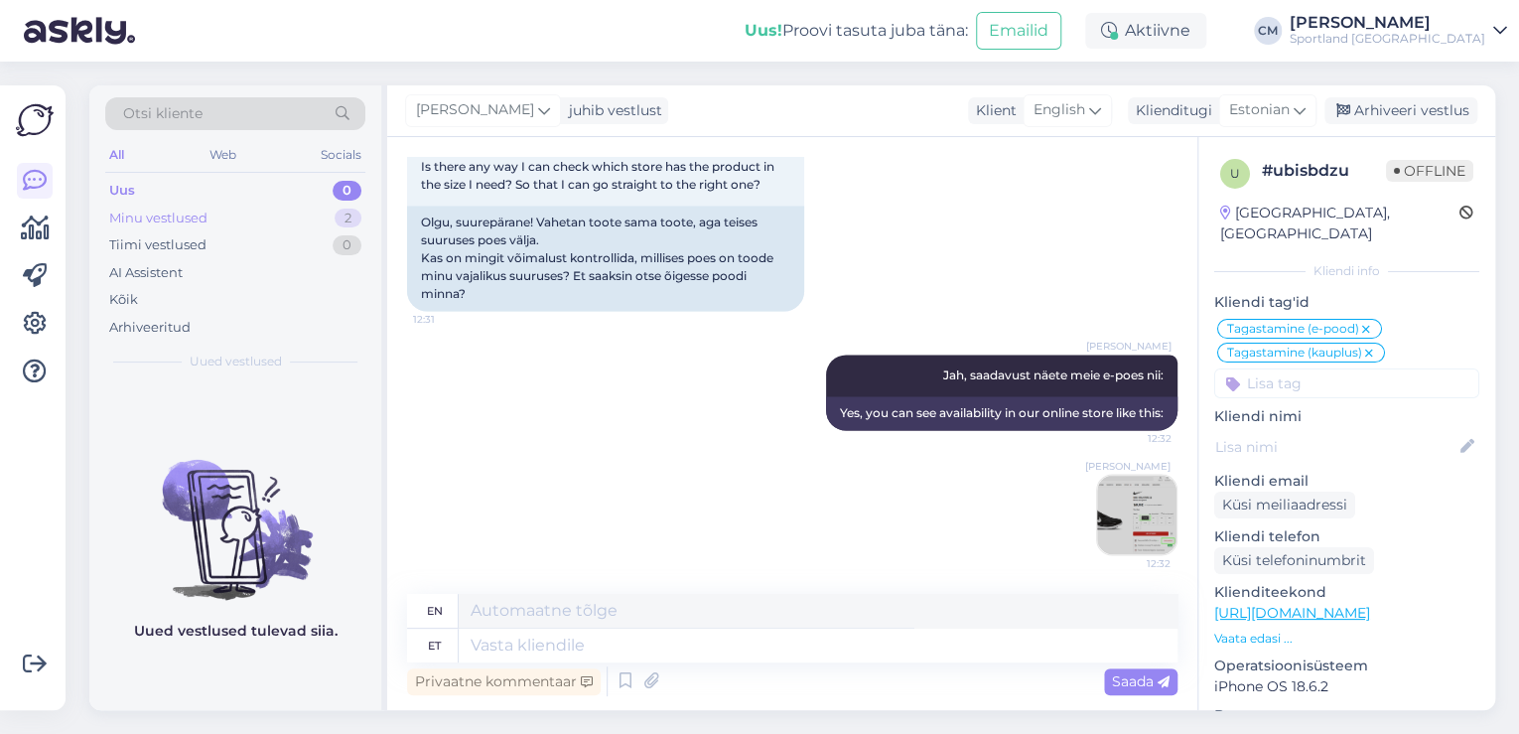
click at [326, 219] on div "Minu vestlused 2" at bounding box center [235, 218] width 260 height 28
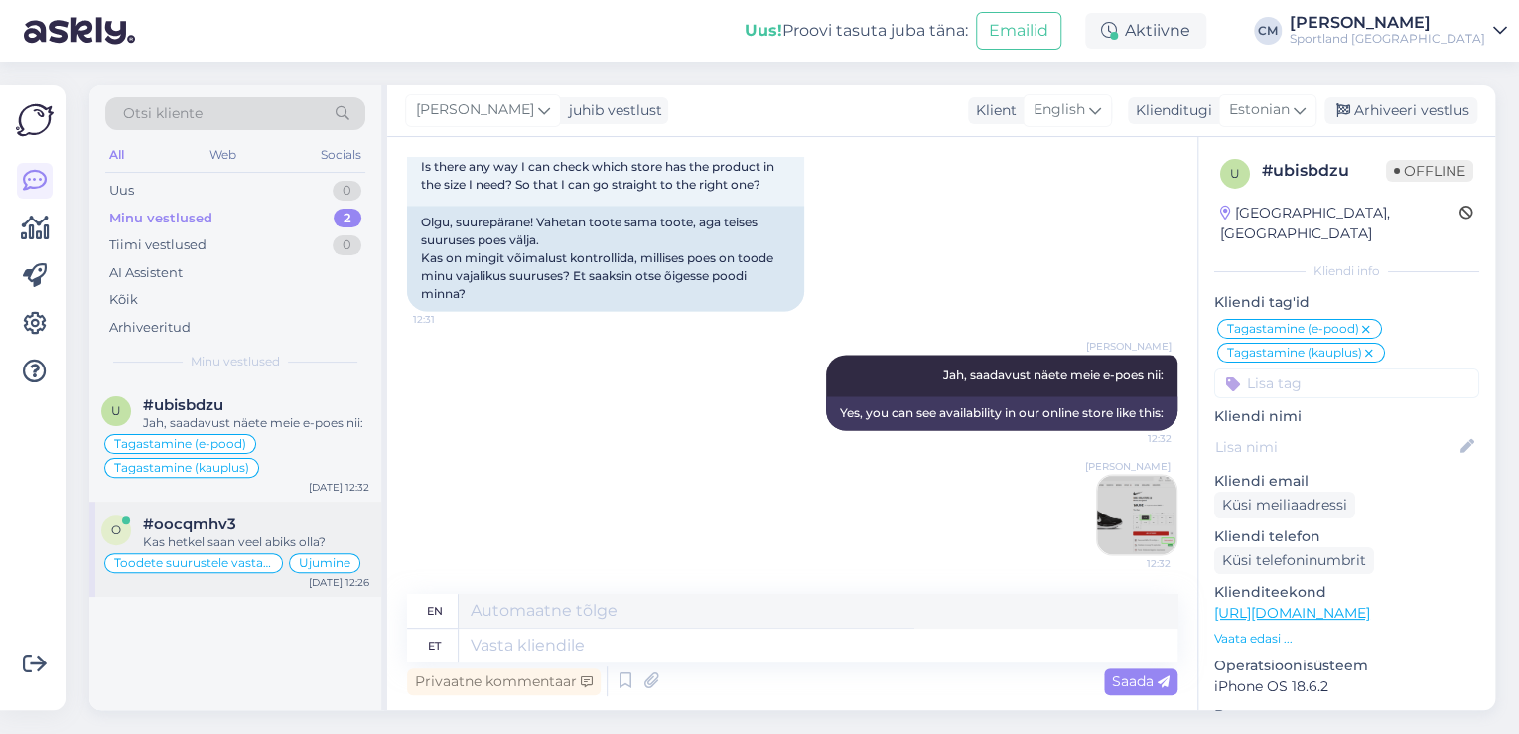
click at [314, 528] on div "#oocqmhv3" at bounding box center [256, 524] width 226 height 18
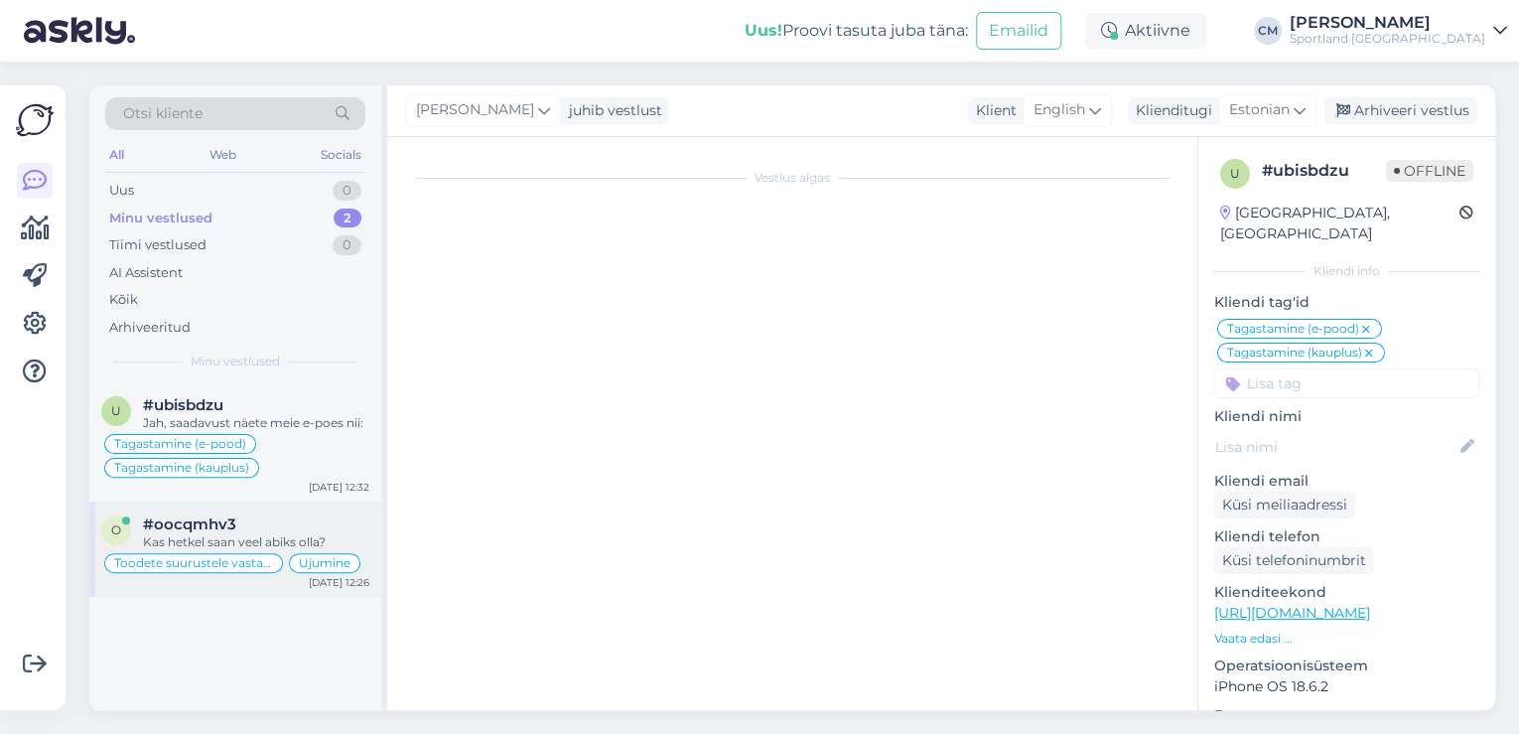
scroll to position [920, 0]
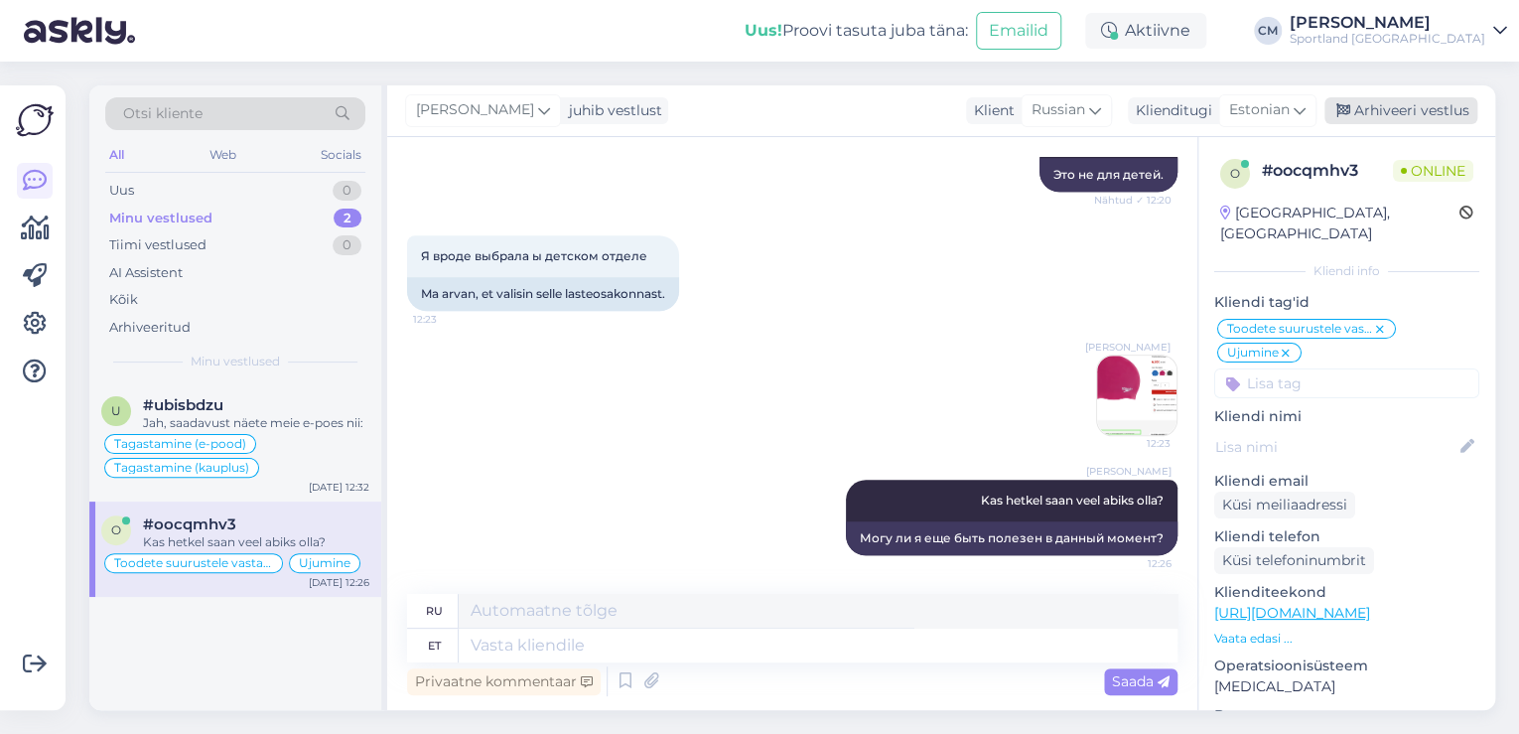
click at [1389, 110] on div "Arhiveeri vestlus" at bounding box center [1400, 110] width 153 height 27
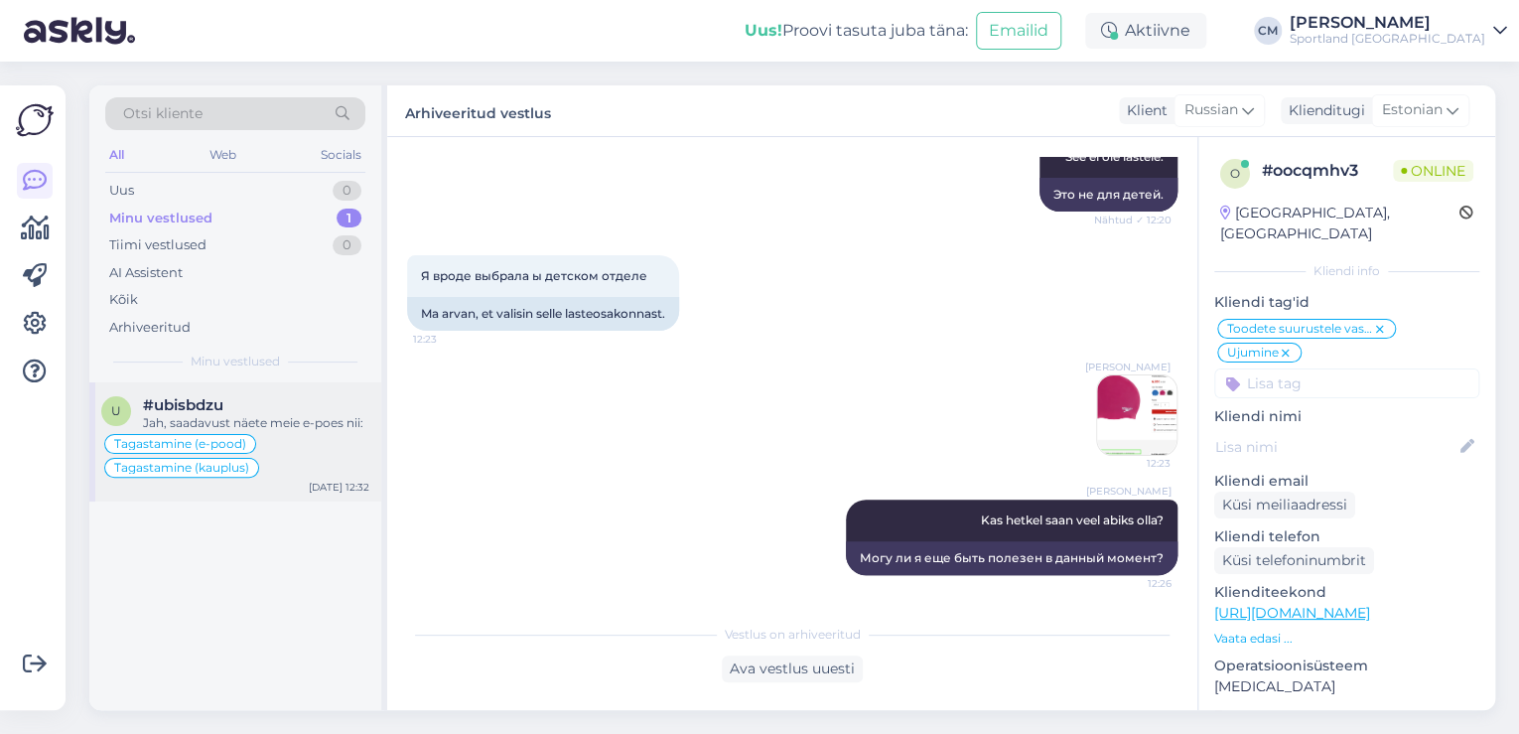
click at [306, 417] on div "Jah, saadavust näete meie e-poes nii:" at bounding box center [256, 423] width 226 height 18
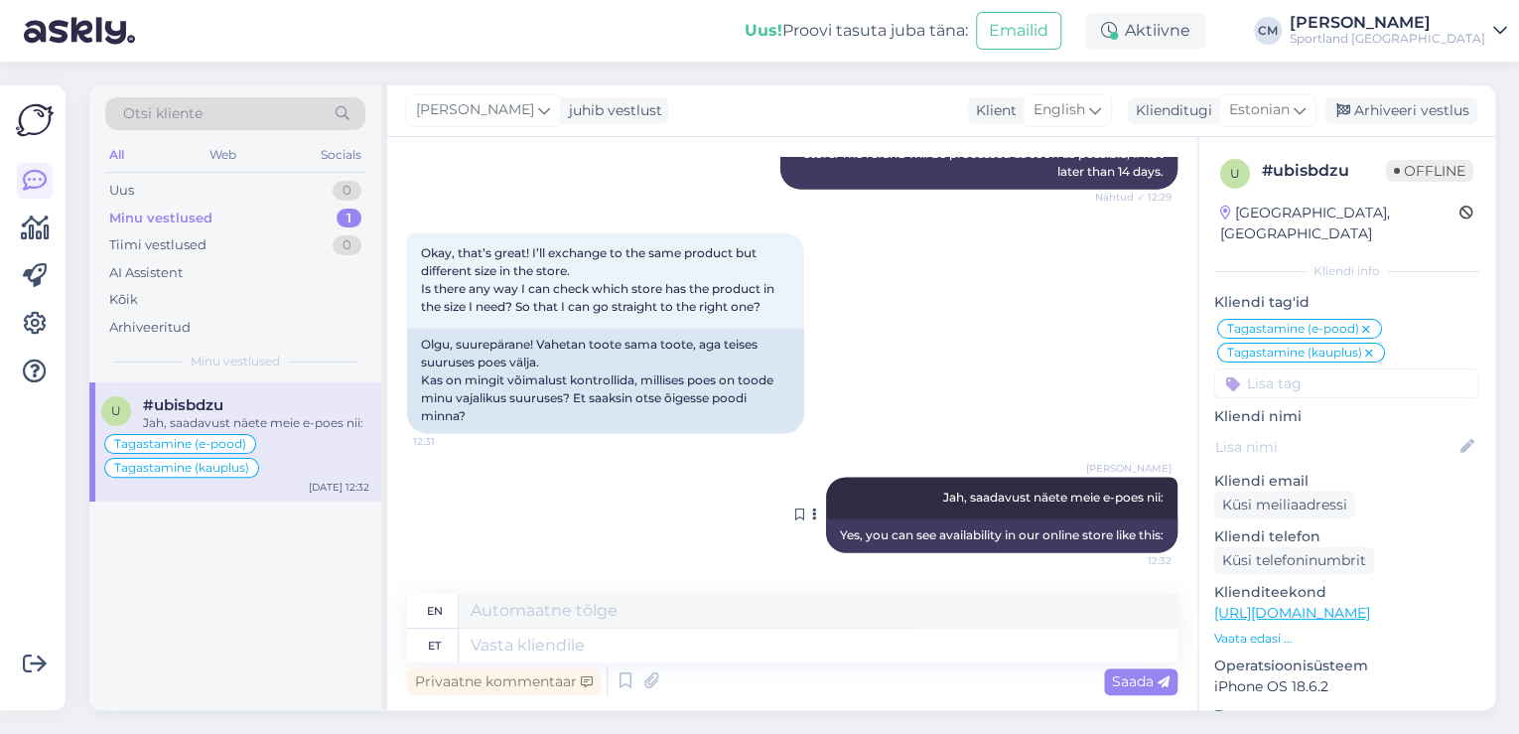
scroll to position [1575, 0]
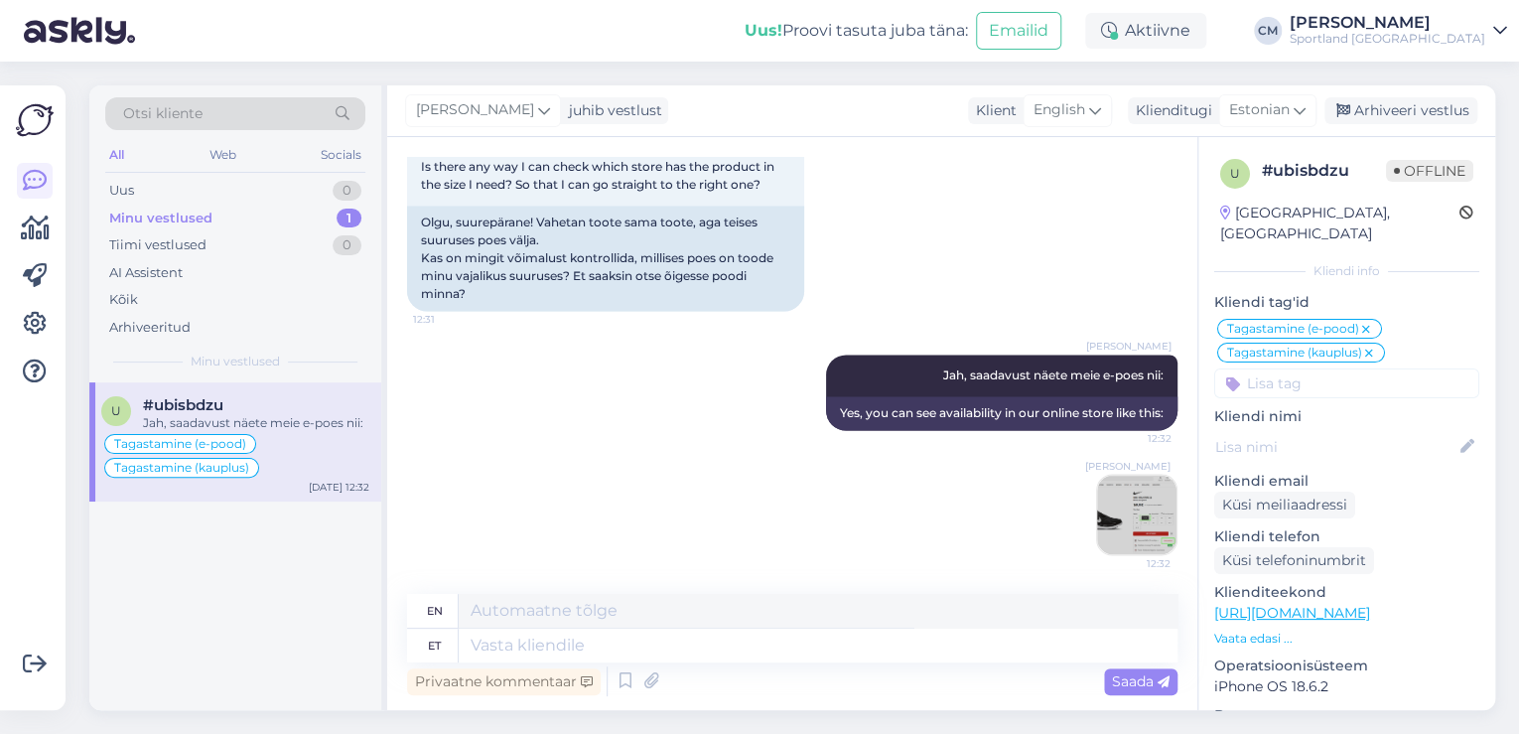
click at [1375, 342] on div "Tagastamine (kauplus)" at bounding box center [1301, 352] width 168 height 20
click at [1370, 345] on icon at bounding box center [1369, 353] width 12 height 16
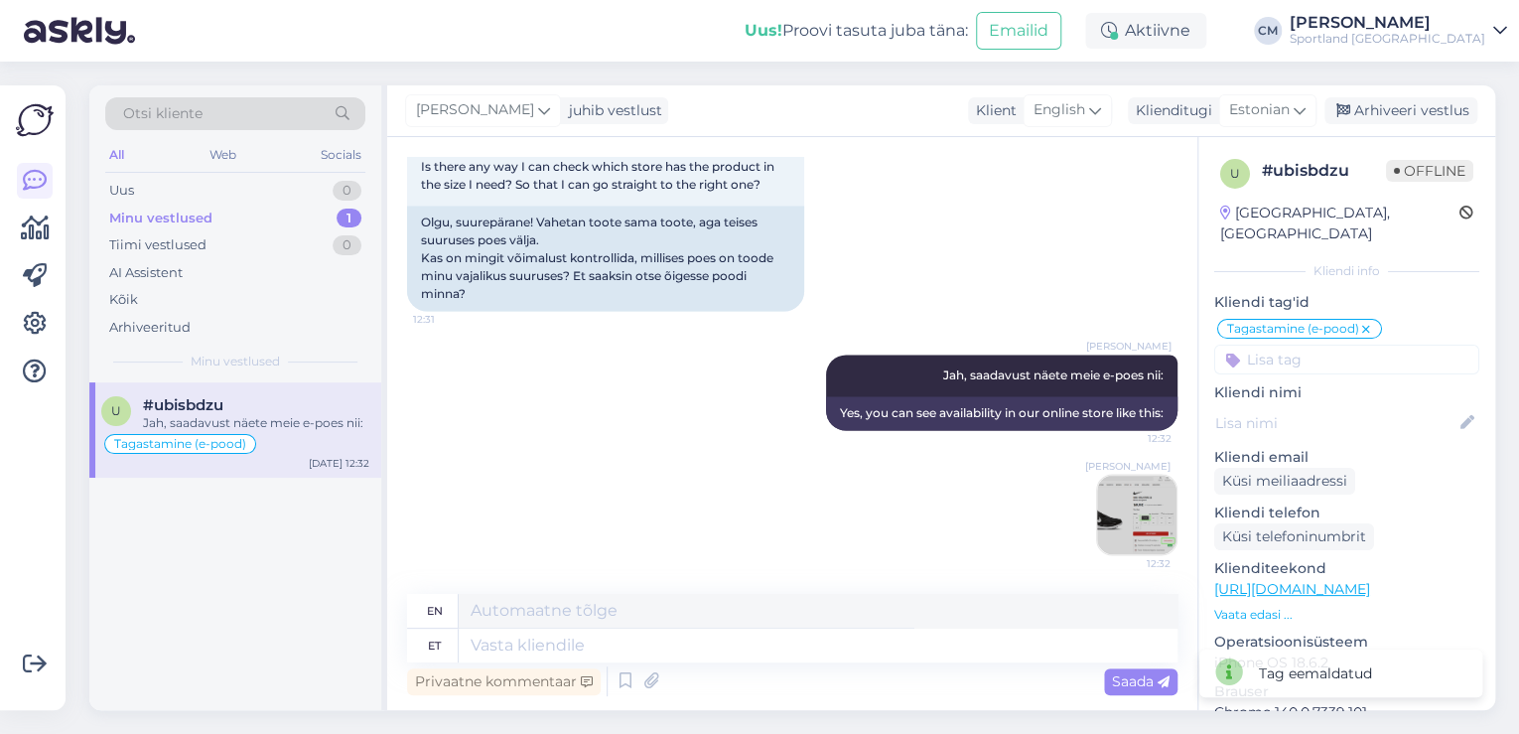
click at [1359, 351] on input at bounding box center [1346, 359] width 265 height 30
click at [1339, 426] on div "Toodete vahetamine (e-pood)" at bounding box center [1347, 436] width 179 height 20
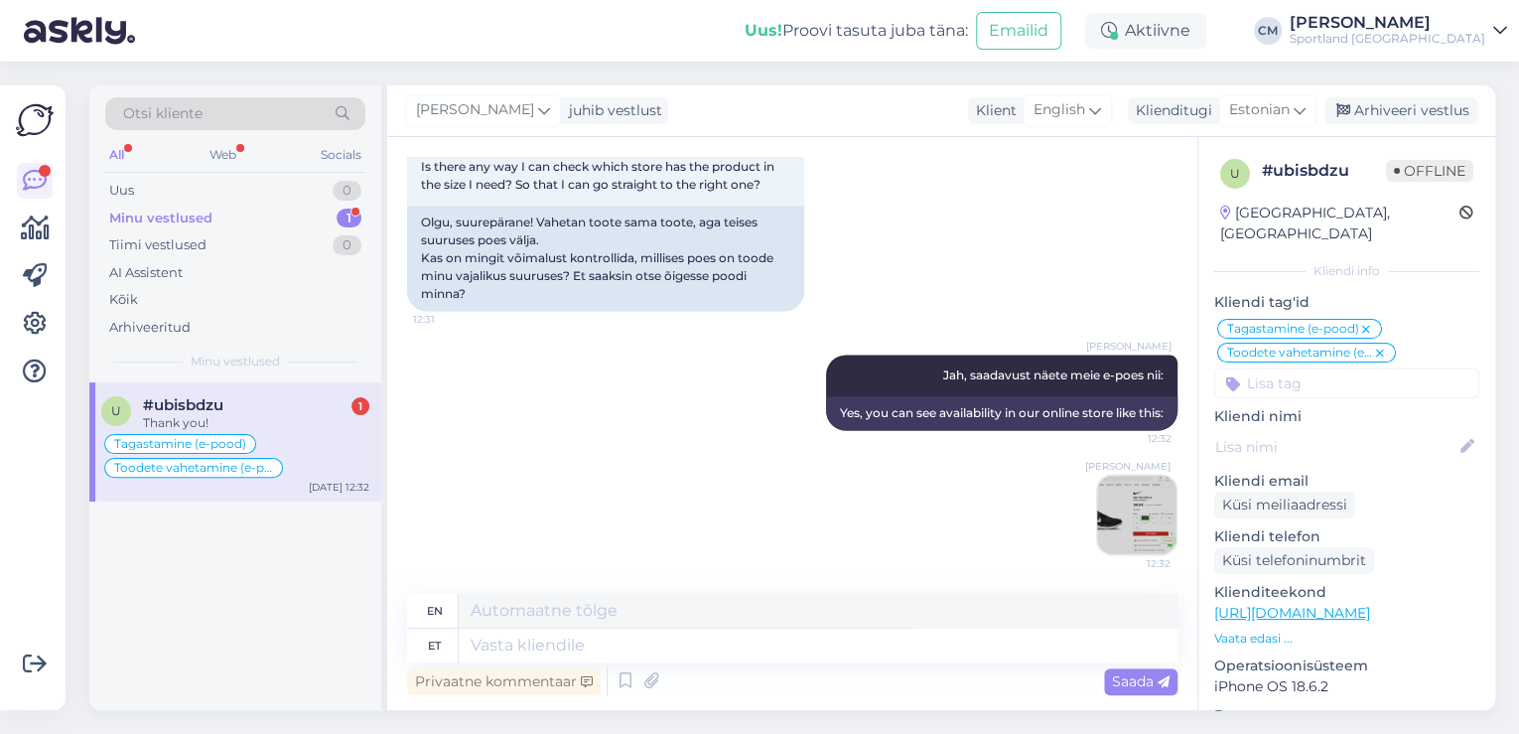
scroll to position [1695, 0]
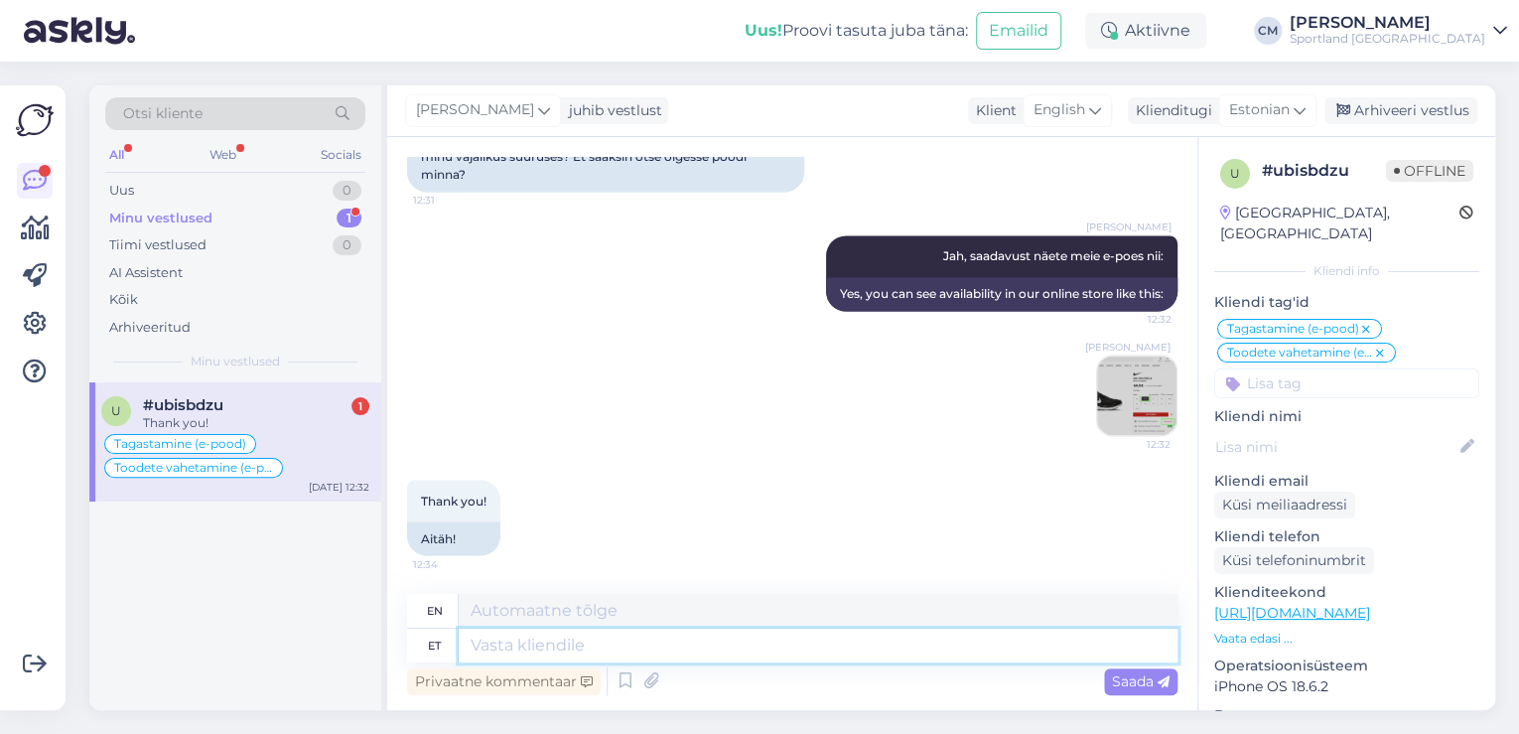
click at [679, 648] on textarea at bounding box center [818, 645] width 719 height 34
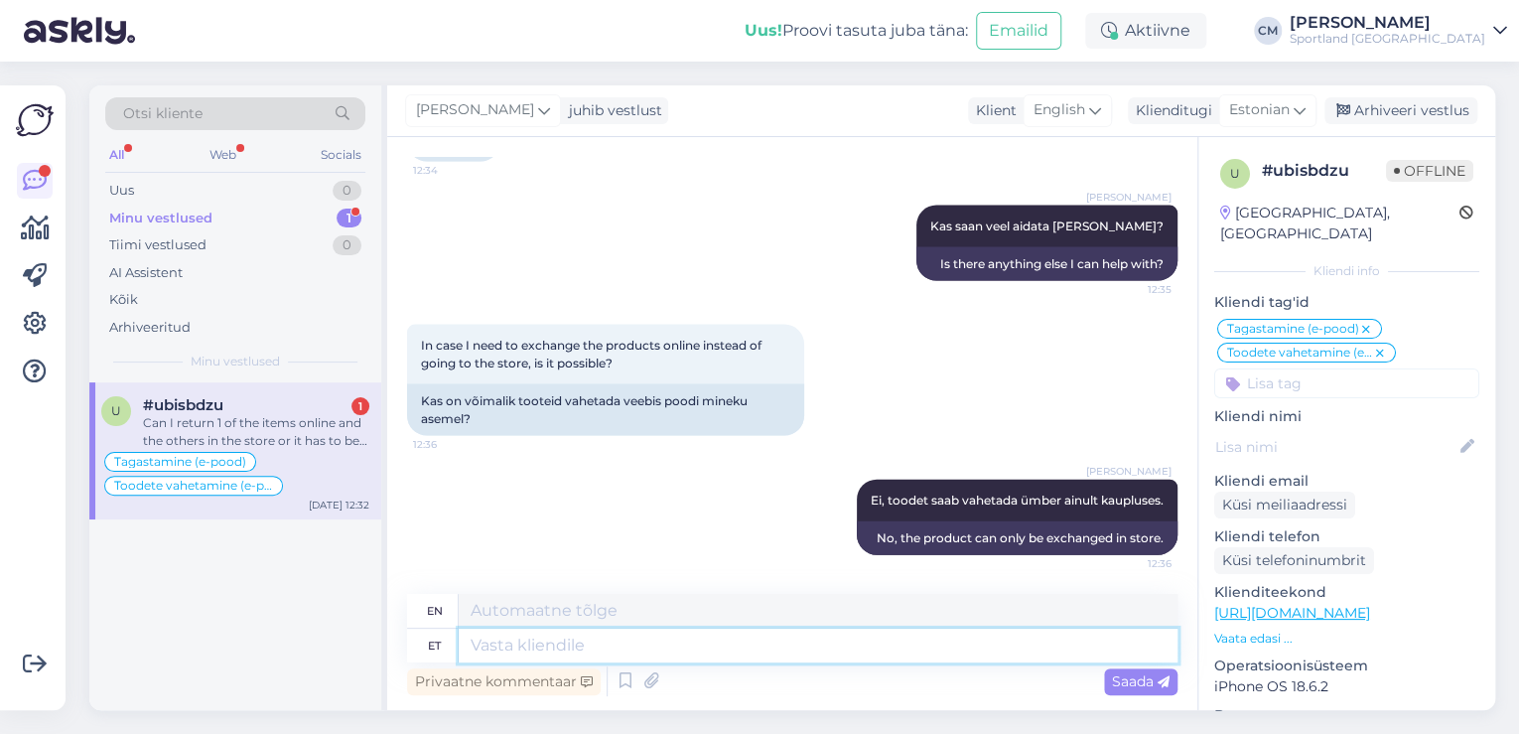
scroll to position [2243, 0]
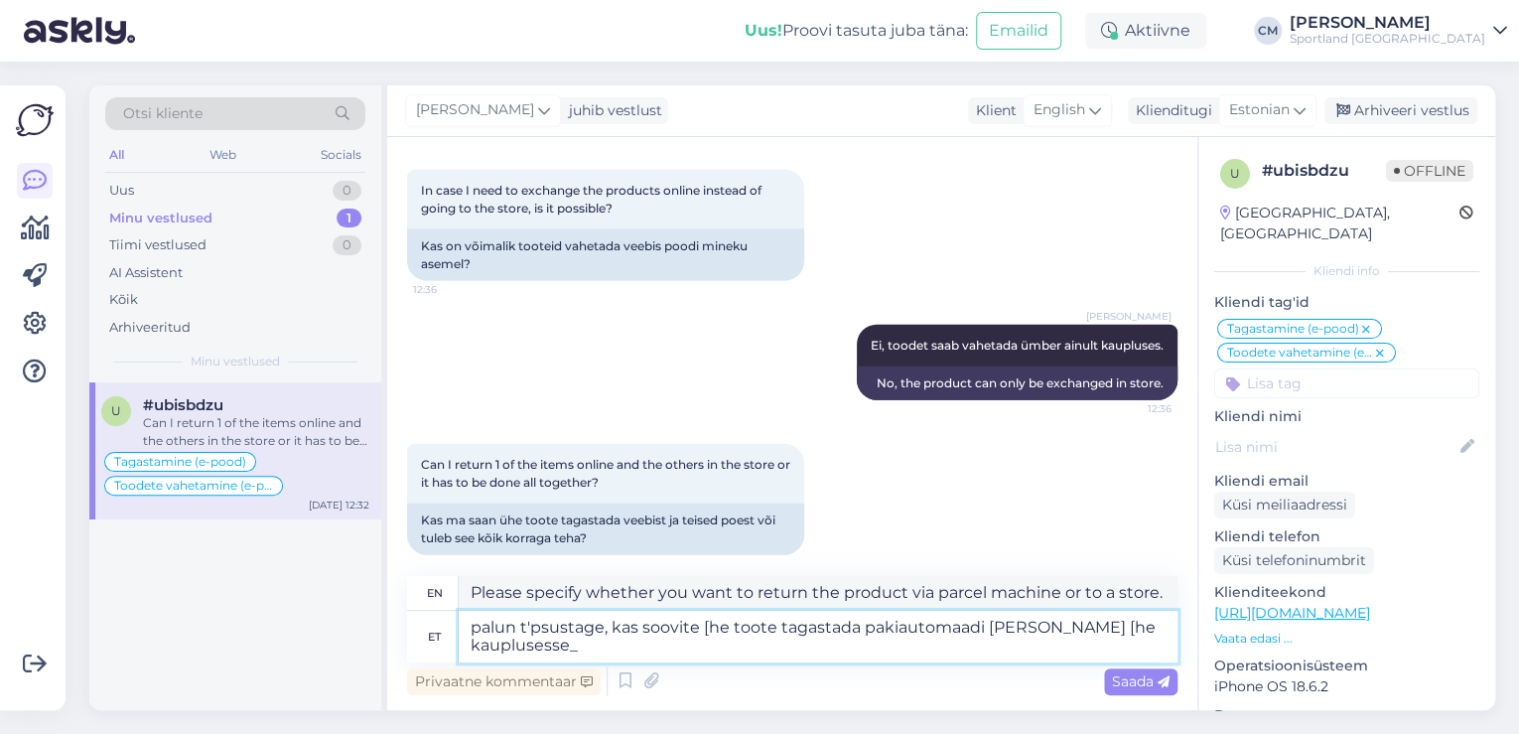
click at [712, 627] on textarea "palun t'psustage, kas soovite [he toote tagastada pakiautomaadi [PERSON_NAME] […" at bounding box center [818, 637] width 719 height 52
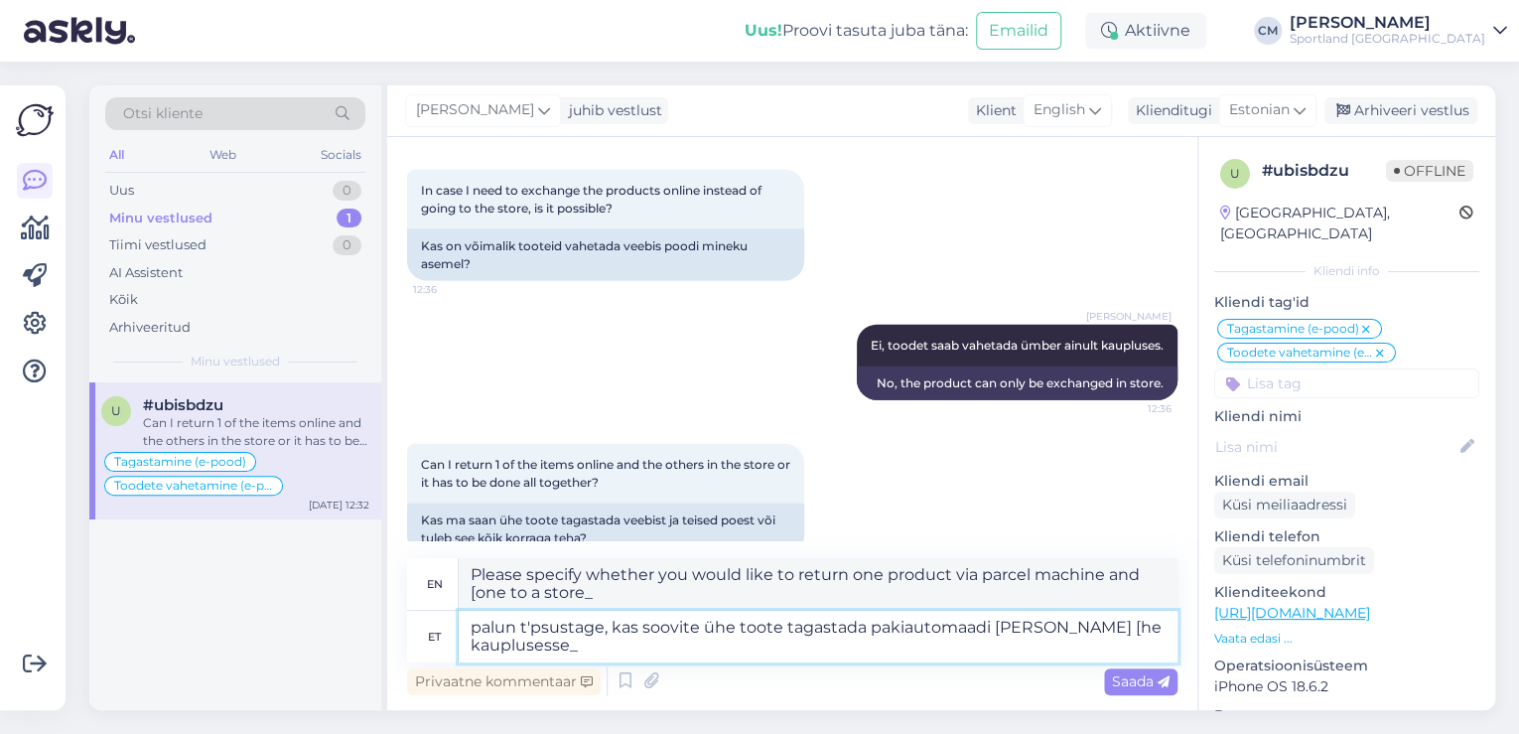
click at [536, 623] on textarea "palun t'psustage, kas soovite ühe toote tagastada pakiautomaadi [PERSON_NAME] […" at bounding box center [818, 637] width 719 height 52
click at [1064, 626] on textarea "palun täpsustage, kas soovite ühe toote tagastada pakiautomaadi [PERSON_NAME] […" at bounding box center [818, 637] width 719 height 52
click at [624, 644] on textarea "palun täpsustage, kas soovite ühe toote tagastada pakiautomaadi [PERSON_NAME] ü…" at bounding box center [818, 637] width 719 height 52
click at [625, 576] on textarea "Please specify whether you would like to return one product via parcel machine …" at bounding box center [818, 584] width 719 height 52
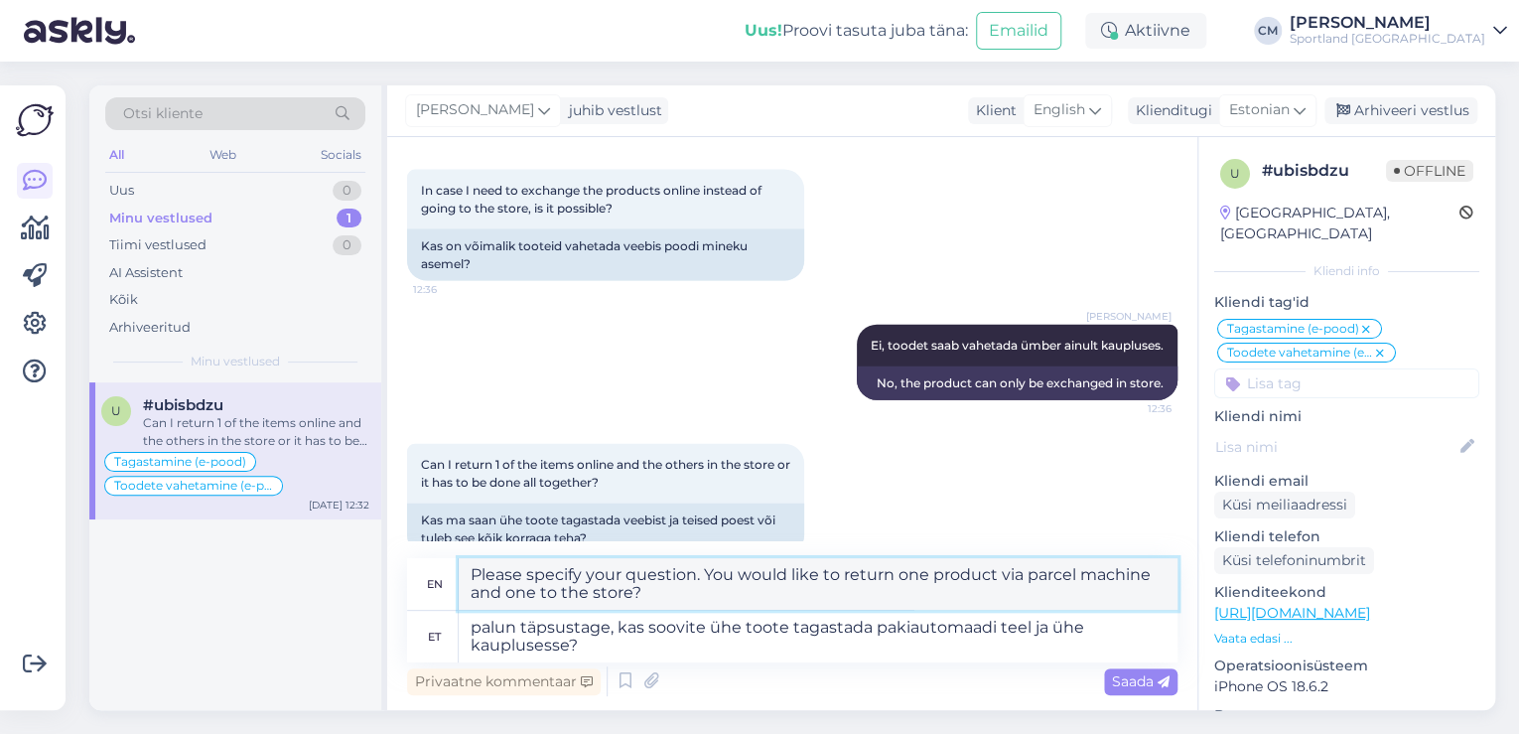
click at [648, 598] on textarea "Please specify your question. You would like to return one product via parcel m…" at bounding box center [818, 584] width 719 height 52
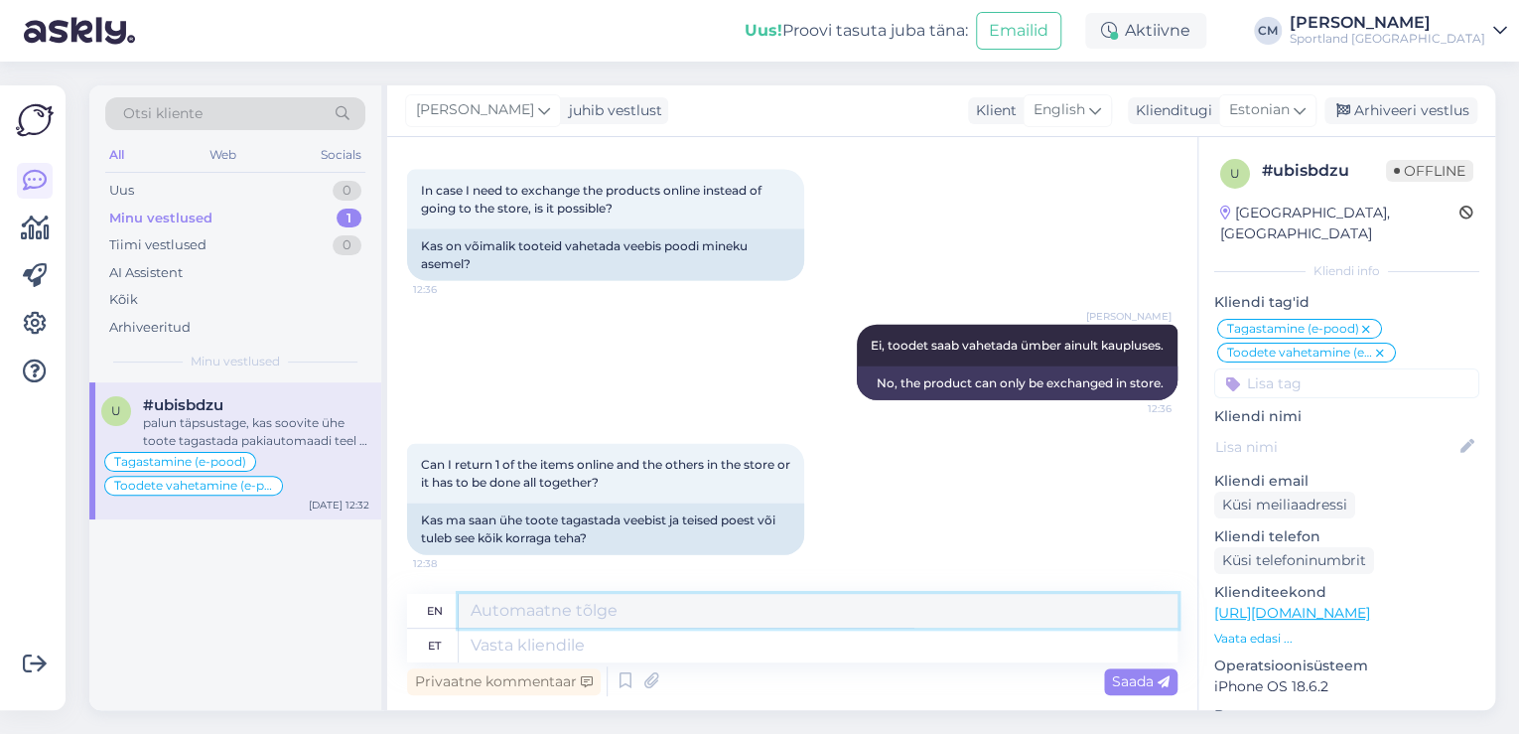
scroll to position [2397, 0]
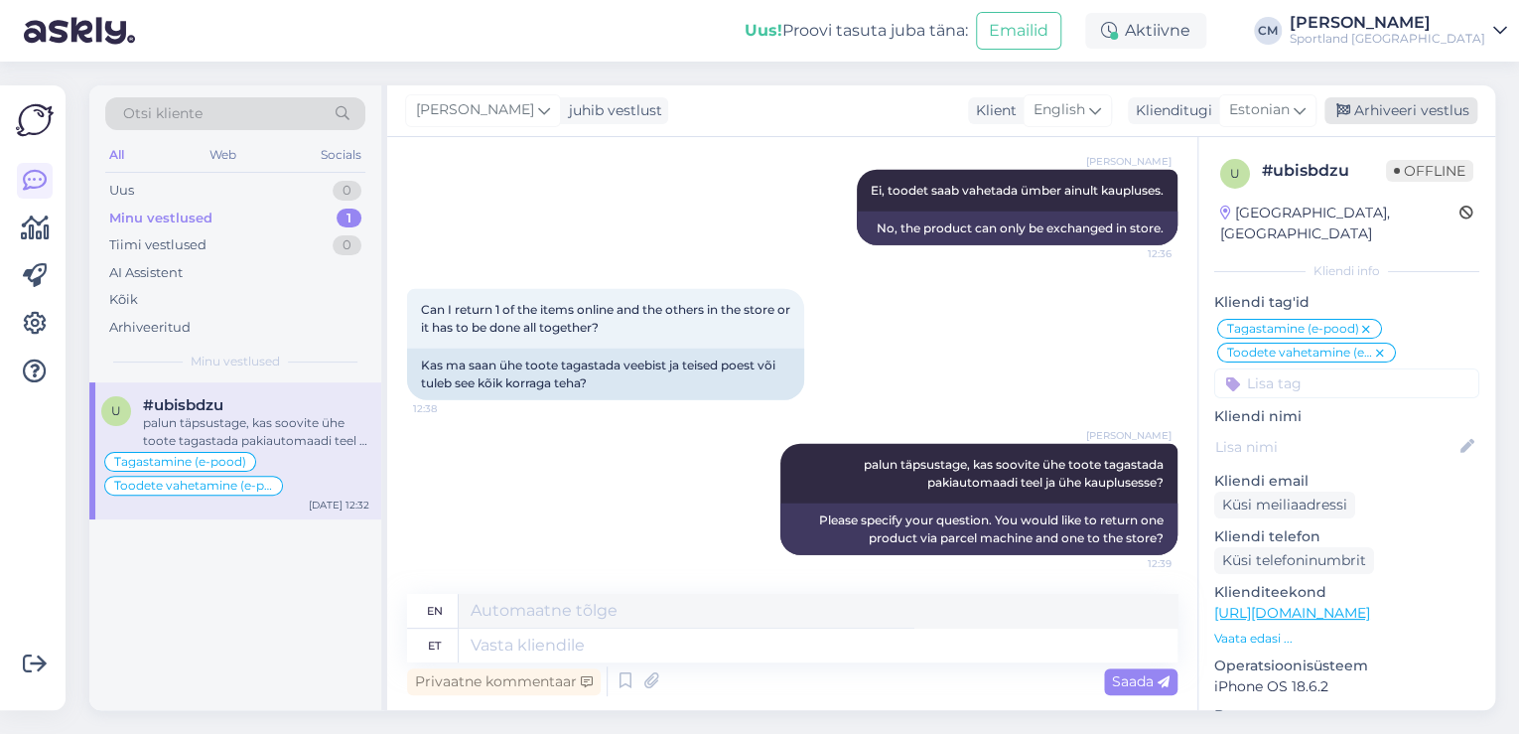
click at [1354, 119] on div "Arhiveeri vestlus" at bounding box center [1400, 110] width 153 height 27
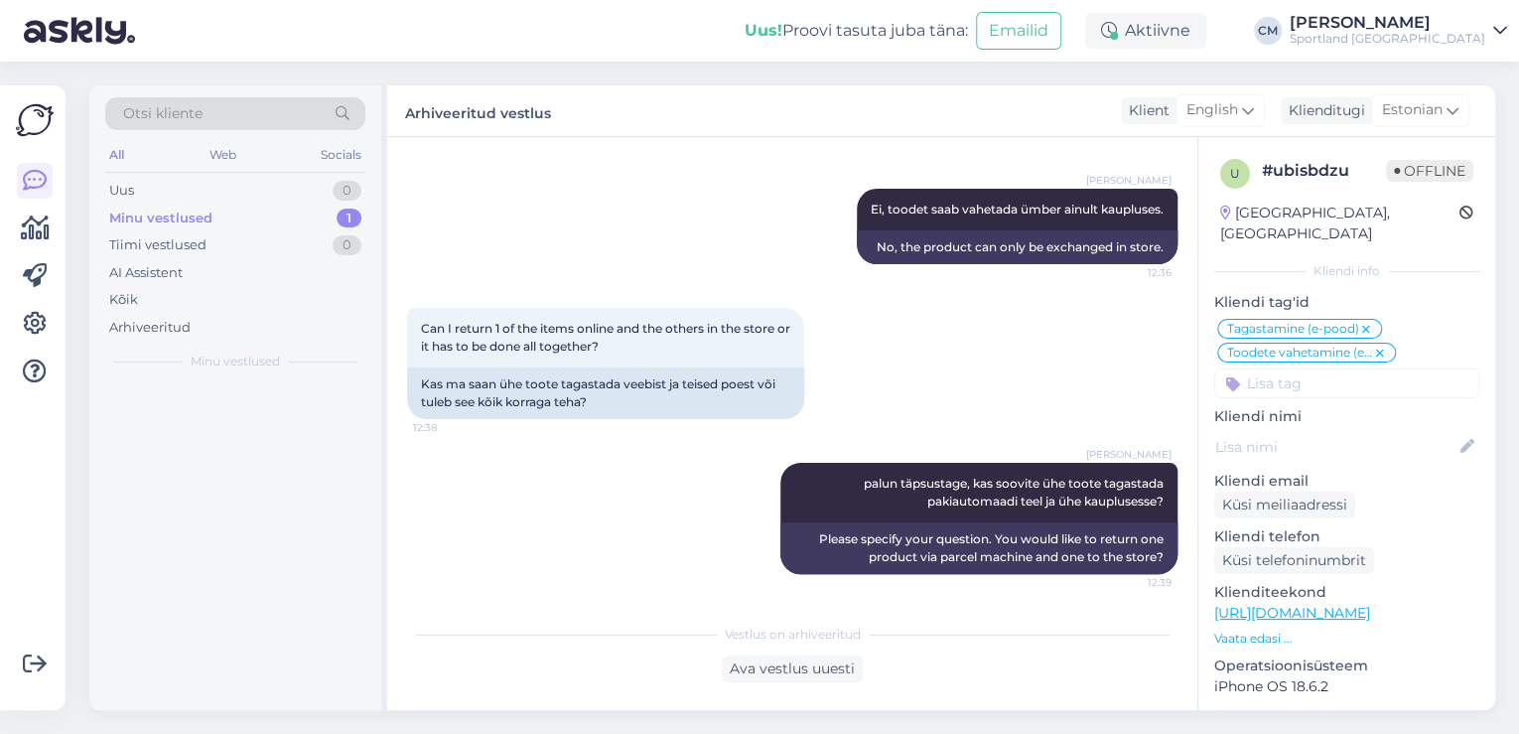
scroll to position [2378, 0]
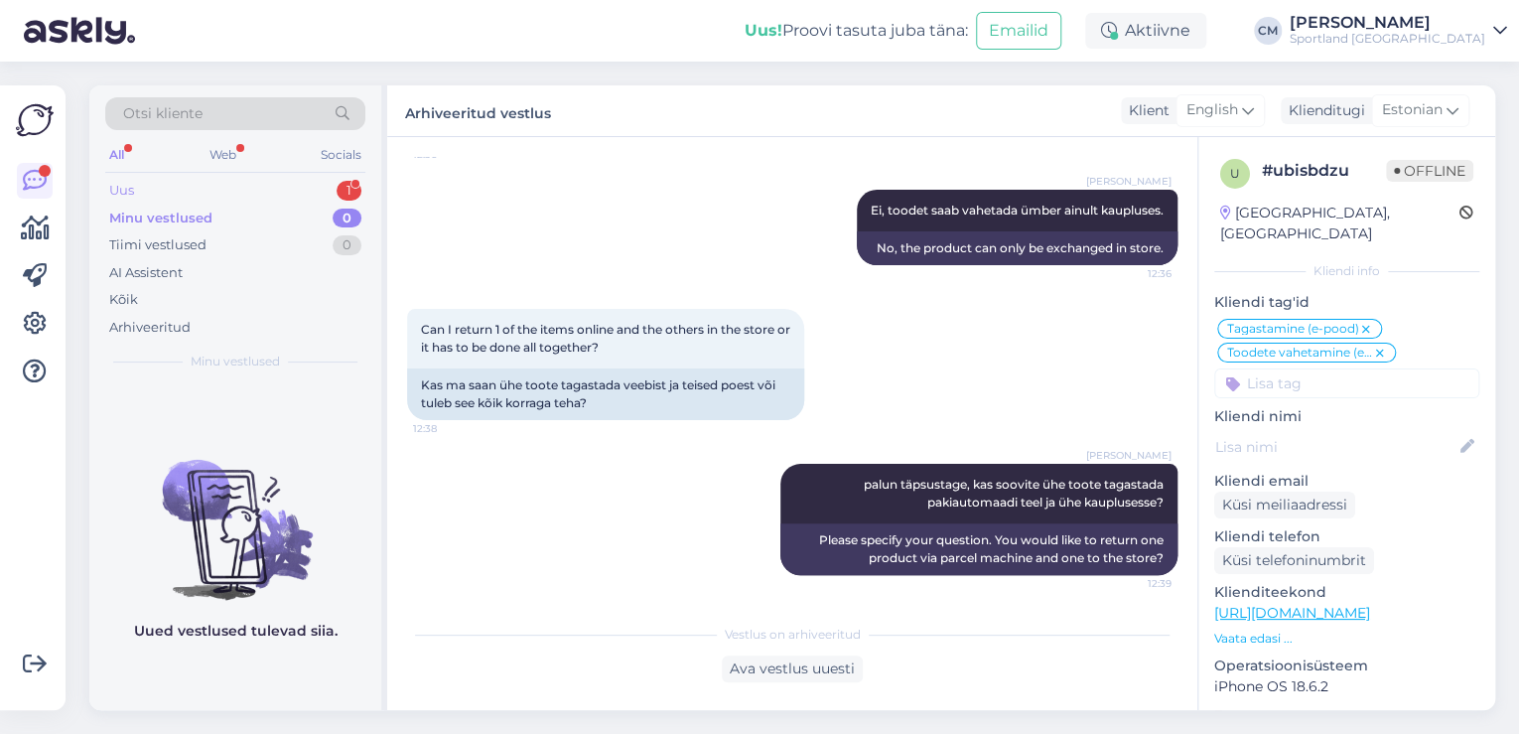
click at [322, 179] on div "Uus 1" at bounding box center [235, 191] width 260 height 28
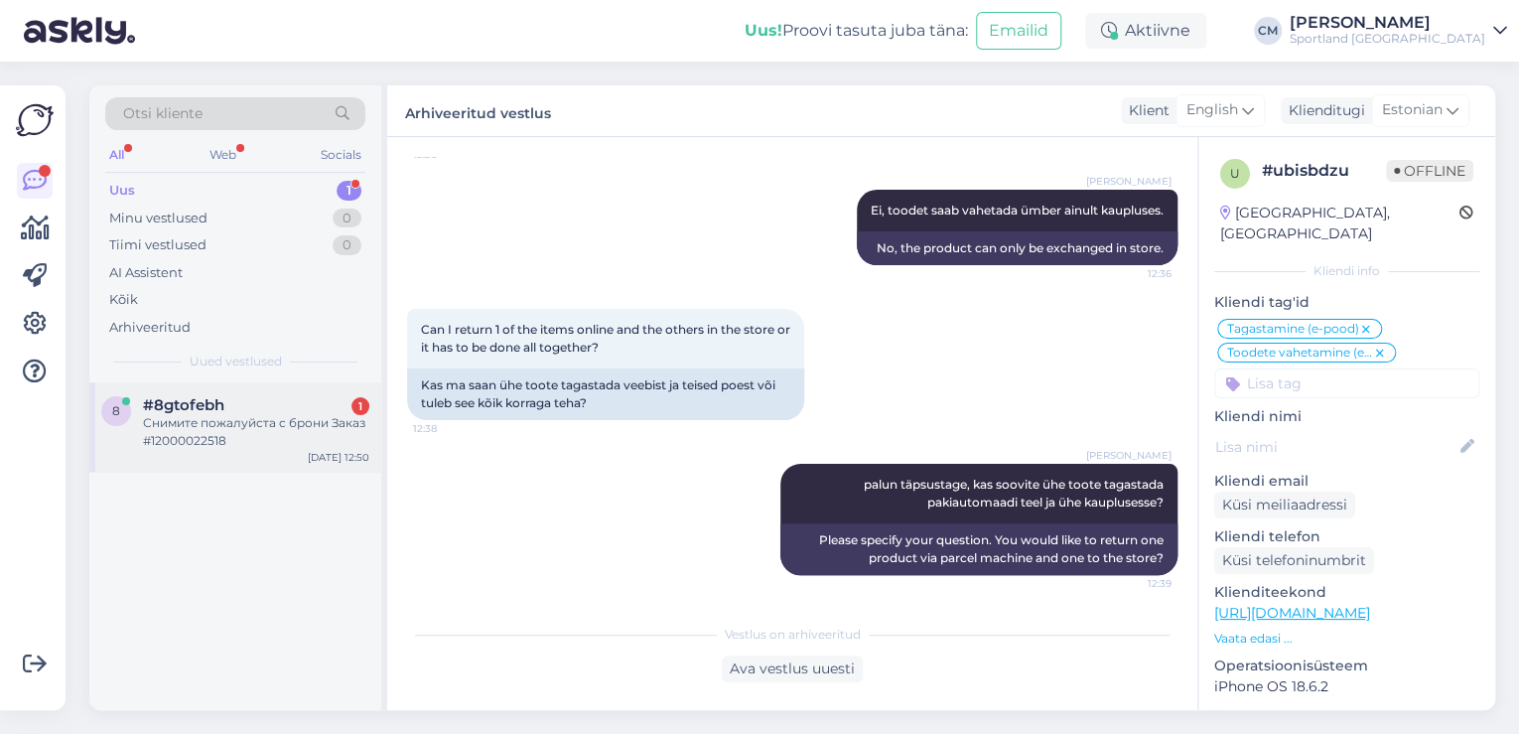
click at [287, 420] on div "Снимите пожалуйста с брони Заказ #12000022518" at bounding box center [256, 432] width 226 height 36
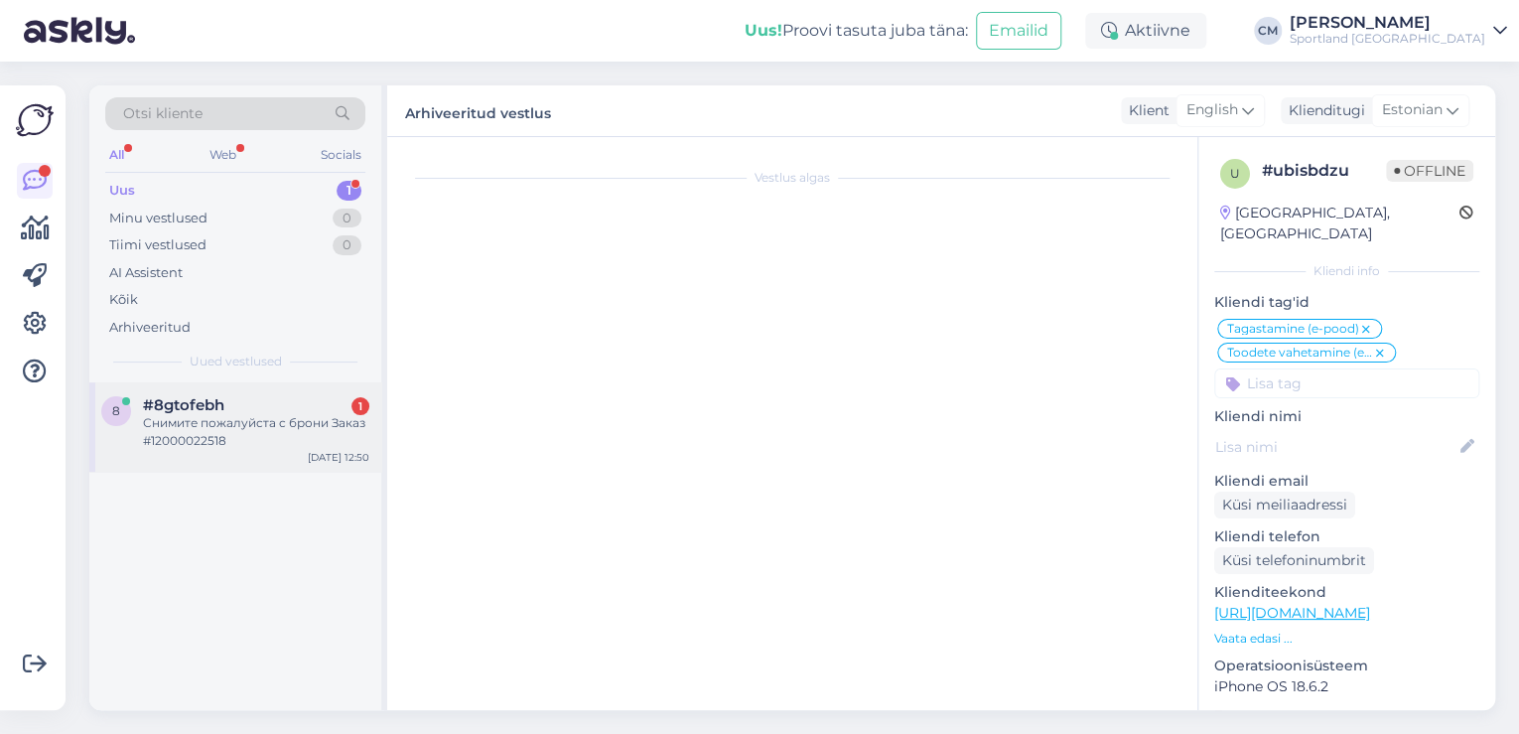
scroll to position [0, 0]
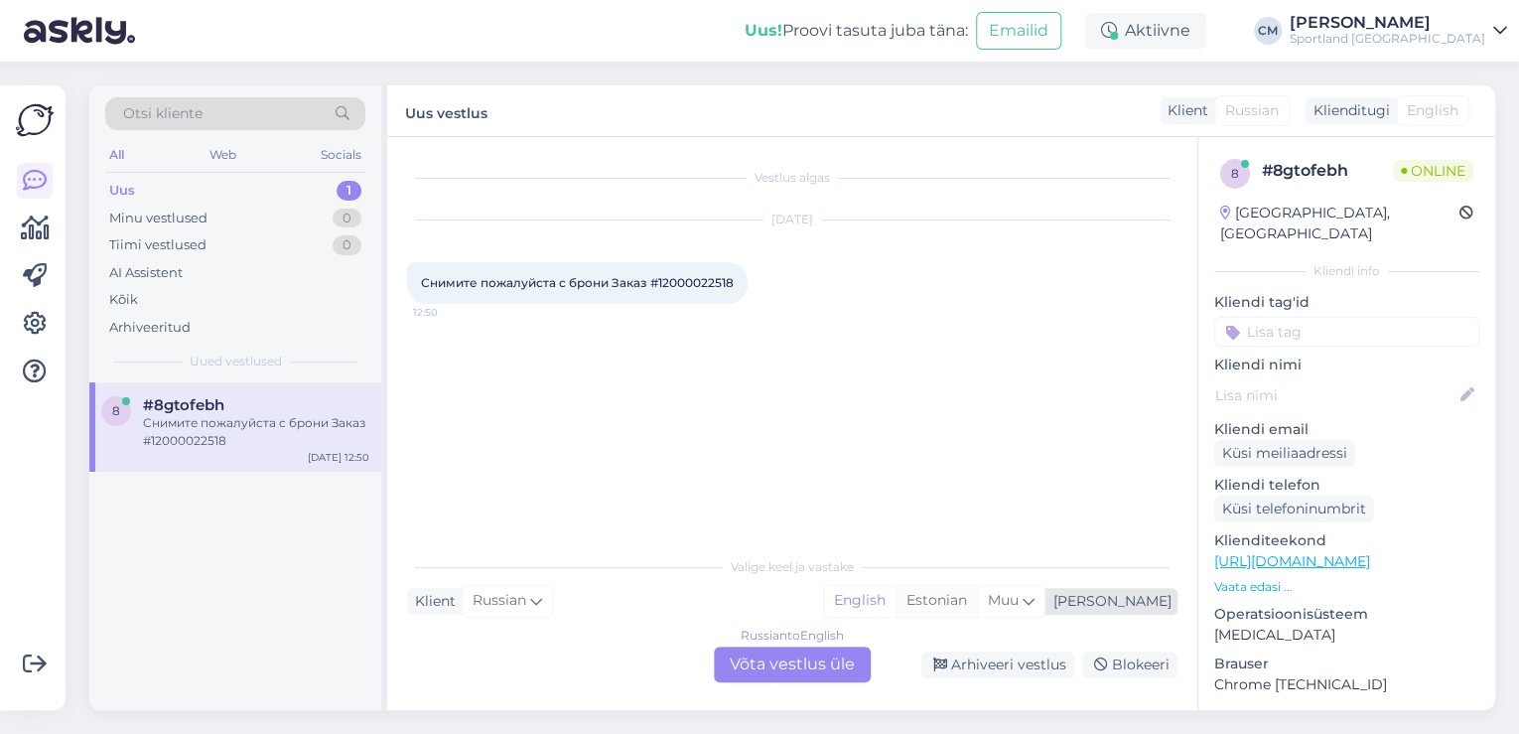
click at [977, 593] on div "Estonian" at bounding box center [935, 601] width 81 height 30
click at [849, 643] on div "Russian to Estonian" at bounding box center [793, 635] width 112 height 18
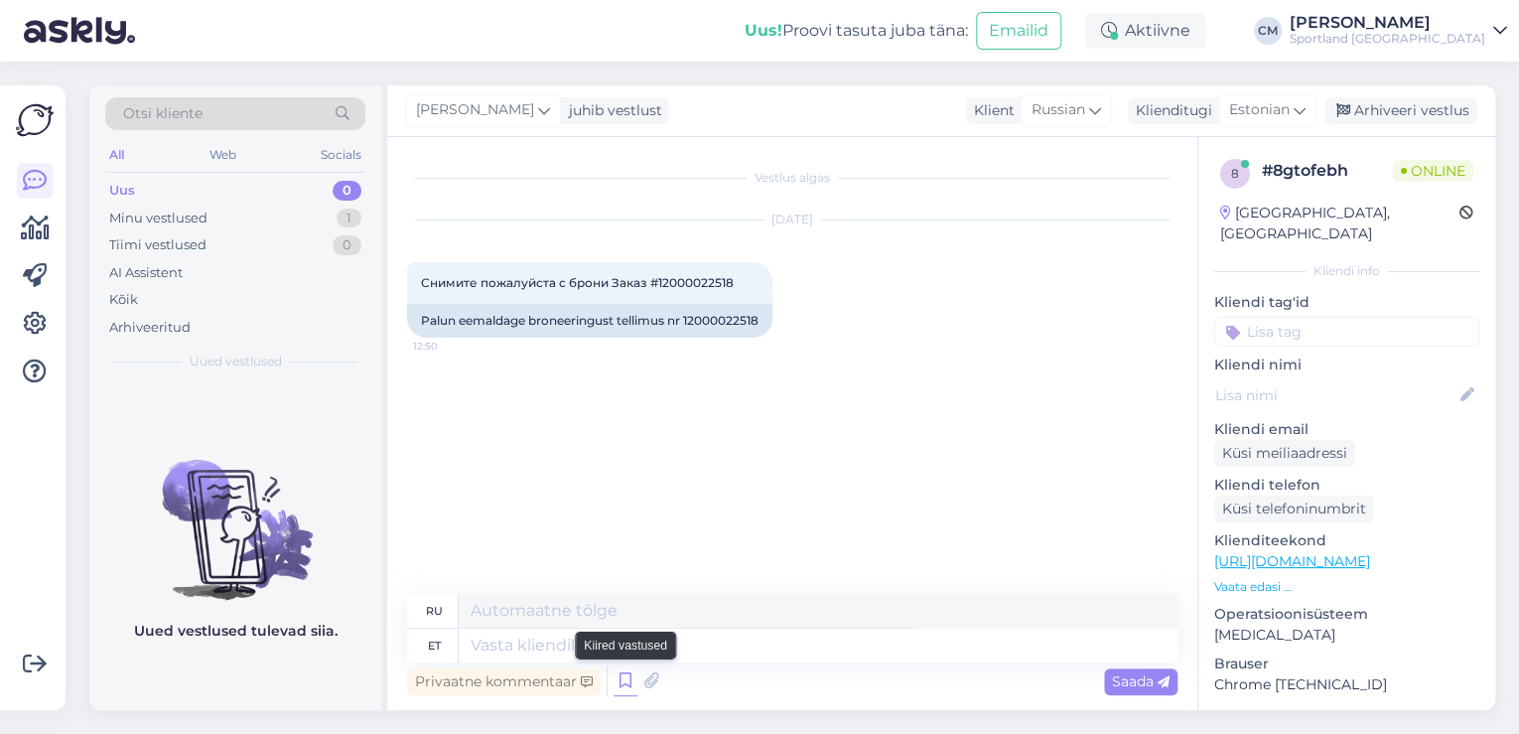
click at [624, 680] on icon at bounding box center [625, 681] width 24 height 30
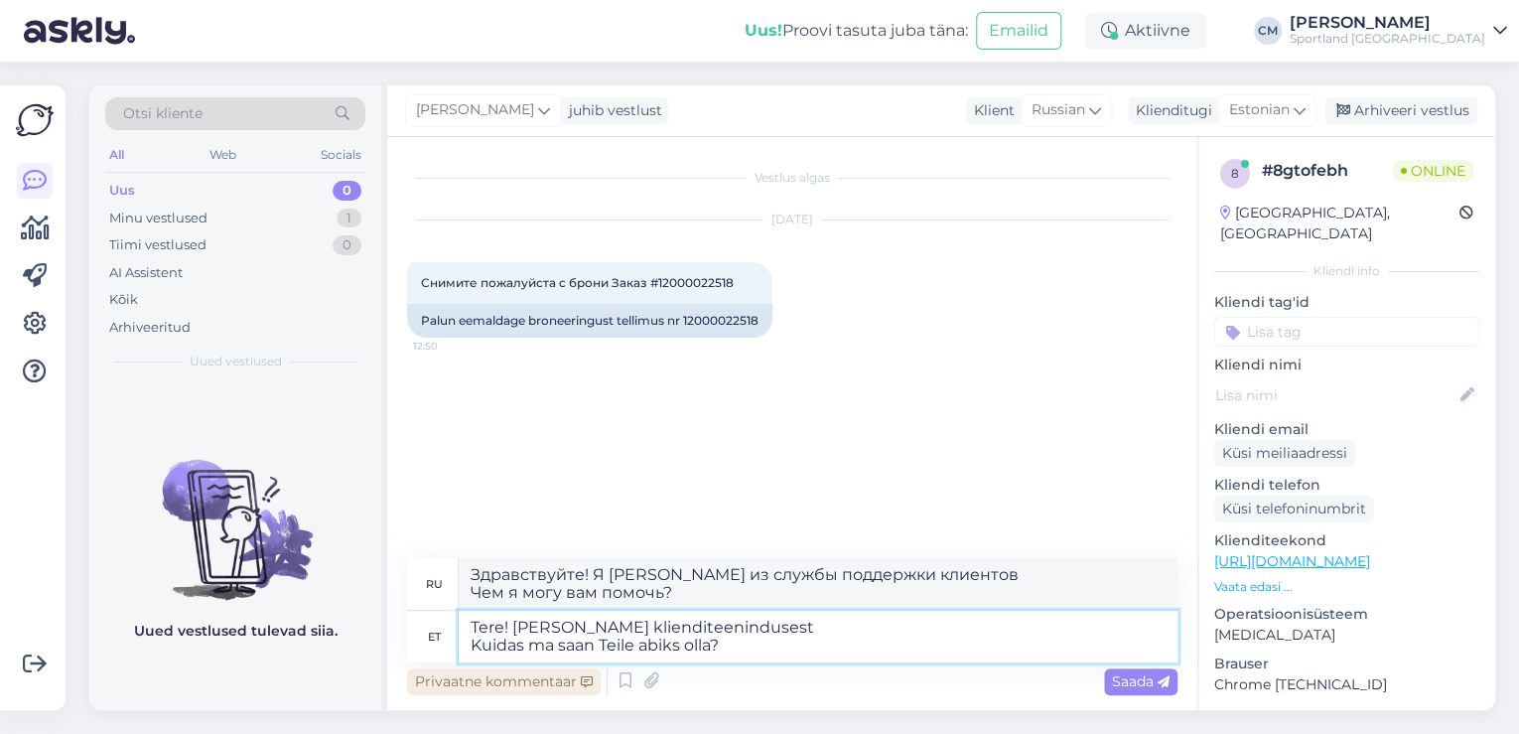
drag, startPoint x: 773, startPoint y: 651, endPoint x: 476, endPoint y: 676, distance: 298.8
click at [476, 676] on div "ru Здравствуйте! Я [PERSON_NAME] из службы поддержки клиентов Чем я могу вам по…" at bounding box center [792, 629] width 770 height 142
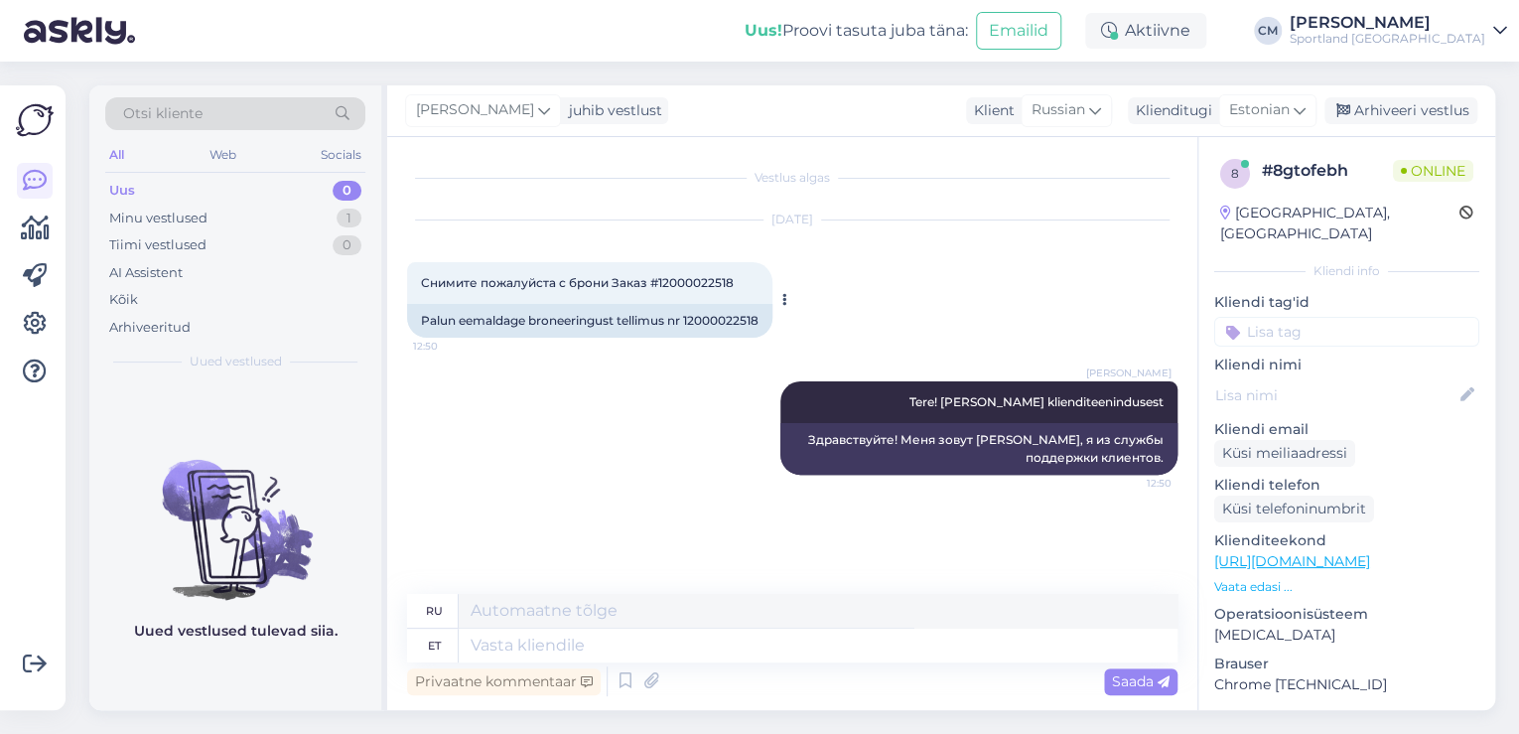
click at [734, 314] on div "Palun eemaldage broneeringust tellimus nr 12000022518" at bounding box center [589, 321] width 365 height 34
copy div "12000022518"
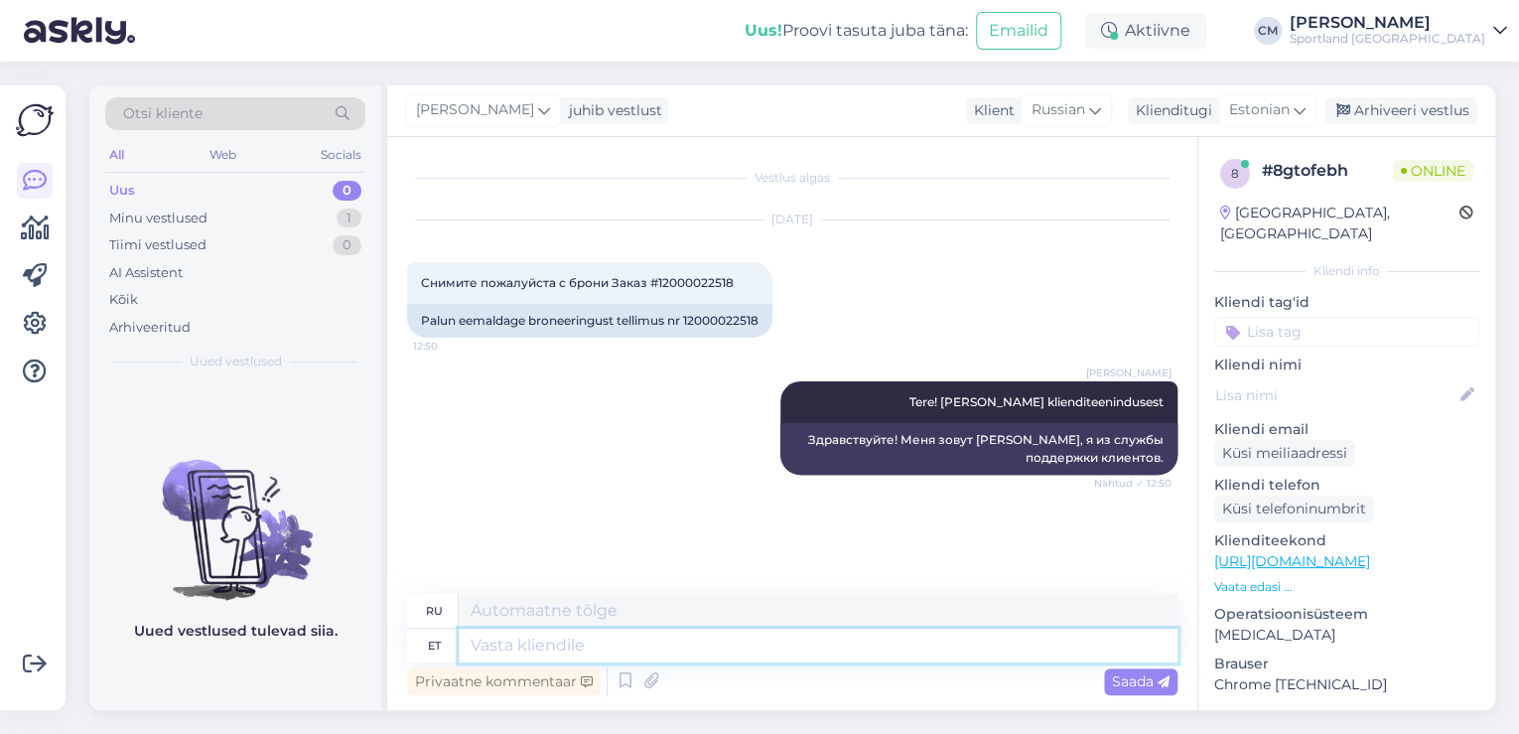
click at [545, 641] on textarea at bounding box center [818, 645] width 719 height 34
click at [564, 651] on textarea "Poolelijäänjud tellimus on tühistatud." at bounding box center [818, 645] width 719 height 34
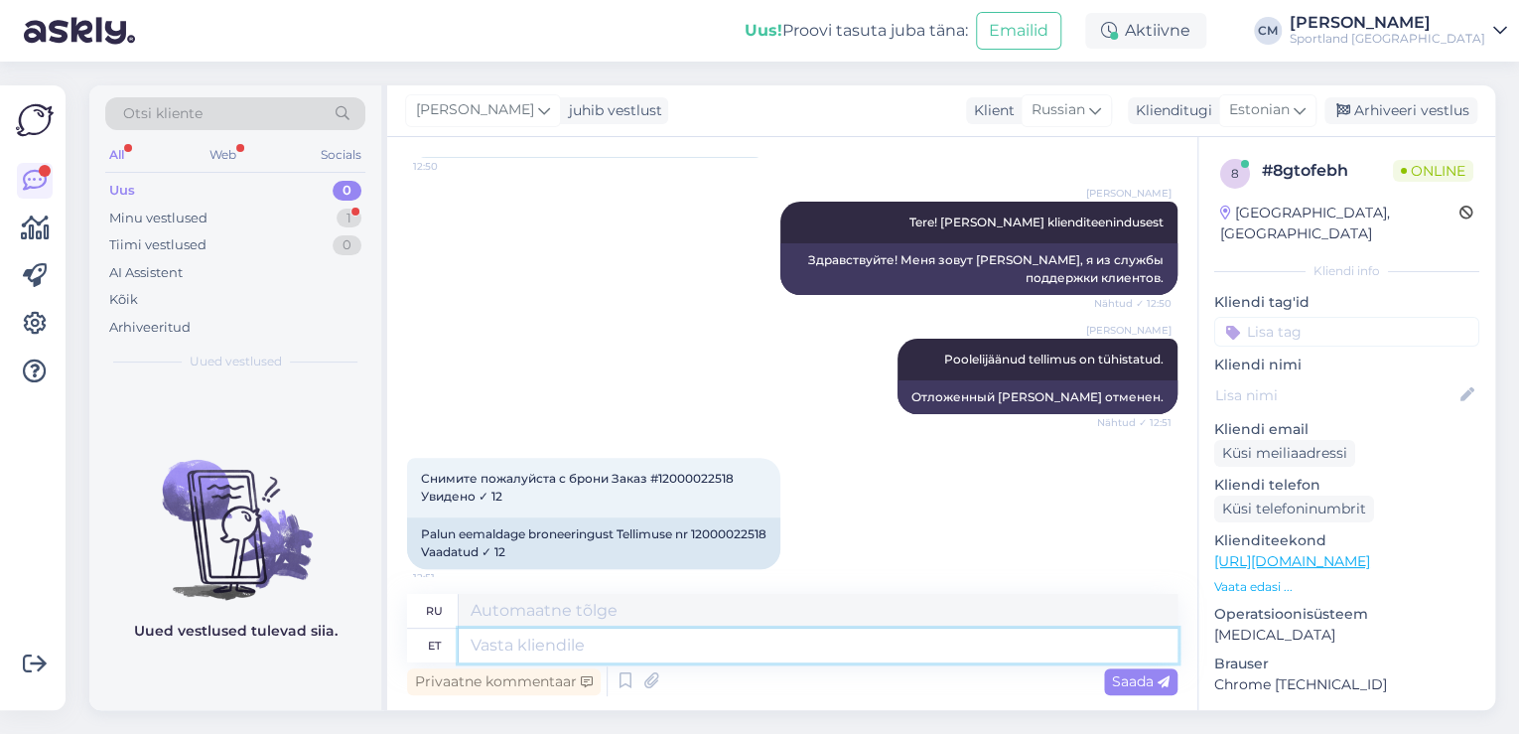
scroll to position [194, 0]
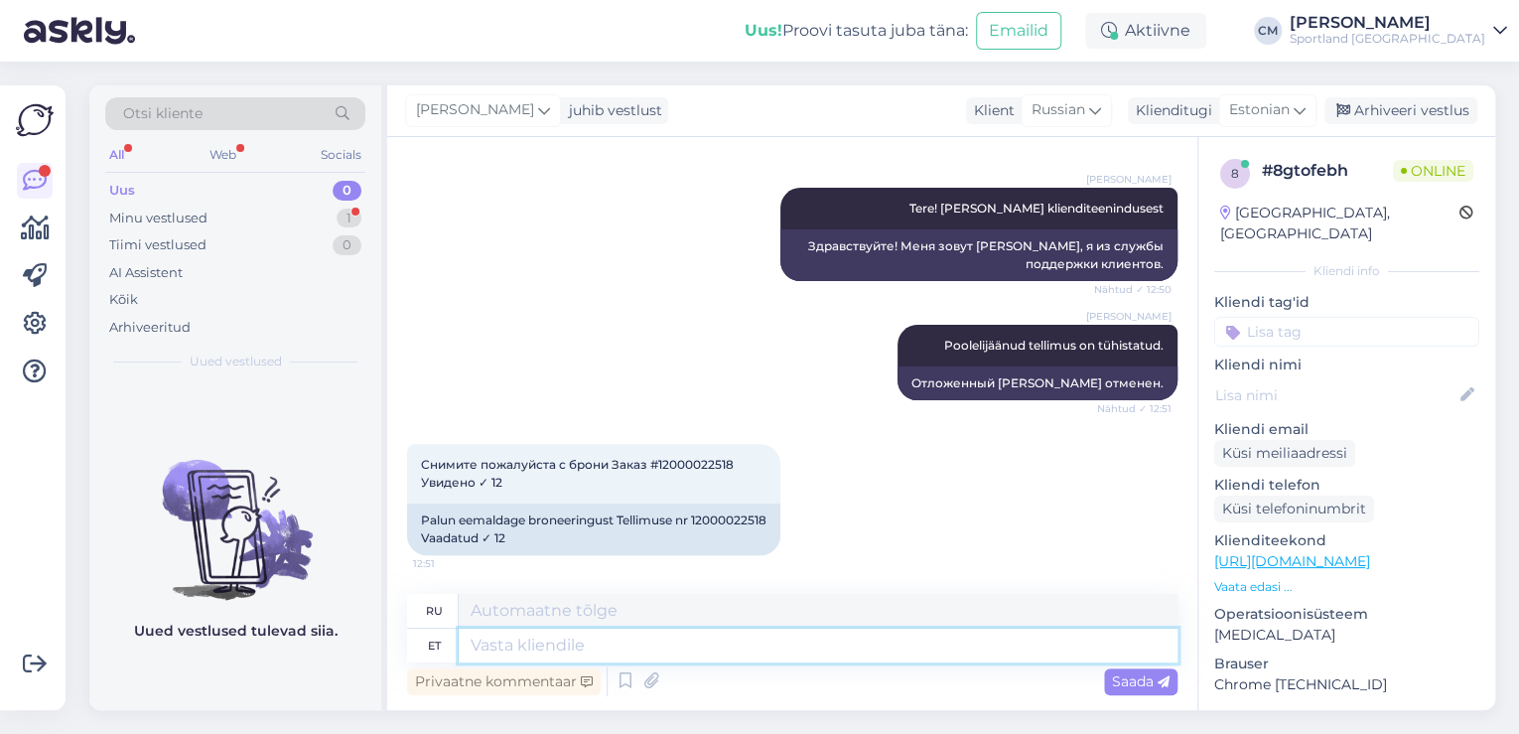
click at [656, 632] on textarea at bounding box center [818, 645] width 719 height 34
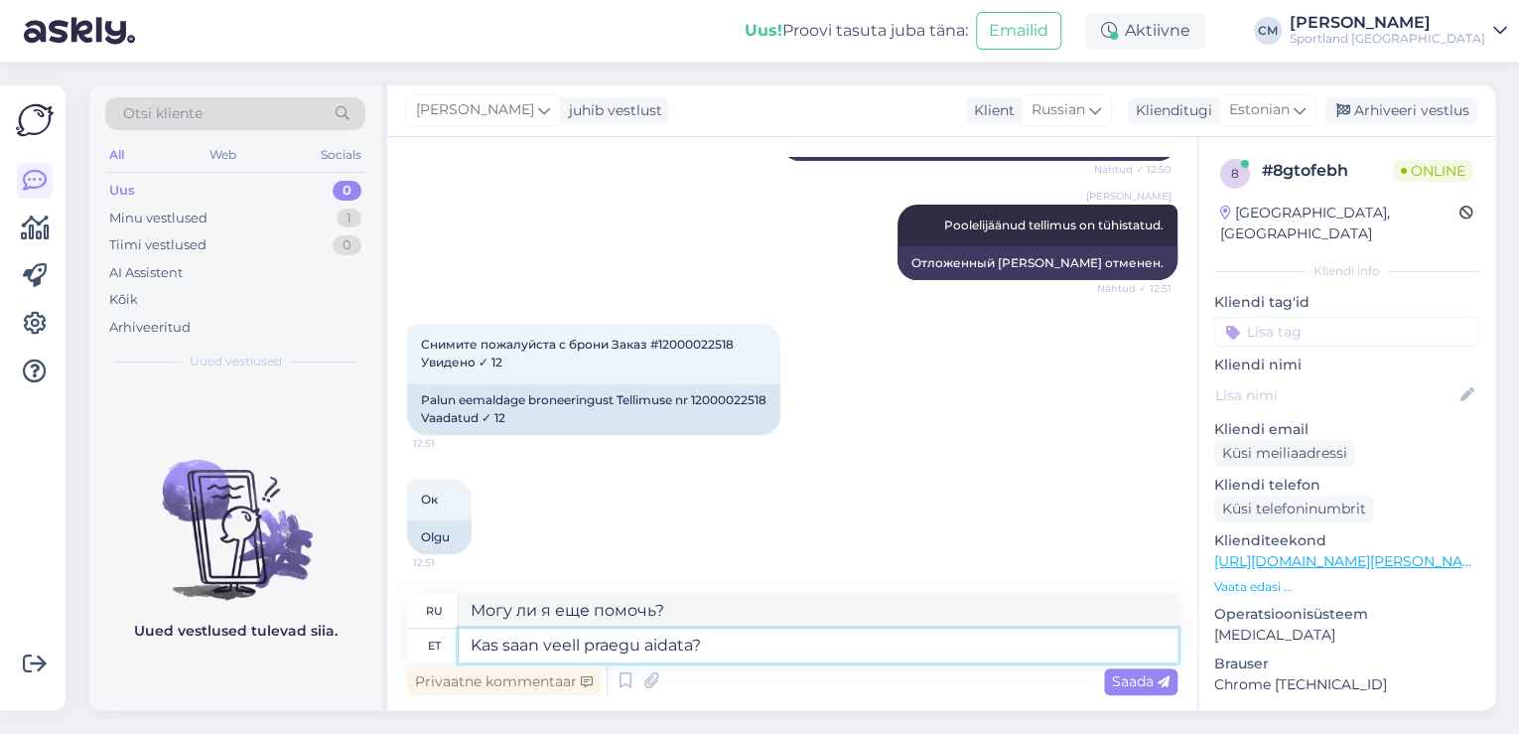
click at [585, 642] on textarea "Kas saan veell praegu aidata?" at bounding box center [818, 645] width 719 height 34
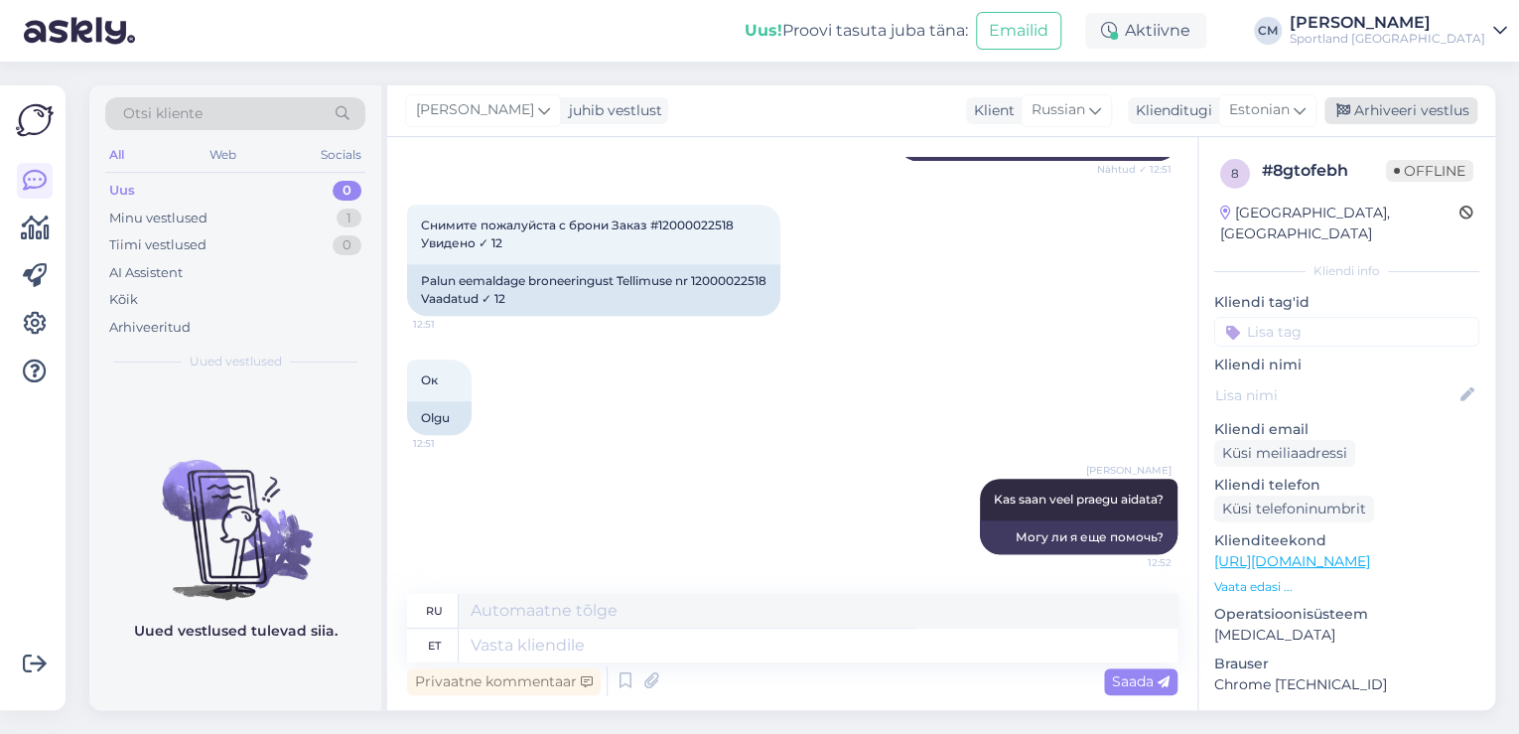
click at [1386, 107] on div "Arhiveeri vestlus" at bounding box center [1400, 110] width 153 height 27
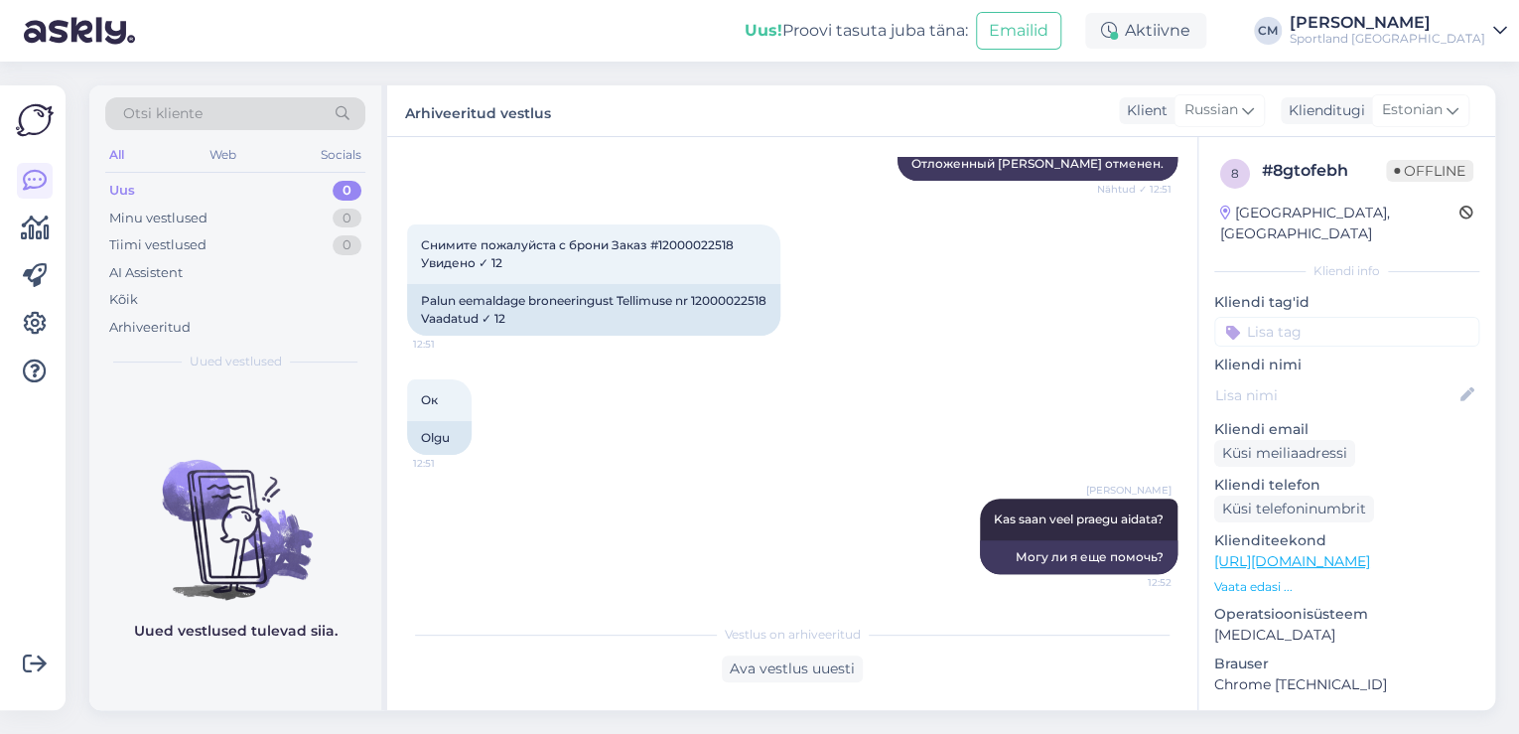
click at [1346, 331] on div "8 # 8gtofebh Offline [GEOGRAPHIC_DATA], [GEOGRAPHIC_DATA] Kliendi info Kliendi …" at bounding box center [1346, 558] width 297 height 843
click at [1337, 320] on input at bounding box center [1346, 332] width 265 height 30
click at [1318, 378] on span "Tellimuse tühistamine" at bounding box center [1347, 384] width 131 height 12
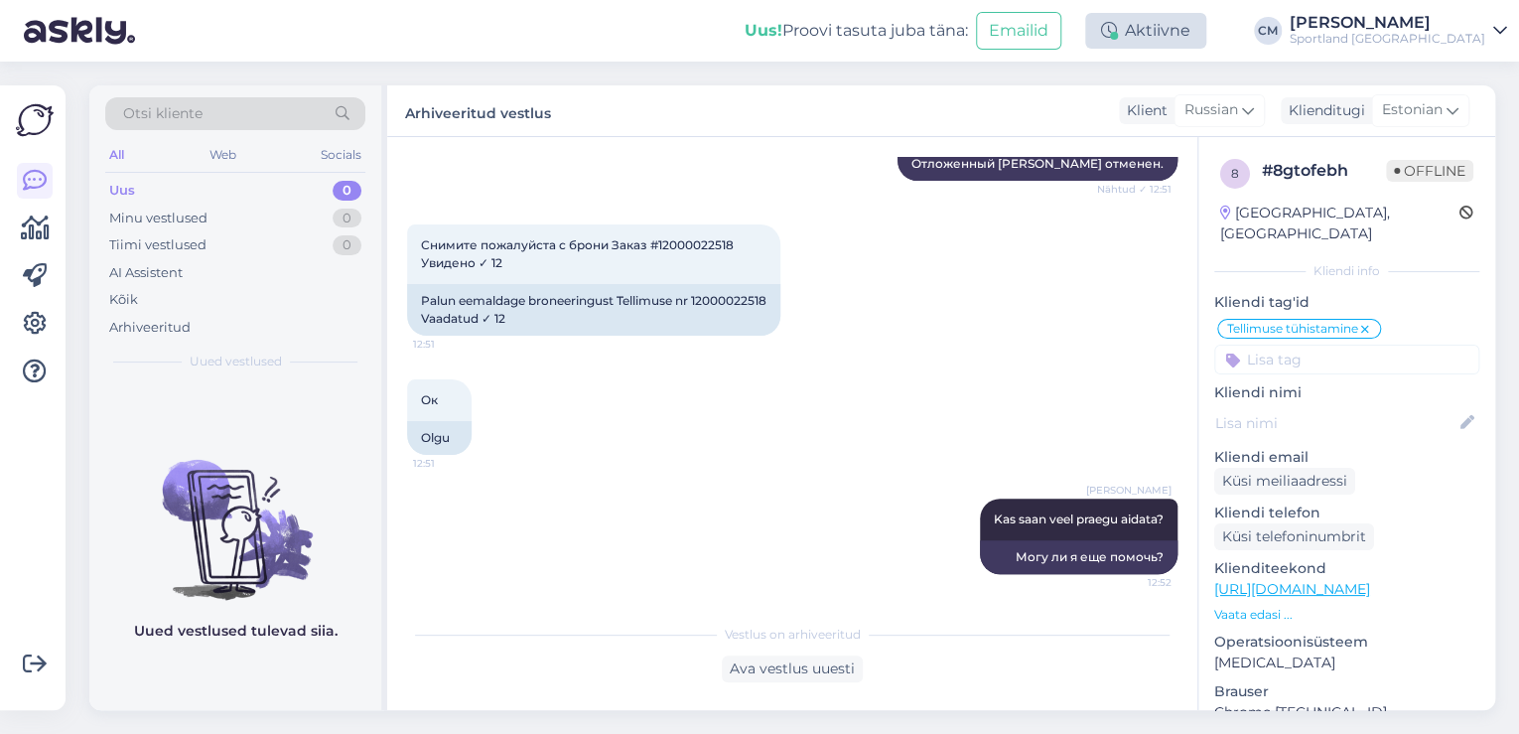
click at [1179, 44] on div "Aktiivne" at bounding box center [1145, 31] width 121 height 36
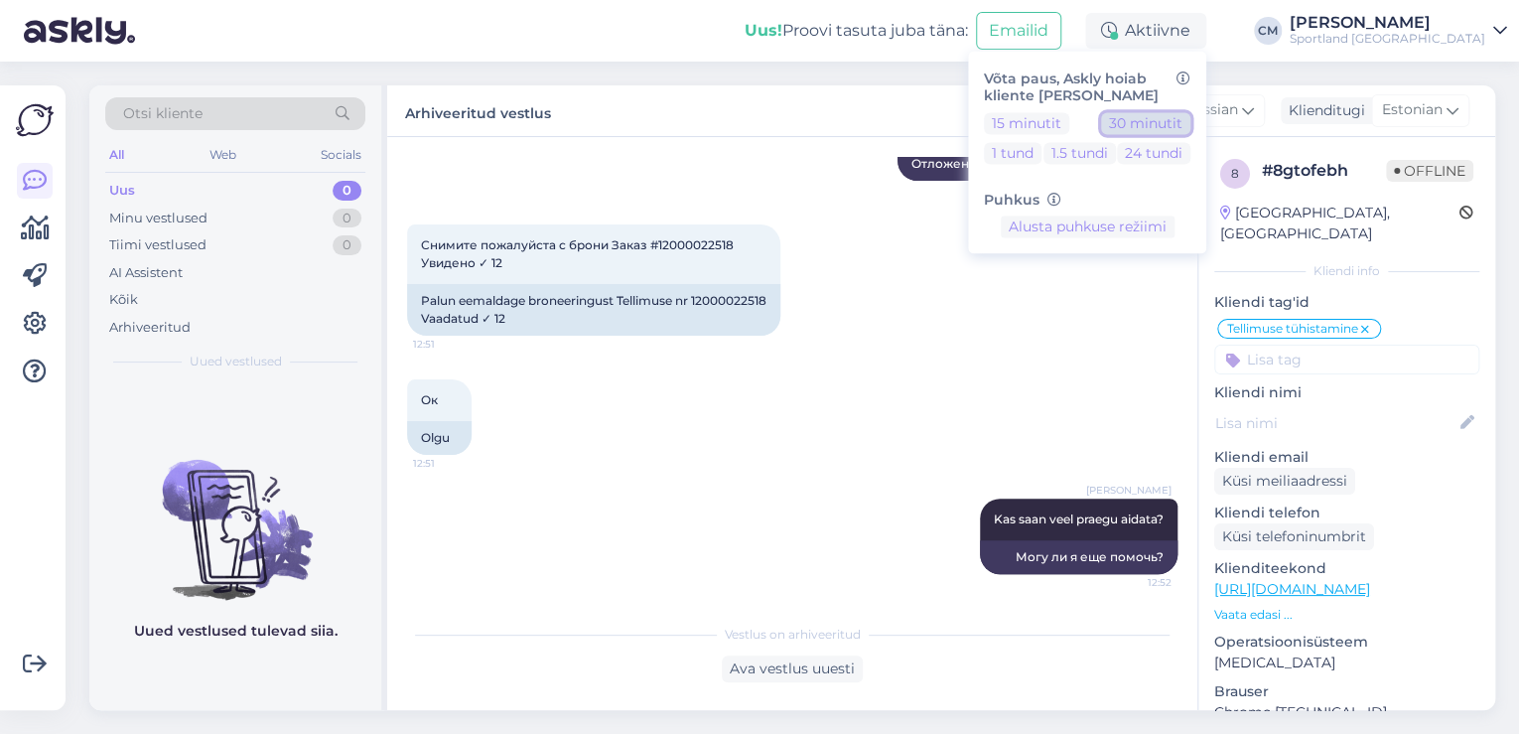
click at [1185, 117] on button "30 minutit" at bounding box center [1145, 123] width 89 height 22
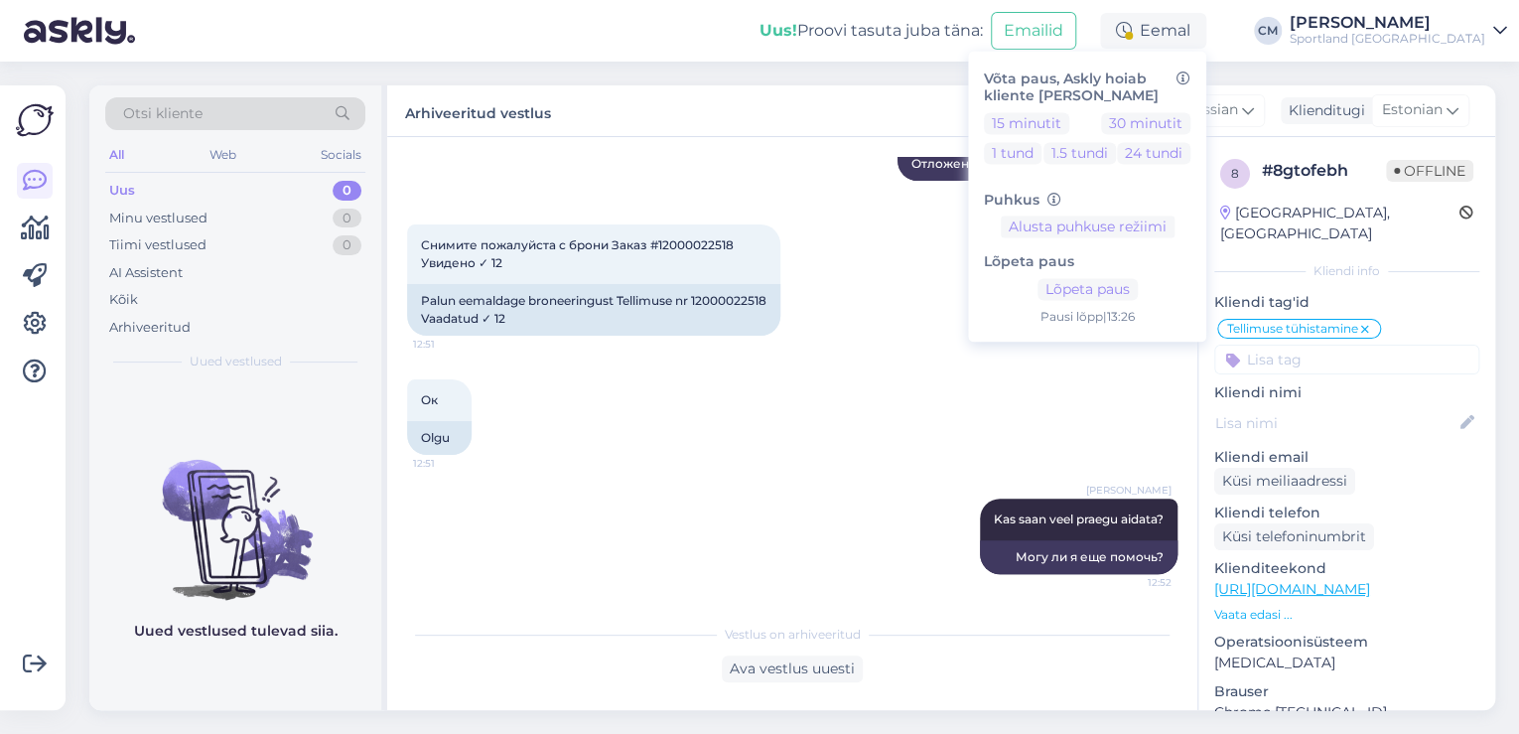
click at [1410, 33] on div "Sportland [GEOGRAPHIC_DATA]" at bounding box center [1388, 39] width 196 height 16
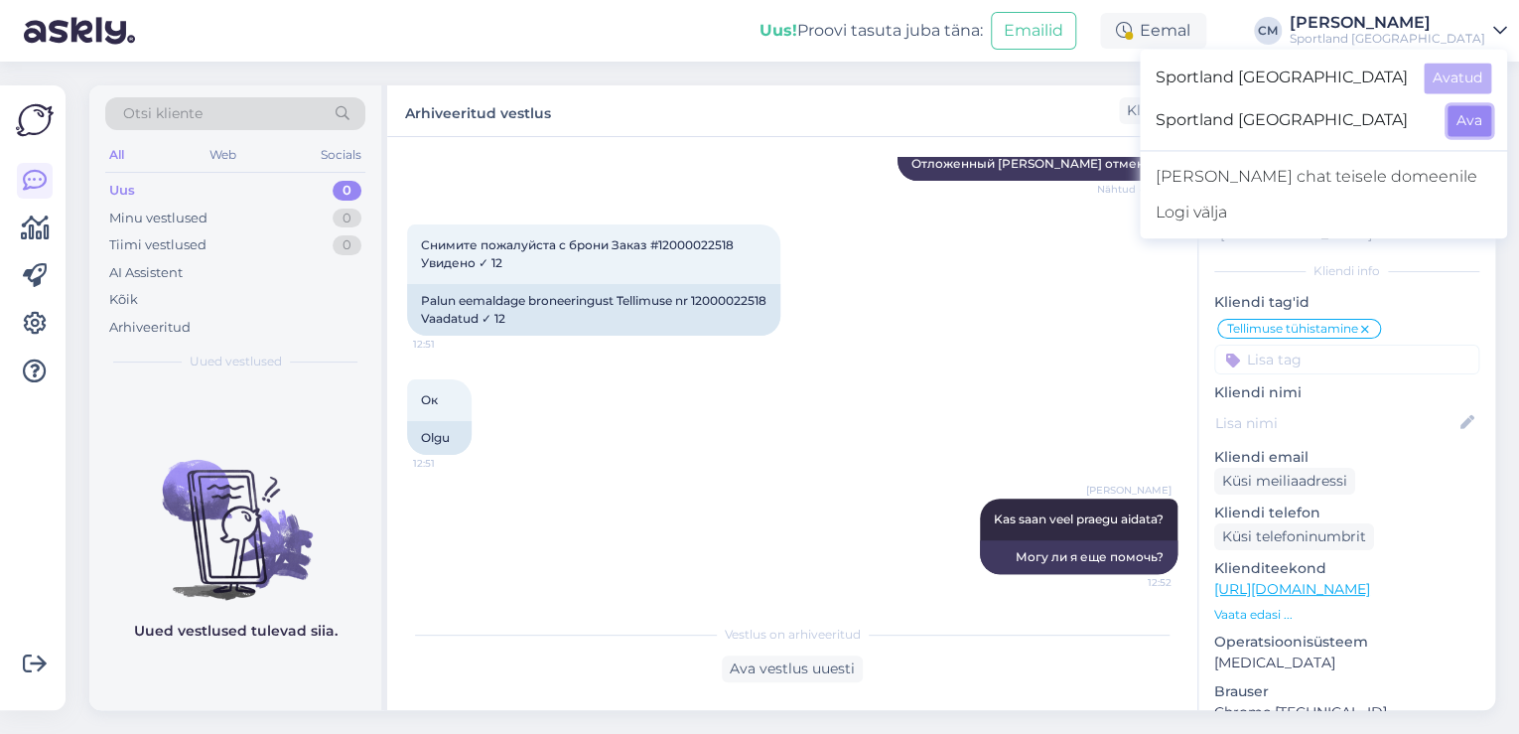
click at [1470, 126] on button "Ava" at bounding box center [1469, 120] width 44 height 31
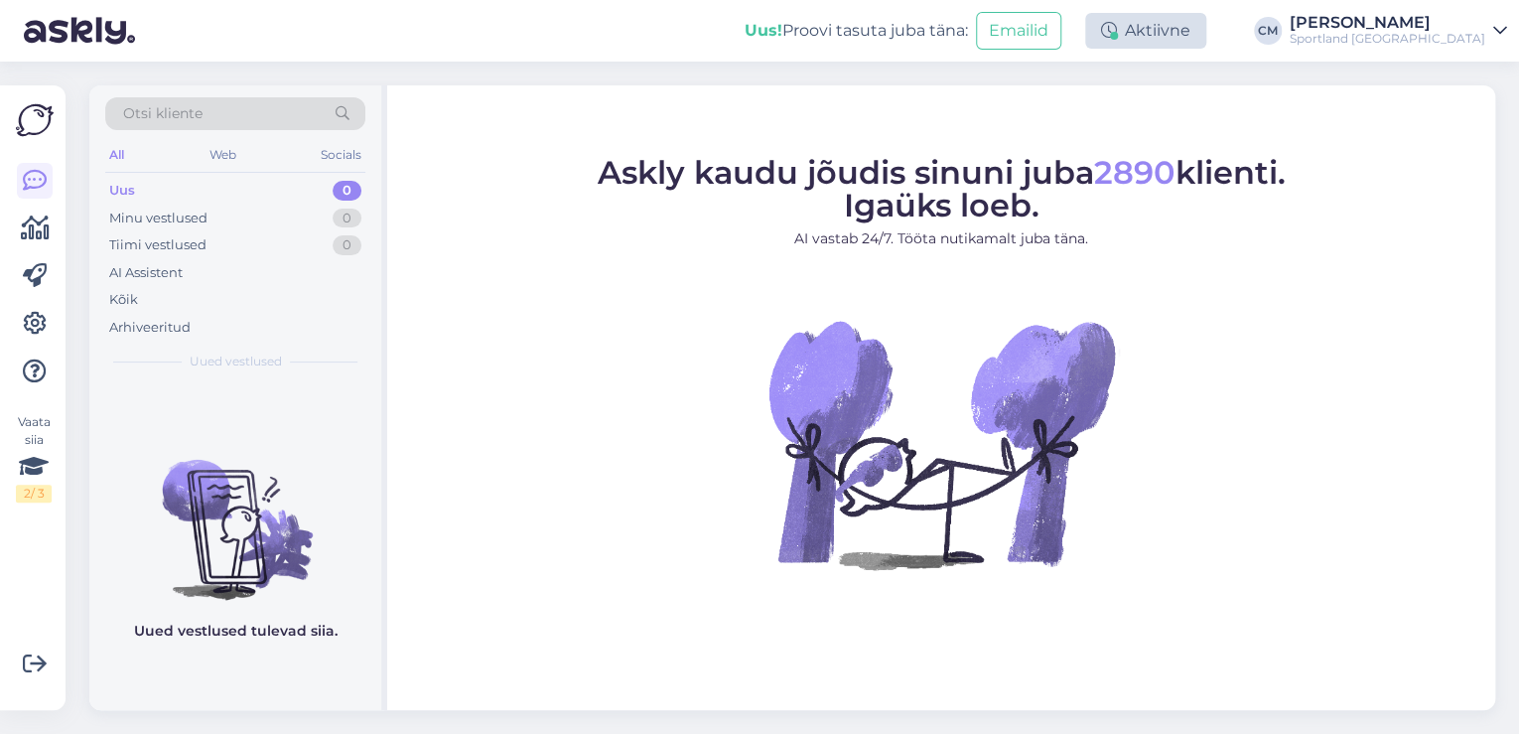
click at [1152, 44] on div "Aktiivne" at bounding box center [1145, 31] width 121 height 36
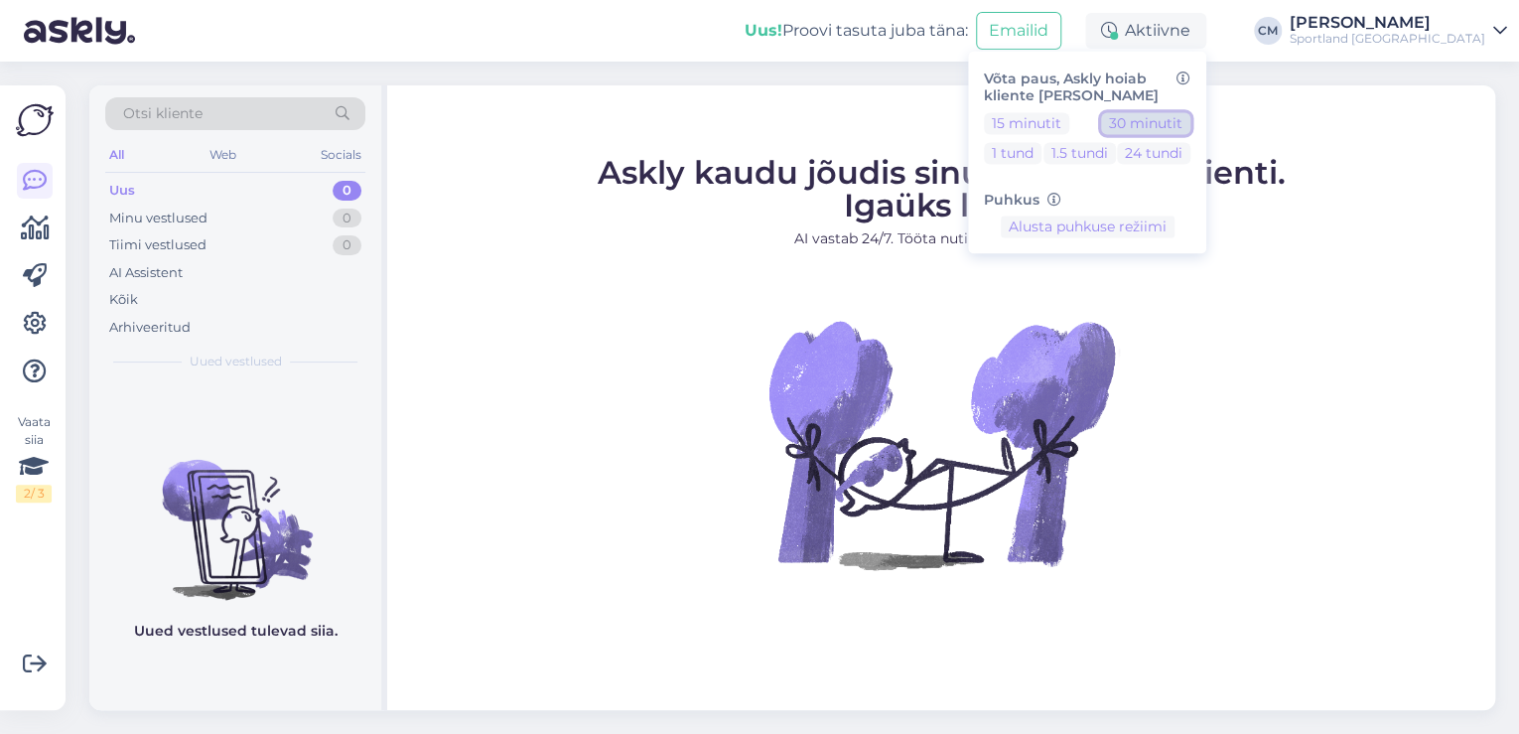
click at [1190, 131] on button "30 minutit" at bounding box center [1145, 123] width 89 height 22
